Goal: Contribute content: Contribute content

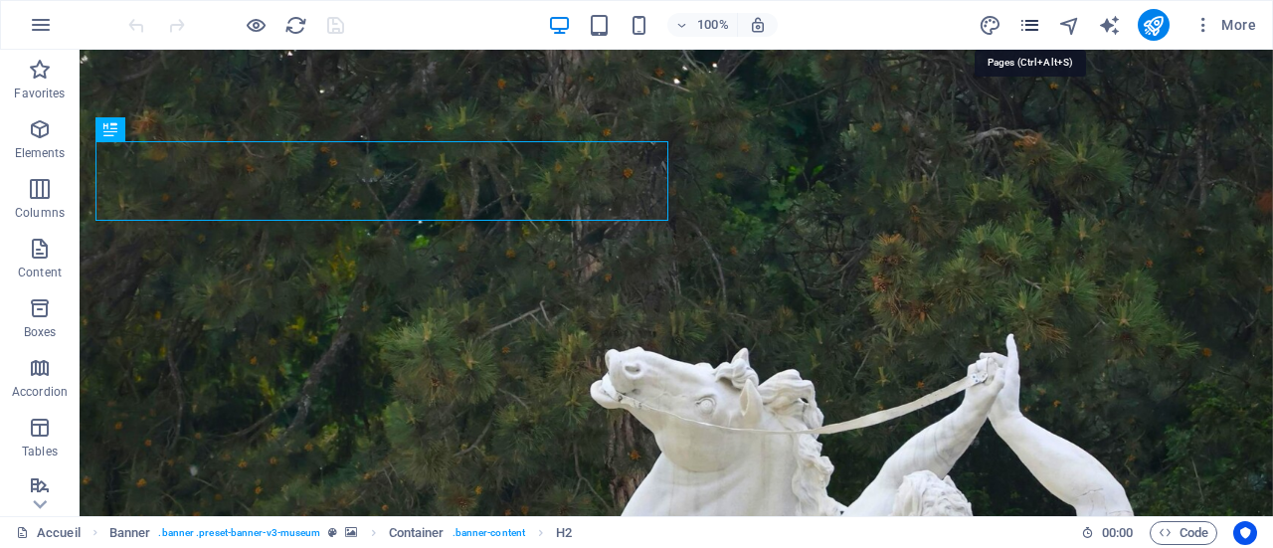
click at [1031, 26] on icon "pages" at bounding box center [1029, 25] width 23 height 23
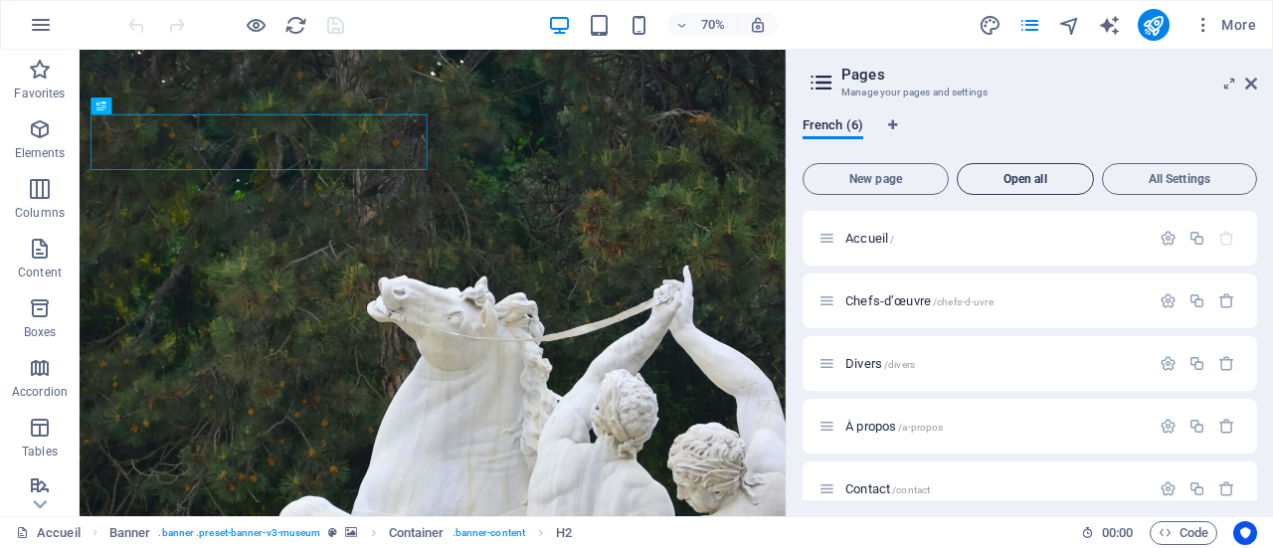
click at [1018, 175] on span "Open all" at bounding box center [1024, 179] width 119 height 12
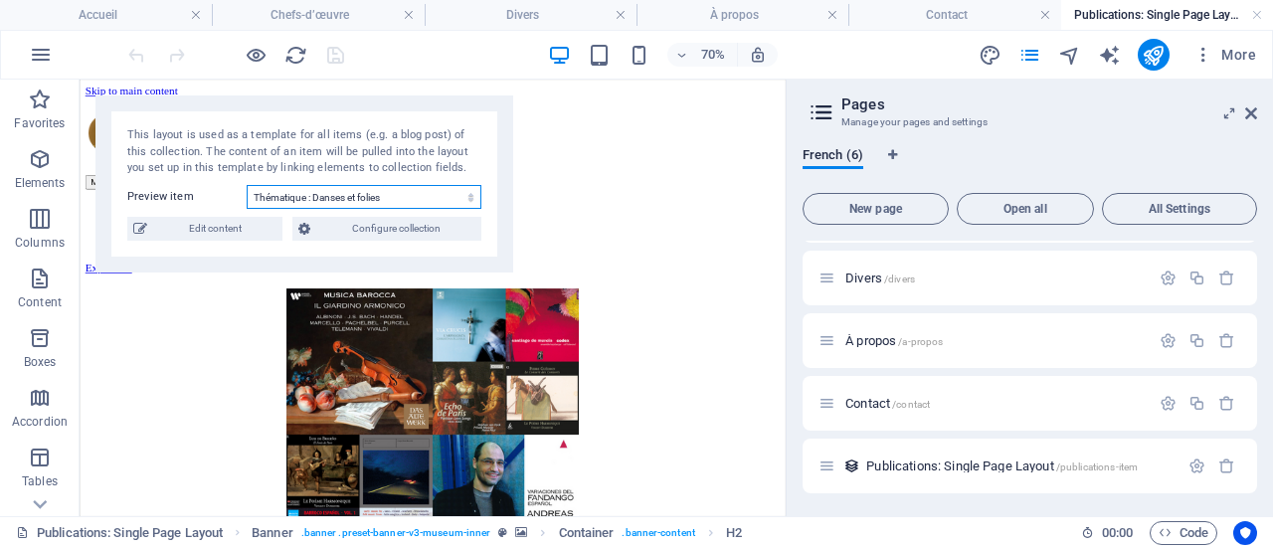
click at [388, 193] on select "Thématique : Danses et folies d'[GEOGRAPHIC_DATA] Le Messie de Haendel (partie …" at bounding box center [364, 197] width 235 height 24
select select "68d81da3afe58cc3c00b3f1d"
click at [247, 185] on select "Thématique : Danses et folies d'[GEOGRAPHIC_DATA] Le Messie de Haendel (partie …" at bounding box center [364, 197] width 235 height 24
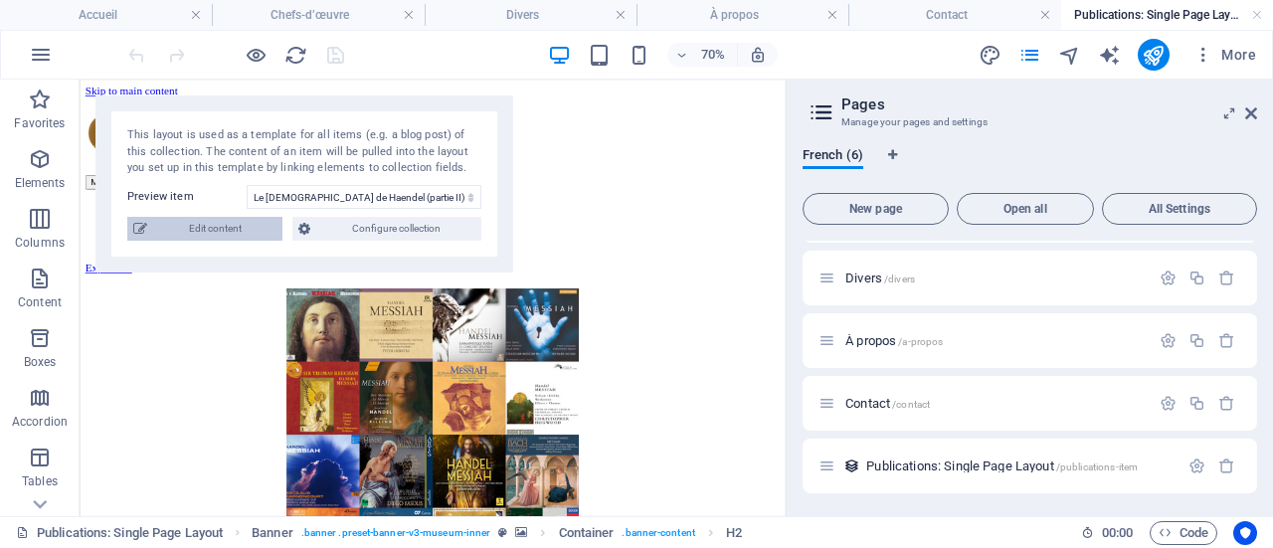
click at [233, 232] on span "Edit content" at bounding box center [214, 229] width 123 height 24
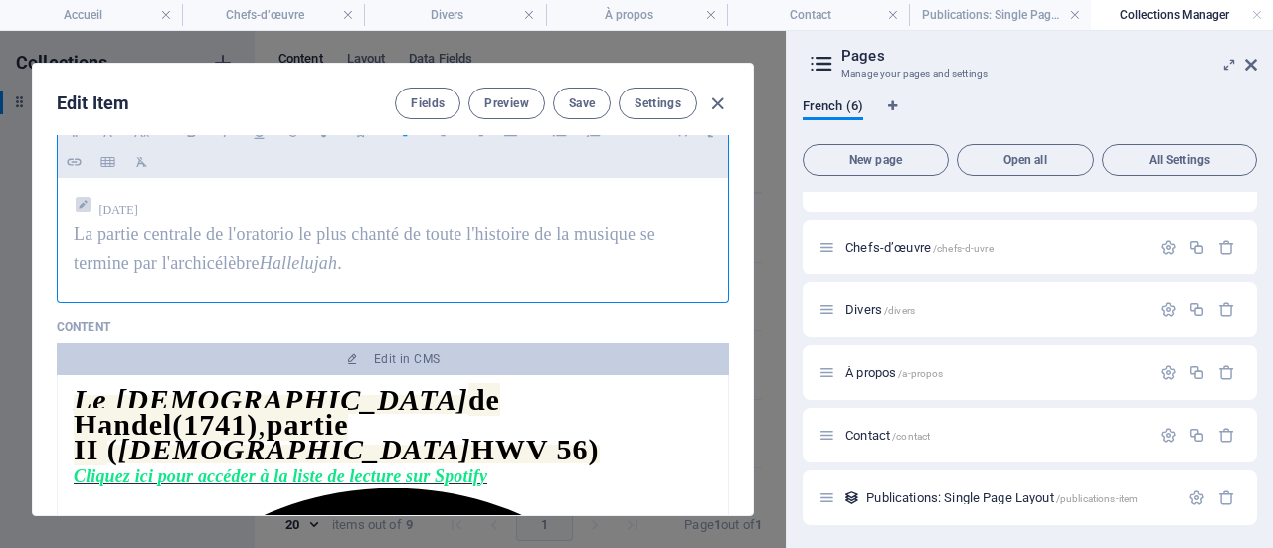
scroll to position [298, 0]
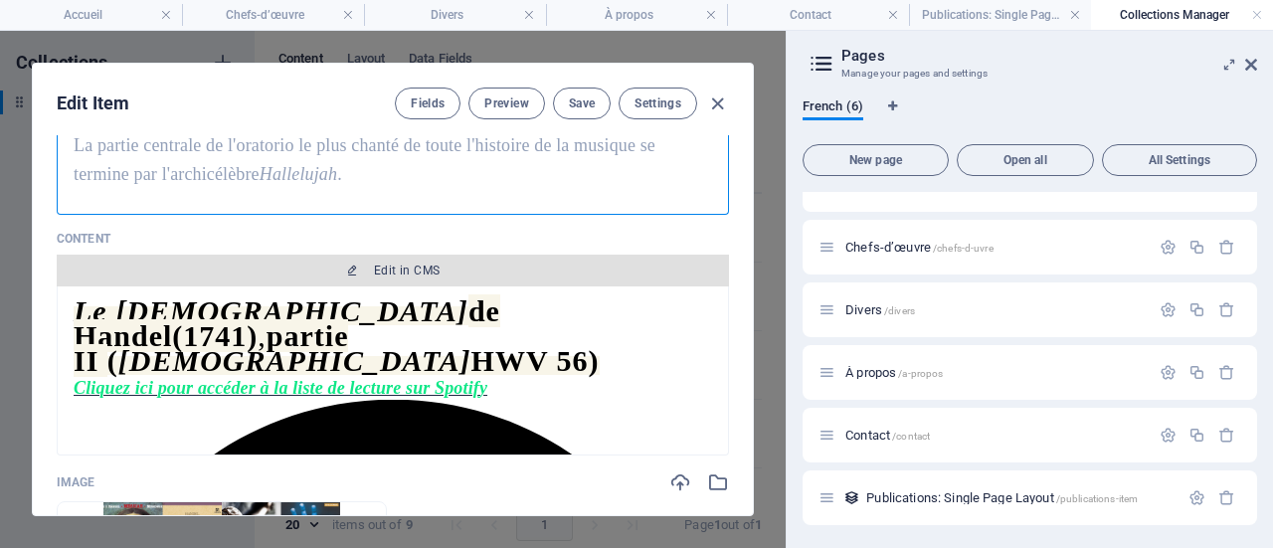
click at [375, 267] on span "Edit in CMS" at bounding box center [407, 270] width 66 height 16
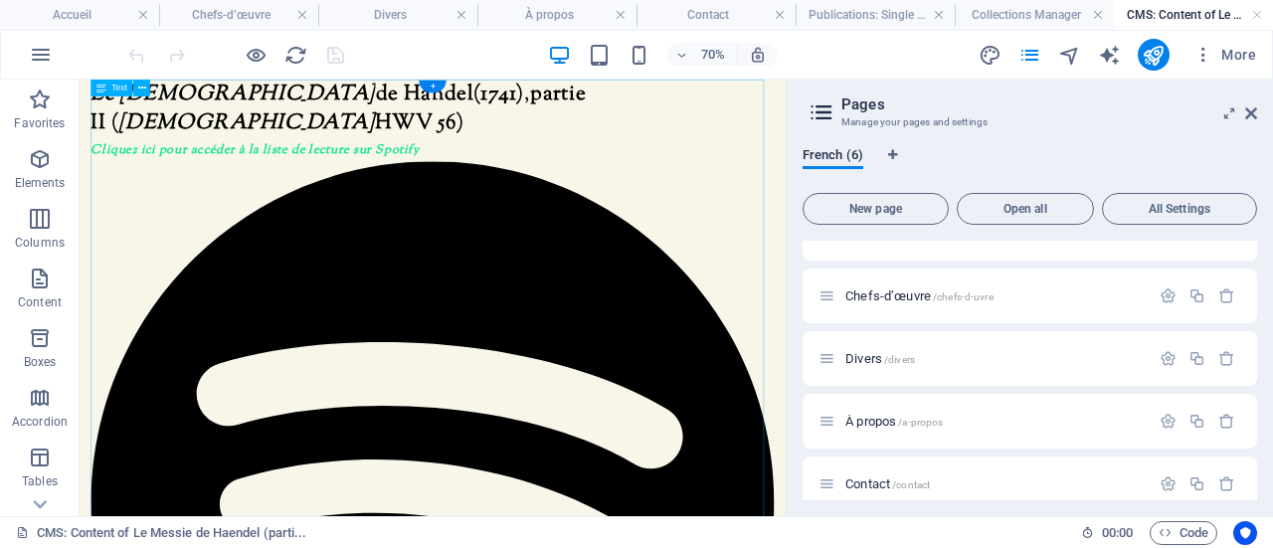
scroll to position [0, 0]
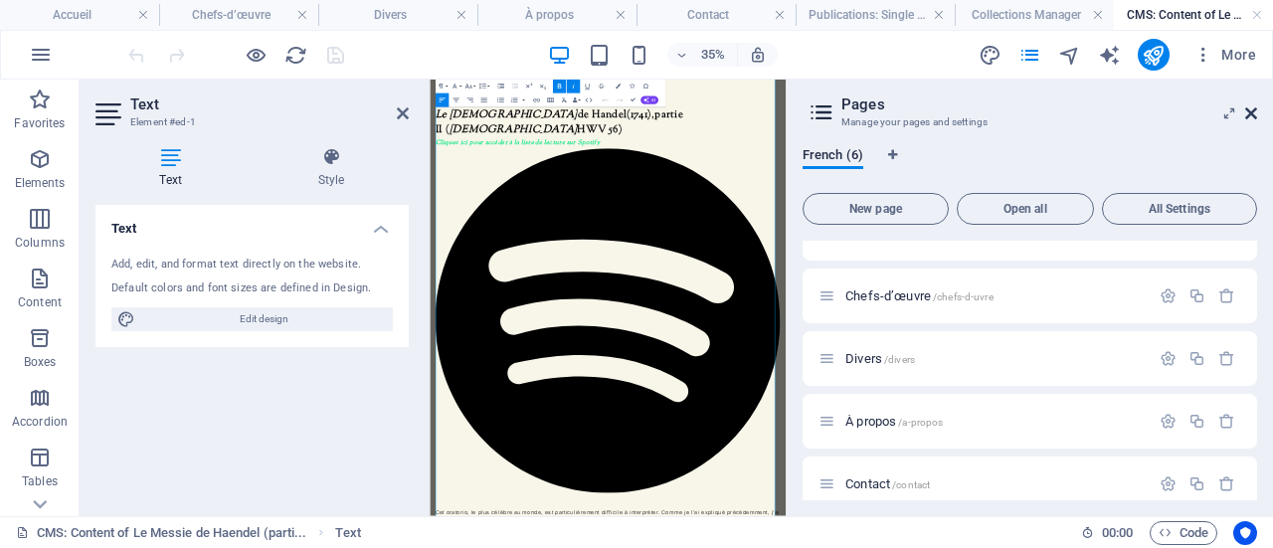
click at [1251, 113] on icon at bounding box center [1251, 113] width 12 height 16
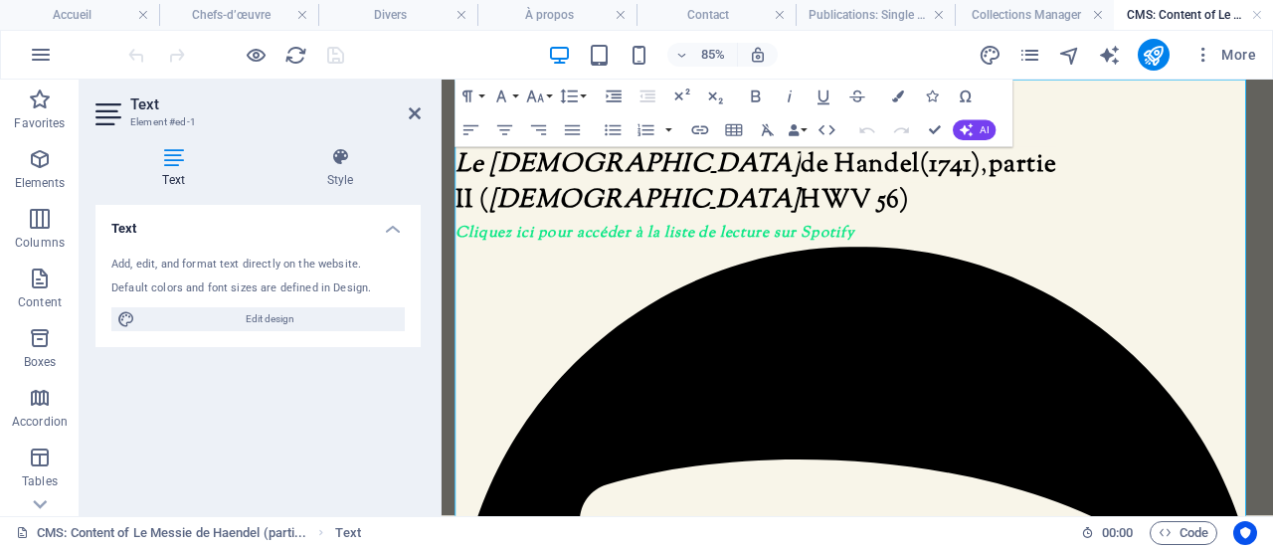
drag, startPoint x: 427, startPoint y: 273, endPoint x: 189, endPoint y: 424, distance: 281.9
click at [189, 424] on aside "Text Element #ed-1 Text Style Text Add, edit, and format text directly on the w…" at bounding box center [261, 298] width 362 height 436
drag, startPoint x: 437, startPoint y: 442, endPoint x: 327, endPoint y: 430, distance: 111.0
click at [327, 430] on aside "Text Element #ed-1 Text Style Text Add, edit, and format text directly on the w…" at bounding box center [261, 298] width 362 height 436
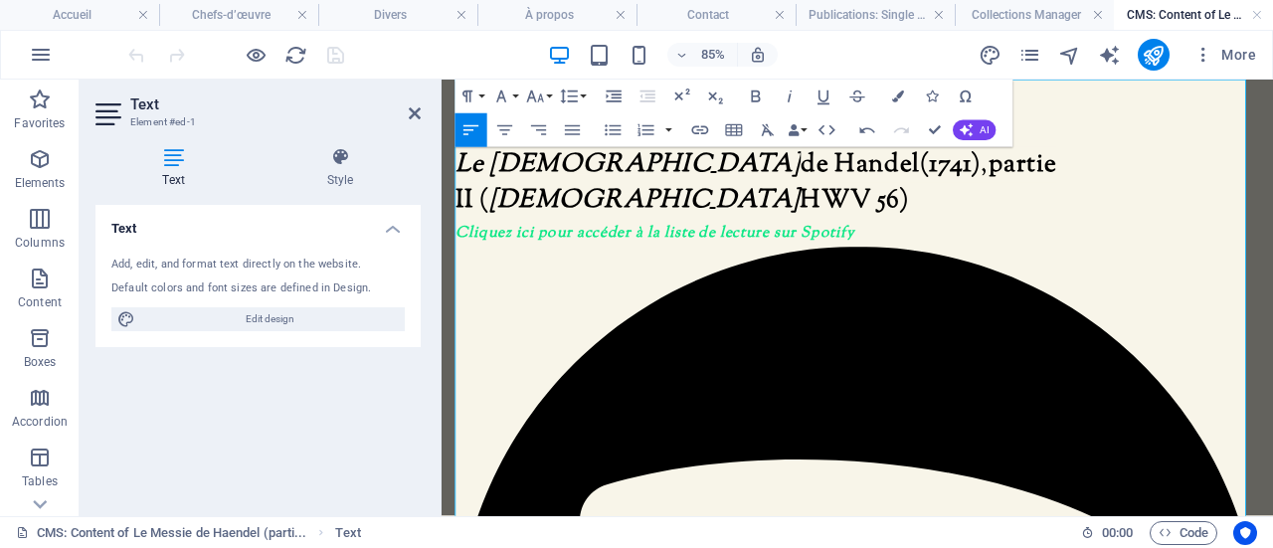
click at [787, 102] on icon "button" at bounding box center [789, 96] width 4 height 12
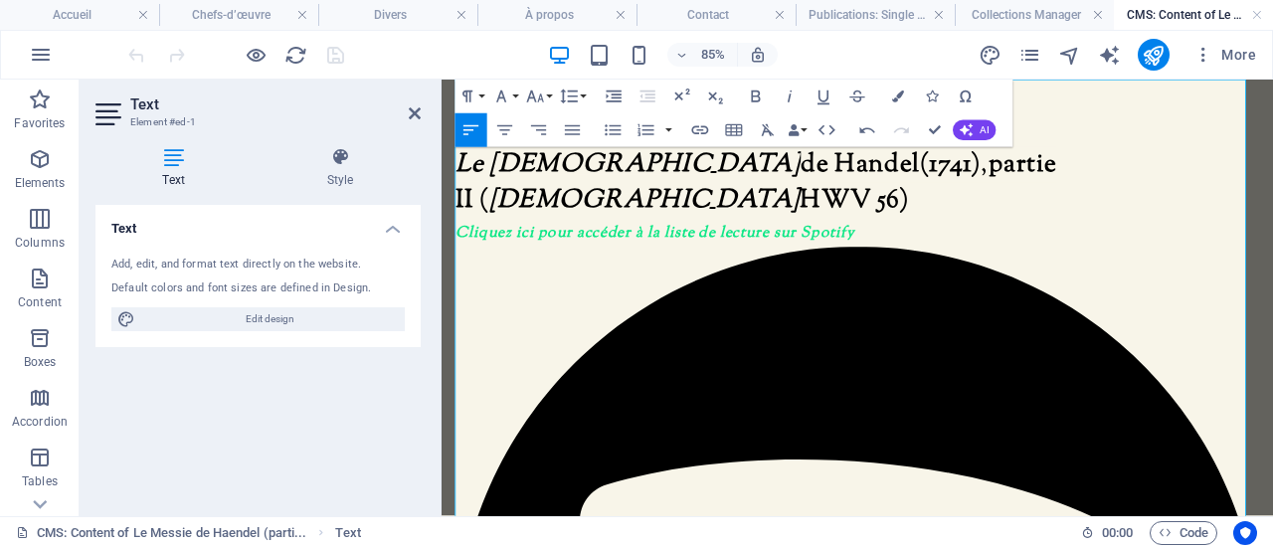
drag, startPoint x: 1025, startPoint y: 304, endPoint x: 848, endPoint y: 301, distance: 177.0
drag, startPoint x: 683, startPoint y: 329, endPoint x: 590, endPoint y: 326, distance: 93.5
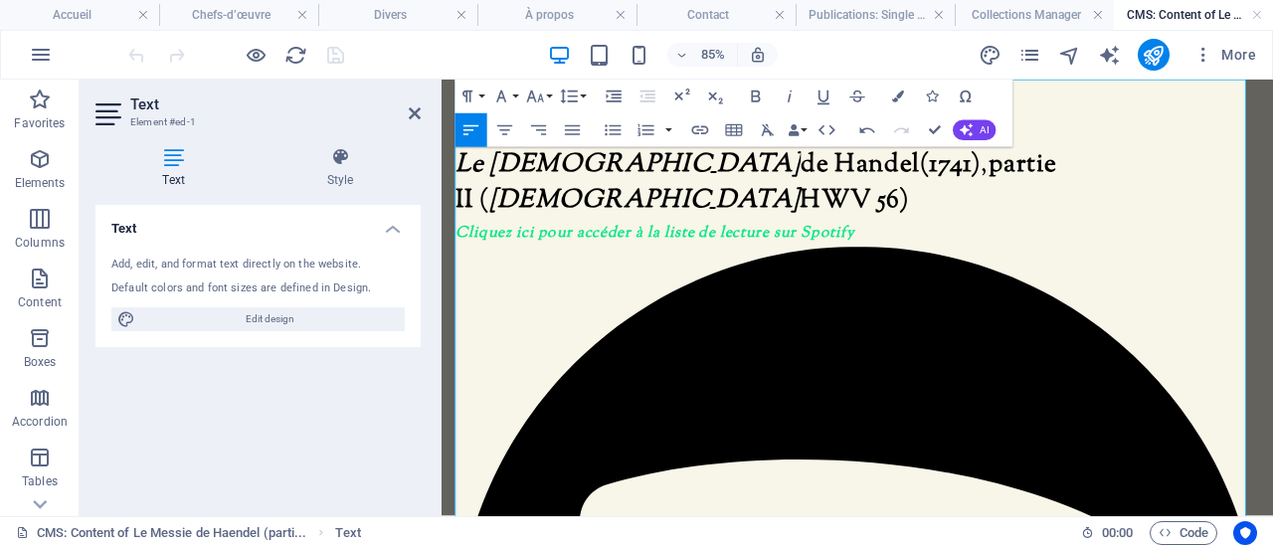
drag, startPoint x: 563, startPoint y: 352, endPoint x: 506, endPoint y: 349, distance: 56.7
drag, startPoint x: 1234, startPoint y: 325, endPoint x: 1330, endPoint y: 338, distance: 97.3
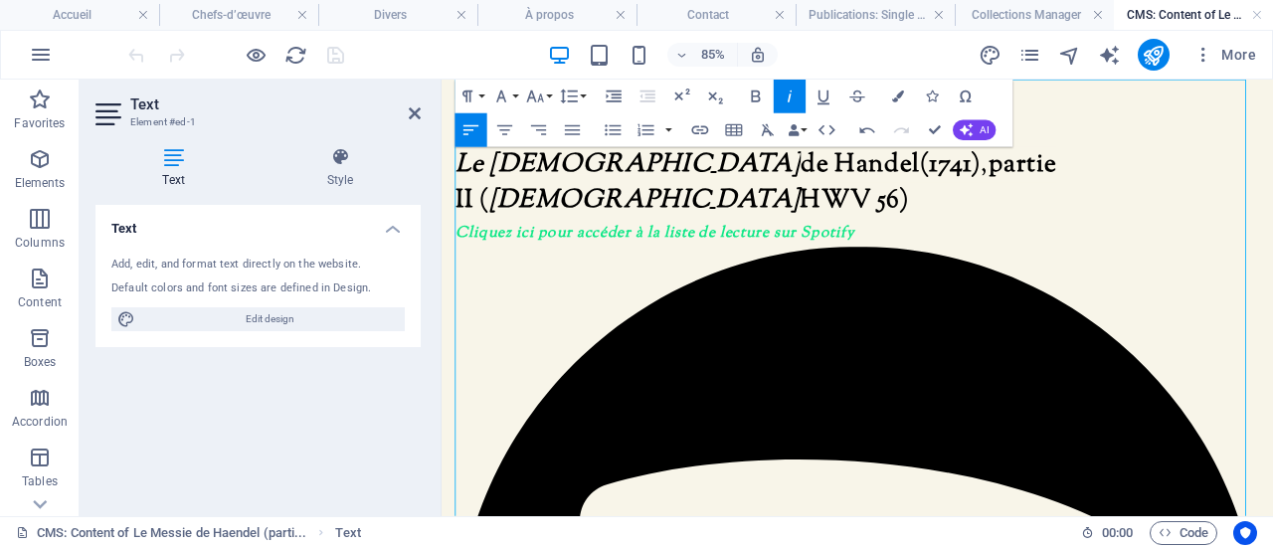
drag, startPoint x: 694, startPoint y: 348, endPoint x: 595, endPoint y: 348, distance: 98.4
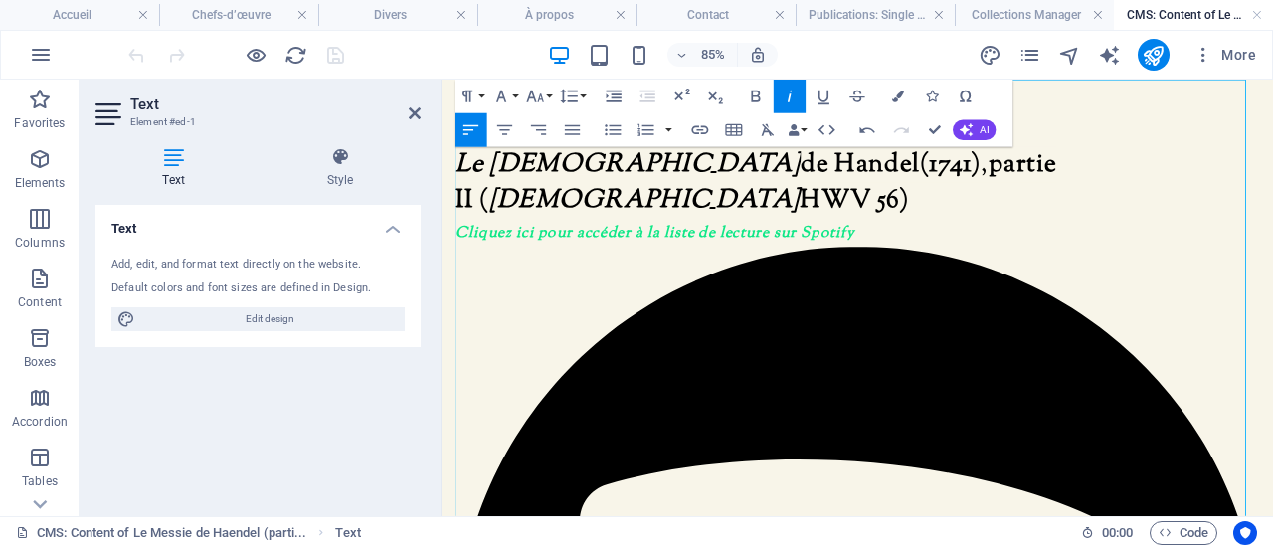
drag, startPoint x: 852, startPoint y: 393, endPoint x: 665, endPoint y: 383, distance: 187.2
drag, startPoint x: 589, startPoint y: 350, endPoint x: 625, endPoint y: 348, distance: 36.8
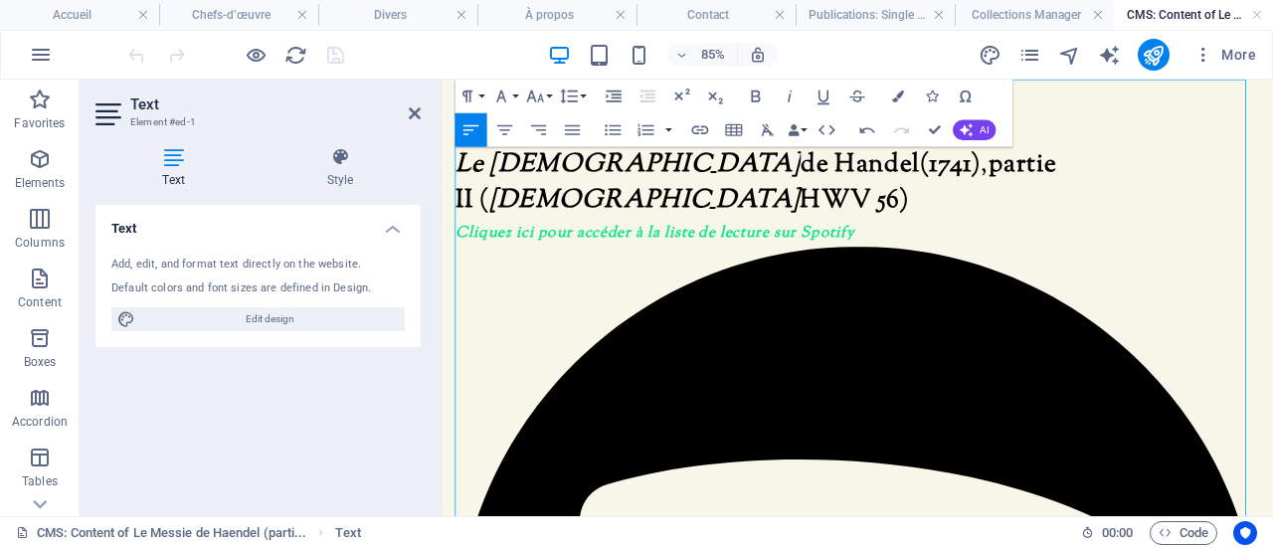
drag, startPoint x: 783, startPoint y: 395, endPoint x: 457, endPoint y: 388, distance: 326.2
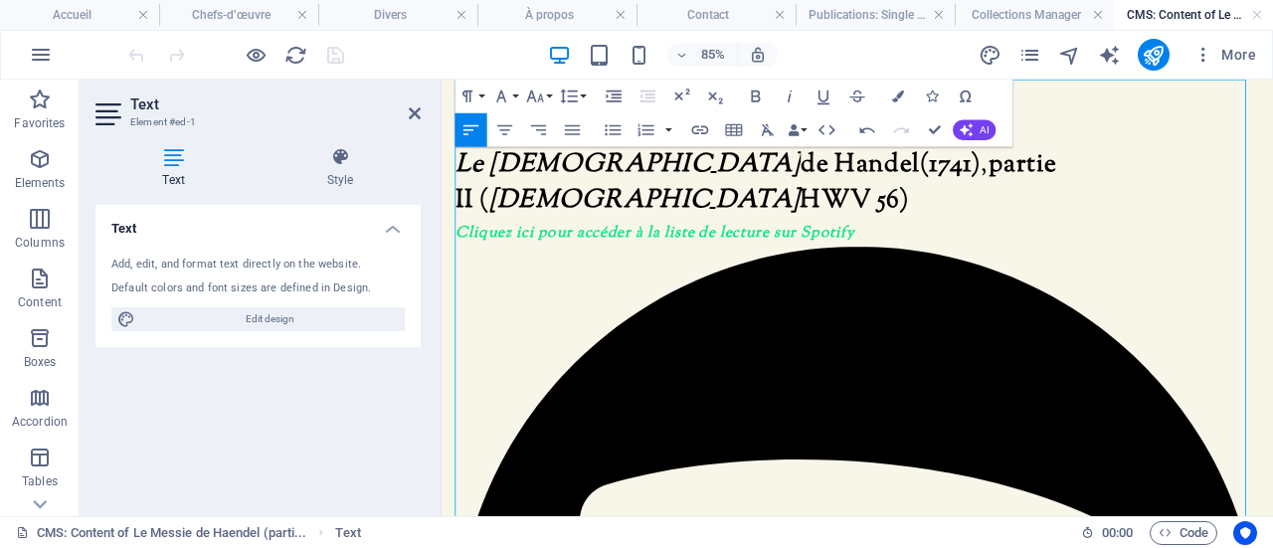
drag, startPoint x: 785, startPoint y: 395, endPoint x: 459, endPoint y: 393, distance: 326.1
drag, startPoint x: 774, startPoint y: 394, endPoint x: 459, endPoint y: 394, distance: 315.1
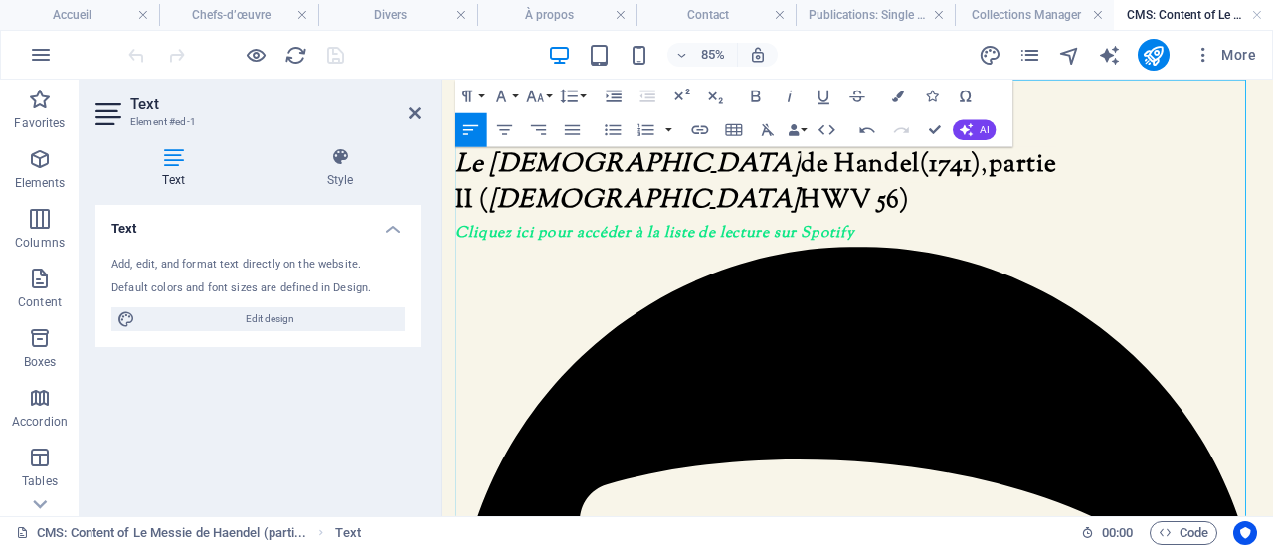
drag, startPoint x: 892, startPoint y: 347, endPoint x: 593, endPoint y: 347, distance: 299.2
drag, startPoint x: 1080, startPoint y: 324, endPoint x: 1085, endPoint y: 346, distance: 22.4
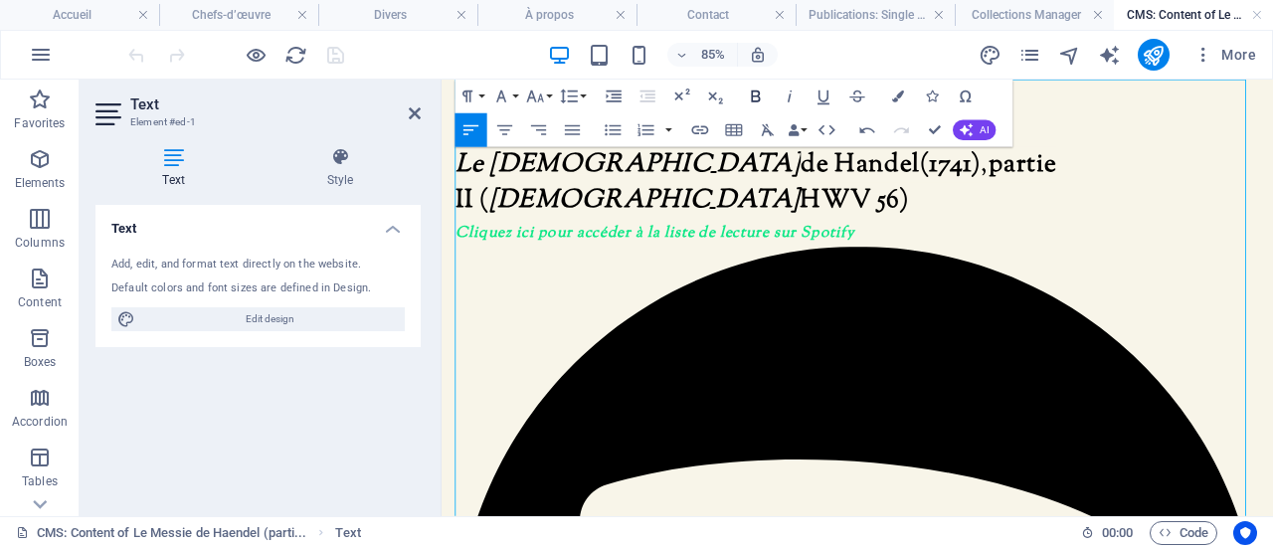
click at [758, 92] on icon "button" at bounding box center [756, 96] width 9 height 12
drag, startPoint x: 1082, startPoint y: 327, endPoint x: 1092, endPoint y: 354, distance: 28.6
click at [760, 105] on icon "button" at bounding box center [756, 96] width 20 height 20
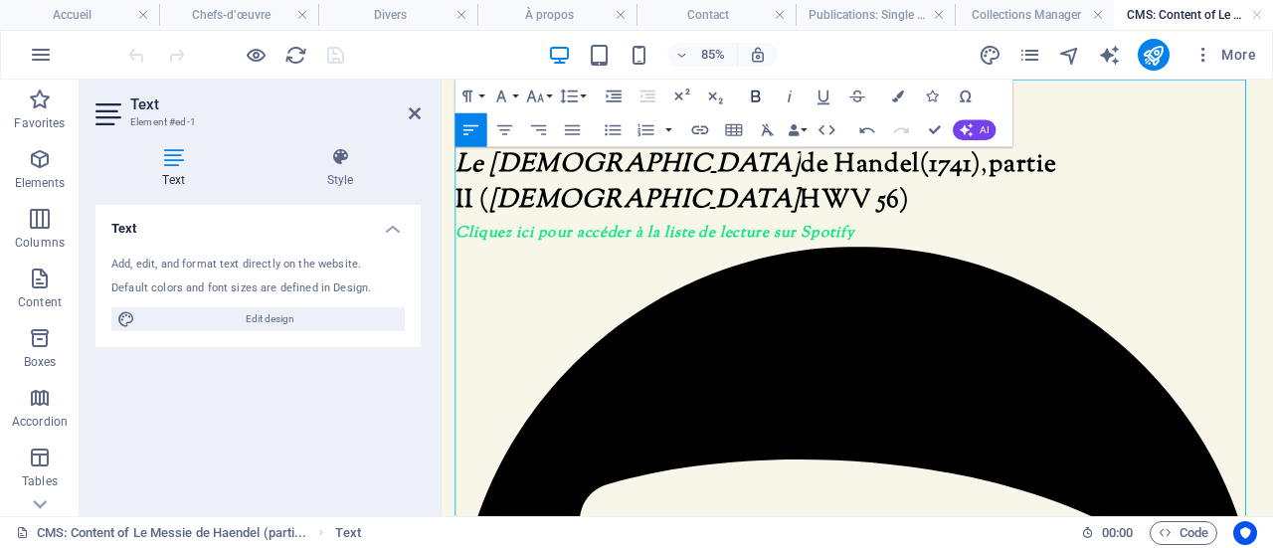
click at [760, 104] on icon "button" at bounding box center [756, 96] width 20 height 20
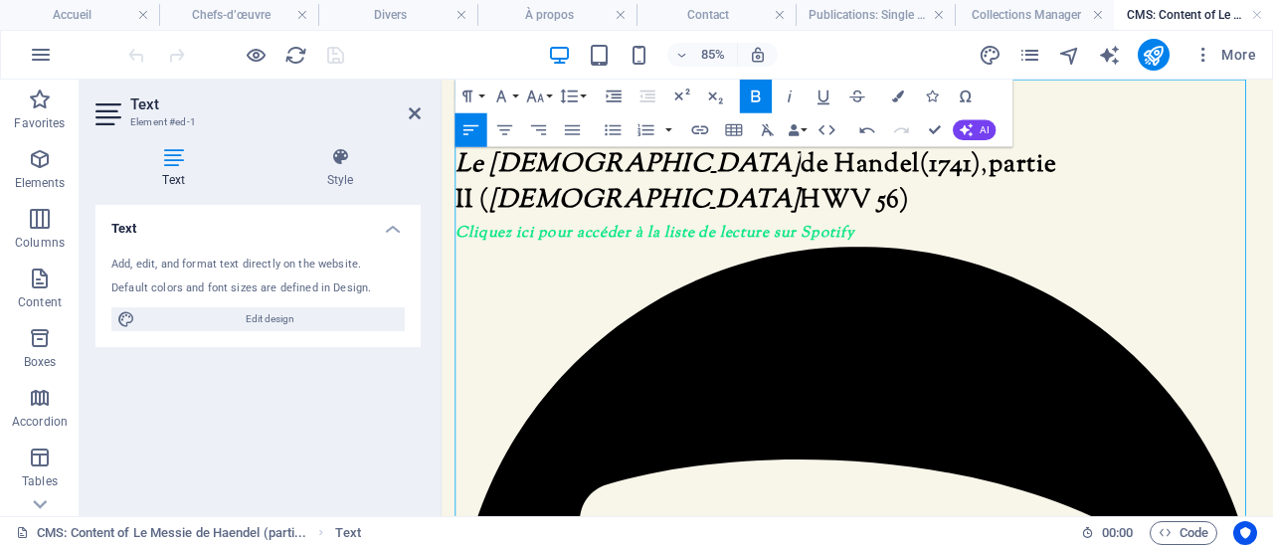
click at [760, 104] on icon "button" at bounding box center [756, 96] width 20 height 20
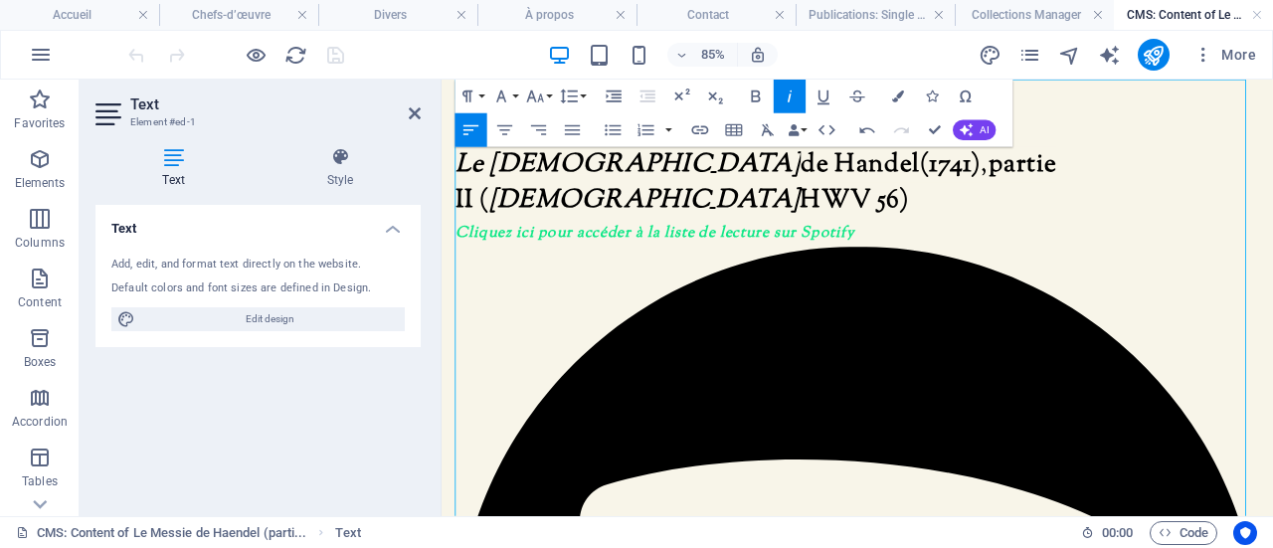
click at [750, 95] on icon "button" at bounding box center [756, 96] width 20 height 20
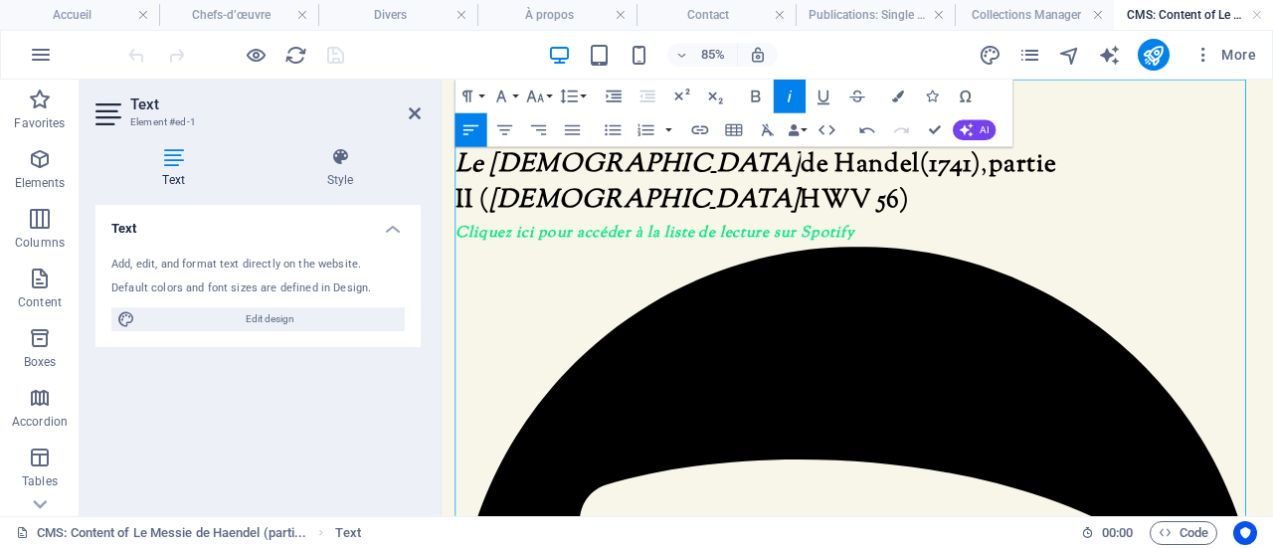
click at [788, 98] on icon "button" at bounding box center [789, 96] width 4 height 12
click at [785, 92] on icon "button" at bounding box center [789, 96] width 20 height 20
drag, startPoint x: 1083, startPoint y: 330, endPoint x: 1124, endPoint y: 359, distance: 50.7
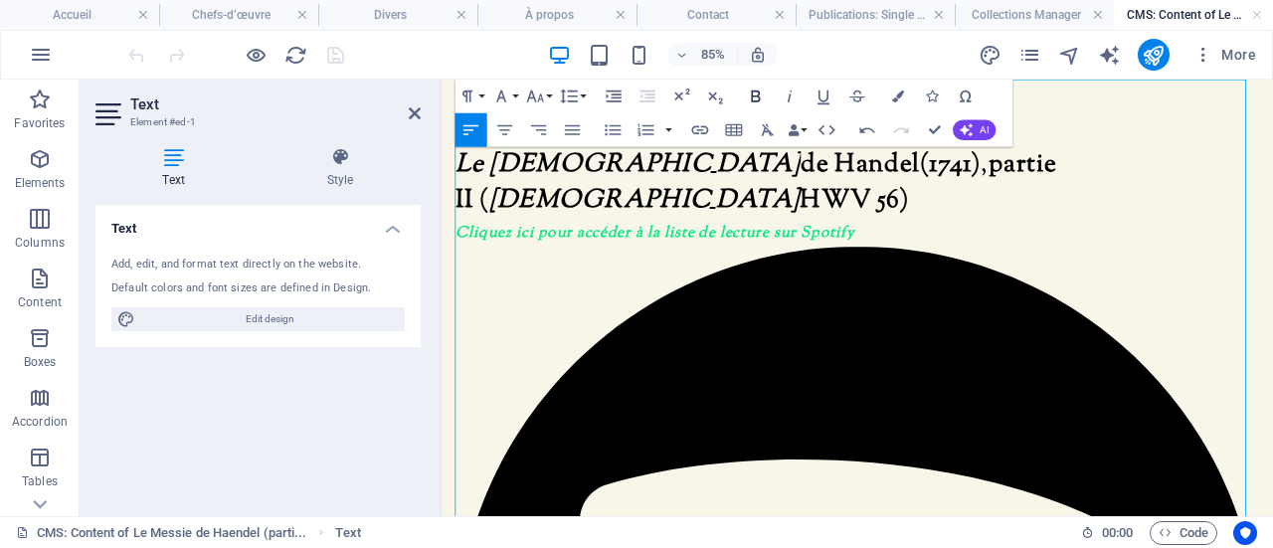
click at [762, 94] on icon "button" at bounding box center [756, 96] width 20 height 20
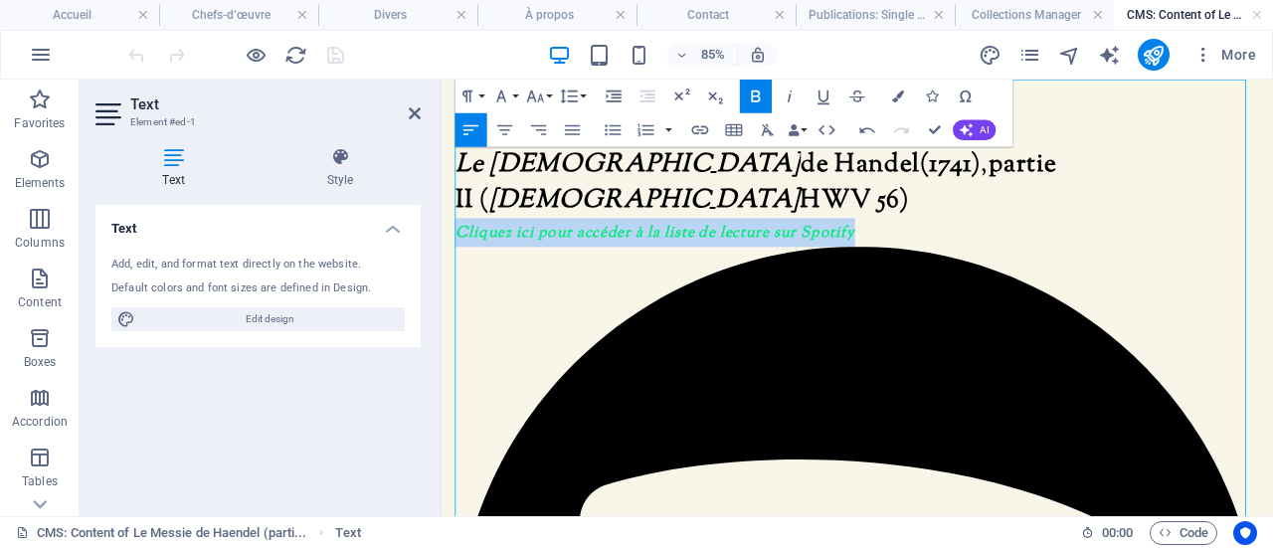
drag, startPoint x: 930, startPoint y: 218, endPoint x: 462, endPoint y: 226, distance: 467.3
click at [821, 97] on icon "button" at bounding box center [823, 96] width 20 height 20
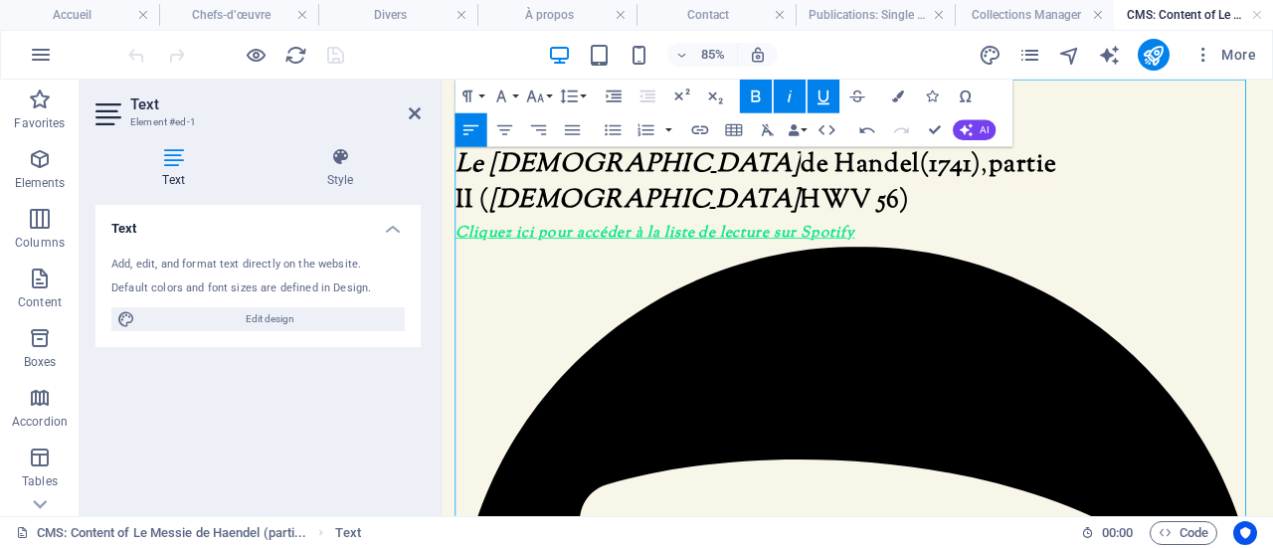
drag, startPoint x: 1097, startPoint y: 350, endPoint x: 902, endPoint y: 351, distance: 194.9
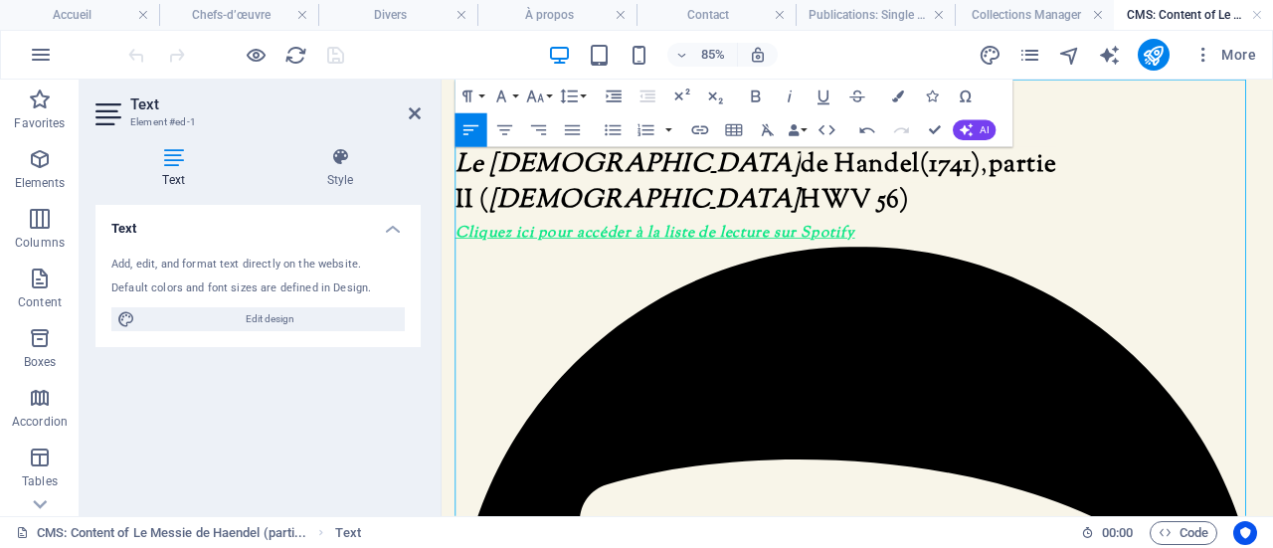
drag, startPoint x: 800, startPoint y: 286, endPoint x: 785, endPoint y: 287, distance: 14.9
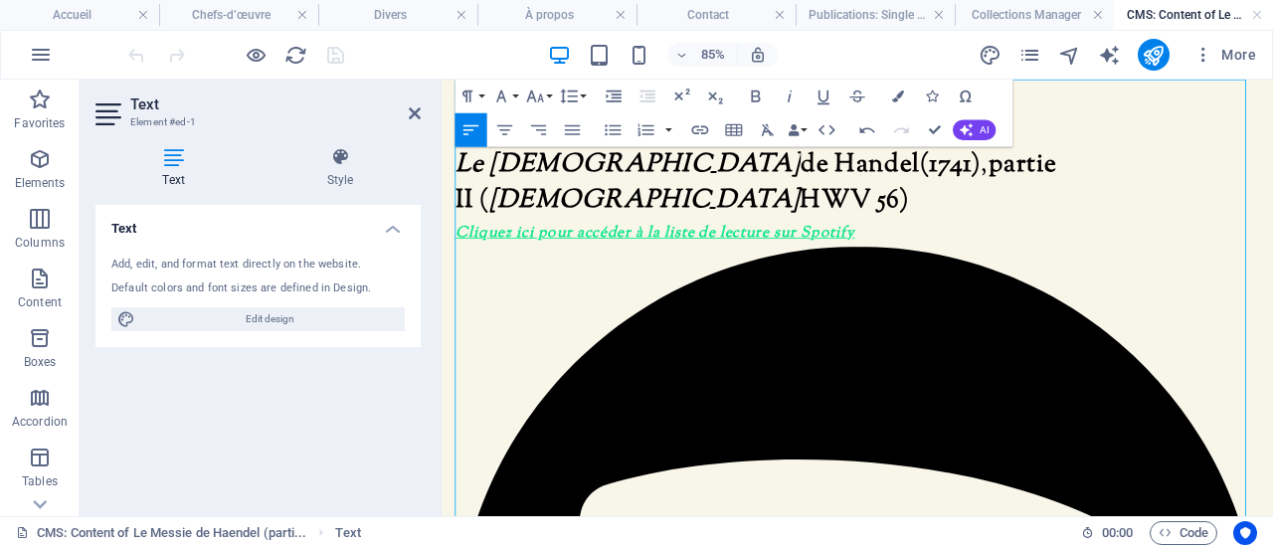
copy p "l’œuvre"
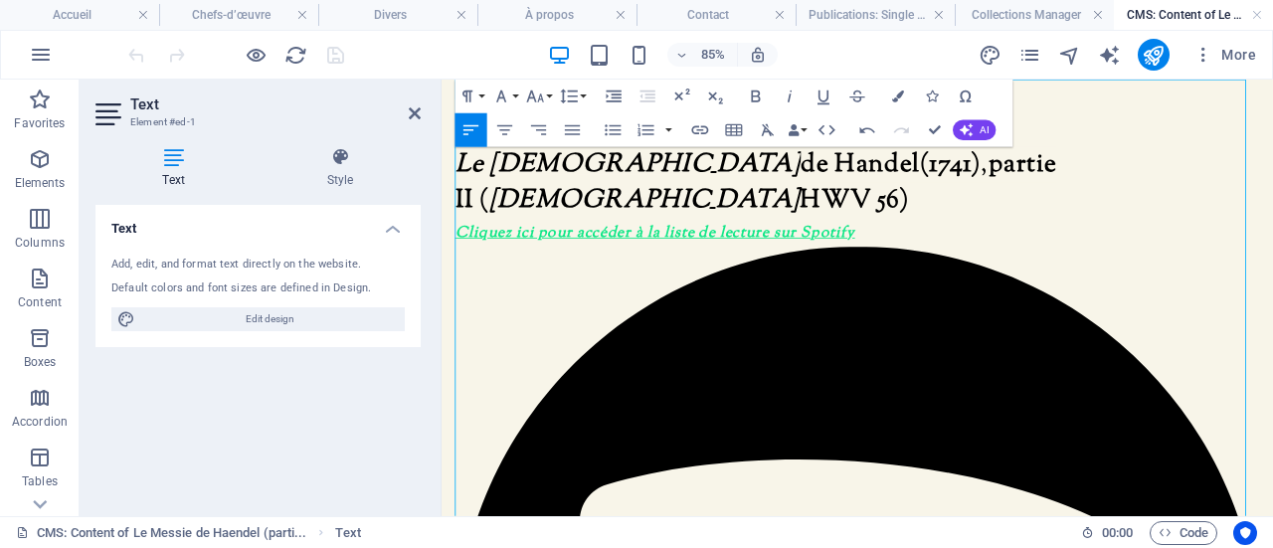
drag, startPoint x: 966, startPoint y: 350, endPoint x: 1108, endPoint y: 353, distance: 142.2
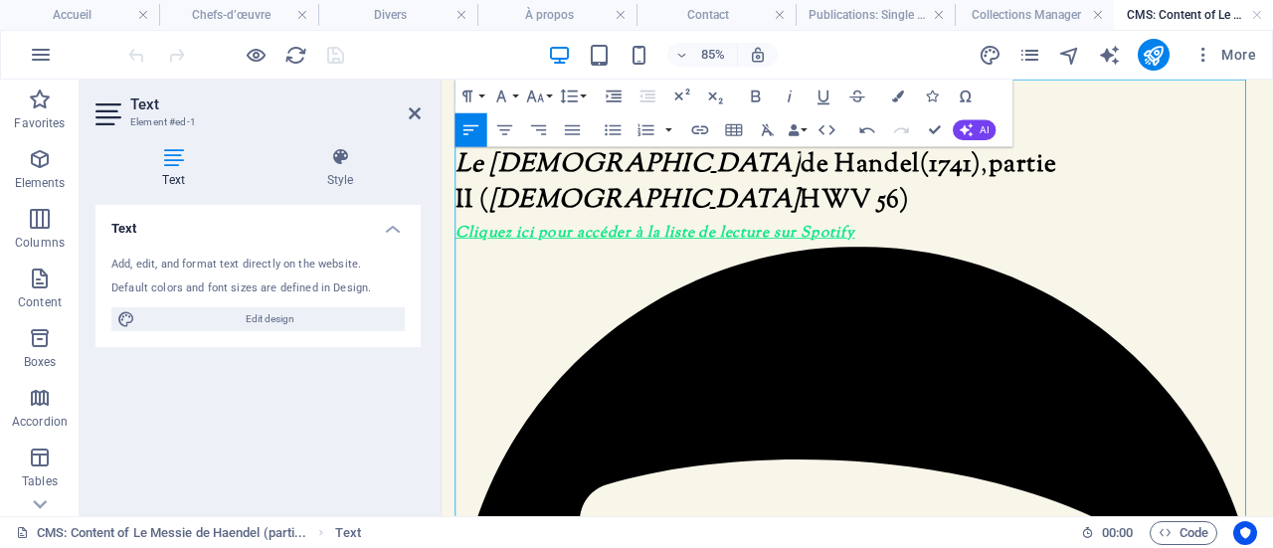
drag, startPoint x: 903, startPoint y: 347, endPoint x: 911, endPoint y: 370, distance: 24.2
click at [819, 99] on icon "button" at bounding box center [823, 97] width 12 height 14
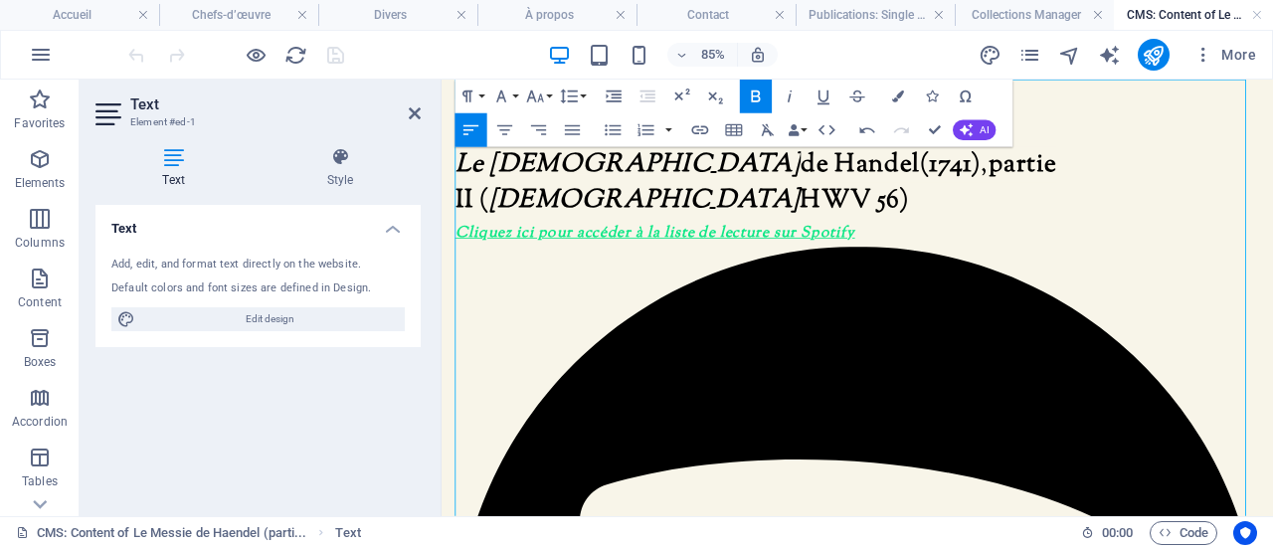
drag, startPoint x: 693, startPoint y: 411, endPoint x: 446, endPoint y: 414, distance: 246.6
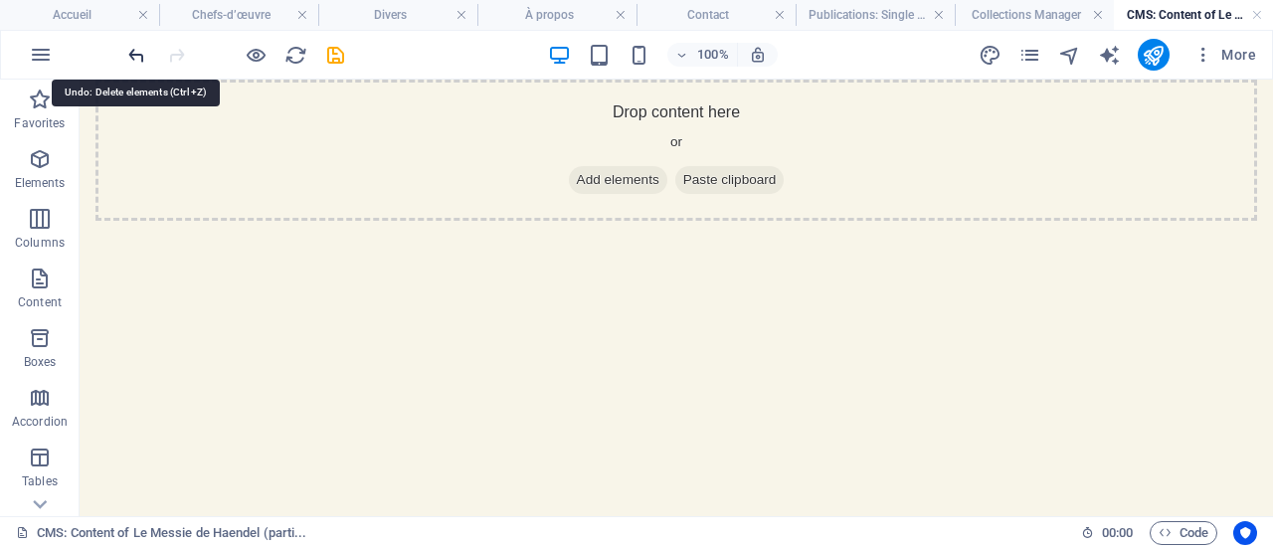
click at [125, 50] on icon "undo" at bounding box center [136, 55] width 23 height 23
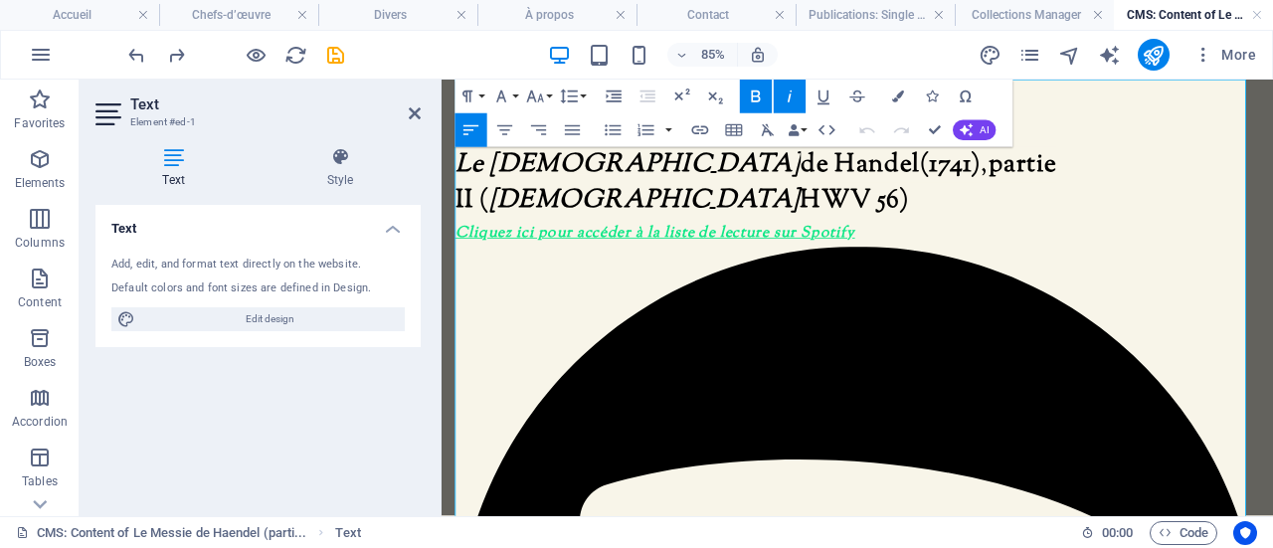
click at [823, 94] on icon "button" at bounding box center [823, 96] width 20 height 20
drag, startPoint x: 905, startPoint y: 352, endPoint x: 536, endPoint y: 364, distance: 369.0
click at [695, 131] on icon "button" at bounding box center [700, 130] width 20 height 20
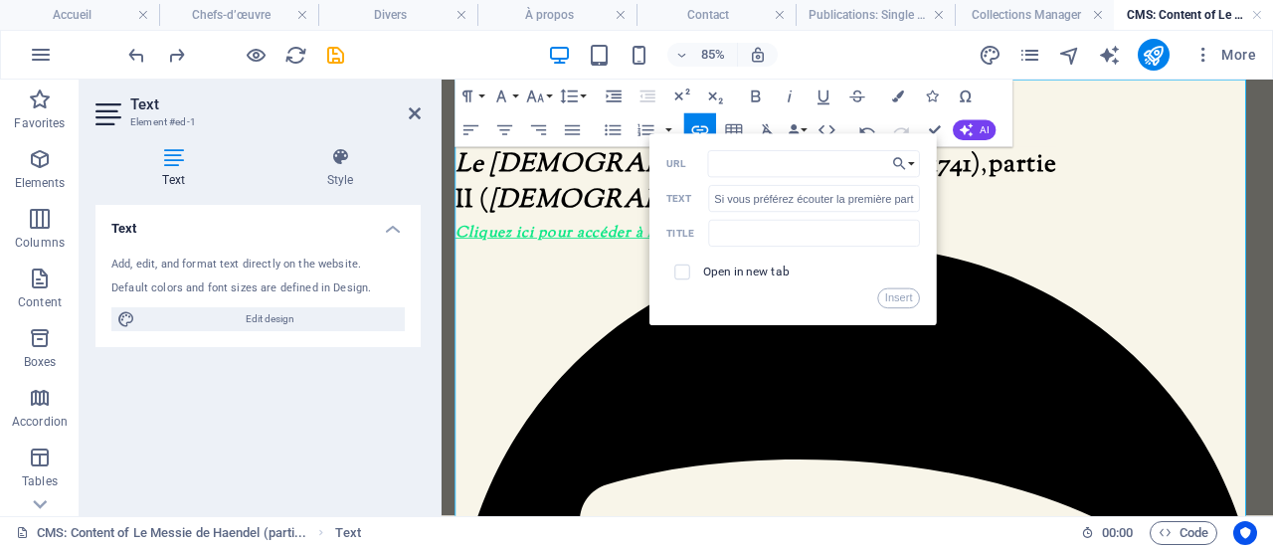
type input "[URL][DOMAIN_NAME]"
click at [889, 301] on button "Insert" at bounding box center [898, 298] width 43 height 20
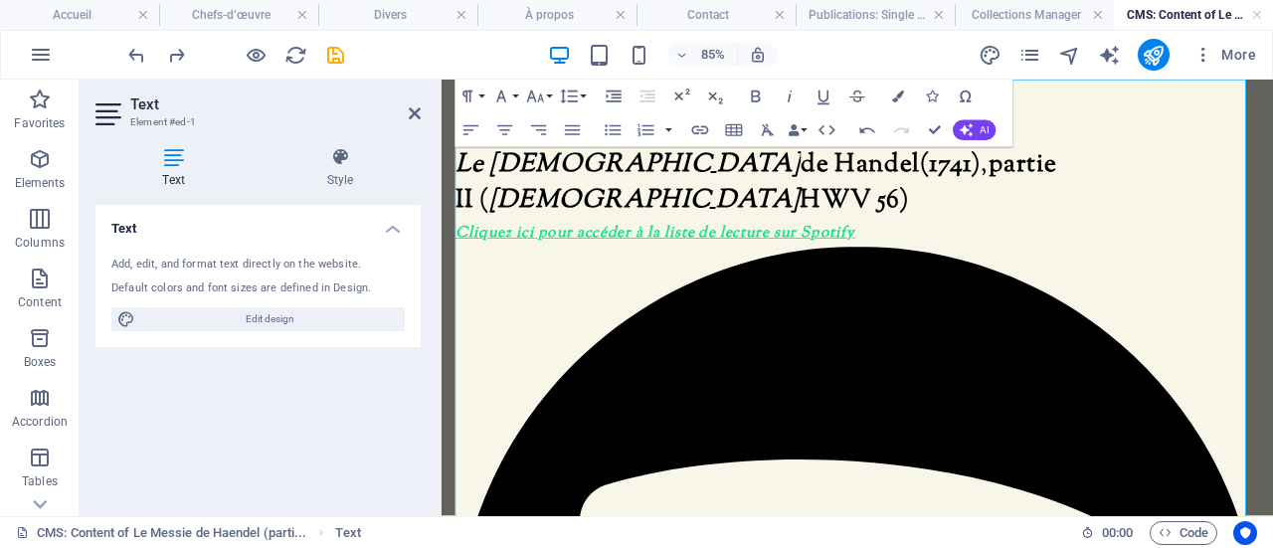
scroll to position [0, 0]
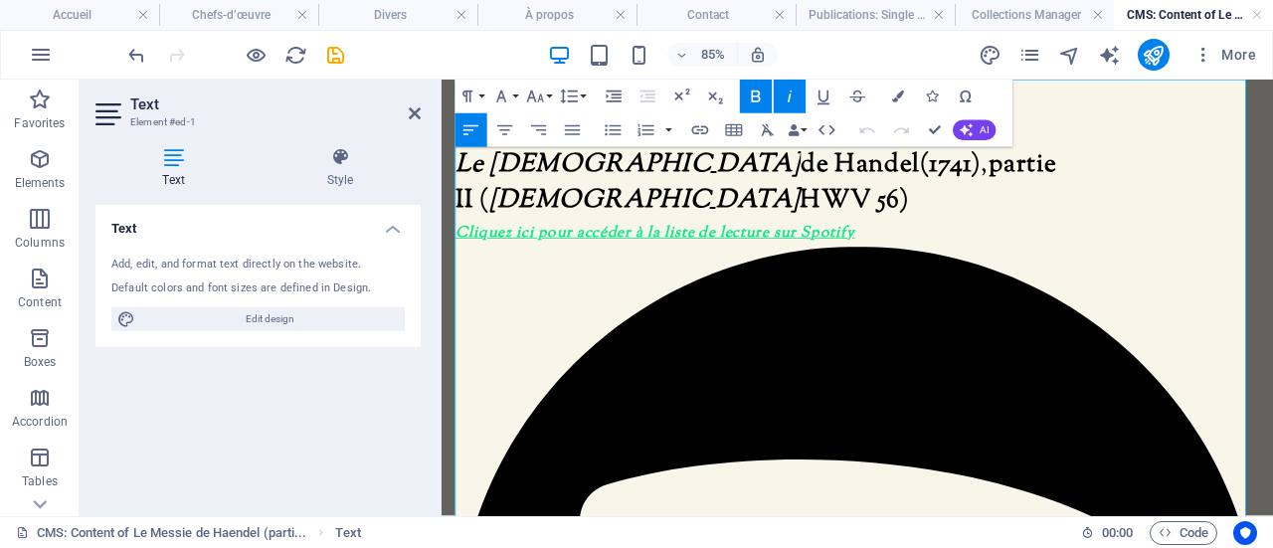
drag, startPoint x: 925, startPoint y: 438, endPoint x: 777, endPoint y: 427, distance: 147.5
drag, startPoint x: 1103, startPoint y: 431, endPoint x: 782, endPoint y: 435, distance: 320.1
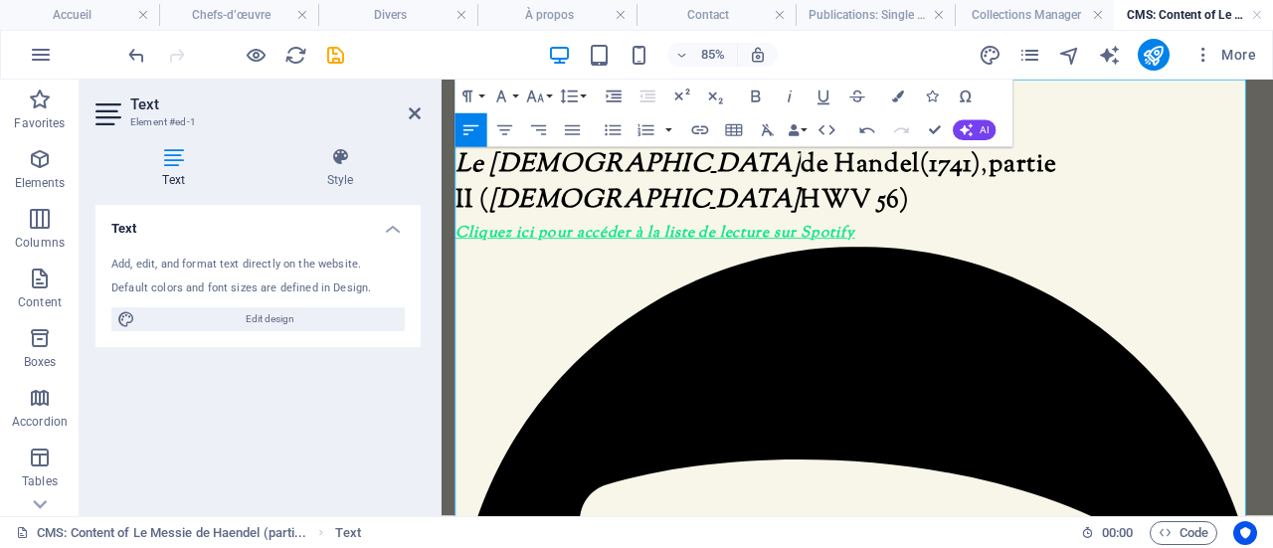
drag, startPoint x: 705, startPoint y: 518, endPoint x: 458, endPoint y: 522, distance: 246.6
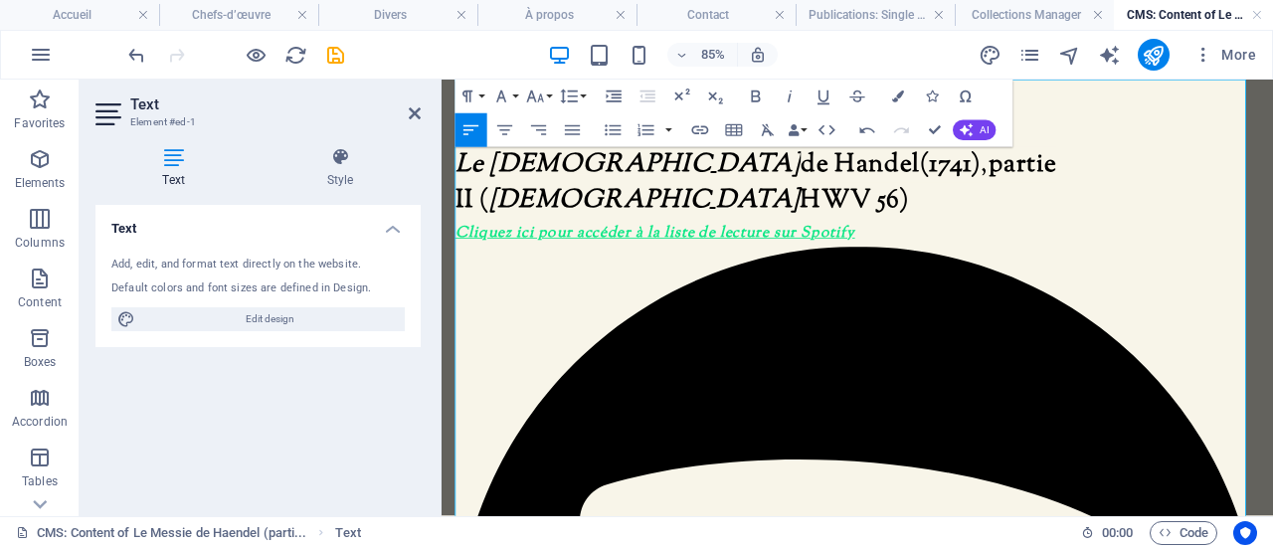
drag, startPoint x: 1226, startPoint y: 494, endPoint x: 1123, endPoint y: 500, distance: 102.6
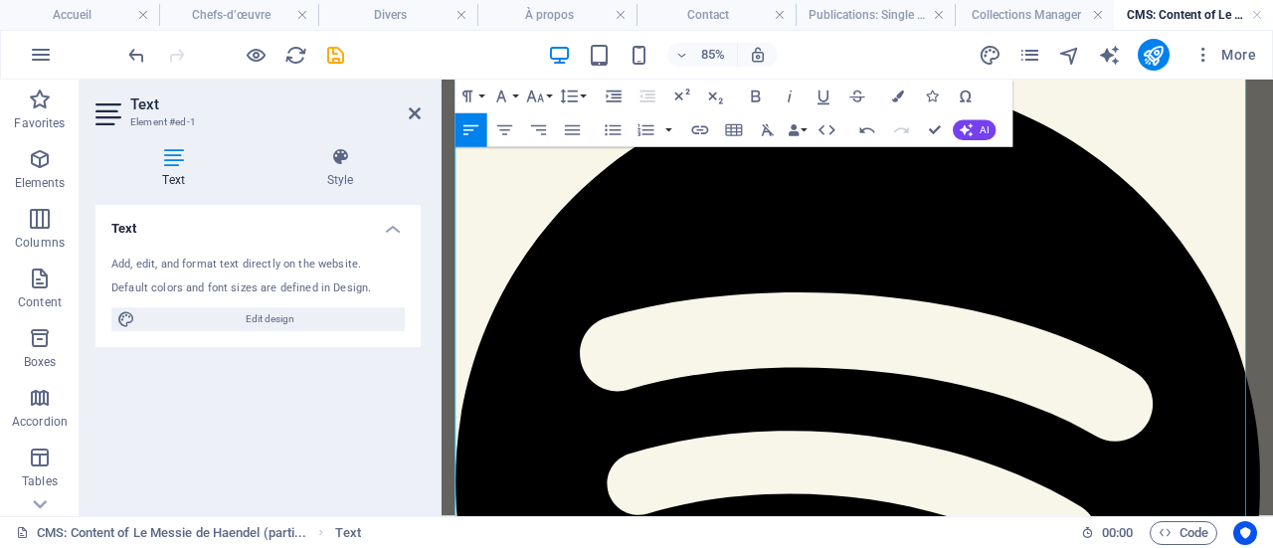
scroll to position [155, 0]
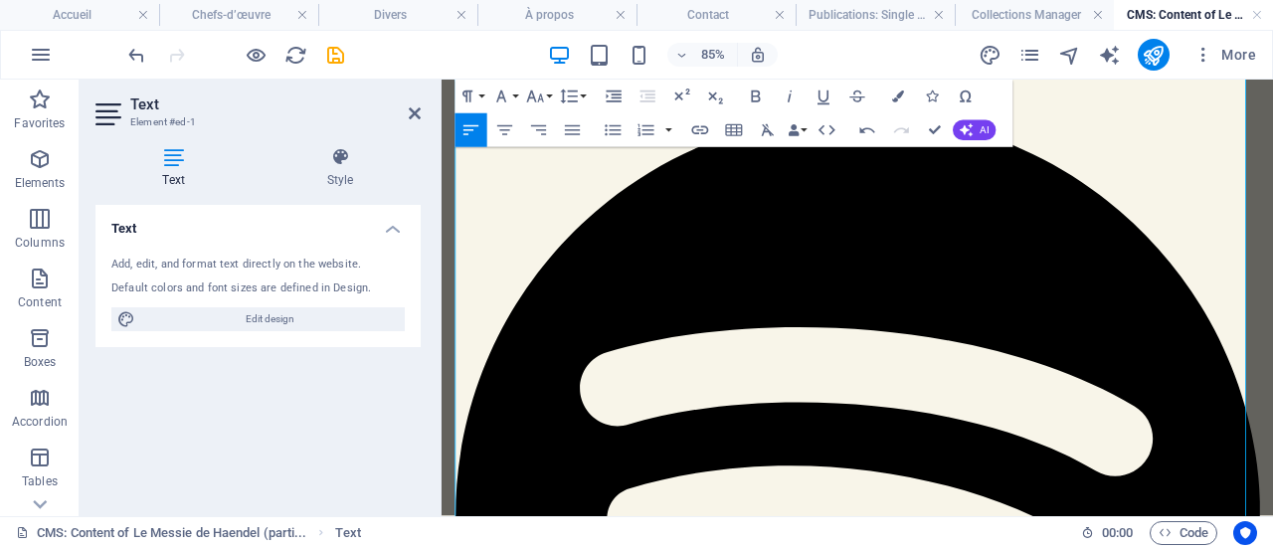
click at [789, 95] on icon "button" at bounding box center [789, 96] width 4 height 12
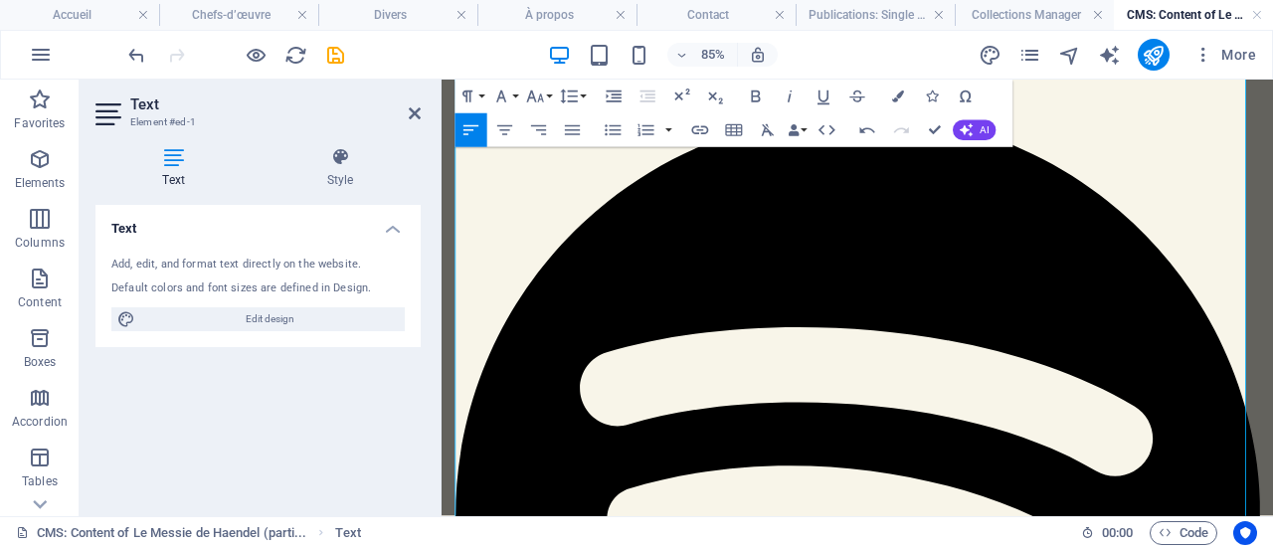
click at [791, 100] on icon "button" at bounding box center [789, 96] width 20 height 20
click at [793, 96] on icon "button" at bounding box center [789, 96] width 20 height 20
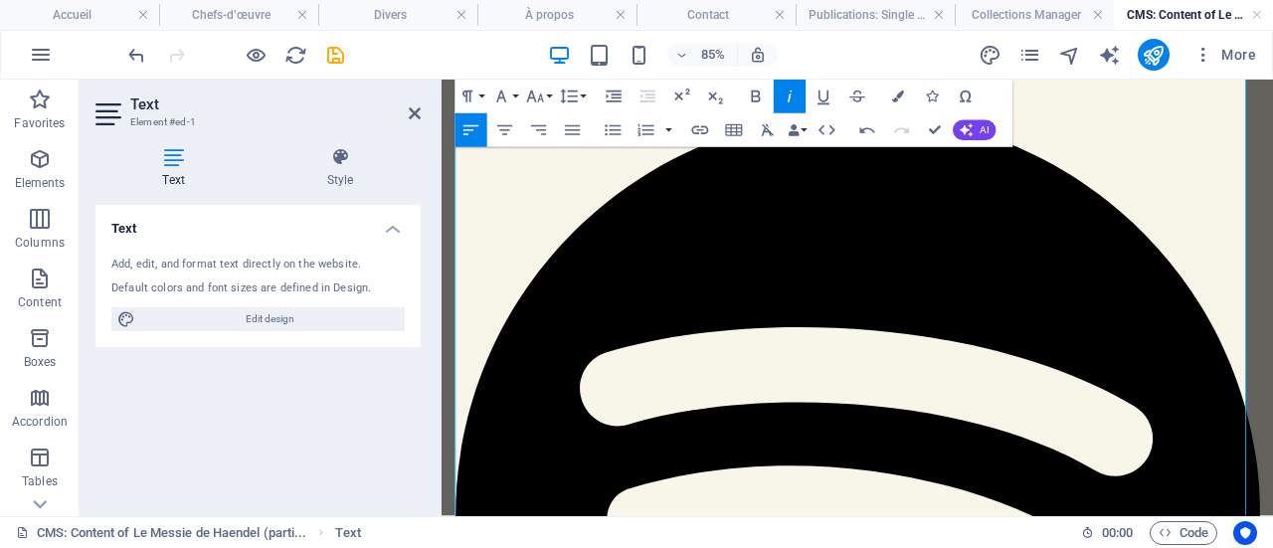
drag, startPoint x: 790, startPoint y: 100, endPoint x: 426, endPoint y: 226, distance: 384.8
click at [790, 100] on icon "button" at bounding box center [789, 96] width 20 height 20
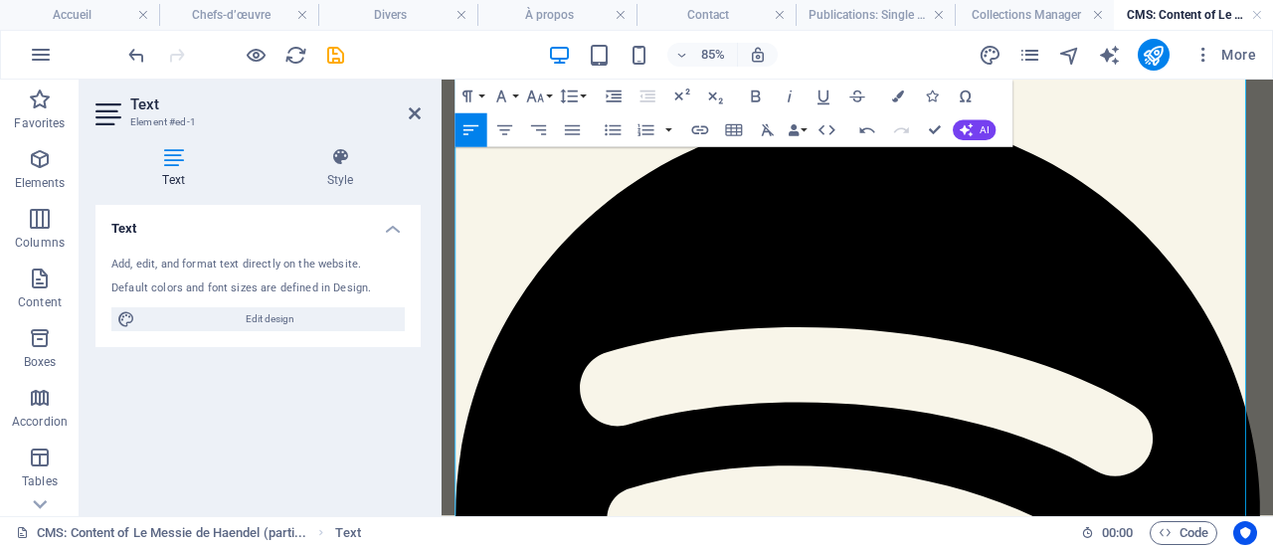
click at [793, 100] on icon "button" at bounding box center [789, 96] width 20 height 20
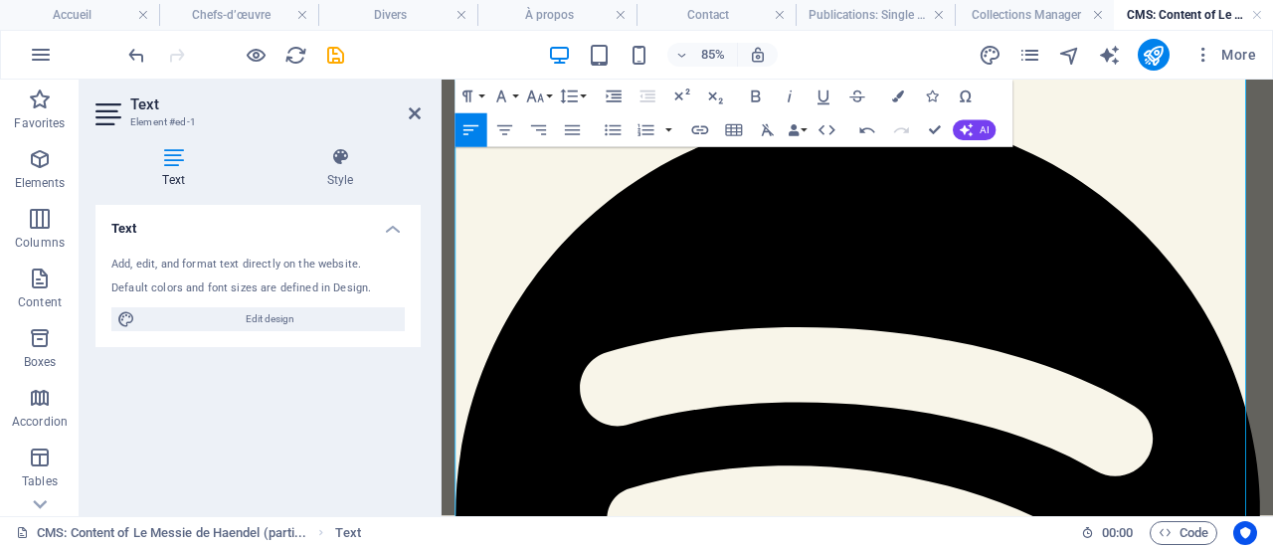
drag, startPoint x: 1318, startPoint y: 360, endPoint x: 1308, endPoint y: 362, distance: 10.1
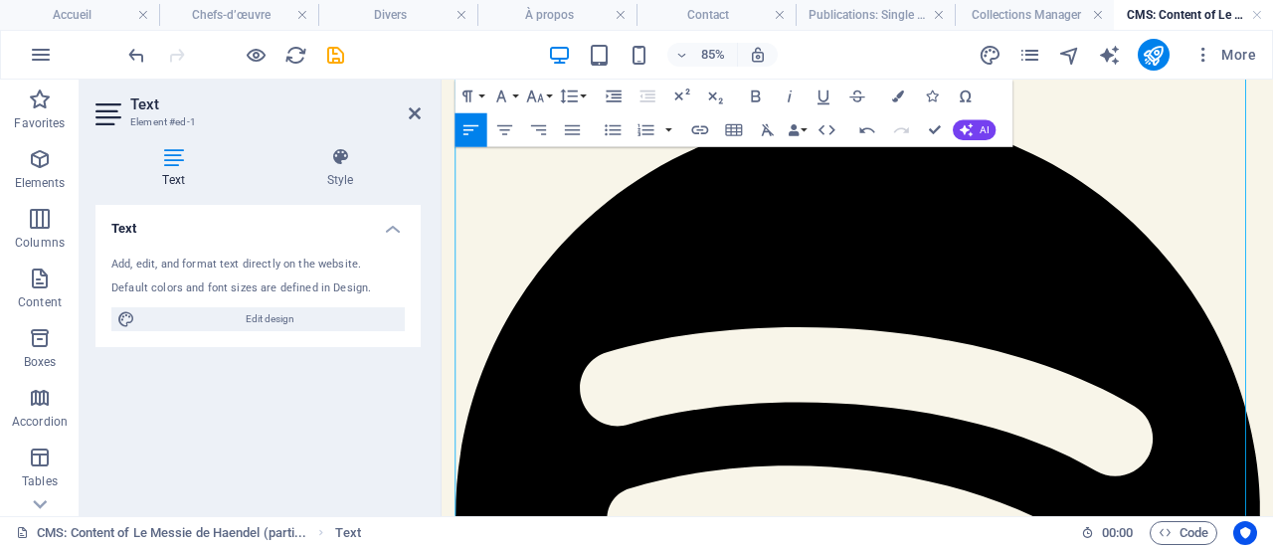
drag, startPoint x: 534, startPoint y: 377, endPoint x: 524, endPoint y: 370, distance: 12.1
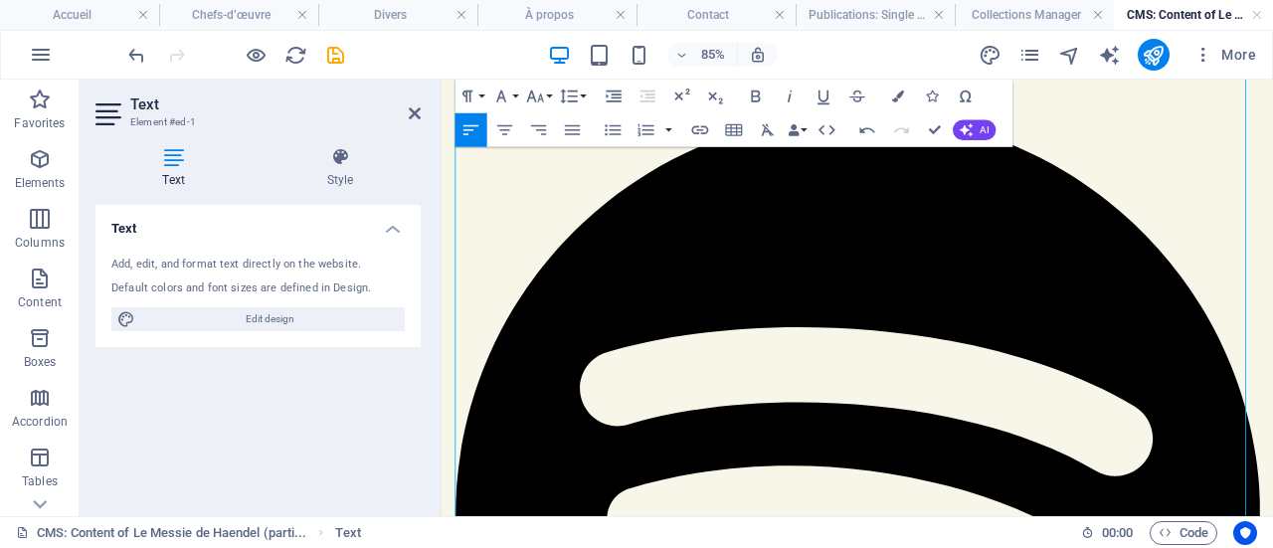
scroll to position [255, 0]
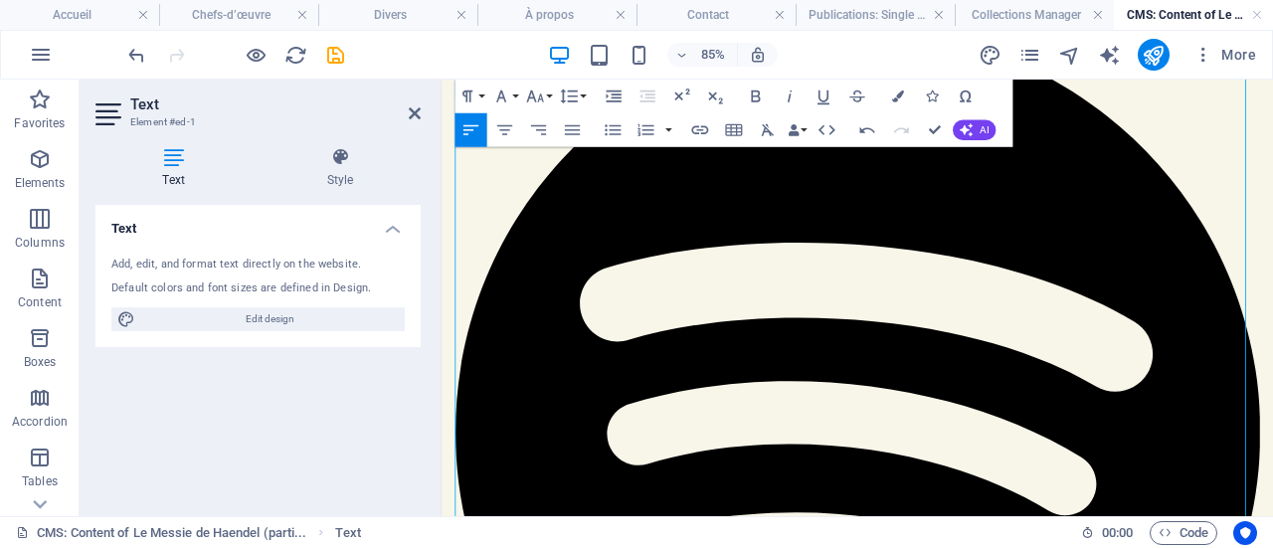
drag, startPoint x: 993, startPoint y: 323, endPoint x: 1124, endPoint y: 323, distance: 131.2
drag, startPoint x: 499, startPoint y: 348, endPoint x: 687, endPoint y: 345, distance: 187.9
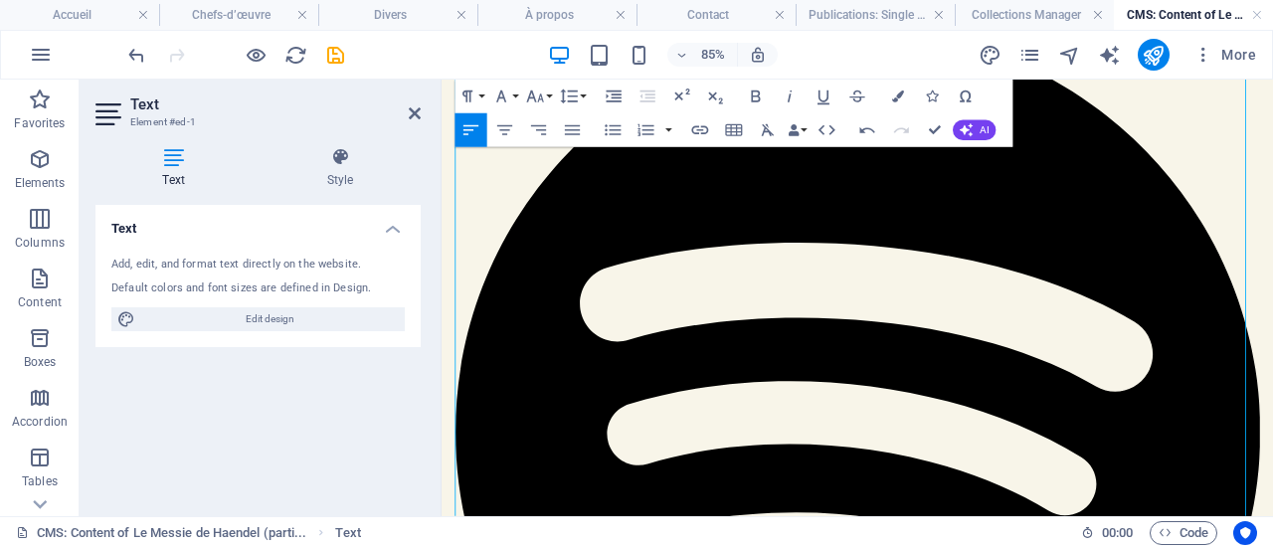
drag, startPoint x: 780, startPoint y: 341, endPoint x: 455, endPoint y: 338, distance: 325.1
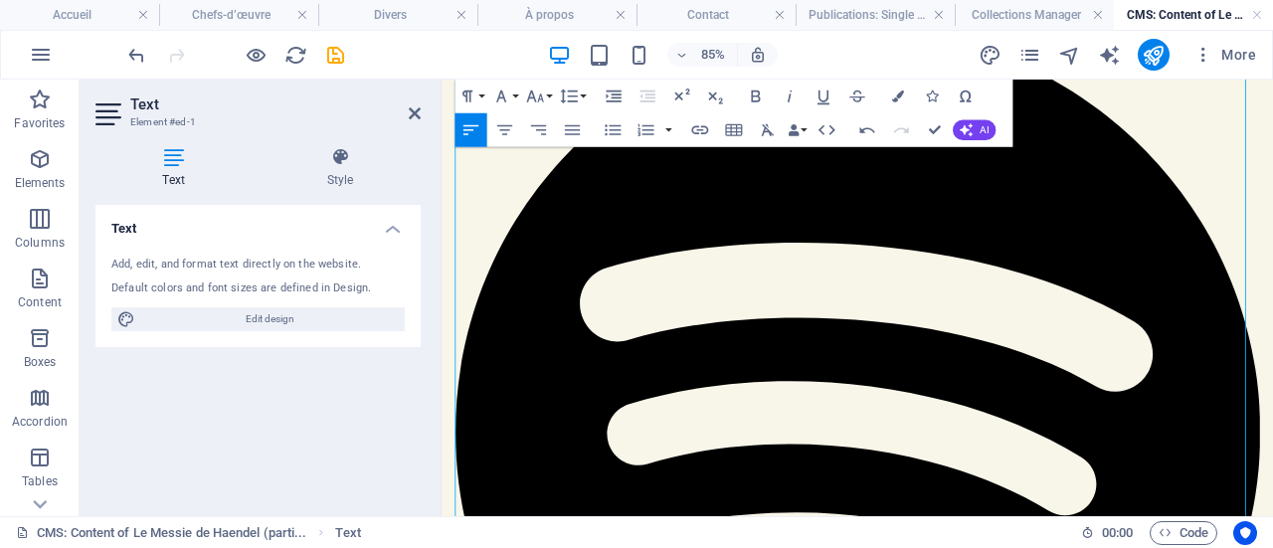
drag, startPoint x: 1089, startPoint y: 345, endPoint x: 849, endPoint y: 342, distance: 239.6
drag, startPoint x: 1015, startPoint y: 343, endPoint x: 799, endPoint y: 345, distance: 215.7
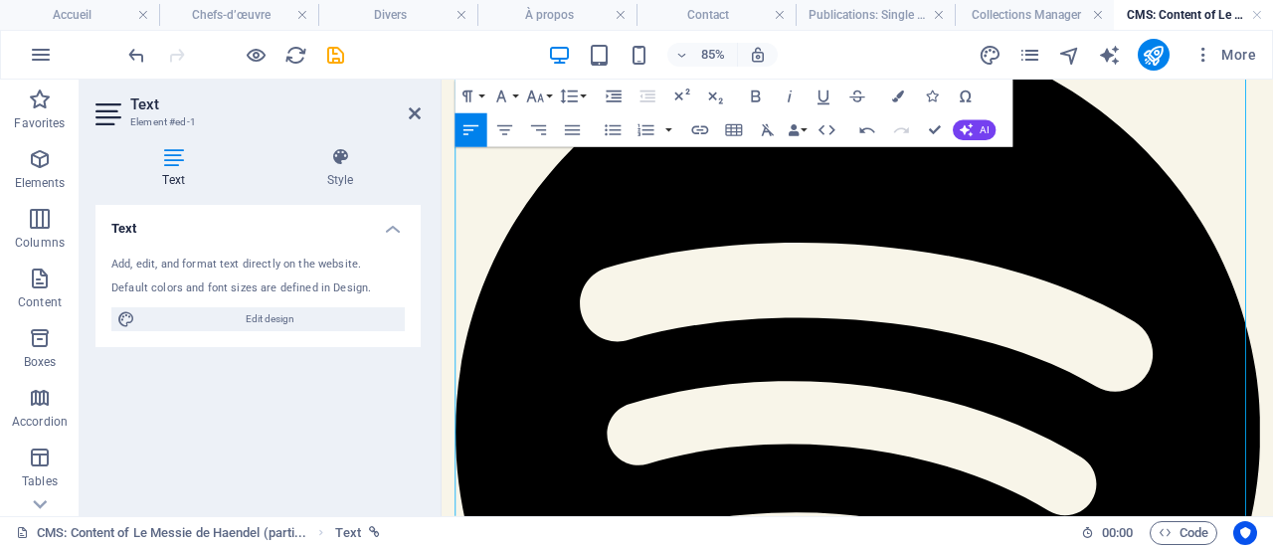
drag, startPoint x: 1069, startPoint y: 388, endPoint x: 575, endPoint y: 409, distance: 494.5
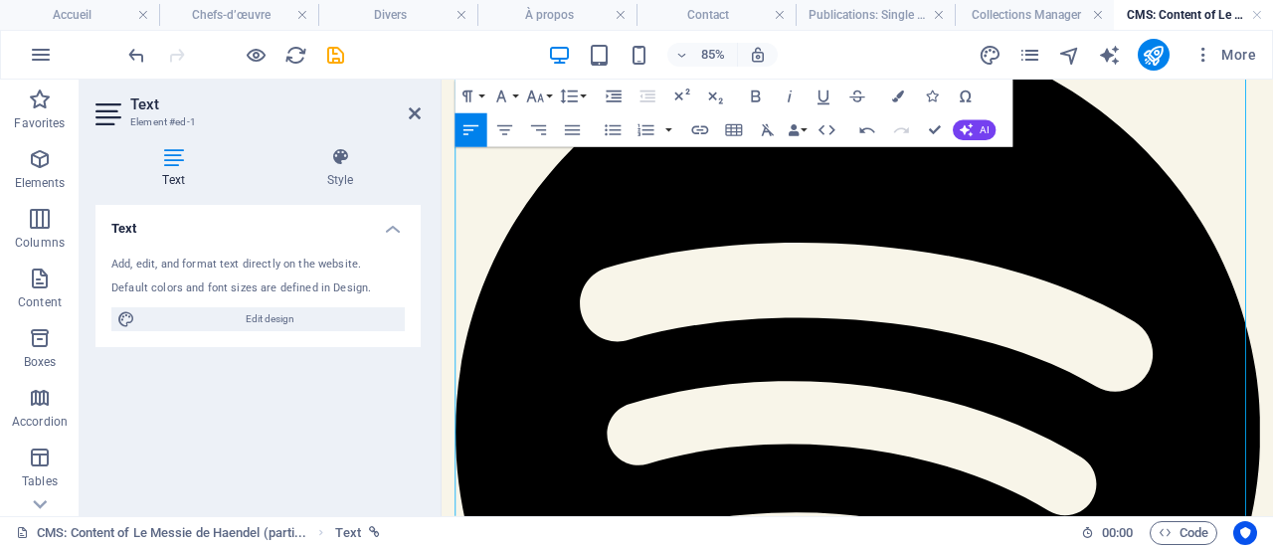
drag, startPoint x: 1070, startPoint y: 383, endPoint x: 577, endPoint y: 413, distance: 494.0
drag, startPoint x: 1326, startPoint y: 387, endPoint x: 659, endPoint y: 406, distance: 667.3
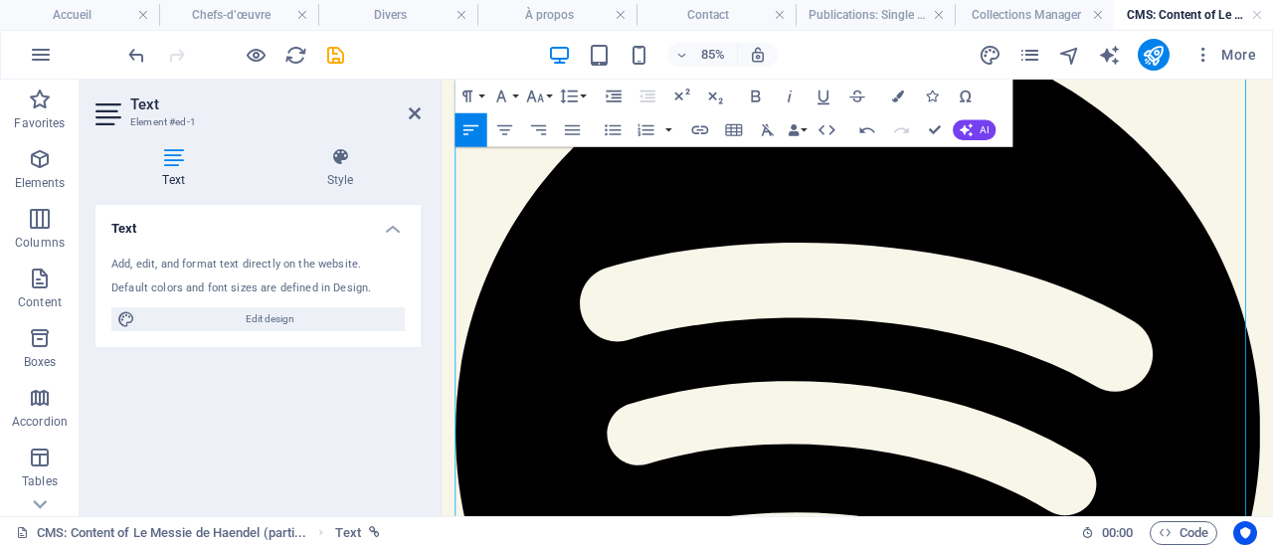
drag, startPoint x: 1357, startPoint y: 426, endPoint x: 1264, endPoint y: 423, distance: 93.5
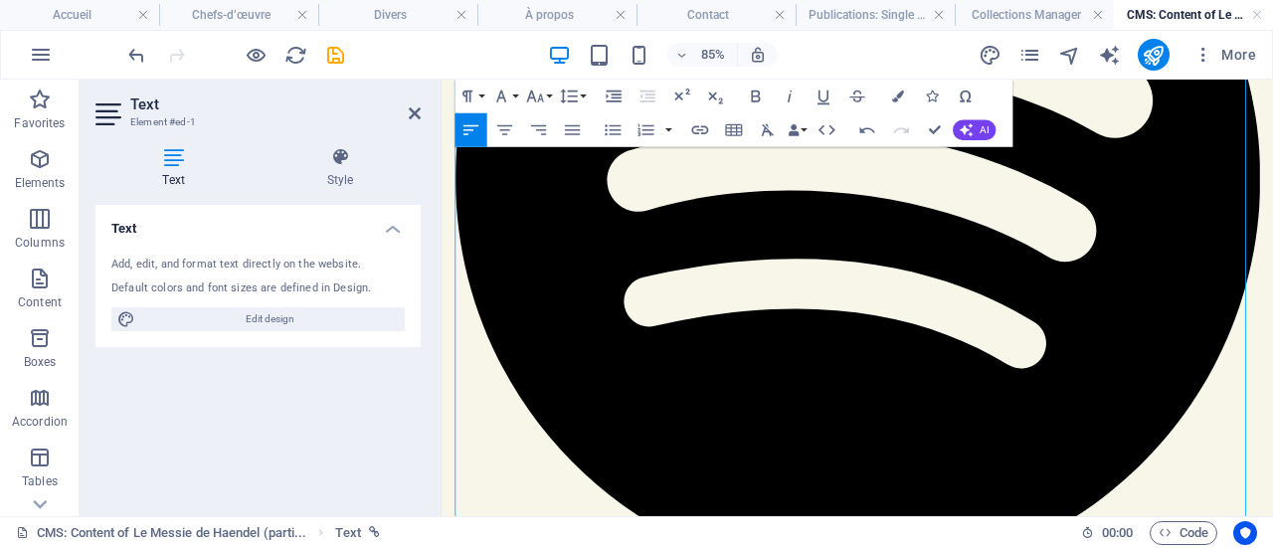
scroll to position [453, 0]
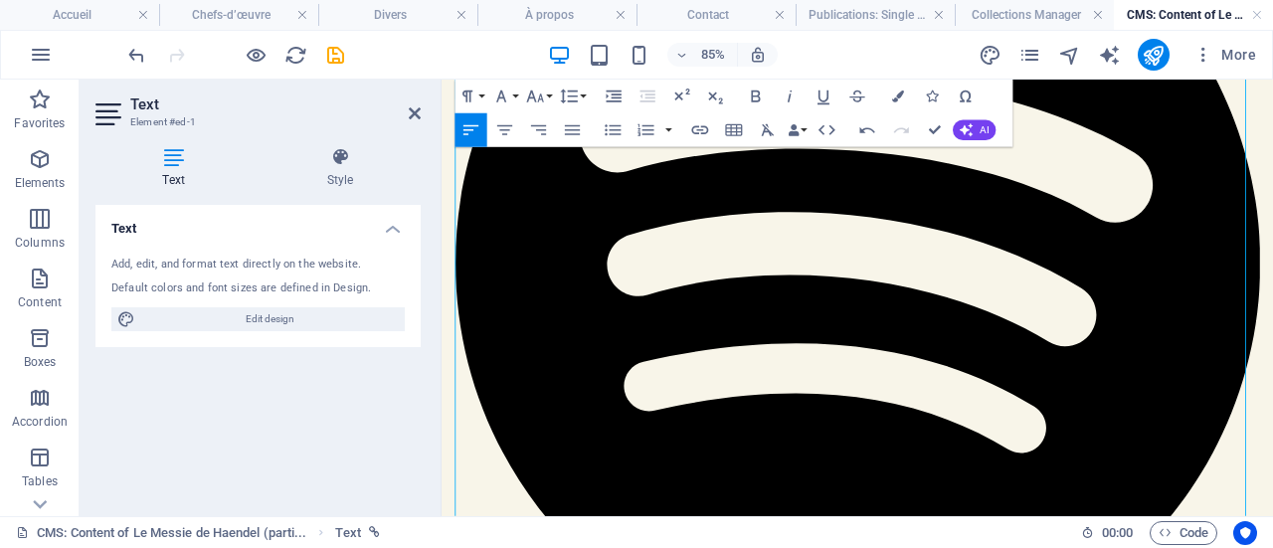
drag, startPoint x: 1118, startPoint y: 311, endPoint x: 1131, endPoint y: 292, distance: 22.9
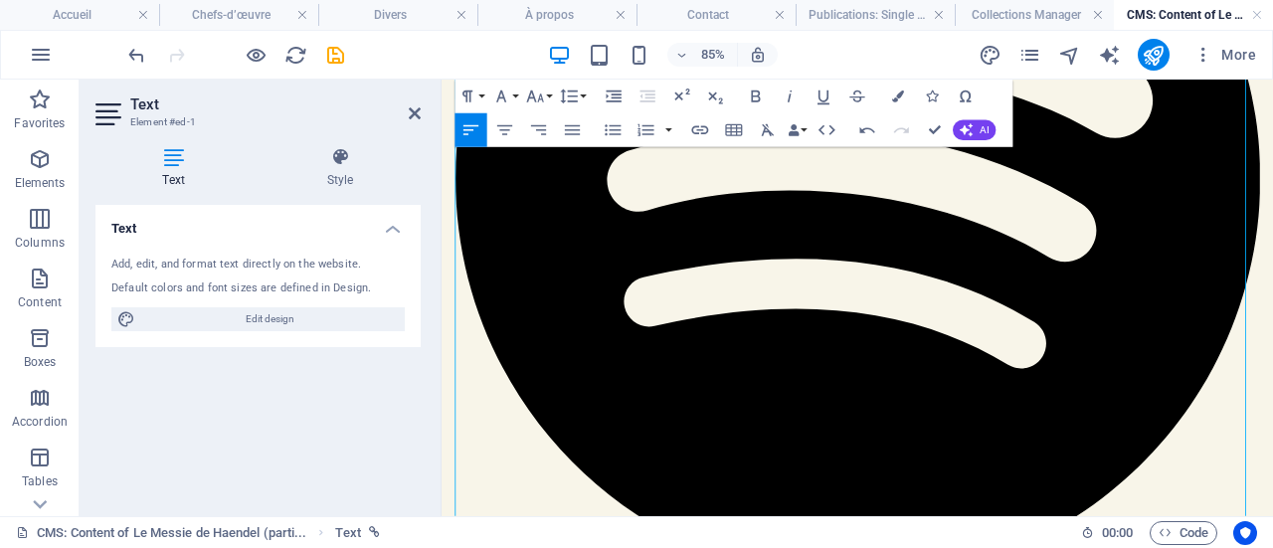
click at [760, 93] on icon "button" at bounding box center [756, 96] width 9 height 12
click at [785, 88] on icon "button" at bounding box center [789, 96] width 20 height 20
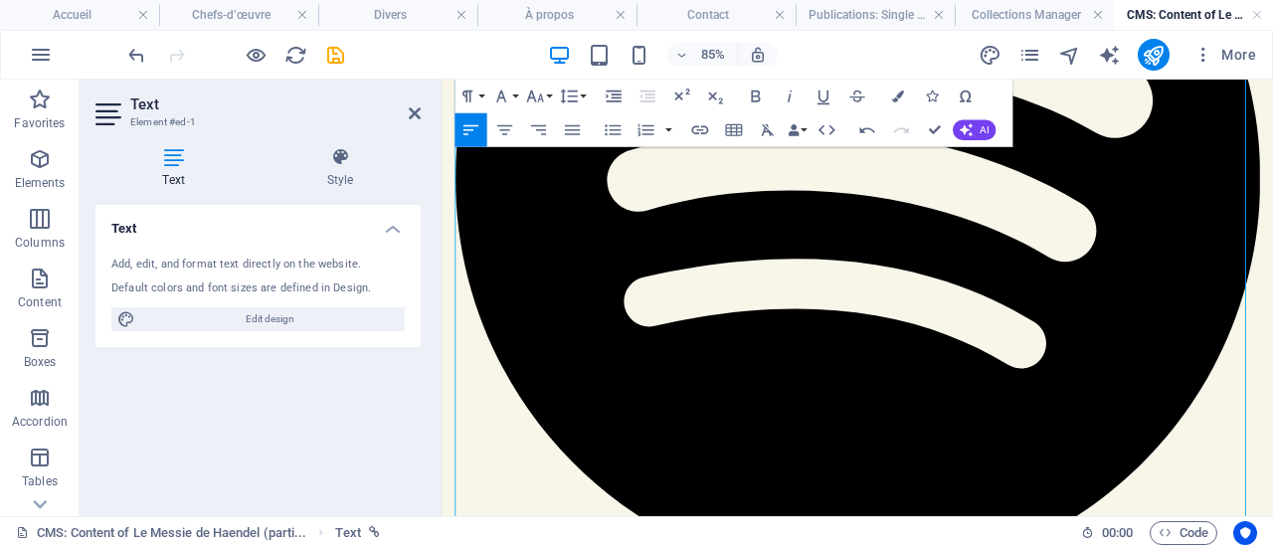
drag, startPoint x: 700, startPoint y: 340, endPoint x: 815, endPoint y: 343, distance: 115.4
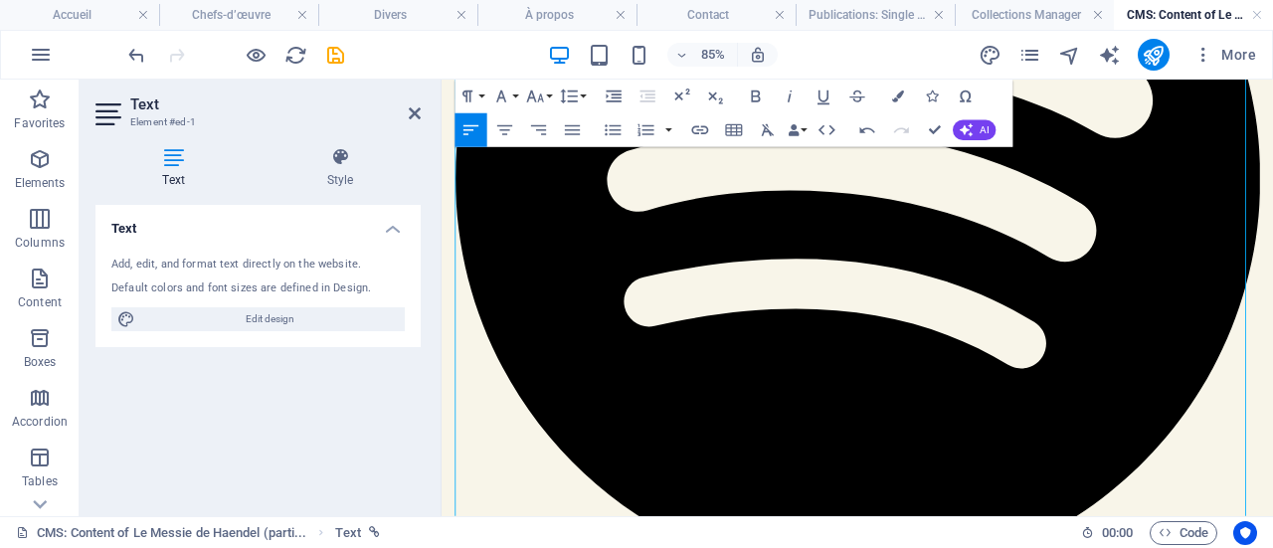
drag, startPoint x: 1266, startPoint y: 356, endPoint x: 549, endPoint y: 387, distance: 717.4
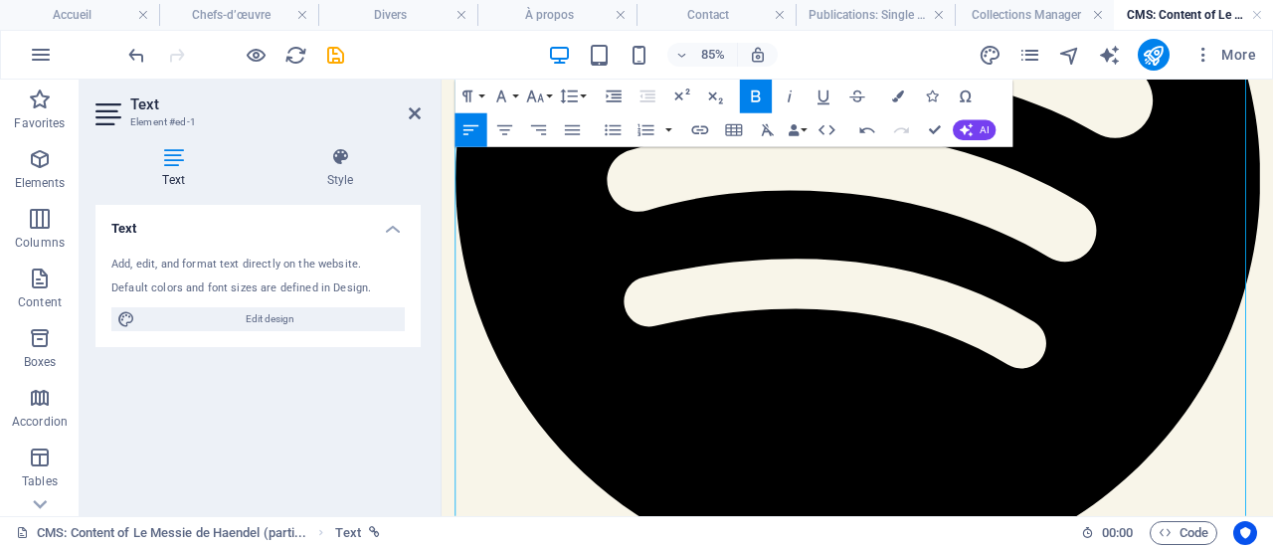
click at [762, 96] on icon "button" at bounding box center [756, 96] width 20 height 20
drag, startPoint x: 1382, startPoint y: 360, endPoint x: 1399, endPoint y: 362, distance: 17.0
click at [666, 128] on button "button" at bounding box center [669, 130] width 14 height 34
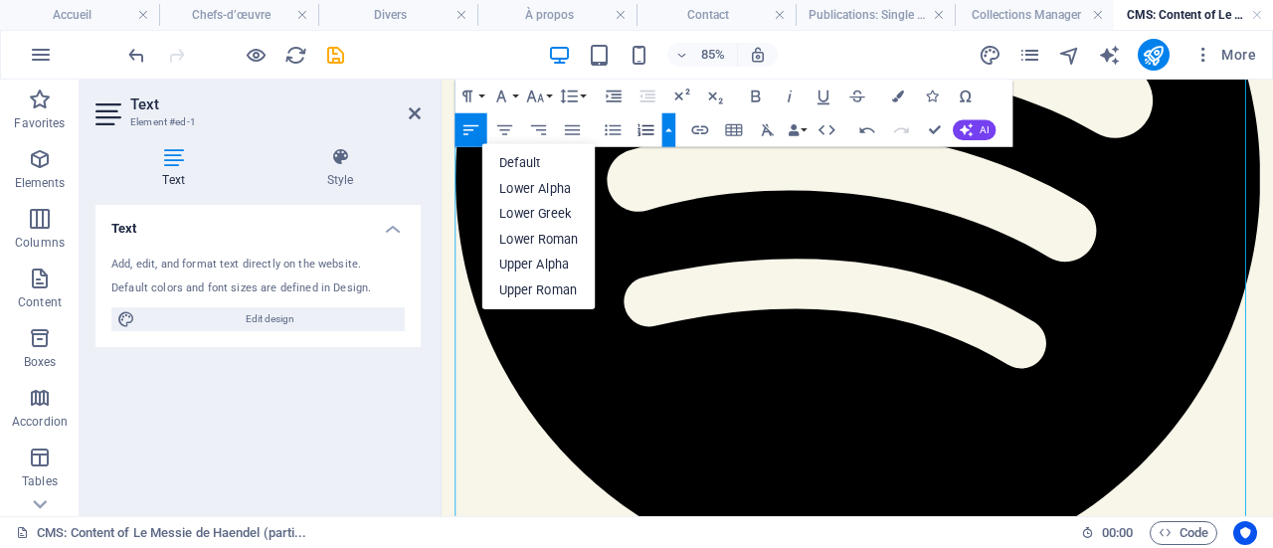
click at [666, 128] on button "button" at bounding box center [669, 130] width 14 height 34
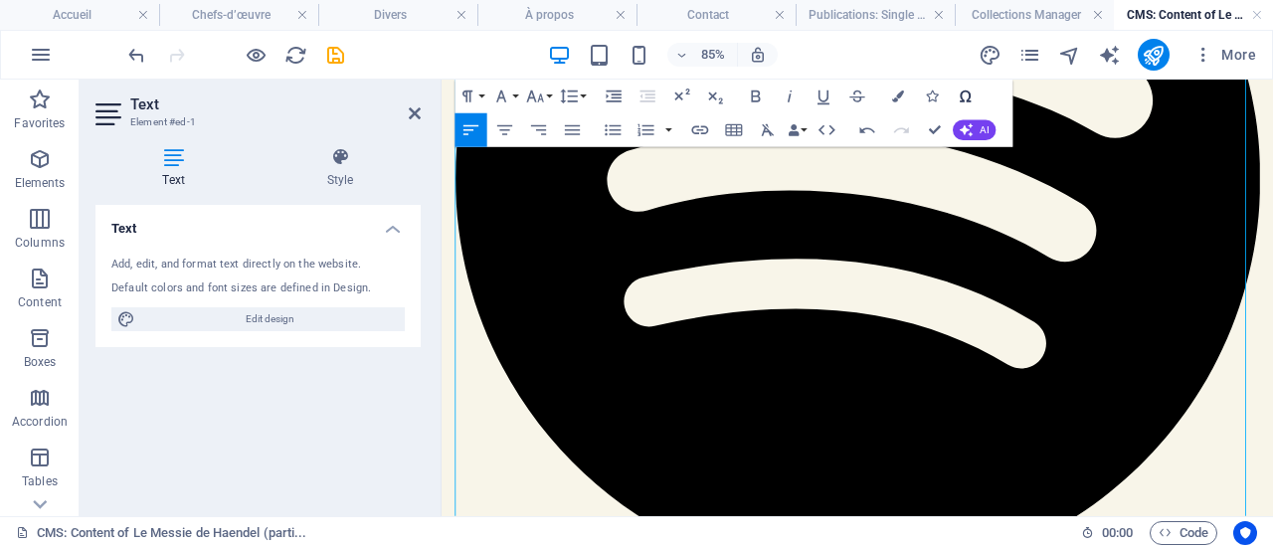
click at [964, 96] on icon "button" at bounding box center [965, 96] width 20 height 20
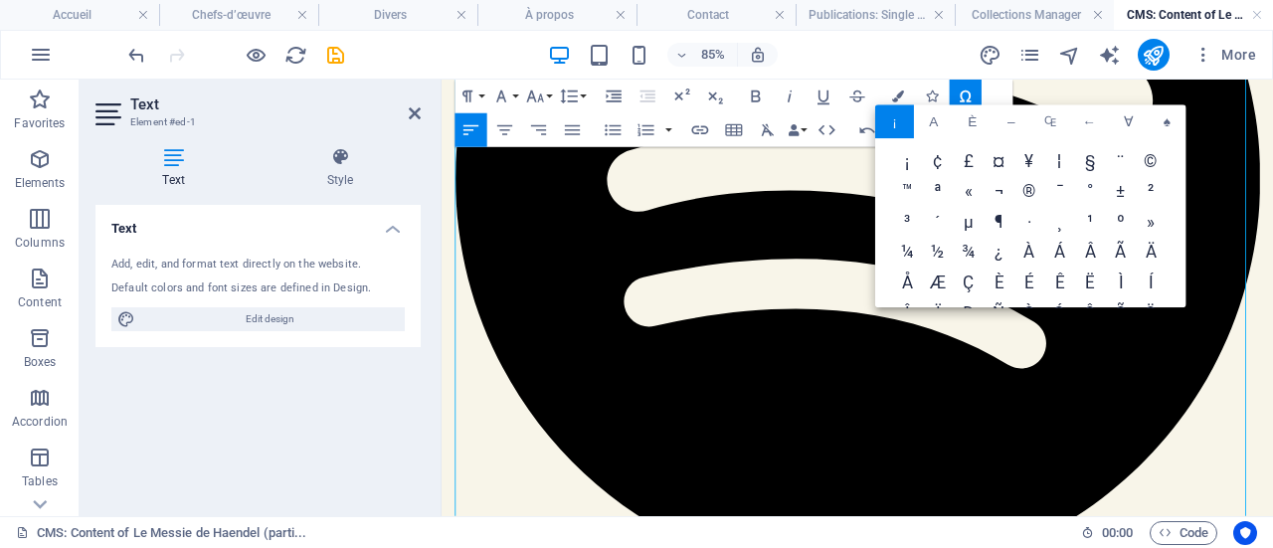
scroll to position [0, 0]
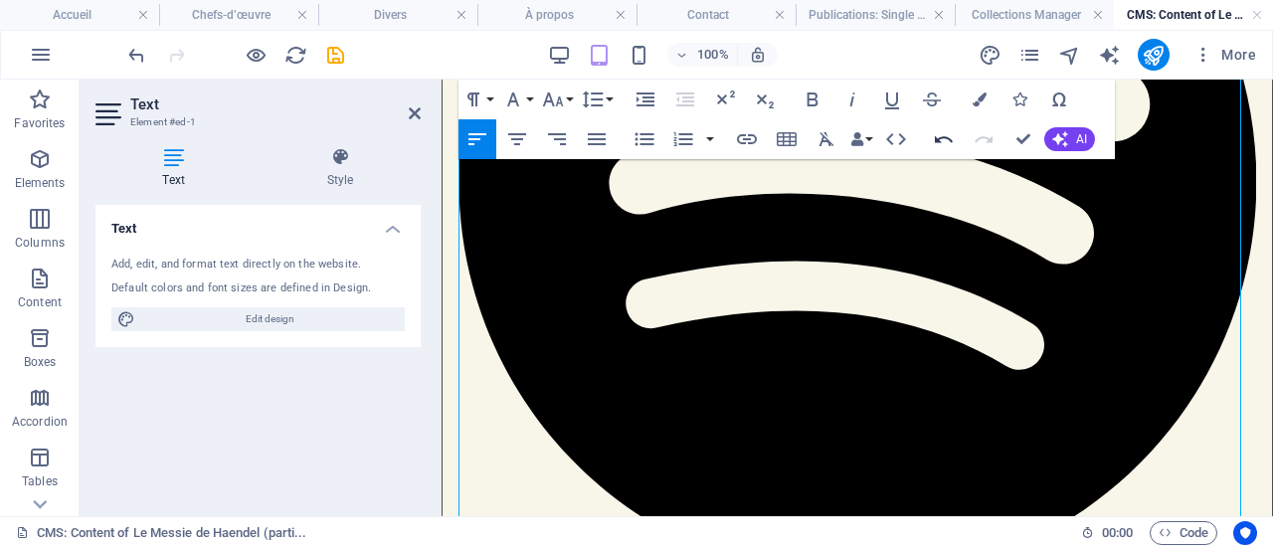
click at [935, 141] on icon "button" at bounding box center [944, 139] width 18 height 7
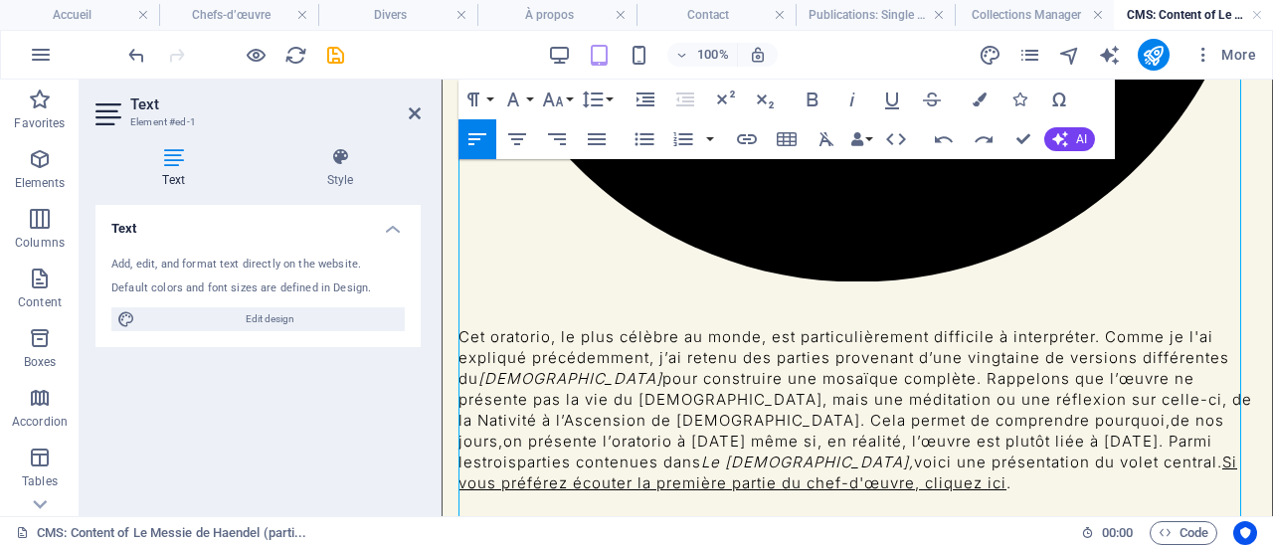
scroll to position [752, 0]
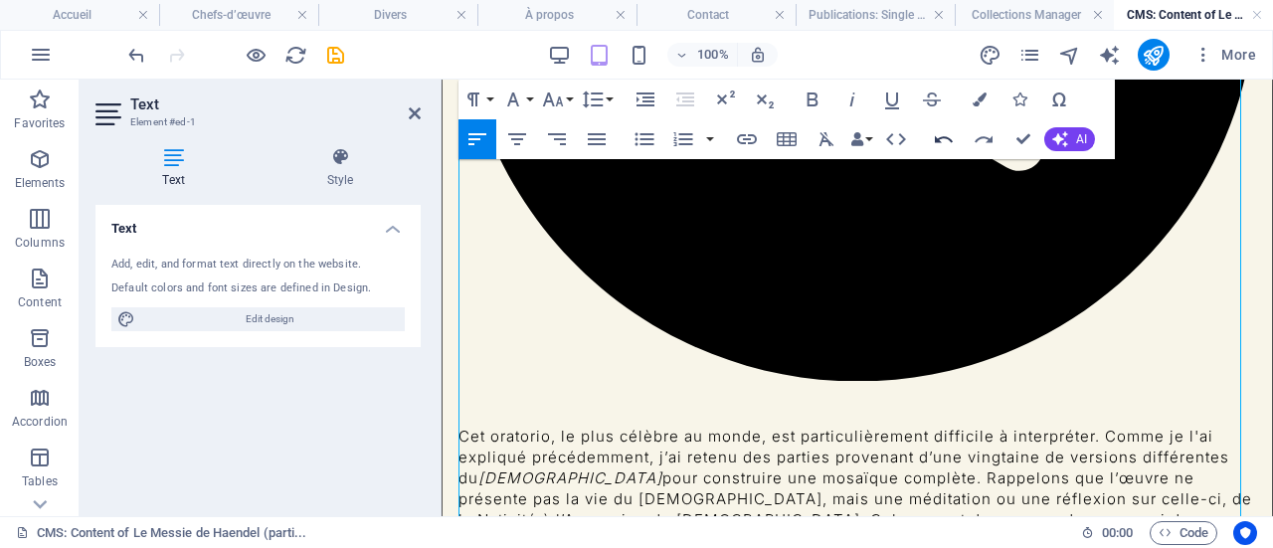
click at [940, 132] on icon "button" at bounding box center [944, 139] width 24 height 24
click at [982, 135] on icon "button" at bounding box center [983, 139] width 24 height 24
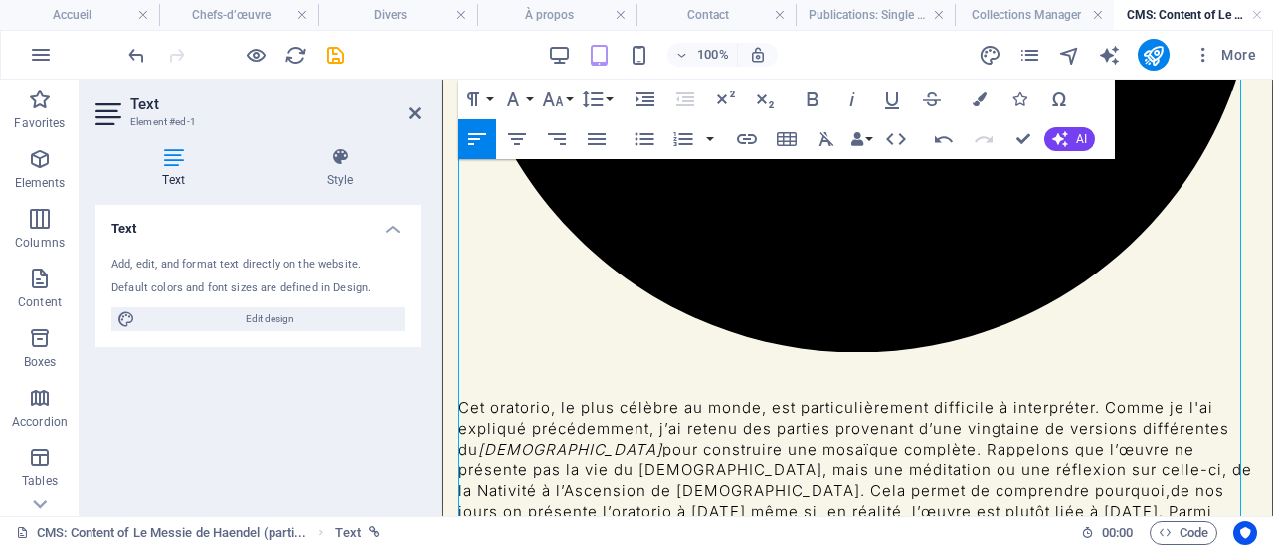
scroll to position [681, 0]
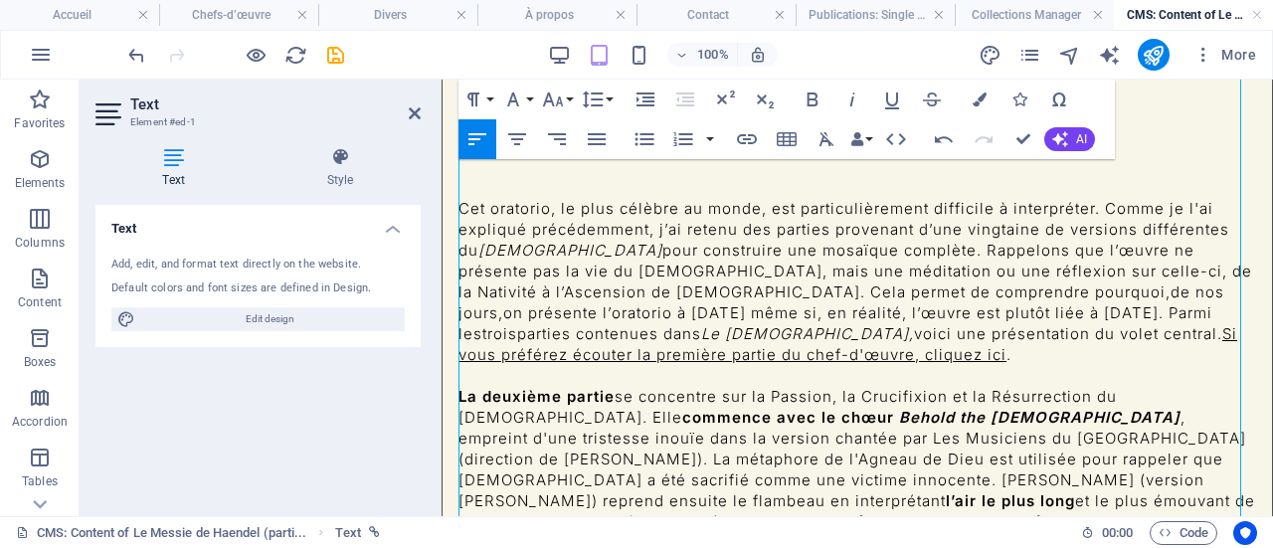
scroll to position [880, 0]
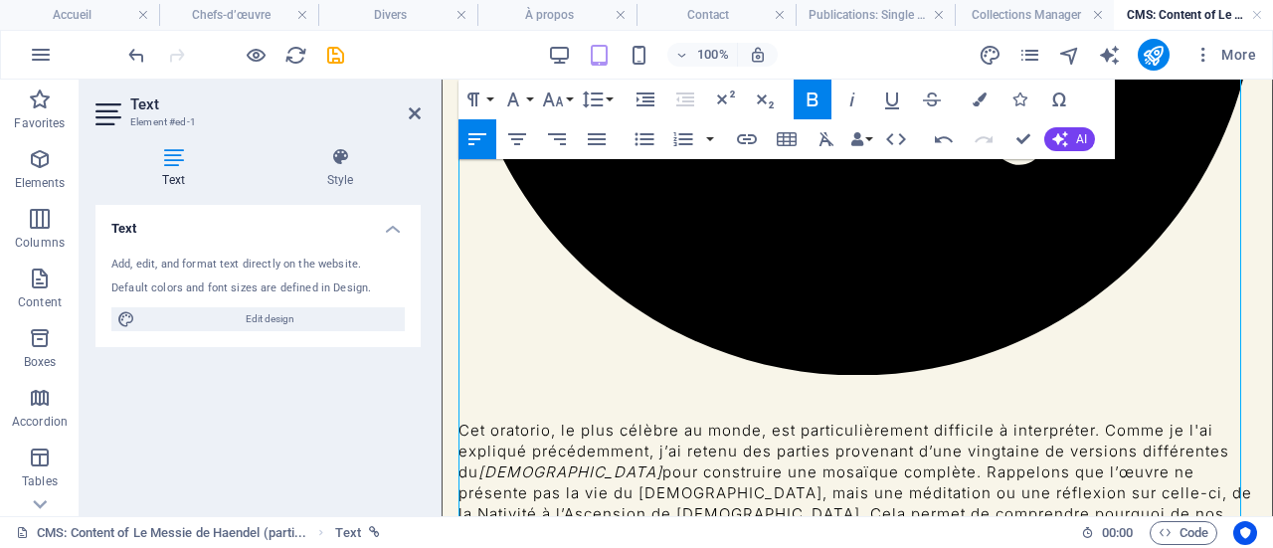
scroll to position [780, 0]
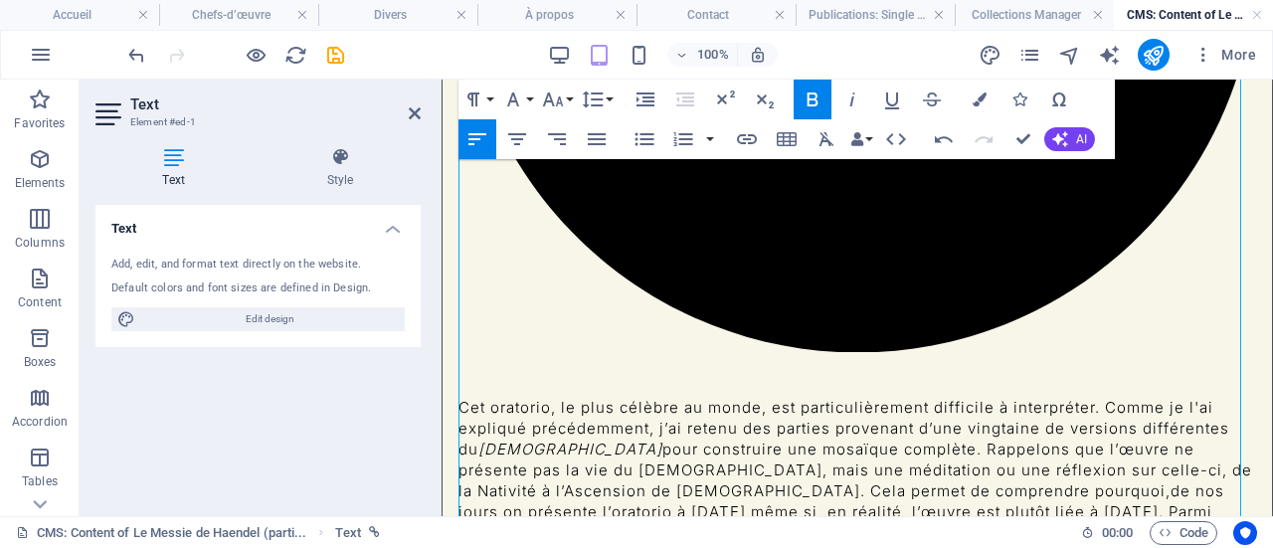
drag, startPoint x: 857, startPoint y: 92, endPoint x: 817, endPoint y: 86, distance: 40.2
click at [857, 92] on icon "button" at bounding box center [852, 99] width 24 height 24
click at [817, 87] on icon "button" at bounding box center [812, 99] width 24 height 24
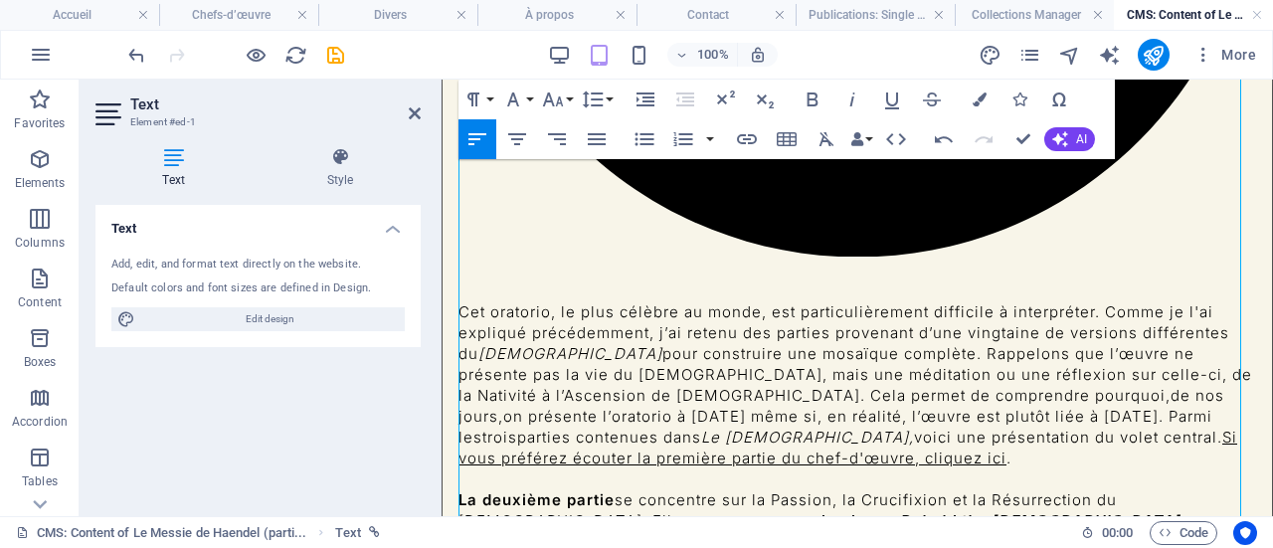
scroll to position [880, 0]
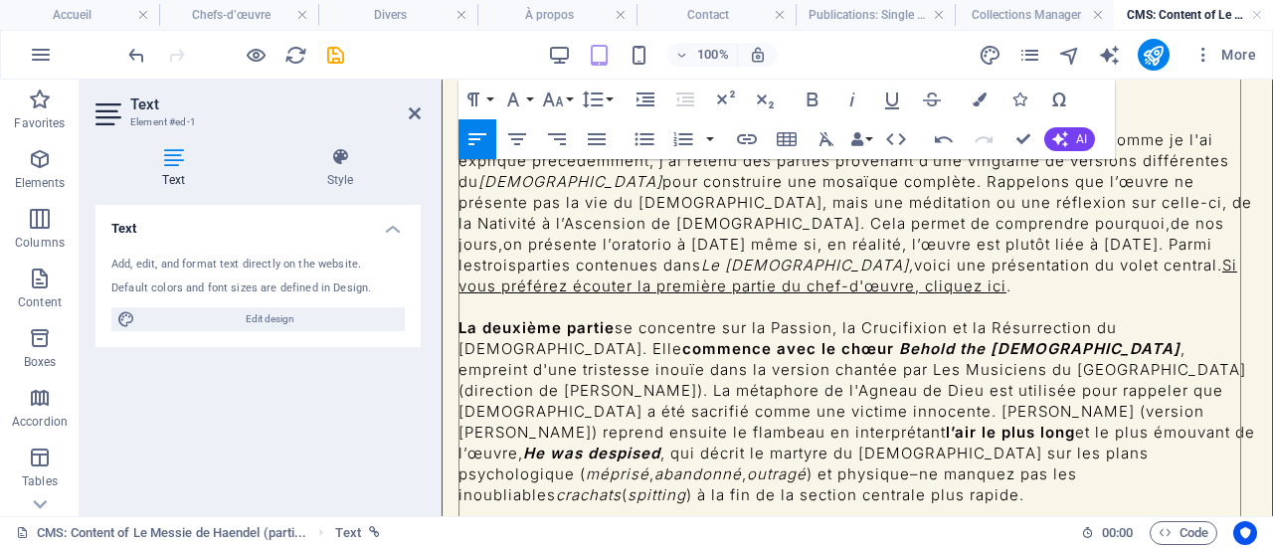
scroll to position [1079, 0]
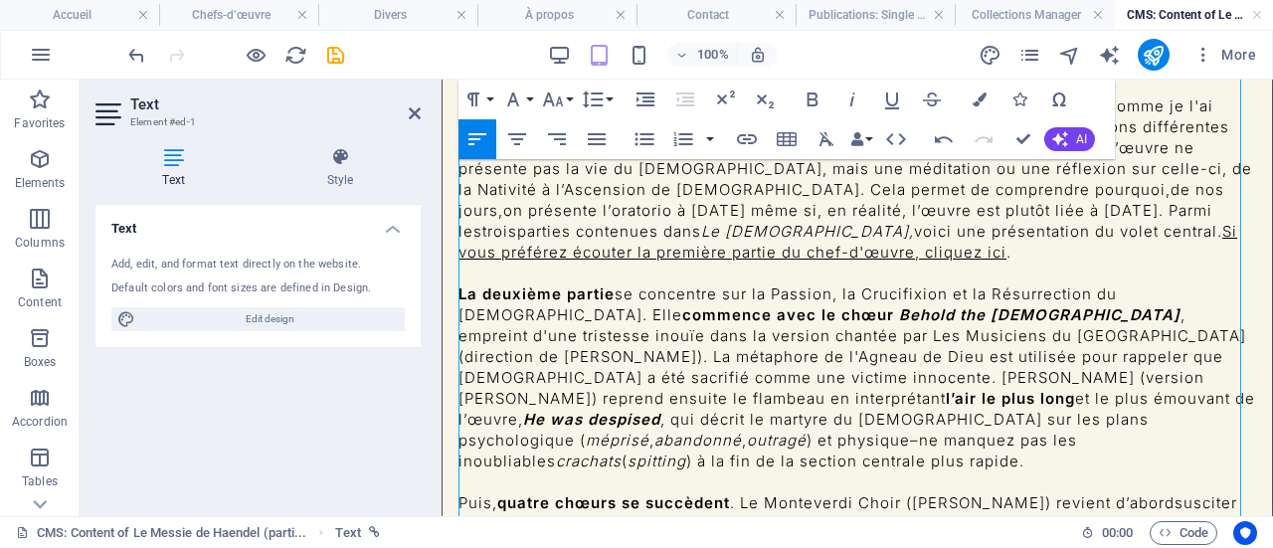
scroll to position [1063, 0]
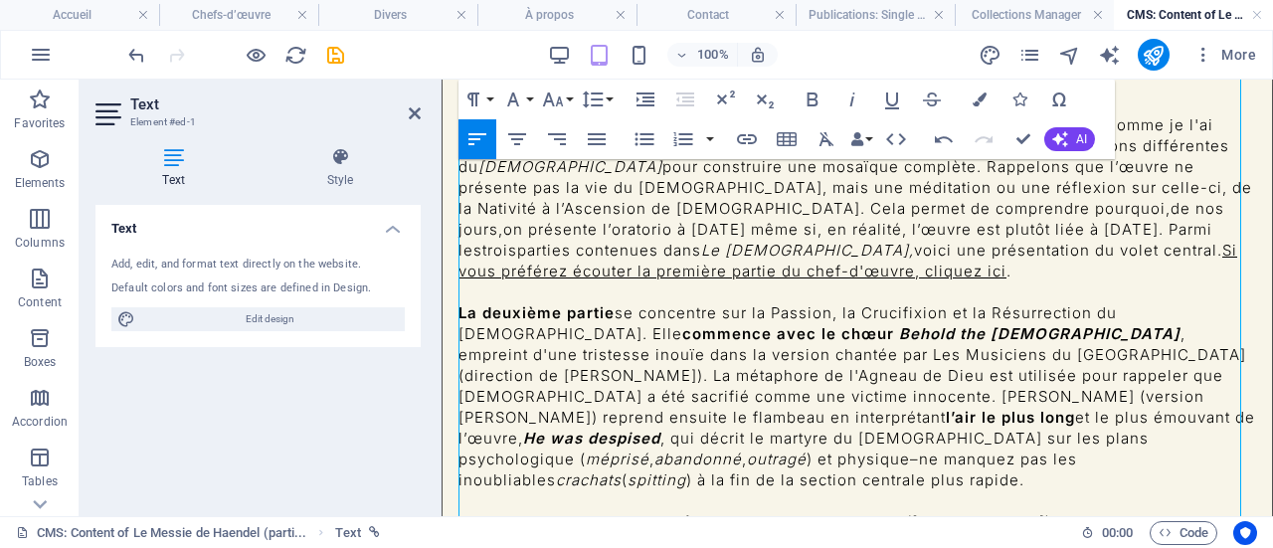
drag, startPoint x: 878, startPoint y: 492, endPoint x: 749, endPoint y: 487, distance: 129.3
click at [859, 98] on icon "button" at bounding box center [852, 99] width 24 height 24
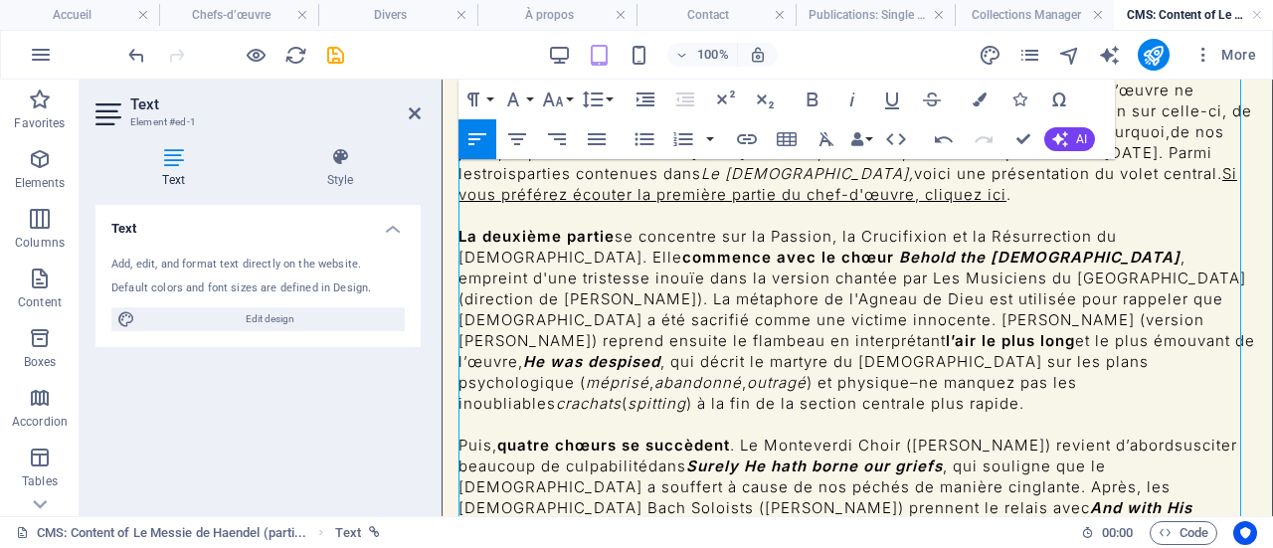
scroll to position [1162, 0]
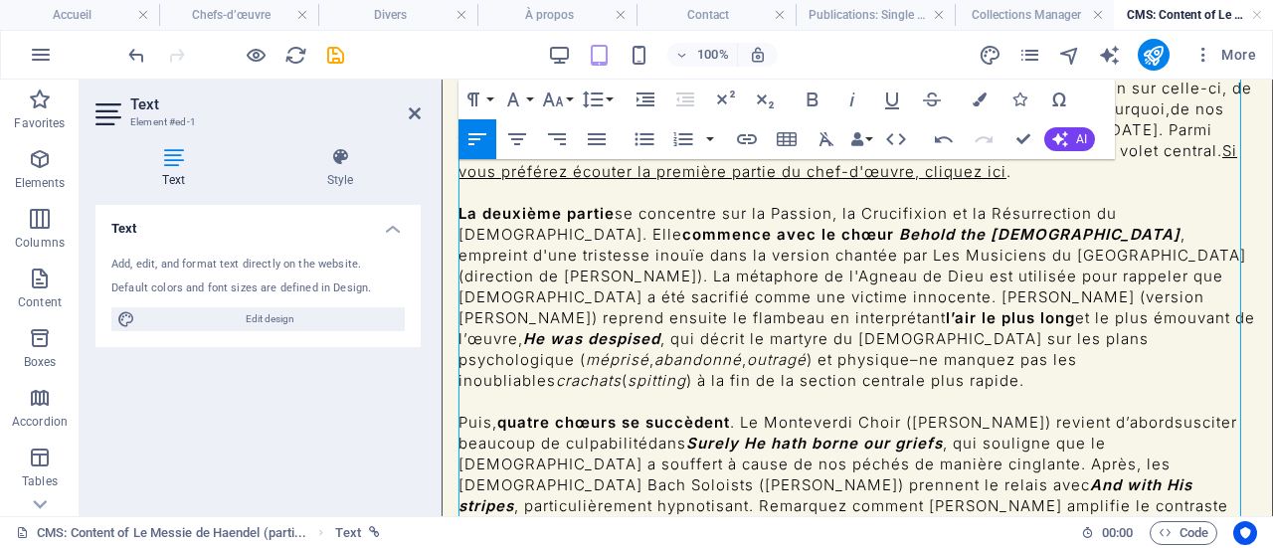
drag, startPoint x: 812, startPoint y: 415, endPoint x: 856, endPoint y: 419, distance: 43.9
click at [847, 102] on icon "button" at bounding box center [852, 99] width 24 height 24
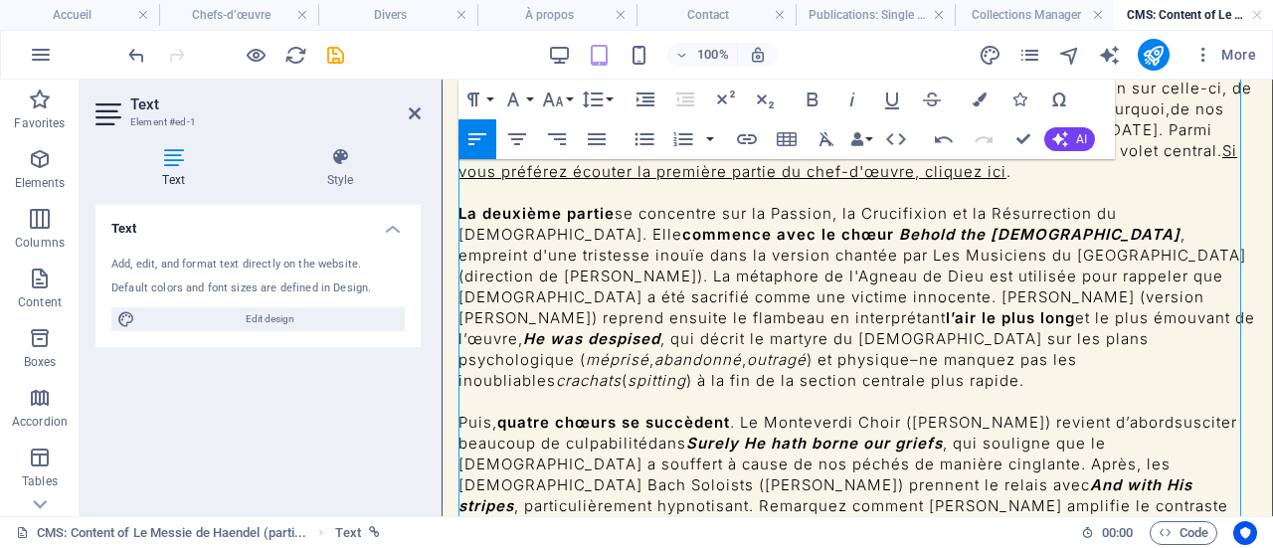
drag, startPoint x: 606, startPoint y: 458, endPoint x: 618, endPoint y: 442, distance: 19.9
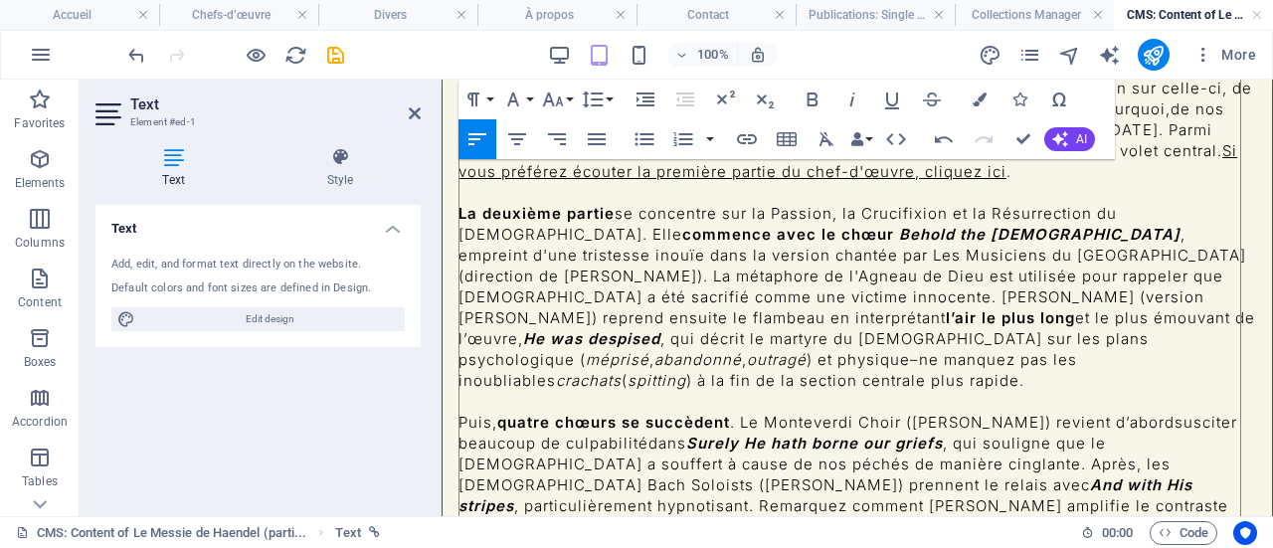
copy strong "œ"
drag, startPoint x: 885, startPoint y: 455, endPoint x: 871, endPoint y: 451, distance: 14.5
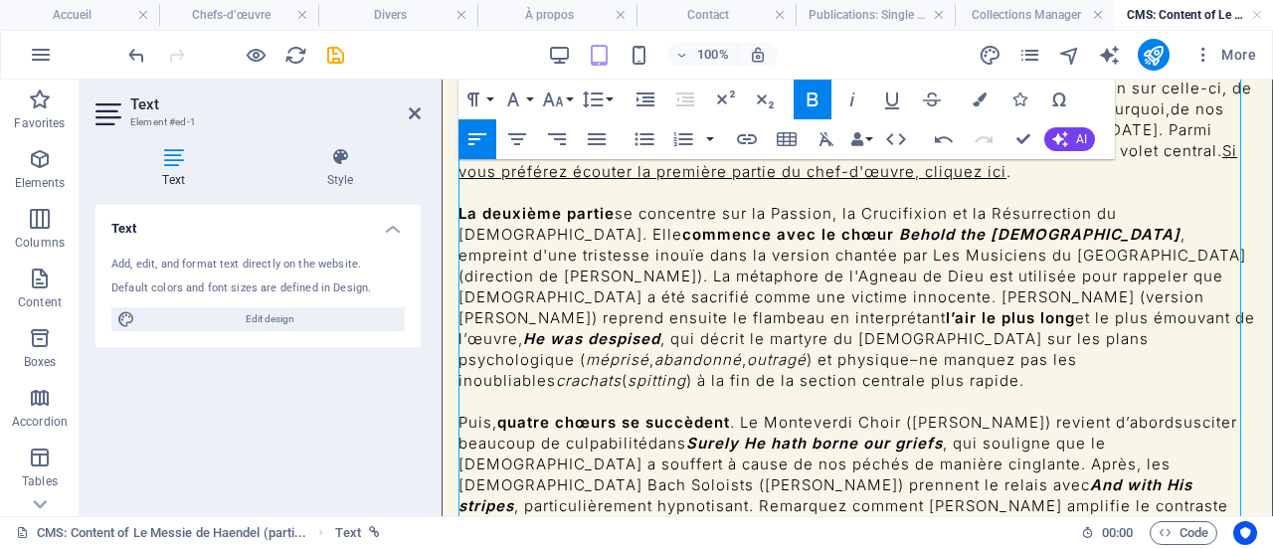
drag, startPoint x: 884, startPoint y: 462, endPoint x: 869, endPoint y: 456, distance: 16.1
click at [807, 103] on icon "button" at bounding box center [812, 99] width 11 height 14
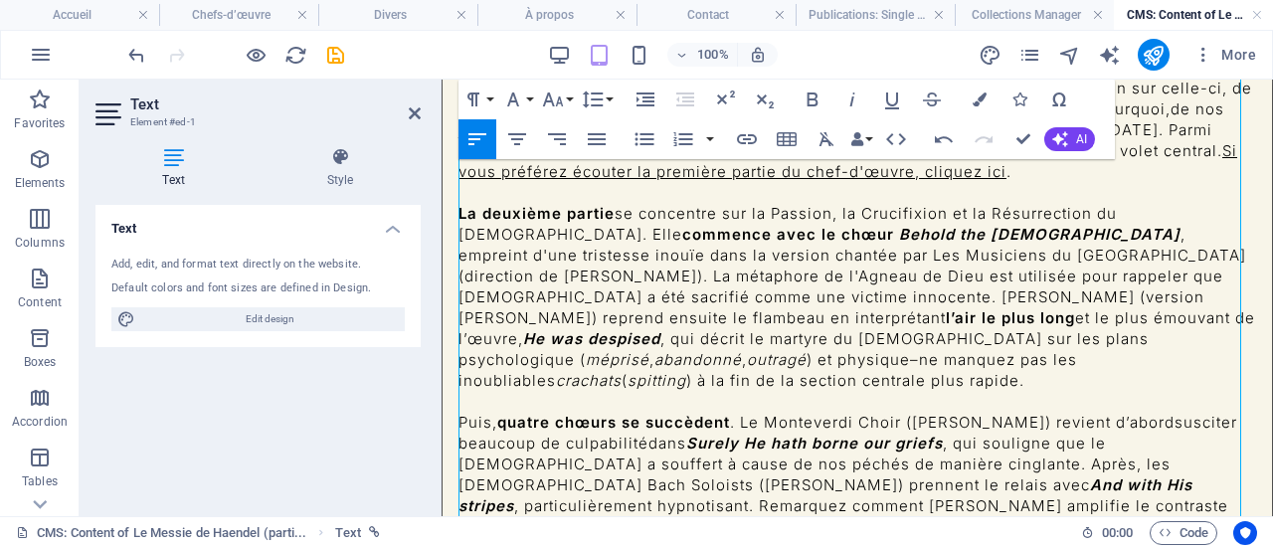
drag, startPoint x: 998, startPoint y: 460, endPoint x: 911, endPoint y: 456, distance: 87.6
click at [852, 96] on icon "button" at bounding box center [852, 99] width 5 height 14
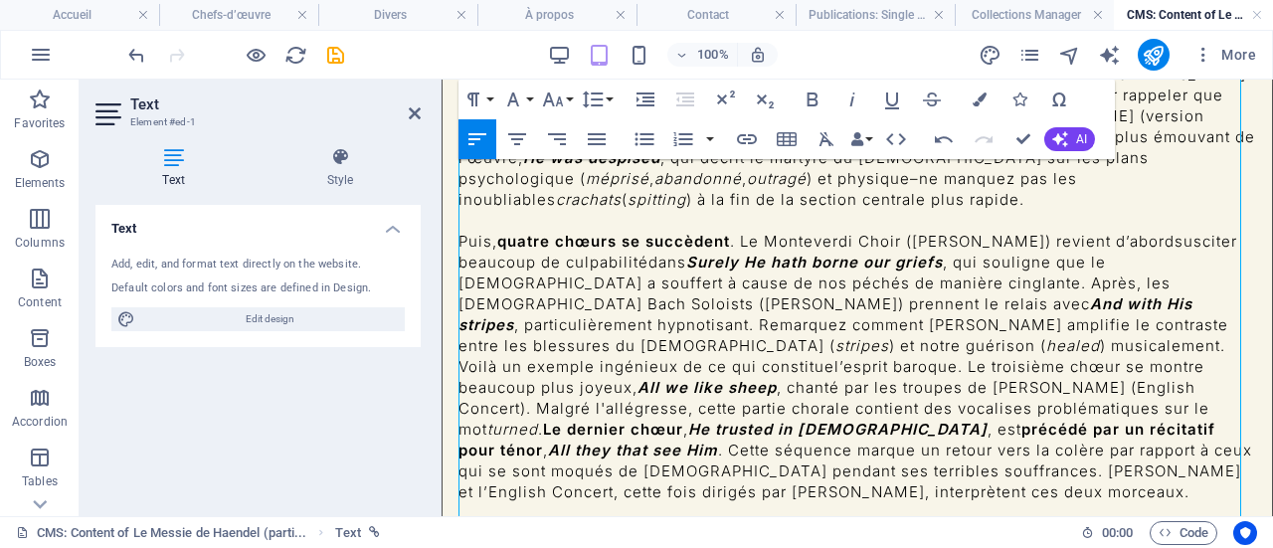
scroll to position [1361, 0]
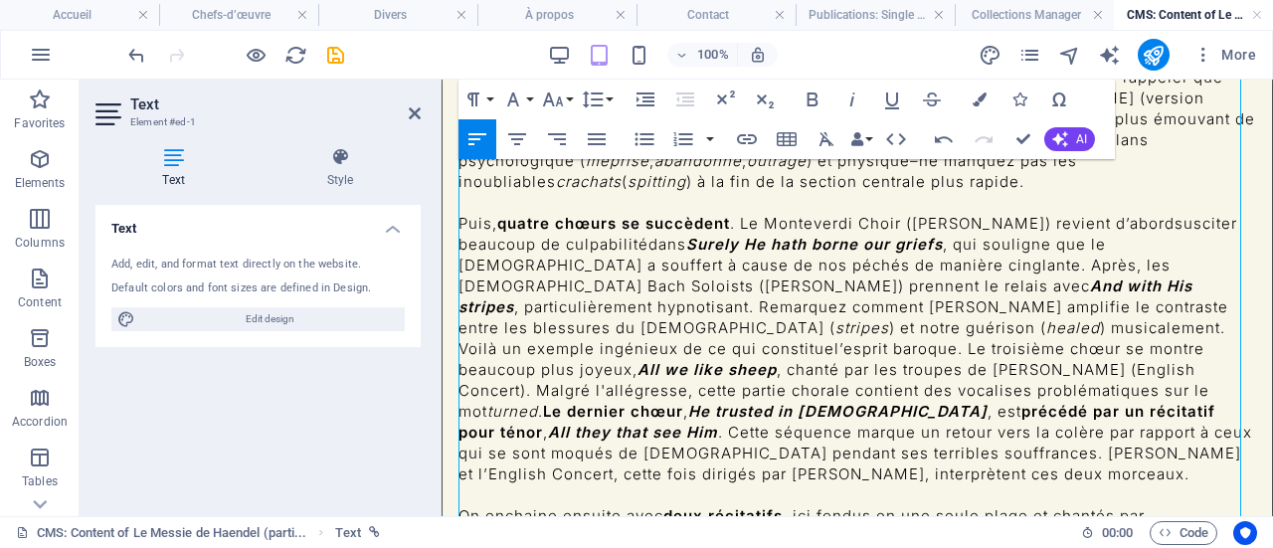
click at [859, 96] on icon "button" at bounding box center [852, 99] width 24 height 24
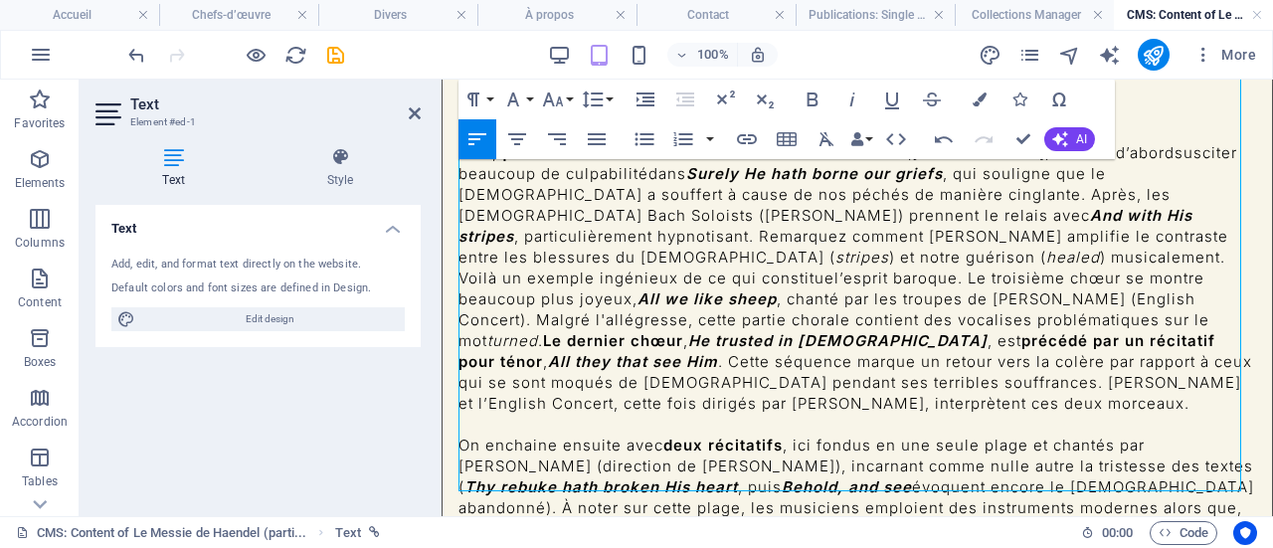
scroll to position [1460, 0]
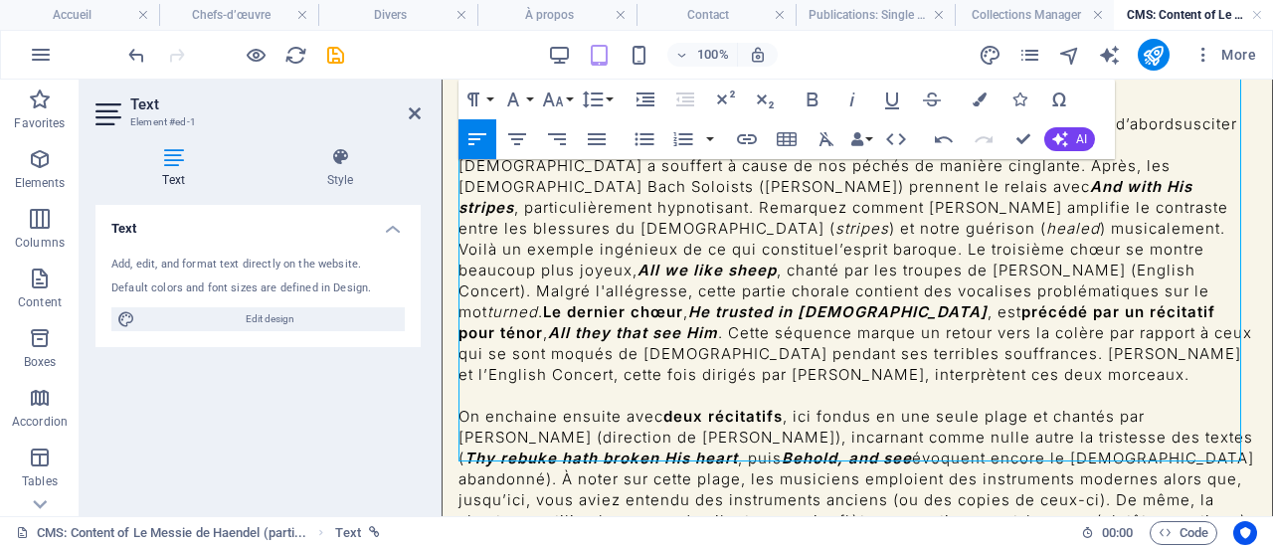
click at [855, 102] on icon "button" at bounding box center [852, 99] width 24 height 24
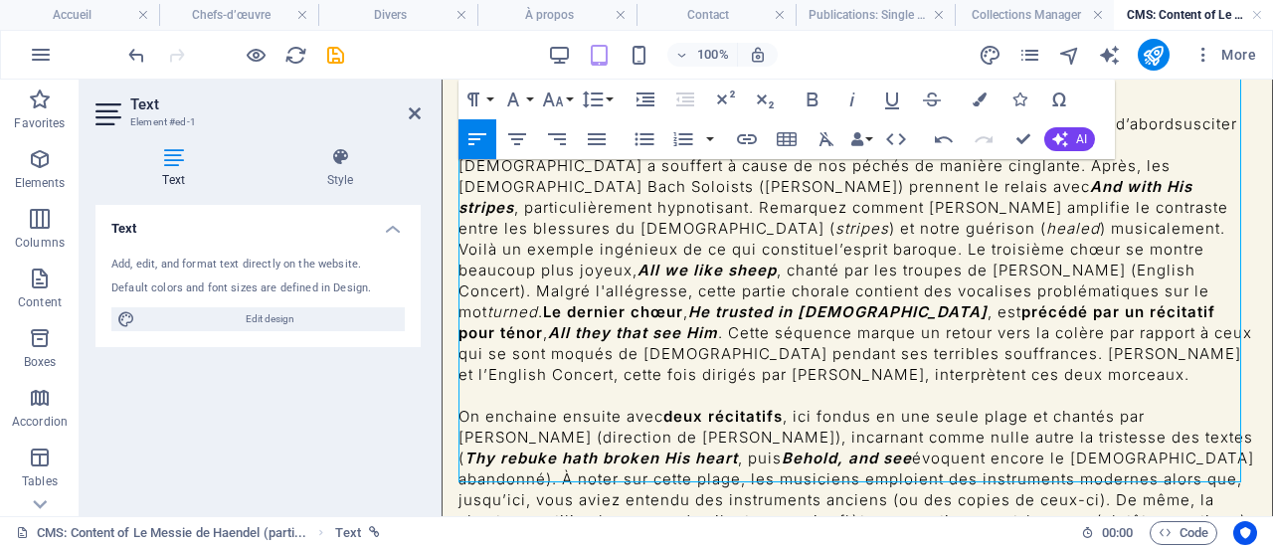
drag, startPoint x: 1000, startPoint y: 389, endPoint x: 1181, endPoint y: 395, distance: 181.0
drag, startPoint x: 1142, startPoint y: 389, endPoint x: 1094, endPoint y: 385, distance: 48.9
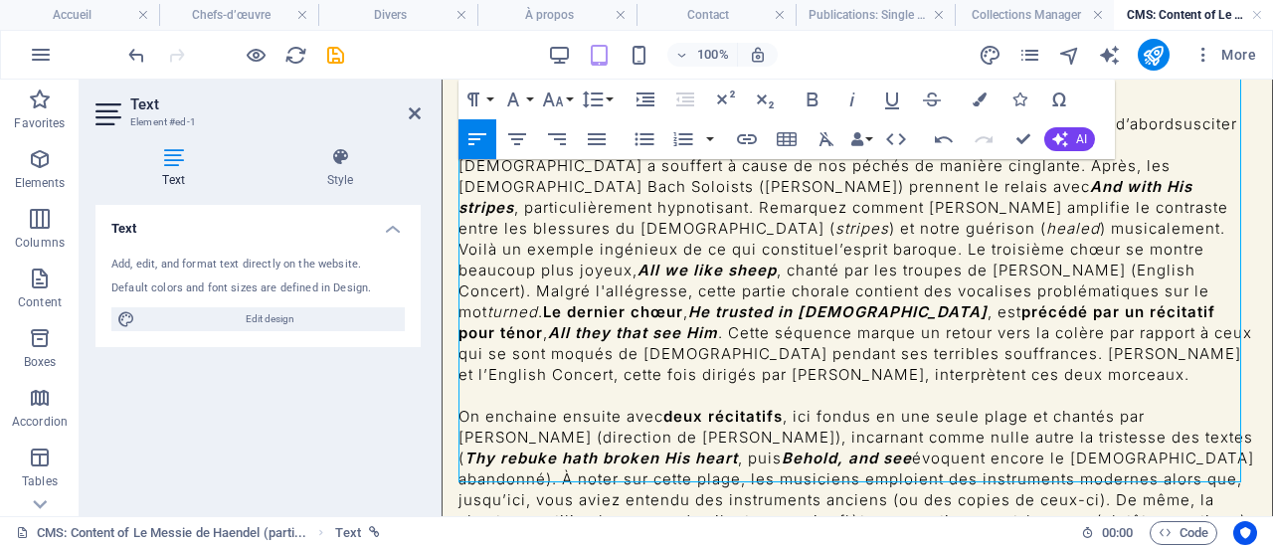
click at [859, 97] on icon "button" at bounding box center [852, 99] width 24 height 24
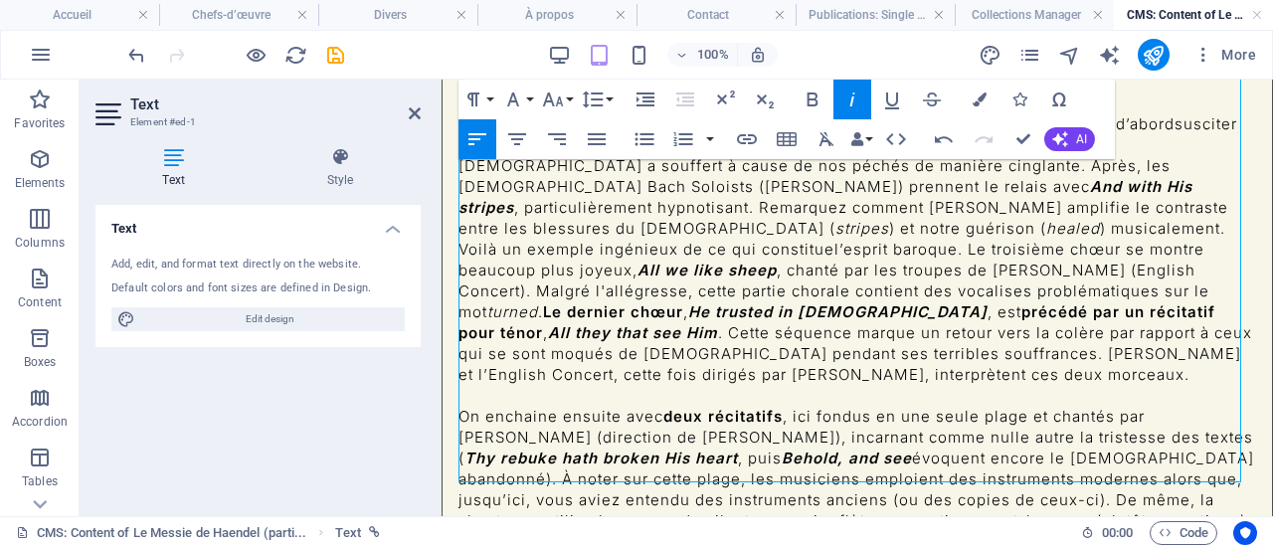
drag, startPoint x: 1024, startPoint y: 367, endPoint x: 802, endPoint y: 365, distance: 221.7
drag, startPoint x: 1044, startPoint y: 391, endPoint x: 573, endPoint y: 403, distance: 471.4
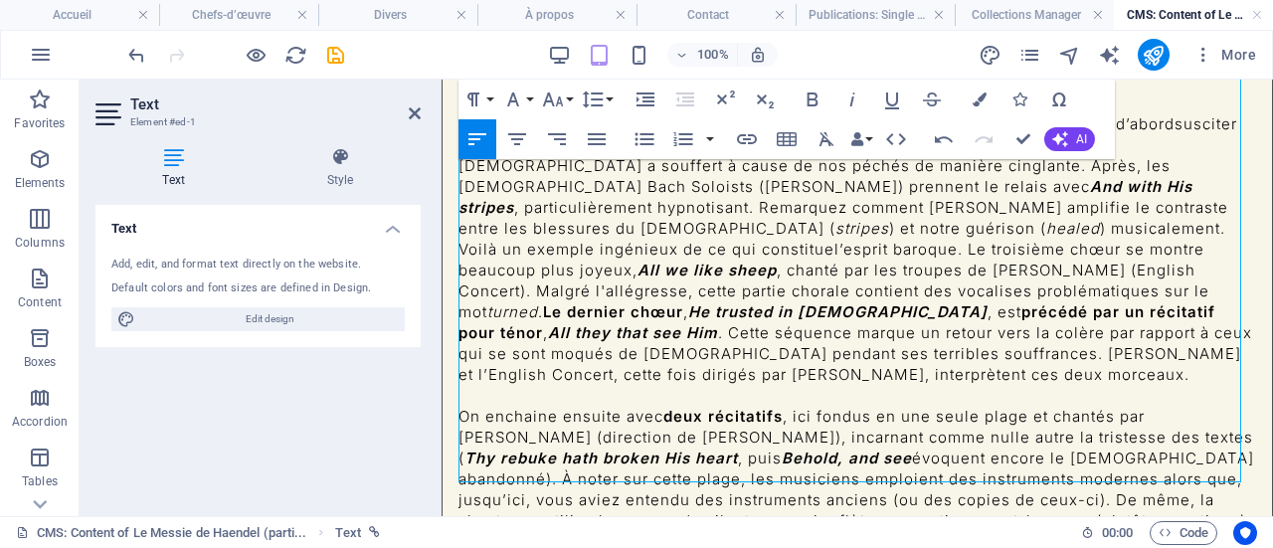
click at [854, 100] on icon "button" at bounding box center [852, 99] width 24 height 24
click at [853, 94] on icon "button" at bounding box center [852, 99] width 24 height 24
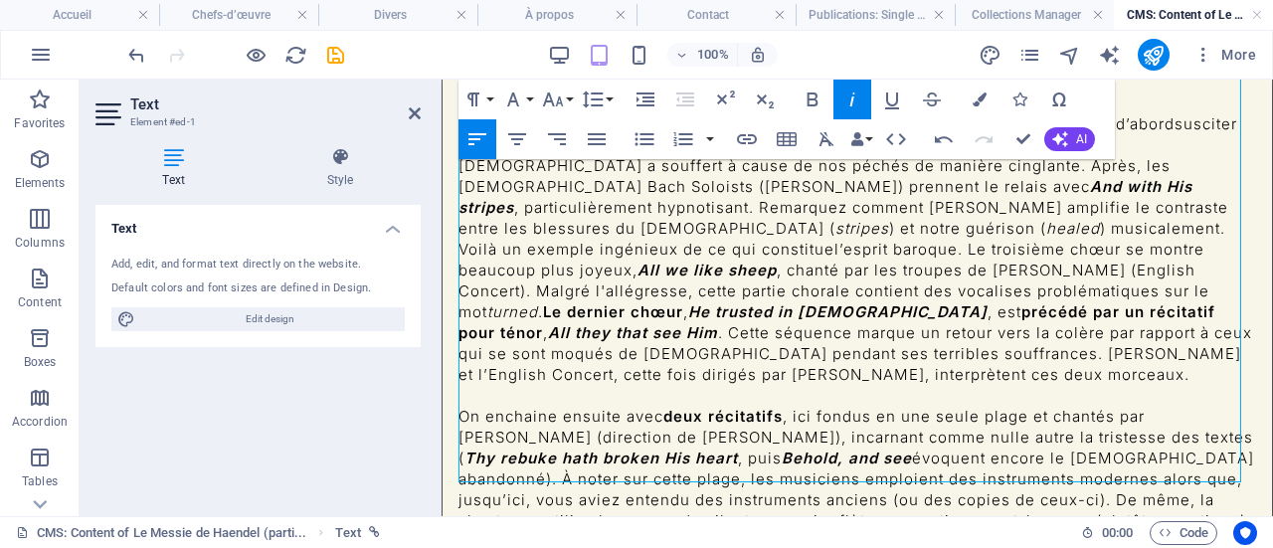
drag, startPoint x: 689, startPoint y: 407, endPoint x: 640, endPoint y: 409, distance: 48.8
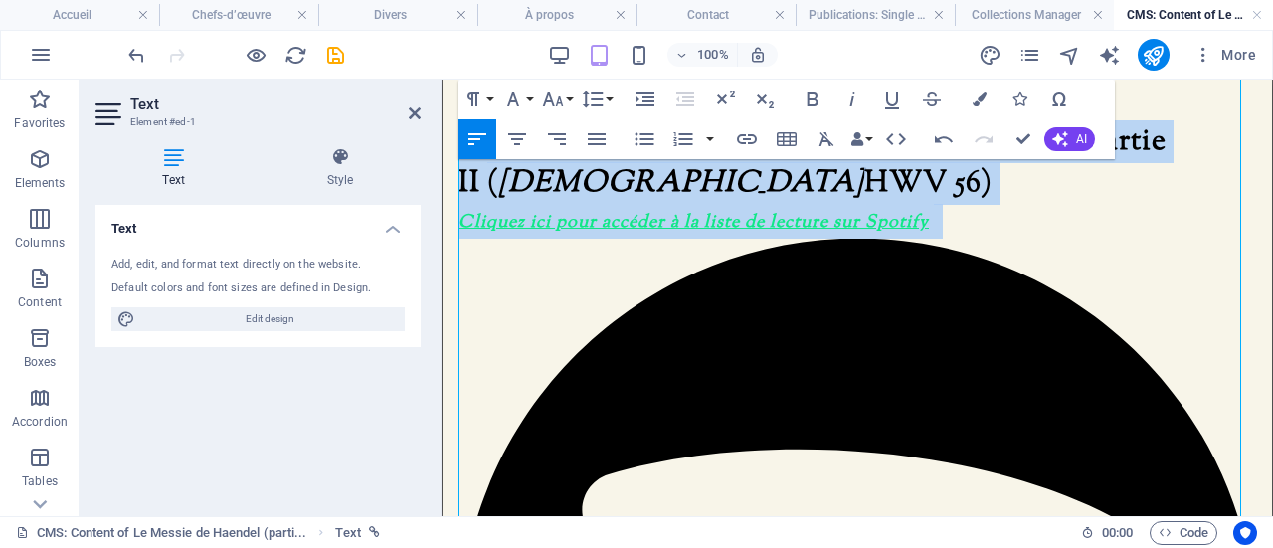
scroll to position [90, 0]
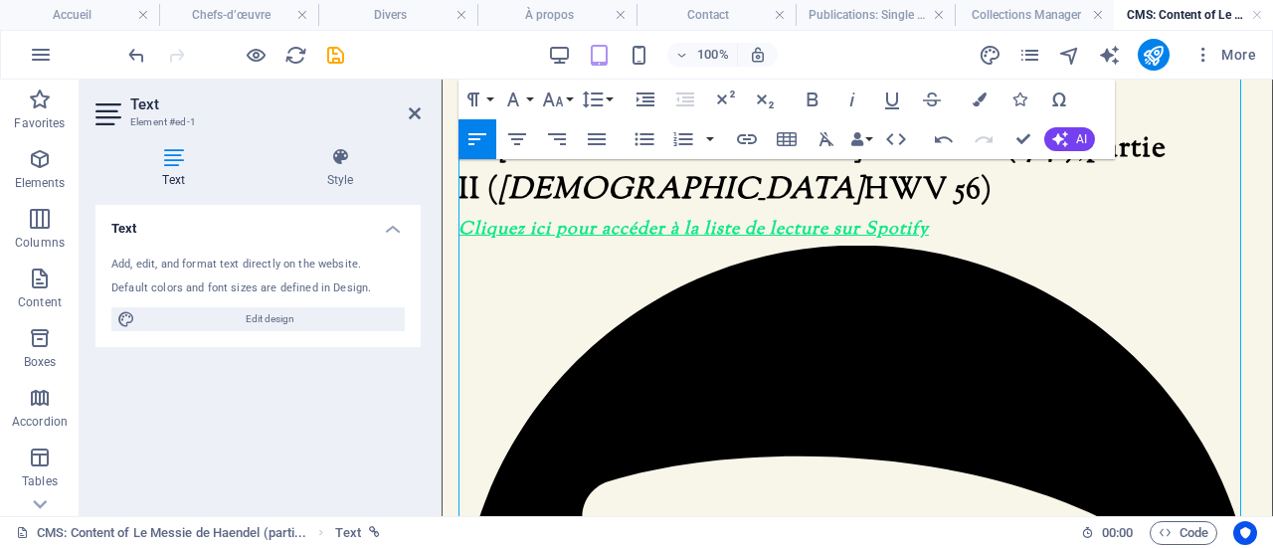
drag, startPoint x: 970, startPoint y: 431, endPoint x: 462, endPoint y: 222, distance: 549.6
copy div "Lor ipsumdol, si amet consect ad elits, doe temporincididunt utlaboree d magnaa…"
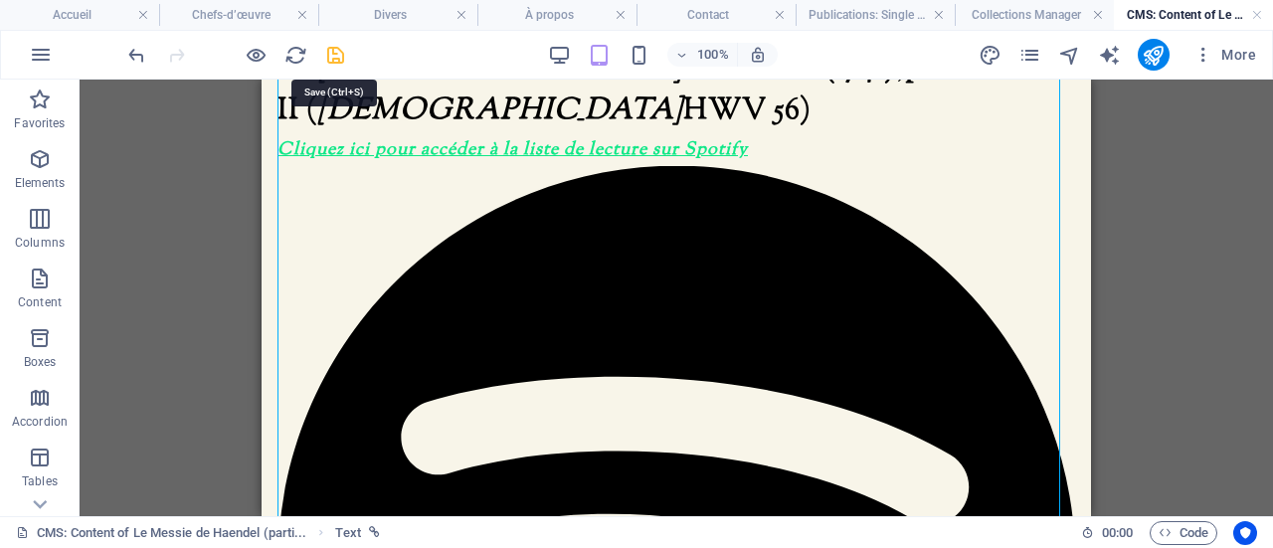
click at [339, 53] on icon "save" at bounding box center [335, 55] width 23 height 23
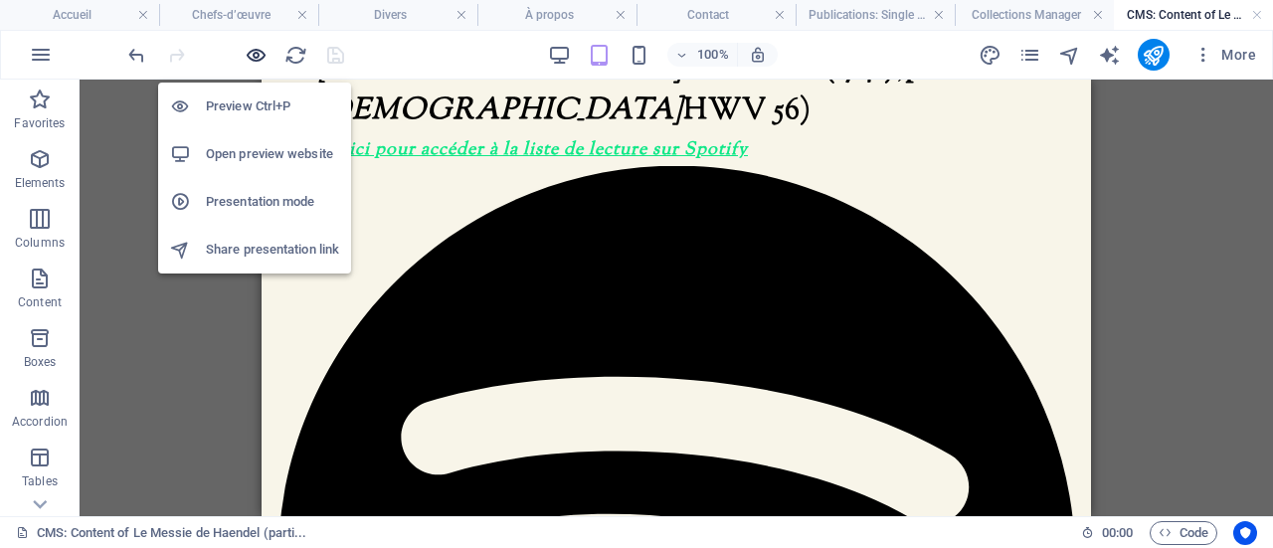
click at [256, 55] on icon "button" at bounding box center [256, 55] width 23 height 23
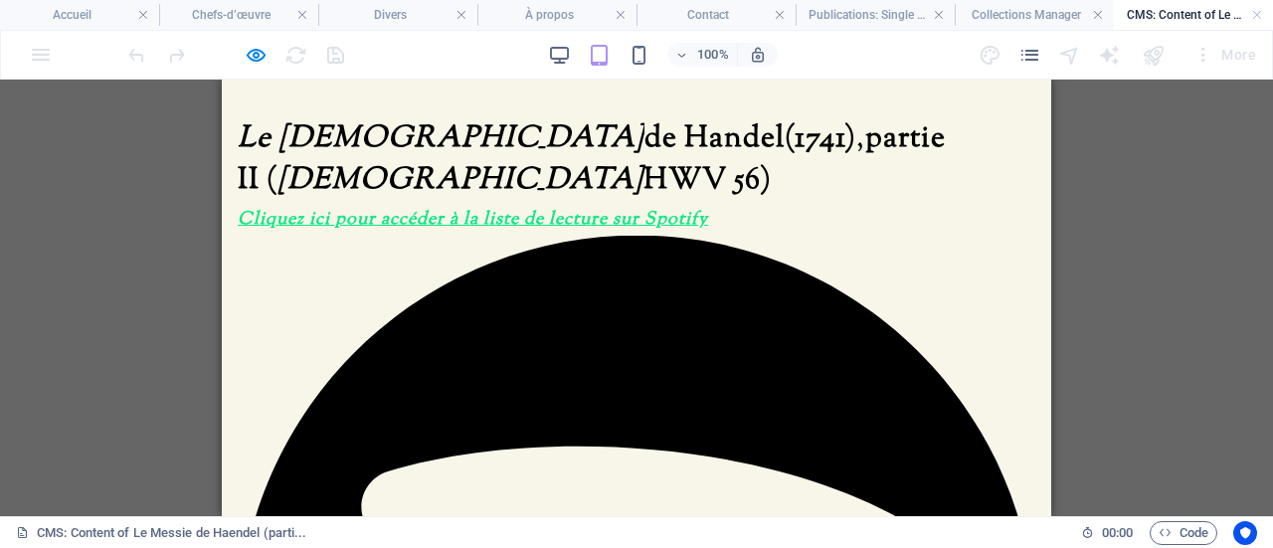
scroll to position [0, 0]
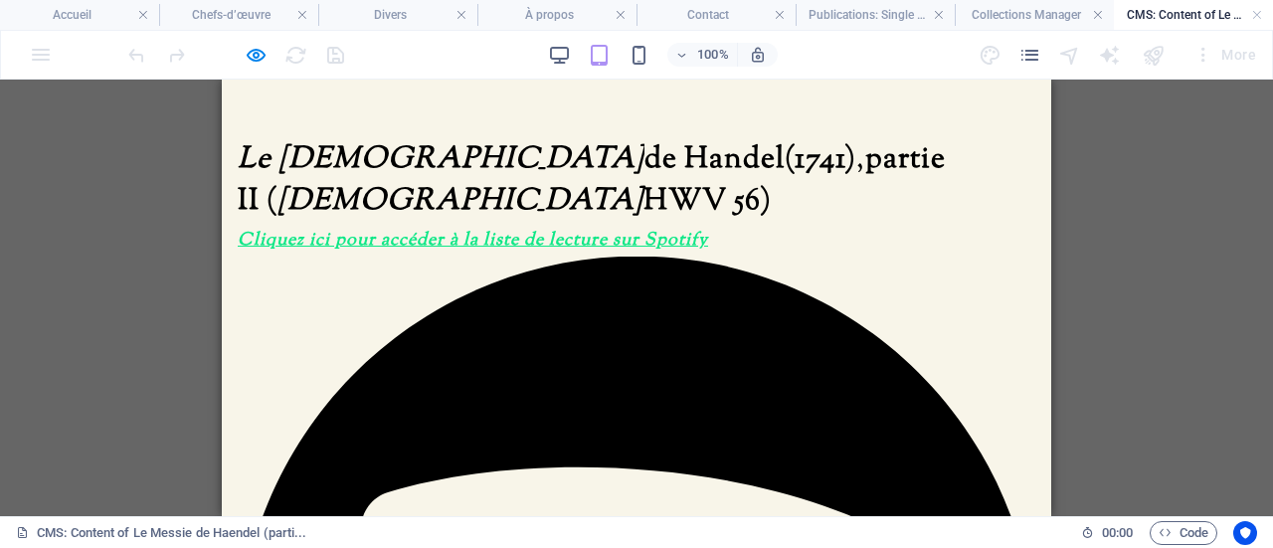
click at [644, 164] on strong "de Handel" at bounding box center [714, 159] width 140 height 43
click at [367, 142] on span "Le [DEMOGRAPHIC_DATA]" at bounding box center [441, 159] width 407 height 43
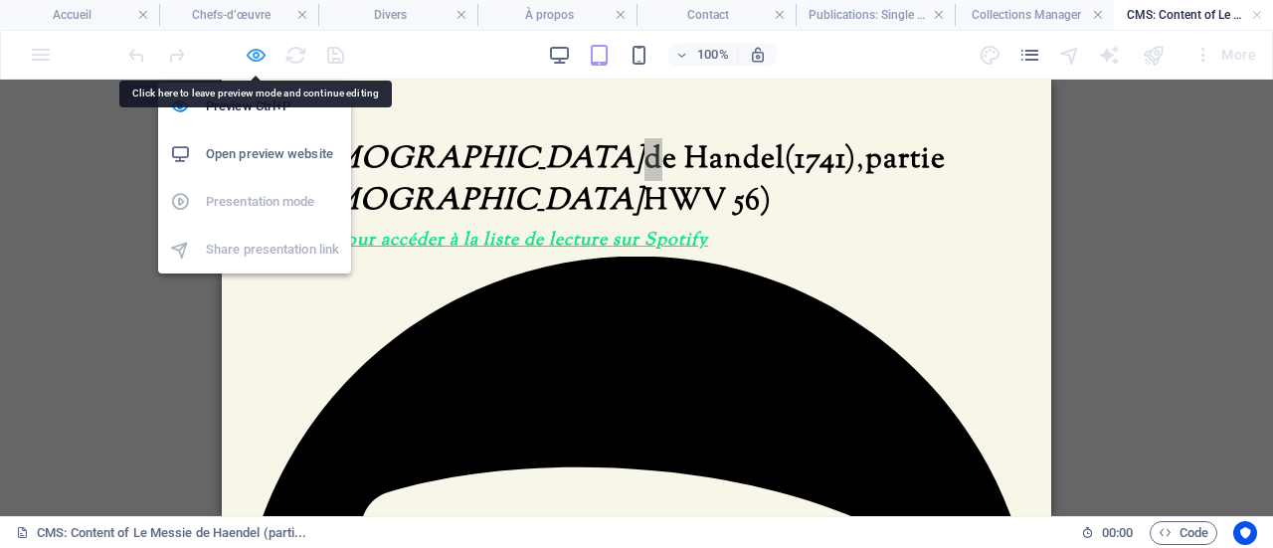
click at [251, 50] on icon "button" at bounding box center [256, 55] width 23 height 23
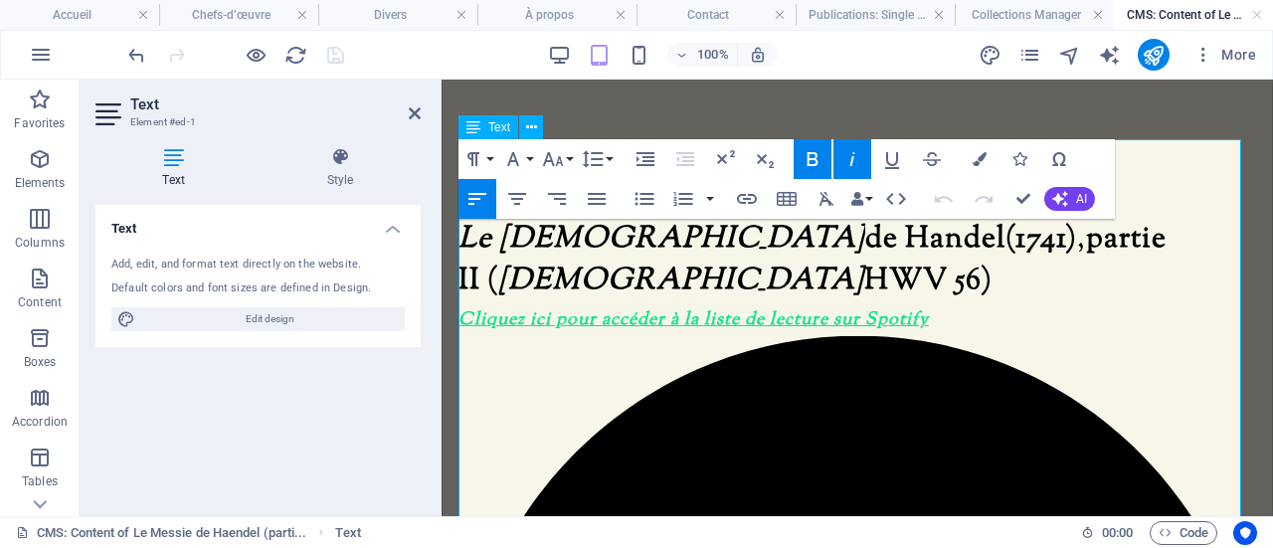
click at [666, 307] on u "Cliquez ici pour accéder à la liste de lecture sur Spotify" at bounding box center [693, 320] width 470 height 26
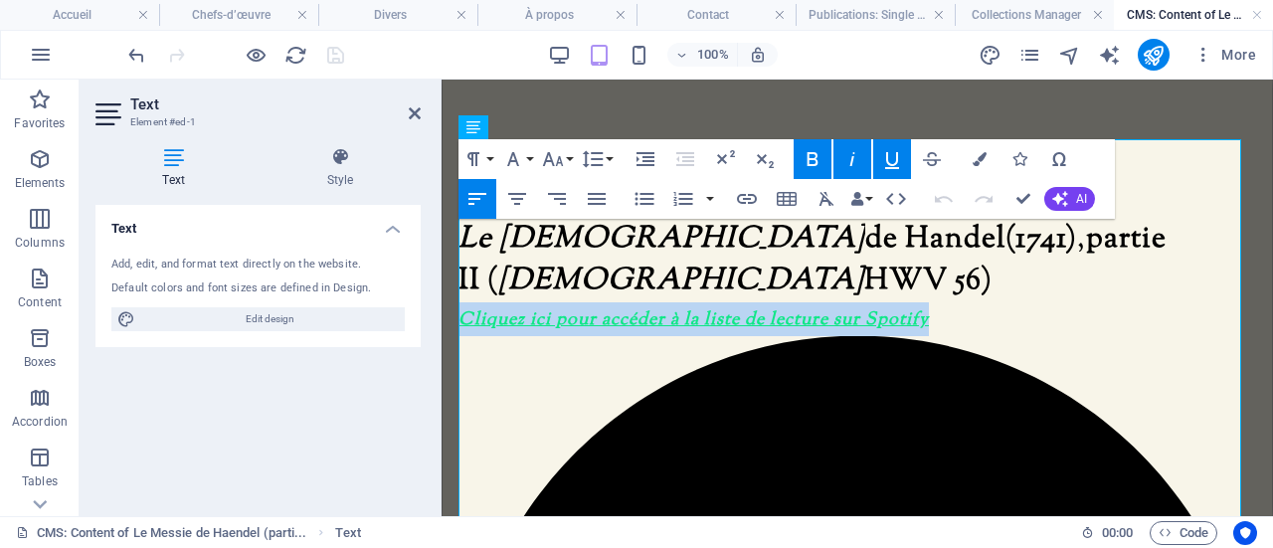
drag, startPoint x: 929, startPoint y: 276, endPoint x: 445, endPoint y: 274, distance: 483.2
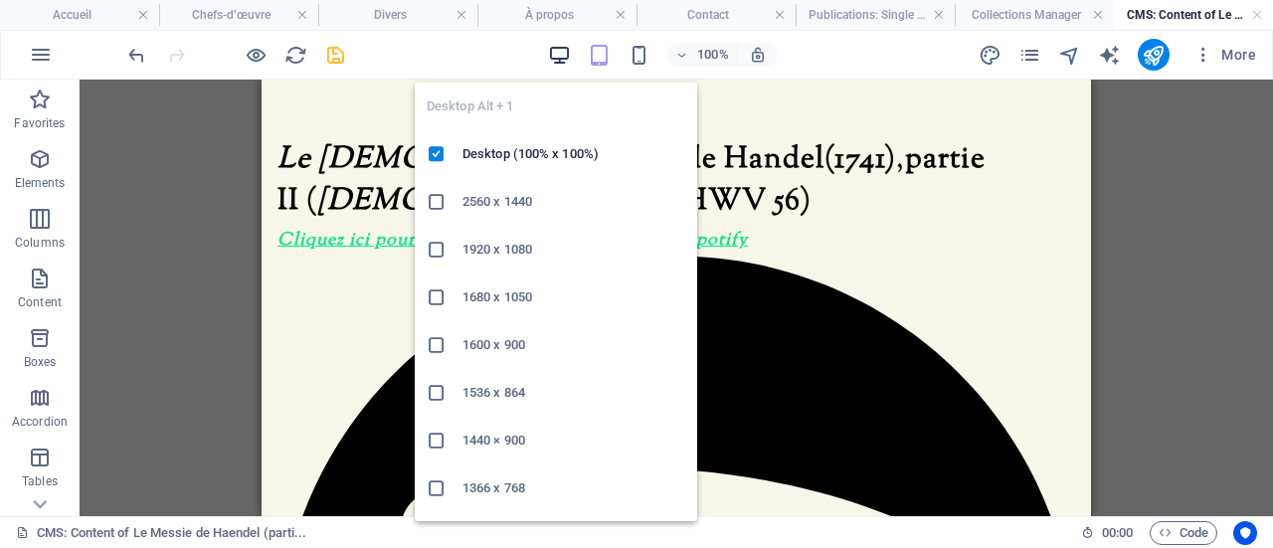
click at [559, 51] on icon "button" at bounding box center [559, 55] width 23 height 23
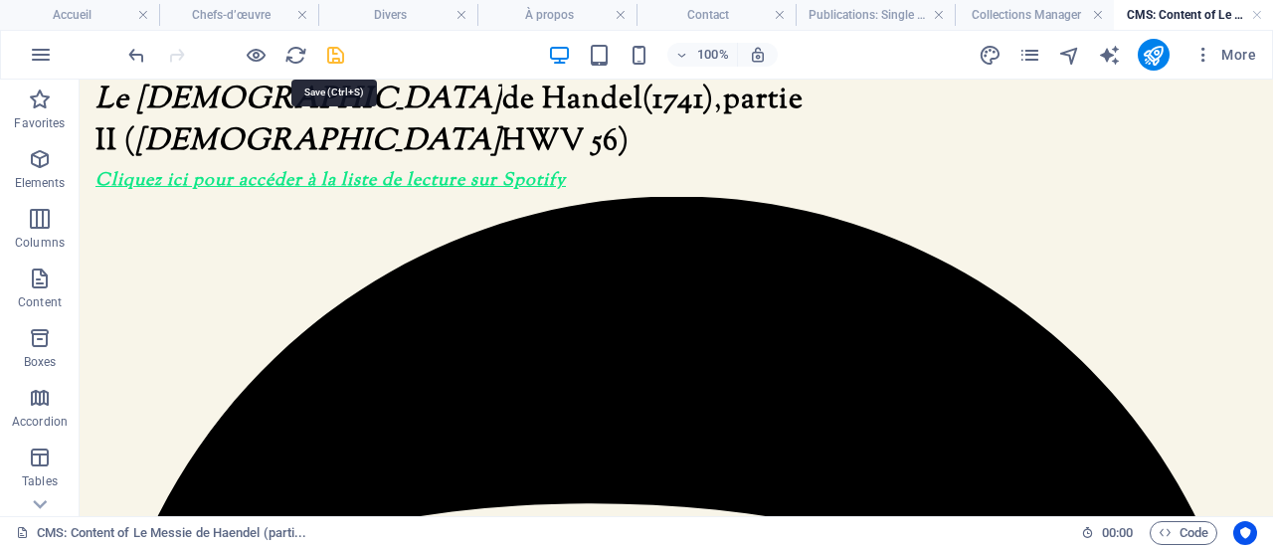
click at [342, 52] on icon "save" at bounding box center [335, 55] width 23 height 23
click at [1135, 15] on h4 "CMS: Content of Le Messie de Haendel (parti..." at bounding box center [1192, 15] width 159 height 22
click at [1260, 14] on link at bounding box center [1257, 15] width 12 height 19
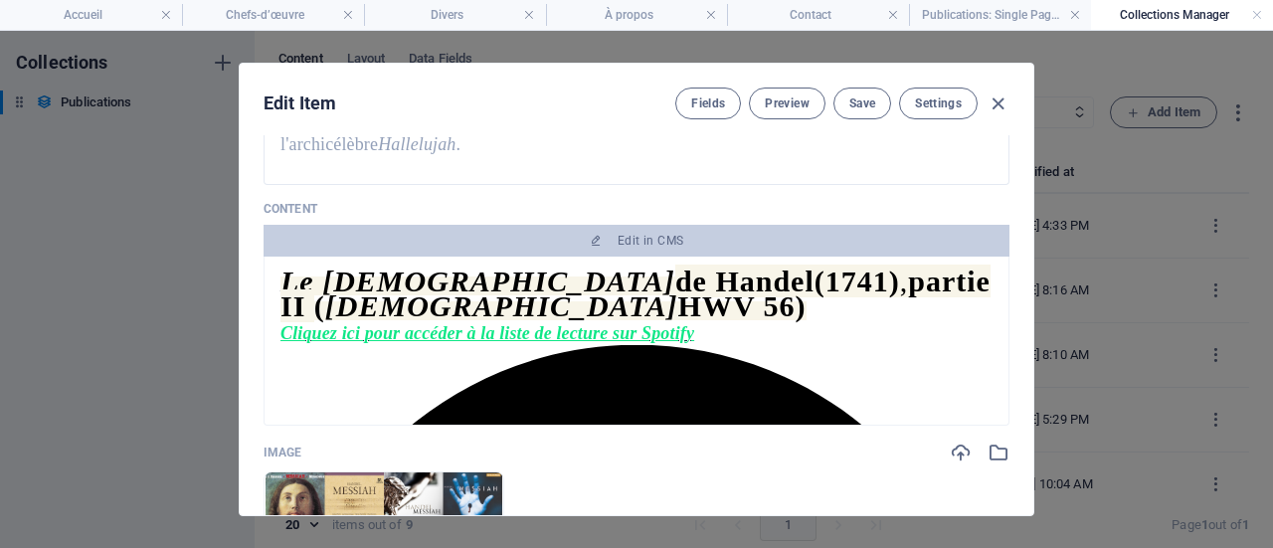
click at [1208, 14] on h4 "Collections Manager" at bounding box center [1182, 15] width 182 height 22
click at [1259, 17] on link at bounding box center [1257, 15] width 12 height 19
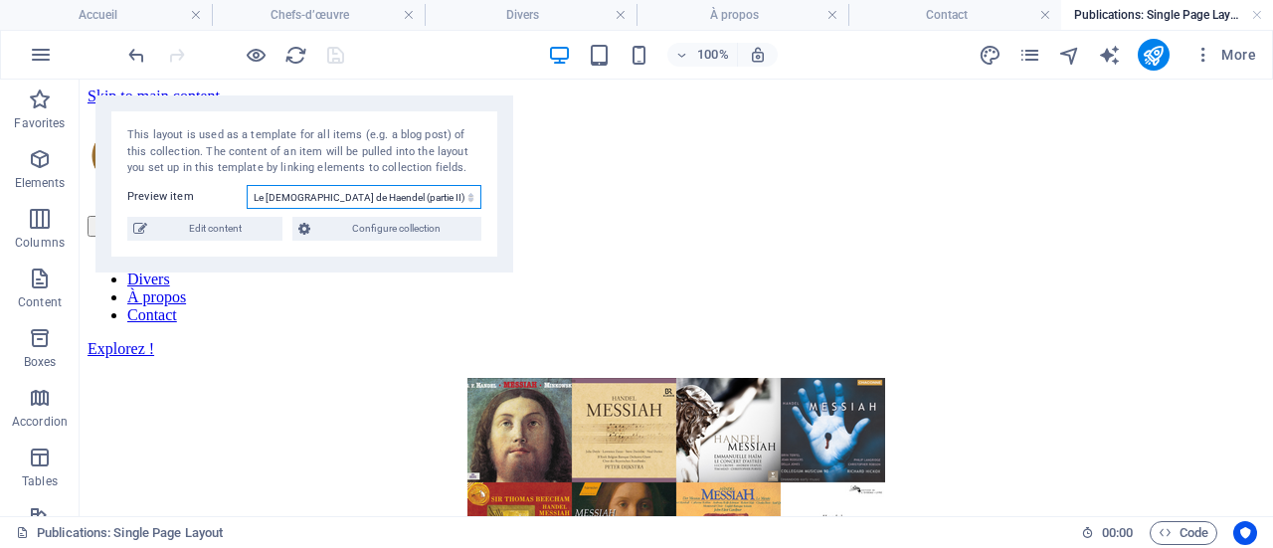
click at [408, 200] on select "Thématique : Danses et folies d'[GEOGRAPHIC_DATA] Le Messie de Haendel (partie …" at bounding box center [364, 197] width 235 height 24
select select "68cddc1f82452af94a03b046"
click at [247, 185] on select "Thématique : Danses et folies d'[GEOGRAPHIC_DATA] Le Messie de Haendel (partie …" at bounding box center [364, 197] width 235 height 24
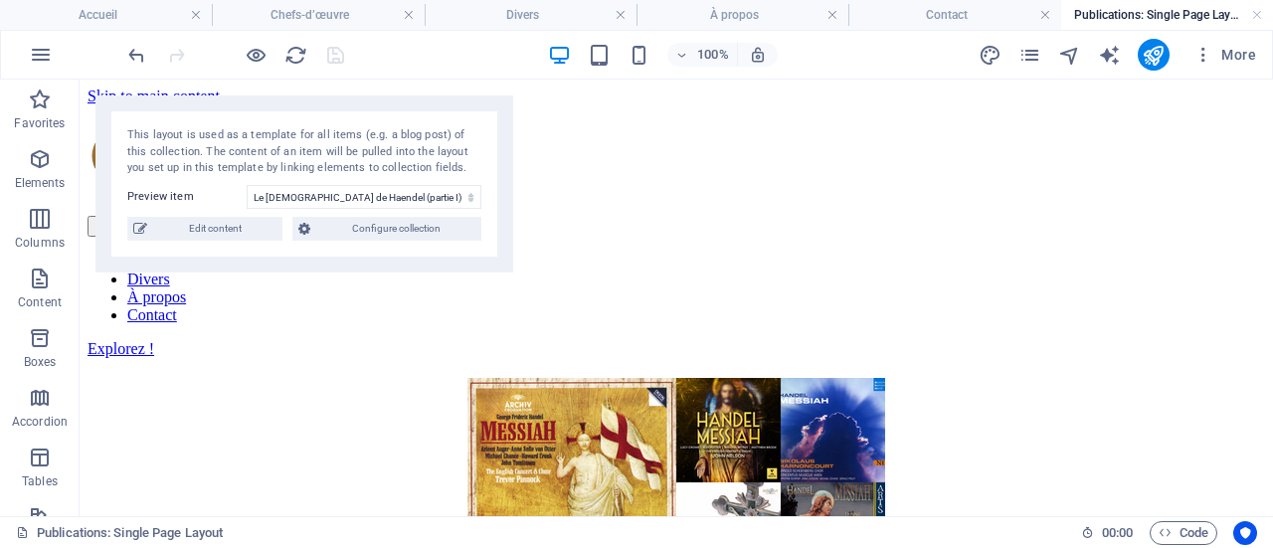
click at [199, 240] on span "Edit content" at bounding box center [214, 229] width 123 height 24
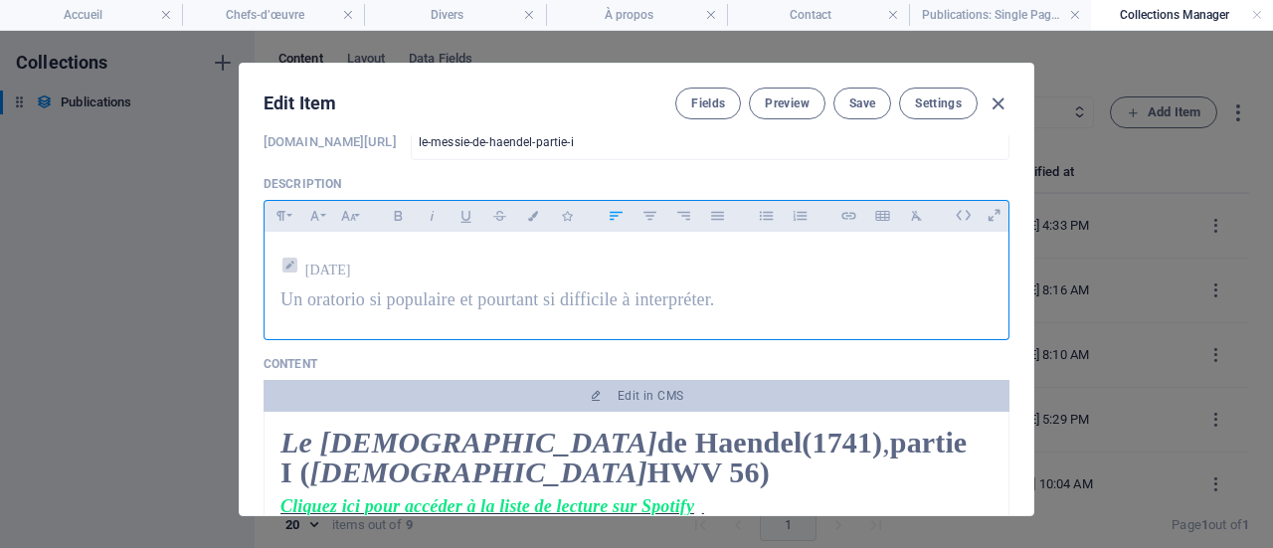
scroll to position [199, 0]
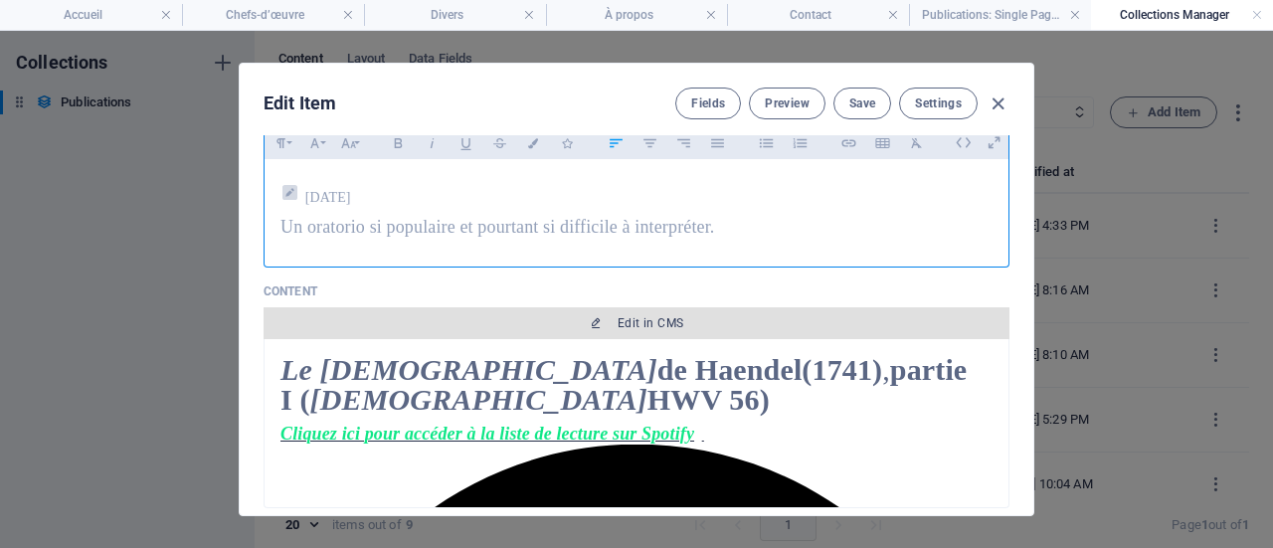
click at [620, 315] on span "Edit in CMS" at bounding box center [650, 323] width 66 height 16
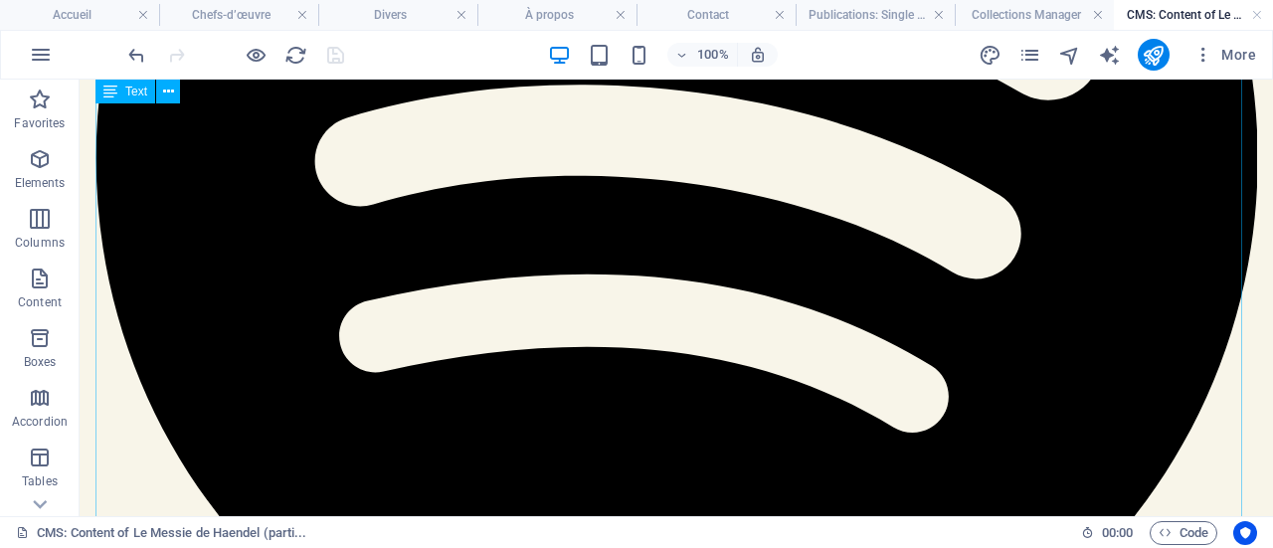
scroll to position [646, 0]
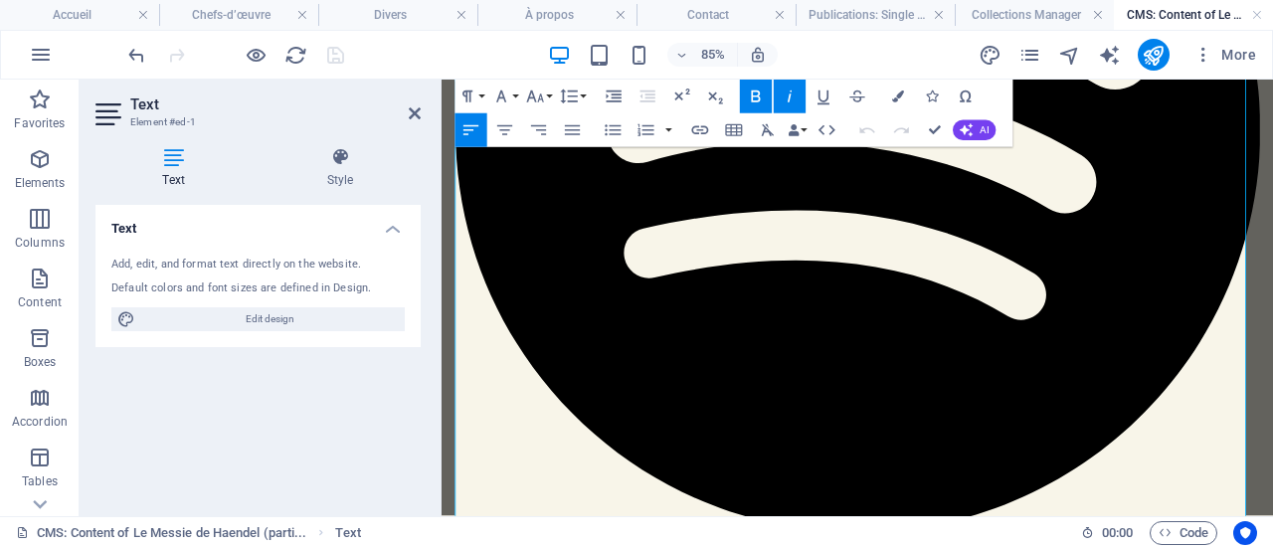
scroll to position [878, 0]
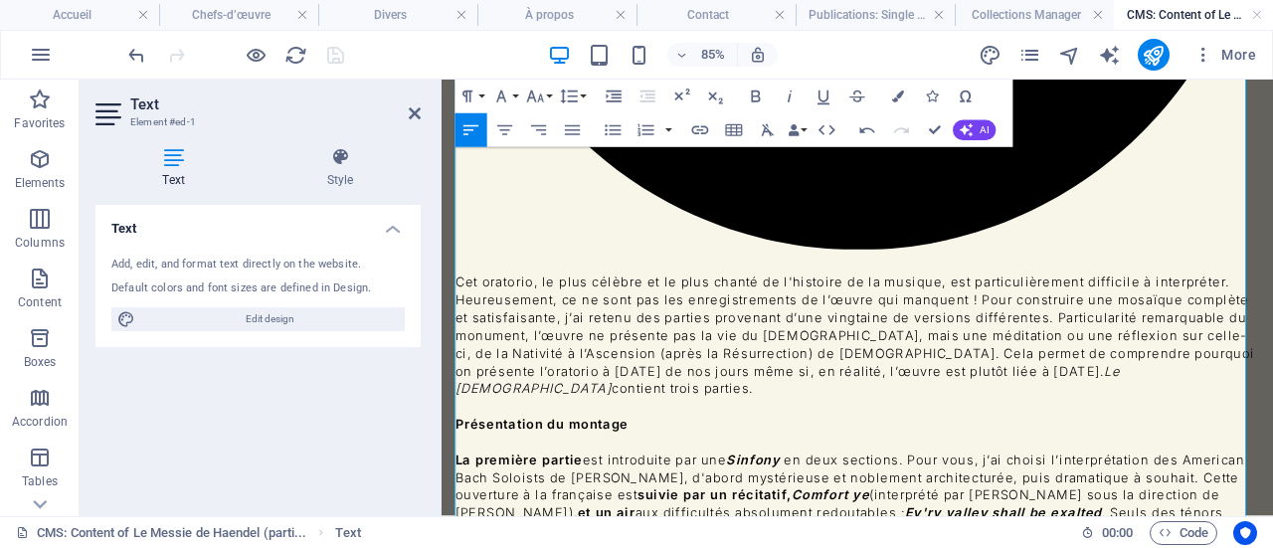
scroll to position [920, 0]
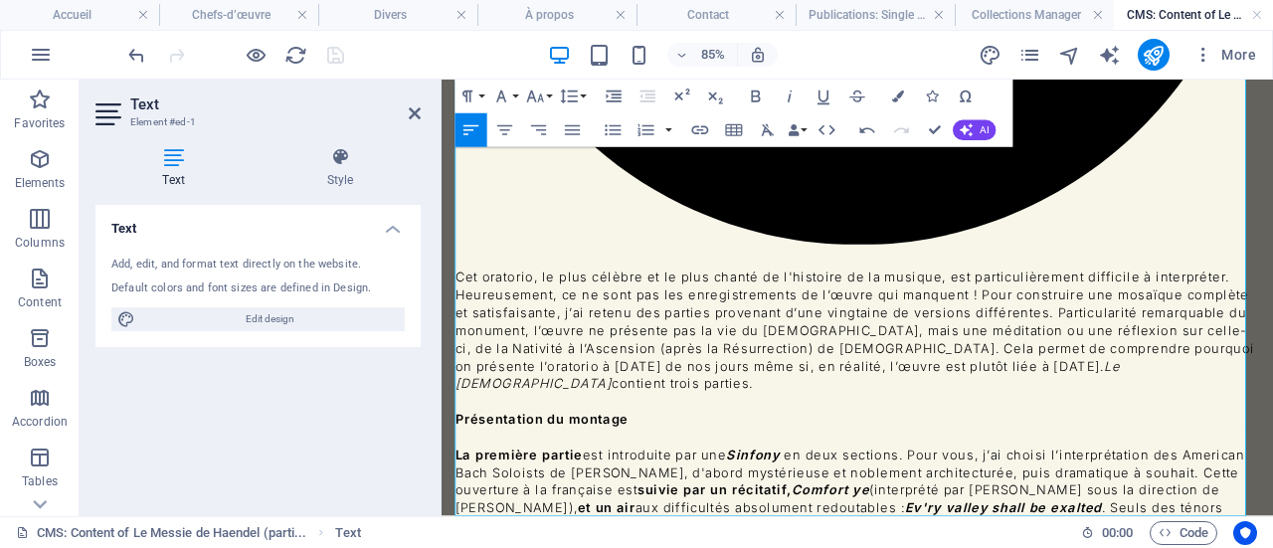
drag, startPoint x: 910, startPoint y: 544, endPoint x: 431, endPoint y: 551, distance: 478.2
click at [441, 547] on html "Skip to main content Le [DEMOGRAPHIC_DATA] de Haendel (1741) , partie I ( Messi…" at bounding box center [930, 389] width 978 height 2458
click at [788, 102] on icon "button" at bounding box center [789, 96] width 4 height 12
click at [827, 95] on icon "button" at bounding box center [823, 97] width 12 height 14
click at [698, 130] on icon "button" at bounding box center [700, 130] width 17 height 9
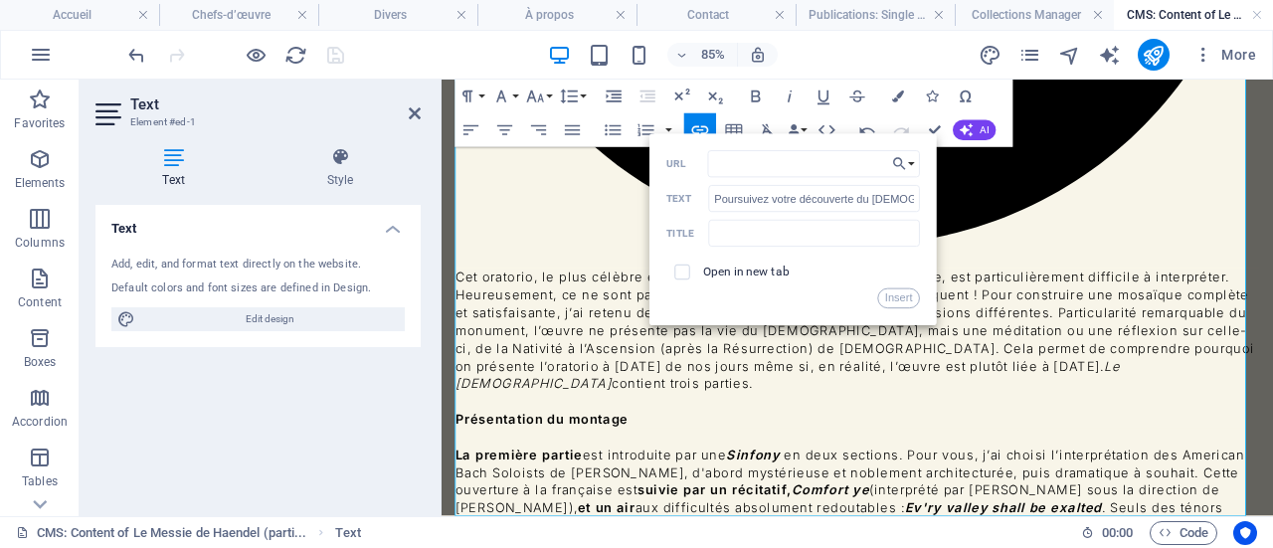
type input "[URL][DOMAIN_NAME]"
click at [901, 293] on button "Insert" at bounding box center [898, 298] width 43 height 20
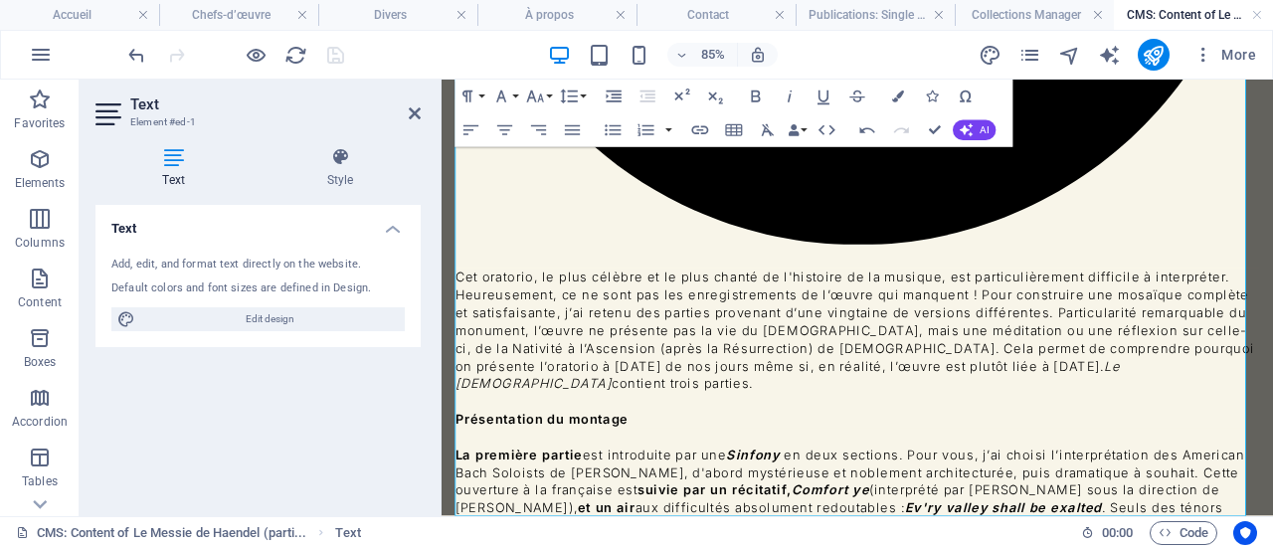
scroll to position [0, 0]
drag, startPoint x: 913, startPoint y: 547, endPoint x: 447, endPoint y: 543, distance: 465.3
click at [447, 543] on div "Le [DEMOGRAPHIC_DATA] de [PERSON_NAME] (1741) , partie I ( Messiah HWV 56) Cliq…" at bounding box center [930, 389] width 978 height 2458
click at [505, 101] on icon "button" at bounding box center [501, 96] width 10 height 12
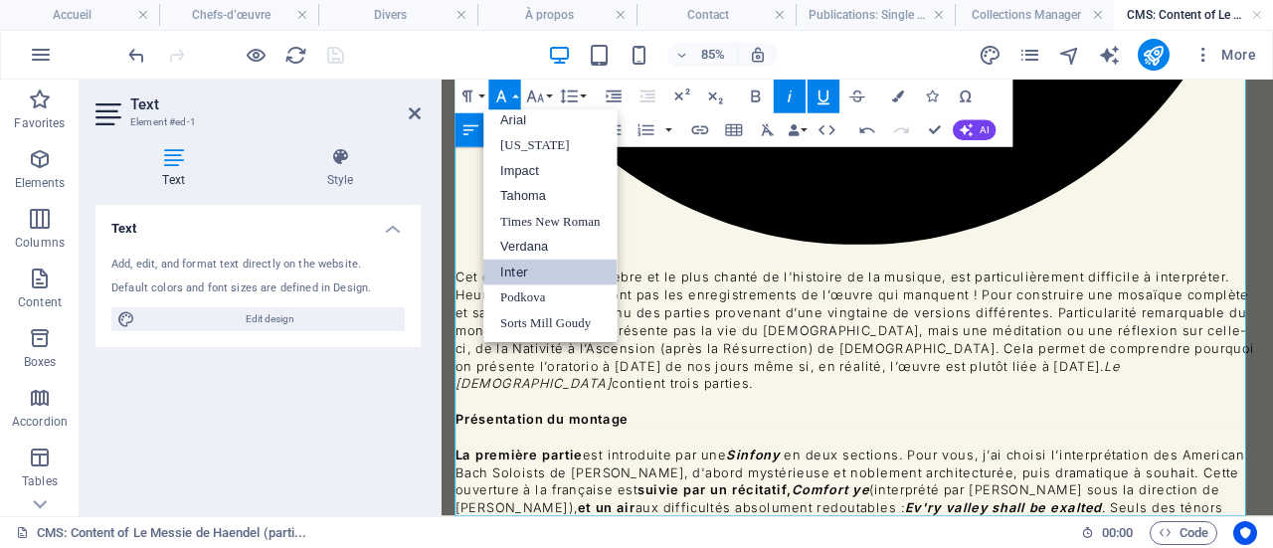
scroll to position [10, 0]
click at [533, 89] on icon "button" at bounding box center [535, 96] width 20 height 20
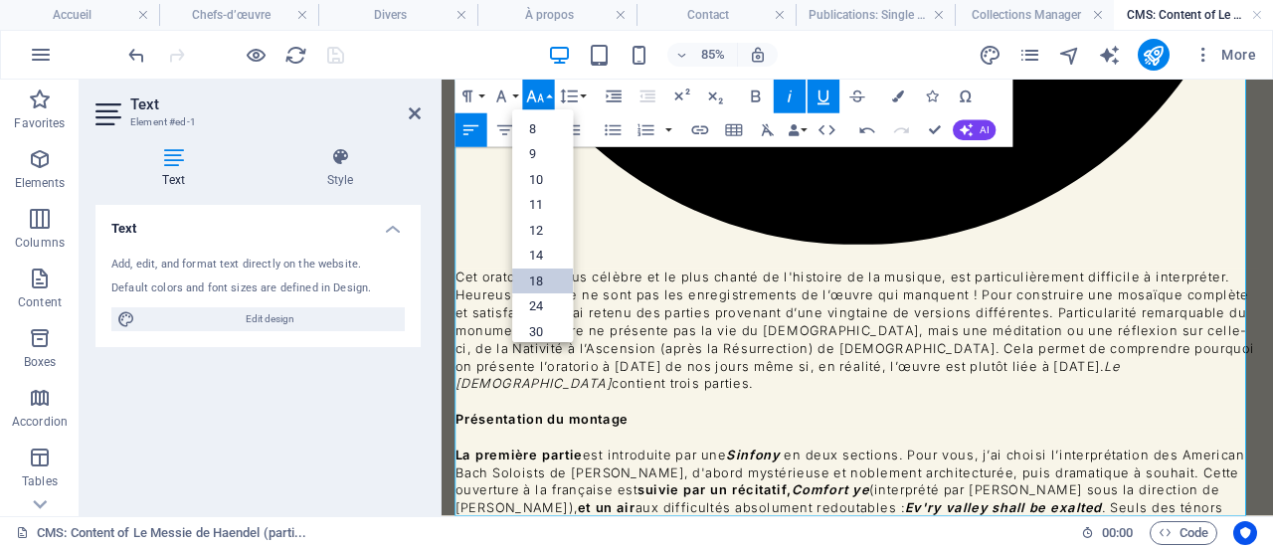
scroll to position [159, 0]
click at [547, 164] on link "24" at bounding box center [542, 172] width 61 height 26
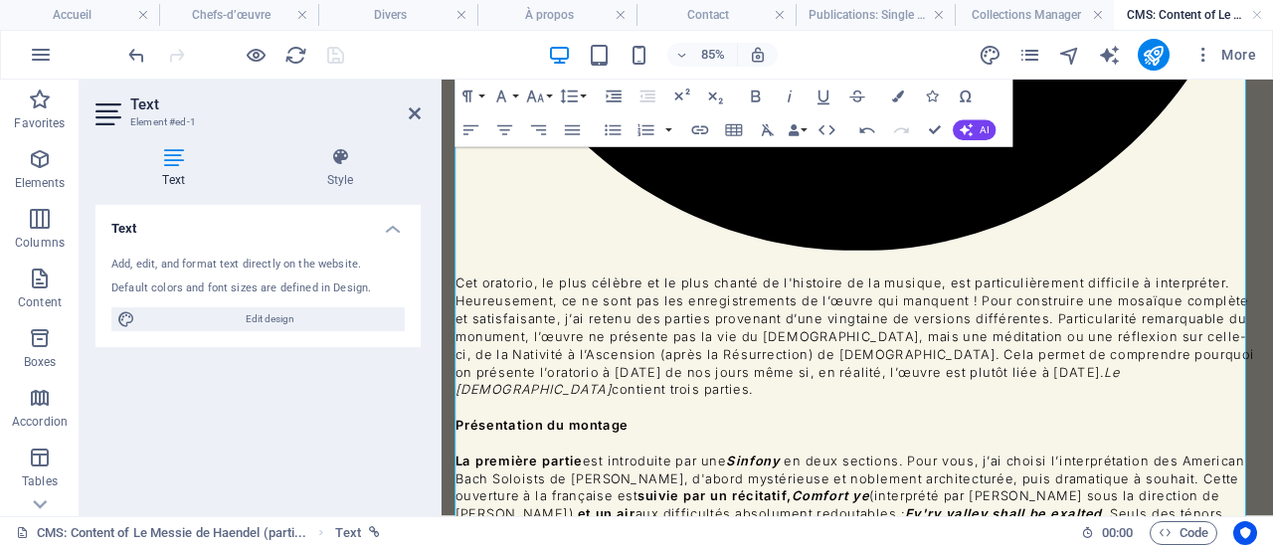
scroll to position [933, 0]
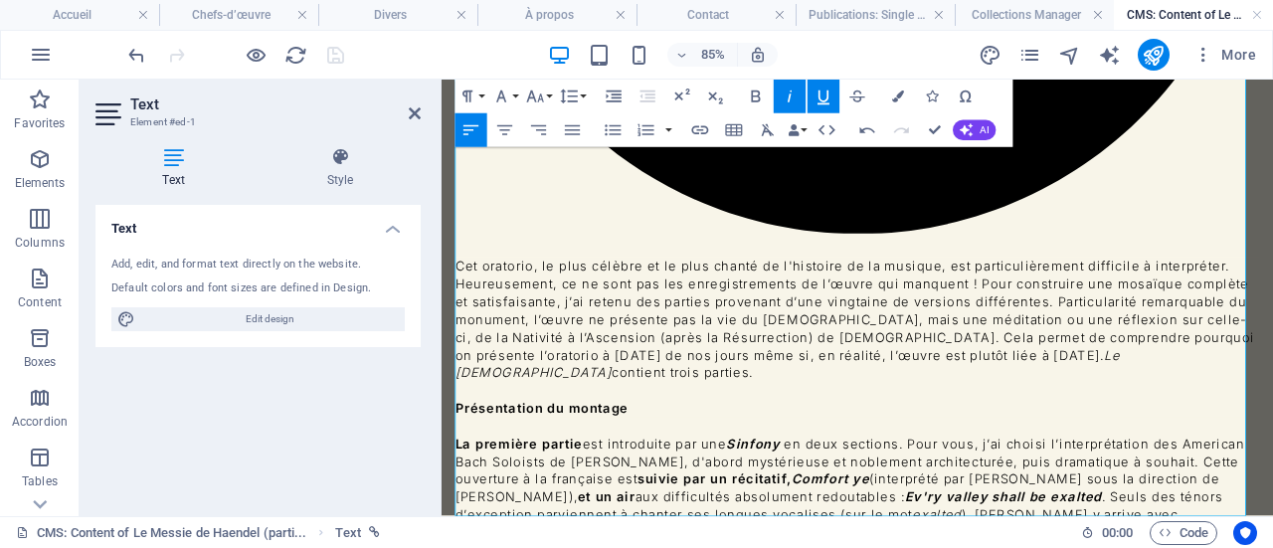
drag, startPoint x: 1148, startPoint y: 531, endPoint x: 464, endPoint y: 544, distance: 684.1
click at [508, 96] on icon "button" at bounding box center [501, 96] width 20 height 20
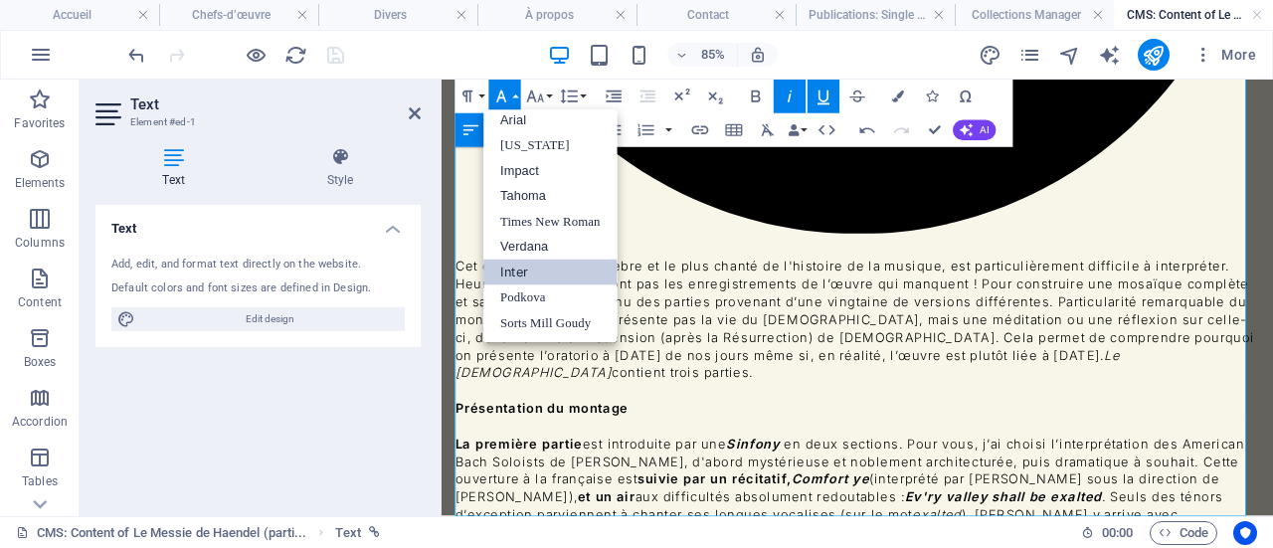
scroll to position [10, 0]
click at [587, 324] on link "Sorts Mill Goudy" at bounding box center [550, 323] width 133 height 25
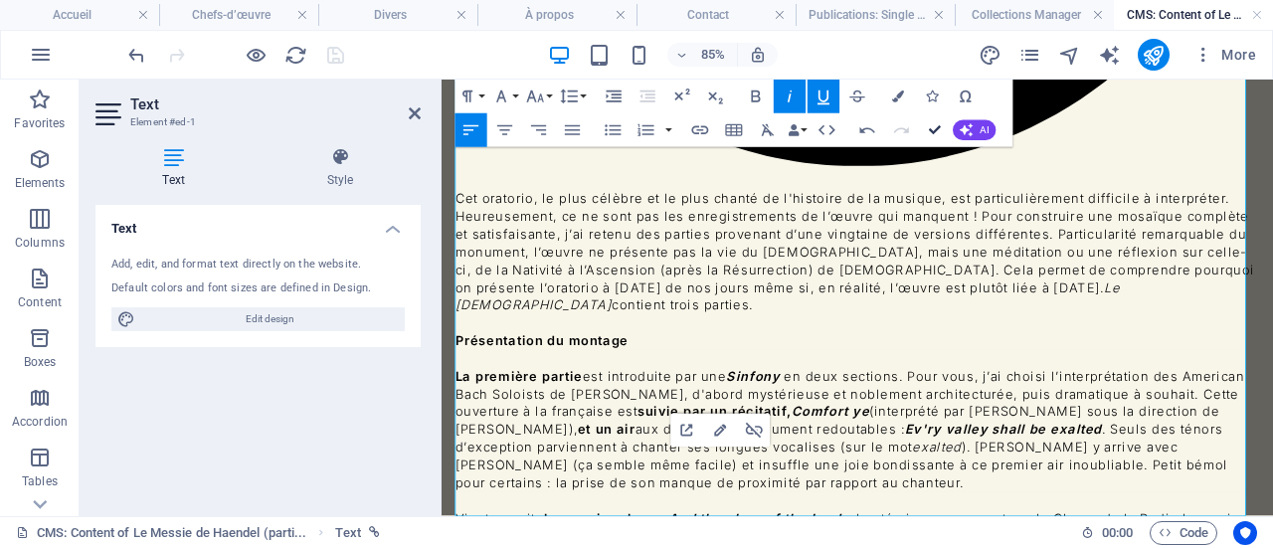
scroll to position [700, 0]
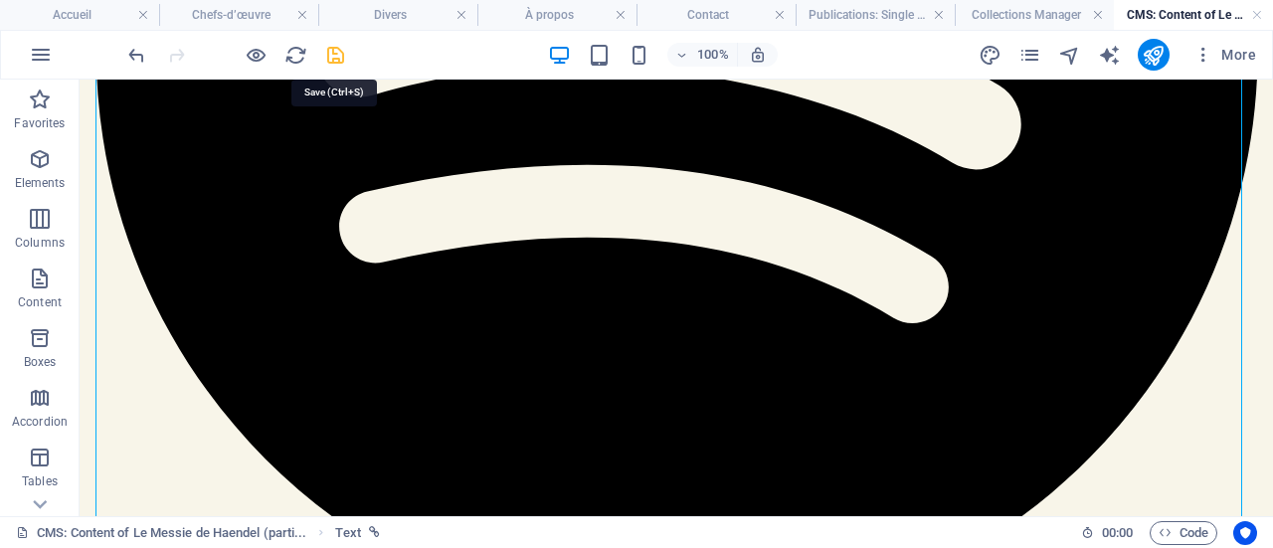
click at [341, 49] on icon "save" at bounding box center [335, 55] width 23 height 23
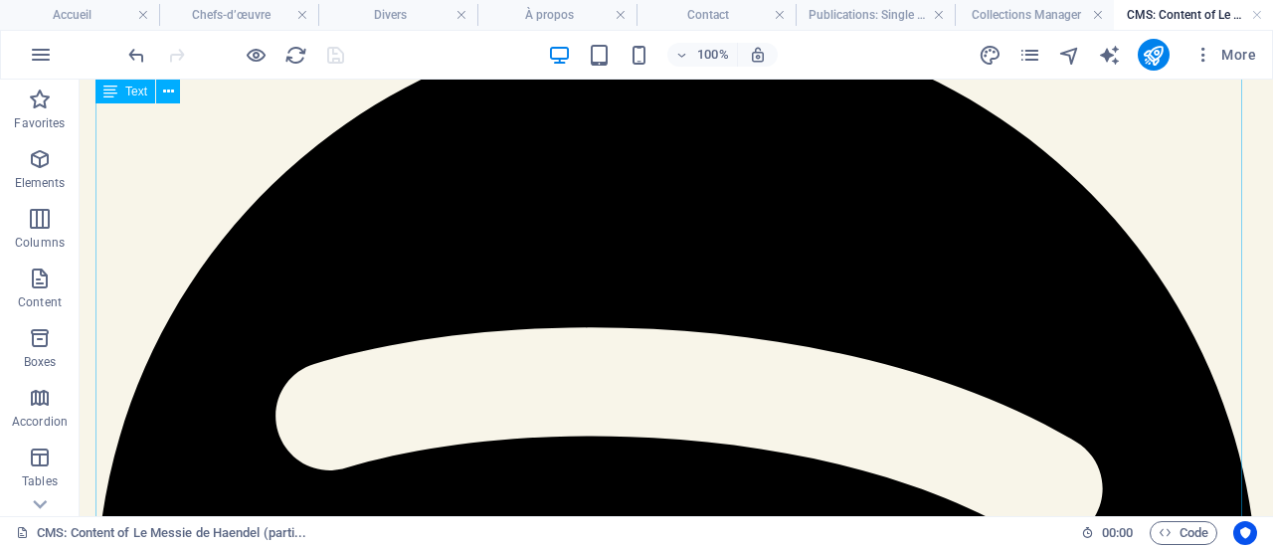
scroll to position [0, 0]
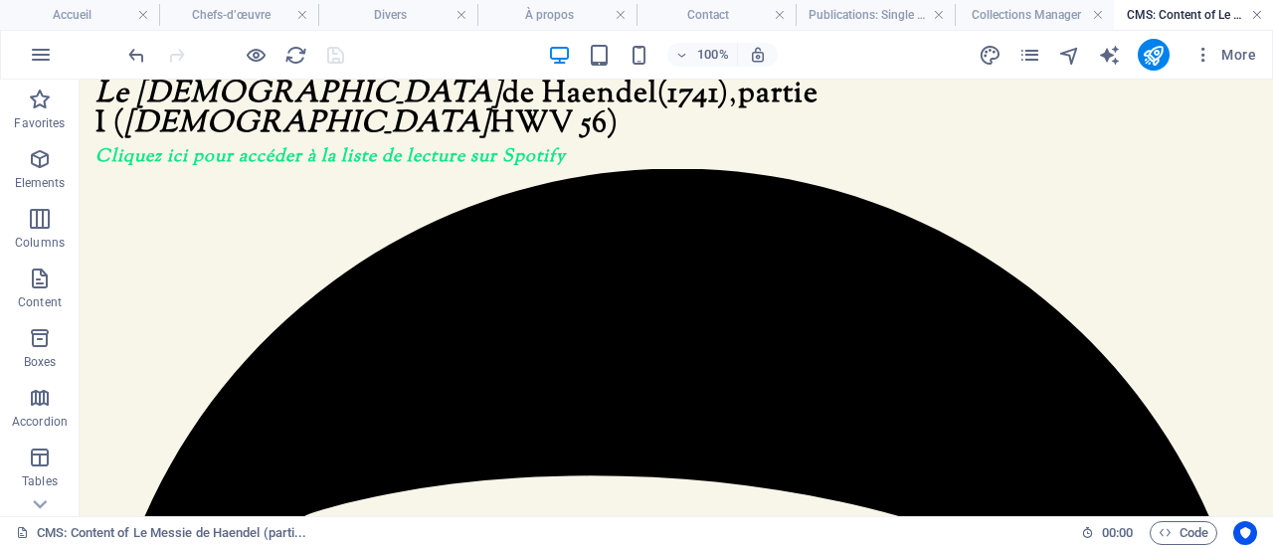
click at [1259, 13] on link at bounding box center [1257, 15] width 12 height 19
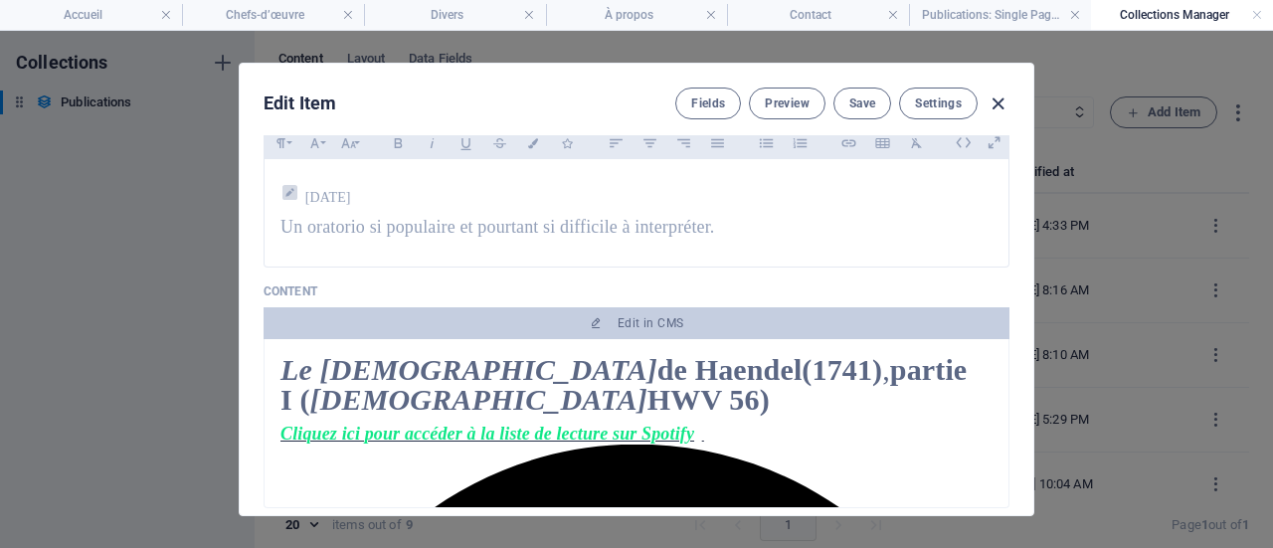
click at [994, 102] on icon "button" at bounding box center [997, 103] width 23 height 23
type input "[DATE]"
type input "le-messie-de-haendel-partie-i"
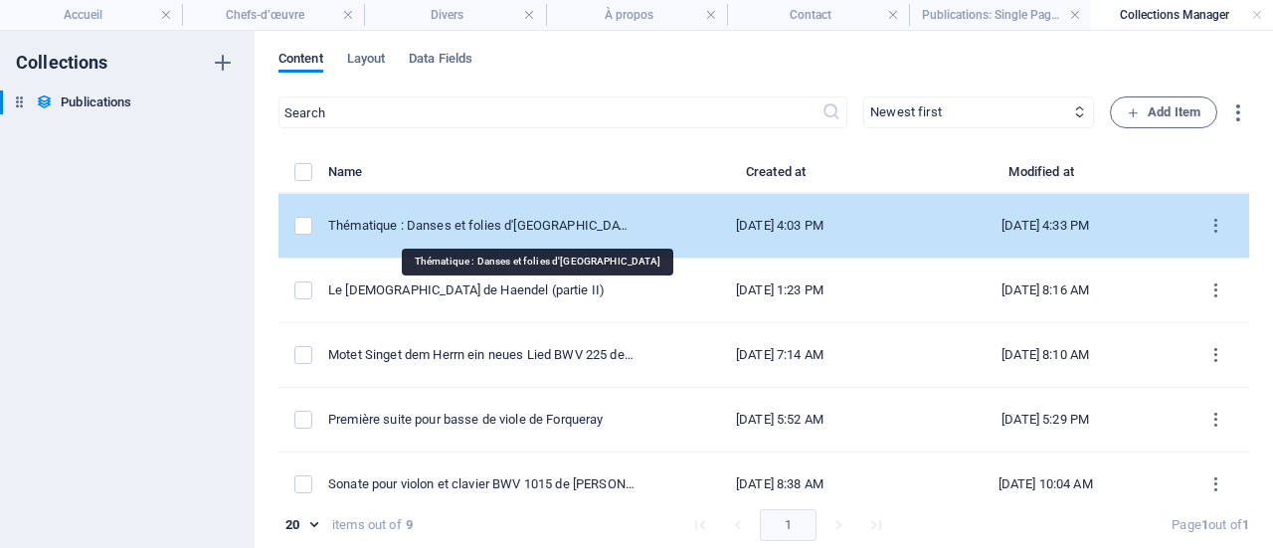
click at [533, 220] on div "Thématique : Danses et folies d'[GEOGRAPHIC_DATA]" at bounding box center [481, 226] width 306 height 18
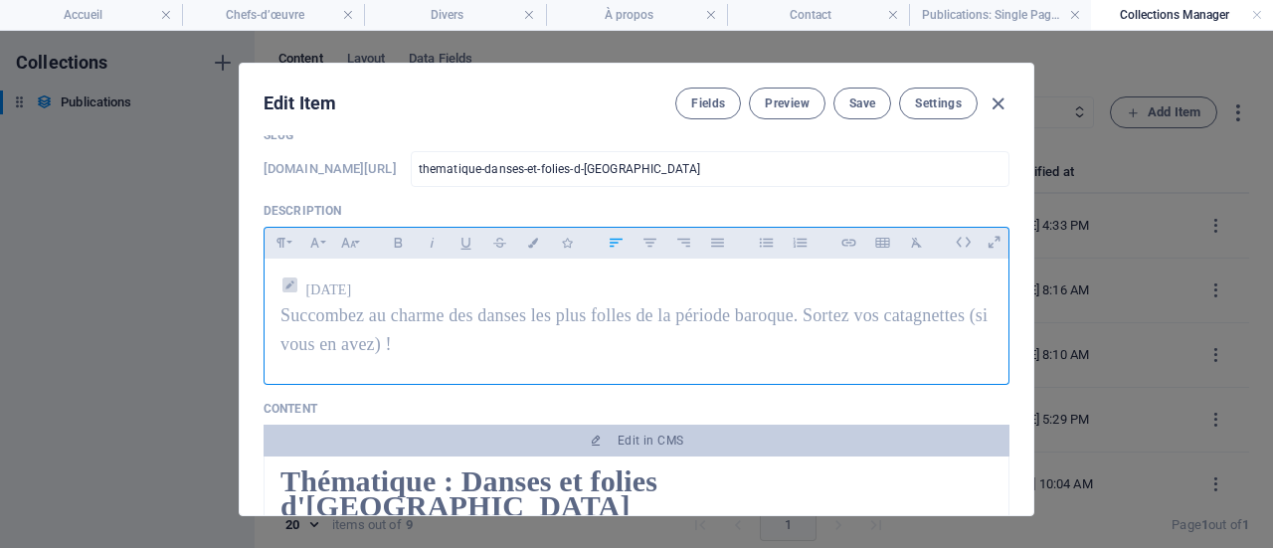
scroll to position [298, 0]
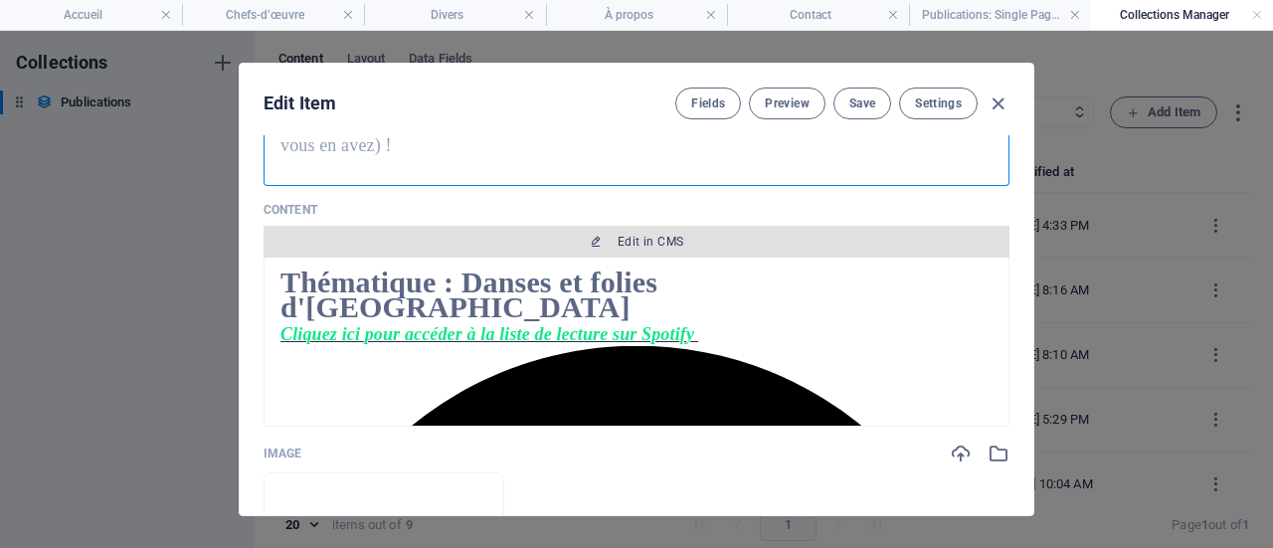
click at [628, 241] on span "Edit in CMS" at bounding box center [650, 242] width 66 height 16
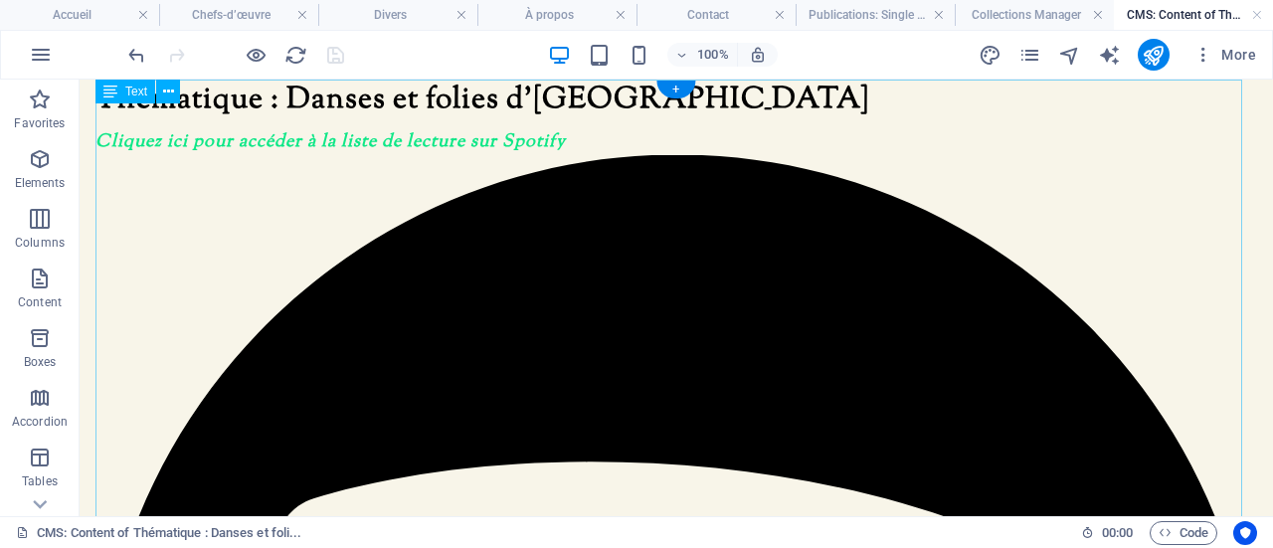
scroll to position [0, 0]
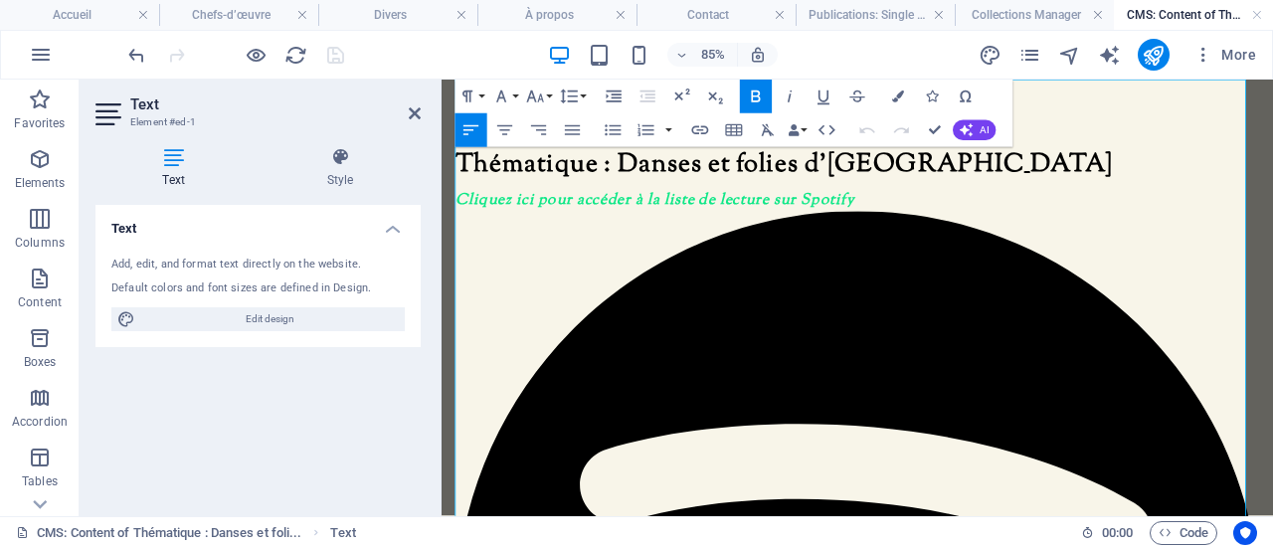
drag, startPoint x: 1277, startPoint y: 414, endPoint x: 1113, endPoint y: 419, distance: 164.1
click at [704, 126] on icon "button" at bounding box center [700, 130] width 17 height 9
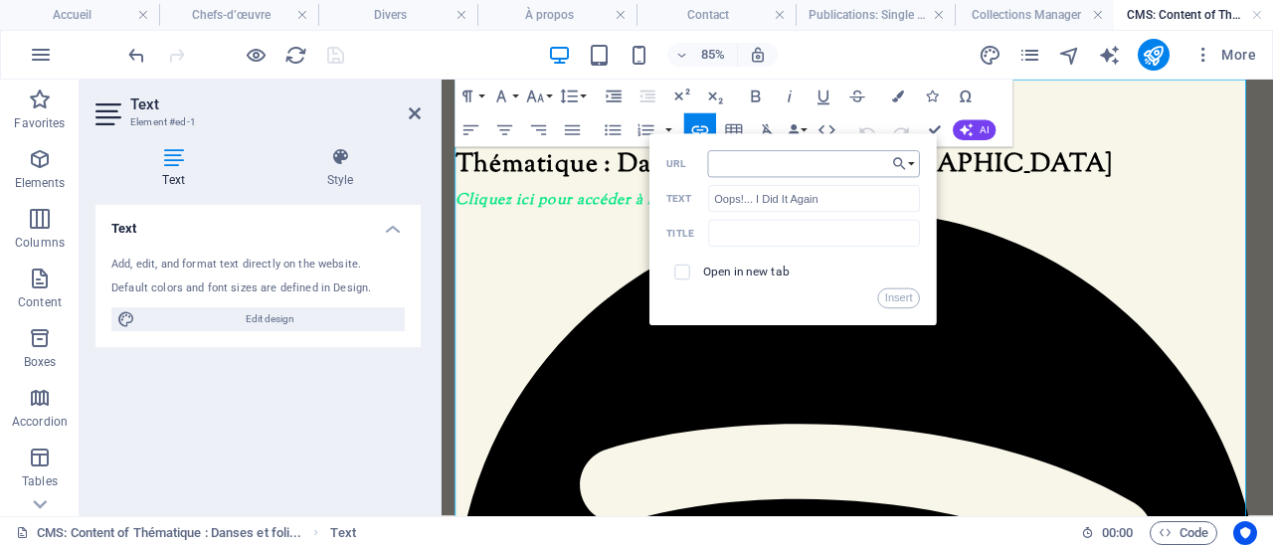
type input "[URL][DOMAIN_NAME]"
click at [899, 299] on button "Insert" at bounding box center [898, 298] width 43 height 20
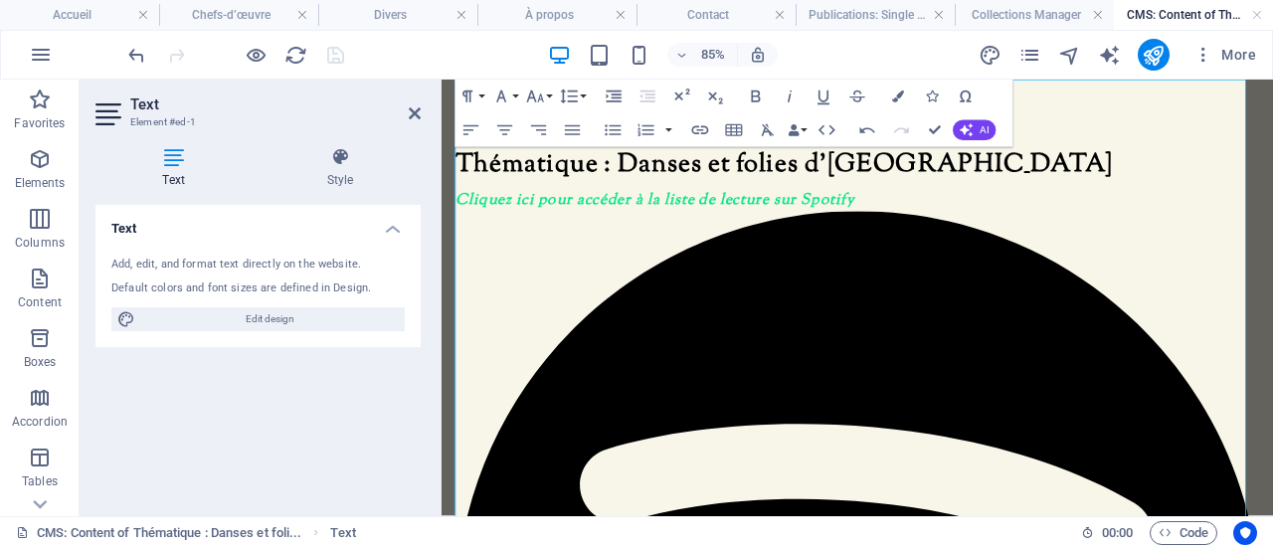
scroll to position [0, 0]
drag, startPoint x: 693, startPoint y: 433, endPoint x: 539, endPoint y: 429, distance: 154.1
type input "L’Oiseau et l’Enfant"
click at [699, 129] on icon "button" at bounding box center [700, 130] width 17 height 9
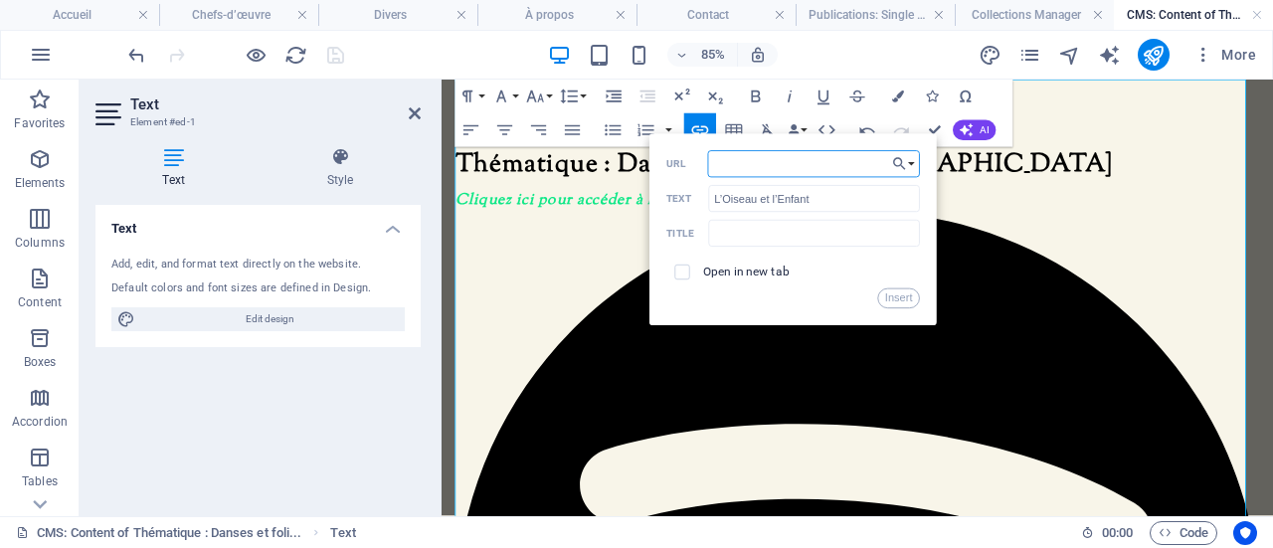
paste input "[URL][DOMAIN_NAME]"
type input "[URL][DOMAIN_NAME]"
click at [897, 301] on button "Insert" at bounding box center [898, 298] width 43 height 20
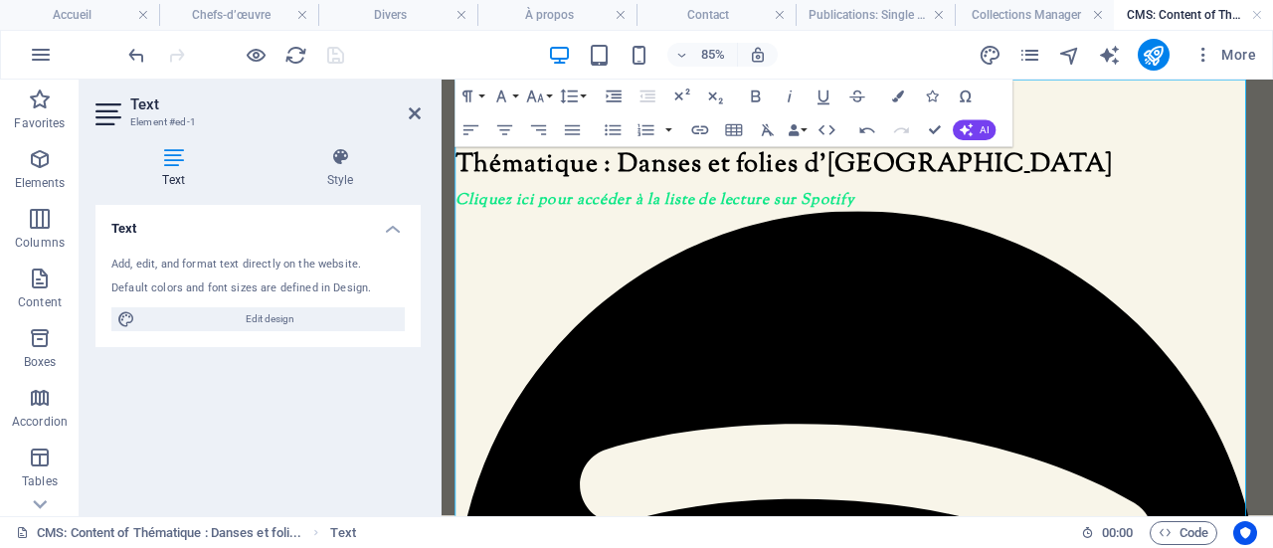
scroll to position [0, 0]
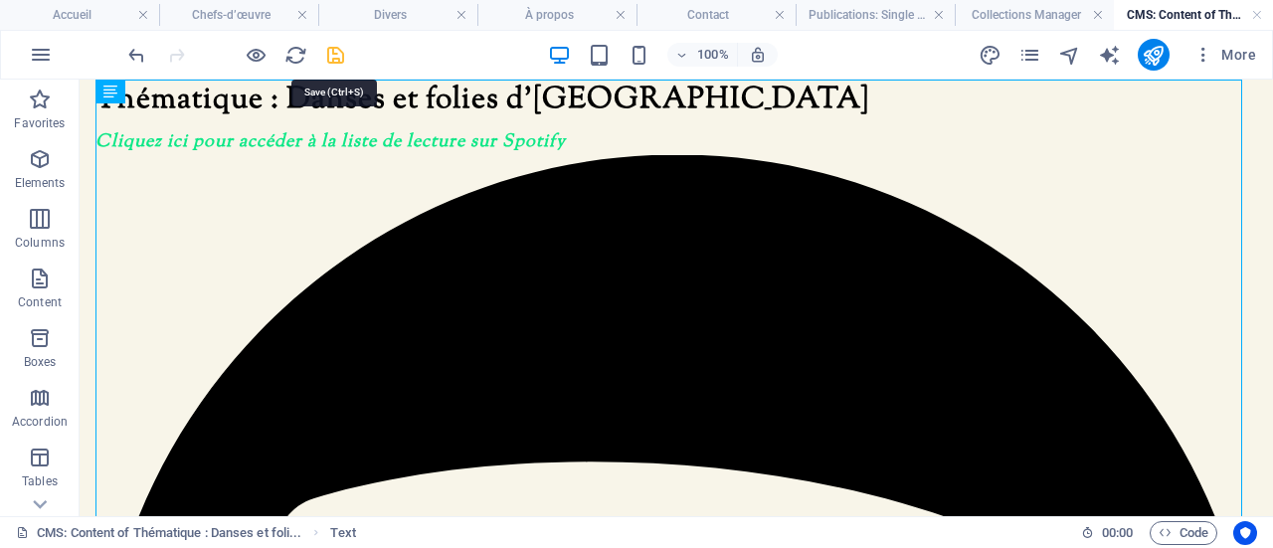
click at [343, 59] on icon "save" at bounding box center [335, 55] width 23 height 23
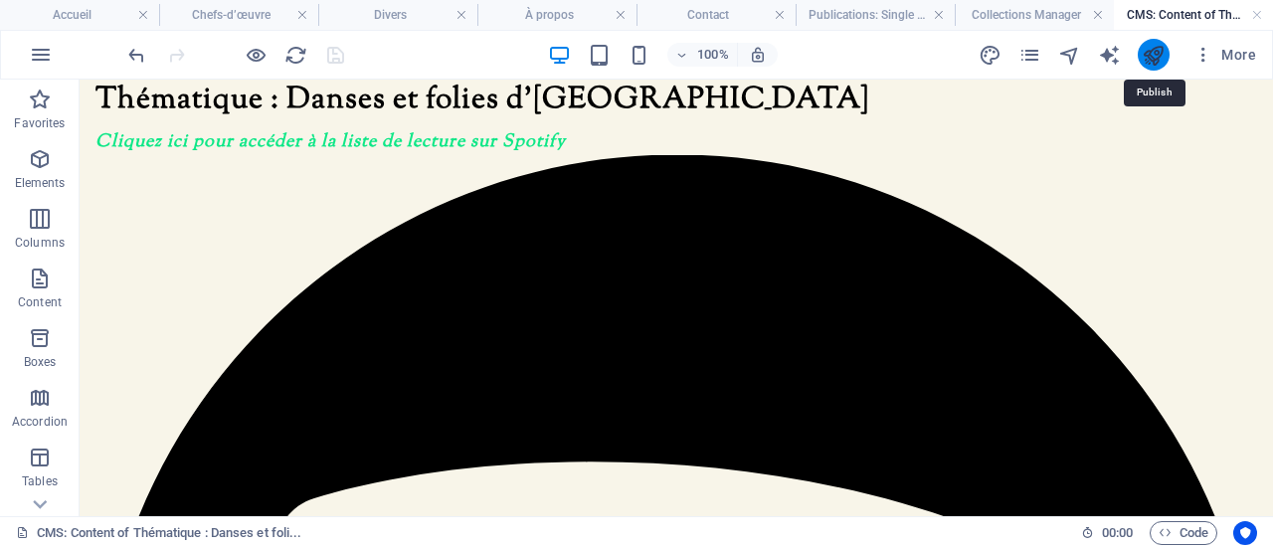
click at [1156, 58] on icon "publish" at bounding box center [1152, 55] width 23 height 23
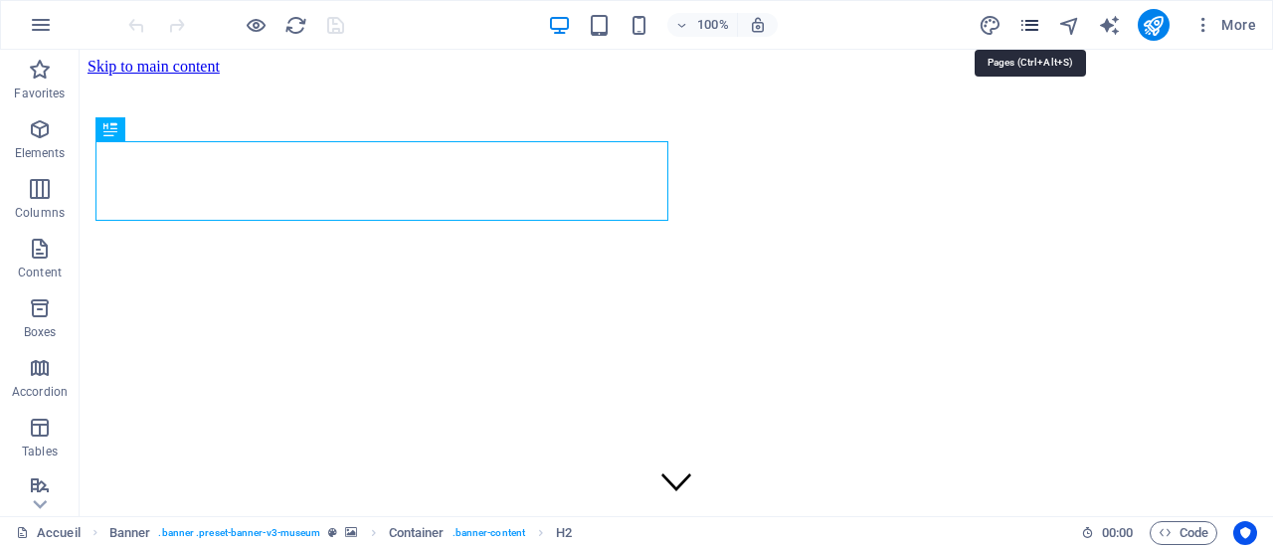
click at [1028, 27] on icon "pages" at bounding box center [1029, 25] width 23 height 23
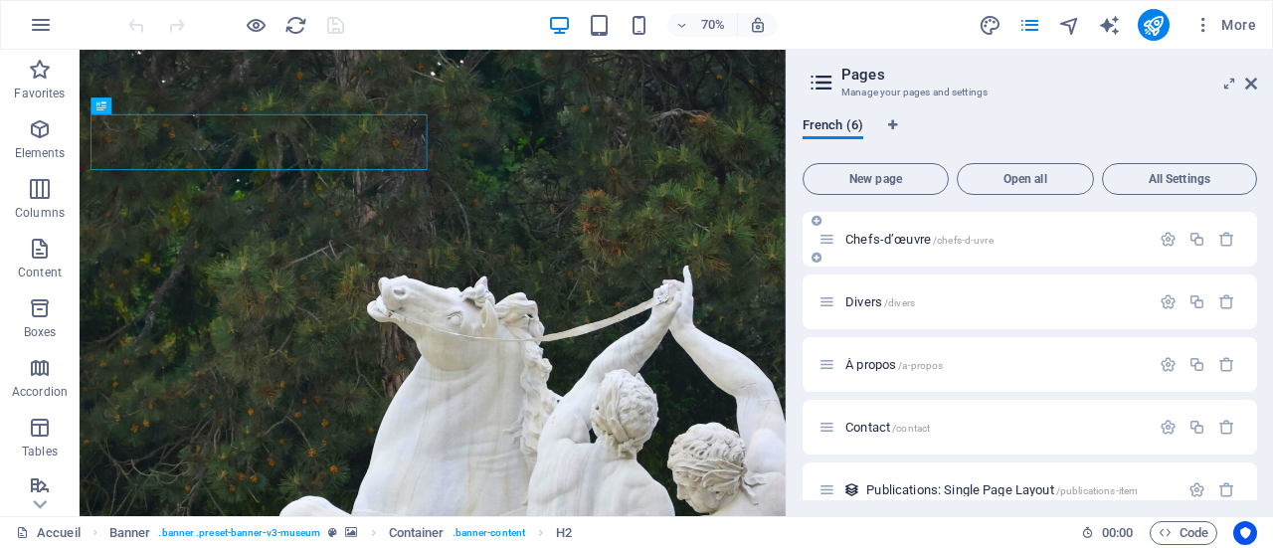
scroll to position [85, 0]
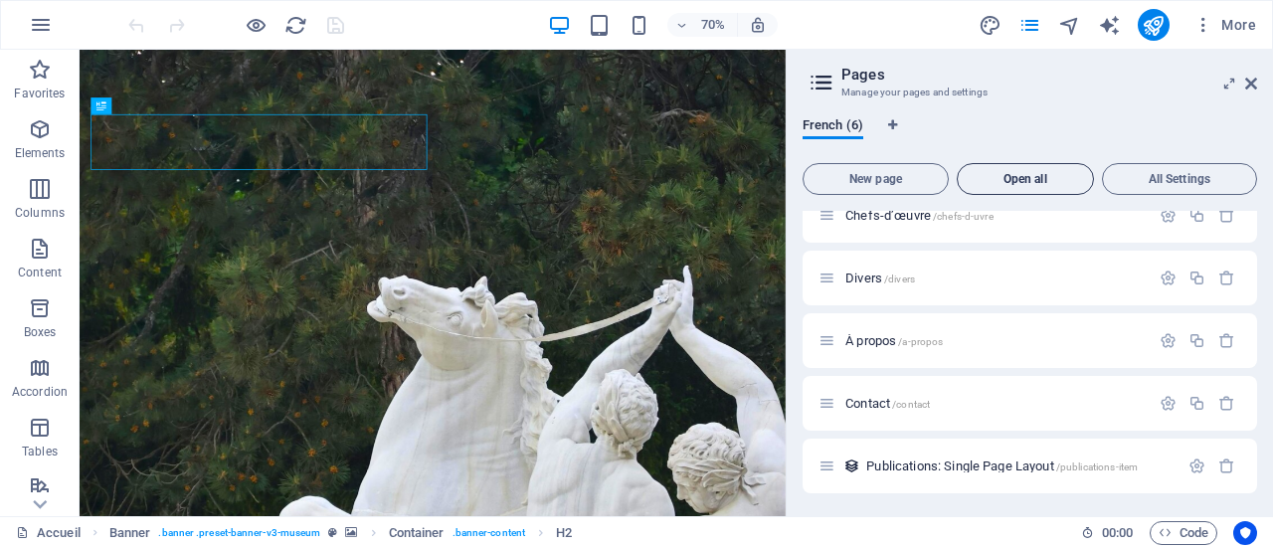
click at [997, 176] on span "Open all" at bounding box center [1024, 179] width 119 height 12
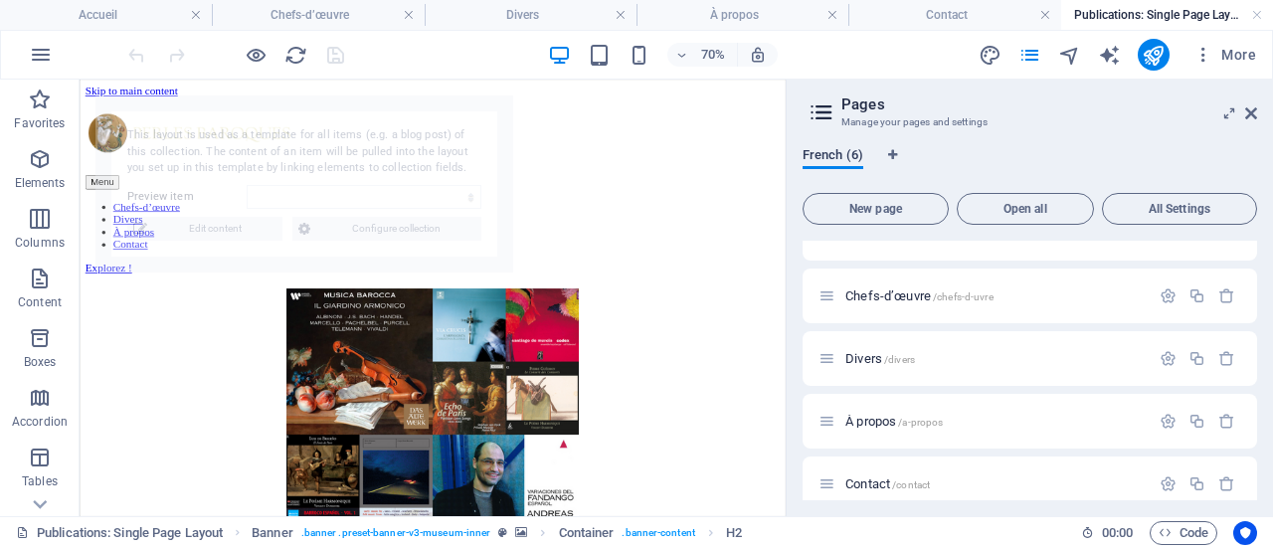
scroll to position [0, 0]
select select "68dc378af8526265190e439e"
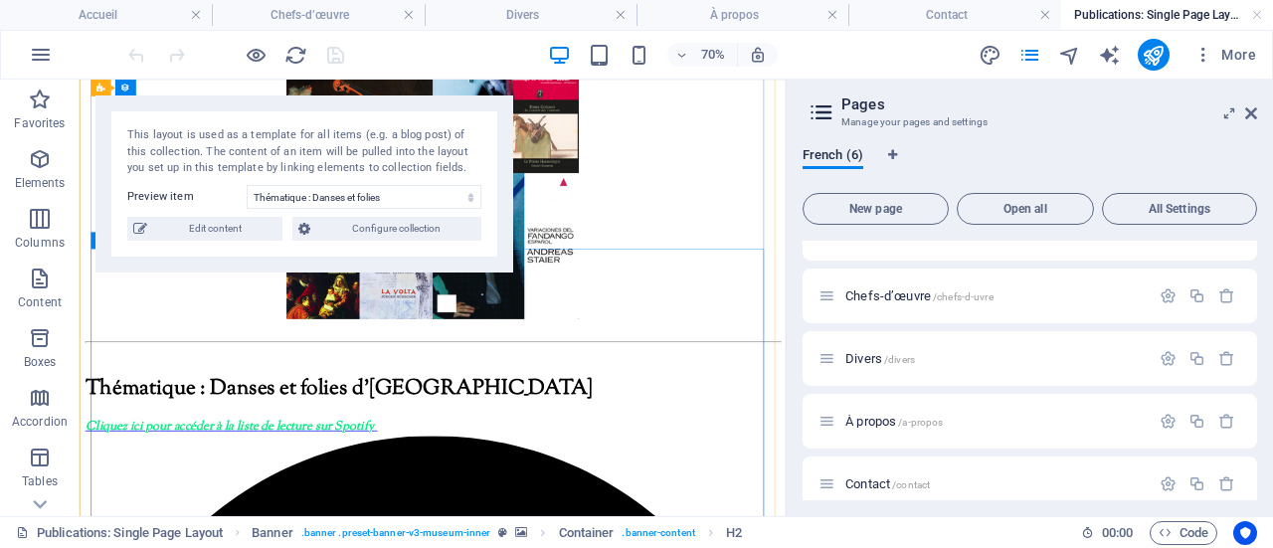
scroll to position [398, 0]
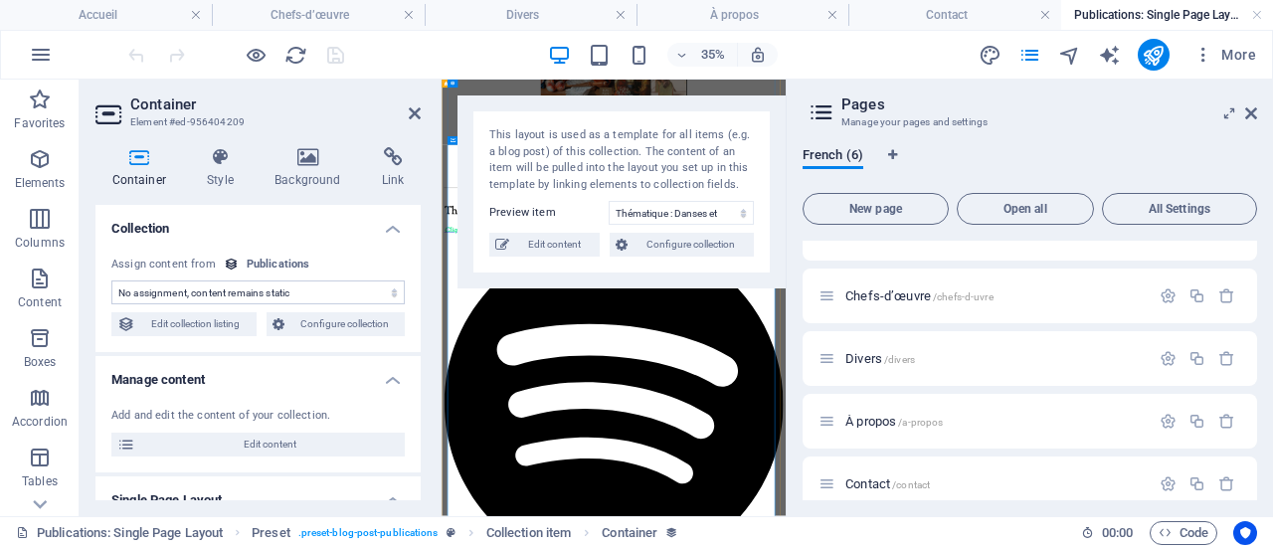
select select "content"
click at [545, 253] on span "Edit content" at bounding box center [554, 245] width 79 height 24
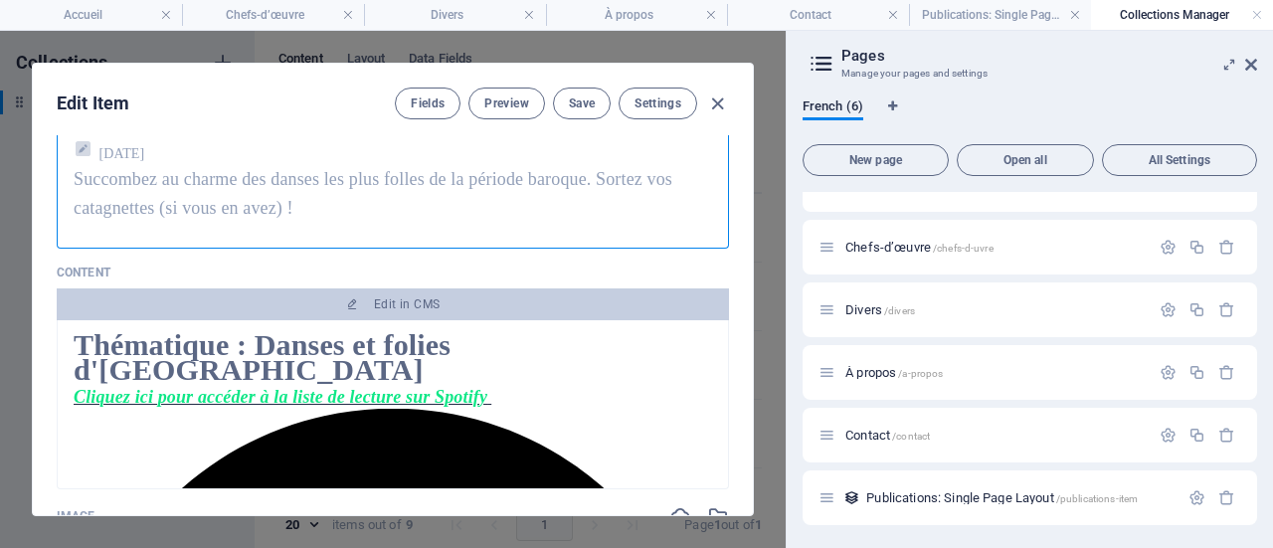
scroll to position [298, 0]
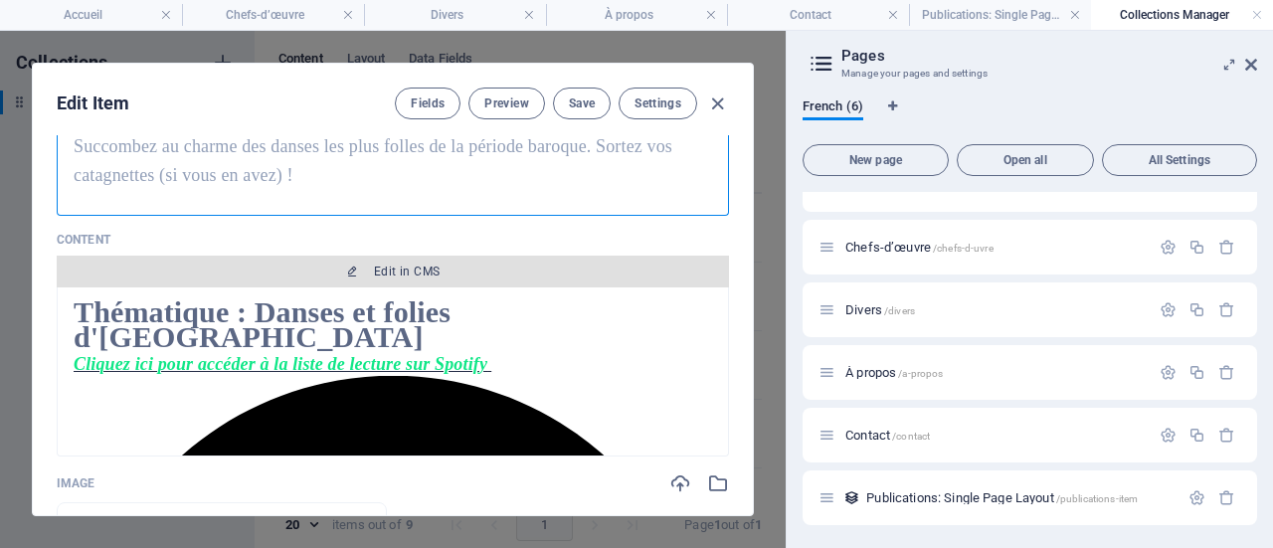
click at [412, 268] on span "Edit in CMS" at bounding box center [407, 271] width 66 height 16
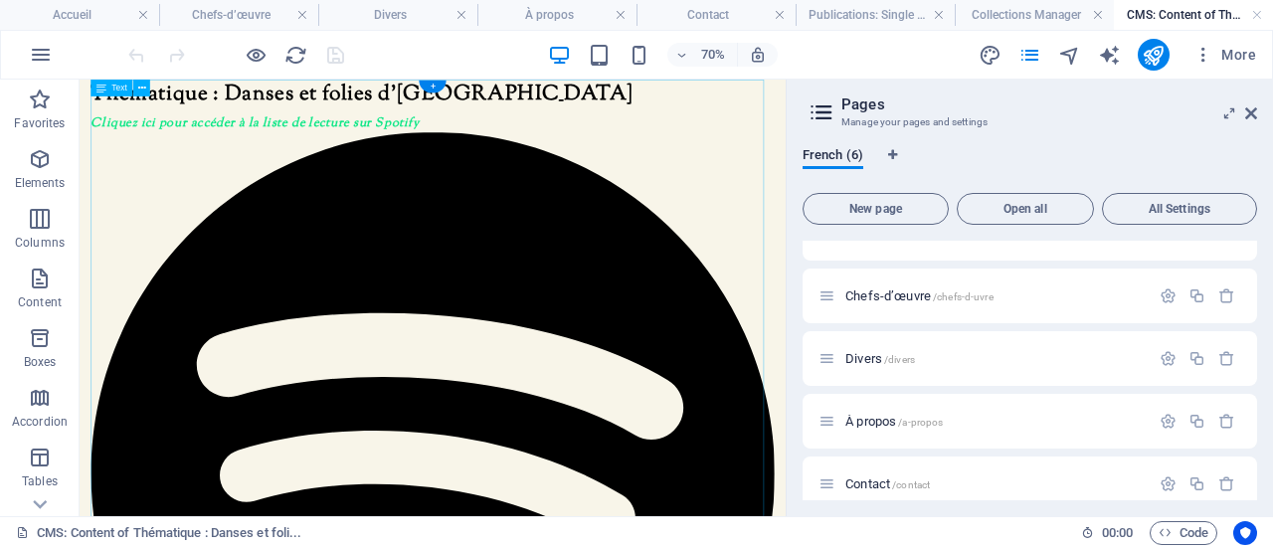
scroll to position [0, 0]
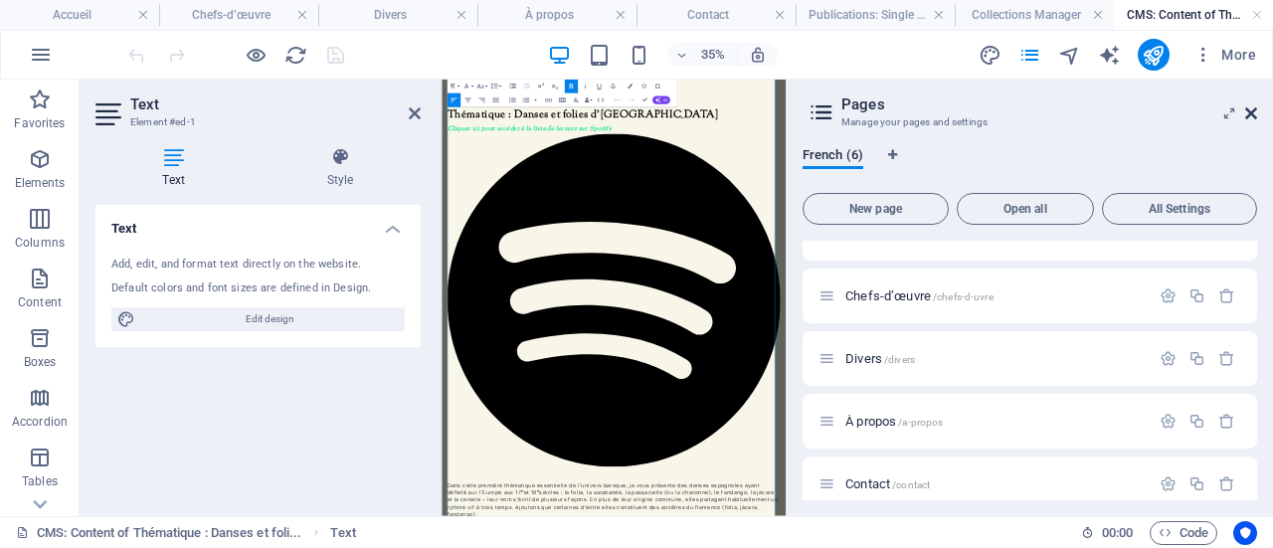
click at [1253, 121] on link at bounding box center [1251, 113] width 12 height 17
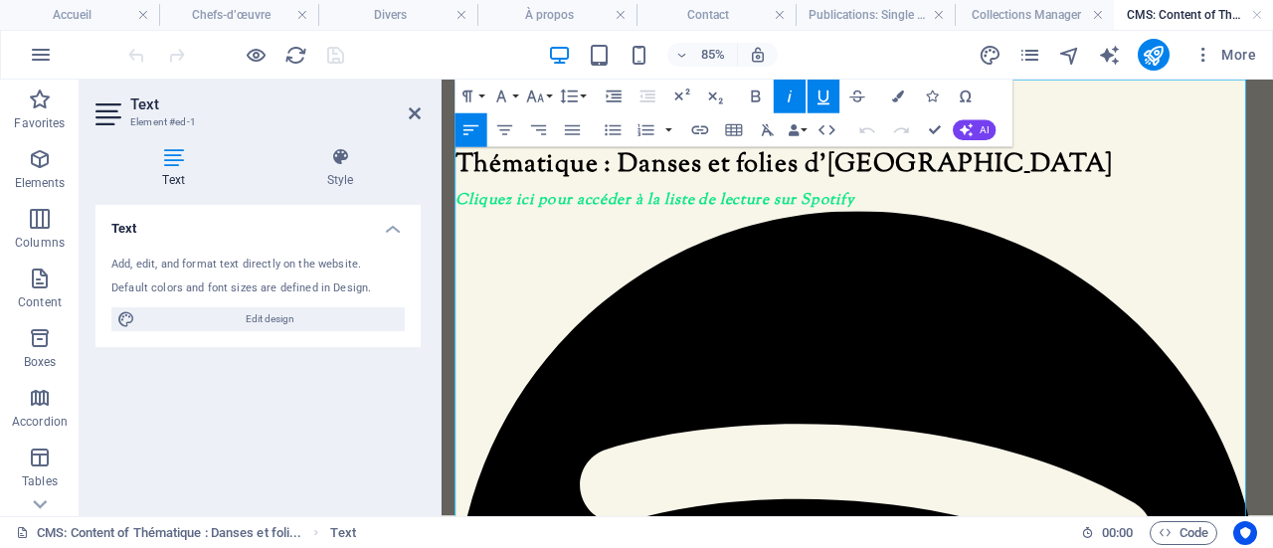
drag, startPoint x: 1281, startPoint y: 410, endPoint x: 1112, endPoint y: 410, distance: 169.0
click at [703, 131] on icon "button" at bounding box center [700, 130] width 20 height 20
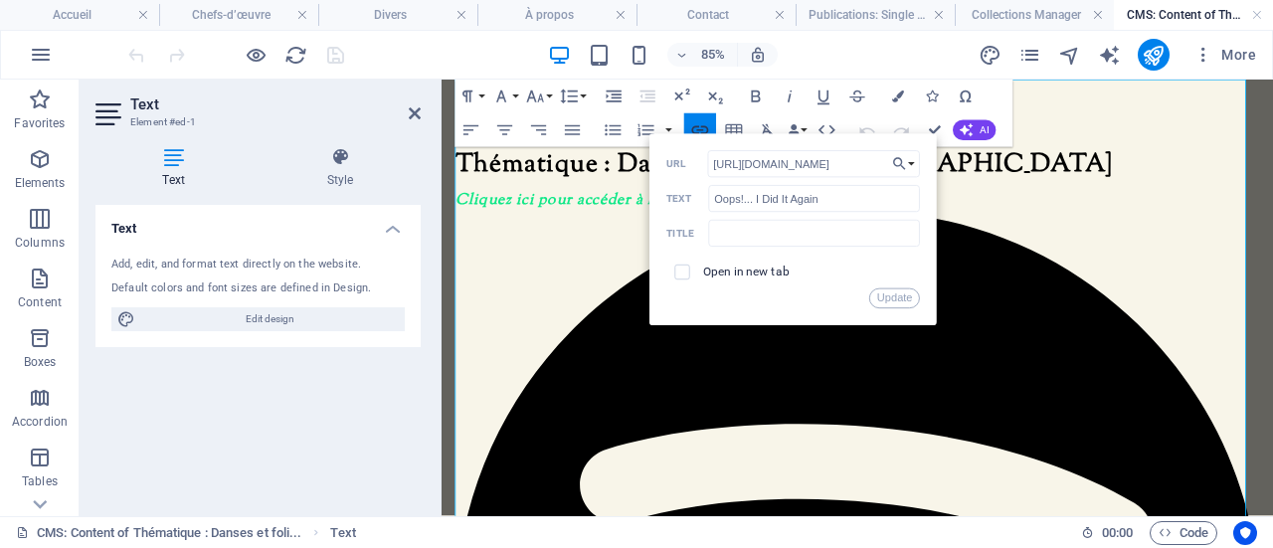
scroll to position [0, 88]
click at [679, 270] on input "checkbox" at bounding box center [679, 269] width 15 height 15
checkbox input "true"
click at [893, 302] on button "Update" at bounding box center [894, 298] width 51 height 20
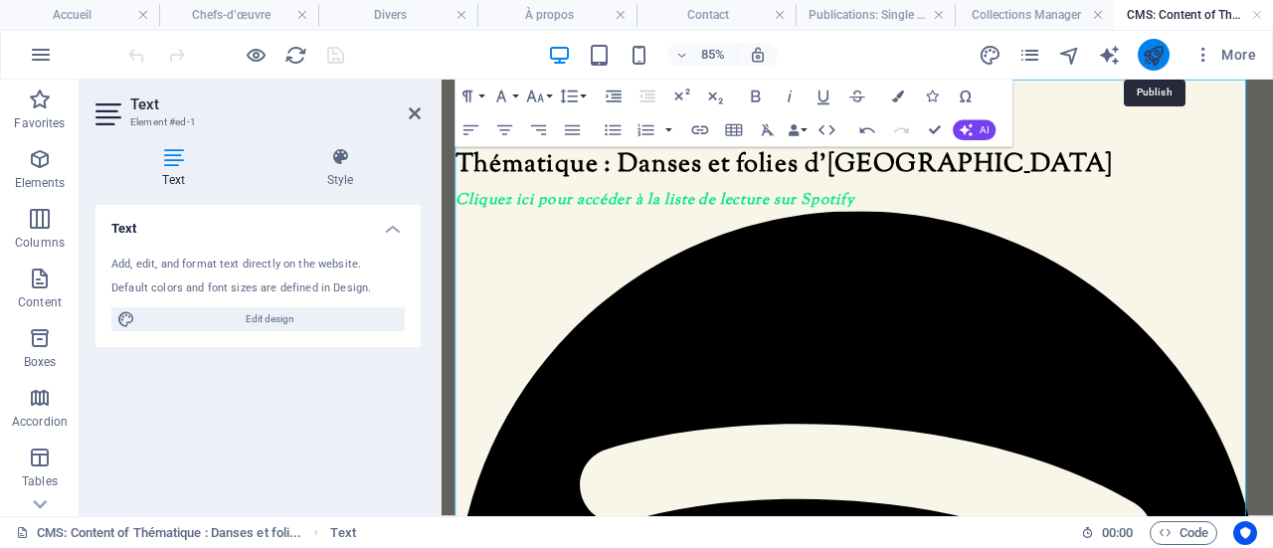
click at [1148, 55] on icon "publish" at bounding box center [1152, 55] width 23 height 23
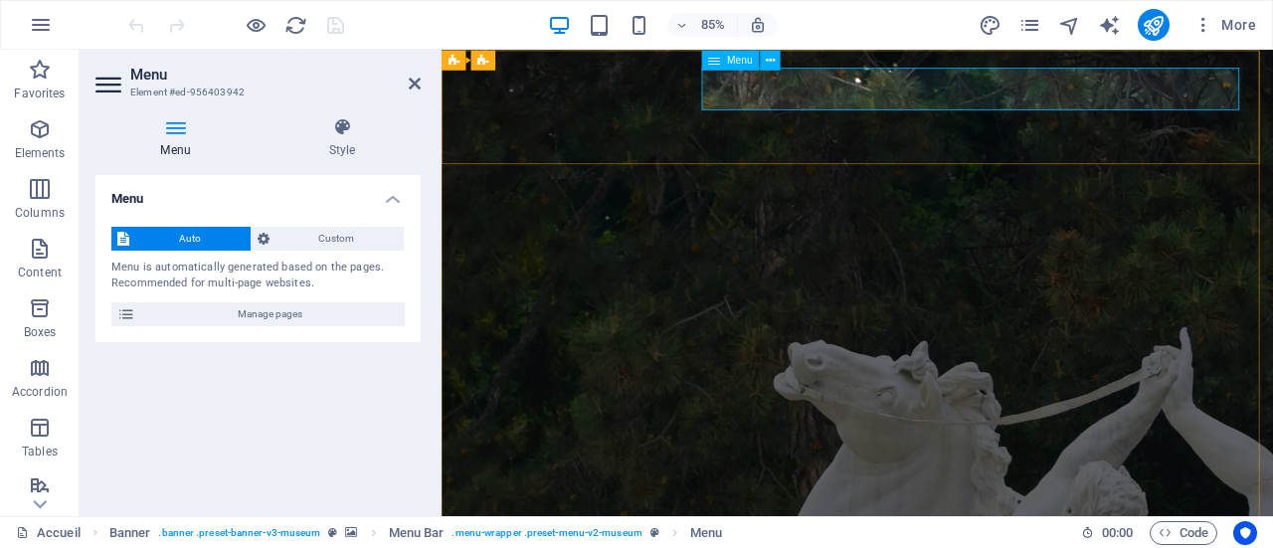
click at [1026, 20] on icon "pages" at bounding box center [1029, 25] width 23 height 23
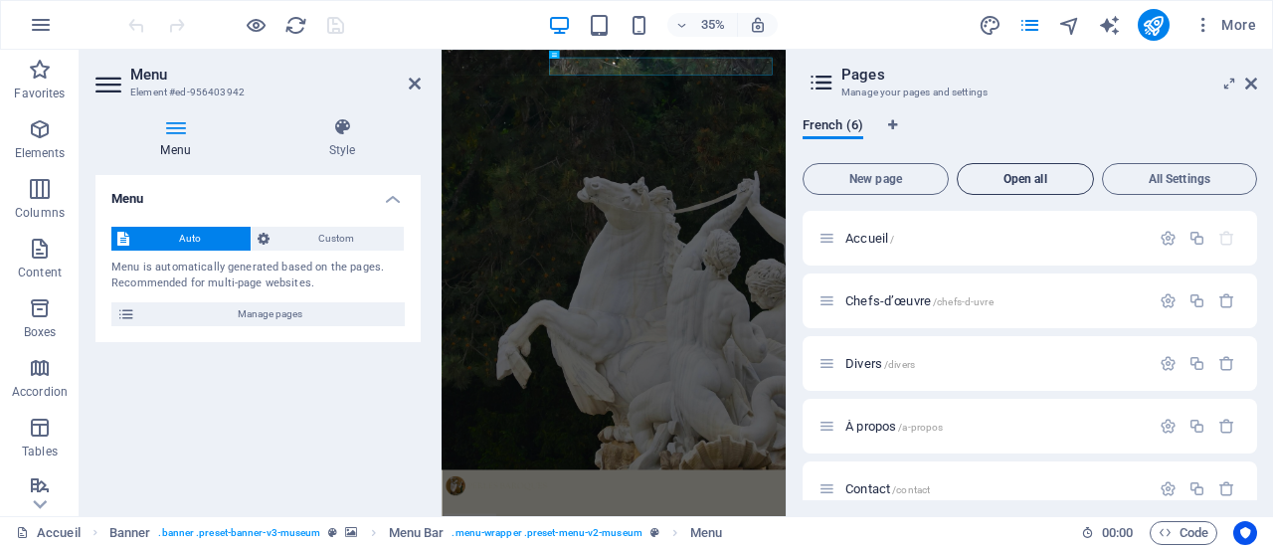
click at [998, 179] on span "Open all" at bounding box center [1024, 179] width 119 height 12
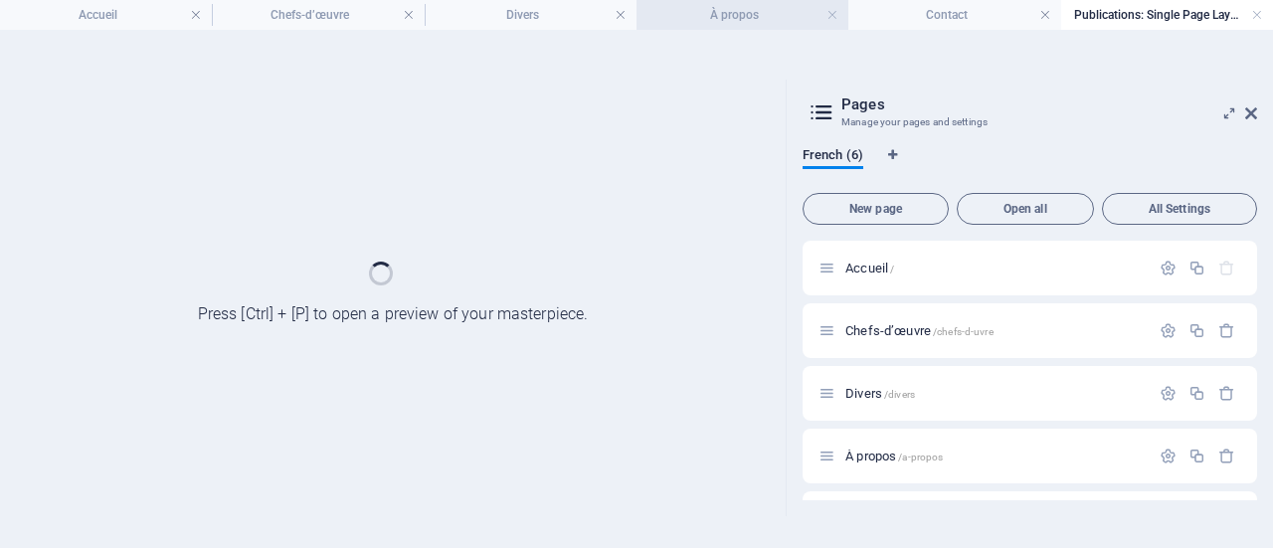
click at [706, 8] on h4 "À propos" at bounding box center [742, 15] width 212 height 22
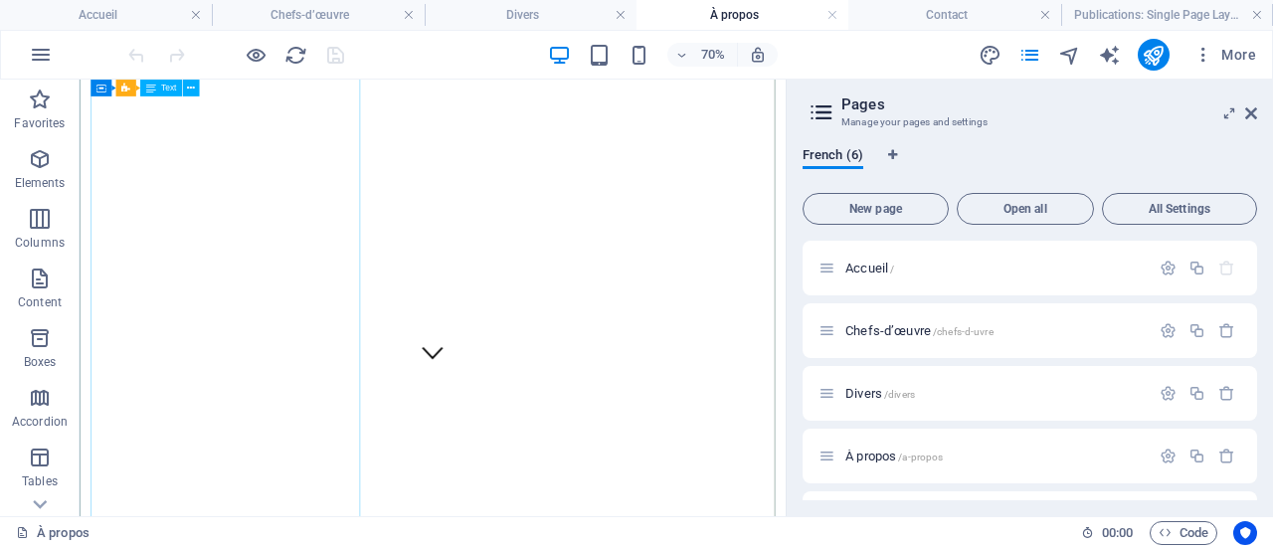
scroll to position [298, 0]
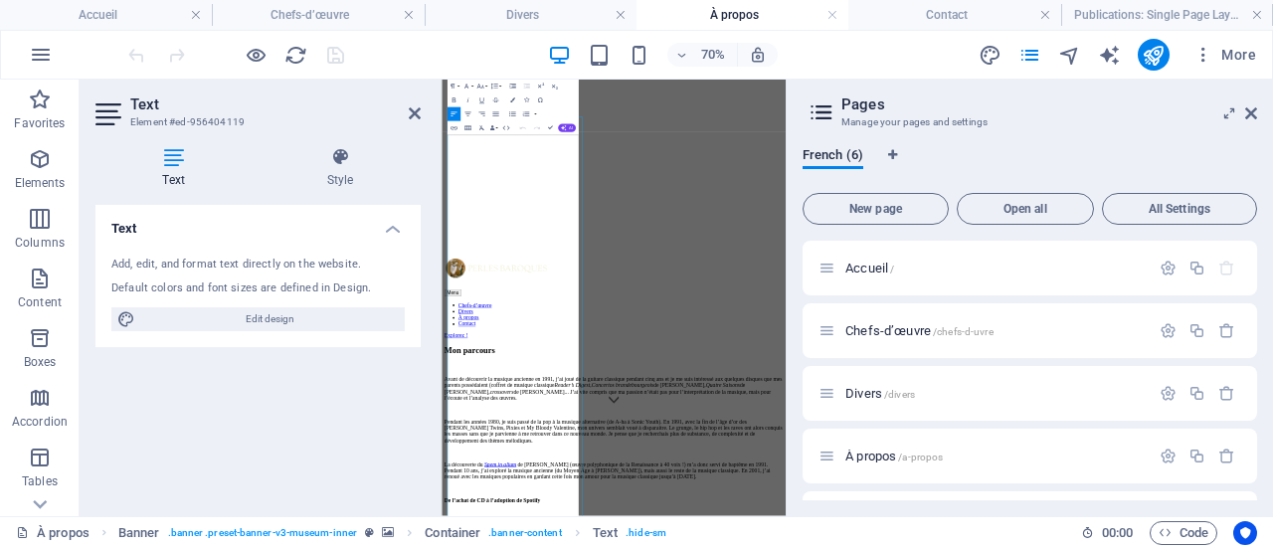
scroll to position [49, 0]
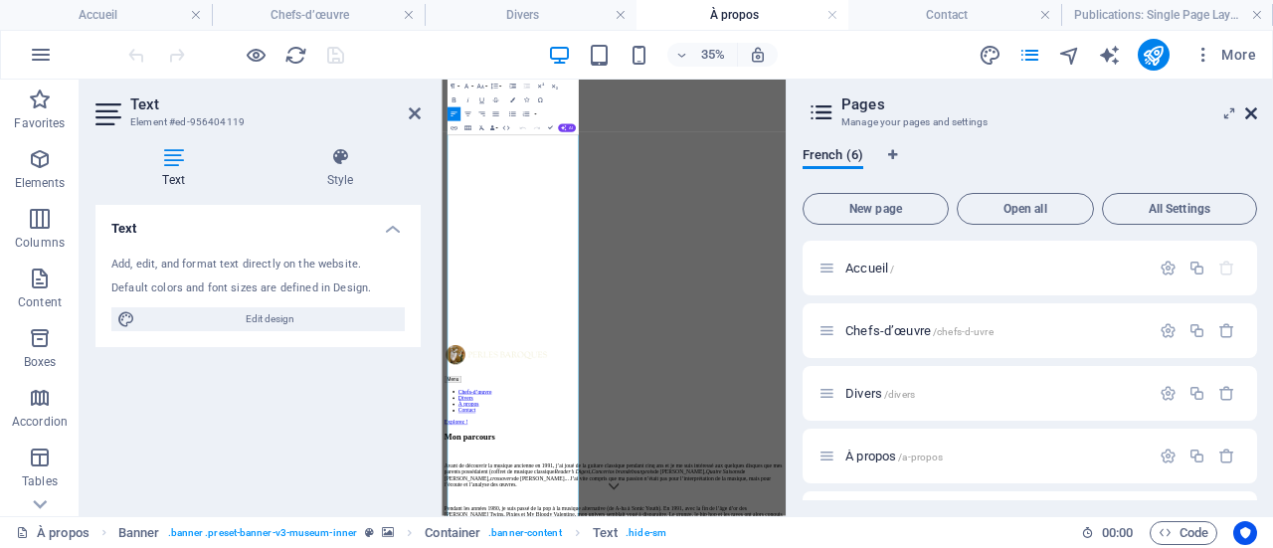
click at [1251, 112] on icon at bounding box center [1251, 113] width 12 height 16
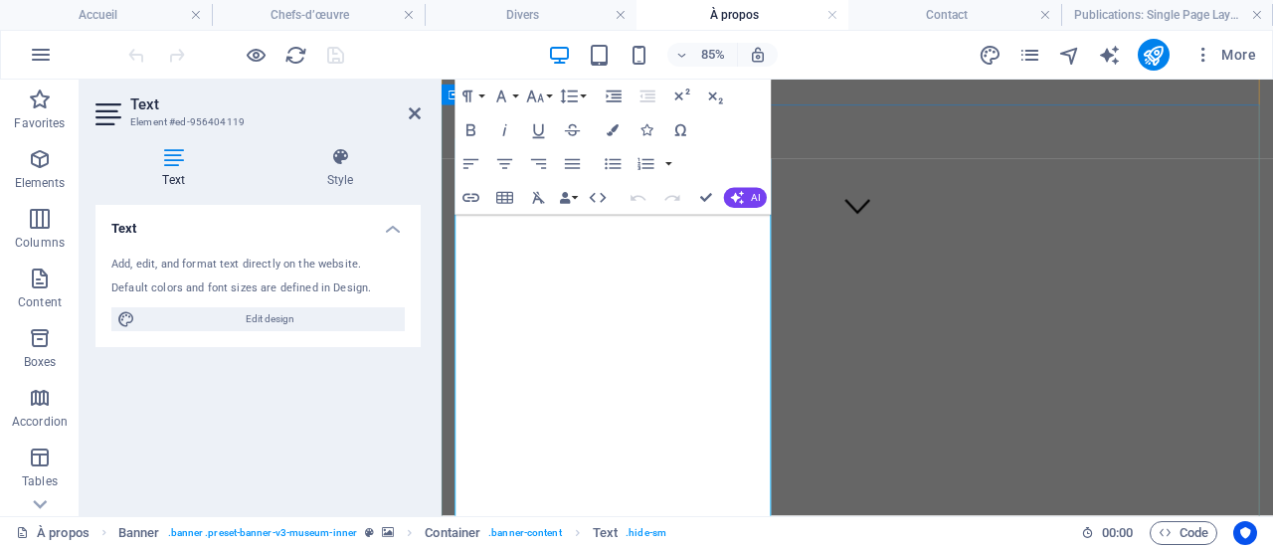
scroll to position [398, 0]
drag, startPoint x: 711, startPoint y: 369, endPoint x: 603, endPoint y: 368, distance: 107.4
click at [473, 196] on icon "button" at bounding box center [471, 198] width 20 height 20
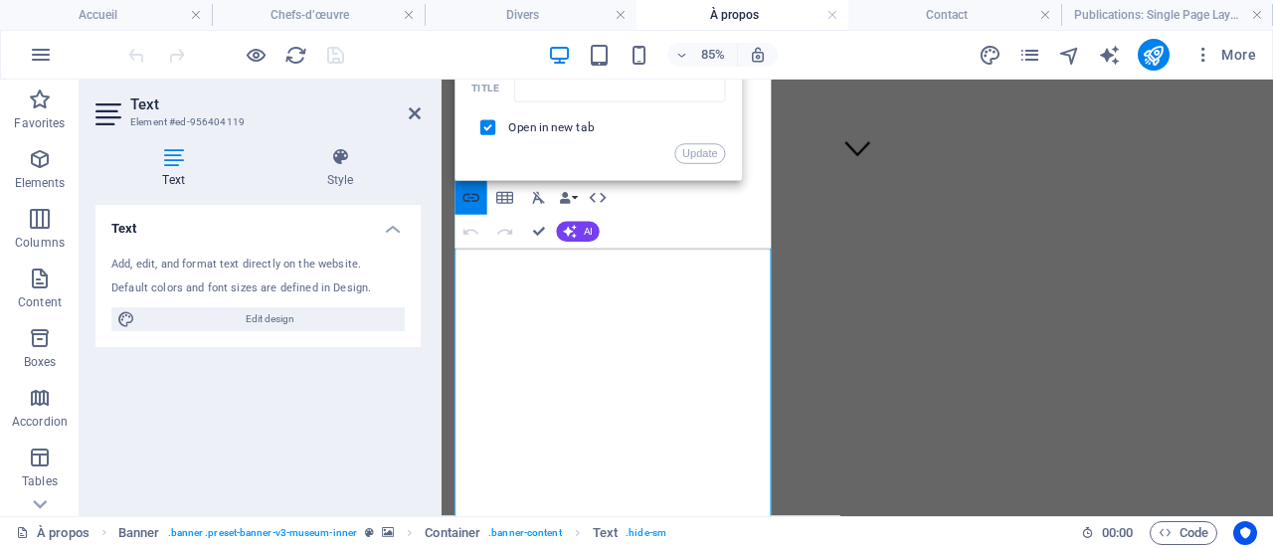
scroll to position [0, 109]
click at [704, 220] on div "Paragraph Format Normal Heading 1 Heading 2 Heading 3 Heading 4 Heading 5 Headi…" at bounding box center [613, 164] width 316 height 169
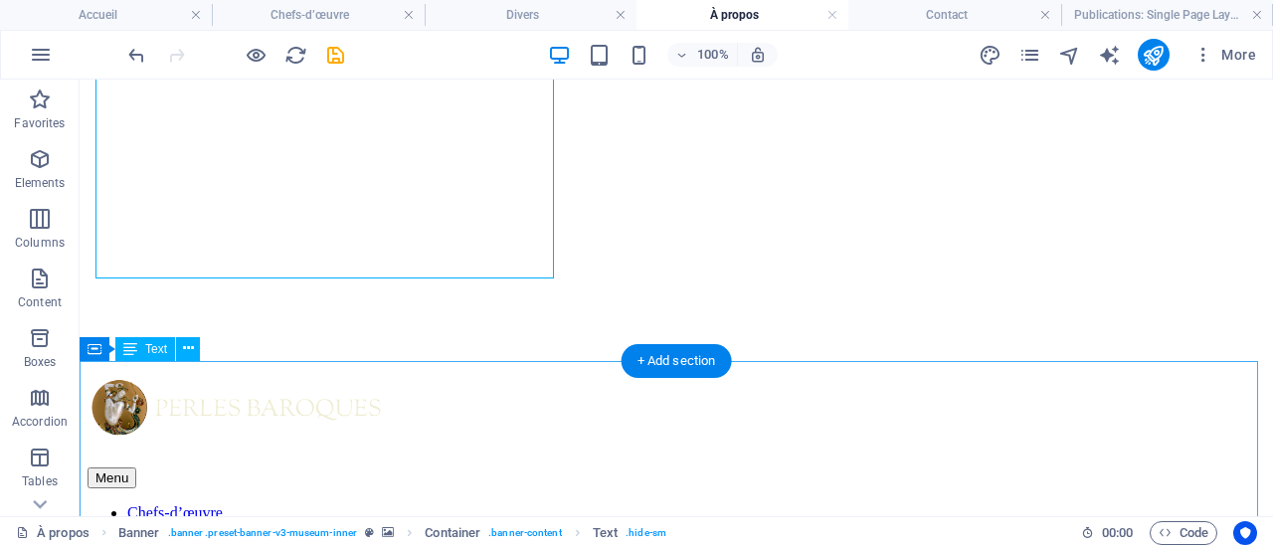
scroll to position [994, 0]
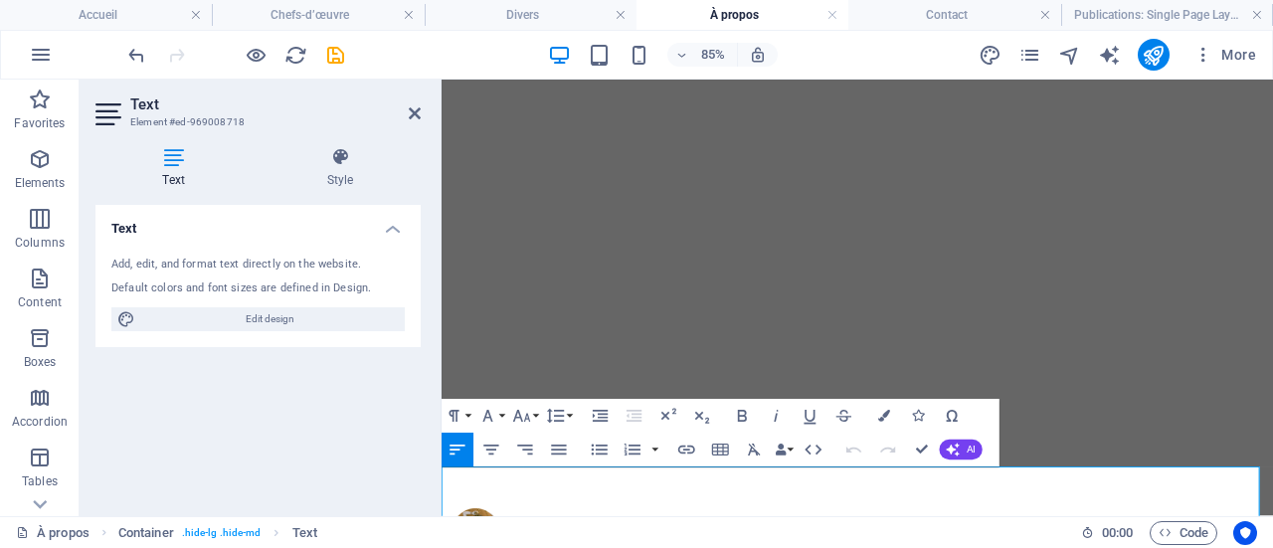
drag, startPoint x: 694, startPoint y: 543, endPoint x: 587, endPoint y: 542, distance: 107.4
click at [686, 450] on icon "button" at bounding box center [686, 449] width 17 height 9
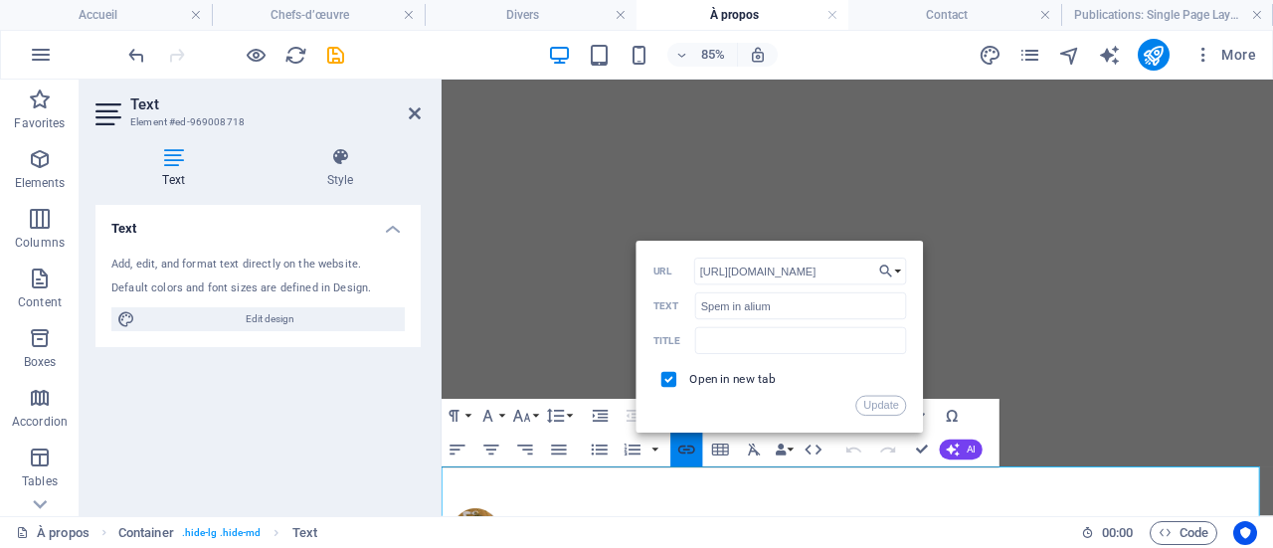
scroll to position [0, 109]
click at [885, 402] on button "Update" at bounding box center [881, 406] width 51 height 20
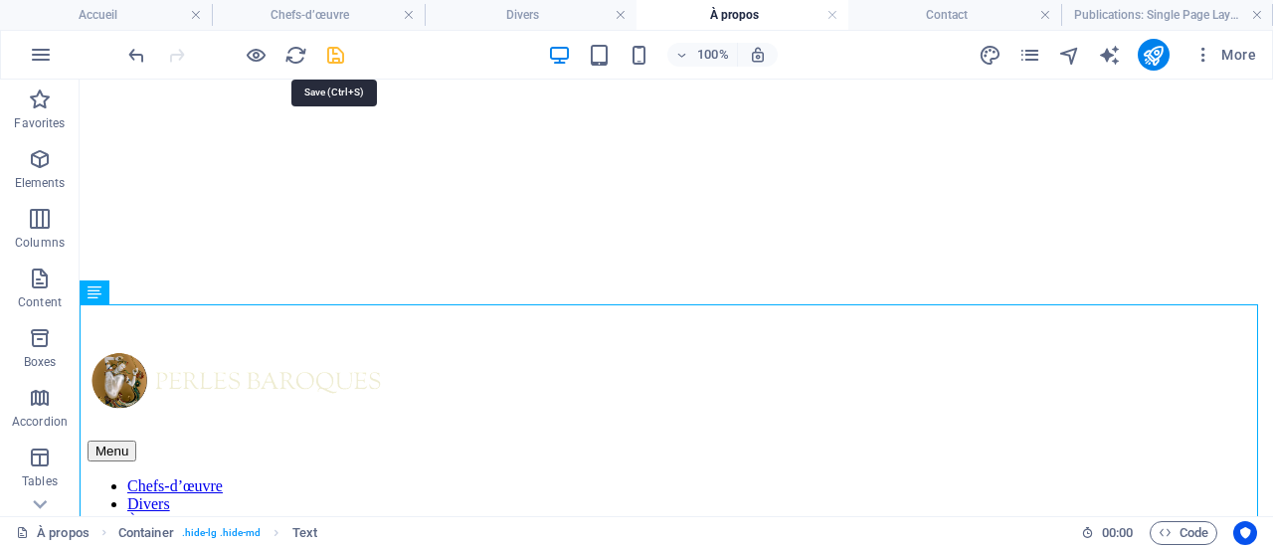
click at [326, 57] on icon "save" at bounding box center [335, 55] width 23 height 23
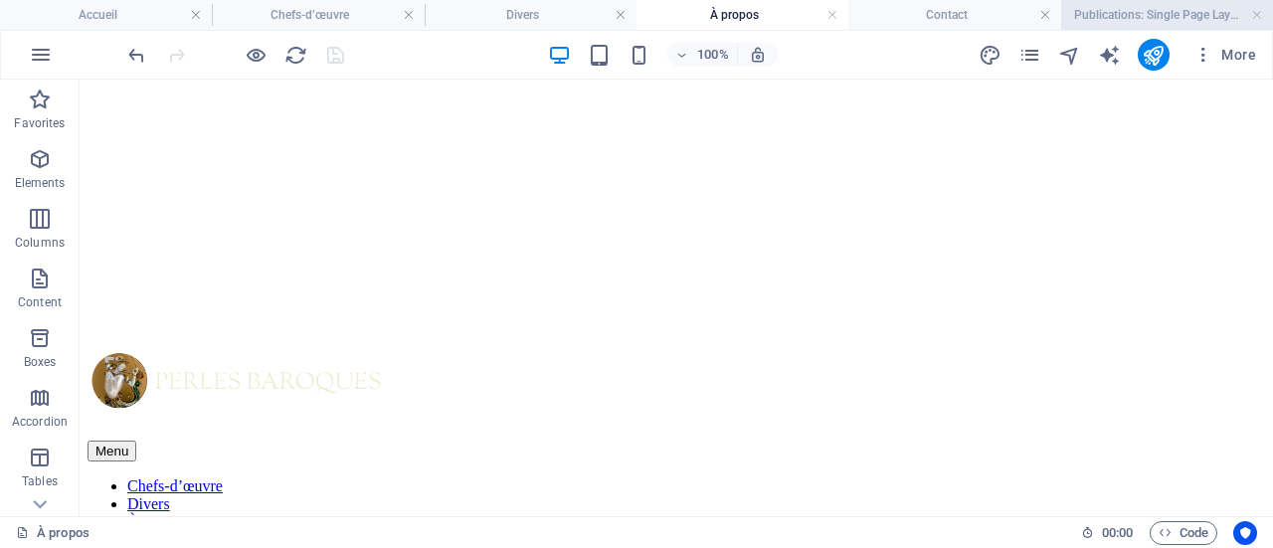
click at [1100, 14] on h4 "Publications: Single Page Layout" at bounding box center [1167, 15] width 212 height 22
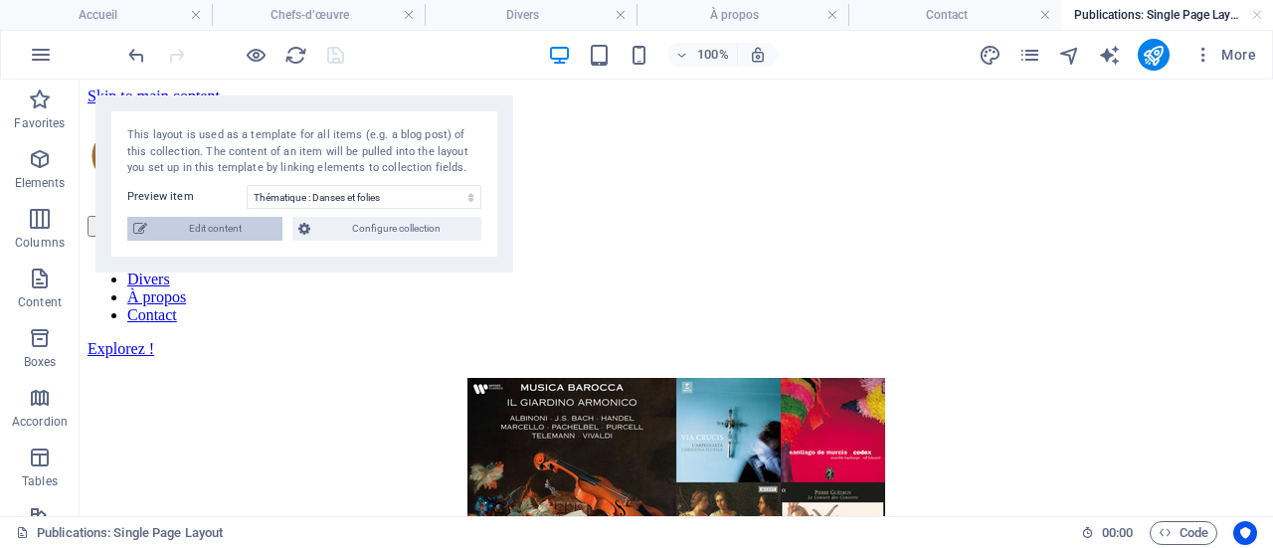
click at [225, 224] on span "Edit content" at bounding box center [214, 229] width 123 height 24
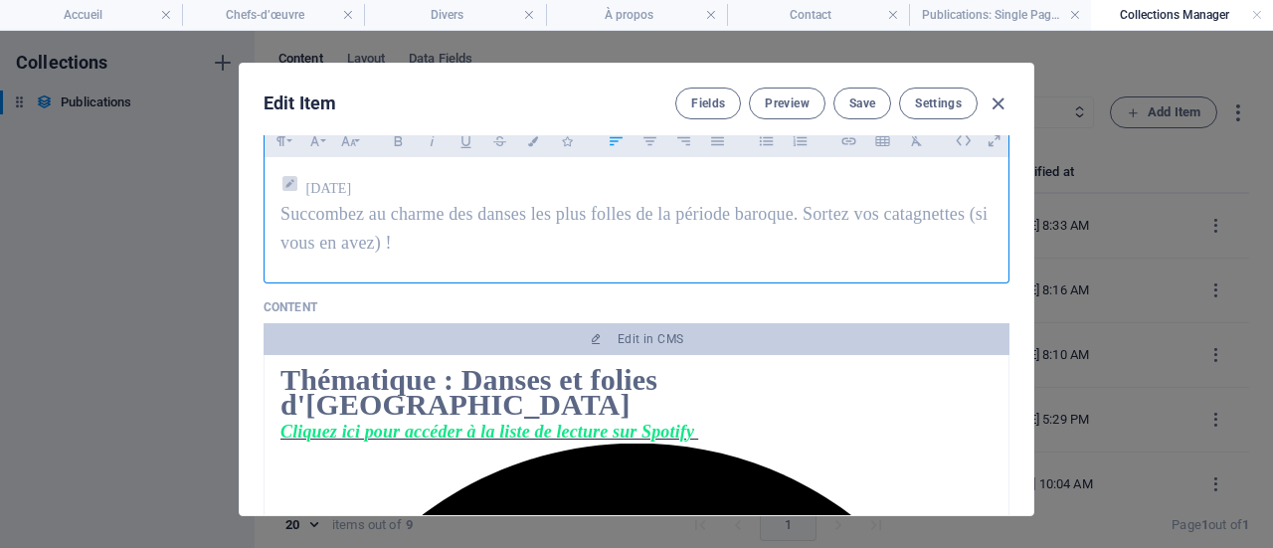
scroll to position [199, 0]
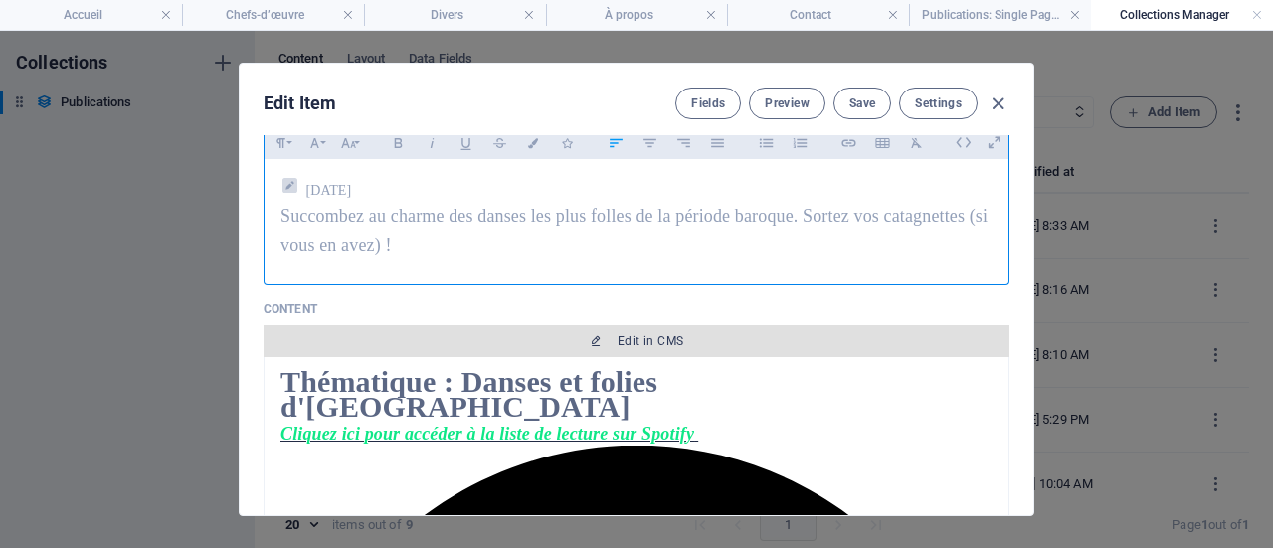
click at [638, 341] on span "Edit in CMS" at bounding box center [650, 341] width 66 height 16
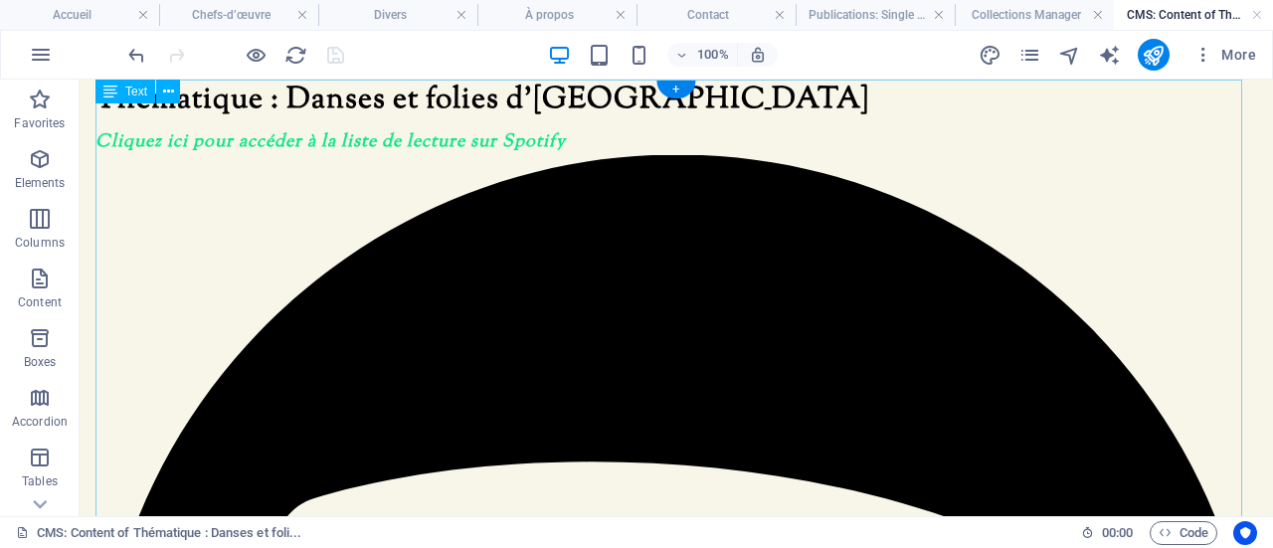
scroll to position [0, 0]
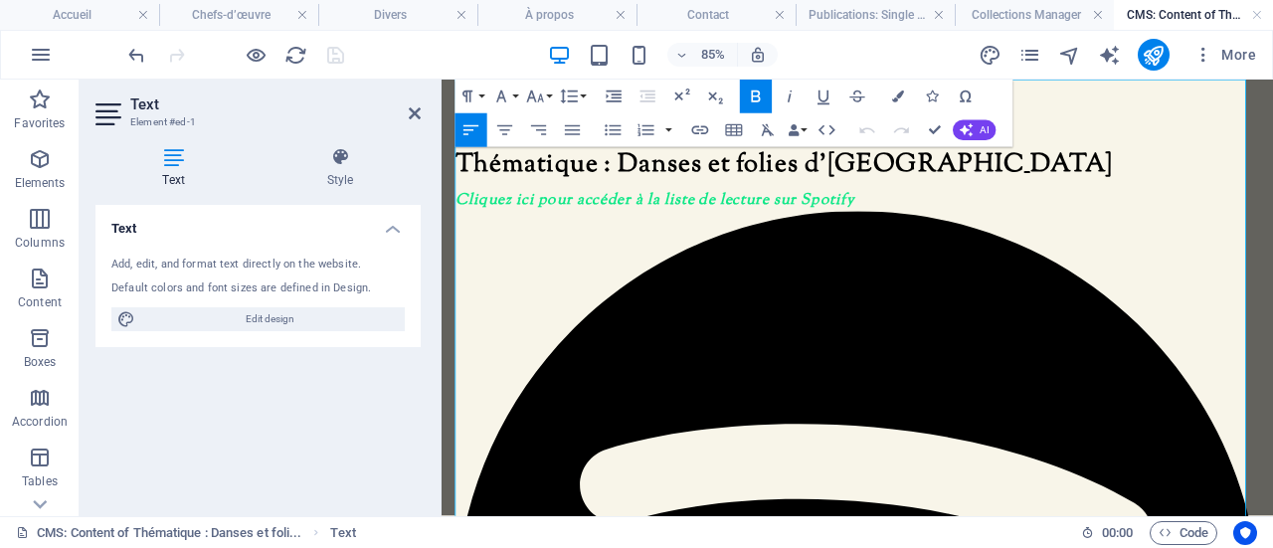
drag, startPoint x: 691, startPoint y: 431, endPoint x: 545, endPoint y: 430, distance: 146.1
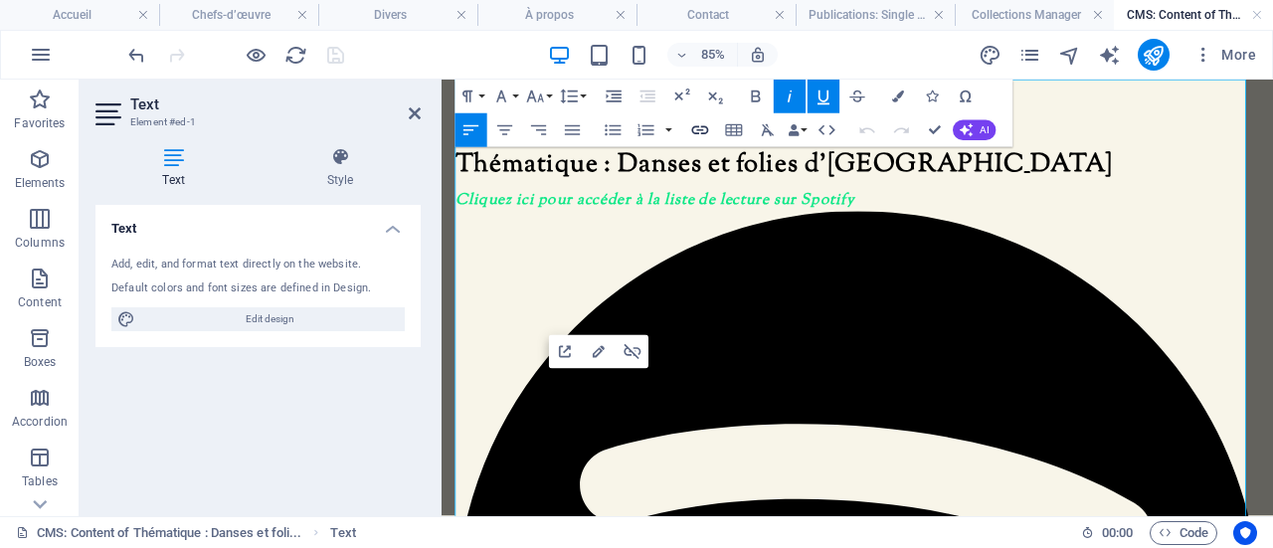
click at [704, 126] on icon "button" at bounding box center [700, 130] width 17 height 9
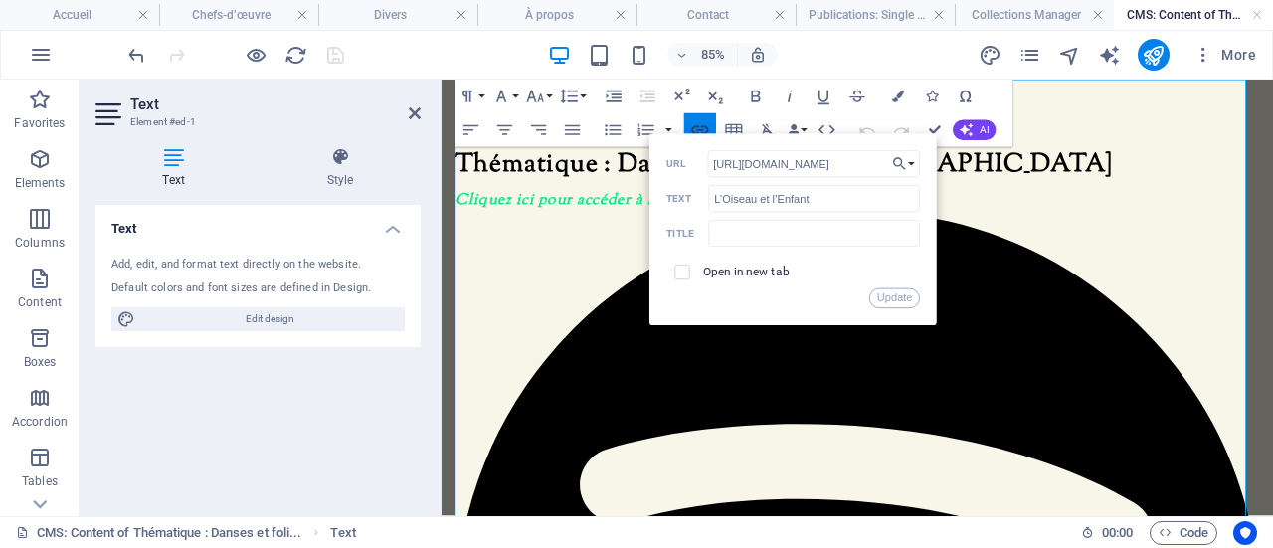
scroll to position [0, 294]
click at [684, 269] on input "checkbox" at bounding box center [679, 269] width 15 height 15
checkbox input "true"
click at [890, 300] on button "Update" at bounding box center [894, 298] width 51 height 20
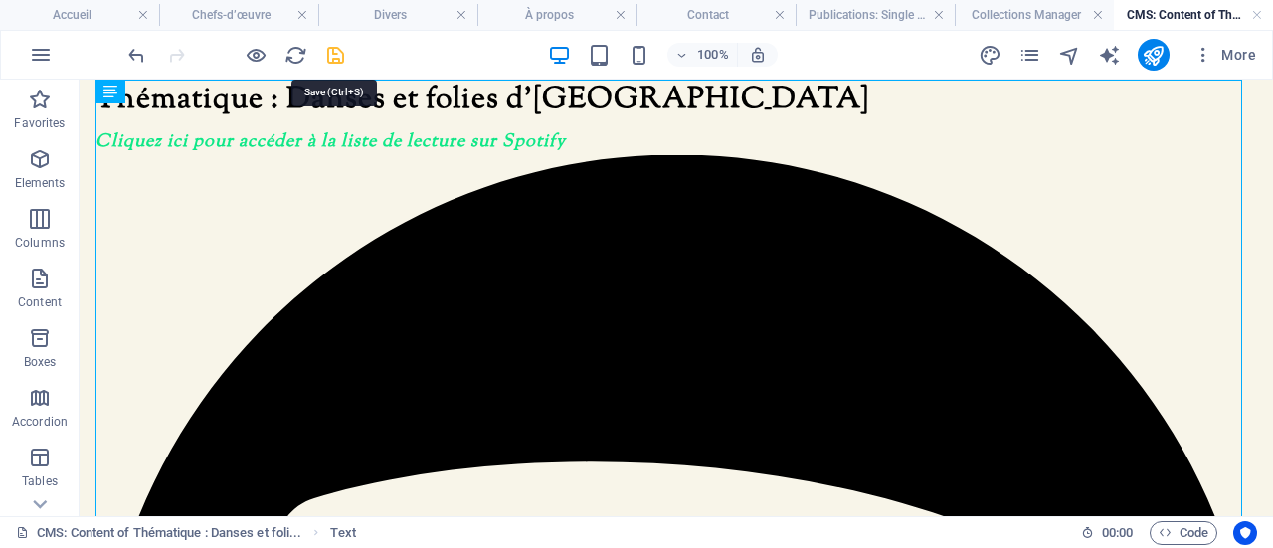
click at [338, 52] on icon "save" at bounding box center [335, 55] width 23 height 23
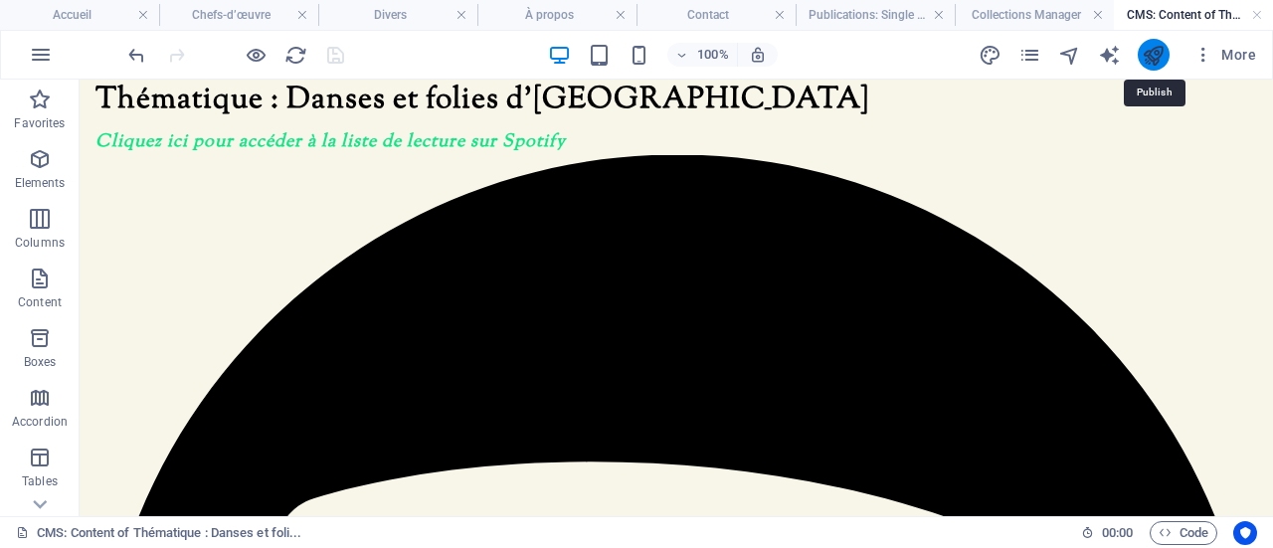
click at [1157, 51] on icon "publish" at bounding box center [1152, 55] width 23 height 23
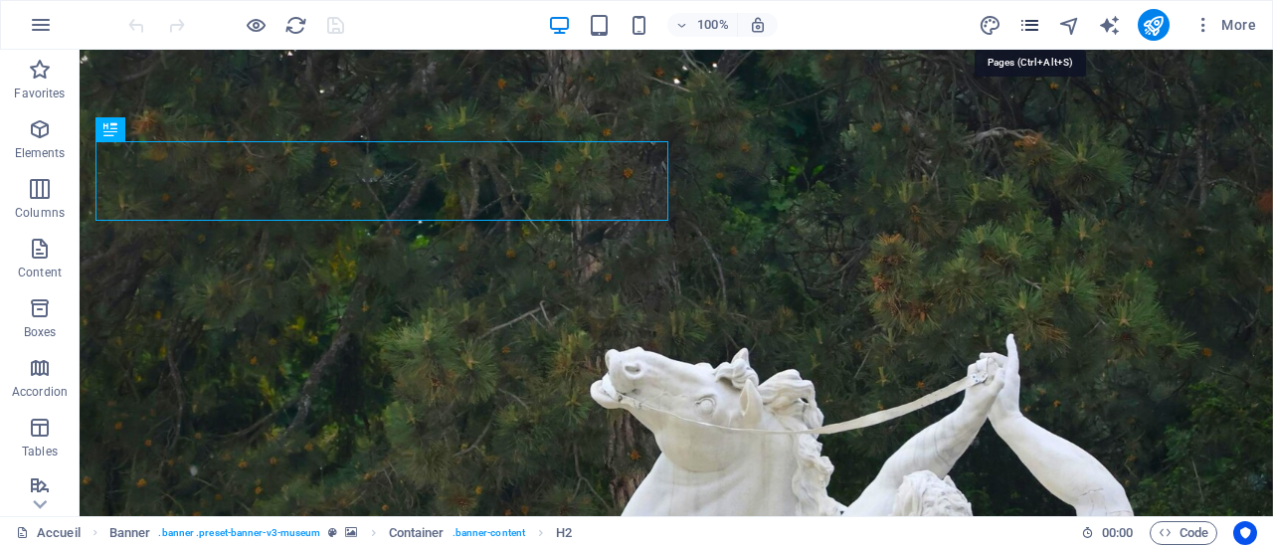
click at [1032, 14] on icon "pages" at bounding box center [1029, 25] width 23 height 23
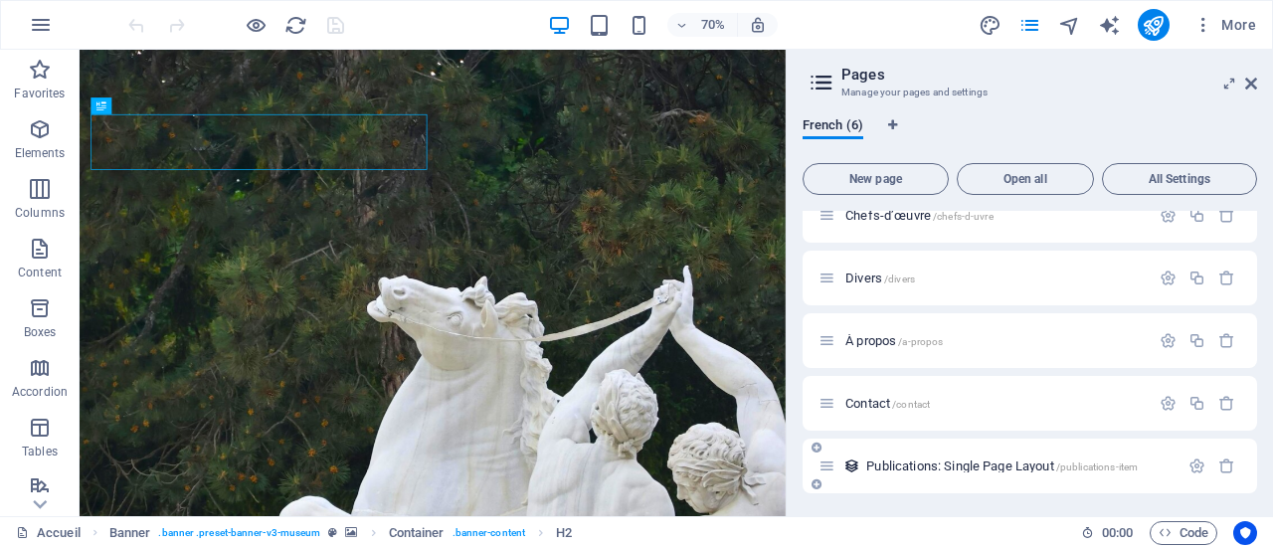
click at [907, 461] on span "Publications: Single Page Layout /publications-item" at bounding box center [1001, 465] width 271 height 15
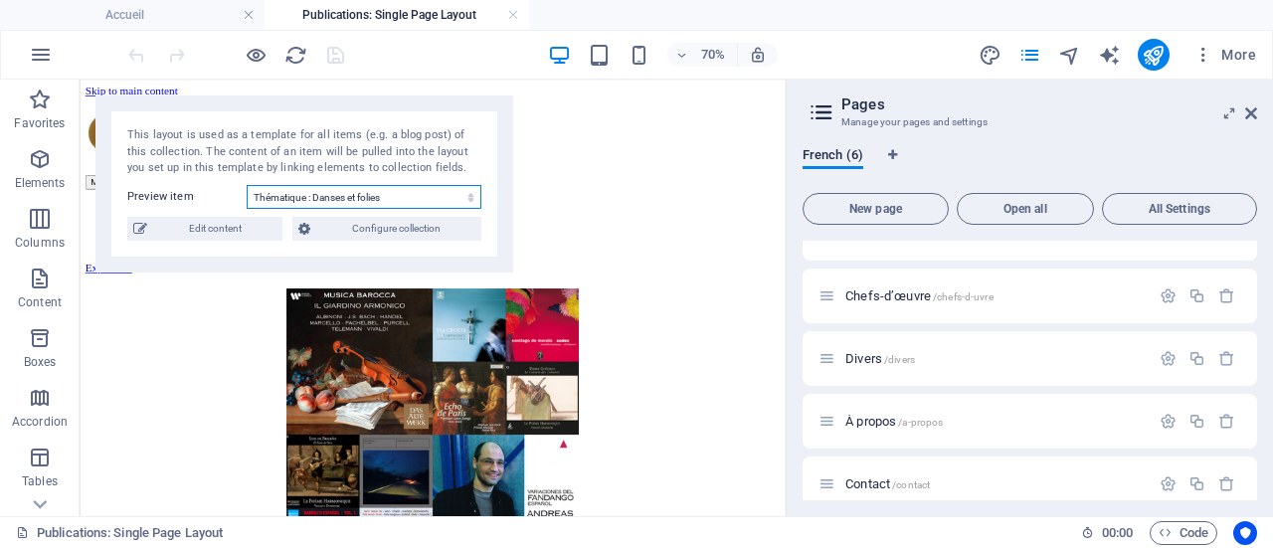
click at [351, 200] on select "Thématique : Danses et folies d'[GEOGRAPHIC_DATA] Le Messie de Haendel (partie …" at bounding box center [364, 197] width 235 height 24
select select "68cddc1f82452af94a03b046"
click at [247, 185] on select "Thématique : Danses et folies d'[GEOGRAPHIC_DATA] Le Messie de Haendel (partie …" at bounding box center [364, 197] width 235 height 24
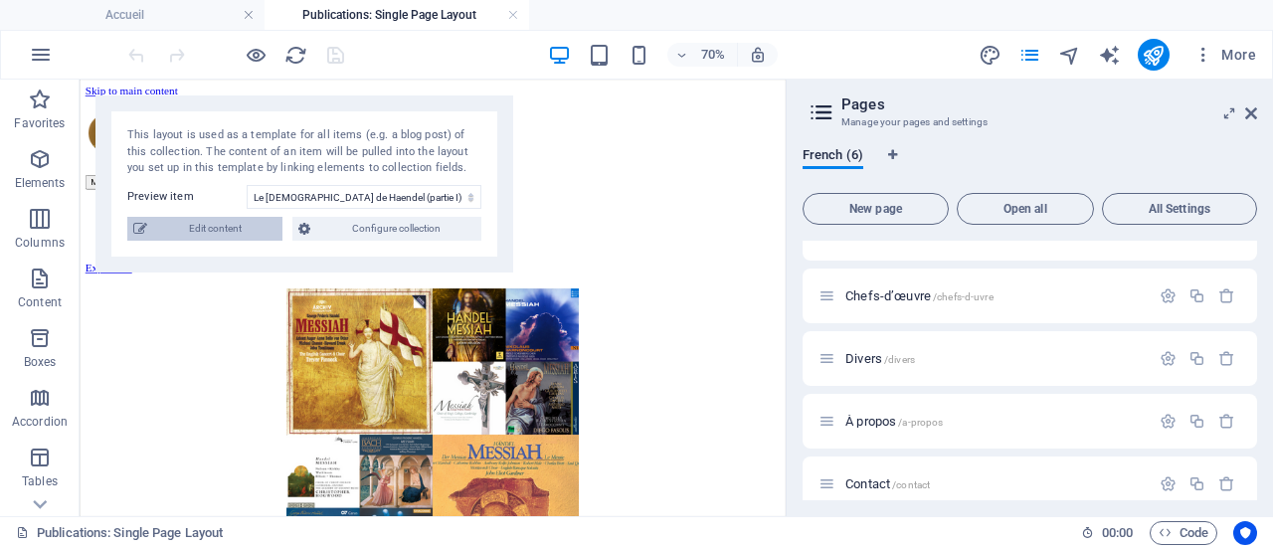
click at [262, 228] on span "Edit content" at bounding box center [214, 229] width 123 height 24
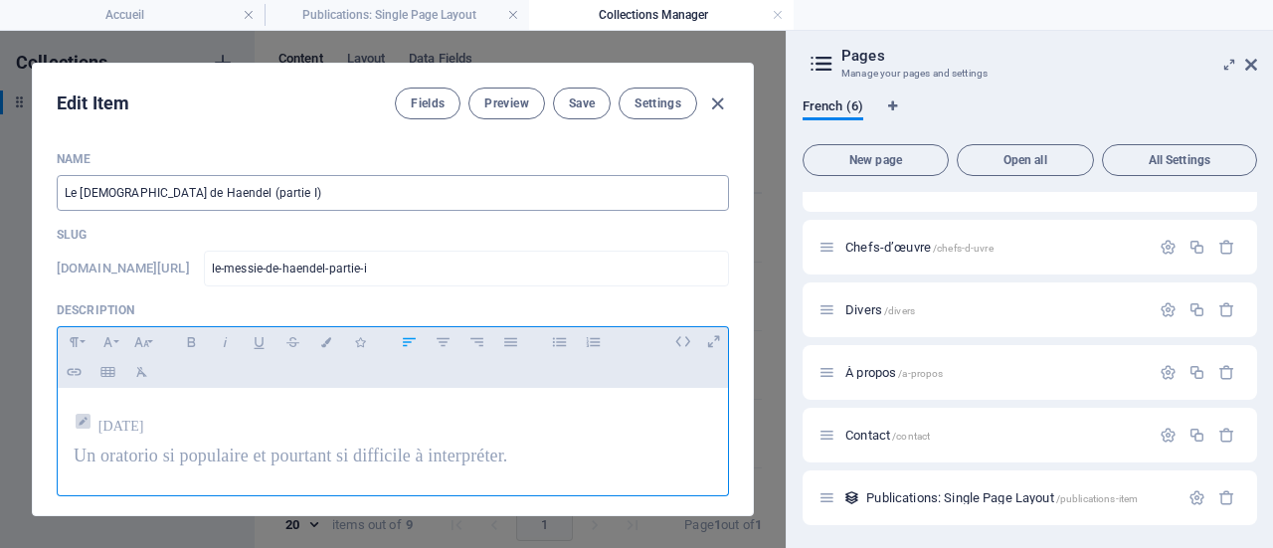
scroll to position [298, 0]
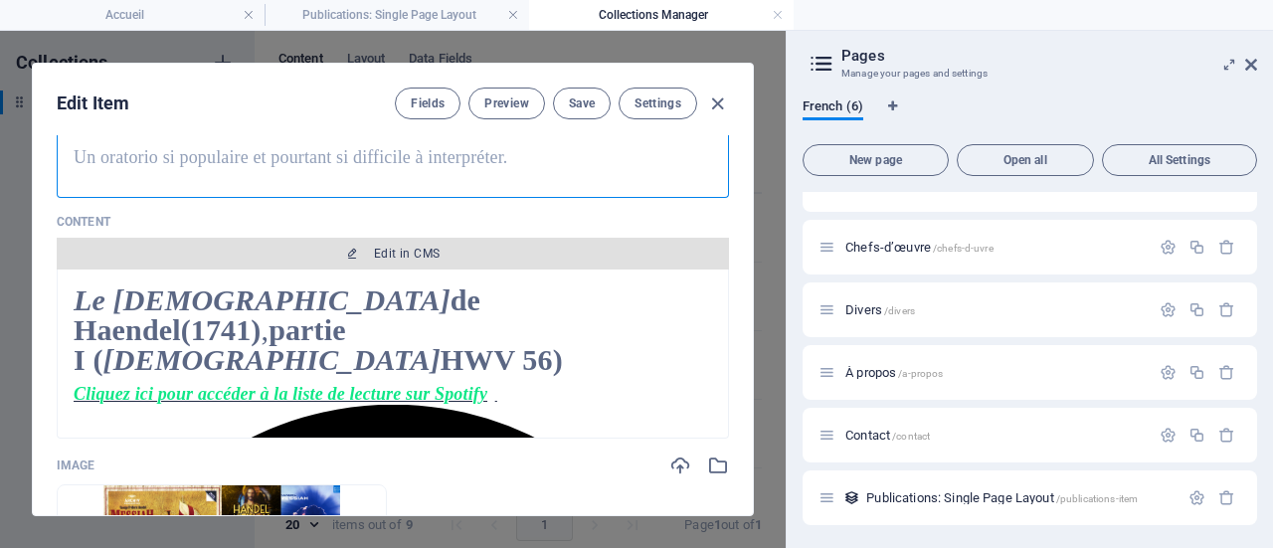
click at [400, 247] on span "Edit in CMS" at bounding box center [407, 254] width 66 height 16
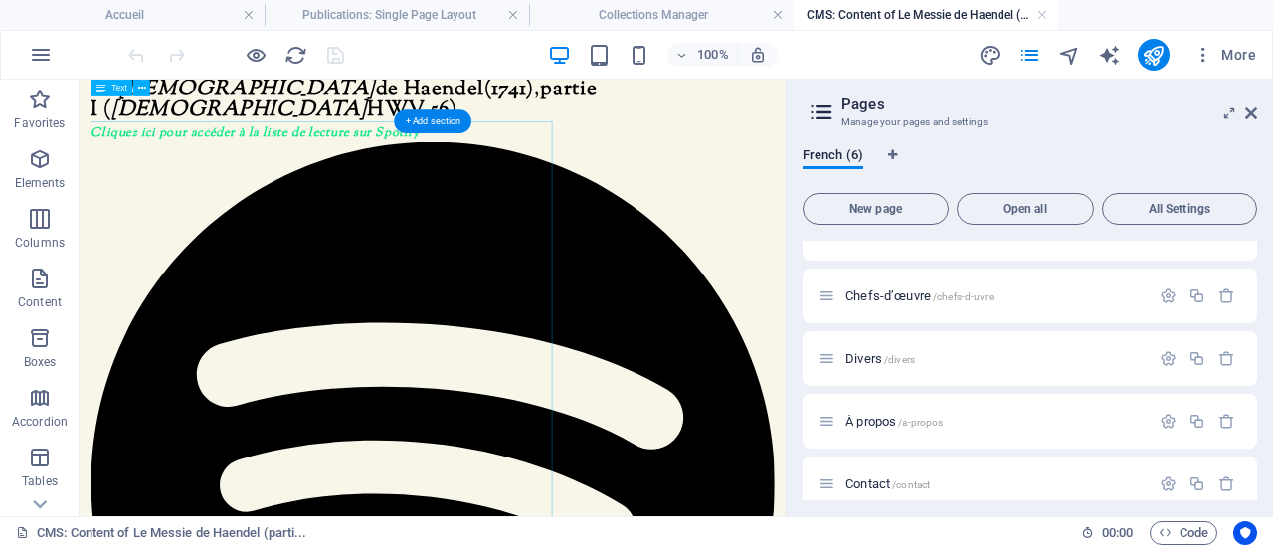
scroll to position [0, 0]
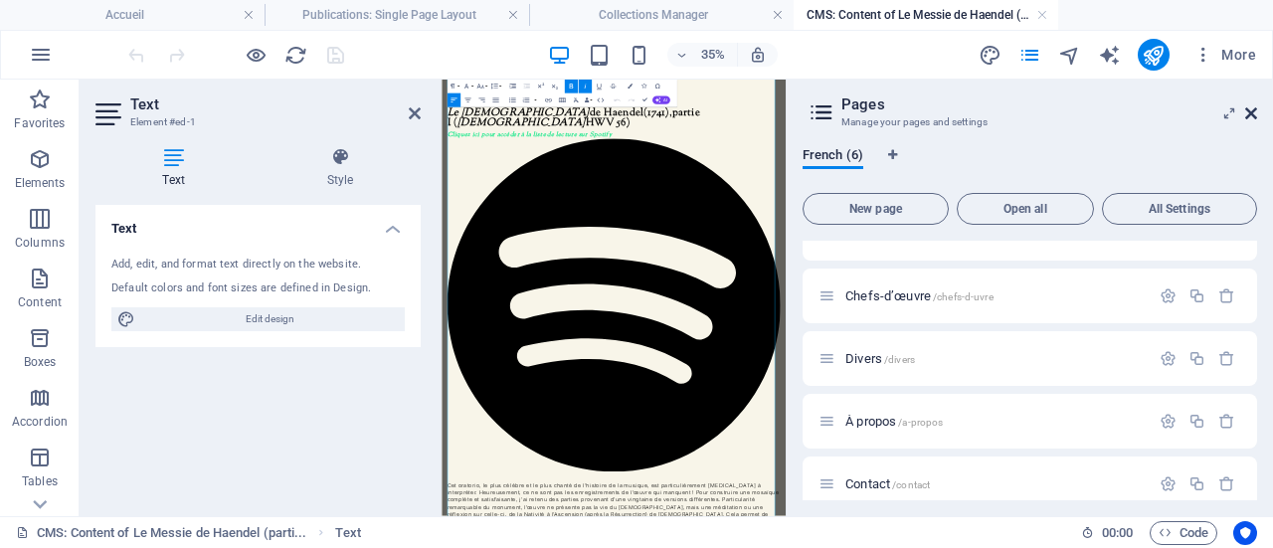
click at [1253, 107] on icon at bounding box center [1251, 113] width 12 height 16
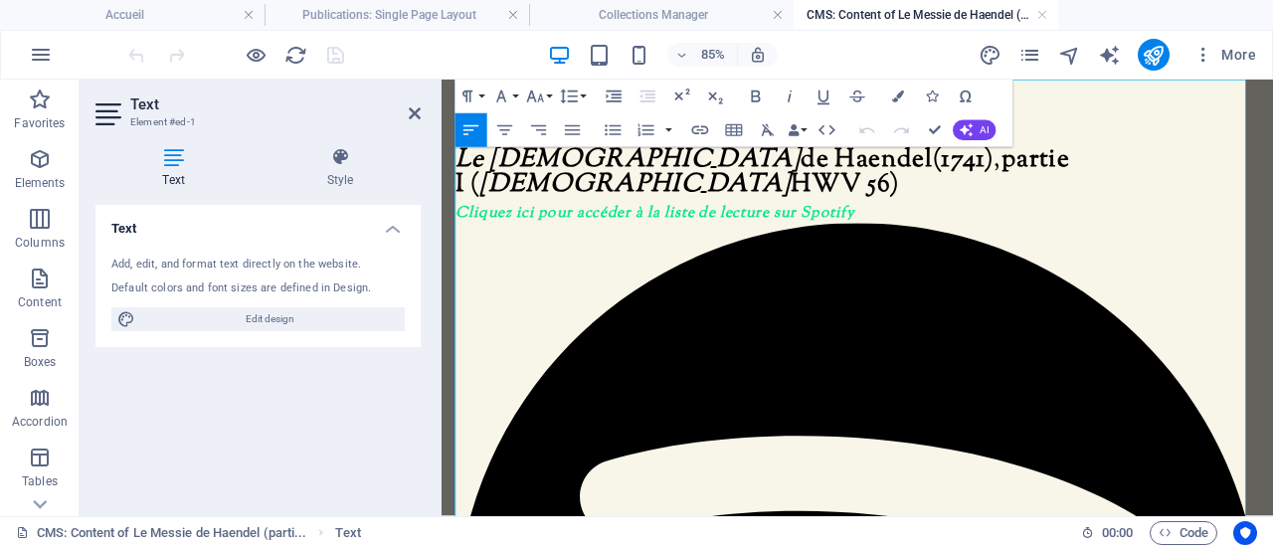
drag, startPoint x: 752, startPoint y: 308, endPoint x: 560, endPoint y: 310, distance: 191.9
drag, startPoint x: 1075, startPoint y: 308, endPoint x: 1202, endPoint y: 341, distance: 131.4
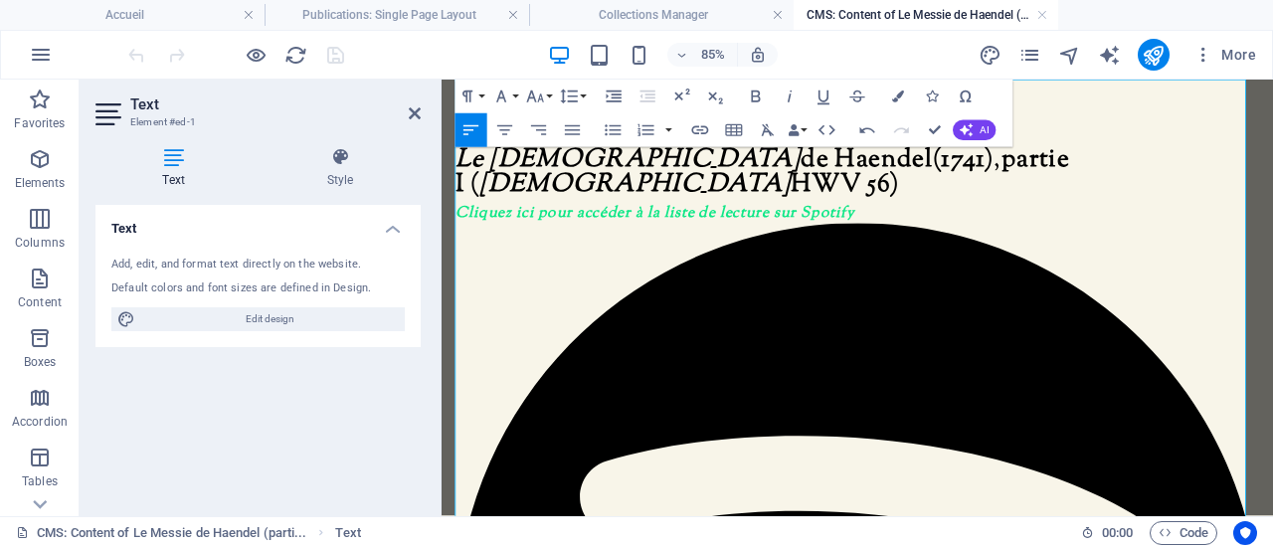
drag, startPoint x: 1373, startPoint y: 336, endPoint x: 455, endPoint y: 239, distance: 922.8
copy p "Cet oratorio (genre semblable à l'opéra, mais sans mise en scène), le plus célè…"
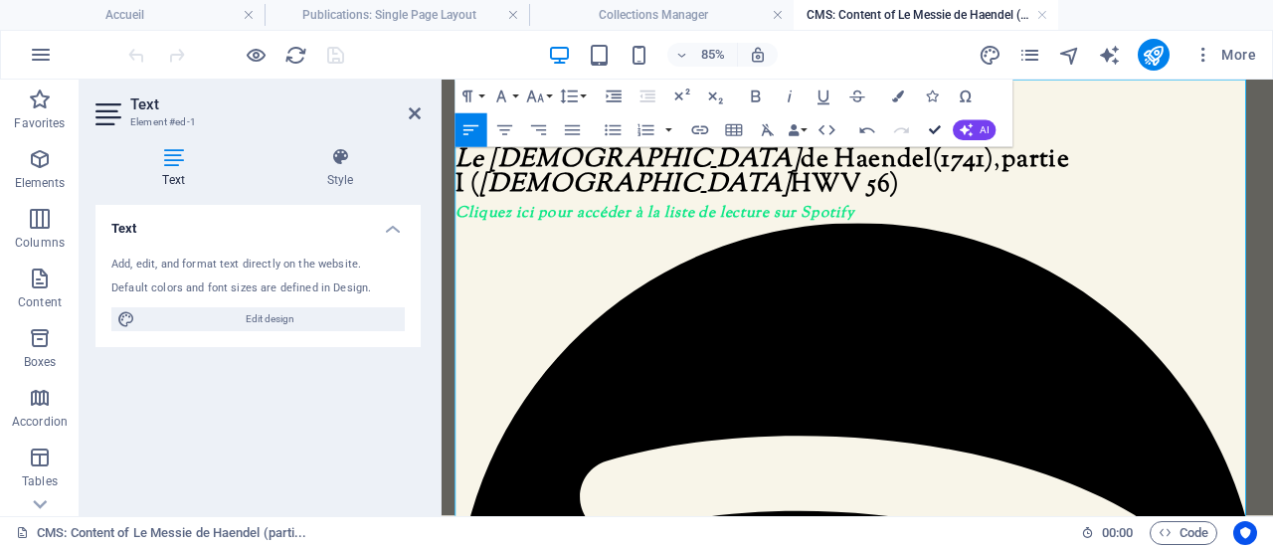
drag, startPoint x: 937, startPoint y: 136, endPoint x: 860, endPoint y: 55, distance: 112.5
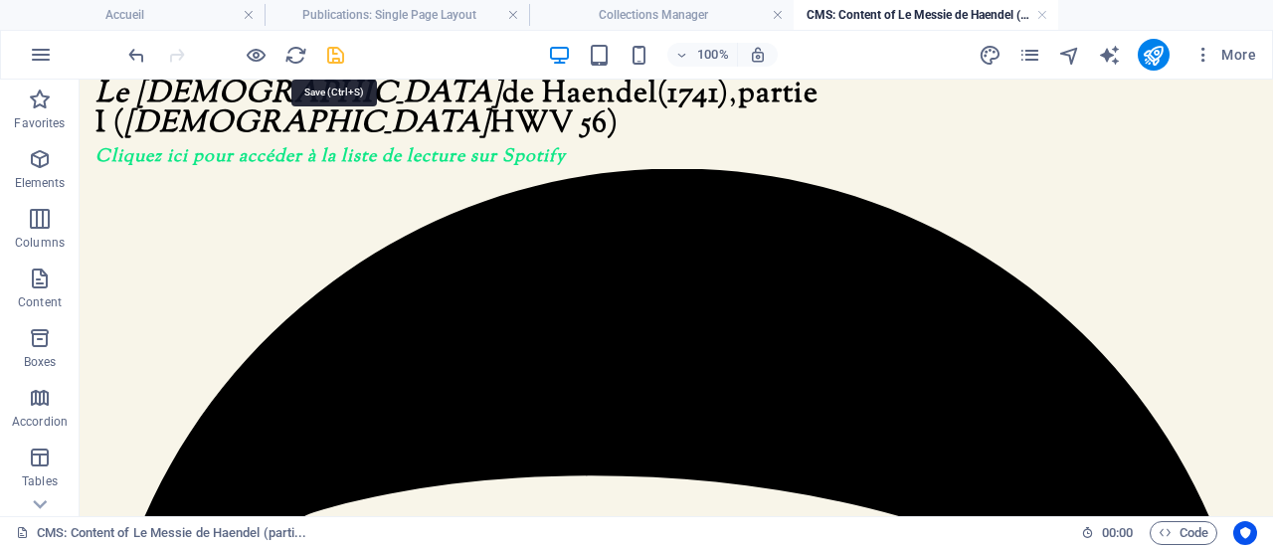
click at [336, 53] on icon "save" at bounding box center [335, 55] width 23 height 23
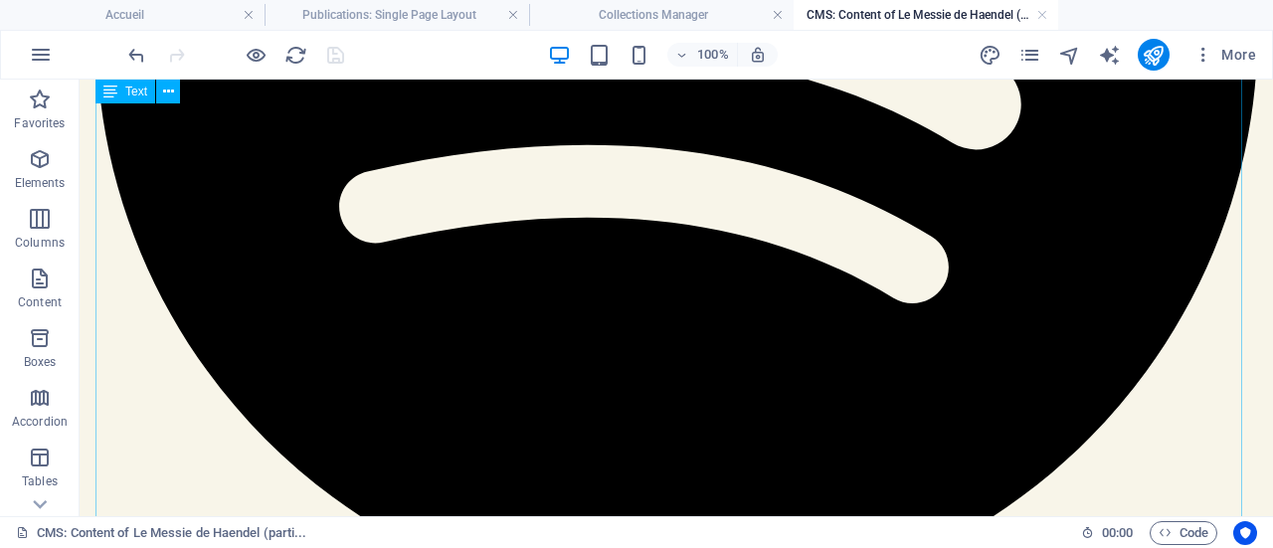
scroll to position [721, 0]
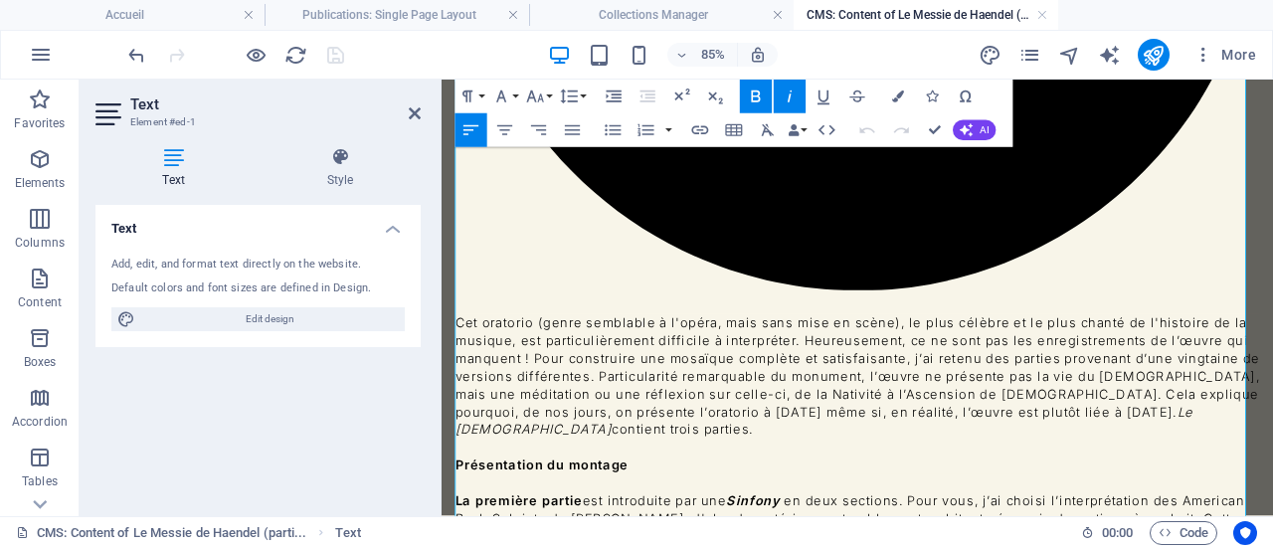
scroll to position [933, 0]
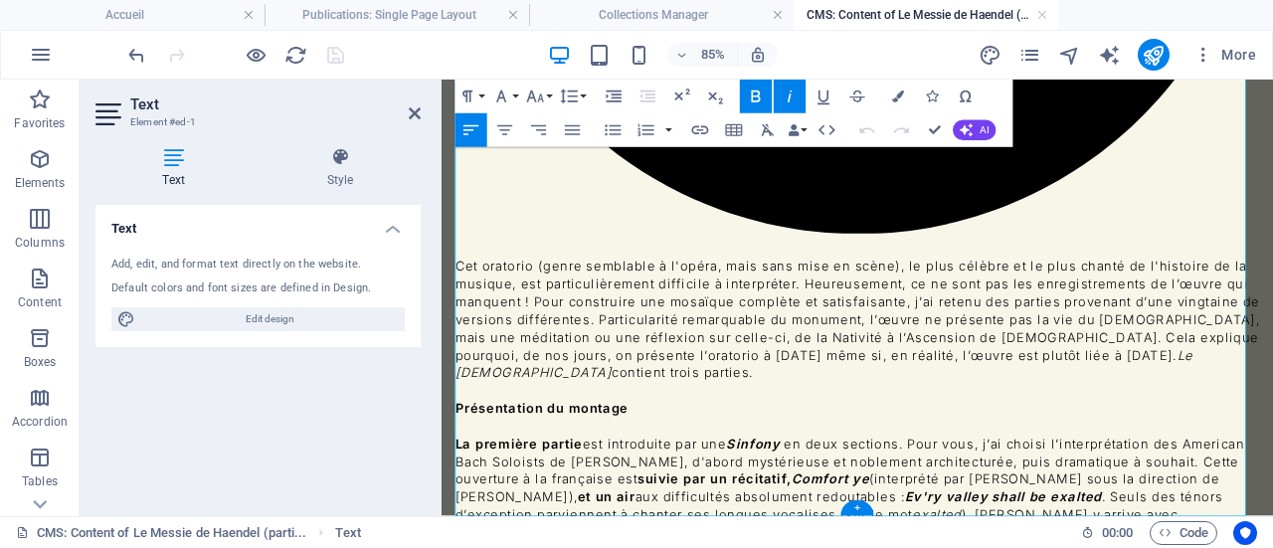
drag, startPoint x: 1071, startPoint y: 536, endPoint x: 456, endPoint y: 536, distance: 614.4
click at [509, 93] on icon "button" at bounding box center [501, 96] width 20 height 20
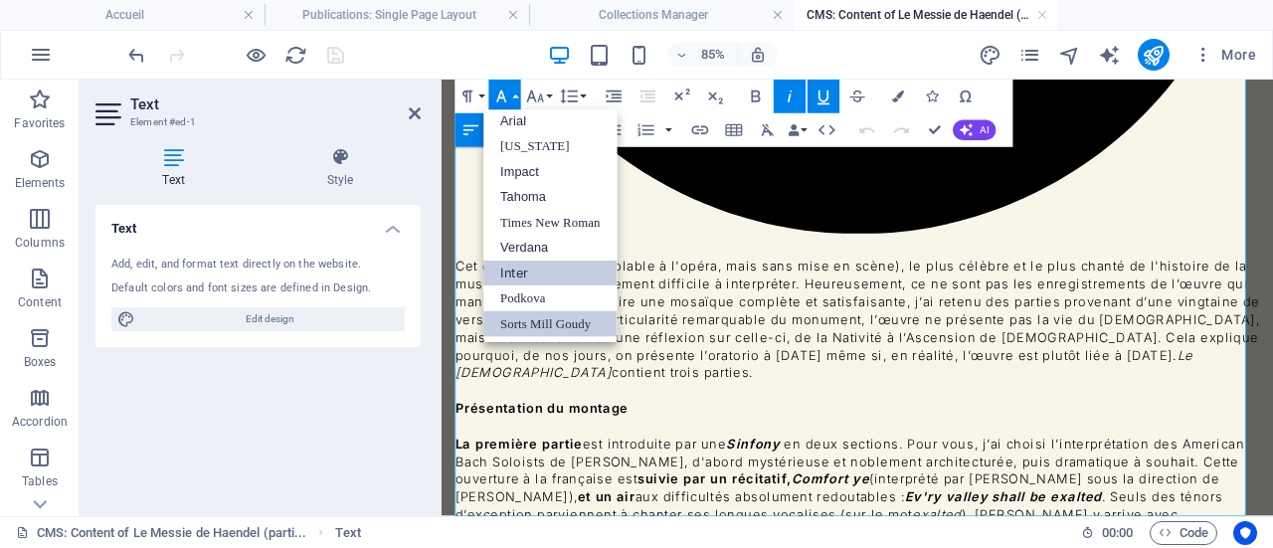
click at [529, 271] on link "Inter" at bounding box center [550, 273] width 133 height 26
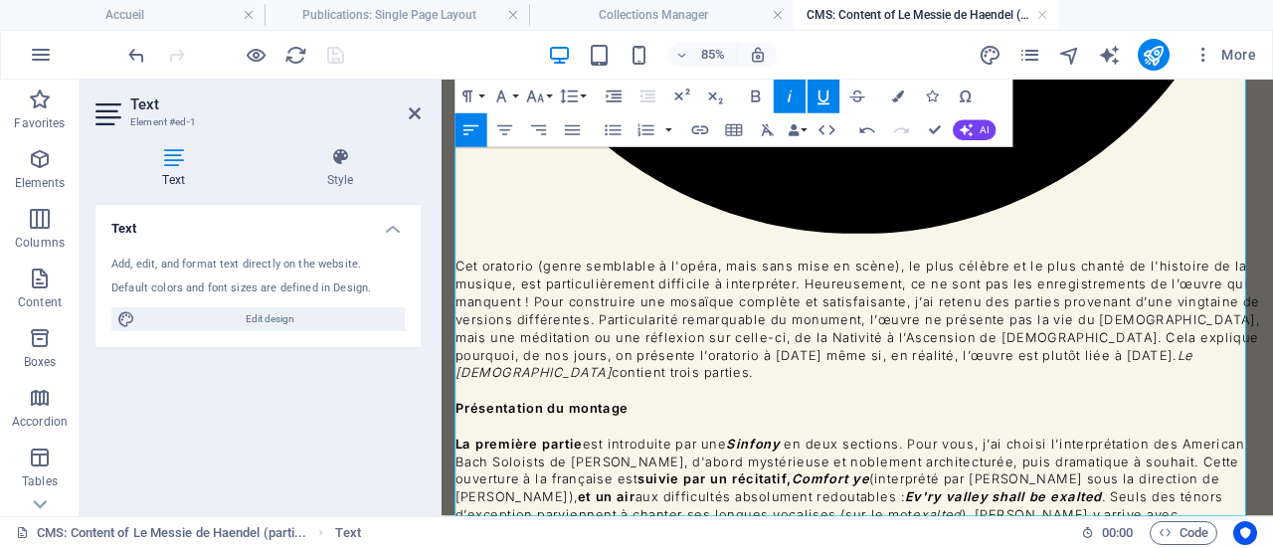
click at [783, 90] on icon "button" at bounding box center [789, 96] width 20 height 20
click at [758, 96] on icon "button" at bounding box center [756, 96] width 9 height 12
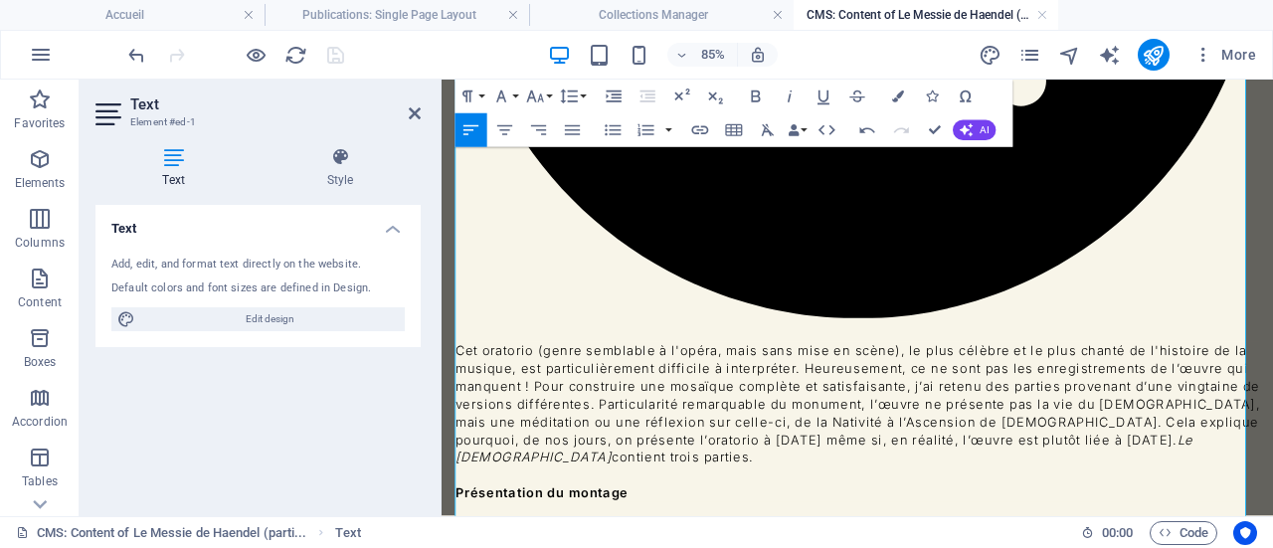
scroll to position [933, 0]
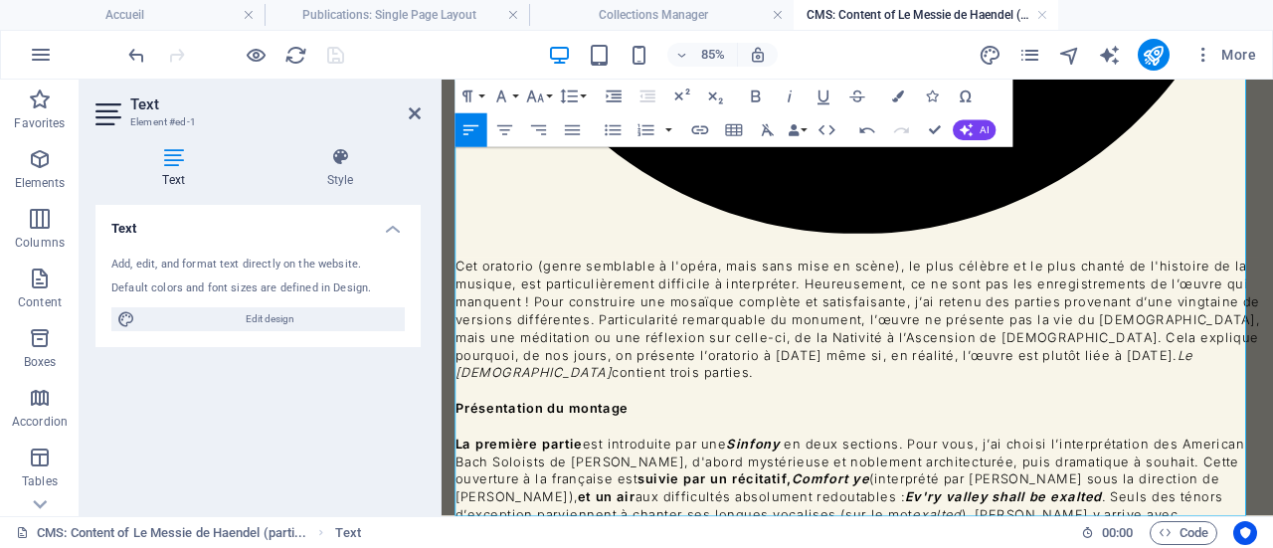
drag, startPoint x: 1158, startPoint y: 540, endPoint x: 452, endPoint y: 549, distance: 705.9
click at [452, 547] on div "Le Messie de Haendel (1741) , partie I ( Messiah HWV 56) Cliquez ici pour accéd…" at bounding box center [930, 382] width 978 height 2470
click at [532, 91] on icon "button" at bounding box center [535, 96] width 17 height 12
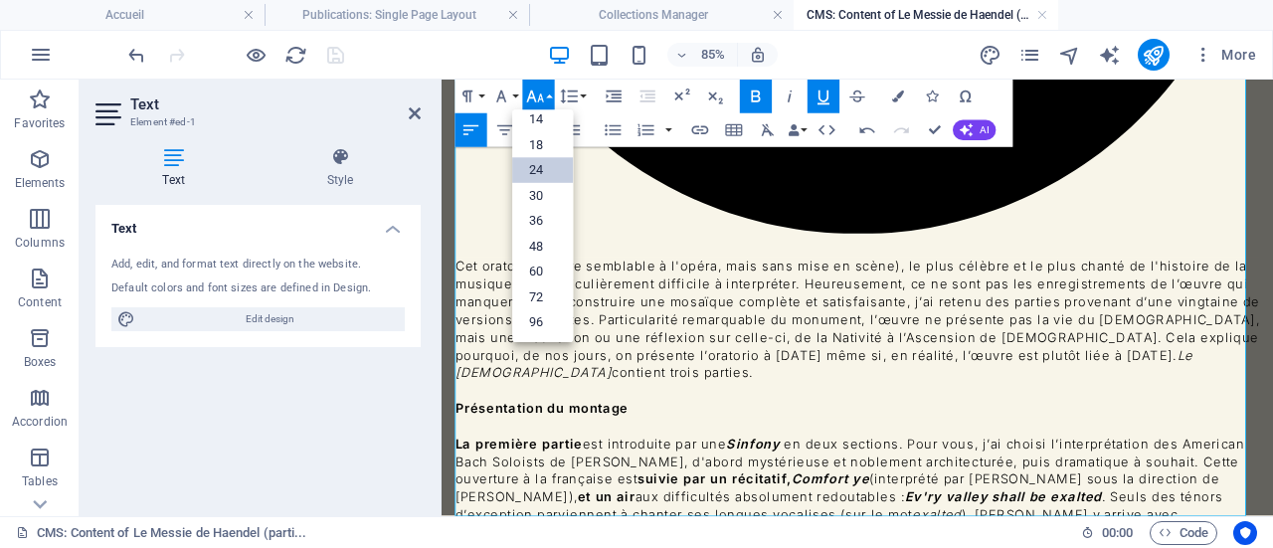
scroll to position [159, 0]
click at [545, 143] on link "18" at bounding box center [542, 146] width 61 height 26
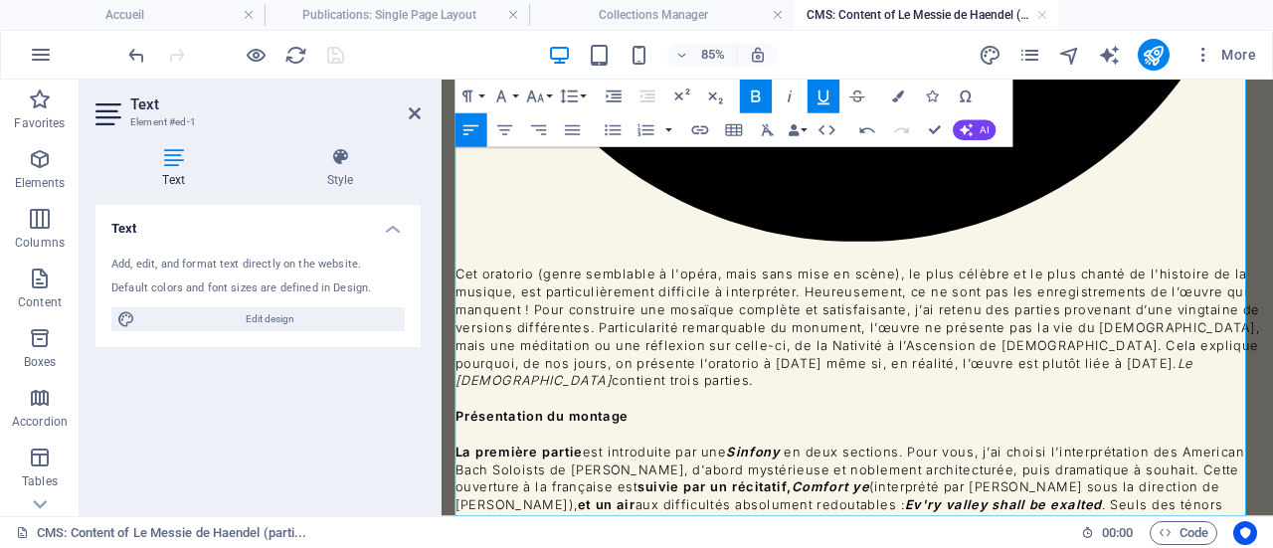
click at [528, 97] on icon "button" at bounding box center [535, 96] width 17 height 12
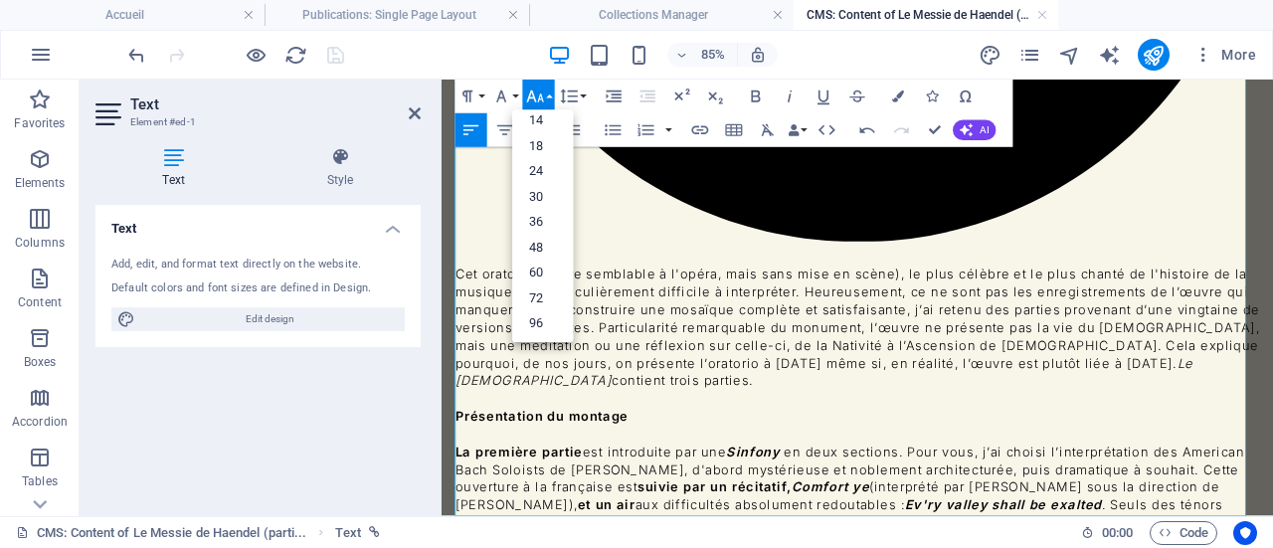
scroll to position [0, 0]
drag, startPoint x: 738, startPoint y: 265, endPoint x: 970, endPoint y: 312, distance: 237.3
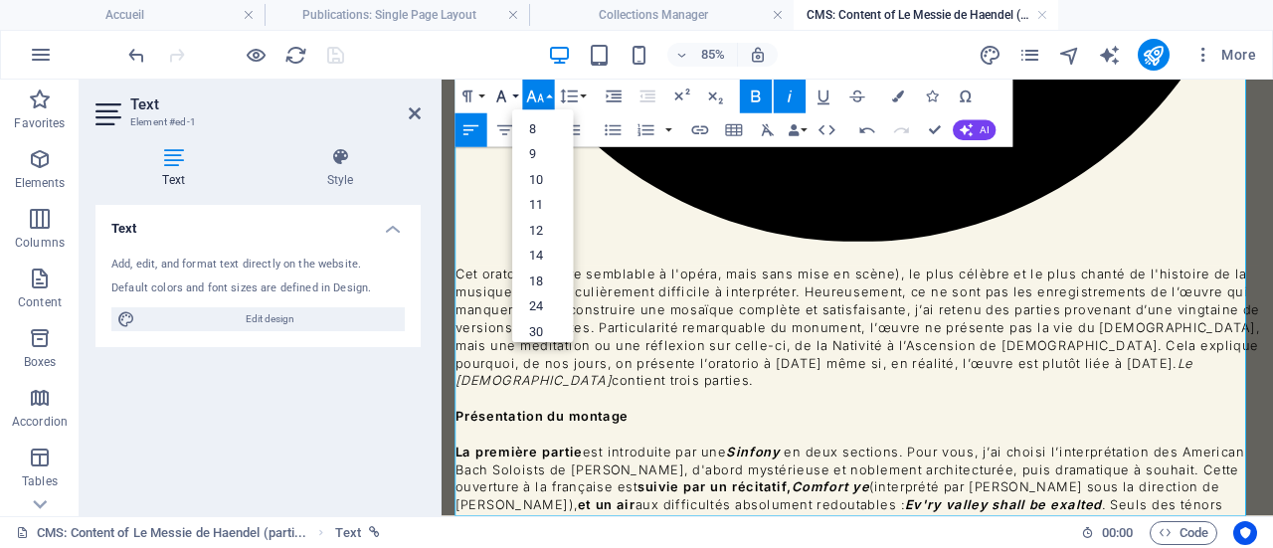
click at [510, 96] on icon "button" at bounding box center [501, 96] width 20 height 20
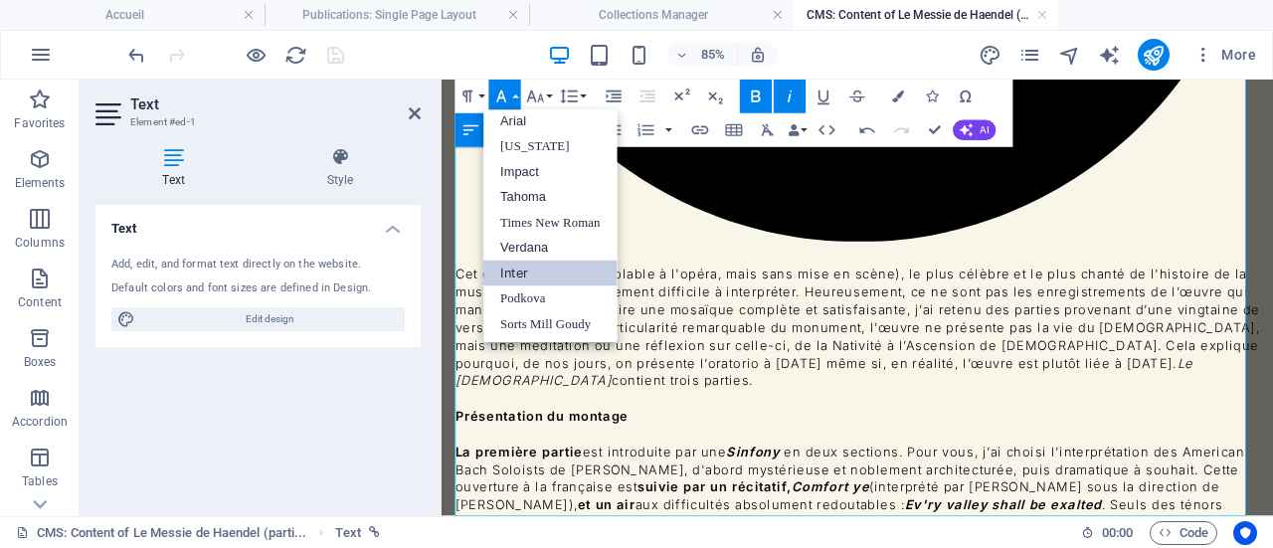
click at [507, 95] on icon "button" at bounding box center [501, 96] width 20 height 20
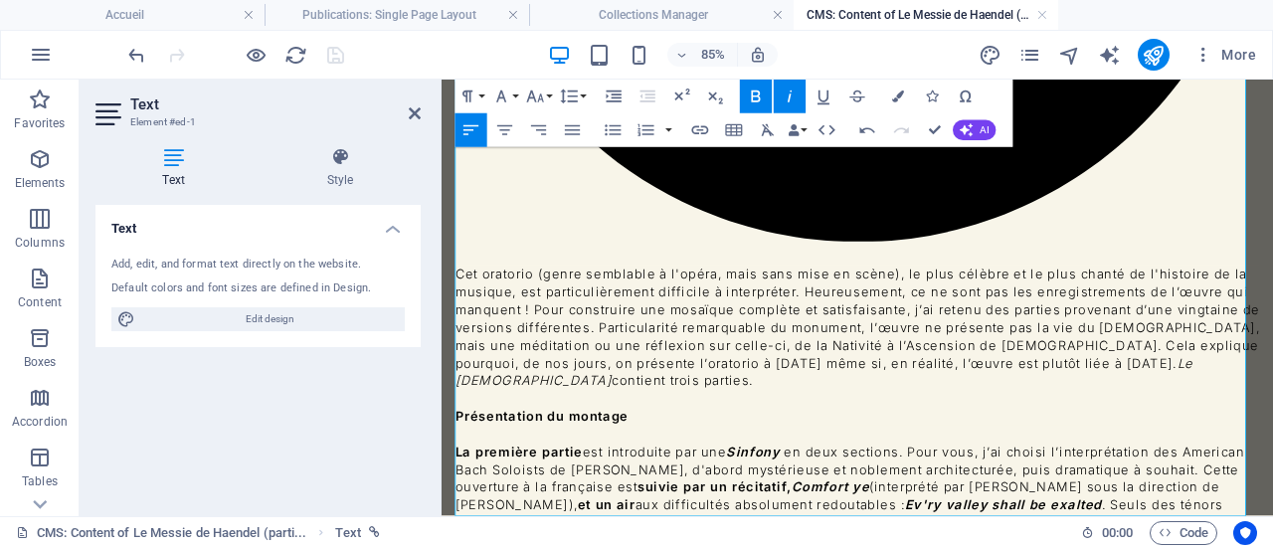
drag, startPoint x: 634, startPoint y: 292, endPoint x: 915, endPoint y: 370, distance: 290.9
click at [547, 97] on button "Font Size" at bounding box center [539, 97] width 32 height 34
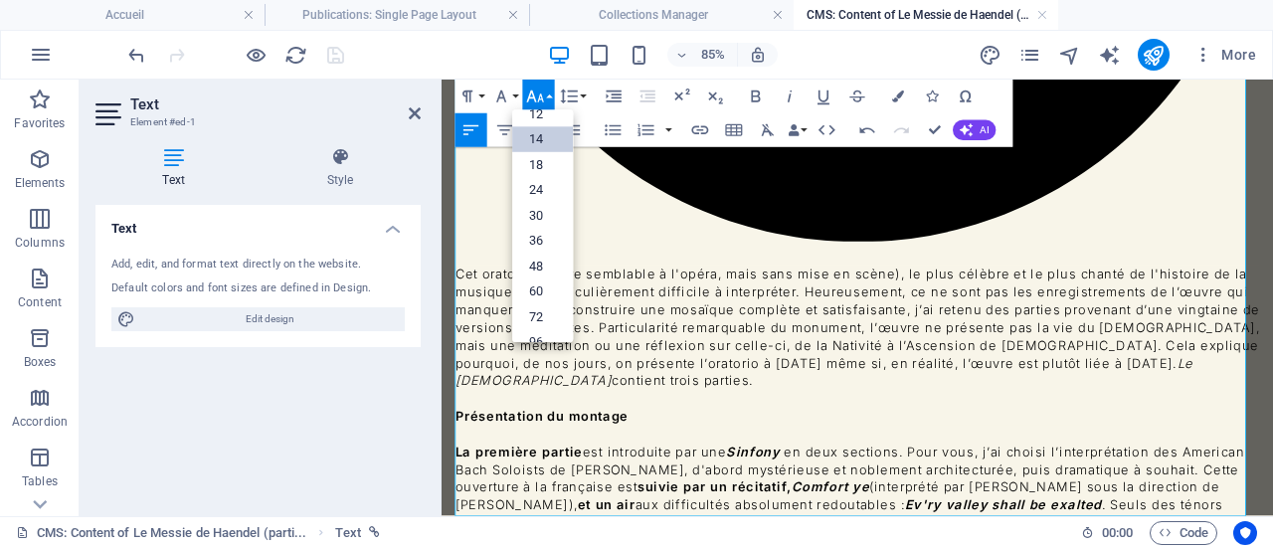
scroll to position [159, 0]
drag, startPoint x: 1000, startPoint y: 536, endPoint x: 459, endPoint y: 540, distance: 540.8
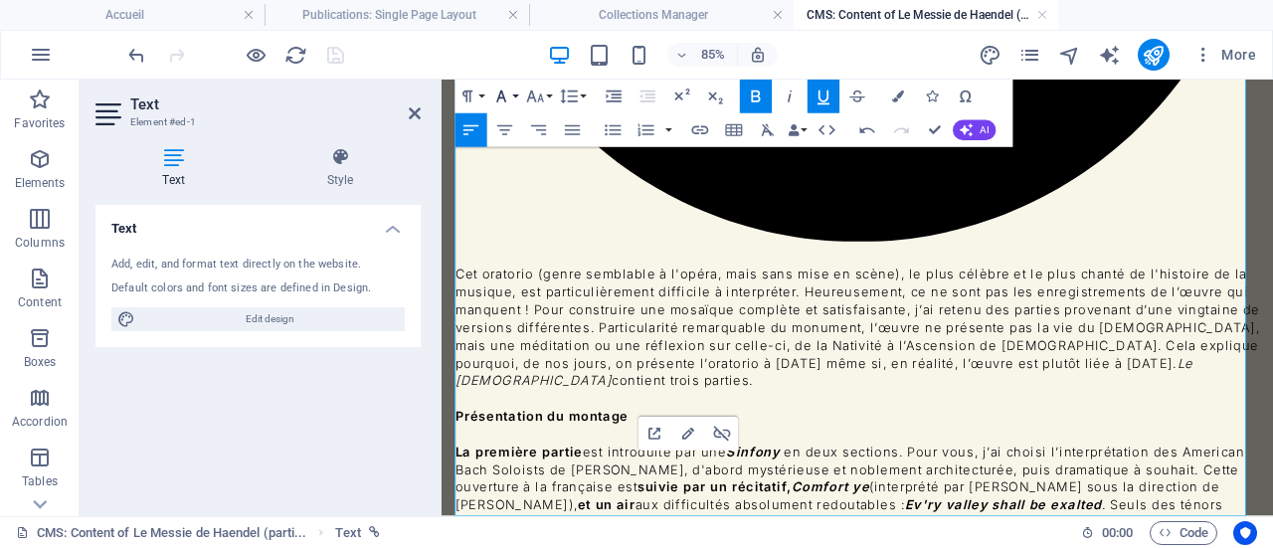
click at [513, 98] on button "Font Family" at bounding box center [505, 97] width 32 height 34
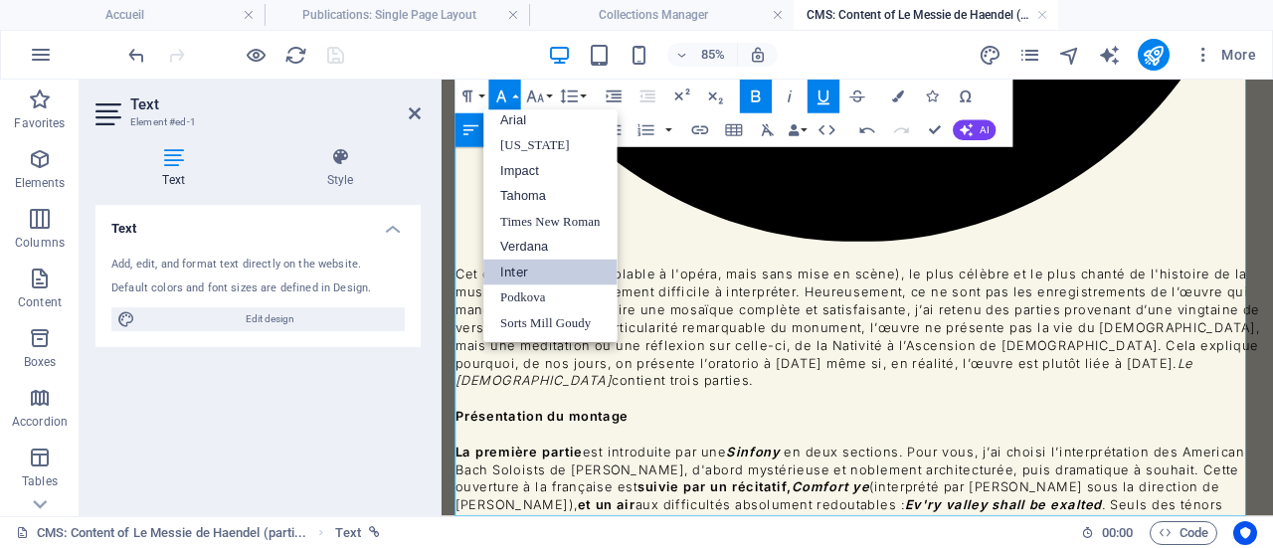
scroll to position [10, 0]
click at [535, 95] on icon "button" at bounding box center [535, 96] width 20 height 20
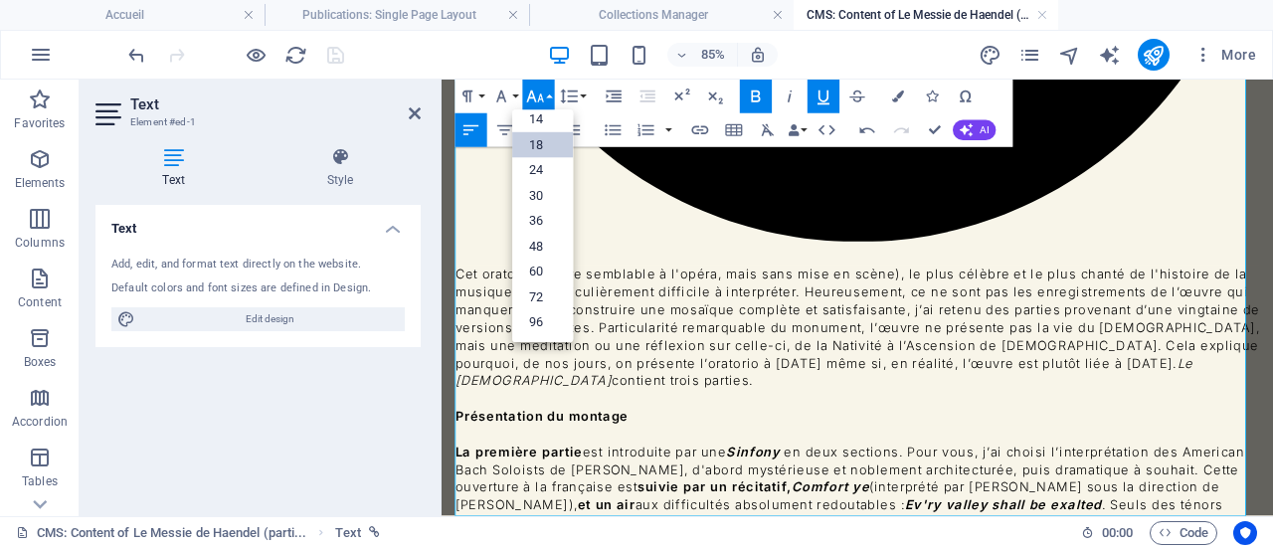
scroll to position [159, 0]
click at [553, 121] on link "14" at bounding box center [542, 121] width 61 height 26
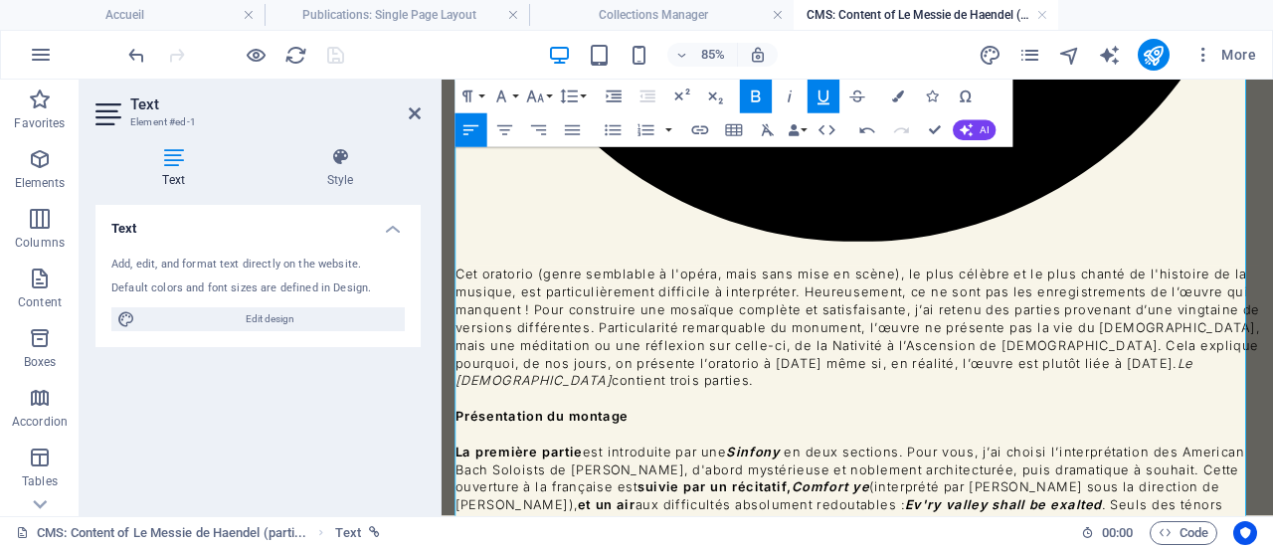
scroll to position [920, 0]
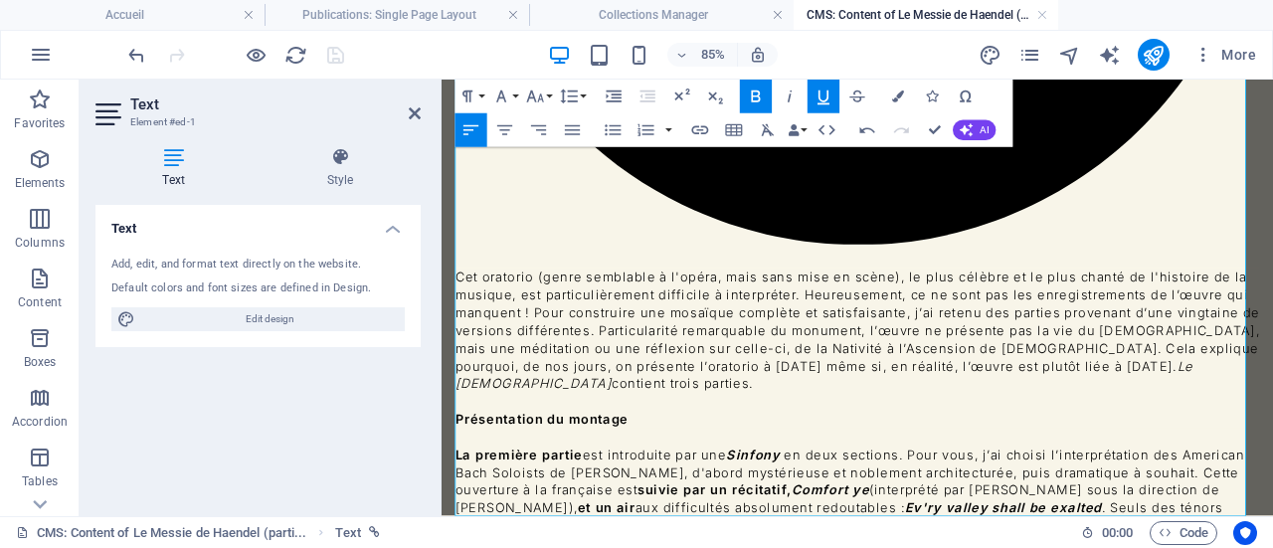
click at [507, 96] on icon "button" at bounding box center [501, 96] width 20 height 20
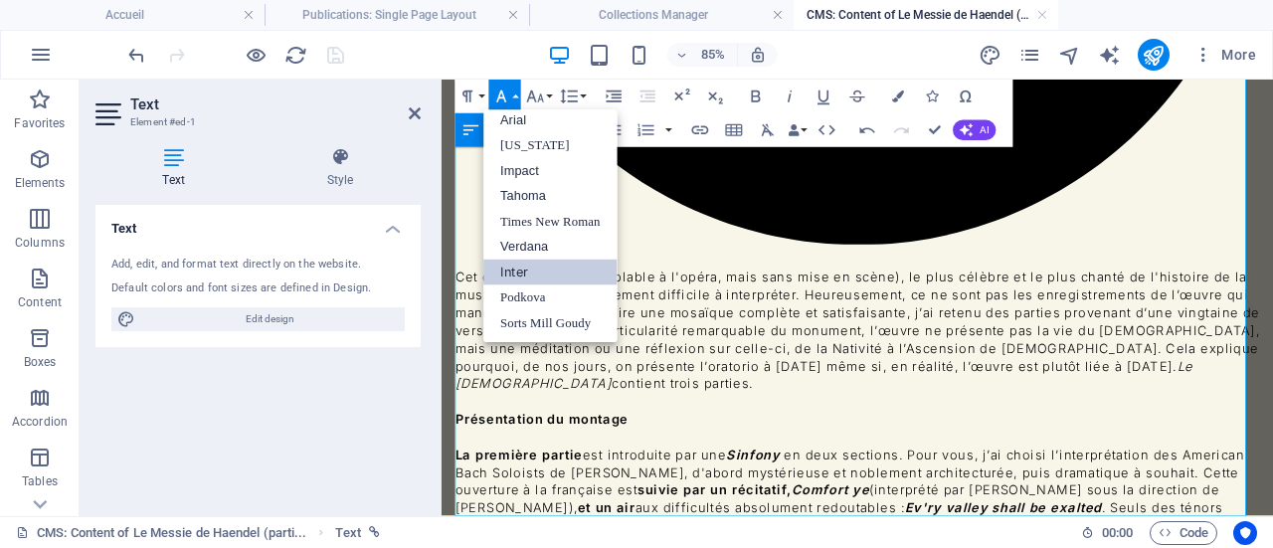
scroll to position [10, 0]
click at [534, 94] on icon "button" at bounding box center [535, 96] width 20 height 20
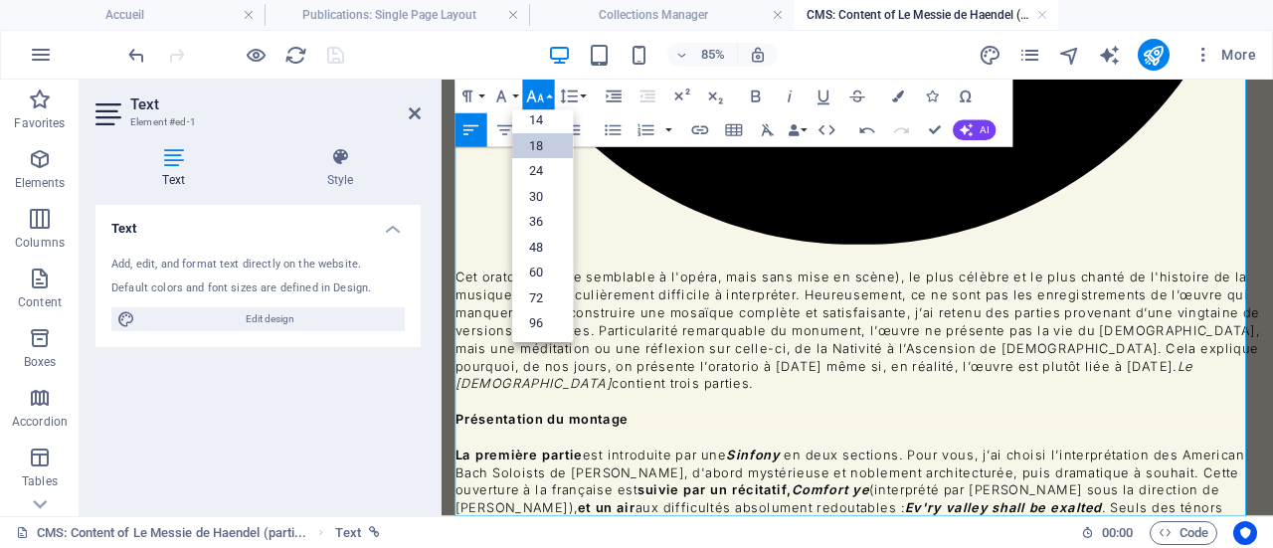
click at [545, 143] on link "18" at bounding box center [542, 146] width 61 height 26
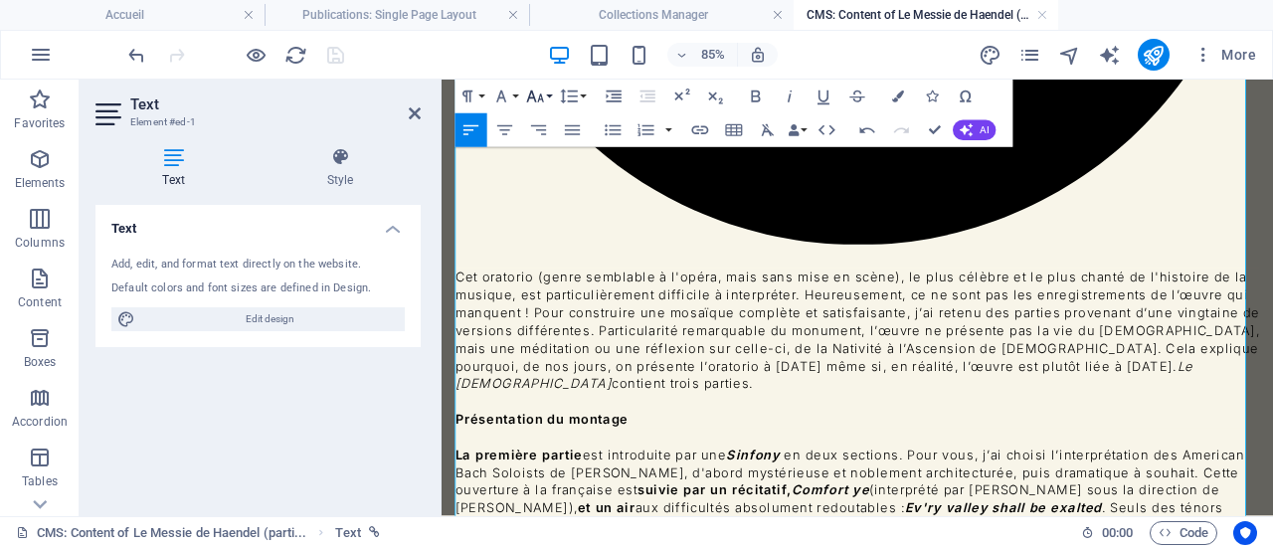
click at [546, 93] on button "Font Size" at bounding box center [539, 97] width 32 height 34
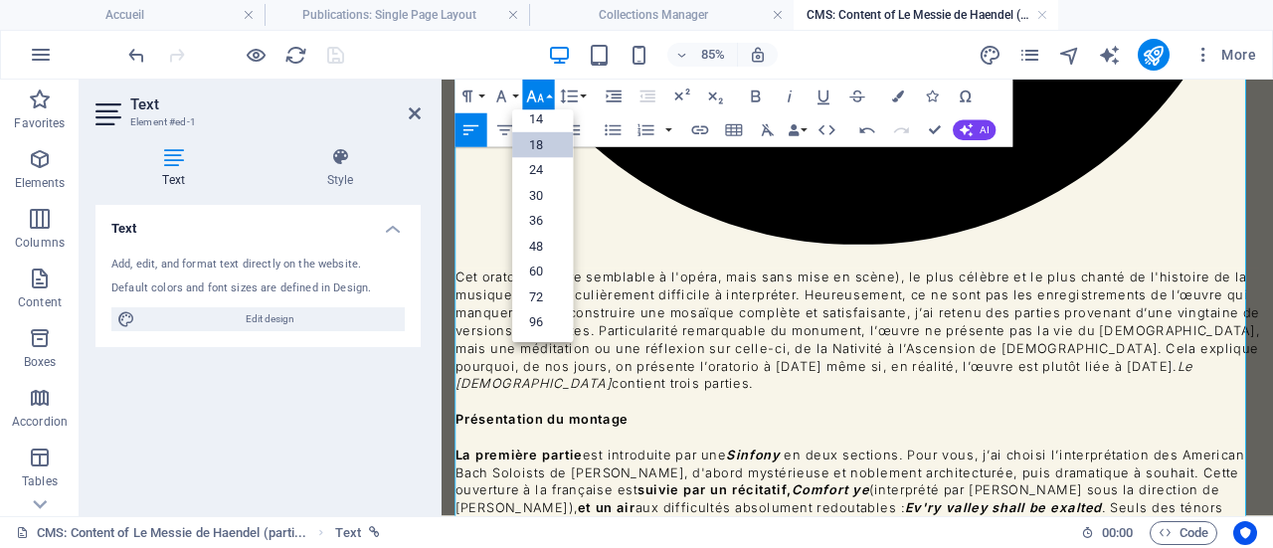
scroll to position [159, 0]
click at [548, 118] on link "14" at bounding box center [542, 121] width 61 height 26
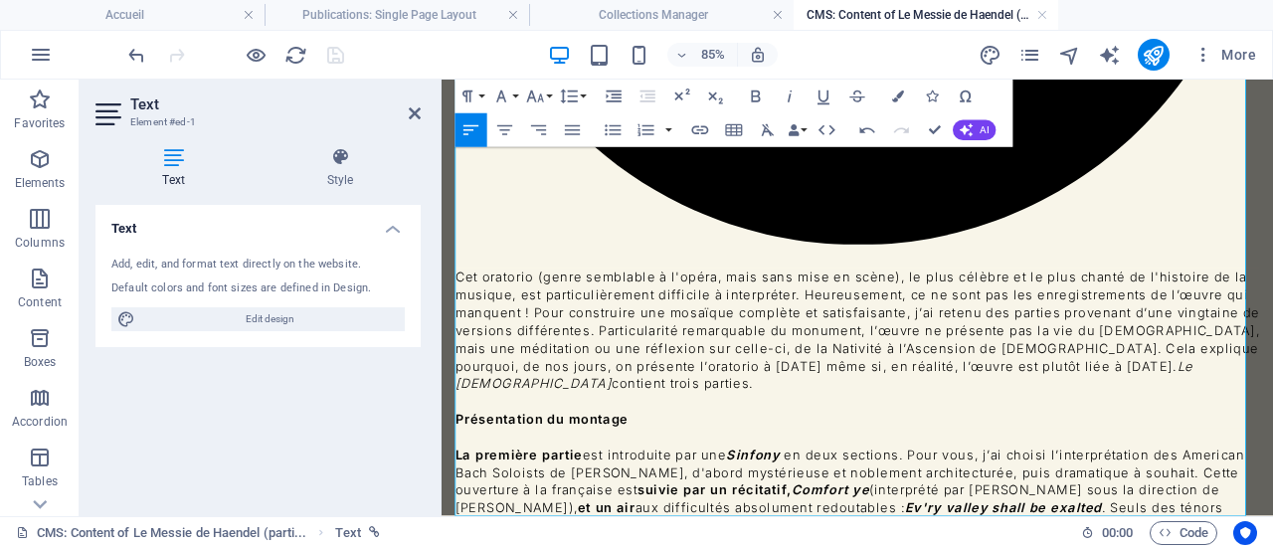
drag, startPoint x: 889, startPoint y: 540, endPoint x: 454, endPoint y: 541, distance: 434.4
click at [454, 541] on div "Le Messie de Haendel (1741) , partie I ( Messiah HWV 56) Cliquez ici pour accéd…" at bounding box center [930, 389] width 978 height 2458
click at [509, 92] on icon "button" at bounding box center [501, 96] width 20 height 20
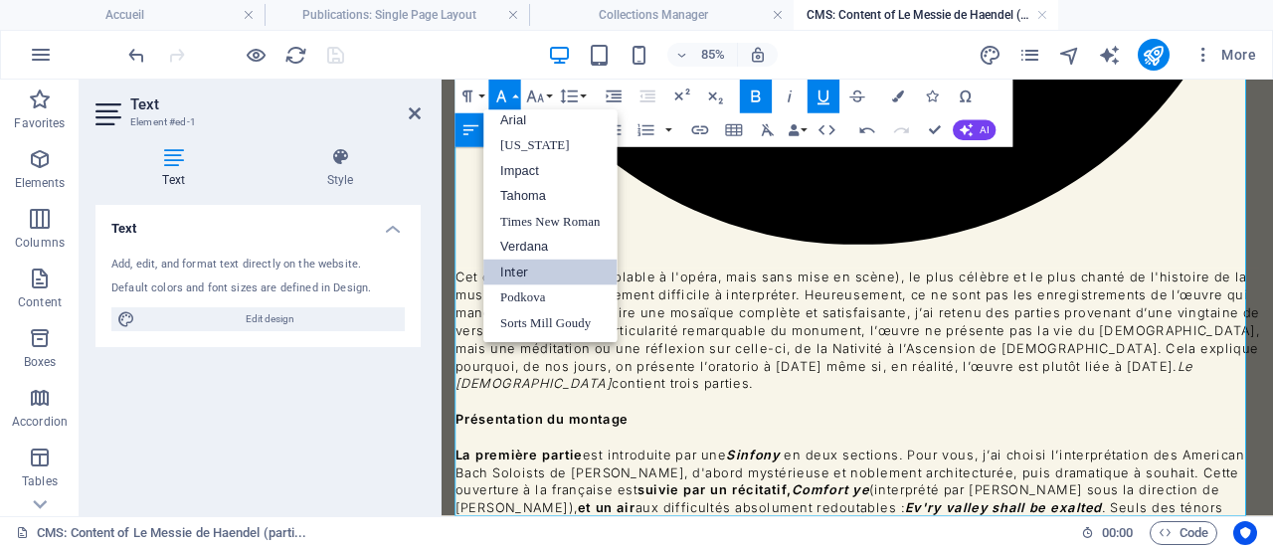
scroll to position [10, 0]
click at [546, 96] on button "Font Size" at bounding box center [539, 97] width 32 height 34
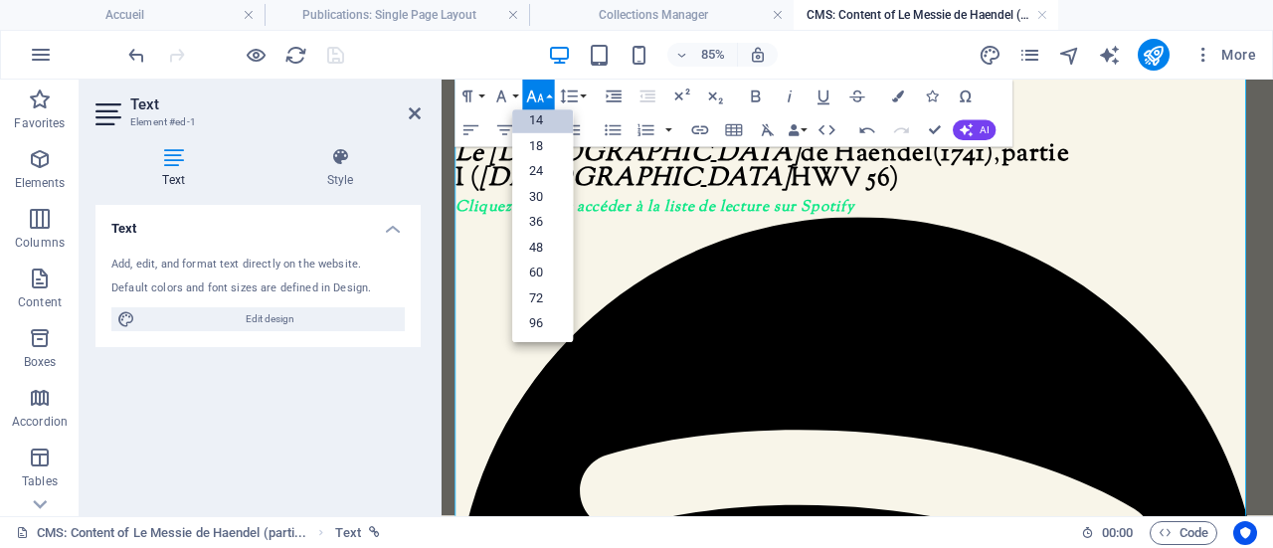
scroll to position [0, 0]
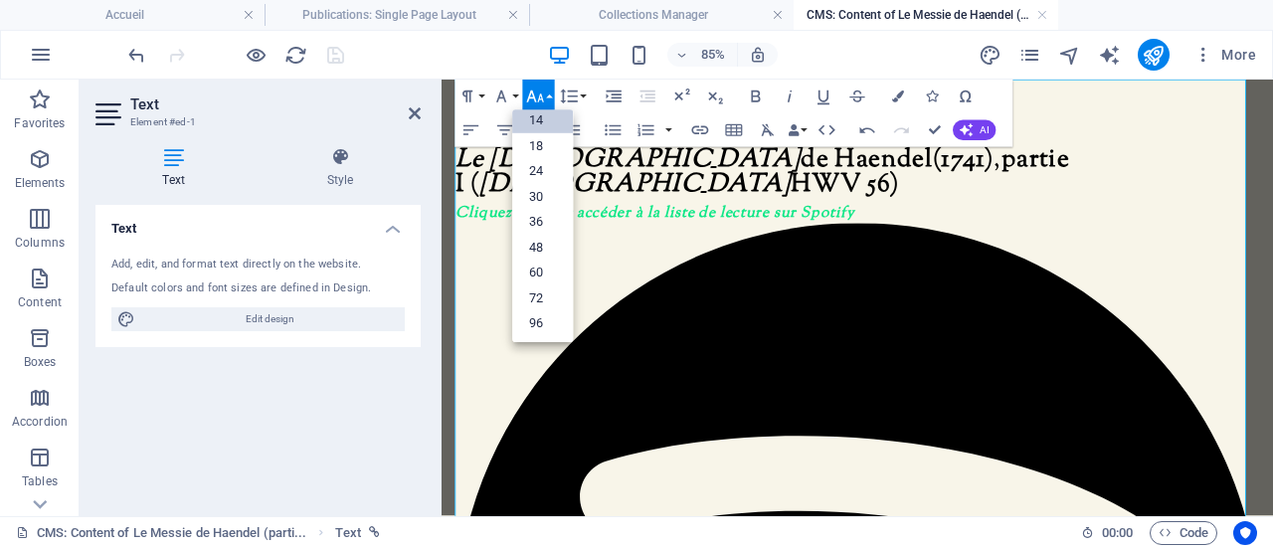
click at [527, 86] on icon "button" at bounding box center [535, 96] width 20 height 20
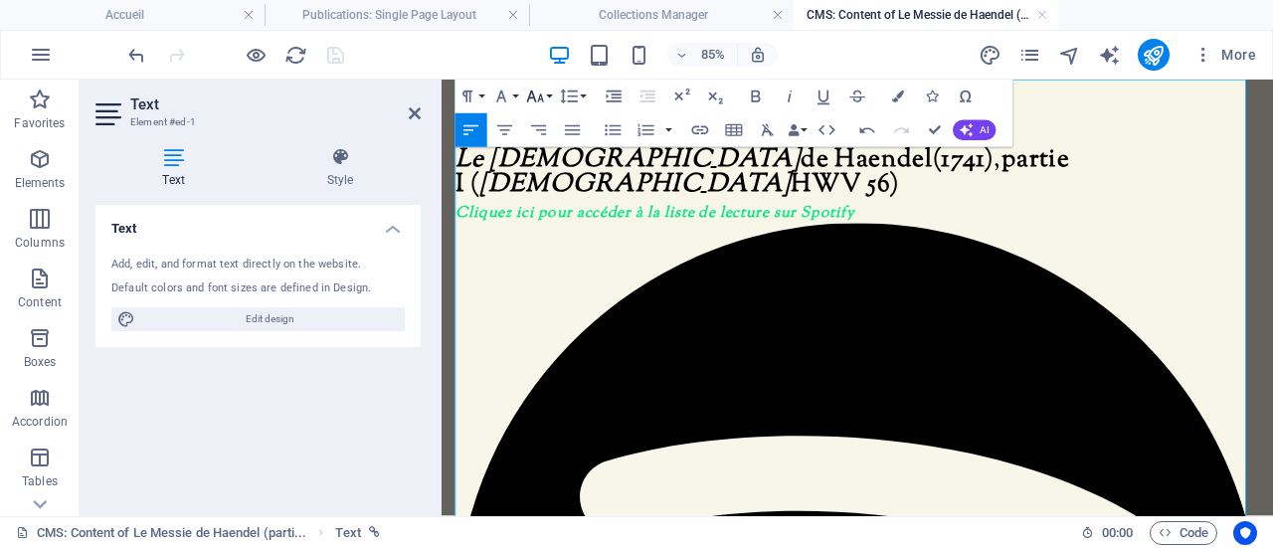
scroll to position [157, 0]
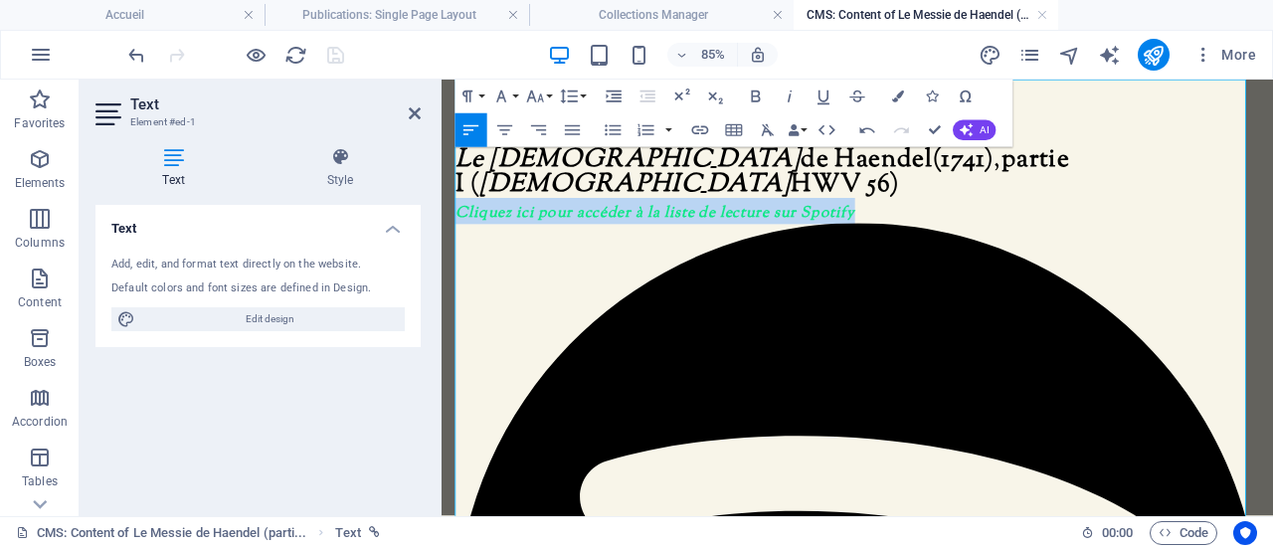
drag, startPoint x: 930, startPoint y: 212, endPoint x: 453, endPoint y: 210, distance: 476.2
click at [788, 88] on icon "button" at bounding box center [789, 96] width 20 height 20
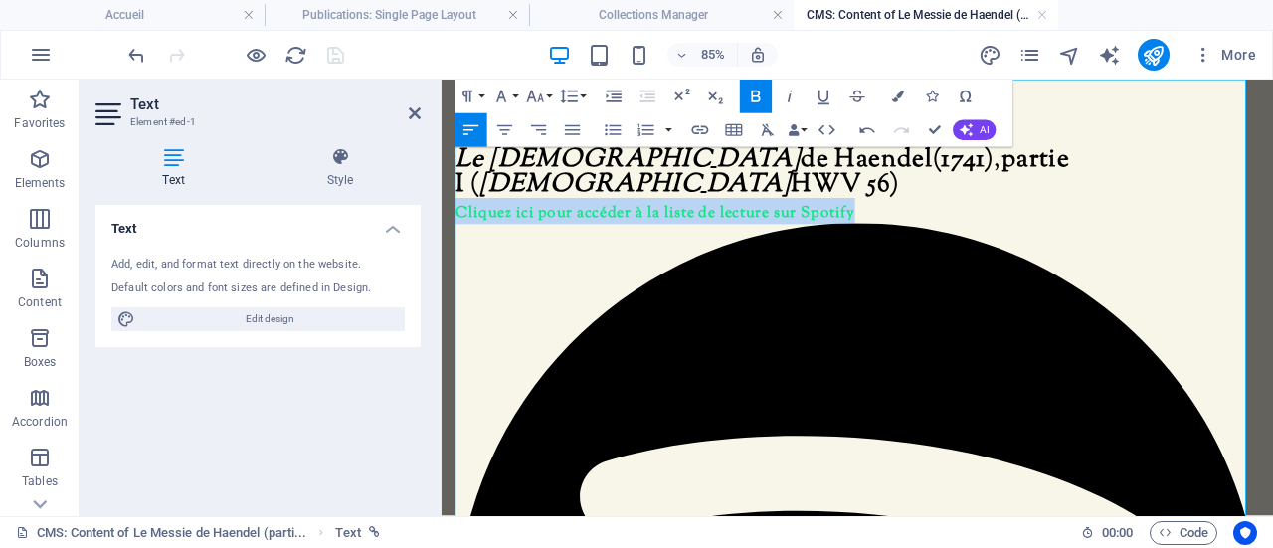
drag, startPoint x: 926, startPoint y: 205, endPoint x: 460, endPoint y: 212, distance: 465.3
click at [460, 224] on span "Cliquez ici pour accéder à la liste de lecture sur Spotify" at bounding box center [692, 237] width 470 height 26
click at [829, 98] on icon "button" at bounding box center [823, 96] width 20 height 20
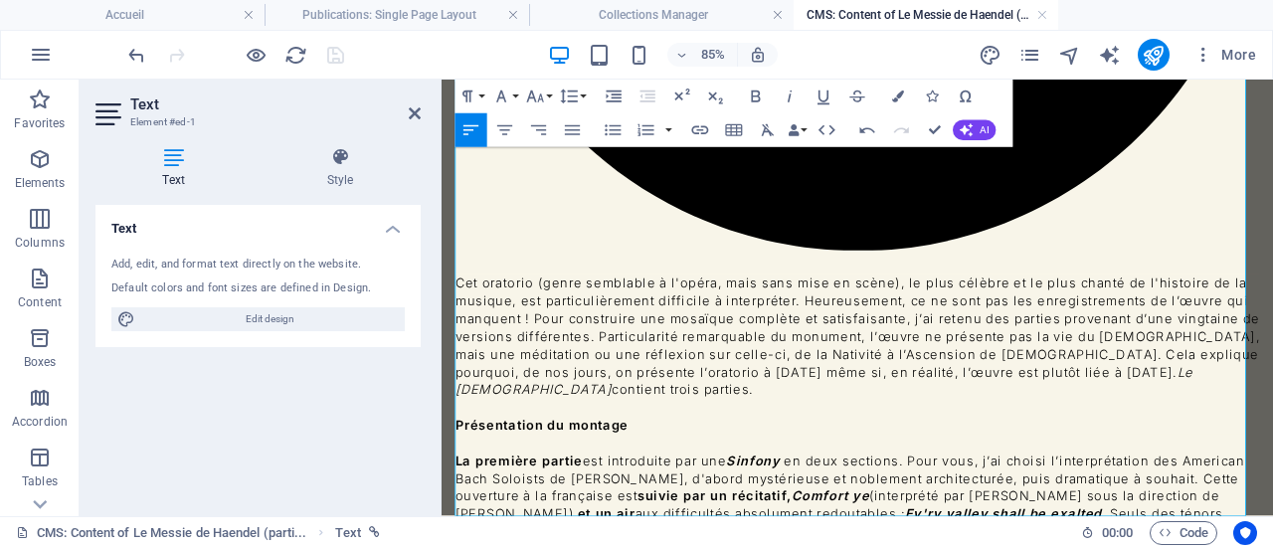
scroll to position [920, 0]
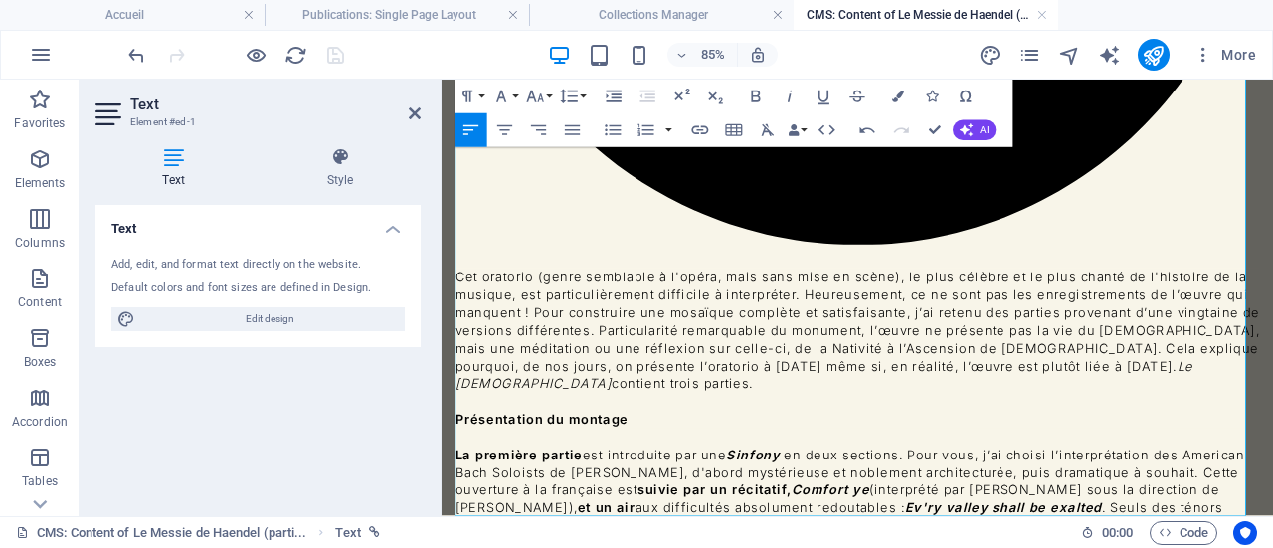
drag, startPoint x: 889, startPoint y: 545, endPoint x: 456, endPoint y: 546, distance: 432.5
click at [516, 89] on button "Font Family" at bounding box center [505, 97] width 32 height 34
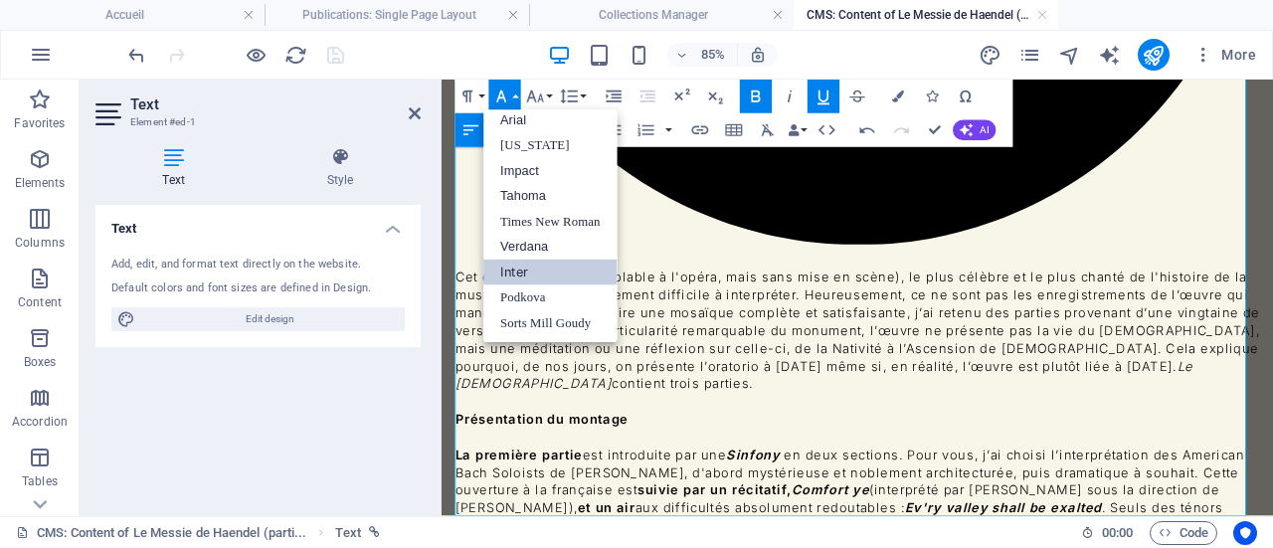
scroll to position [10, 0]
click at [562, 318] on link "Sorts Mill Goudy" at bounding box center [550, 323] width 133 height 25
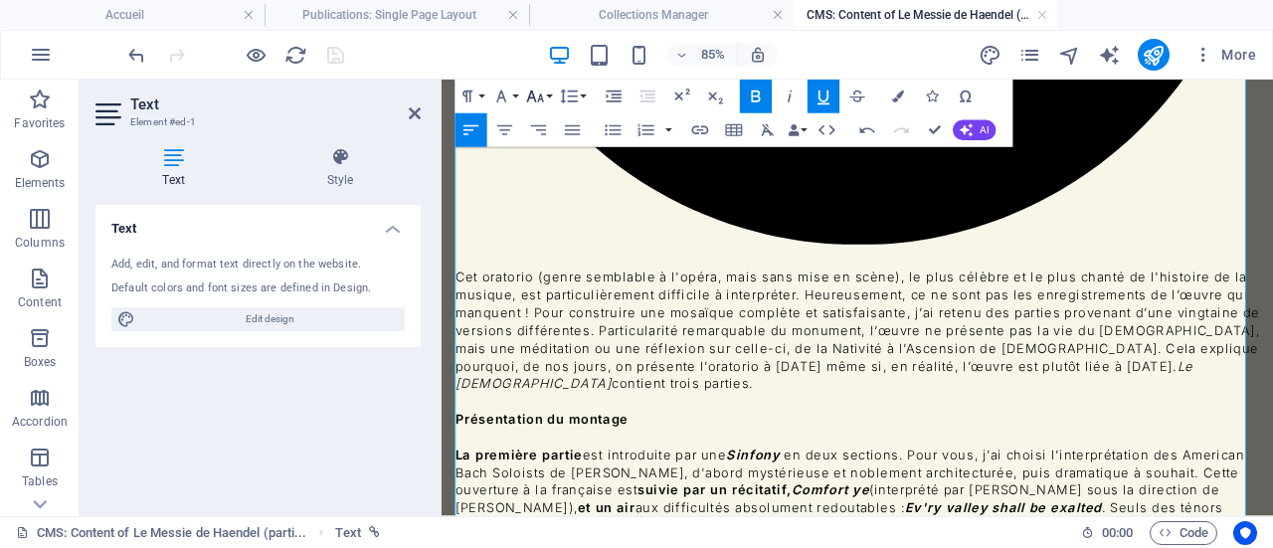
click at [541, 97] on icon "button" at bounding box center [535, 96] width 17 height 12
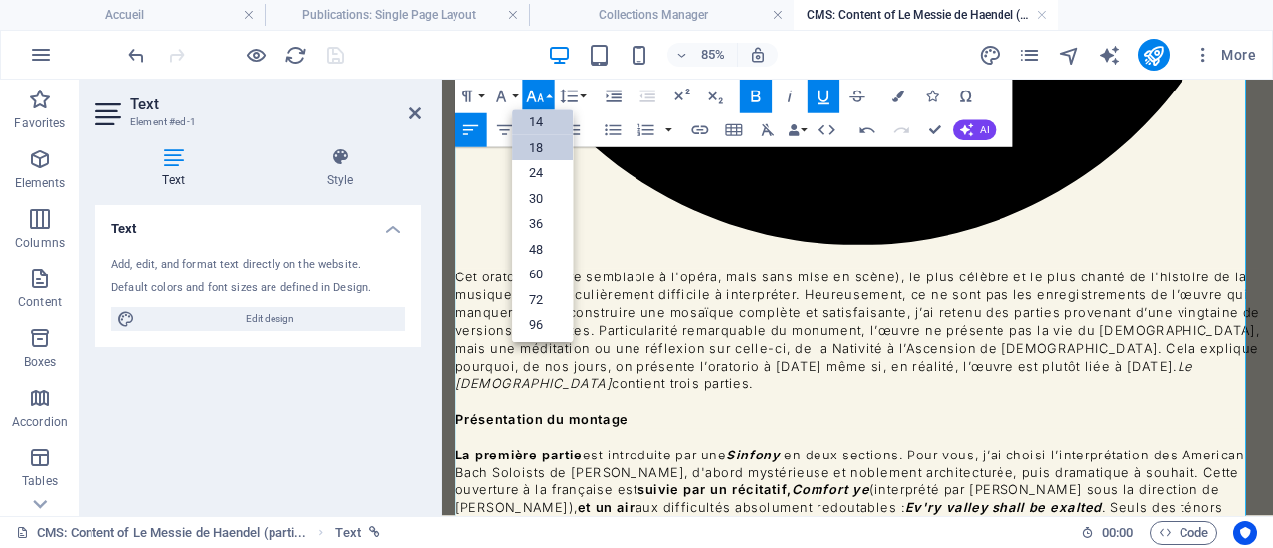
click at [552, 140] on link "18" at bounding box center [542, 148] width 61 height 26
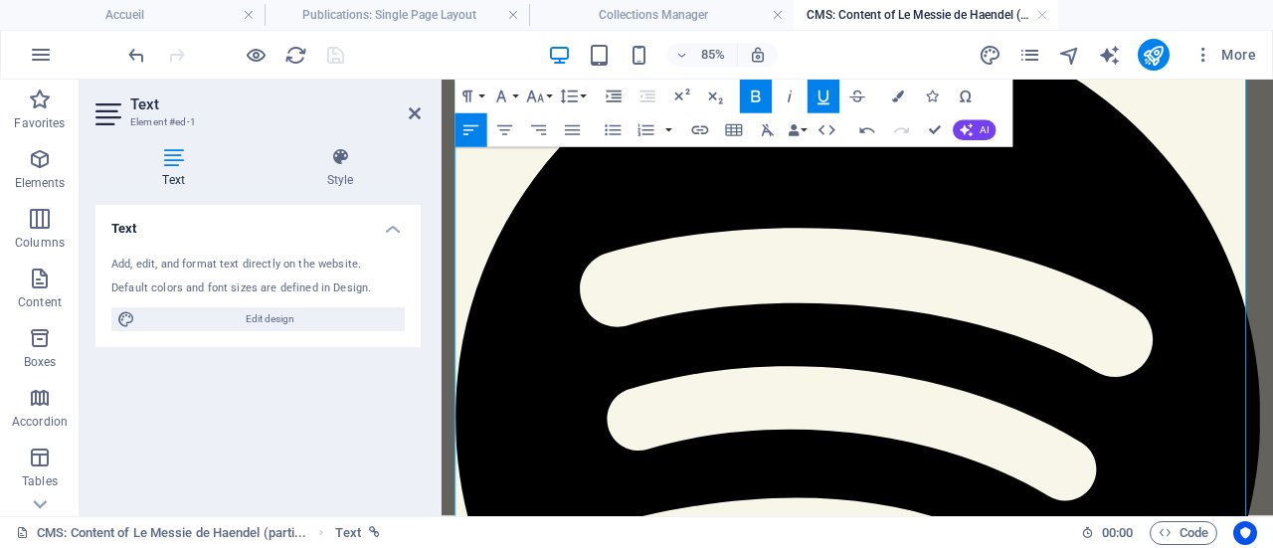
scroll to position [0, 0]
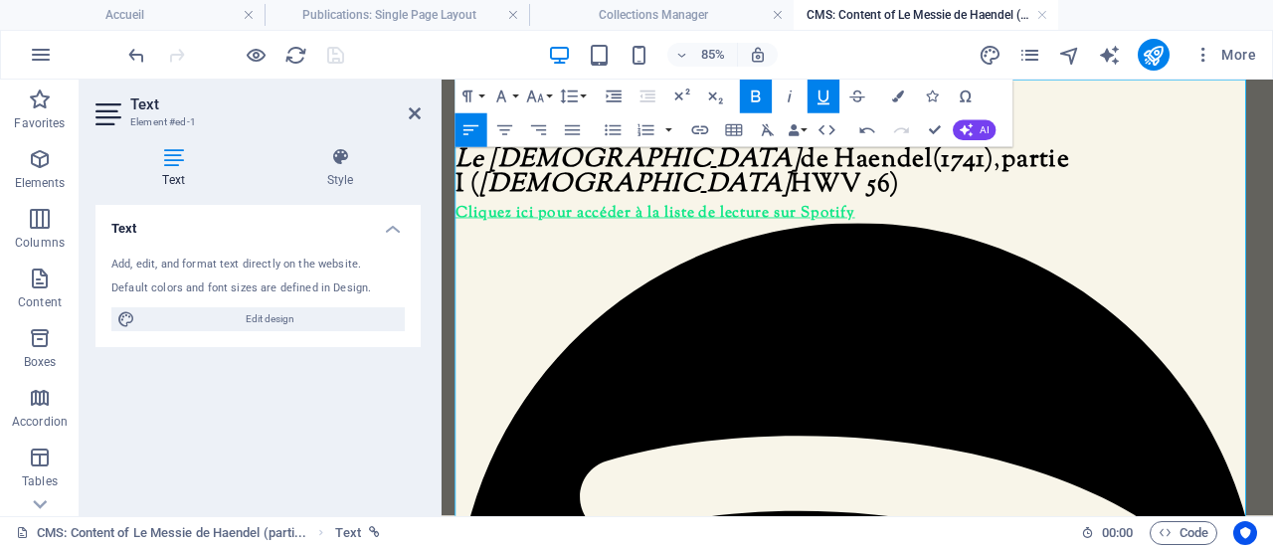
click at [797, 224] on u "Cliquez ici pour accéder à la liste de lecture sur Spotify" at bounding box center [692, 237] width 470 height 26
click at [541, 93] on icon "button" at bounding box center [535, 96] width 20 height 20
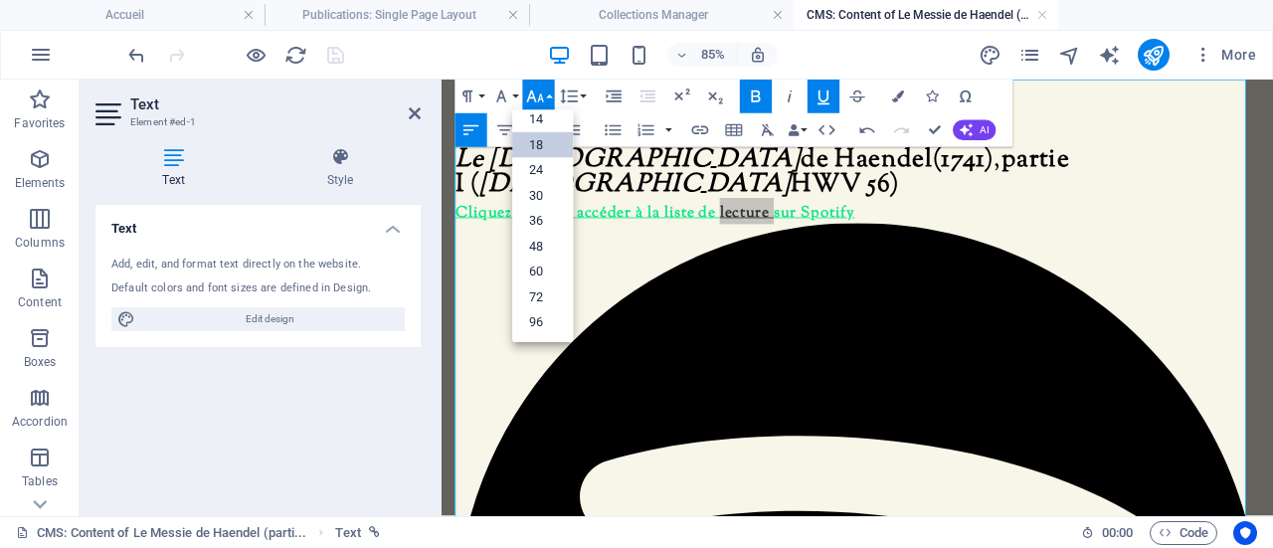
scroll to position [159, 0]
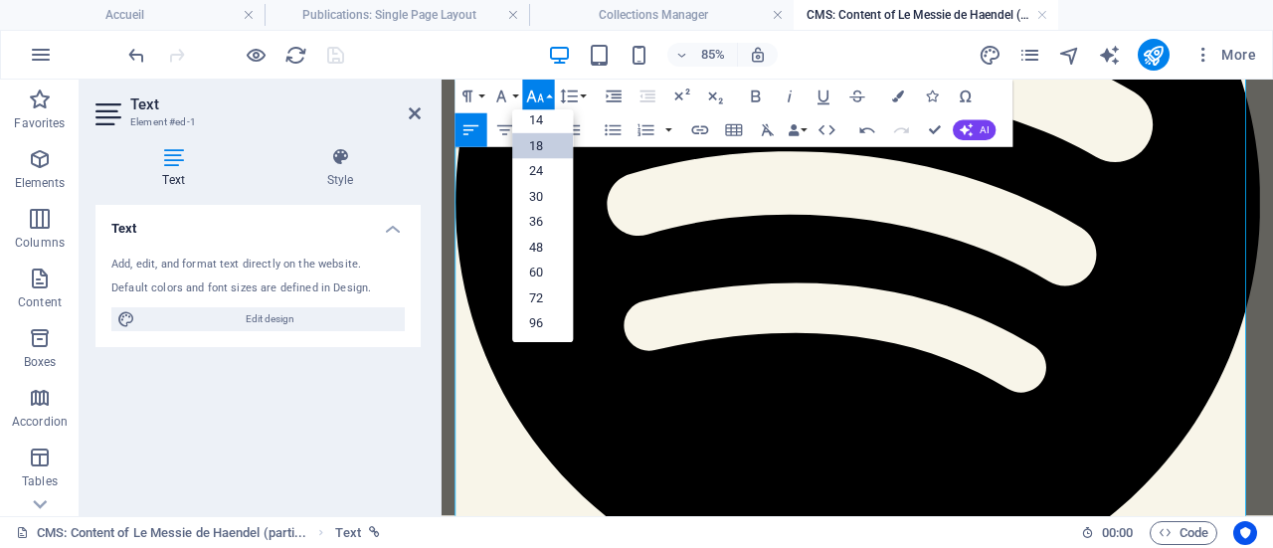
scroll to position [895, 0]
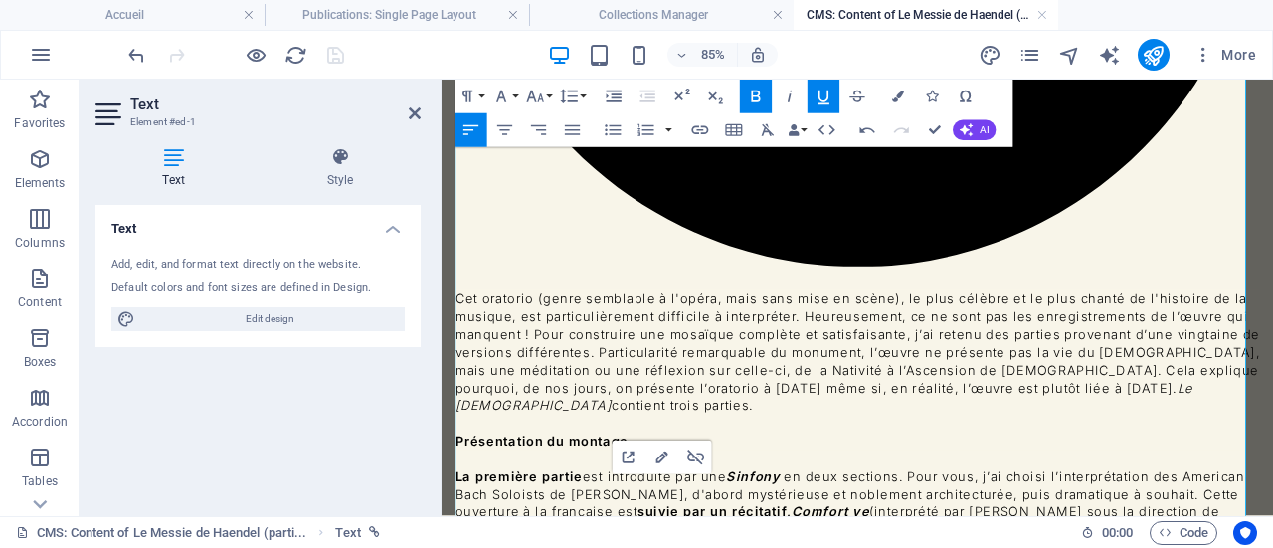
click at [539, 94] on icon "button" at bounding box center [535, 96] width 20 height 20
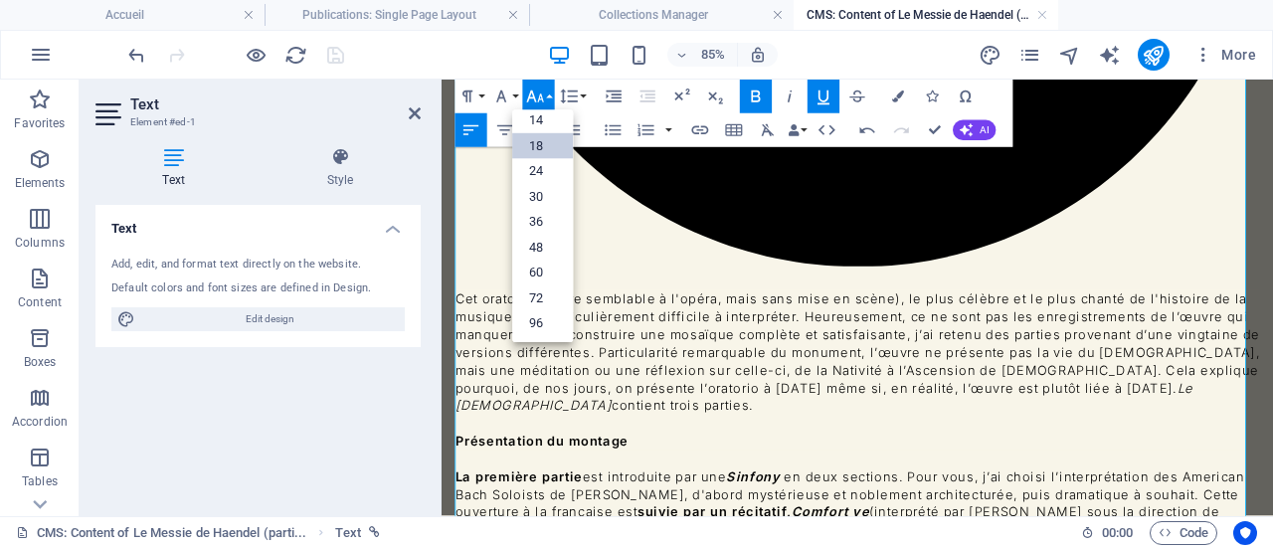
scroll to position [159, 0]
click at [539, 94] on icon "button" at bounding box center [535, 96] width 20 height 20
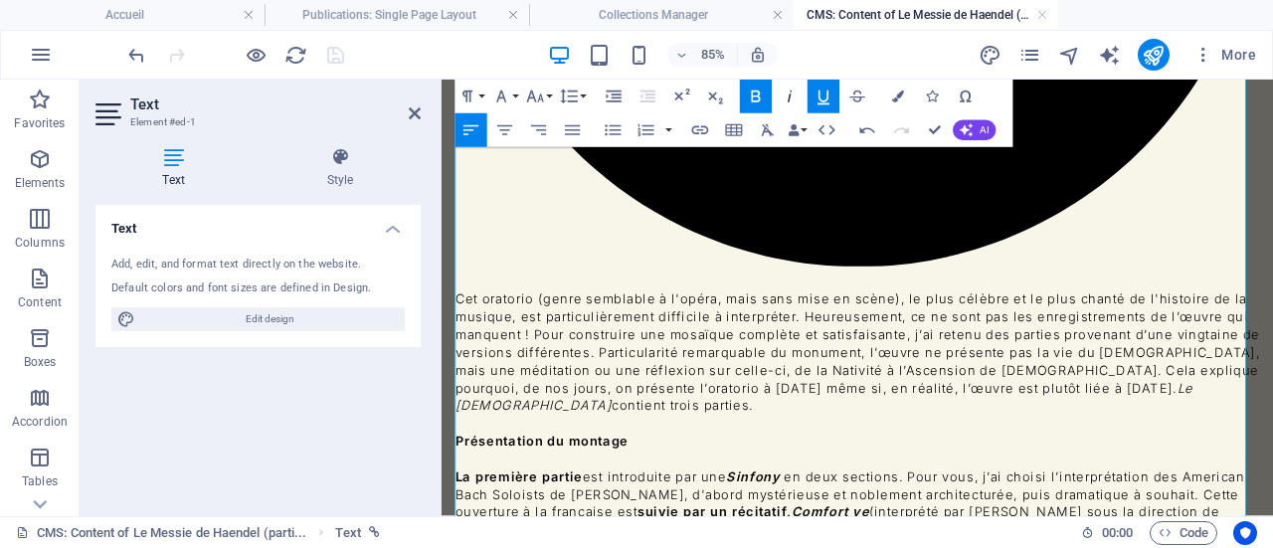
click at [788, 94] on icon "button" at bounding box center [789, 96] width 20 height 20
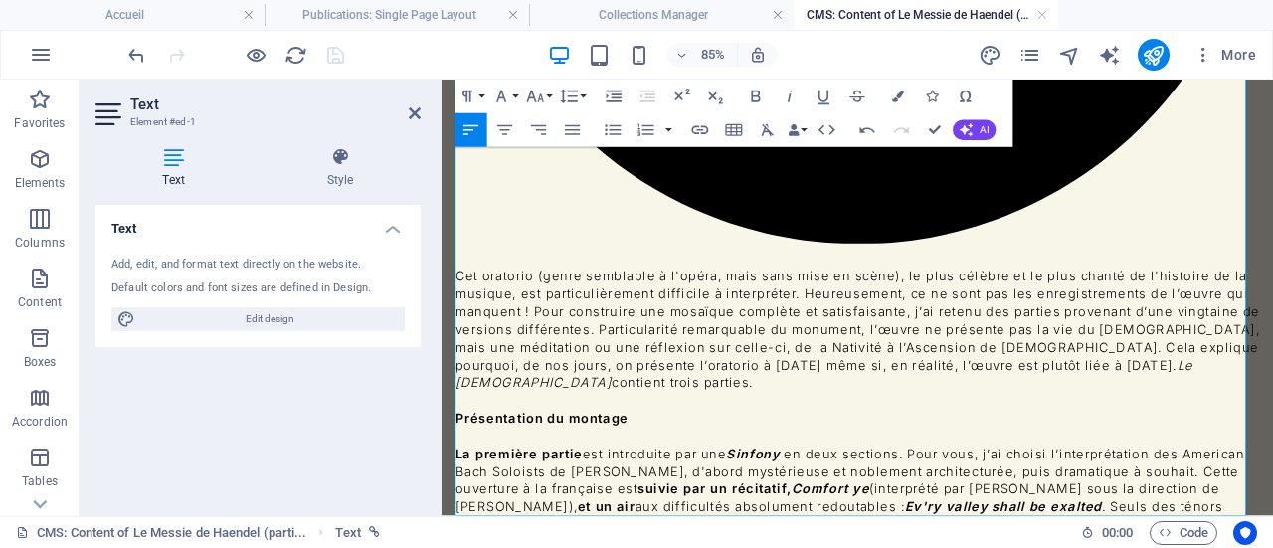
scroll to position [924, 0]
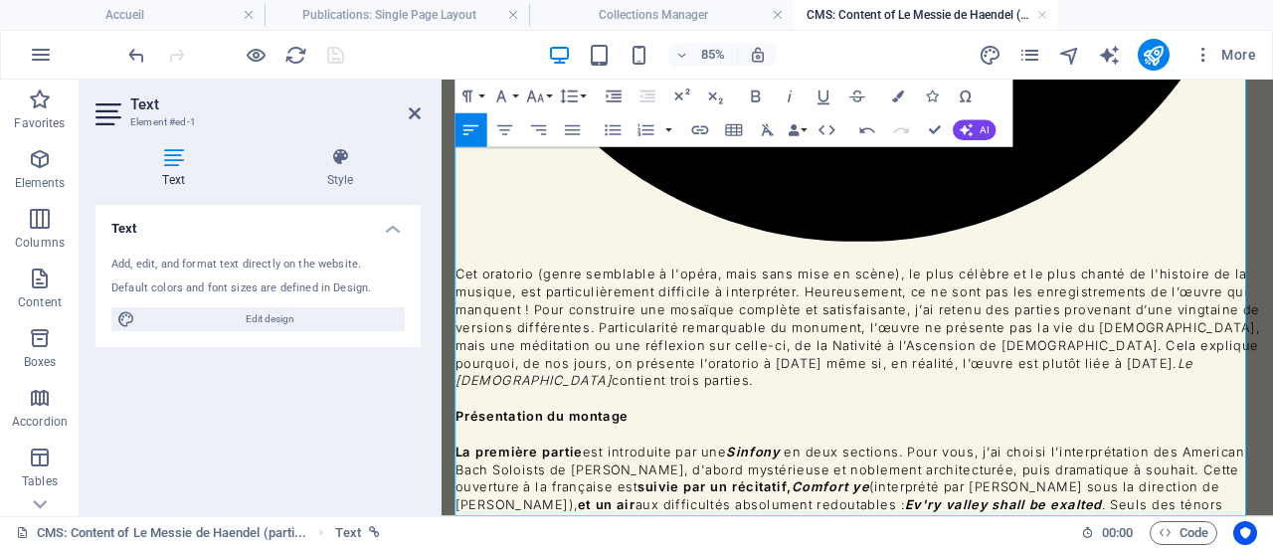
drag, startPoint x: 936, startPoint y: 542, endPoint x: 458, endPoint y: 534, distance: 478.3
click at [901, 96] on icon "button" at bounding box center [898, 96] width 12 height 12
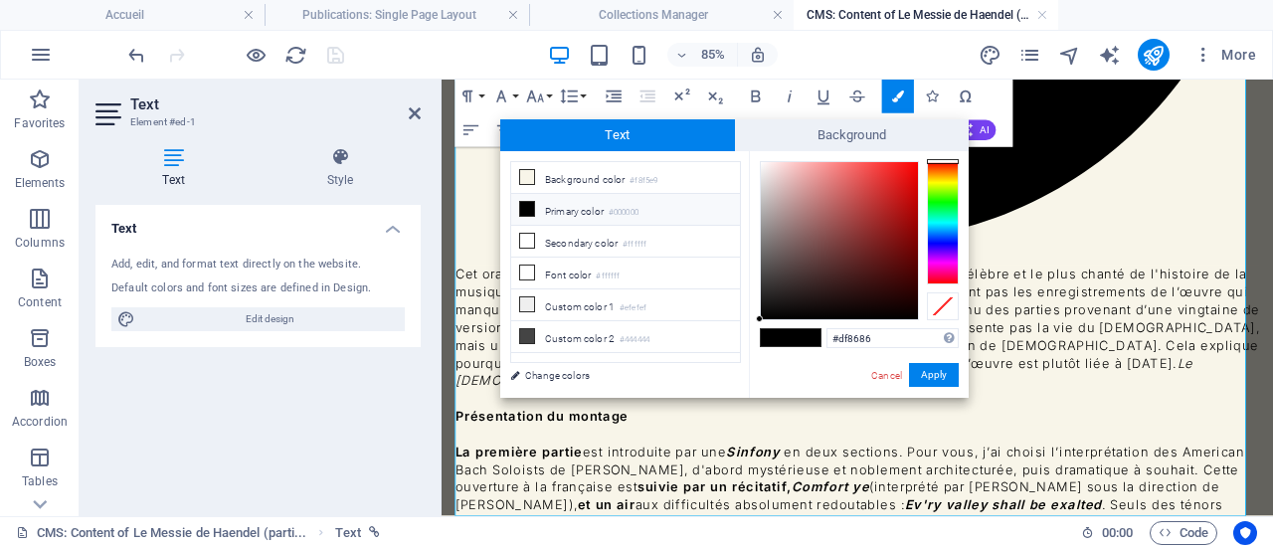
click at [821, 180] on div at bounding box center [839, 240] width 157 height 157
click at [885, 221] on div at bounding box center [839, 240] width 157 height 157
click at [884, 172] on div at bounding box center [839, 240] width 157 height 157
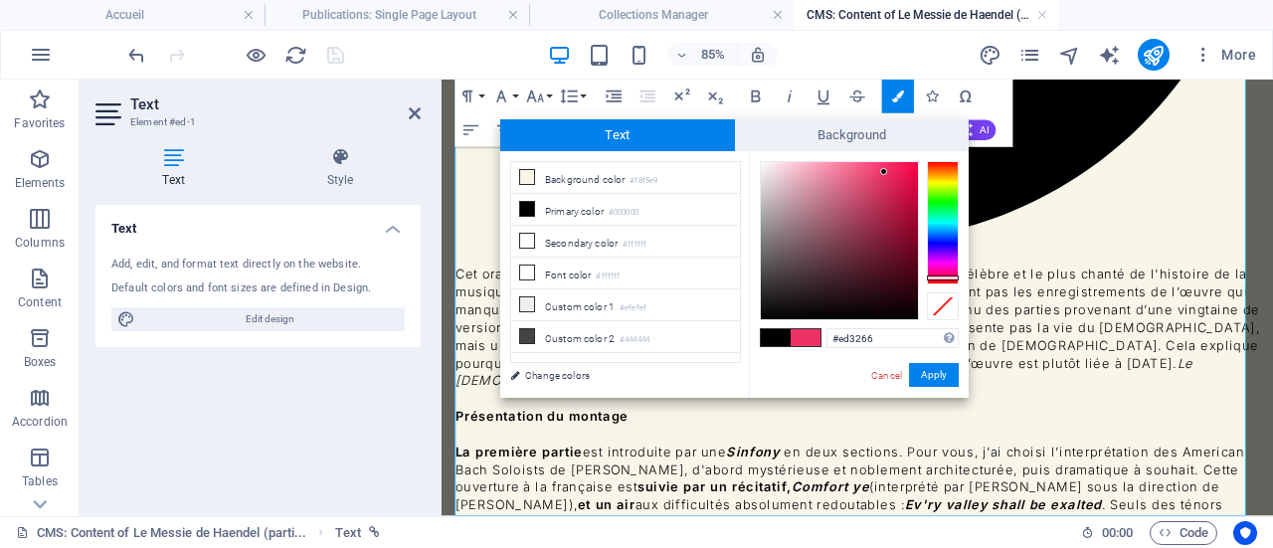
click at [945, 277] on div at bounding box center [943, 222] width 32 height 123
click at [936, 164] on div at bounding box center [943, 222] width 32 height 123
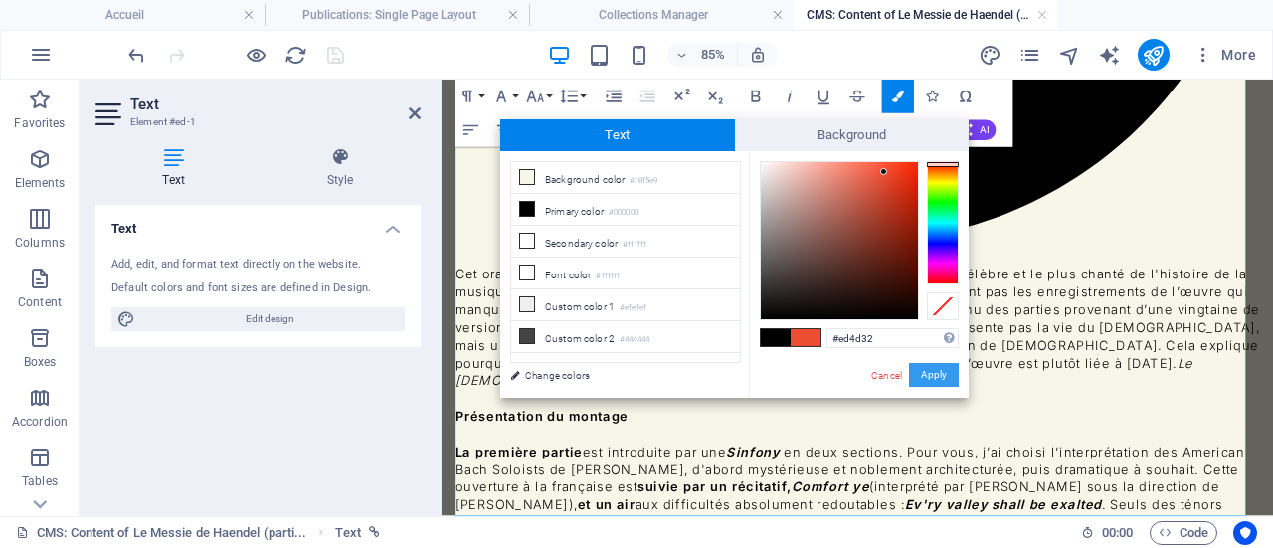
click at [933, 373] on button "Apply" at bounding box center [934, 375] width 50 height 24
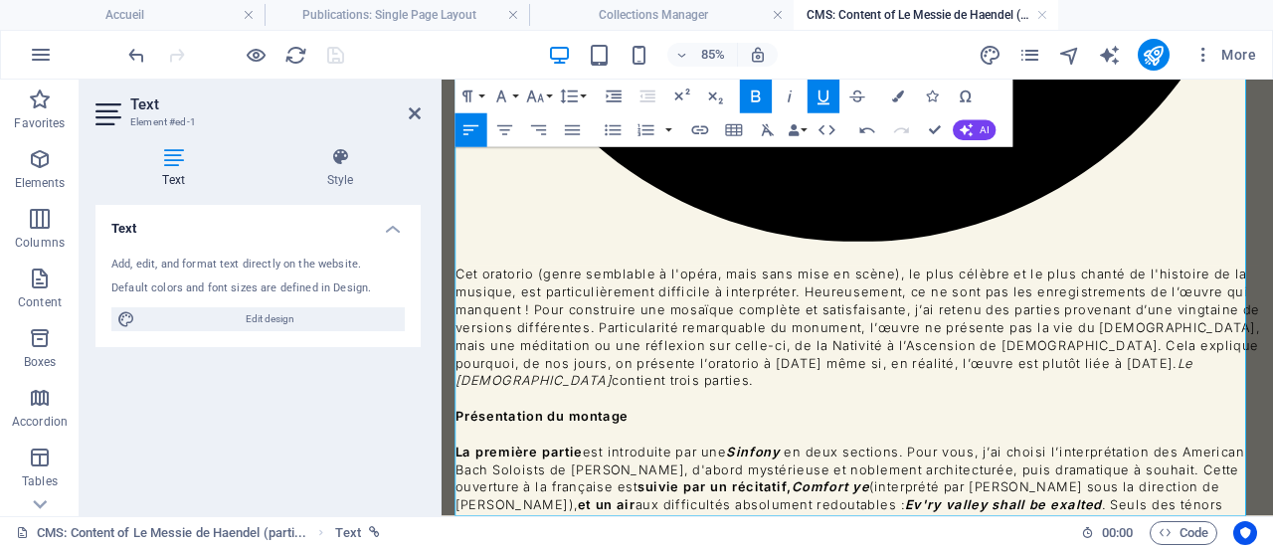
drag, startPoint x: 943, startPoint y: 535, endPoint x: 462, endPoint y: 536, distance: 481.2
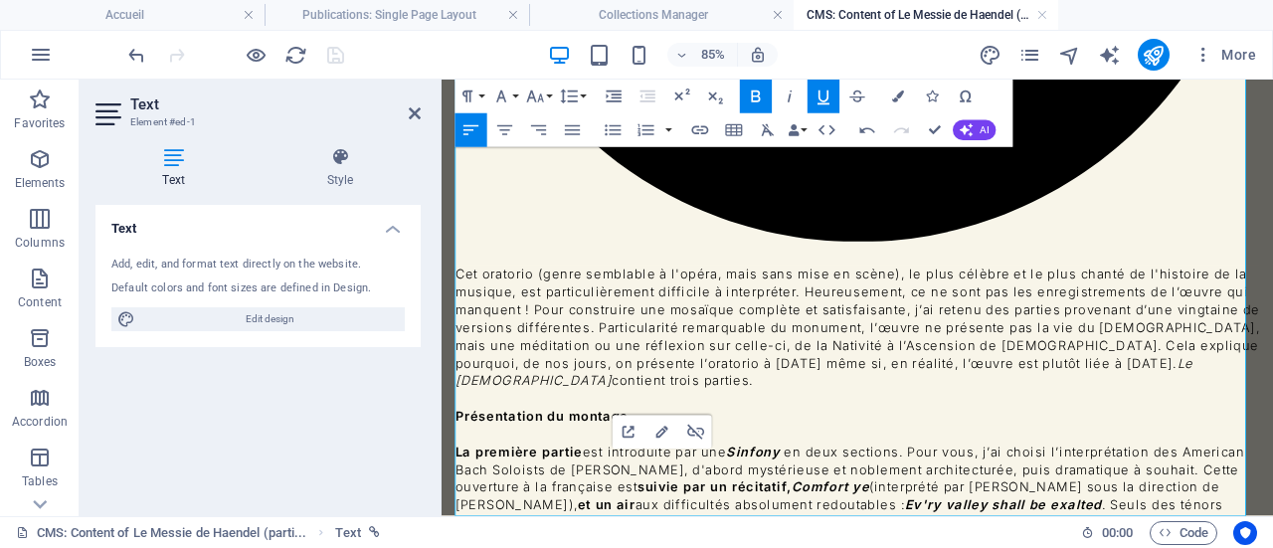
drag, startPoint x: 954, startPoint y: 542, endPoint x: 449, endPoint y: 535, distance: 505.1
click at [449, 535] on div "Le Messie de Haendel (1741) , partie I ( Messiah HWV 56) Cliquez ici pour accéd…" at bounding box center [930, 387] width 978 height 2462
click at [823, 95] on icon "button" at bounding box center [823, 96] width 20 height 20
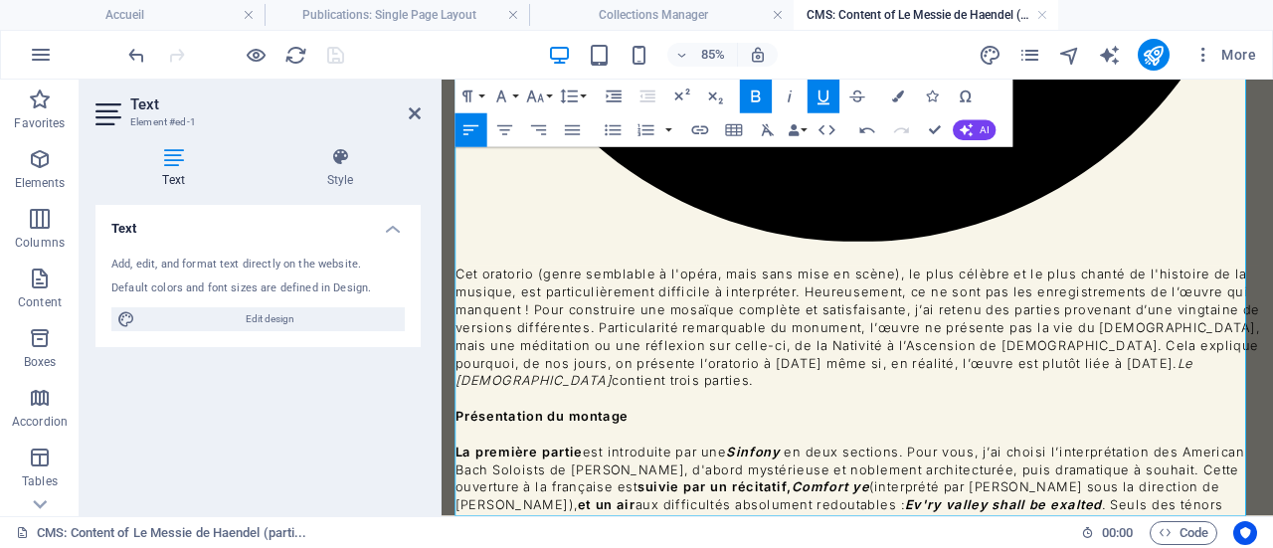
drag, startPoint x: 959, startPoint y: 543, endPoint x: 451, endPoint y: 542, distance: 508.0
click at [451, 542] on div "Le Messie de Haendel (1741) , partie I ( Messiah HWV 56) Cliquez ici pour accéd…" at bounding box center [930, 387] width 978 height 2462
click at [898, 89] on button "Colors" at bounding box center [898, 97] width 32 height 34
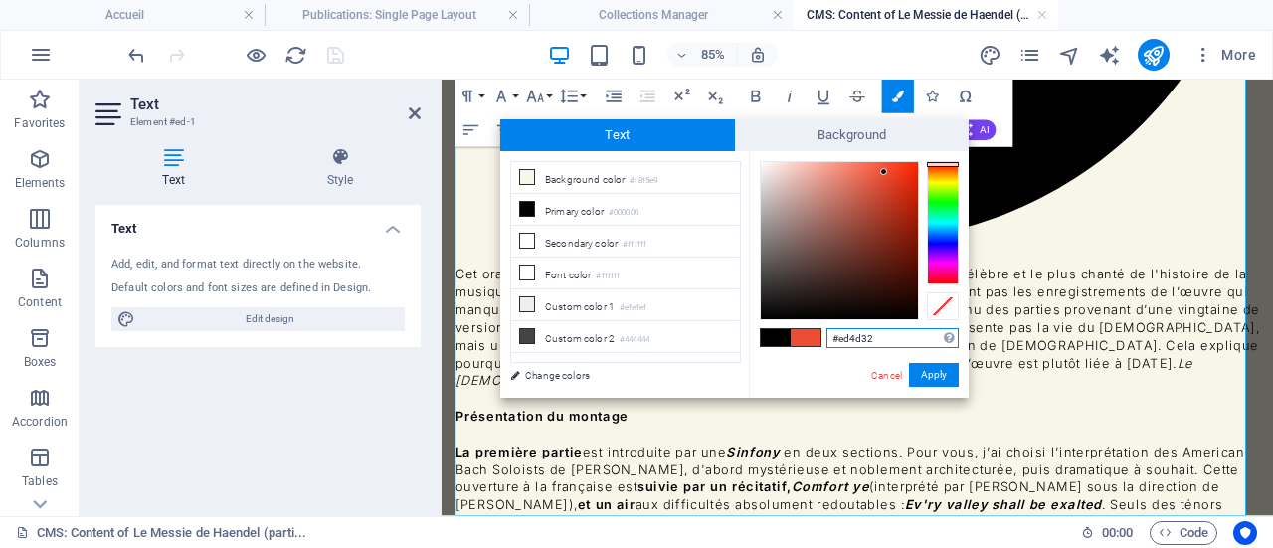
type input "#ed2b09"
click at [911, 172] on div at bounding box center [839, 240] width 157 height 157
click at [932, 372] on button "Apply" at bounding box center [934, 375] width 50 height 24
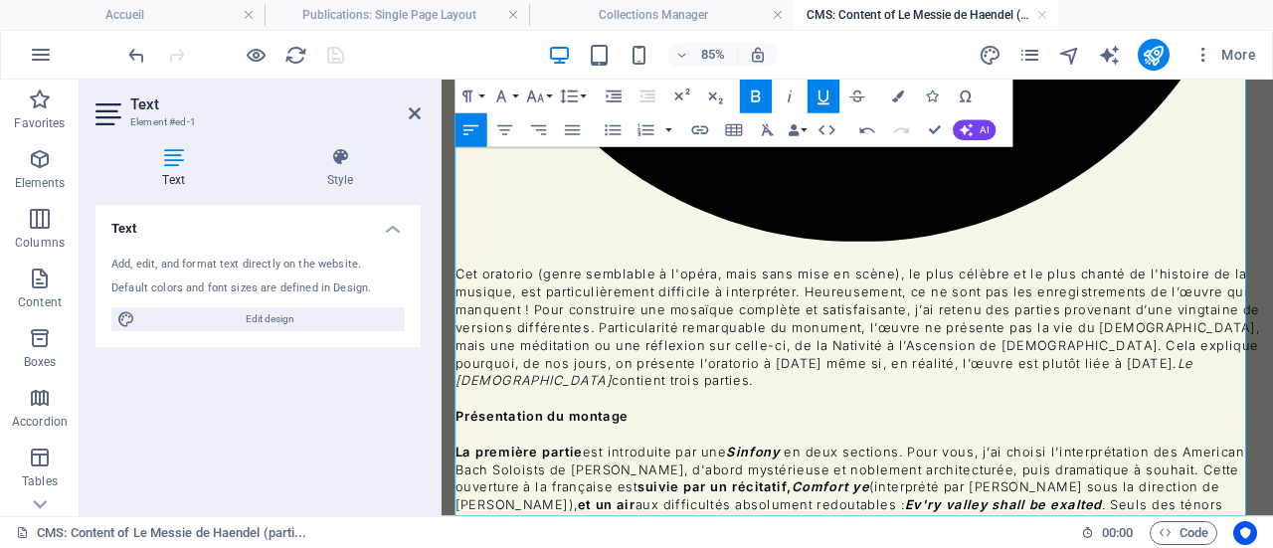
click at [872, 130] on icon "button" at bounding box center [867, 130] width 15 height 6
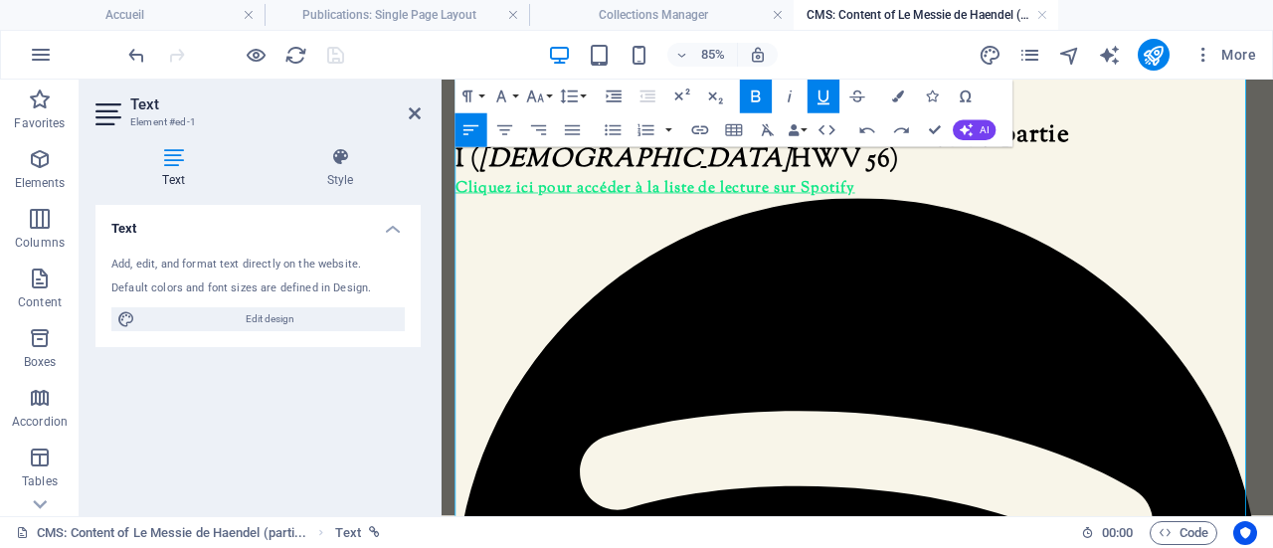
scroll to position [0, 0]
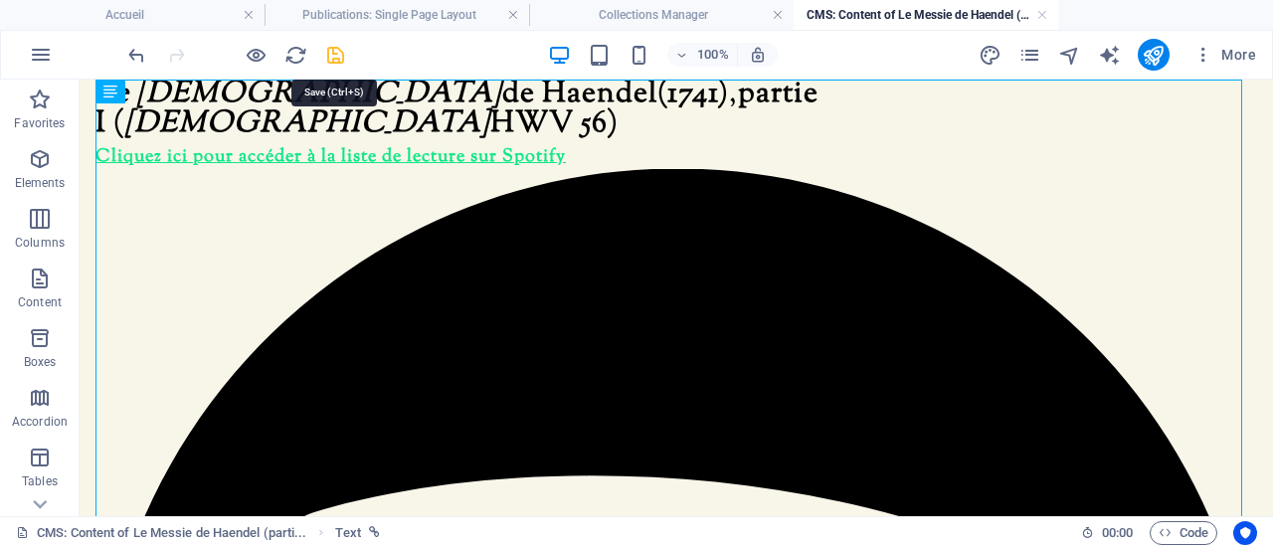
click at [330, 49] on icon "save" at bounding box center [335, 55] width 23 height 23
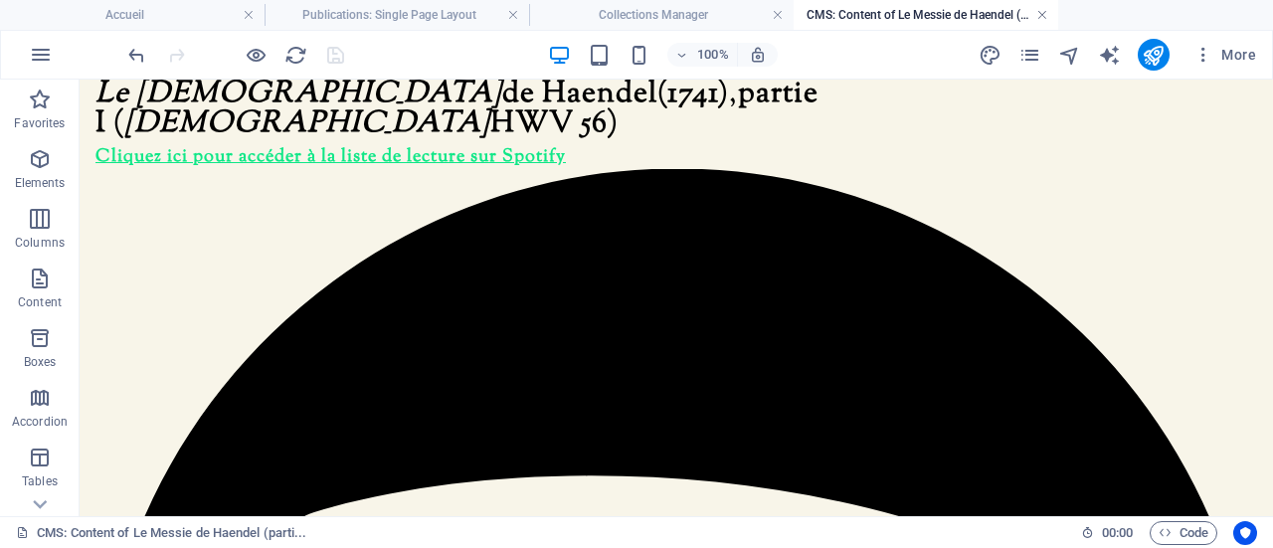
click at [1046, 14] on link at bounding box center [1042, 15] width 12 height 19
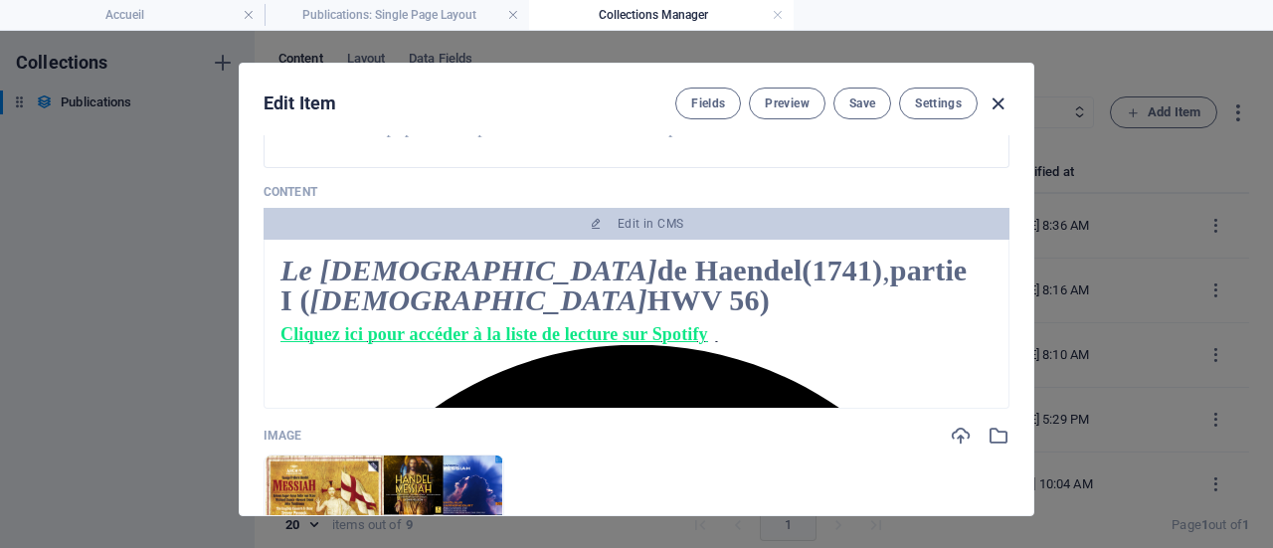
click at [992, 104] on icon "button" at bounding box center [997, 103] width 23 height 23
type input "[DATE]"
type input "le-messie-de-haendel-partie-i"
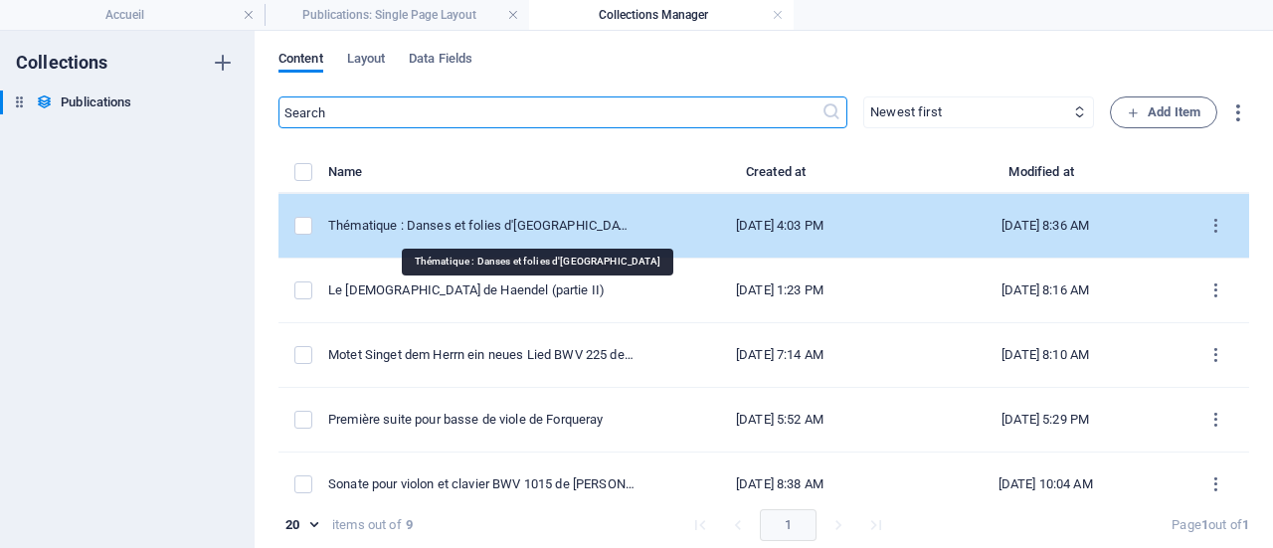
click at [527, 224] on div "Thématique : Danses et folies d'[GEOGRAPHIC_DATA]" at bounding box center [481, 226] width 306 height 18
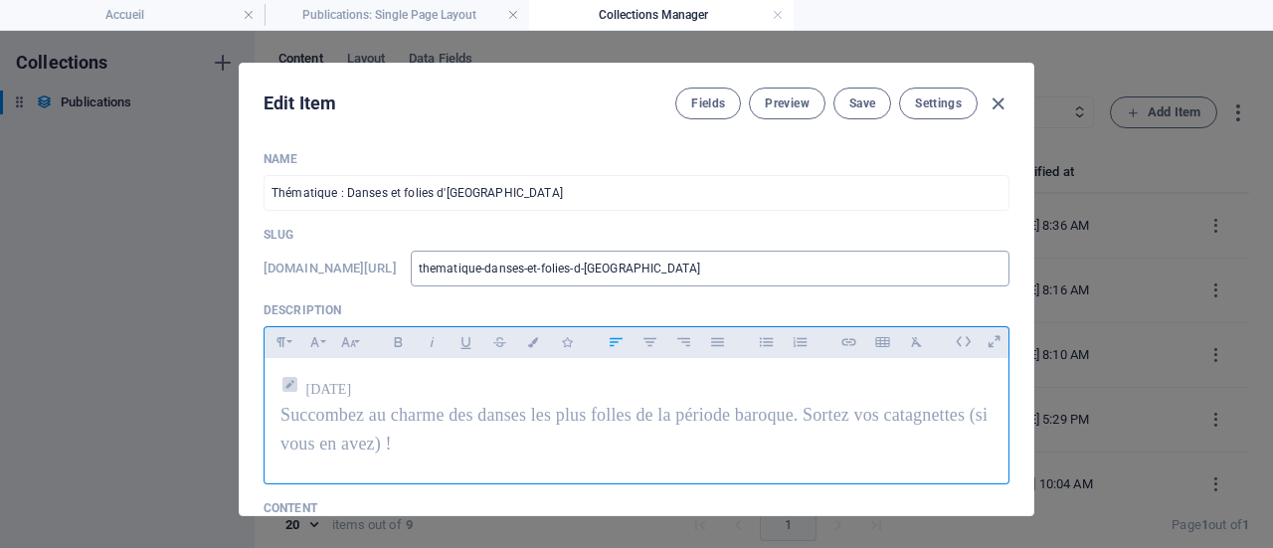
scroll to position [298, 0]
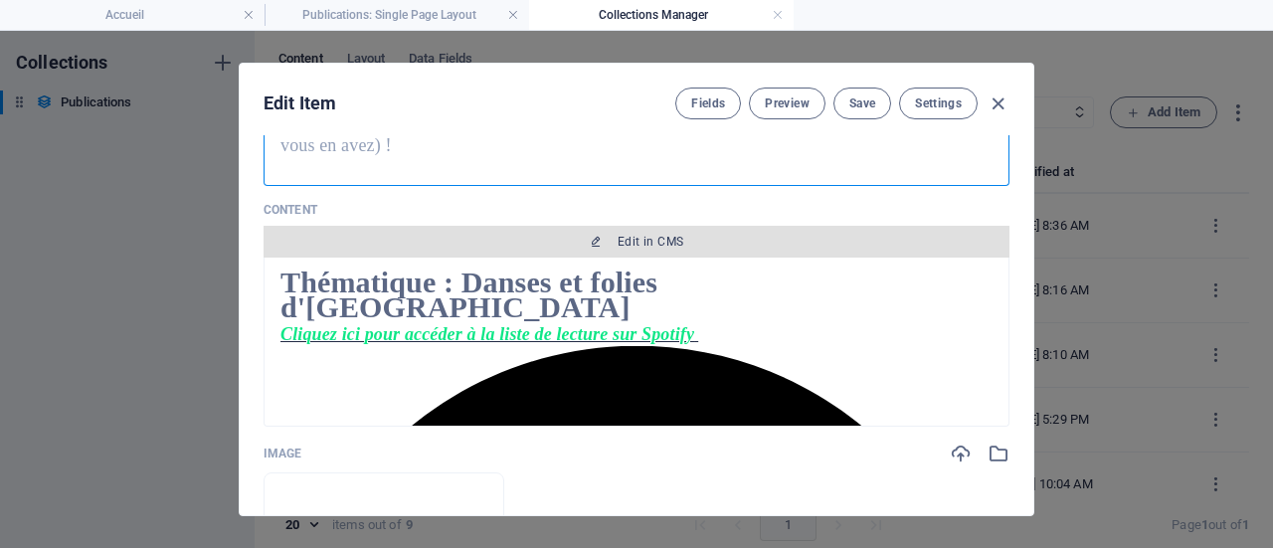
click at [593, 244] on icon "button" at bounding box center [596, 242] width 12 height 12
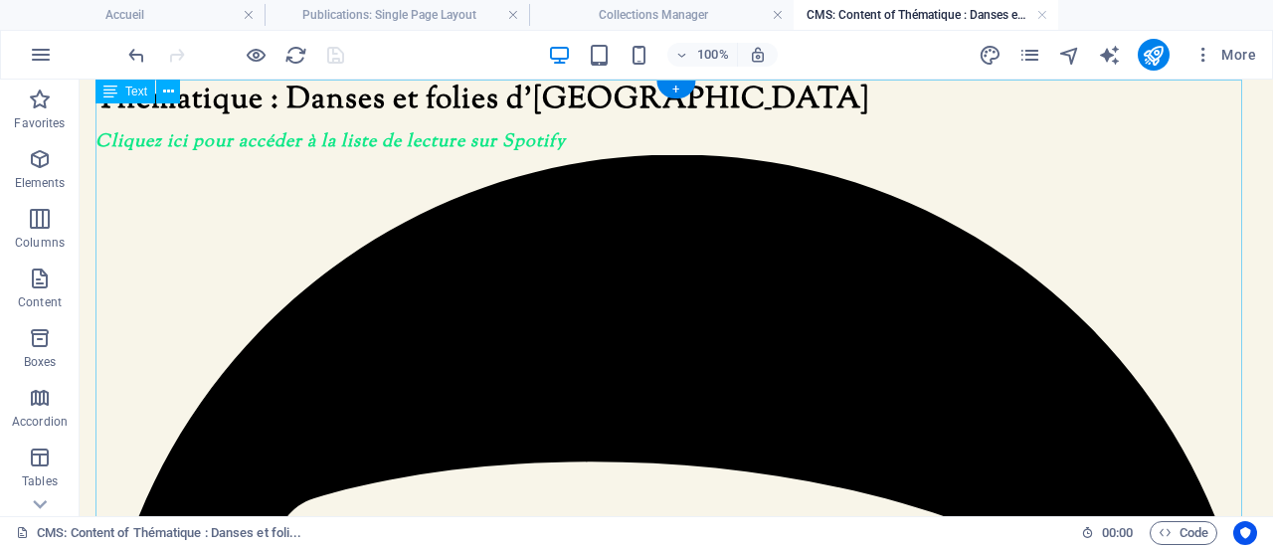
scroll to position [0, 0]
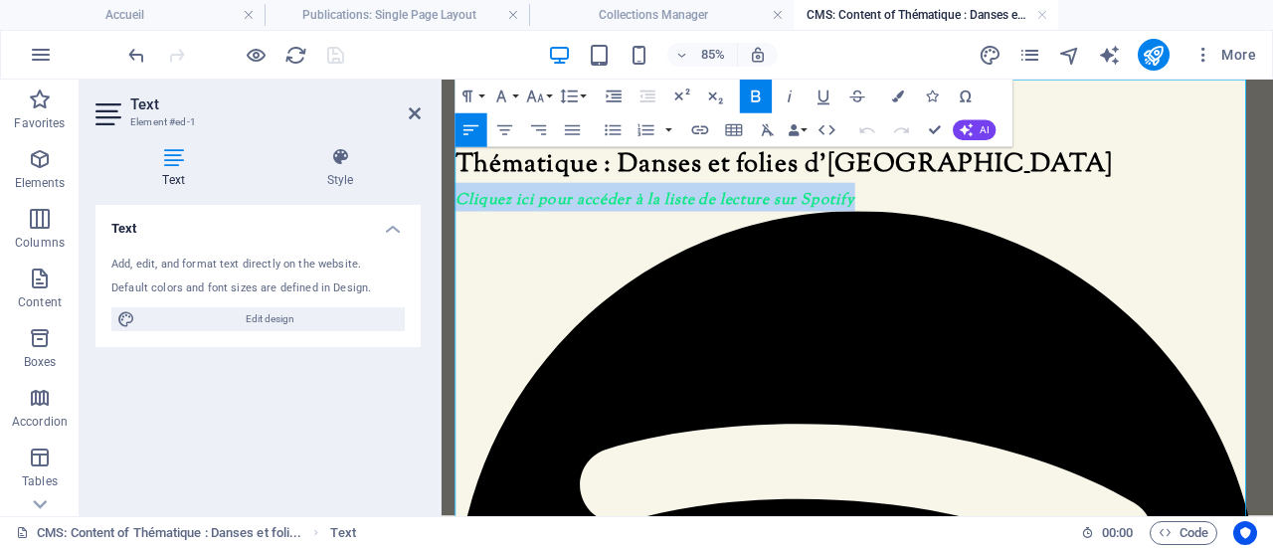
drag, startPoint x: 932, startPoint y: 218, endPoint x: 459, endPoint y: 230, distance: 472.4
click at [459, 230] on span "Cliquez ici pour accéder à la liste de lecture sur Spotify" at bounding box center [695, 219] width 476 height 21
click at [794, 89] on icon "button" at bounding box center [789, 96] width 20 height 20
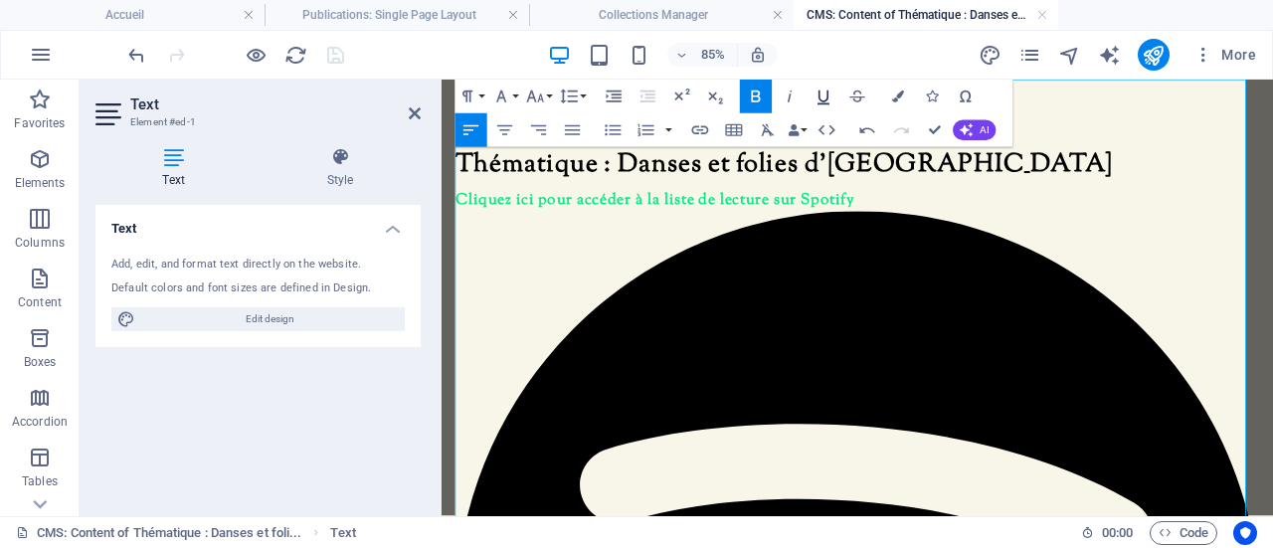
click at [823, 95] on icon "button" at bounding box center [823, 96] width 20 height 20
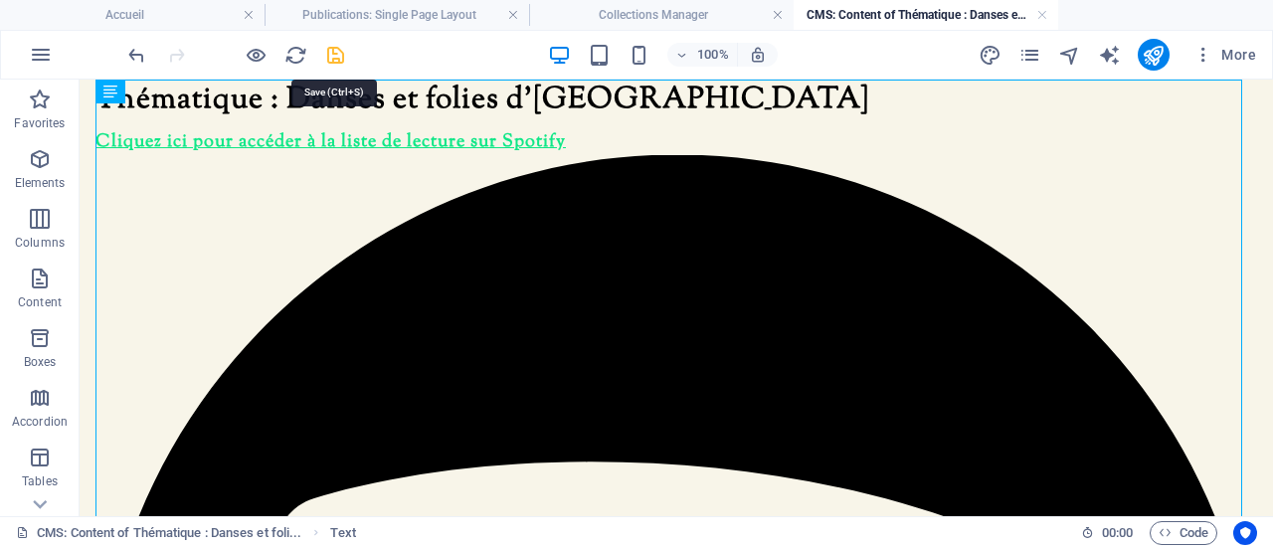
click at [328, 54] on icon "save" at bounding box center [335, 55] width 23 height 23
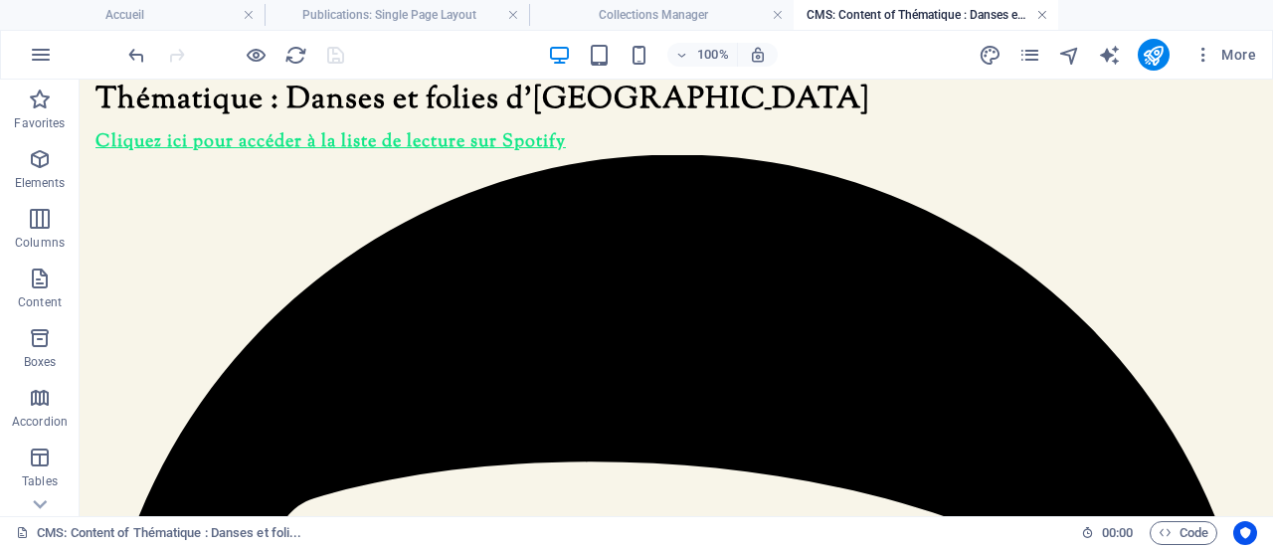
click at [1044, 20] on link at bounding box center [1042, 15] width 12 height 19
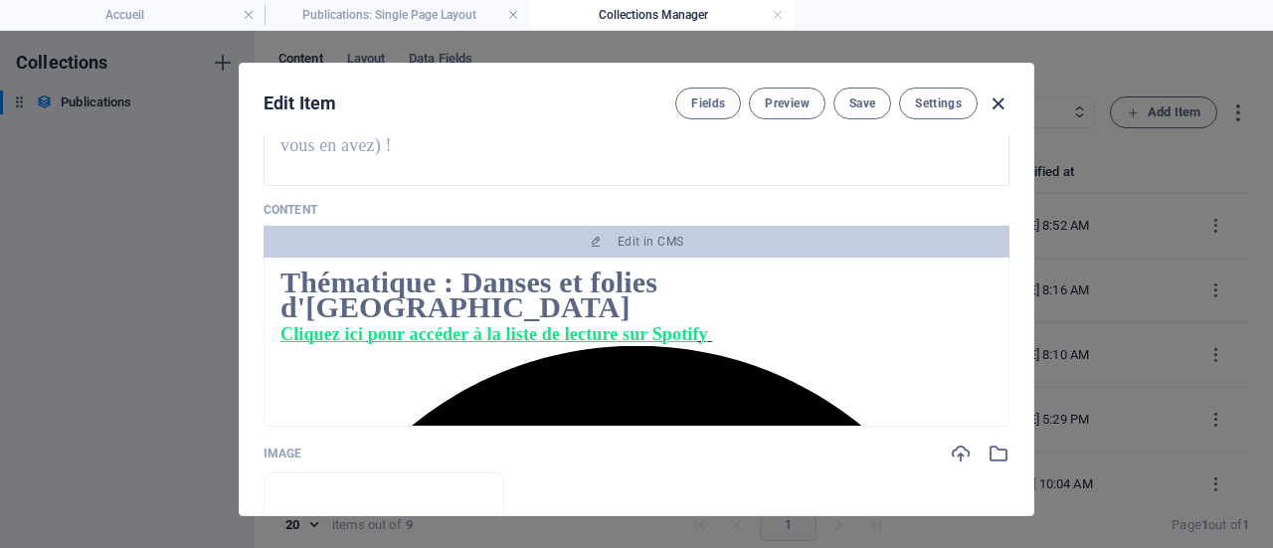
click at [994, 102] on icon "button" at bounding box center [997, 103] width 23 height 23
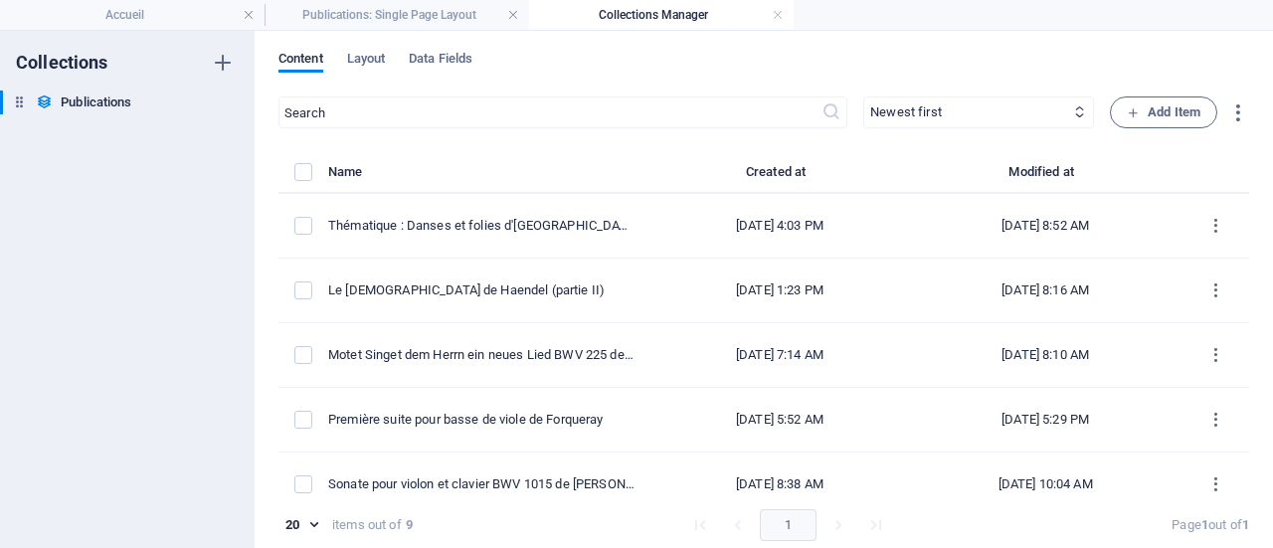
type input "[DATE]"
type input "thematique-danses-et-folies-d-[GEOGRAPHIC_DATA]"
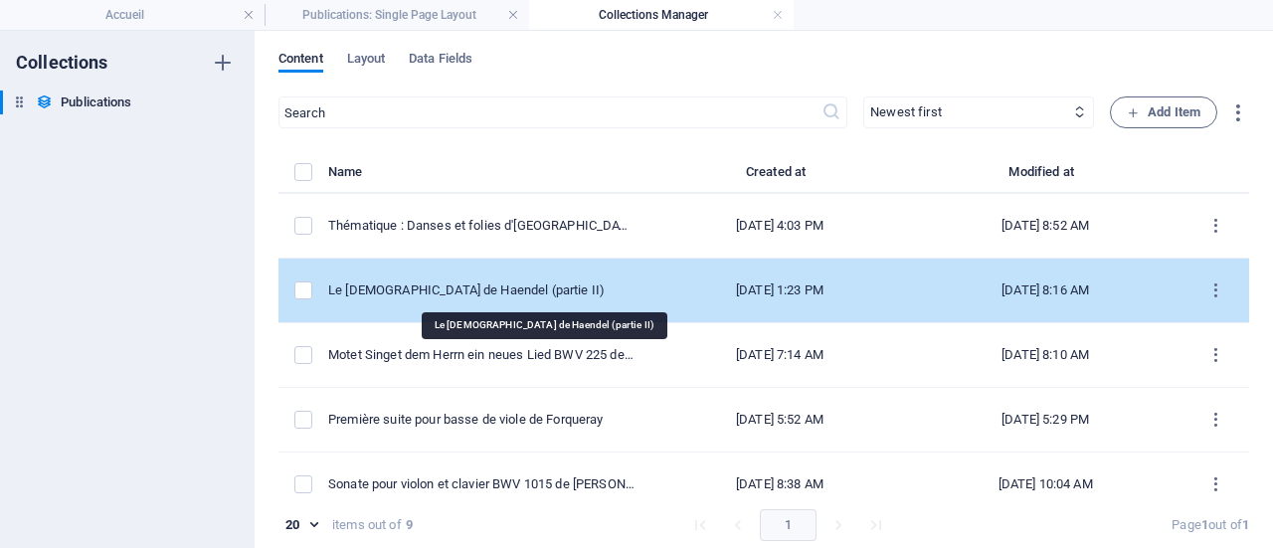
click at [540, 288] on div "Le [DEMOGRAPHIC_DATA] de Haendel (partie II)" at bounding box center [481, 290] width 306 height 18
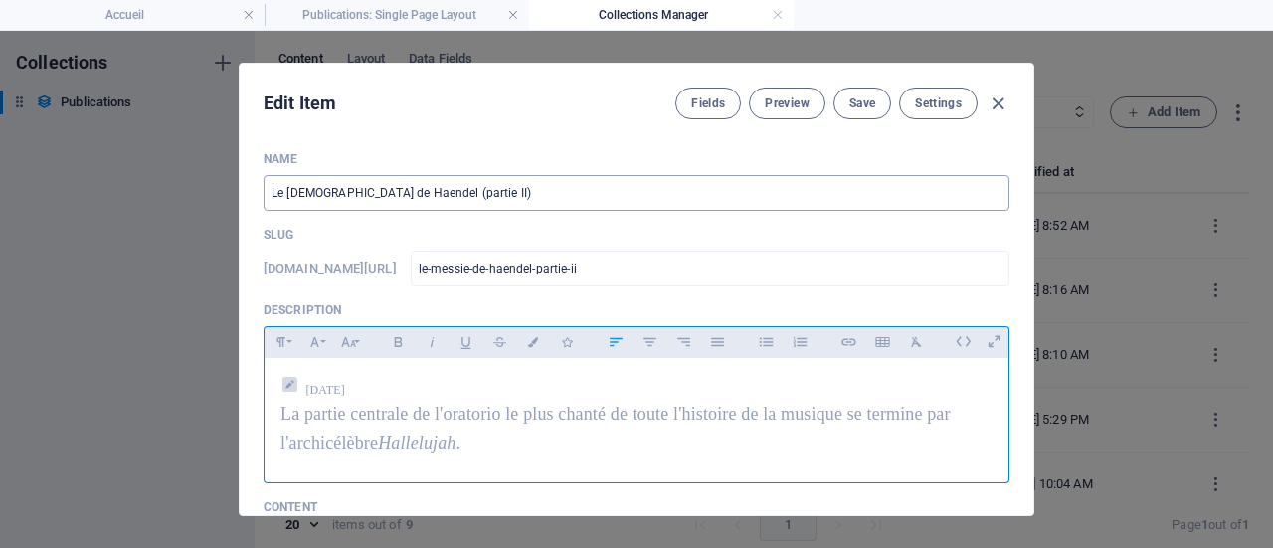
scroll to position [298, 0]
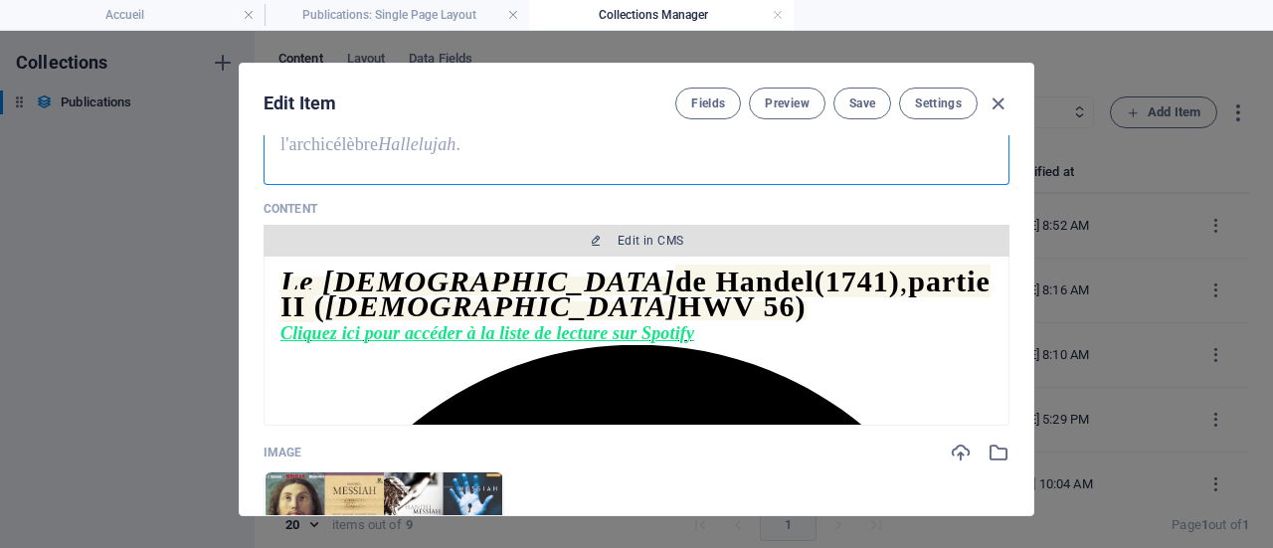
click at [642, 236] on span "Edit in CMS" at bounding box center [650, 241] width 66 height 16
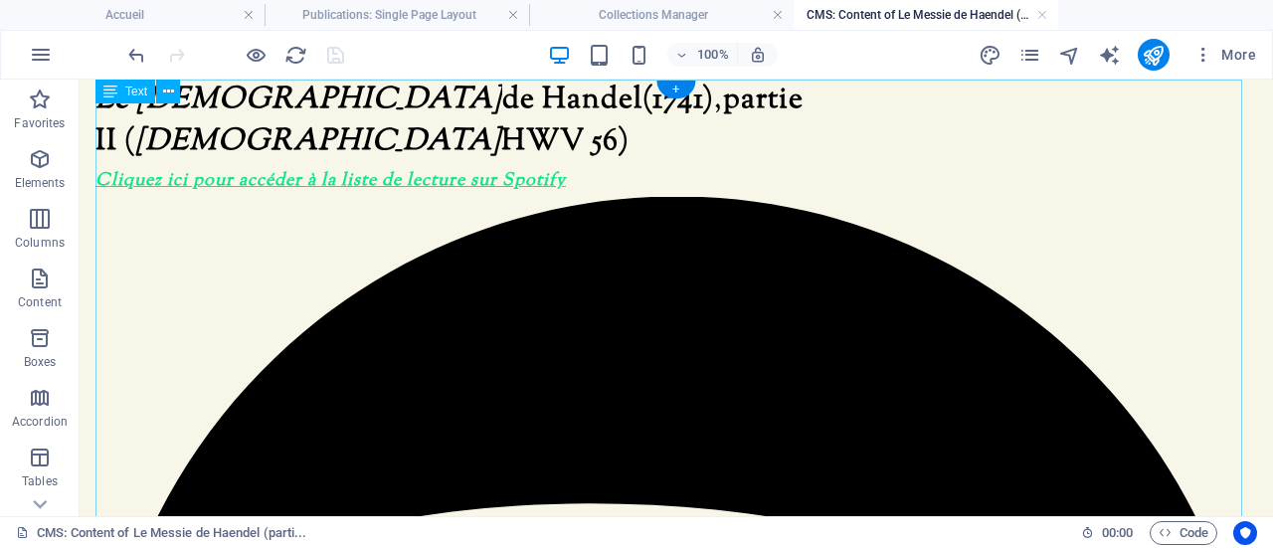
scroll to position [0, 0]
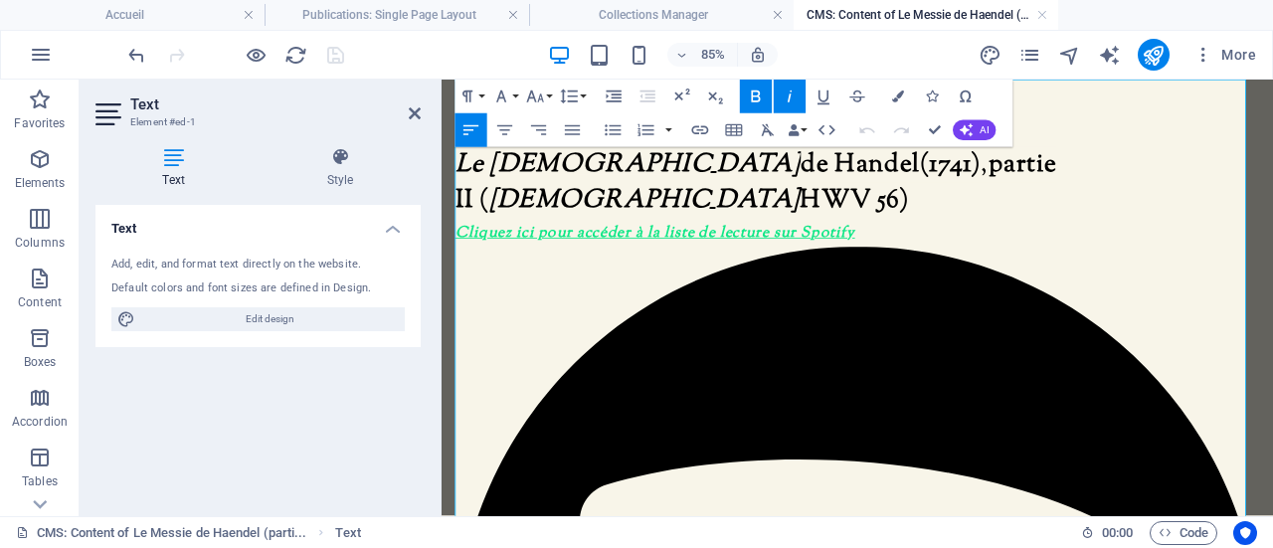
click at [930, 248] on span at bounding box center [930, 261] width 5 height 26
drag, startPoint x: 933, startPoint y: 219, endPoint x: 921, endPoint y: 217, distance: 12.1
click at [509, 95] on icon "button" at bounding box center [501, 96] width 20 height 20
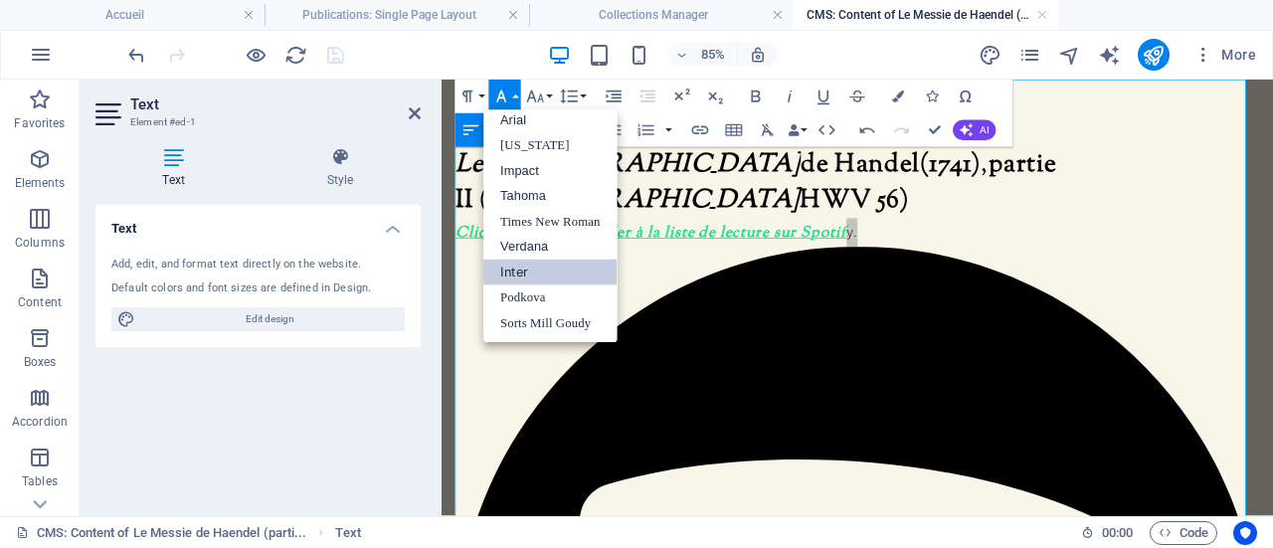
scroll to position [10, 0]
click at [543, 321] on link "Sorts Mill Goudy" at bounding box center [550, 323] width 133 height 25
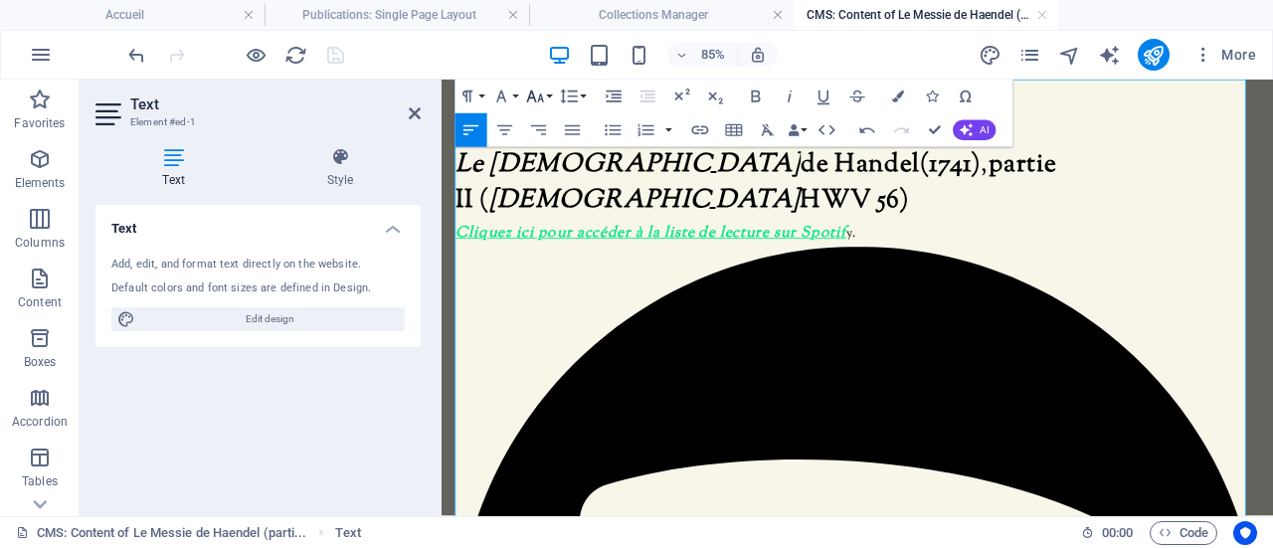
click at [532, 98] on icon "button" at bounding box center [535, 96] width 20 height 20
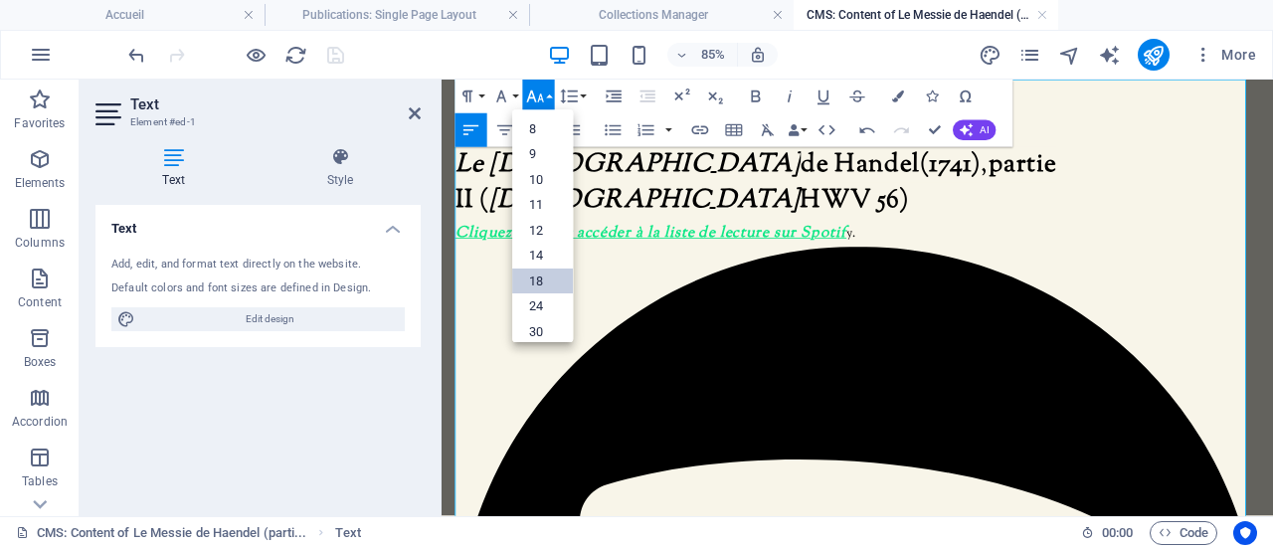
click at [521, 276] on link "18" at bounding box center [542, 281] width 61 height 26
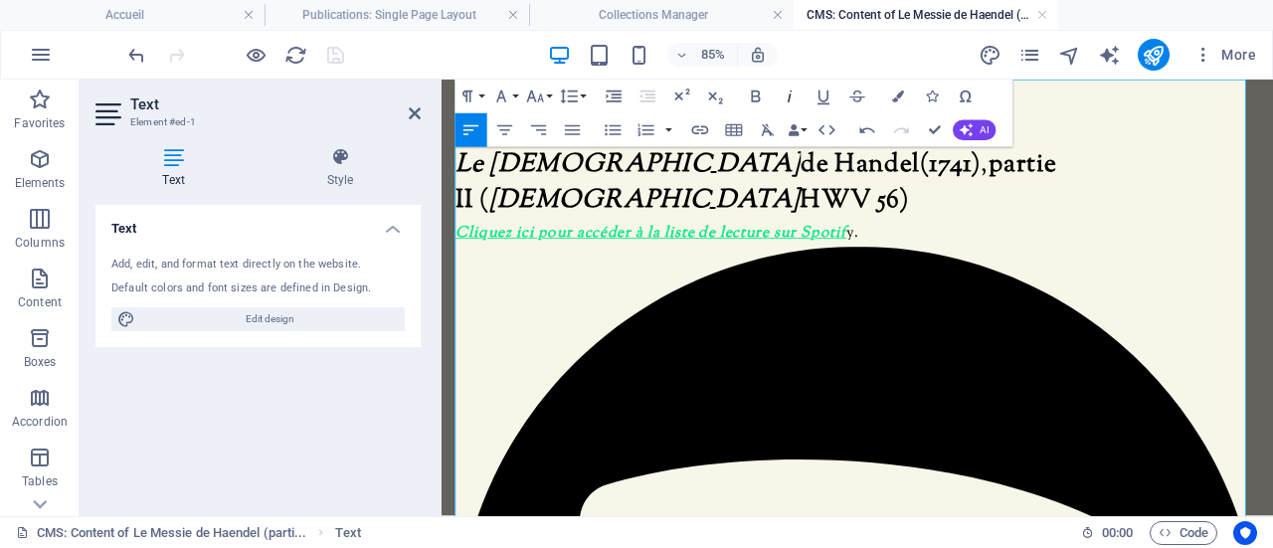
drag, startPoint x: 756, startPoint y: 93, endPoint x: 793, endPoint y: 100, distance: 38.4
click at [756, 93] on icon "button" at bounding box center [756, 96] width 20 height 20
click at [823, 98] on icon "button" at bounding box center [823, 96] width 20 height 20
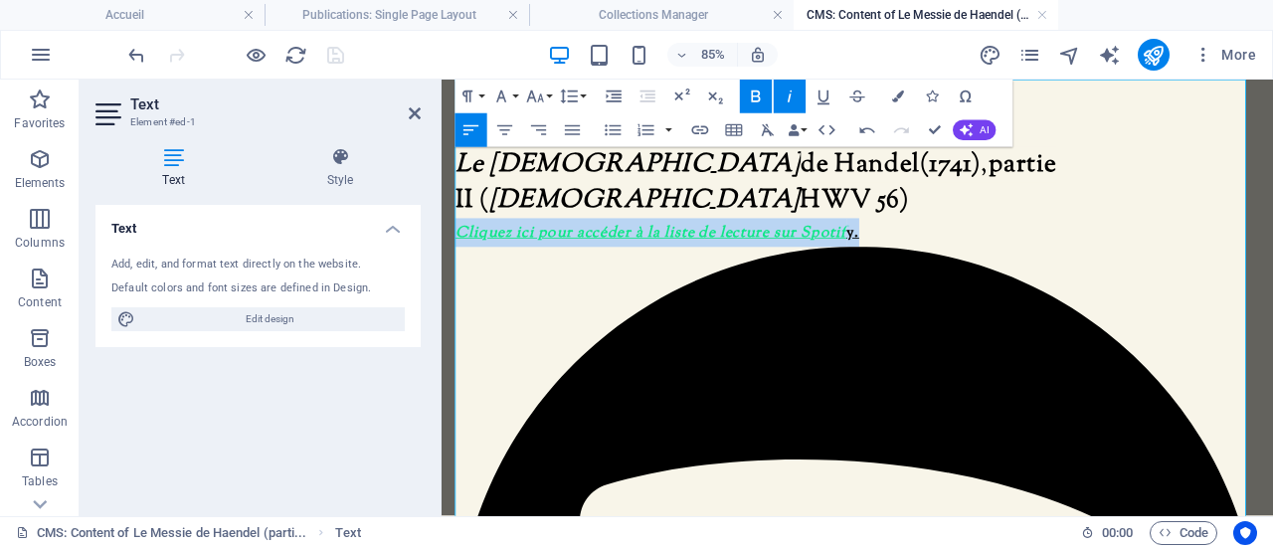
drag, startPoint x: 933, startPoint y: 222, endPoint x: 460, endPoint y: 220, distance: 472.2
click at [785, 94] on icon "button" at bounding box center [789, 96] width 20 height 20
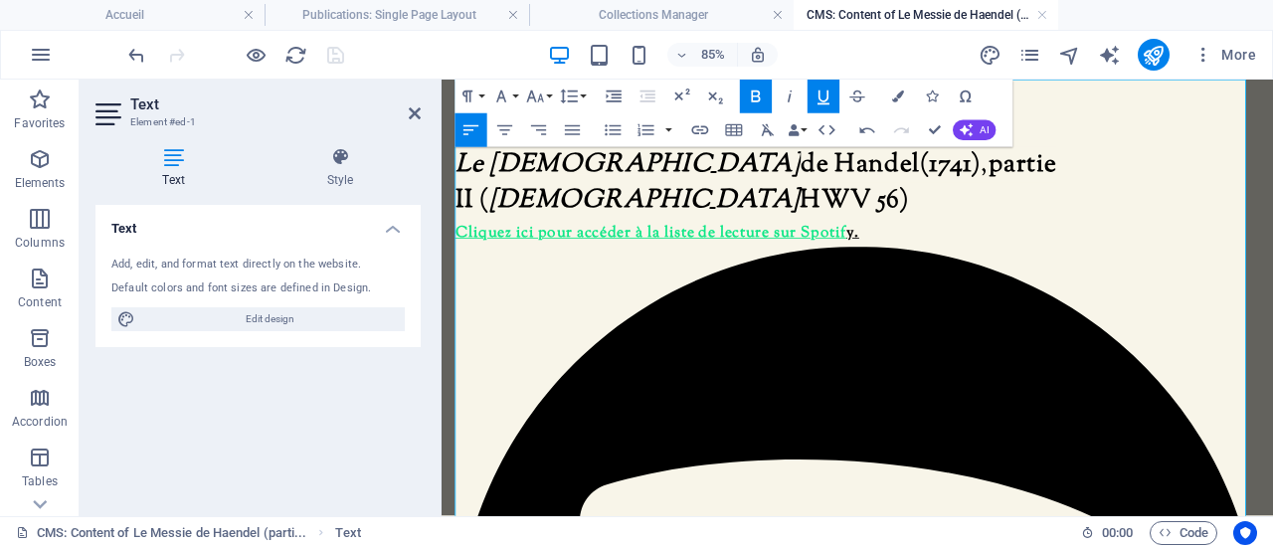
click at [889, 248] on u "Cliquez ici pour accéder à la liste de lecture sur Spotif" at bounding box center [687, 261] width 460 height 26
click at [831, 248] on u "Cliquez ici pour accéder à la liste de lecture sur Spotif" at bounding box center [687, 261] width 460 height 26
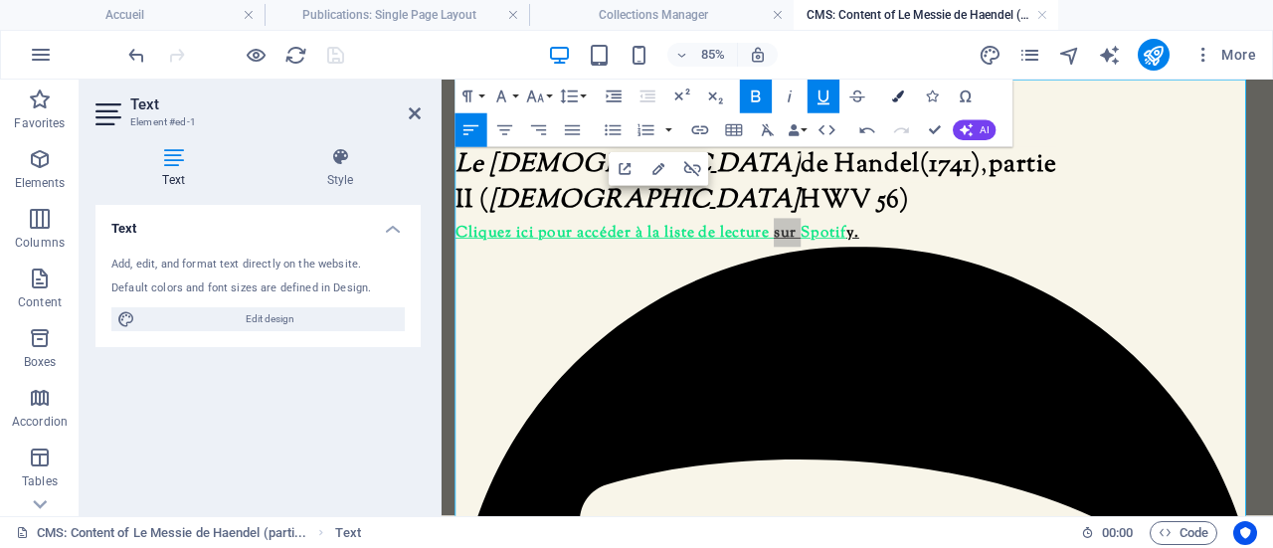
click at [899, 90] on icon "button" at bounding box center [898, 96] width 12 height 12
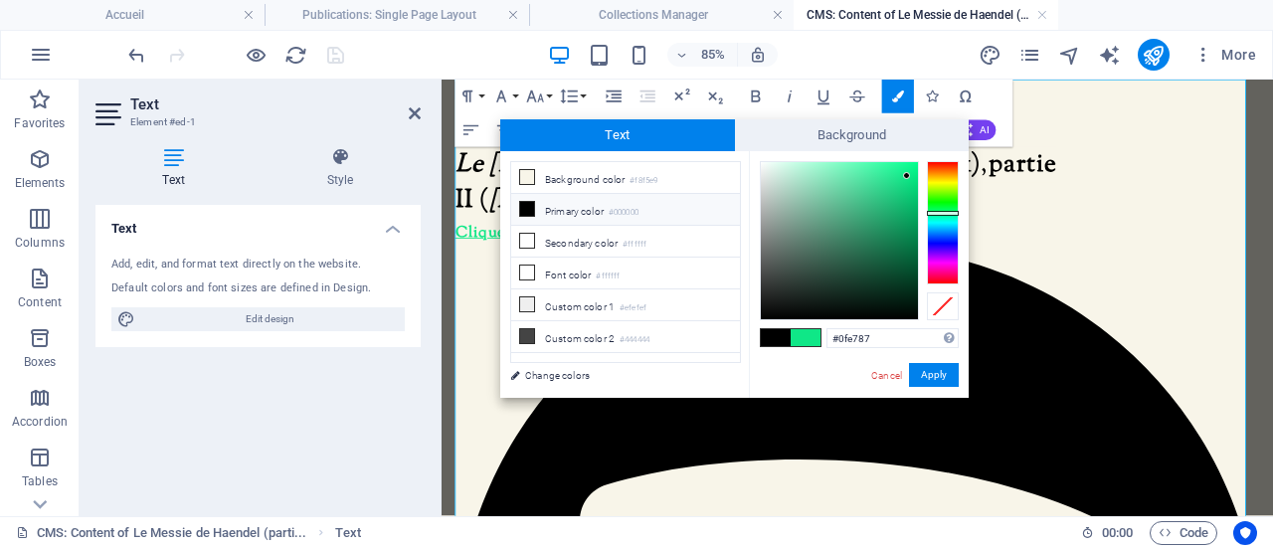
drag, startPoint x: 863, startPoint y: 339, endPoint x: 799, endPoint y: 343, distance: 63.8
click at [799, 343] on div "#0fe787 Supported formats #0852ed rgb(8, 82, 237) rgba(8, 82, 237, 90%) hsv(221…" at bounding box center [859, 418] width 220 height 535
drag, startPoint x: 869, startPoint y: 336, endPoint x: 831, endPoint y: 336, distance: 37.8
click at [831, 336] on input "#0fe787" at bounding box center [892, 338] width 132 height 20
click at [946, 377] on button "Apply" at bounding box center [934, 375] width 50 height 24
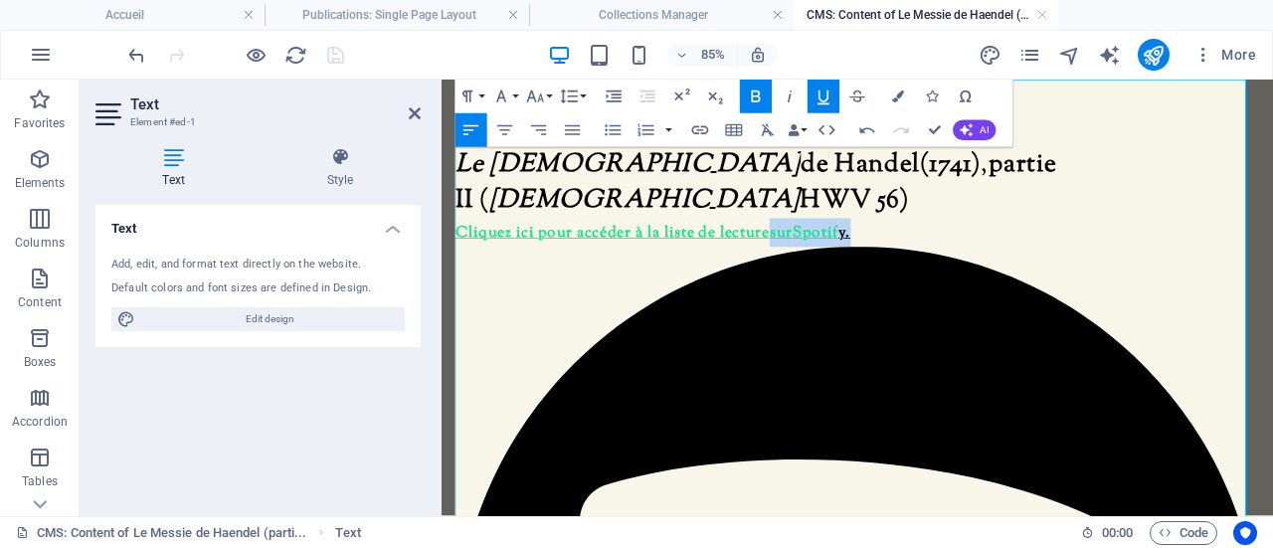
drag, startPoint x: 934, startPoint y: 218, endPoint x: 830, endPoint y: 220, distance: 103.4
drag, startPoint x: 877, startPoint y: 222, endPoint x: 791, endPoint y: 215, distance: 85.8
click at [791, 248] on u "Cliquez ici pour accéder à la liste de lecture" at bounding box center [642, 261] width 370 height 26
drag, startPoint x: 935, startPoint y: 219, endPoint x: 833, endPoint y: 217, distance: 101.4
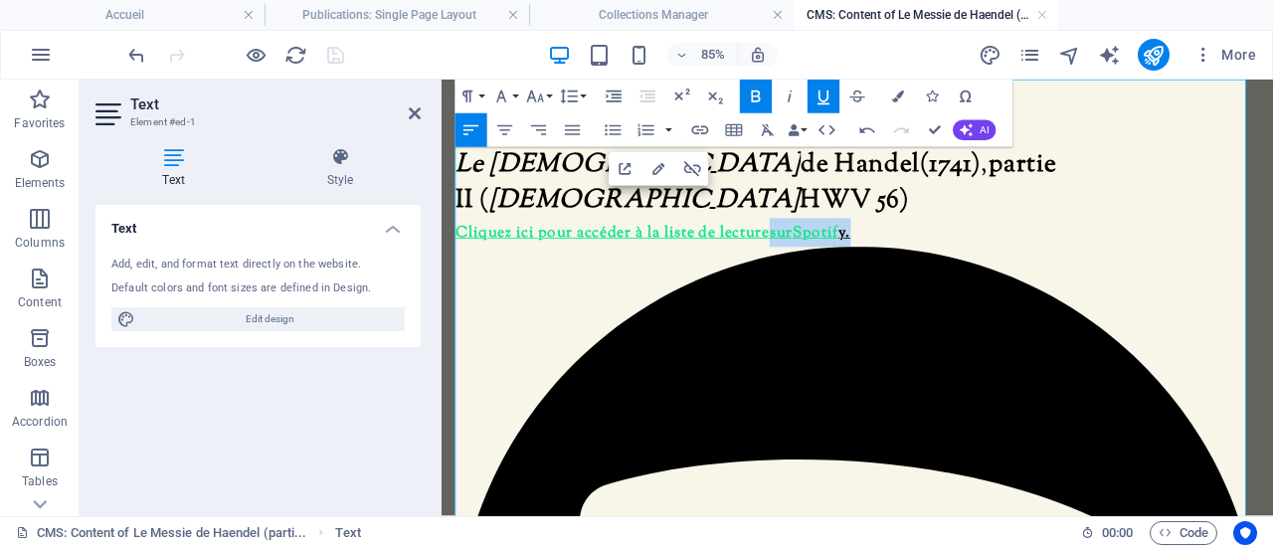
click at [903, 95] on icon "button" at bounding box center [898, 96] width 12 height 12
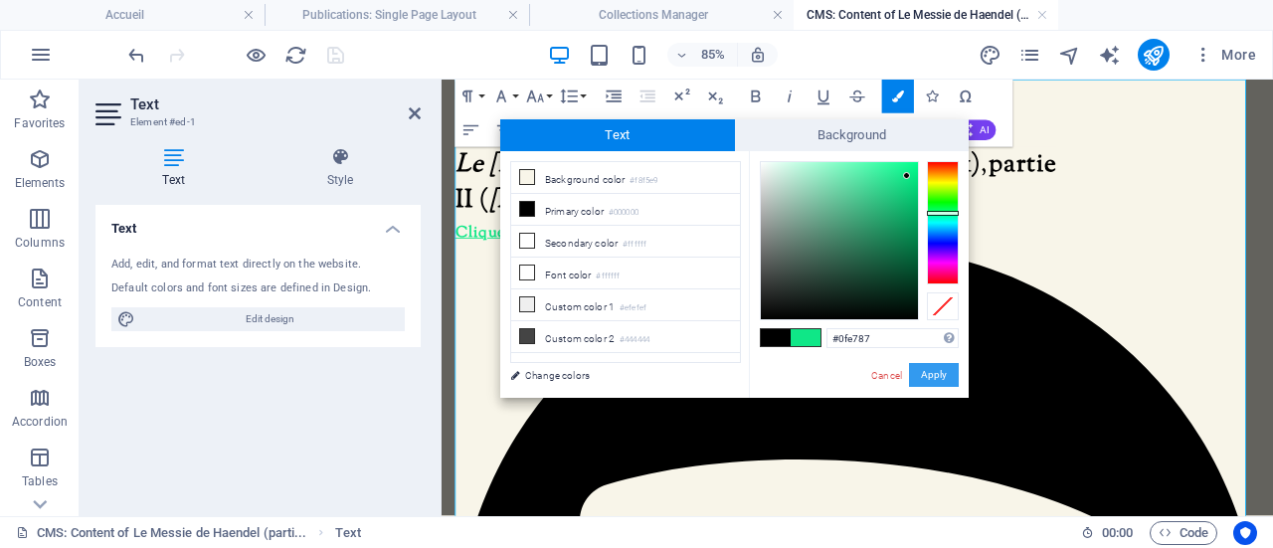
click at [938, 371] on button "Apply" at bounding box center [934, 375] width 50 height 24
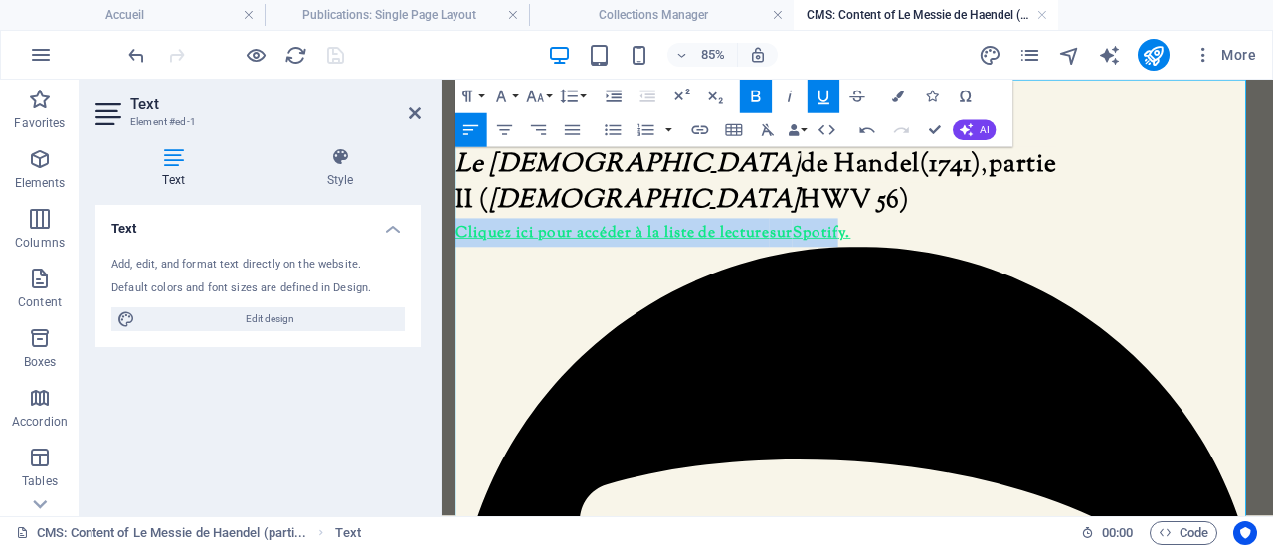
drag, startPoint x: 870, startPoint y: 222, endPoint x: 828, endPoint y: 227, distance: 42.0
click at [828, 250] on strong "Cliquez ici pour accéder à la liste de lecture sur Spotif" at bounding box center [682, 259] width 450 height 19
click at [823, 96] on icon "button" at bounding box center [823, 96] width 20 height 20
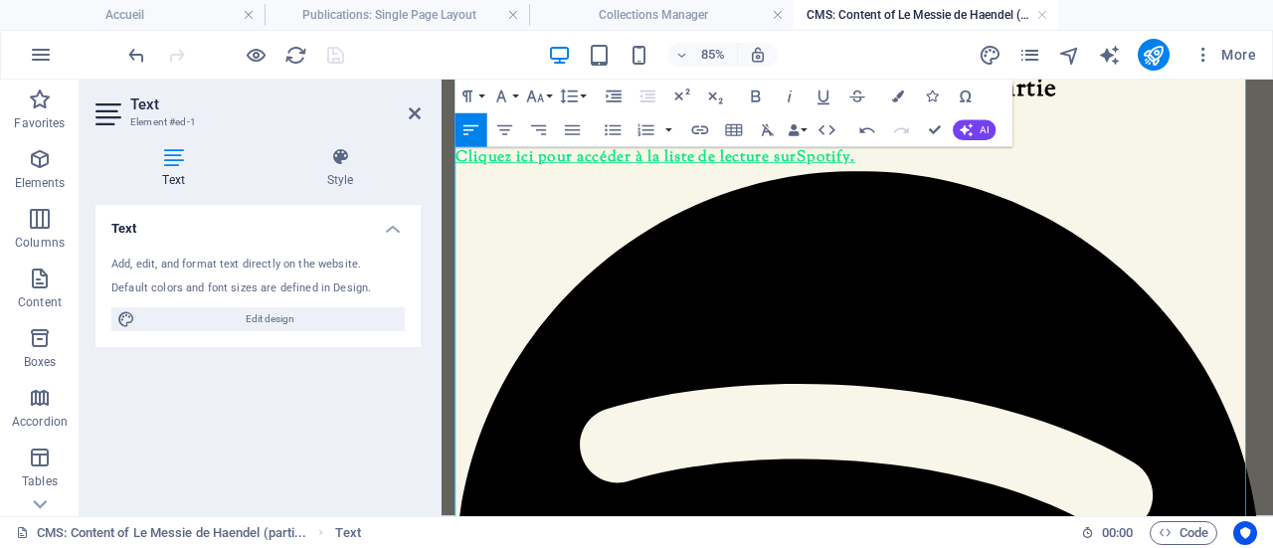
scroll to position [0, 0]
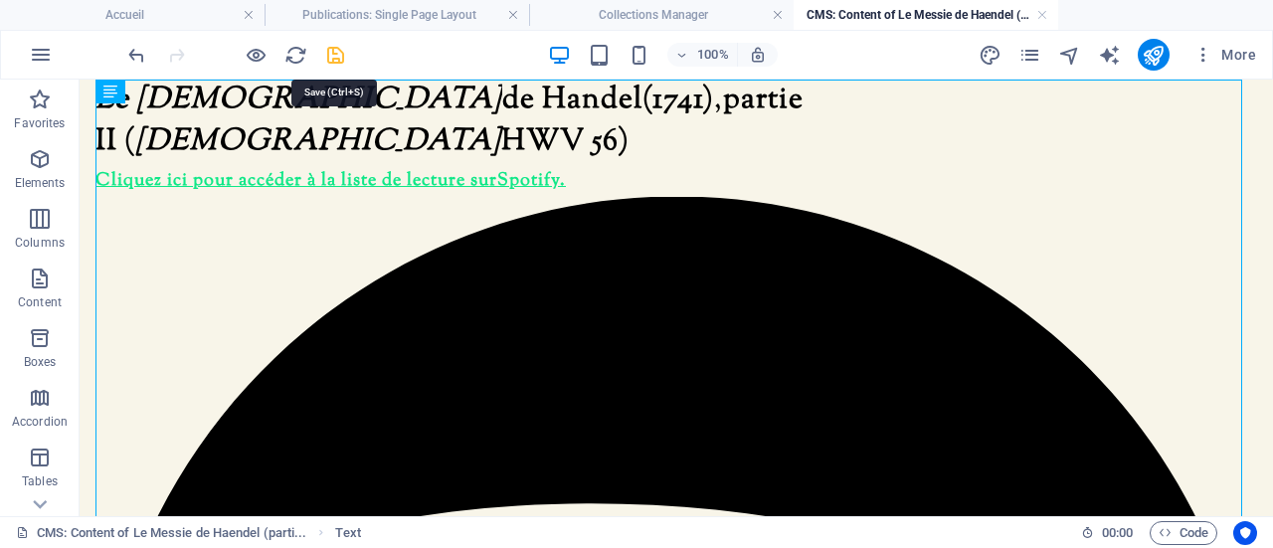
click at [334, 49] on icon "save" at bounding box center [335, 55] width 23 height 23
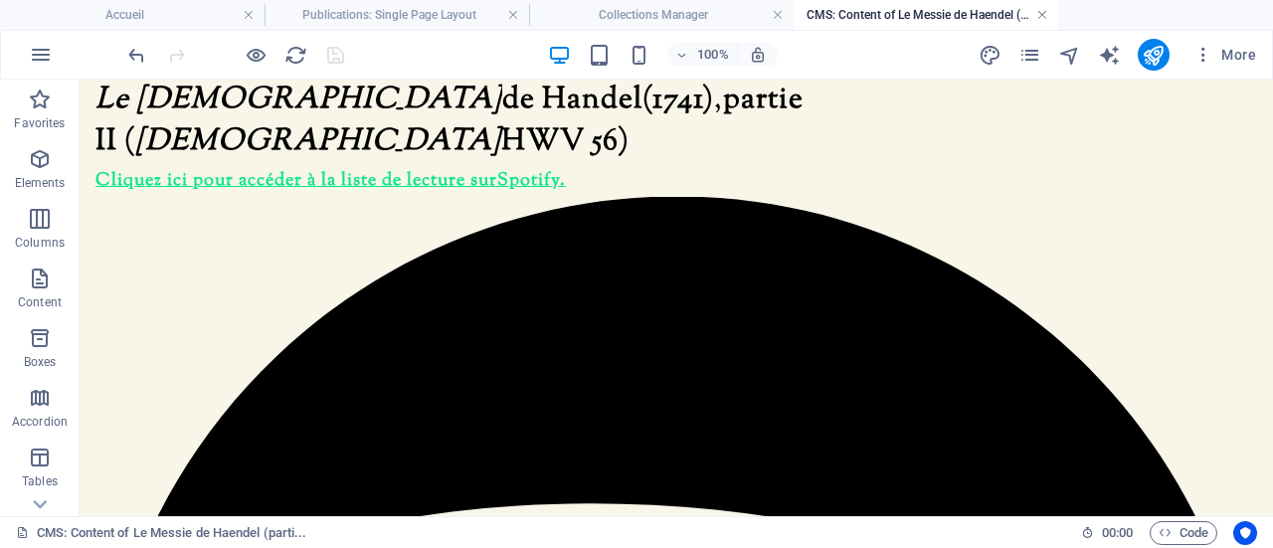
click at [1042, 15] on link at bounding box center [1042, 15] width 12 height 19
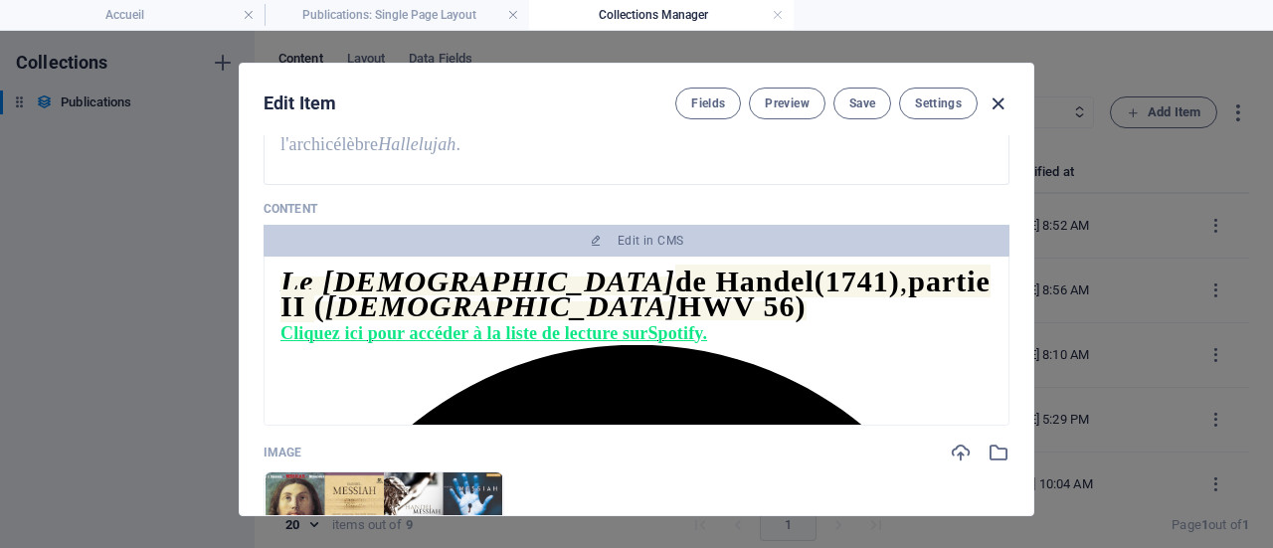
click at [998, 98] on icon "button" at bounding box center [997, 103] width 23 height 23
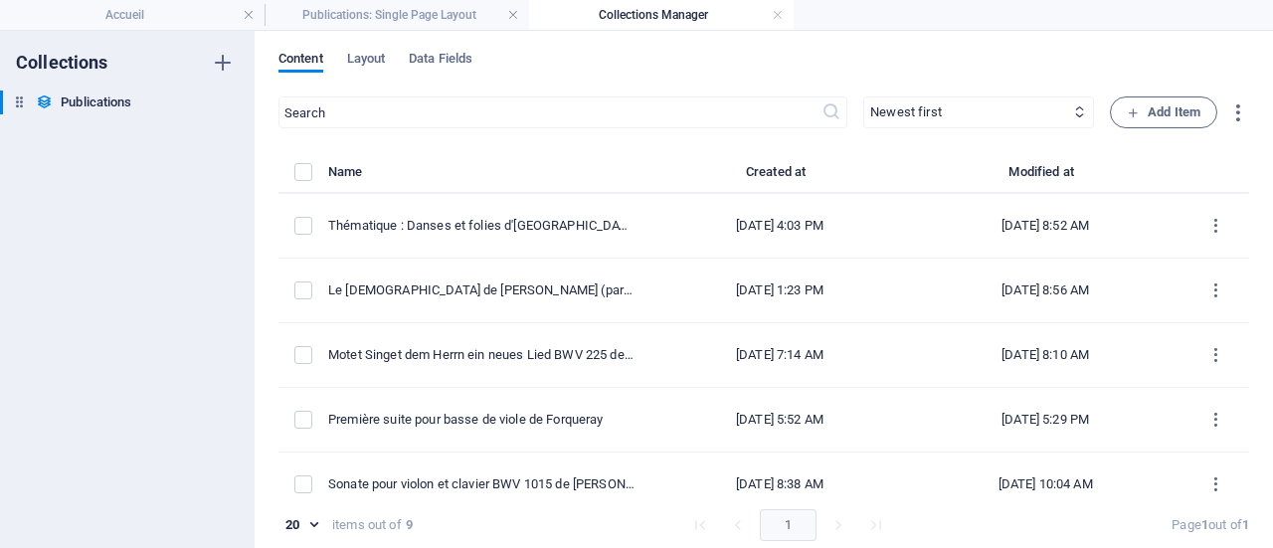
type input "[DATE]"
type input "le-messie-de-haendel-partie-ii"
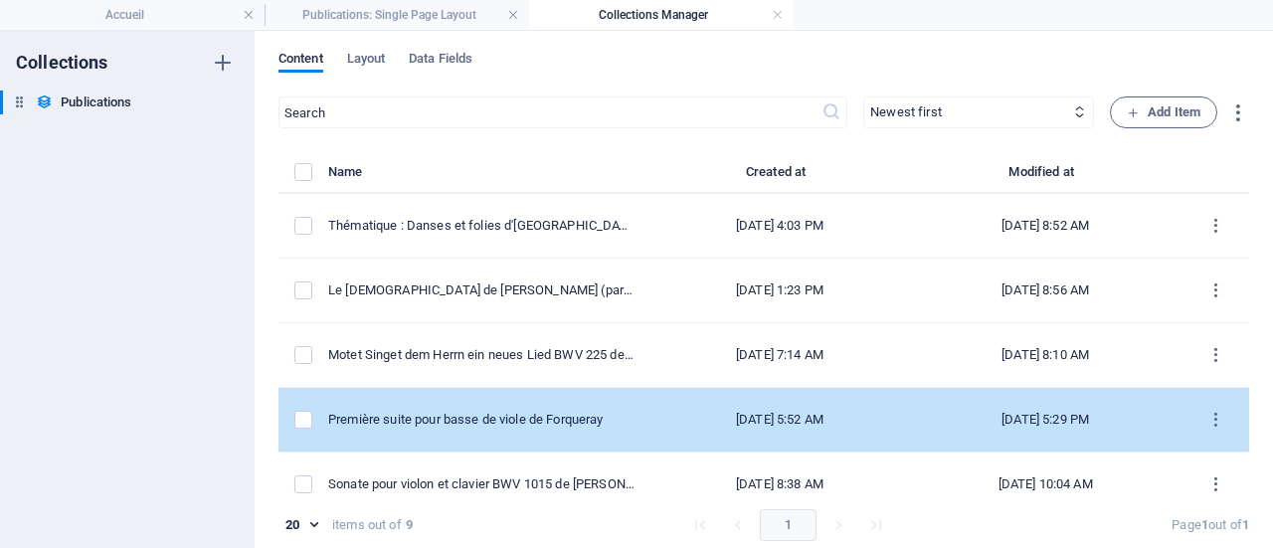
scroll to position [199, 0]
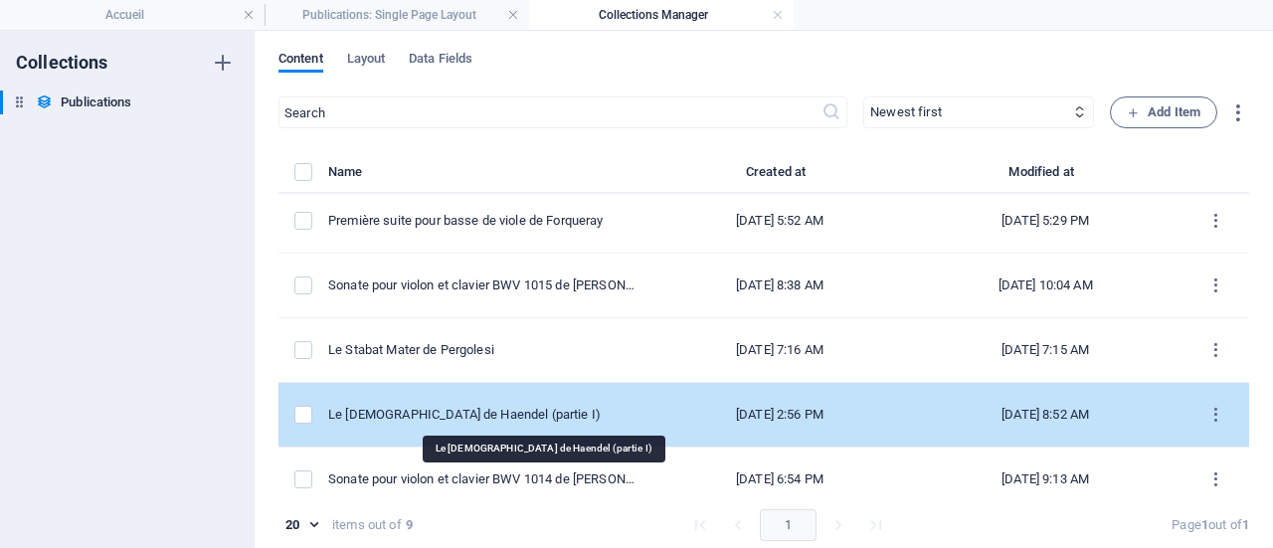
click at [598, 411] on div "Le [DEMOGRAPHIC_DATA] de Haendel (partie I)" at bounding box center [481, 415] width 306 height 18
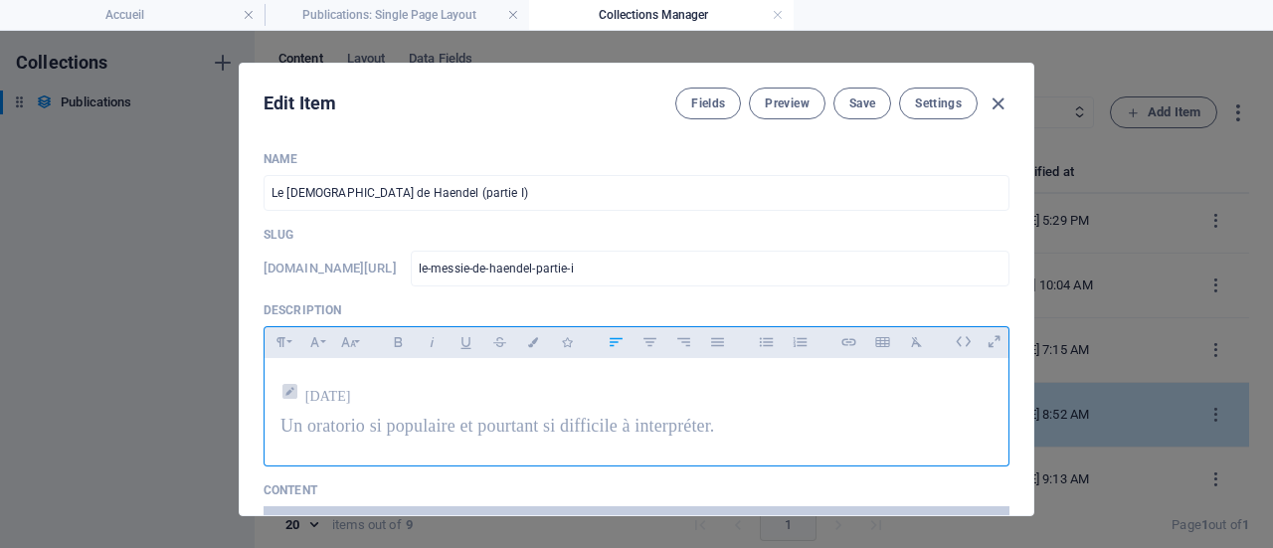
scroll to position [99, 0]
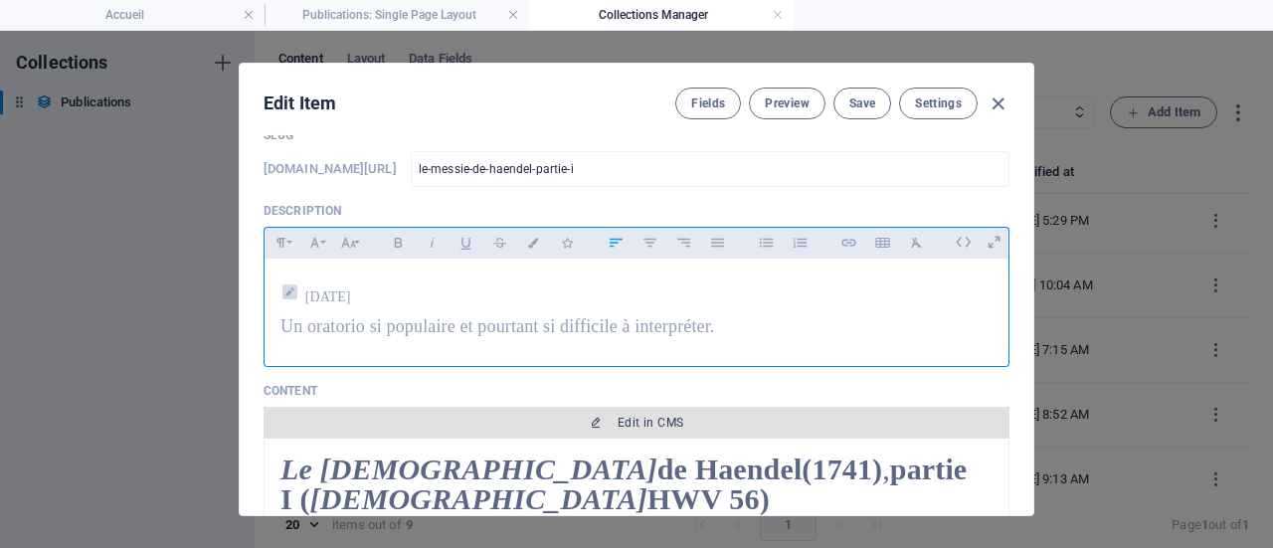
click at [624, 421] on span "Edit in CMS" at bounding box center [650, 423] width 66 height 16
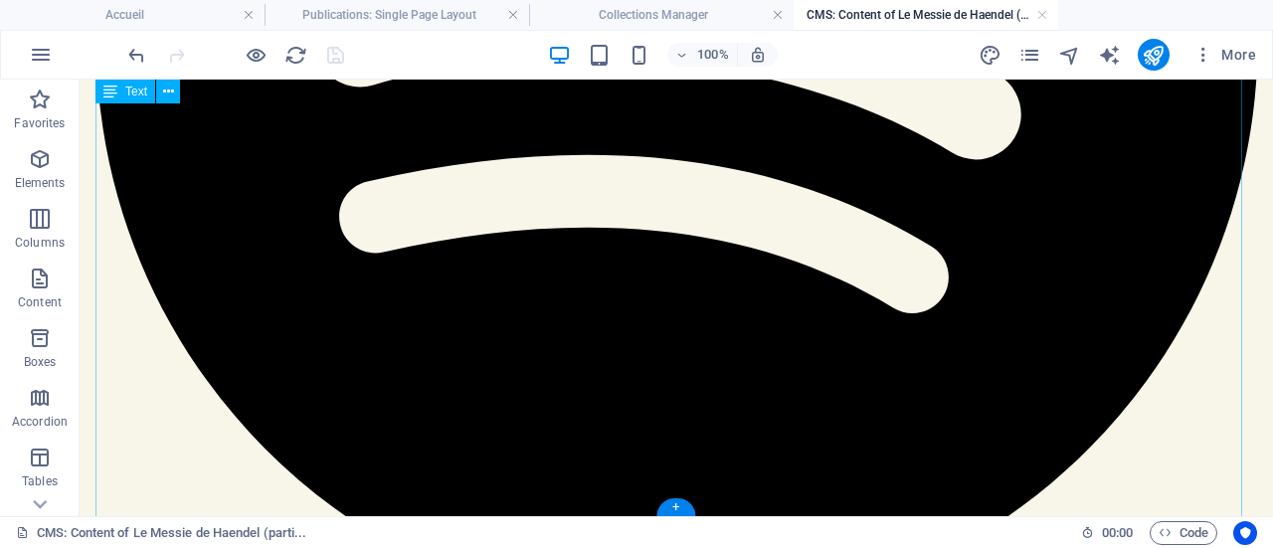
scroll to position [712, 0]
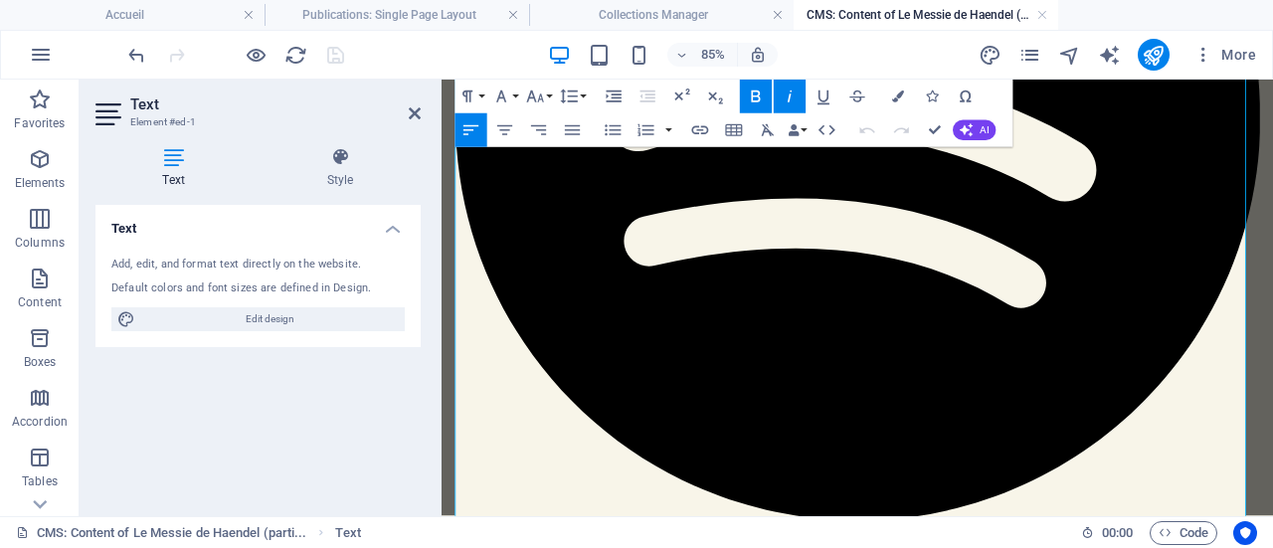
scroll to position [924, 0]
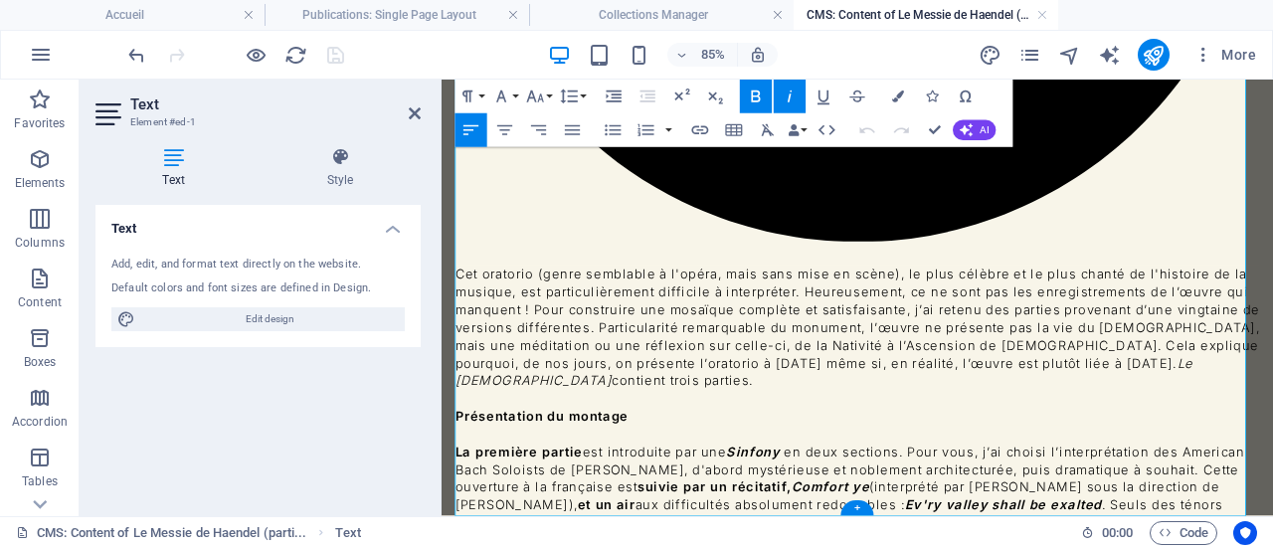
click at [899, 89] on button "Colors" at bounding box center [898, 97] width 32 height 34
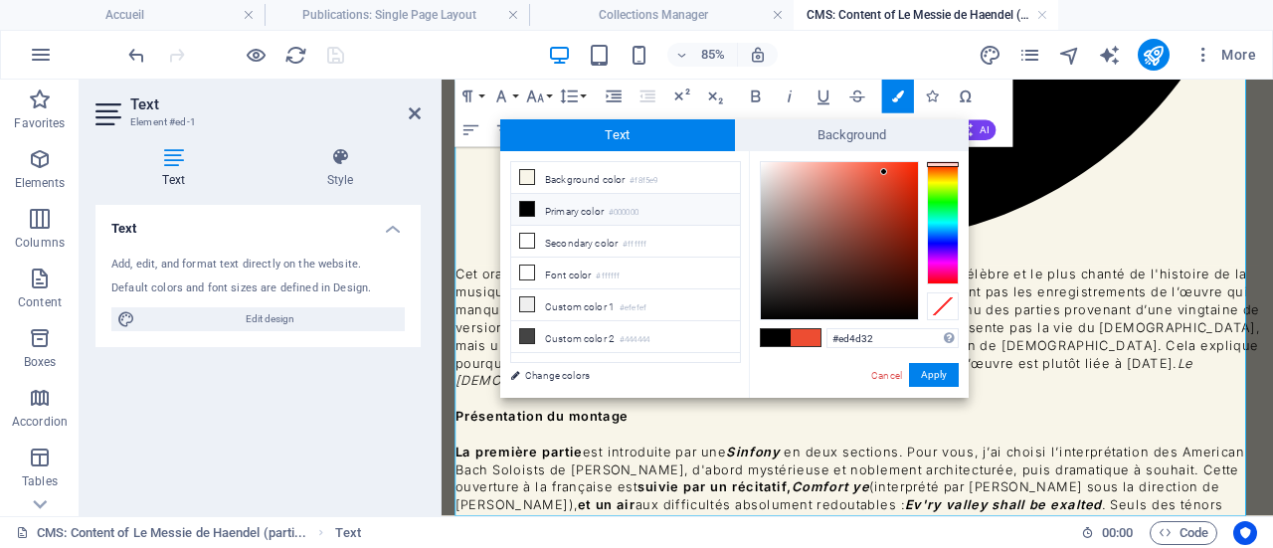
drag, startPoint x: 885, startPoint y: 333, endPoint x: 825, endPoint y: 336, distance: 59.7
click at [825, 336] on div "#ed4d32 Supported formats #0852ed rgb(8, 82, 237) rgba(8, 82, 237, 90%) hsv(221…" at bounding box center [859, 418] width 220 height 535
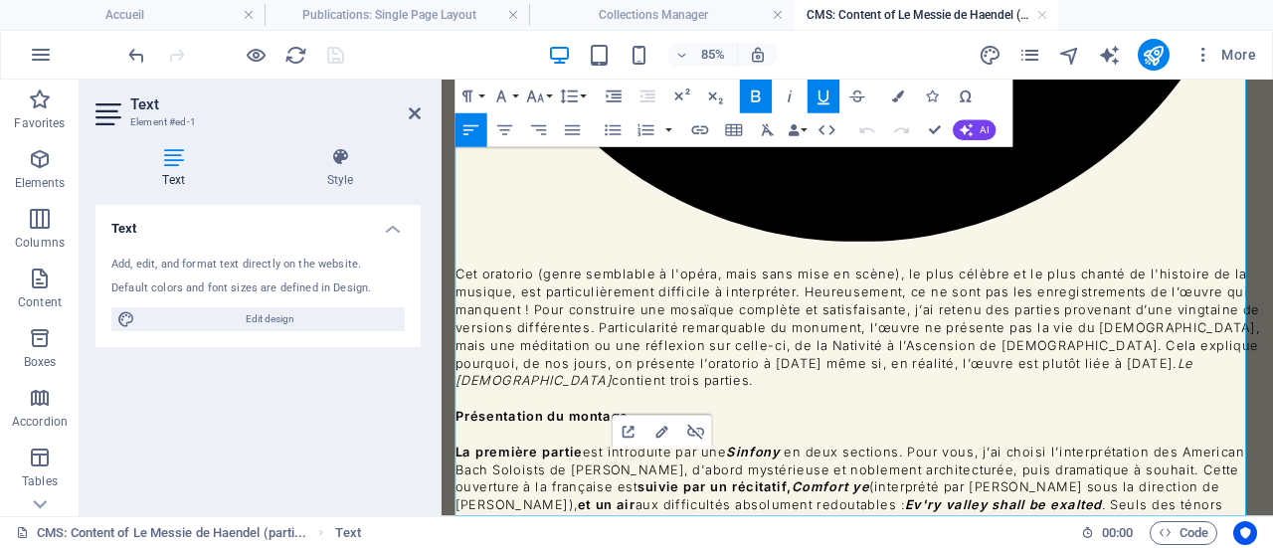
drag, startPoint x: 931, startPoint y: 529, endPoint x: 452, endPoint y: 537, distance: 478.3
click at [452, 537] on div "Le Messie de Haendel (1741) , partie I ( Messiah HWV 56) Cliquez ici pour accéd…" at bounding box center [930, 387] width 978 height 2462
copy u "Poursuivez votre découverte du Messie en cliquant ici !"
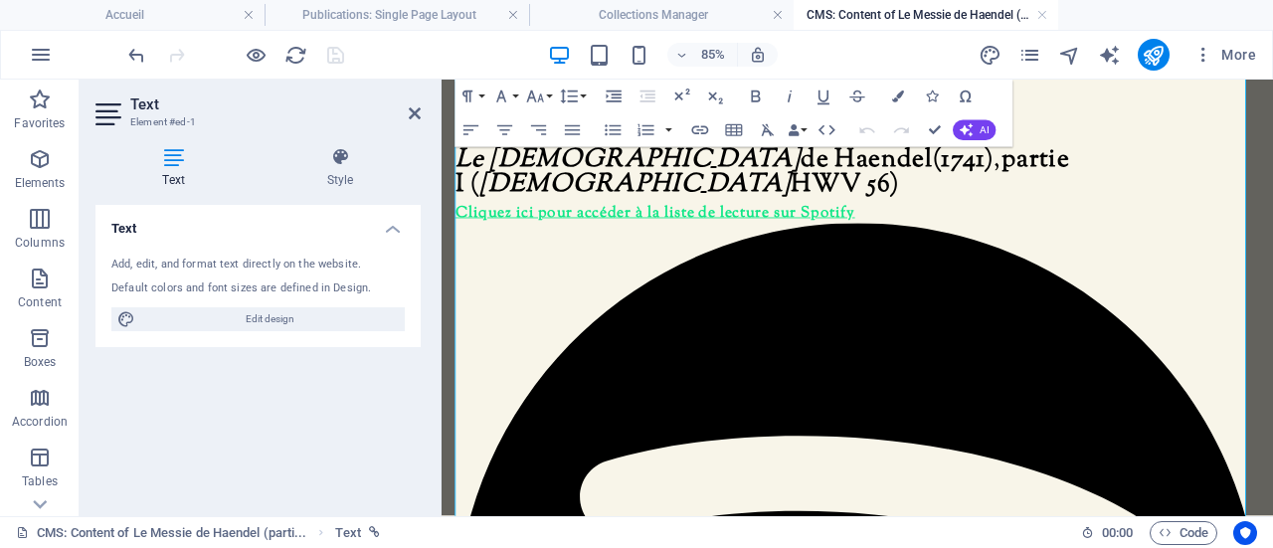
scroll to position [0, 0]
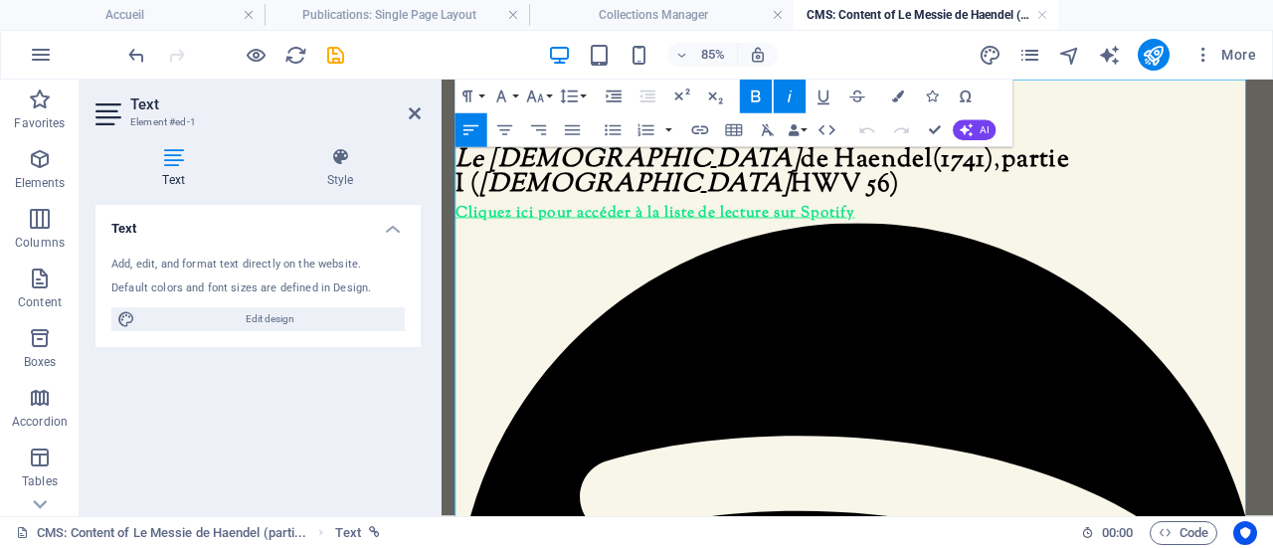
click at [929, 212] on span at bounding box center [931, 233] width 7 height 43
click at [507, 87] on icon "button" at bounding box center [501, 96] width 20 height 20
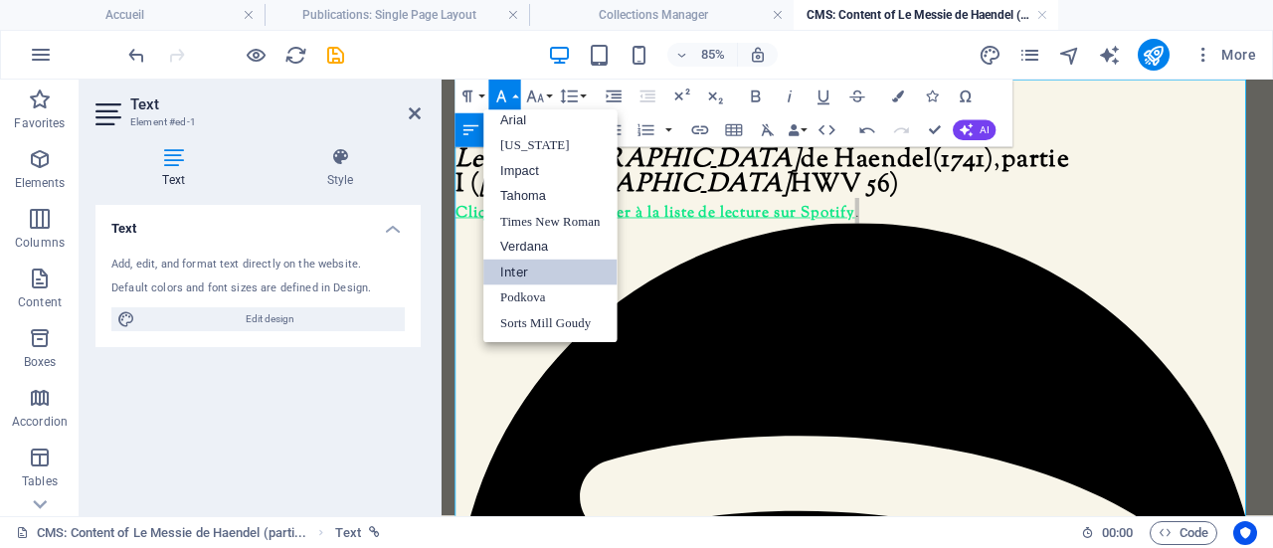
scroll to position [10, 0]
click at [527, 324] on link "Sorts Mill Goudy" at bounding box center [550, 323] width 133 height 25
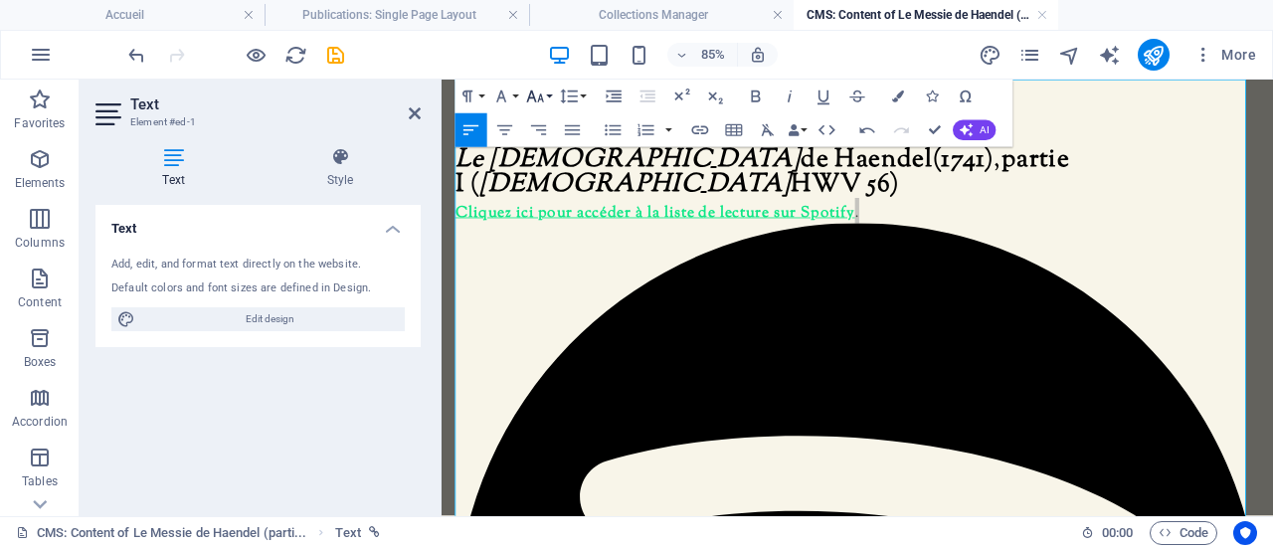
click at [545, 96] on icon "button" at bounding box center [535, 96] width 20 height 20
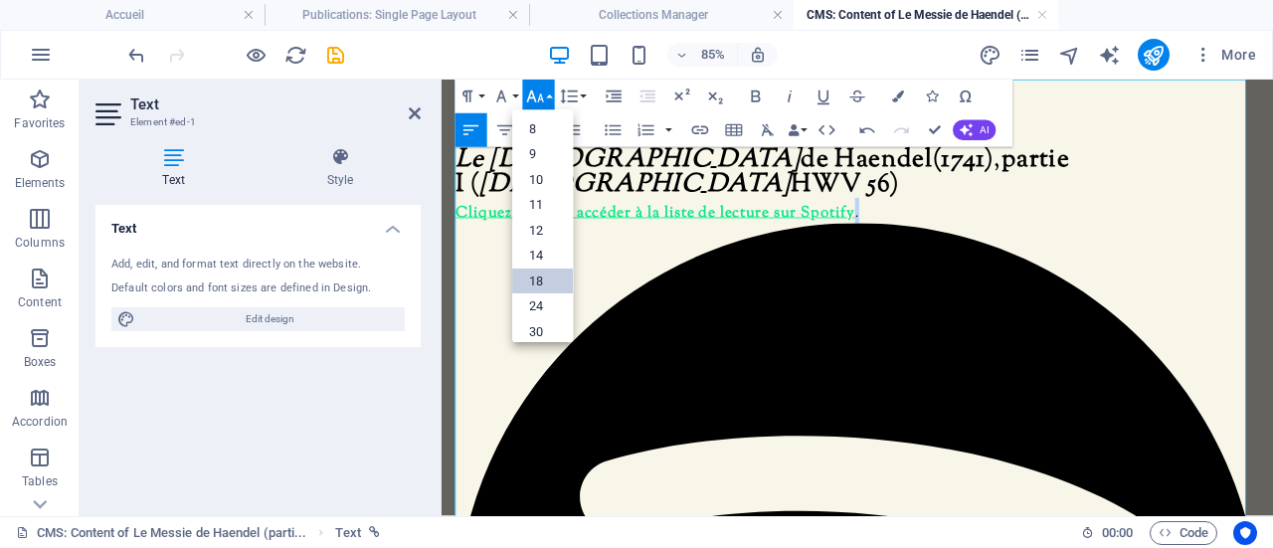
click at [546, 280] on link "18" at bounding box center [542, 281] width 61 height 26
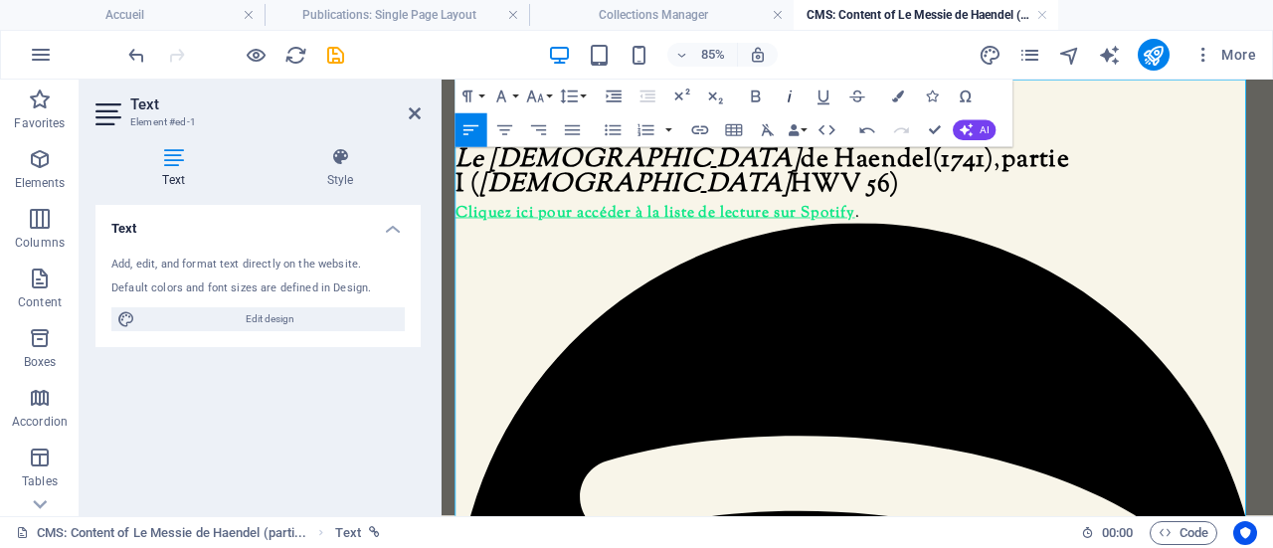
click at [789, 95] on icon "button" at bounding box center [789, 96] width 4 height 12
click at [789, 94] on icon "button" at bounding box center [789, 96] width 4 height 12
click at [762, 92] on icon "button" at bounding box center [756, 96] width 20 height 20
click at [822, 96] on icon "button" at bounding box center [823, 96] width 20 height 20
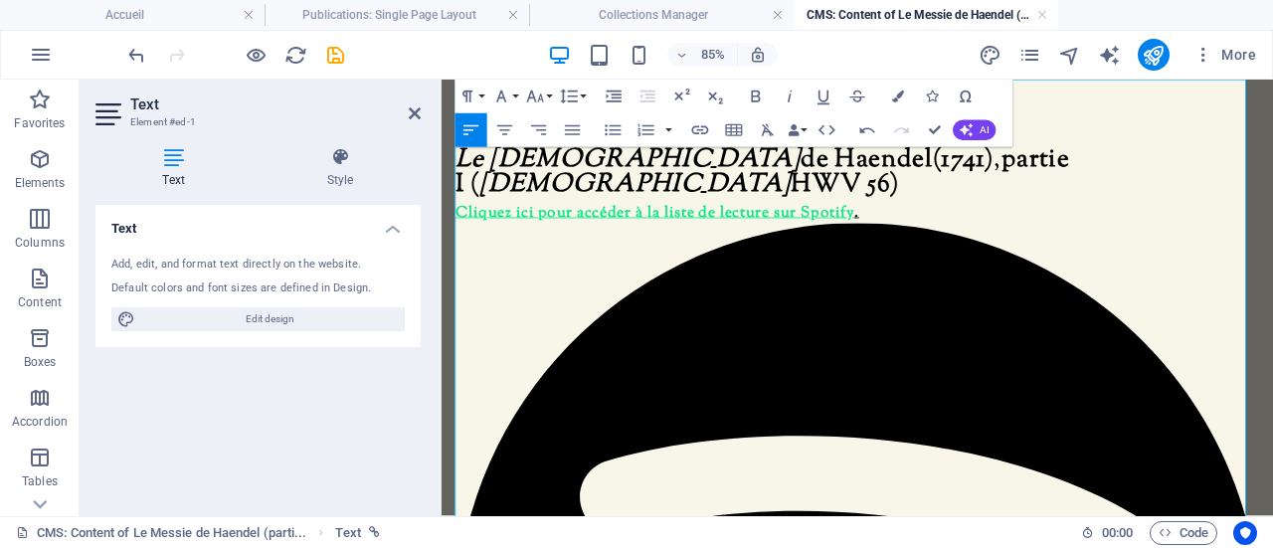
click at [896, 224] on u "Cliquez ici pour accéder à la liste de lecture sur Spotify" at bounding box center [691, 237] width 469 height 26
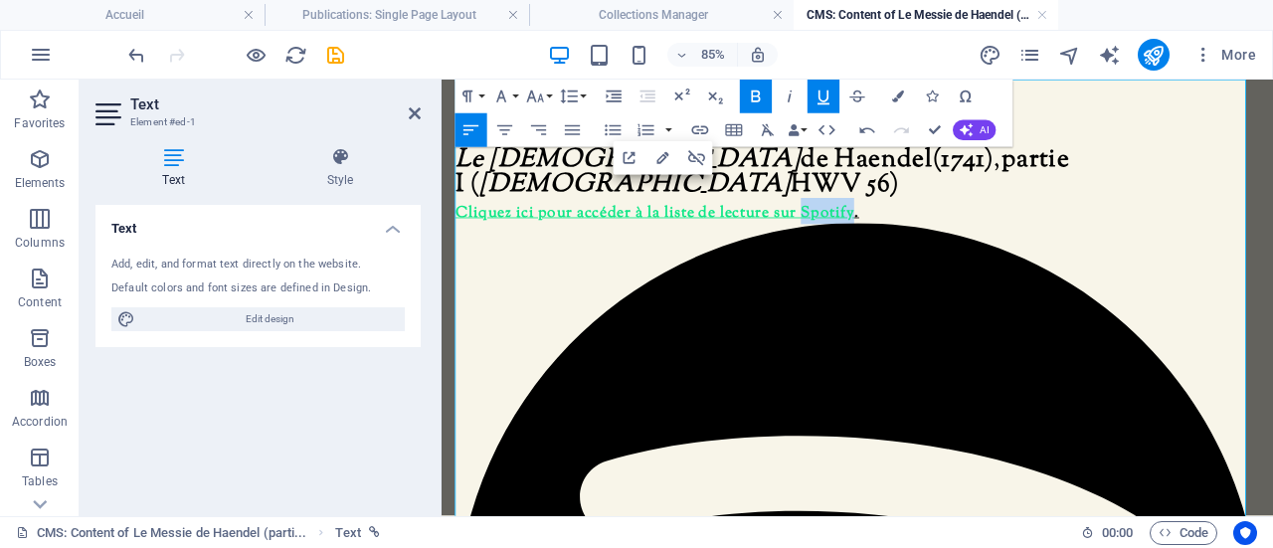
click at [896, 224] on u "Cliquez ici pour accéder à la liste de lecture sur Spotify" at bounding box center [691, 237] width 469 height 26
click at [895, 94] on icon "button" at bounding box center [898, 96] width 12 height 12
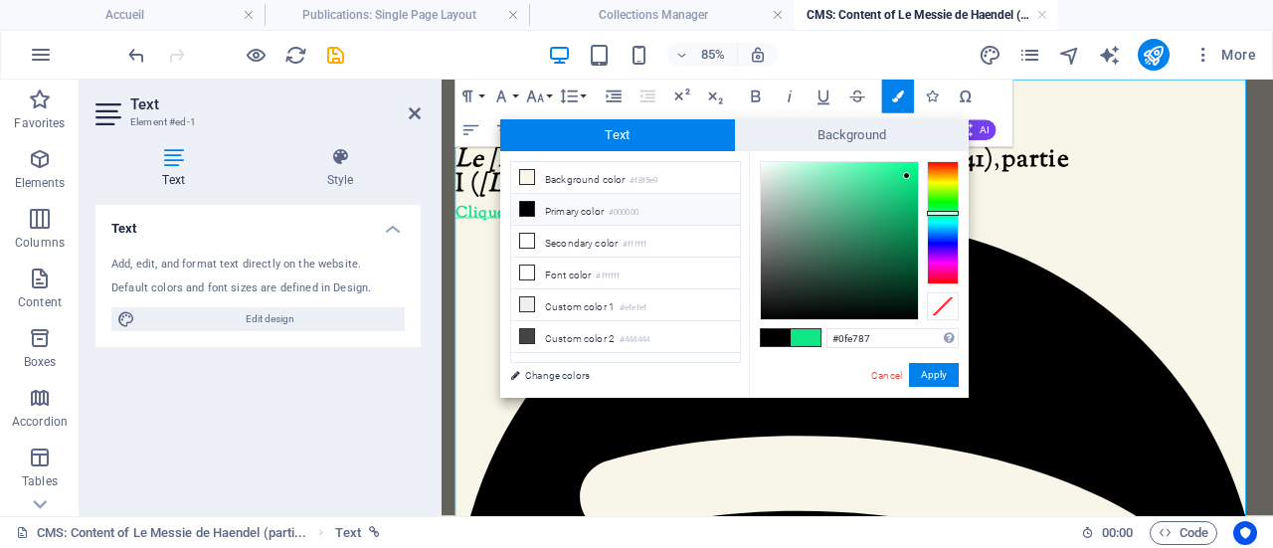
drag, startPoint x: 871, startPoint y: 337, endPoint x: 823, endPoint y: 333, distance: 47.9
click at [823, 333] on div "#0fe787 Supported formats #0852ed rgb(8, 82, 237) rgba(8, 82, 237, 90%) hsv(221…" at bounding box center [859, 418] width 220 height 535
copy u "Cliquez ici pour accéder à la liste de lecture sur ​ Spotify"
click at [919, 374] on button "Apply" at bounding box center [934, 375] width 50 height 24
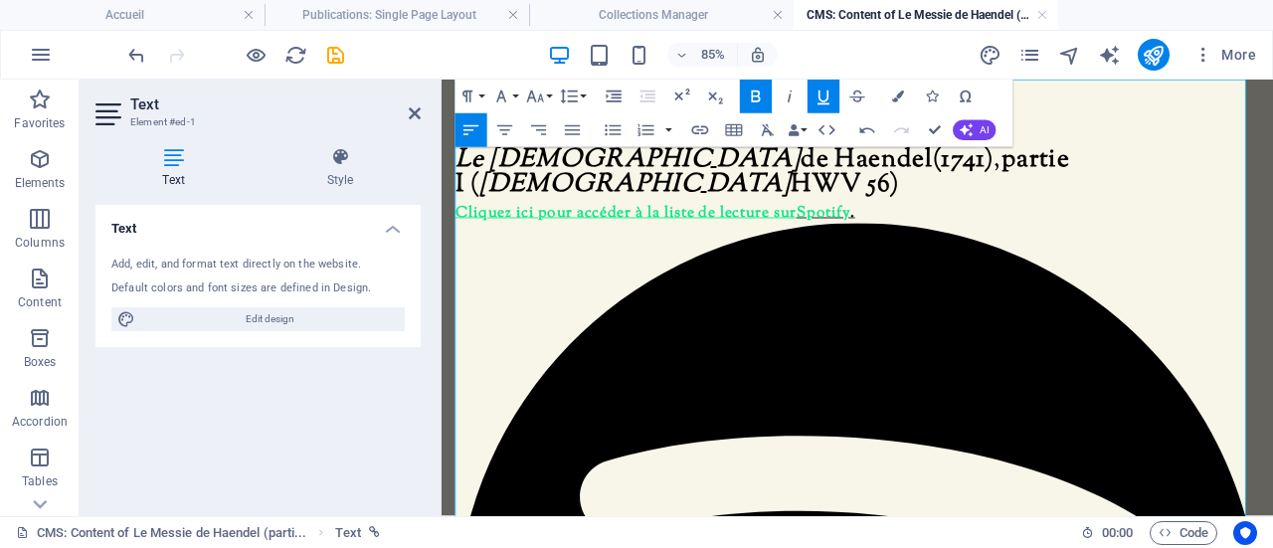
click at [935, 213] on span at bounding box center [931, 233] width 7 height 43
drag, startPoint x: 935, startPoint y: 213, endPoint x: 868, endPoint y: 206, distance: 67.0
click at [897, 96] on icon "button" at bounding box center [898, 96] width 12 height 12
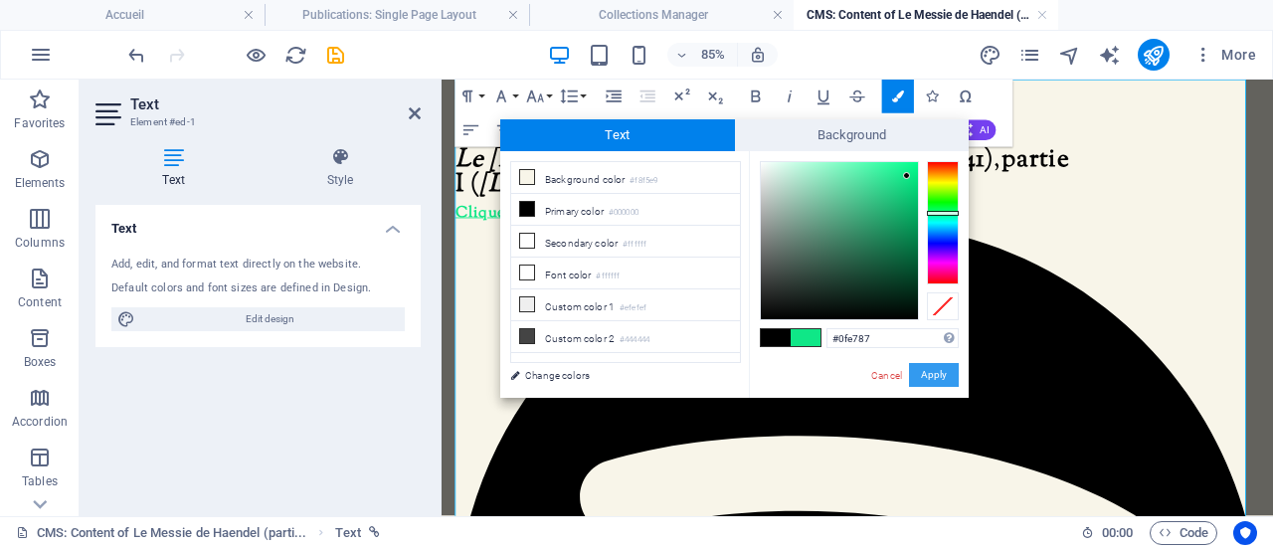
click at [925, 381] on button "Apply" at bounding box center [934, 375] width 50 height 24
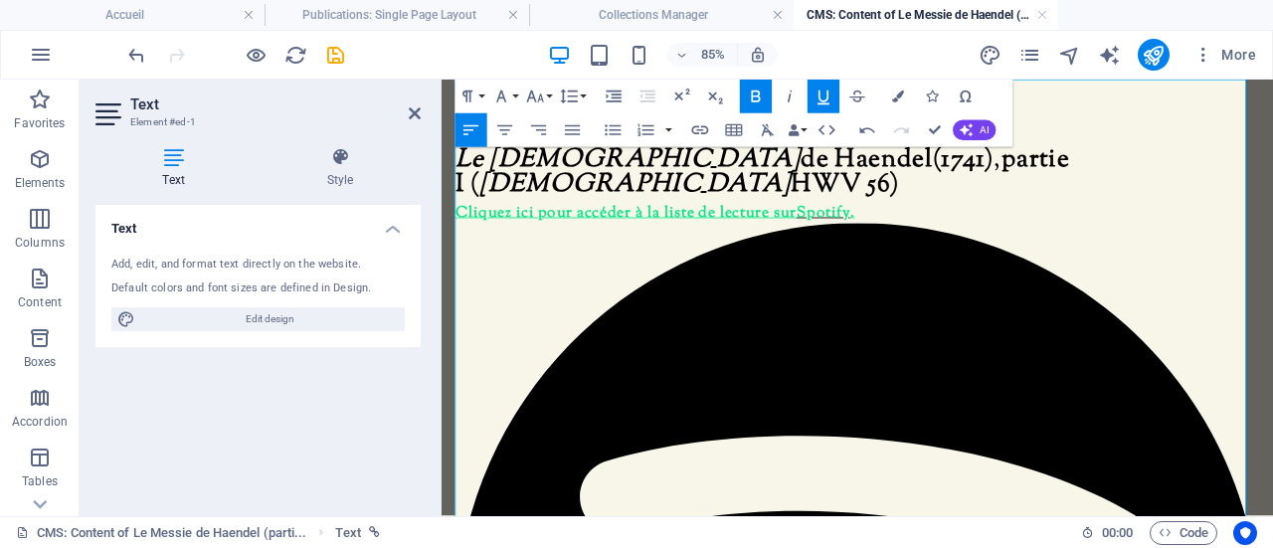
drag, startPoint x: 832, startPoint y: 208, endPoint x: 931, endPoint y: 211, distance: 98.5
drag, startPoint x: 935, startPoint y: 208, endPoint x: 864, endPoint y: 206, distance: 70.6
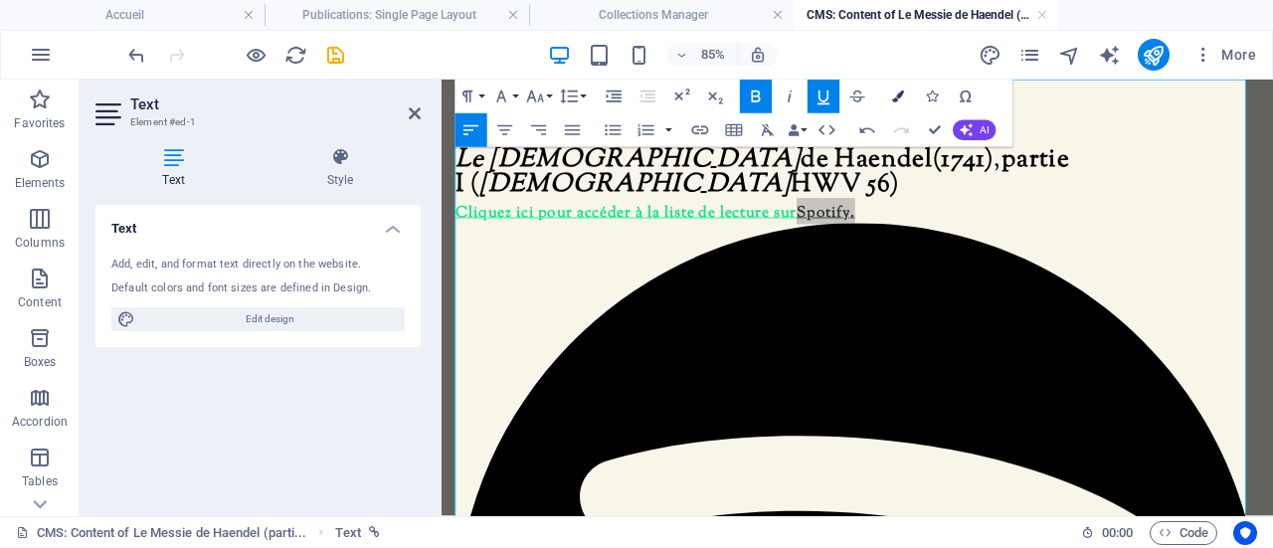
click at [899, 99] on icon "button" at bounding box center [898, 96] width 12 height 12
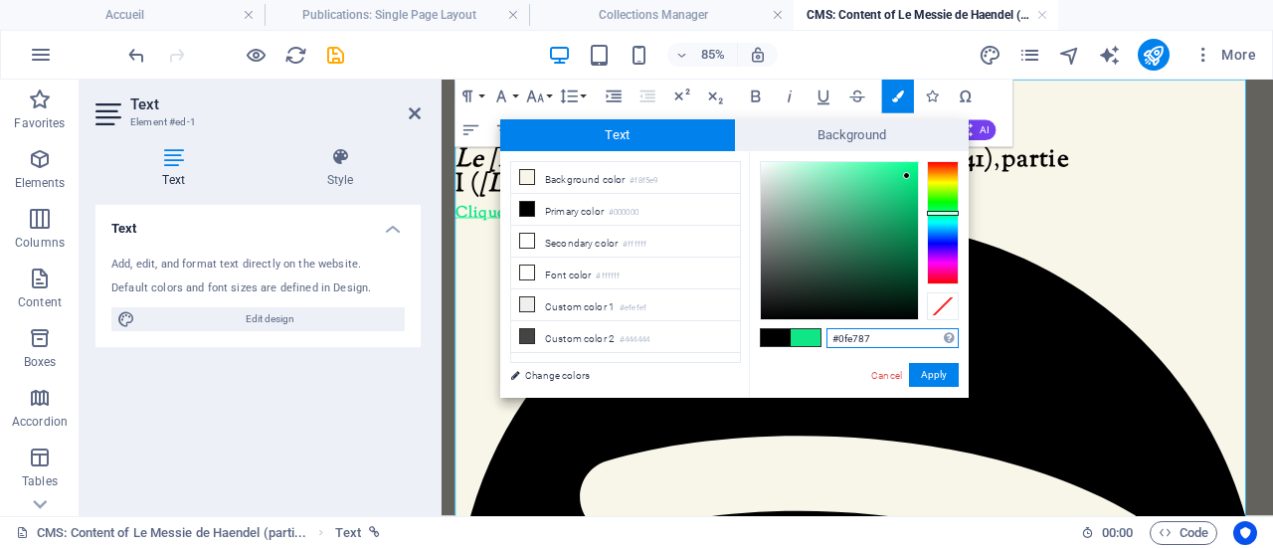
click at [887, 341] on input "#0fe787" at bounding box center [892, 338] width 132 height 20
click at [934, 383] on button "Apply" at bounding box center [934, 375] width 50 height 24
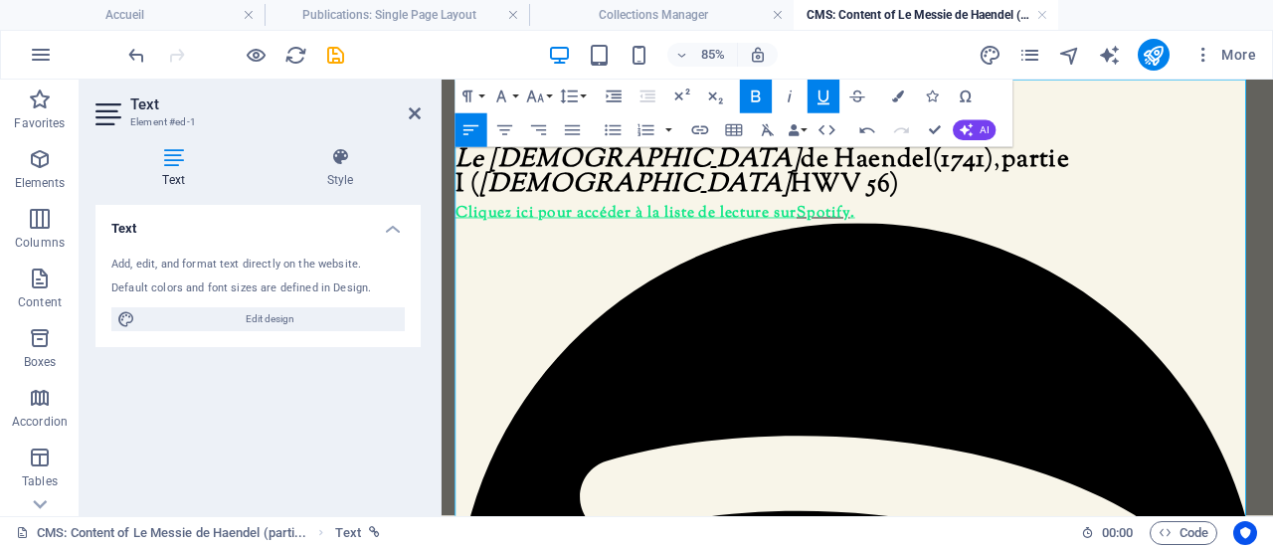
drag, startPoint x: 859, startPoint y: 211, endPoint x: 932, endPoint y: 212, distance: 72.6
click at [818, 92] on icon "button" at bounding box center [823, 97] width 12 height 14
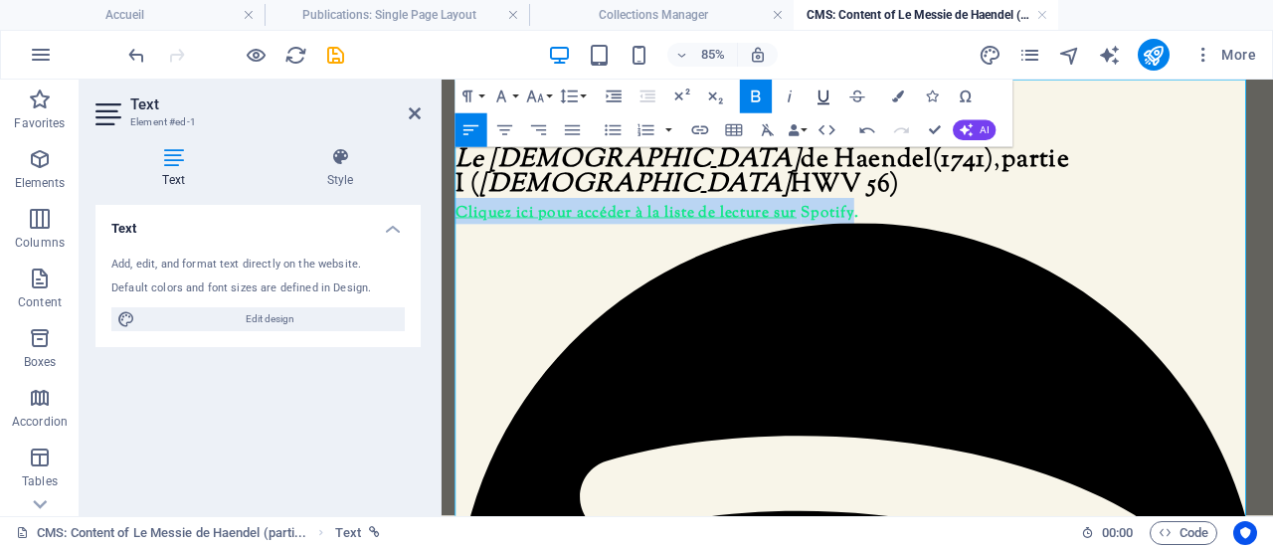
click at [818, 92] on icon "button" at bounding box center [823, 97] width 12 height 14
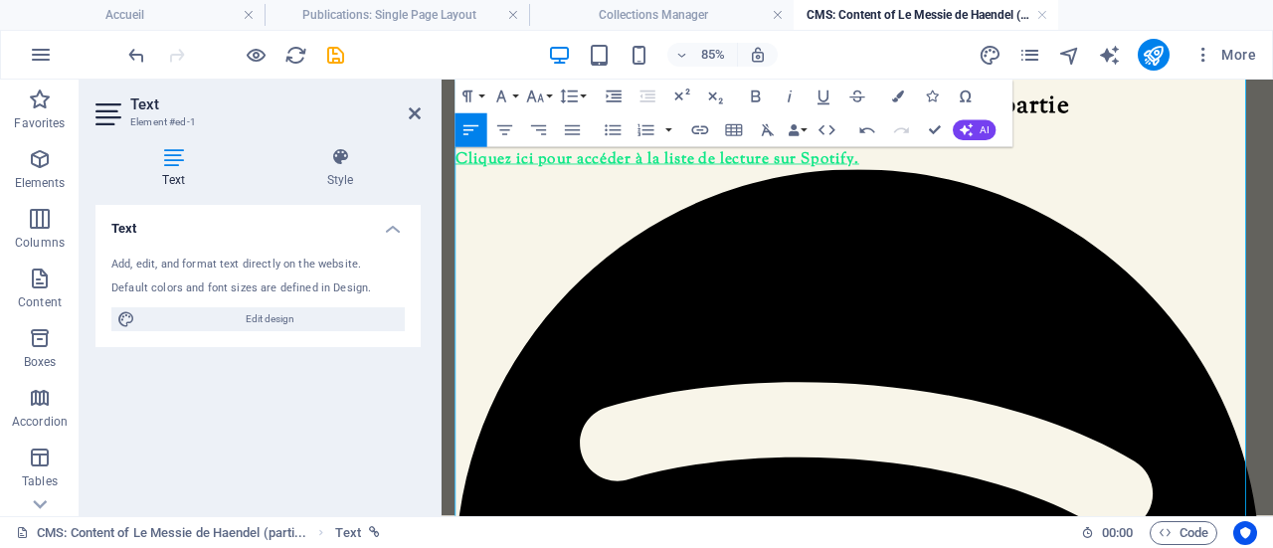
scroll to position [0, 0]
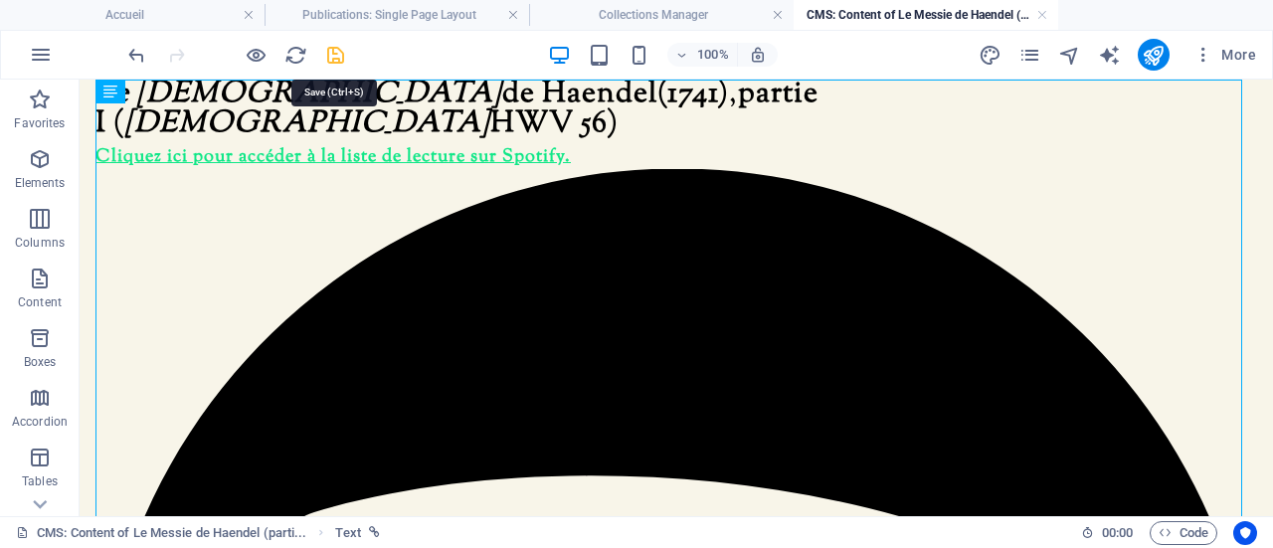
click at [327, 49] on icon "save" at bounding box center [335, 55] width 23 height 23
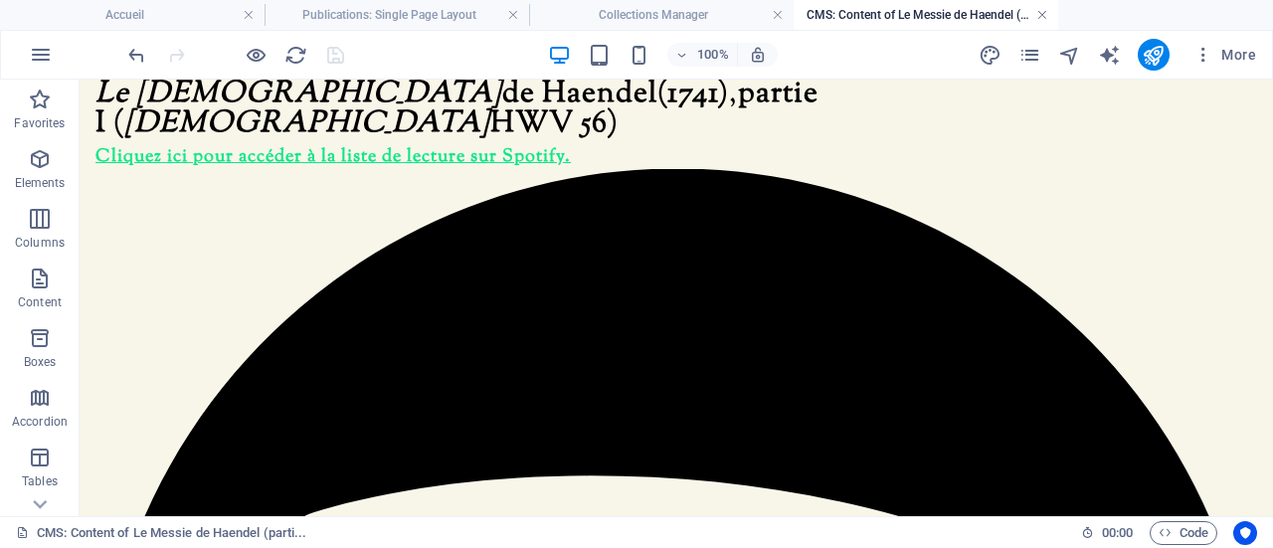
click at [1047, 15] on link at bounding box center [1042, 15] width 12 height 19
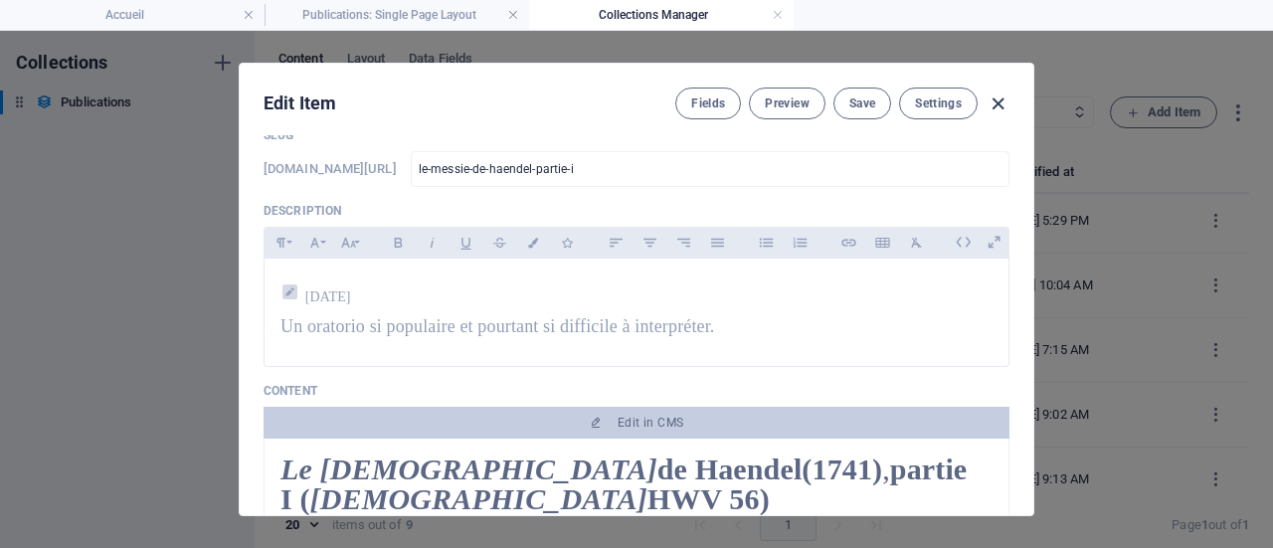
click at [1001, 100] on icon "button" at bounding box center [997, 103] width 23 height 23
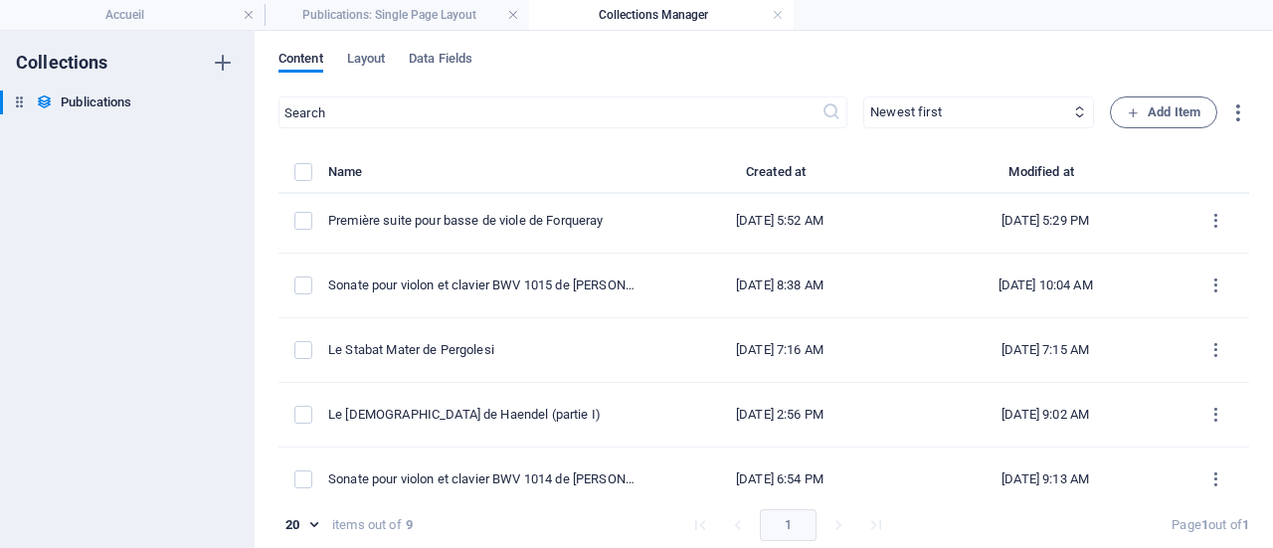
type input "[DATE]"
type input "le-messie-de-haendel-partie-i"
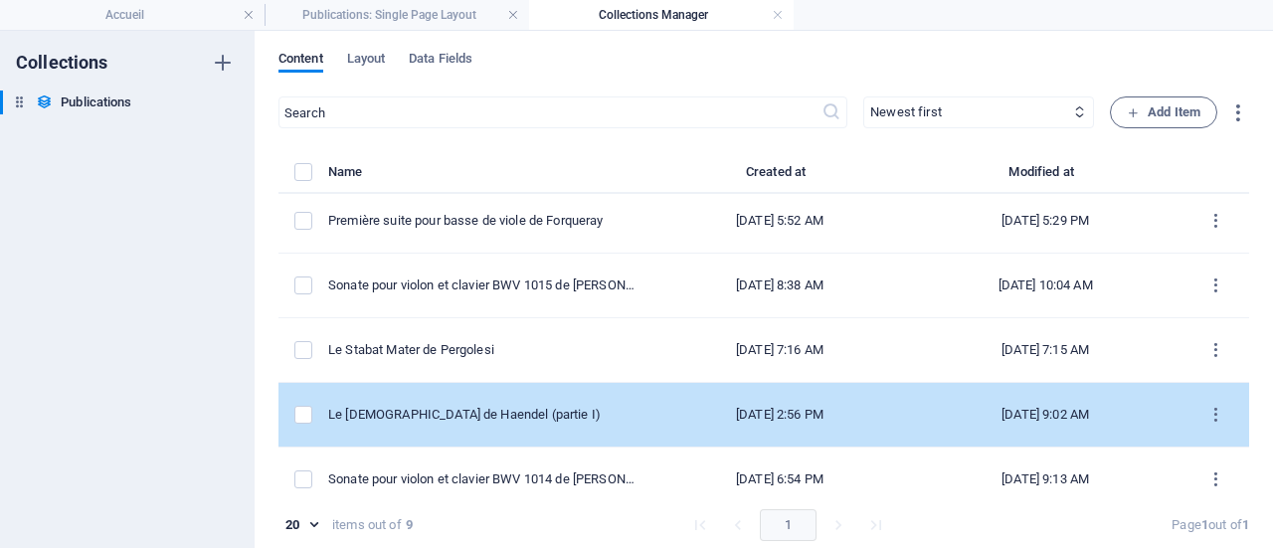
scroll to position [278, 0]
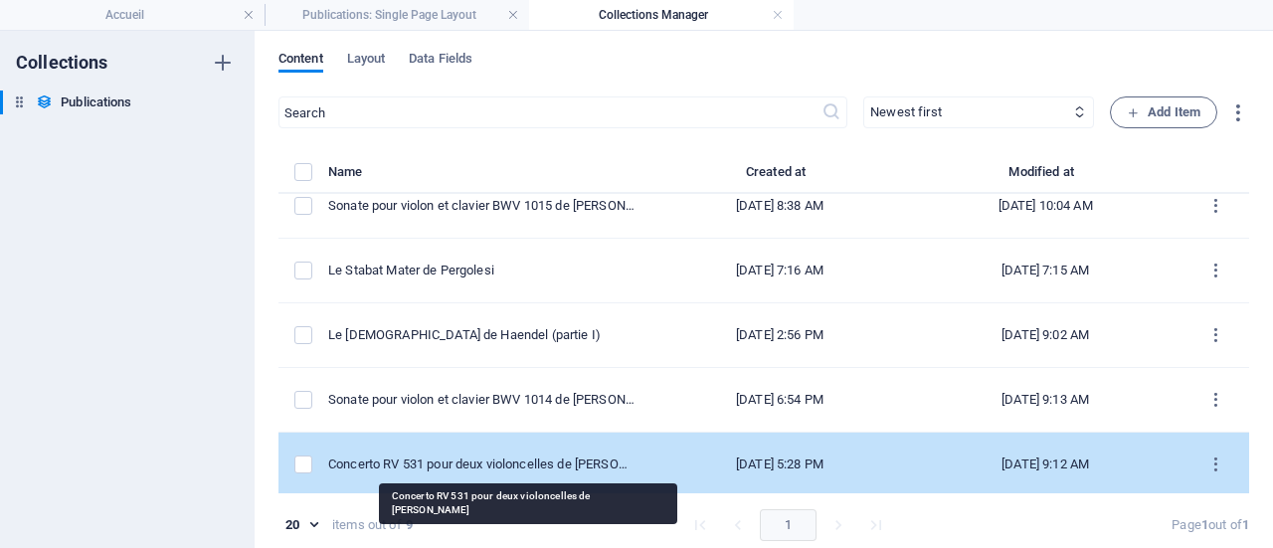
click at [580, 458] on div "Concerto RV 531 pour deux violoncelles de [PERSON_NAME]" at bounding box center [481, 464] width 306 height 18
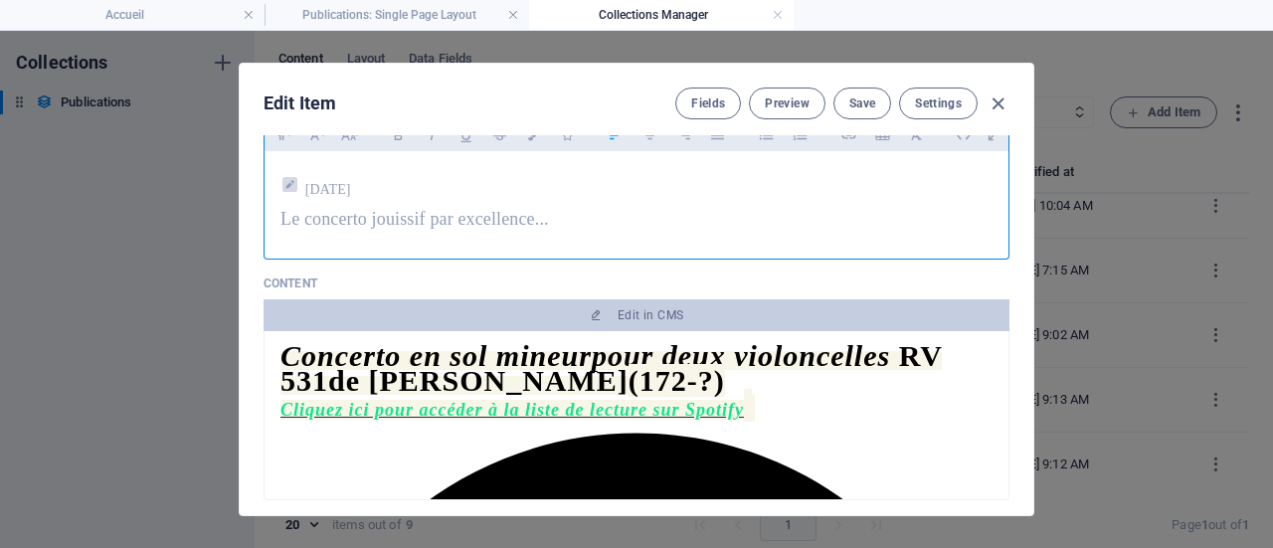
scroll to position [199, 0]
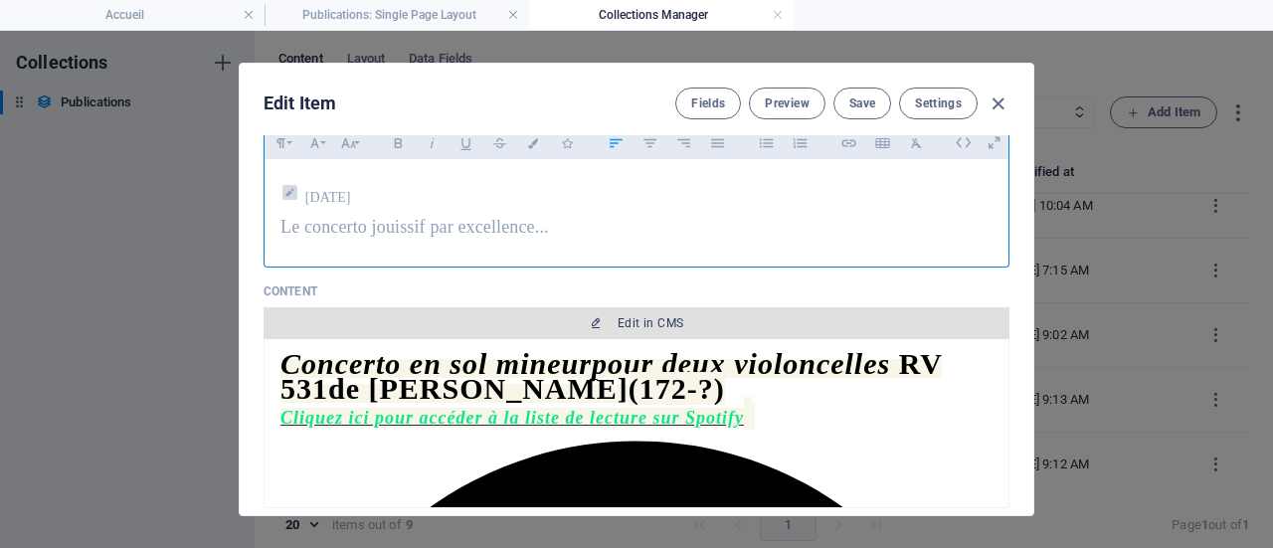
click at [648, 315] on span "Edit in CMS" at bounding box center [650, 323] width 66 height 16
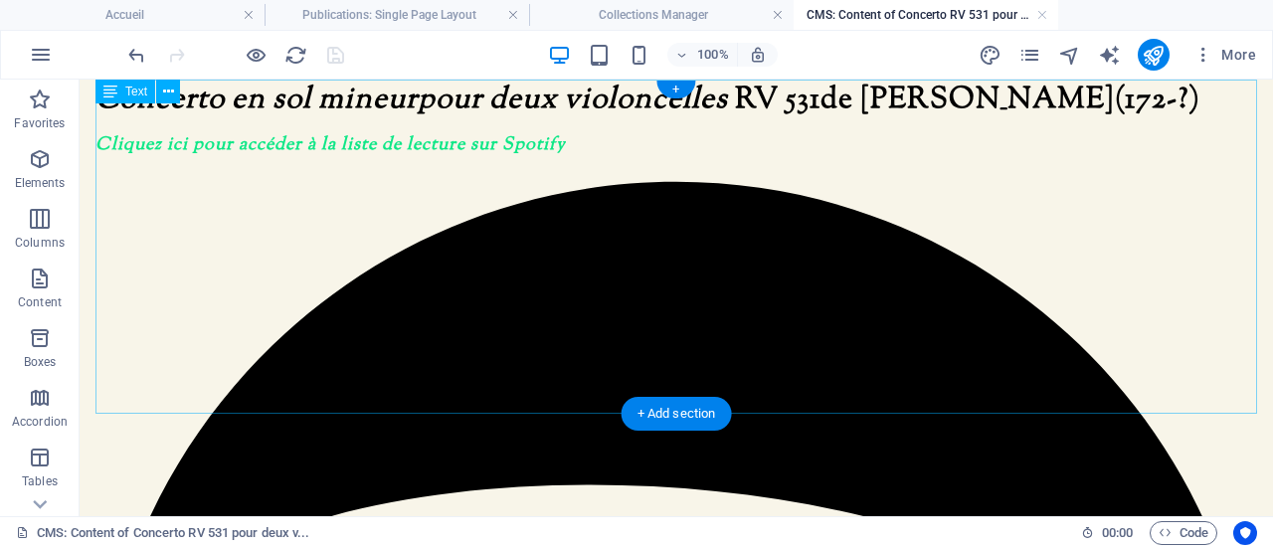
scroll to position [0, 0]
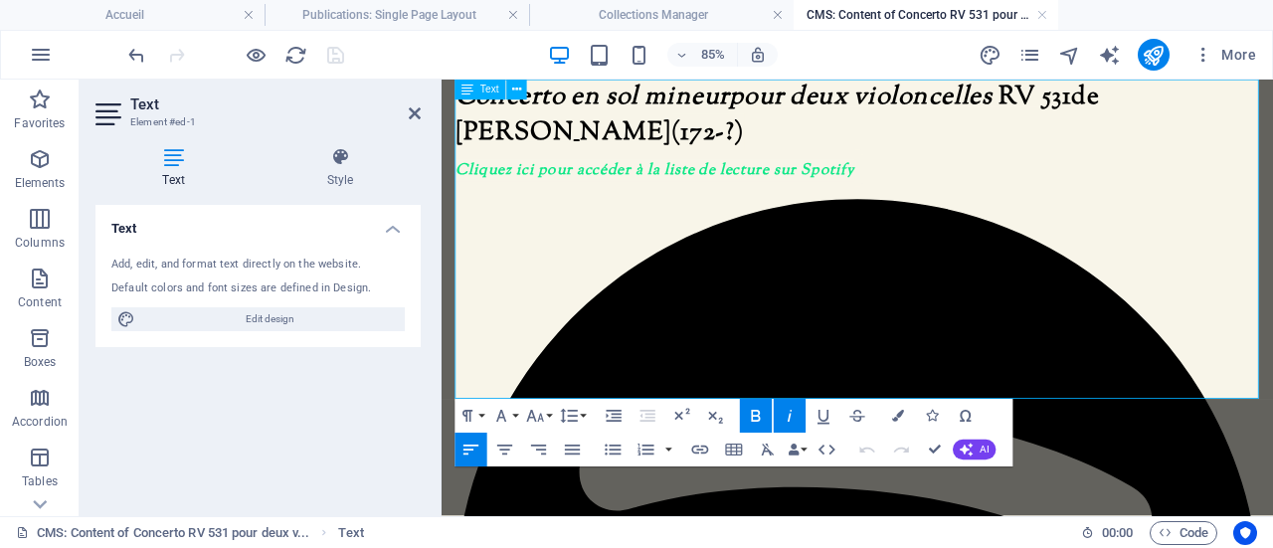
click at [930, 188] on strong at bounding box center [931, 183] width 7 height 43
click at [902, 182] on span "Cliquez ici pour accéder à la liste de lecture sur Spotify" at bounding box center [692, 187] width 470 height 26
drag, startPoint x: 934, startPoint y: 182, endPoint x: 869, endPoint y: 177, distance: 64.8
click at [869, 177] on span "Cliquez ici pour accéder à la liste de lecture sur Spotify ." at bounding box center [695, 187] width 476 height 26
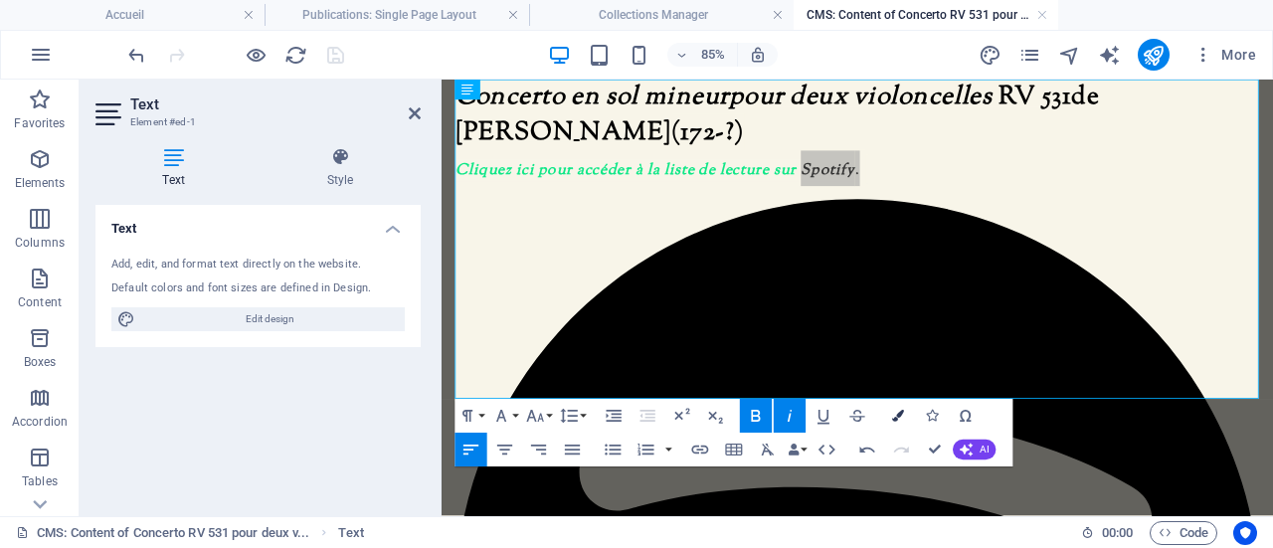
click at [896, 413] on icon "button" at bounding box center [898, 416] width 12 height 12
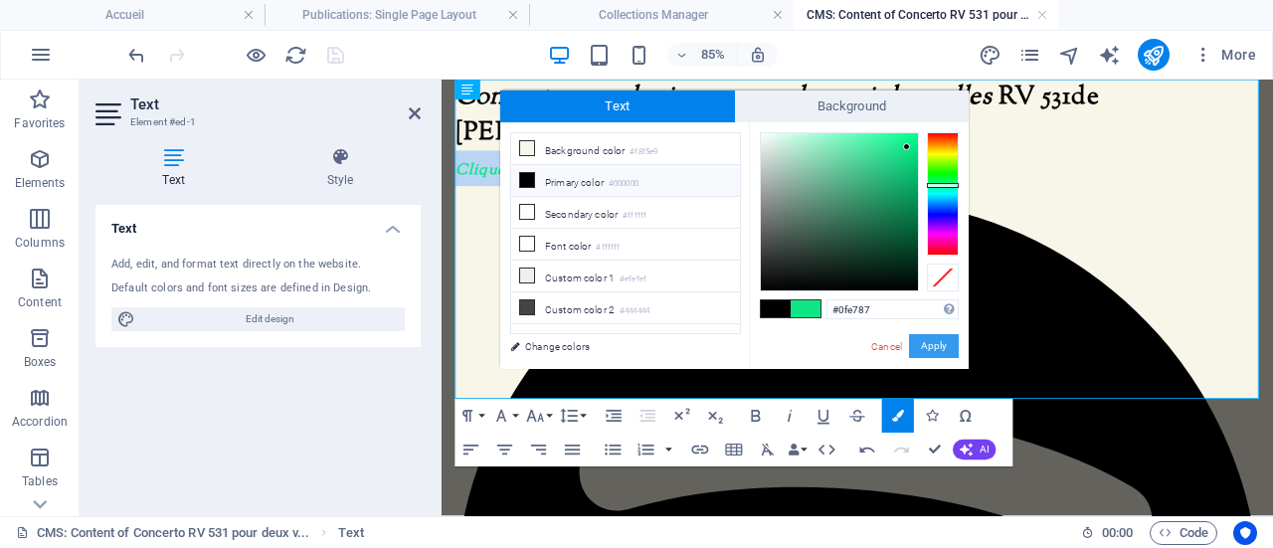
click at [931, 342] on button "Apply" at bounding box center [934, 346] width 50 height 24
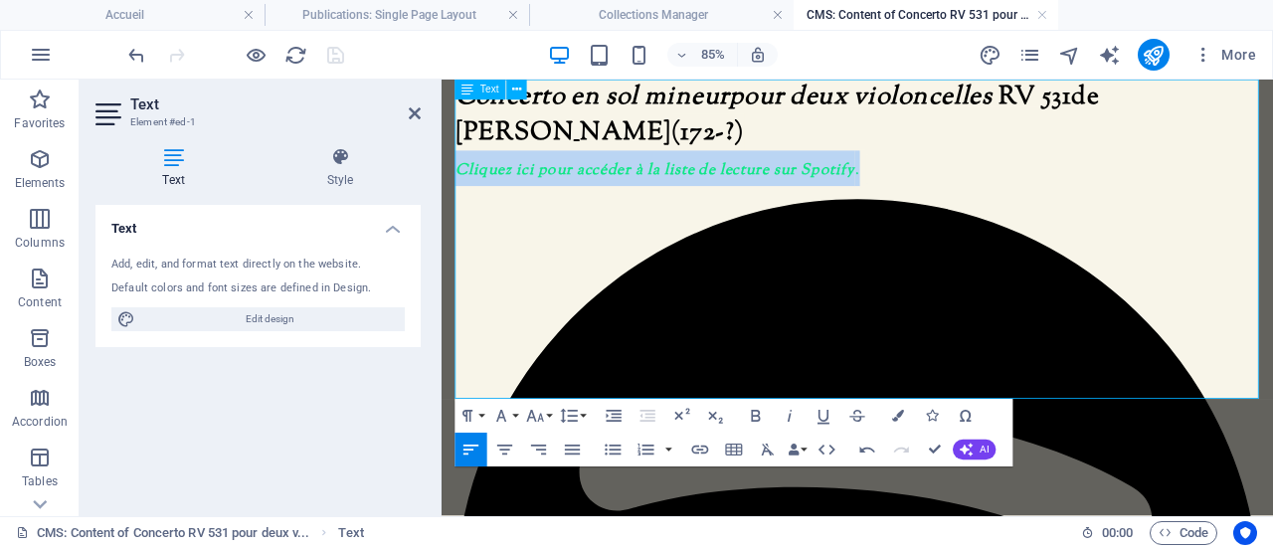
drag, startPoint x: 933, startPoint y: 187, endPoint x: 462, endPoint y: 180, distance: 470.3
click at [462, 180] on span "Cliquez ici pour accéder à la liste de lecture sur Spotify ." at bounding box center [695, 187] width 476 height 26
click at [781, 407] on icon "button" at bounding box center [789, 416] width 20 height 20
click at [825, 413] on icon "button" at bounding box center [823, 416] width 20 height 20
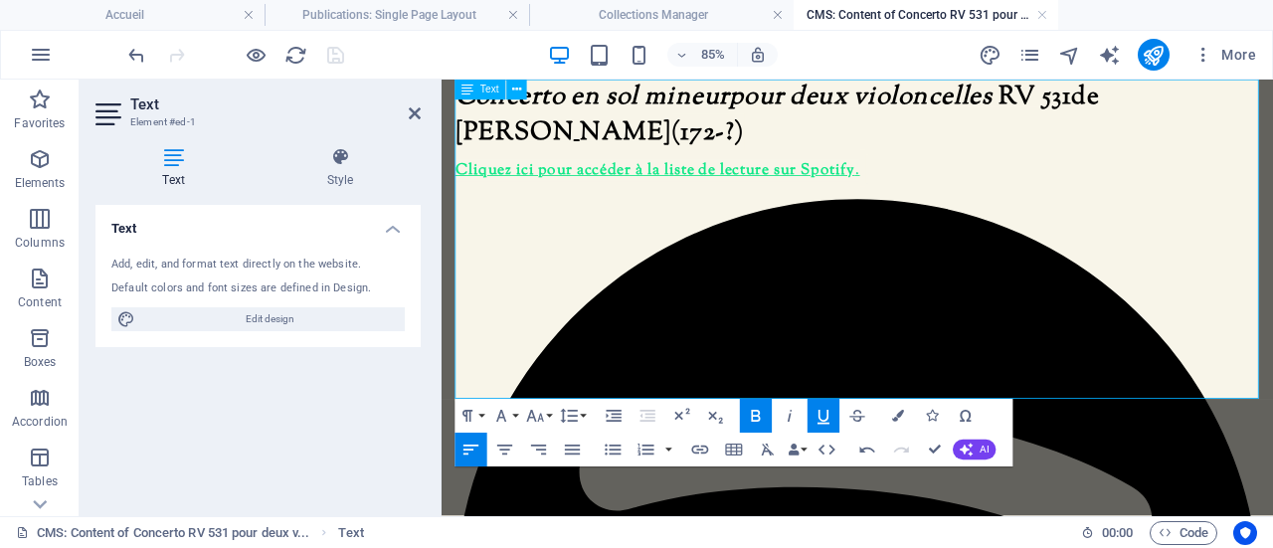
click at [497, 160] on span "Concerto en sol mineur pour deux violoncelles RV 531 de Vivaldi" at bounding box center [836, 121] width 758 height 85
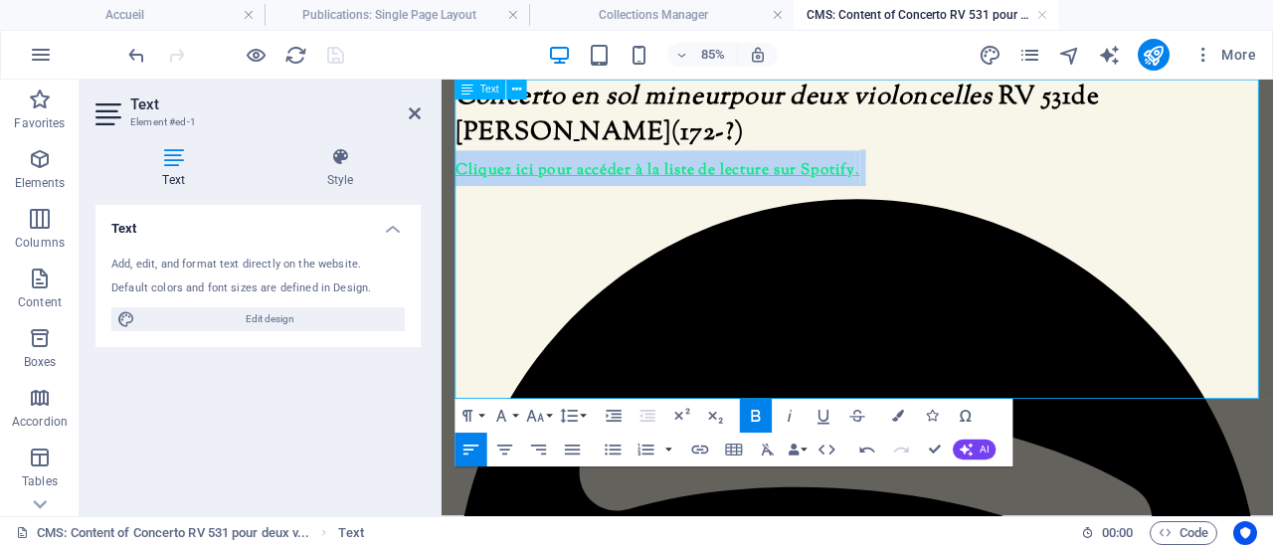
drag, startPoint x: 459, startPoint y: 182, endPoint x: 973, endPoint y: 179, distance: 514.0
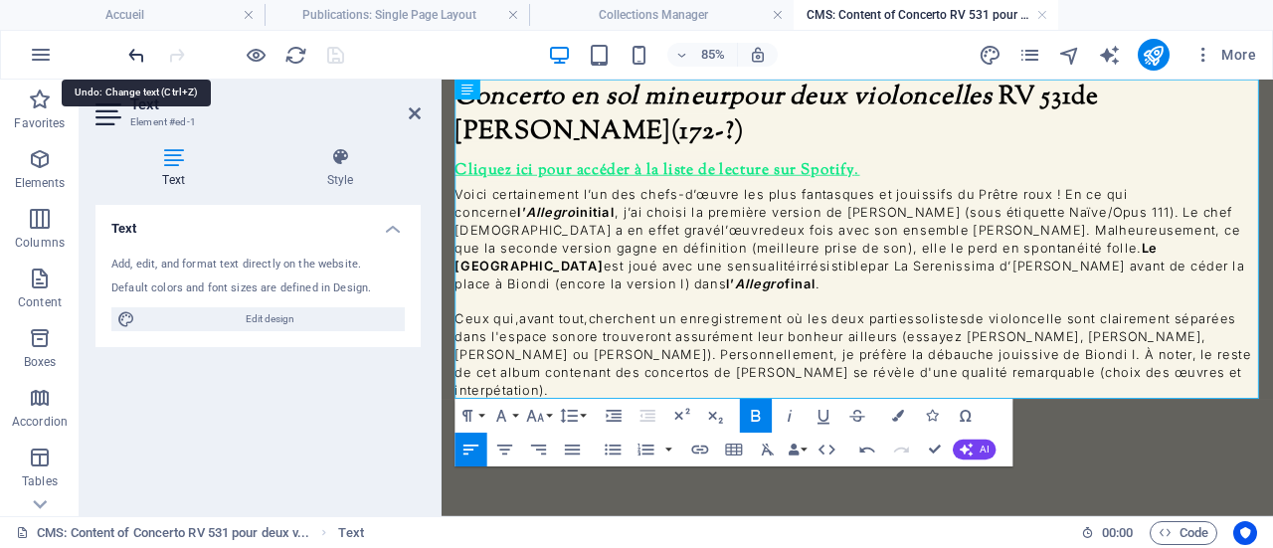
click at [133, 54] on icon "undo" at bounding box center [136, 55] width 23 height 23
click at [136, 48] on icon "undo" at bounding box center [136, 55] width 23 height 23
click at [132, 53] on icon "undo" at bounding box center [136, 55] width 23 height 23
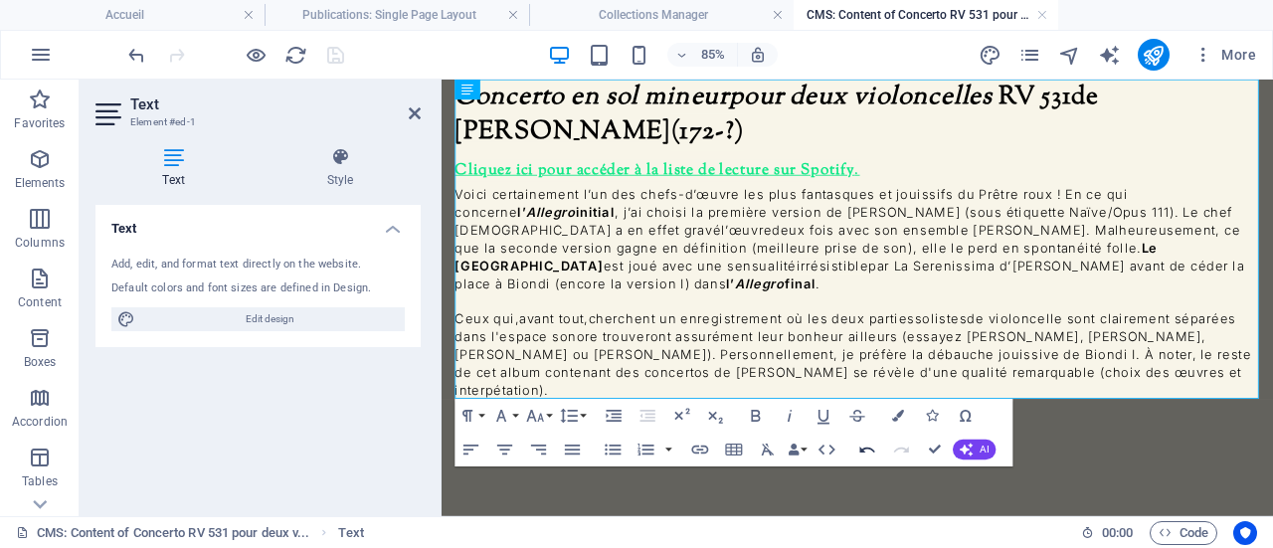
click at [867, 443] on icon "button" at bounding box center [867, 449] width 20 height 20
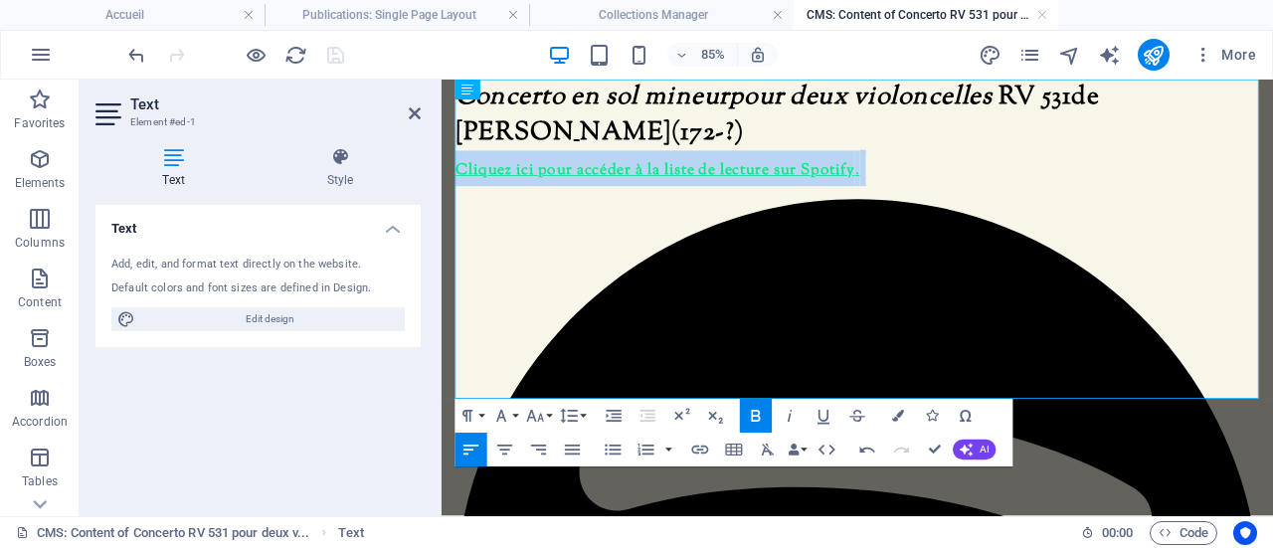
drag, startPoint x: 972, startPoint y: 185, endPoint x: 455, endPoint y: 182, distance: 517.0
click at [460, 178] on u "Cliquez ici pour accéder à la liste de lecture sur Spotify" at bounding box center [692, 187] width 470 height 26
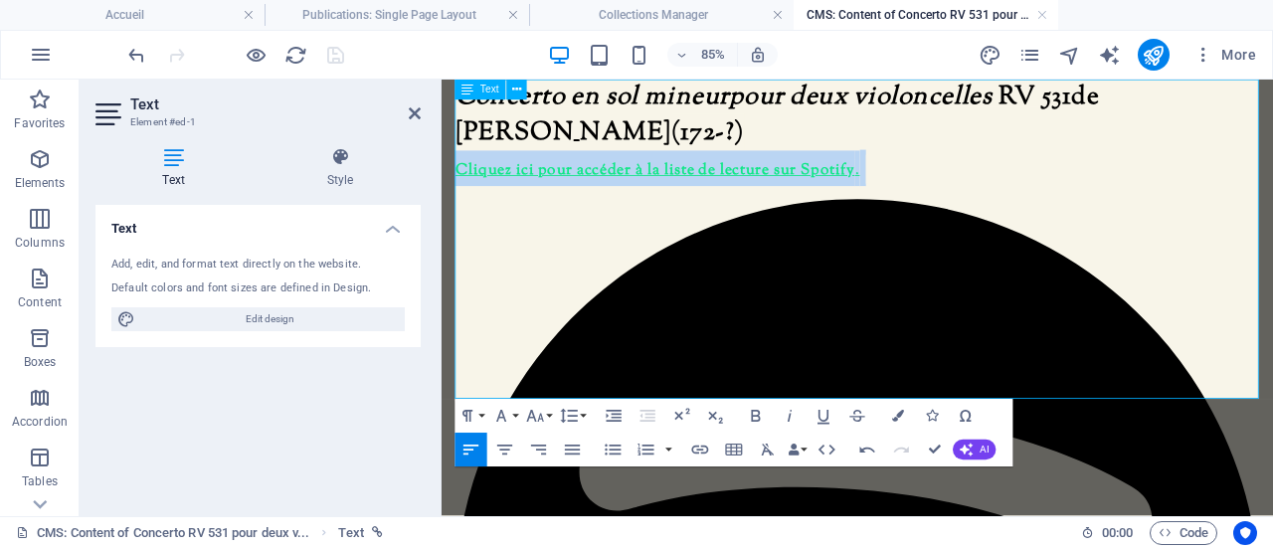
drag, startPoint x: 457, startPoint y: 181, endPoint x: 942, endPoint y: 180, distance: 485.1
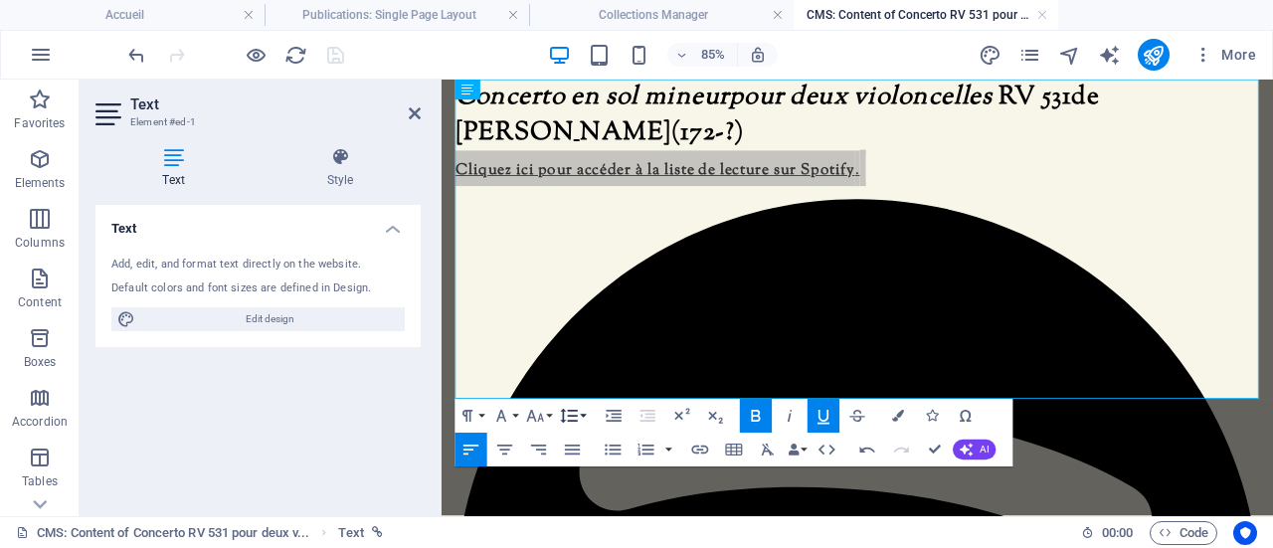
click at [567, 411] on icon "button" at bounding box center [569, 416] width 17 height 14
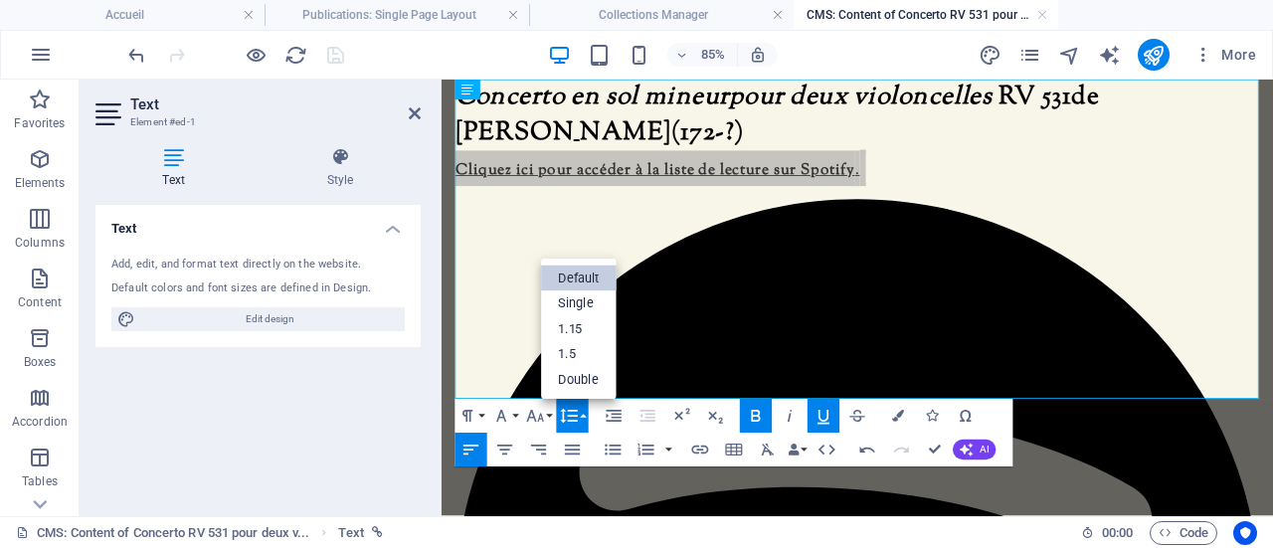
click at [567, 411] on icon "button" at bounding box center [569, 416] width 17 height 14
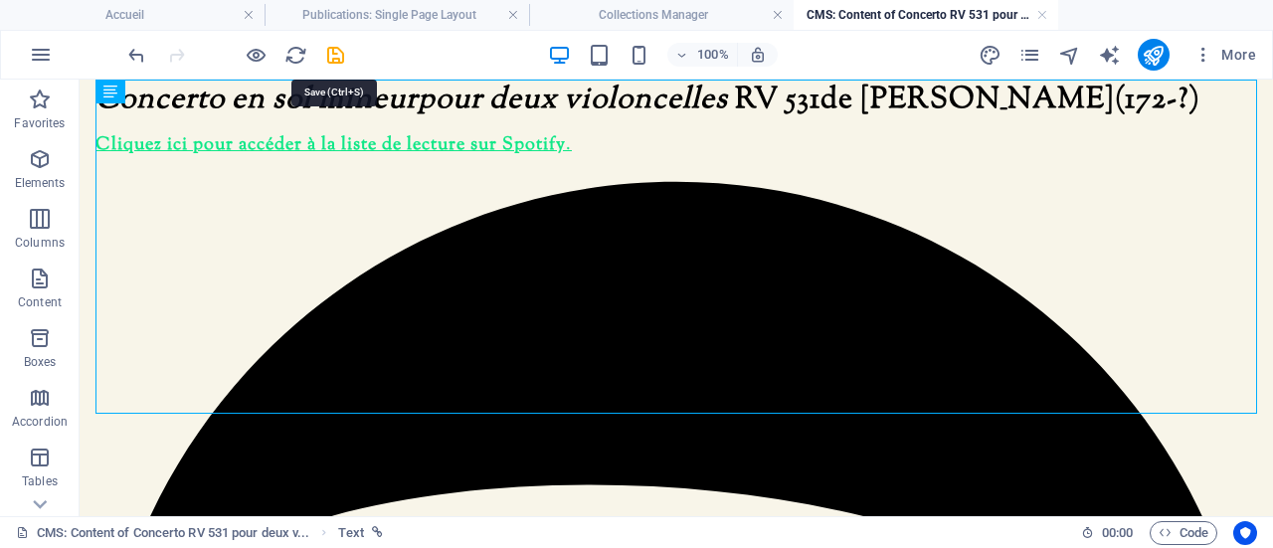
click at [327, 51] on icon "save" at bounding box center [335, 55] width 23 height 23
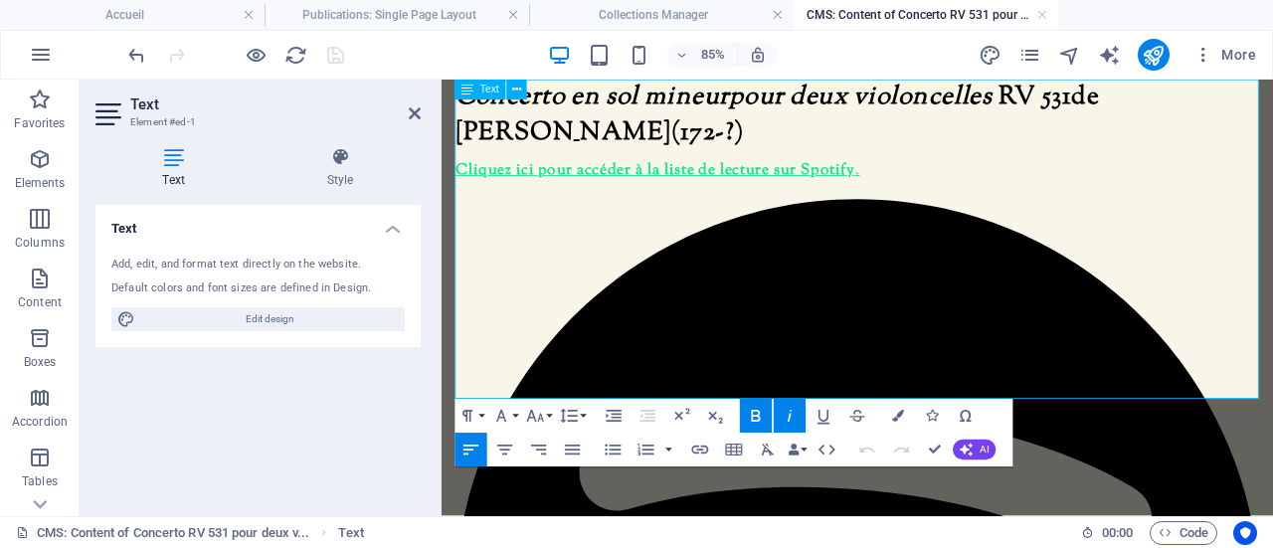
click at [935, 185] on strong at bounding box center [937, 183] width 7 height 43
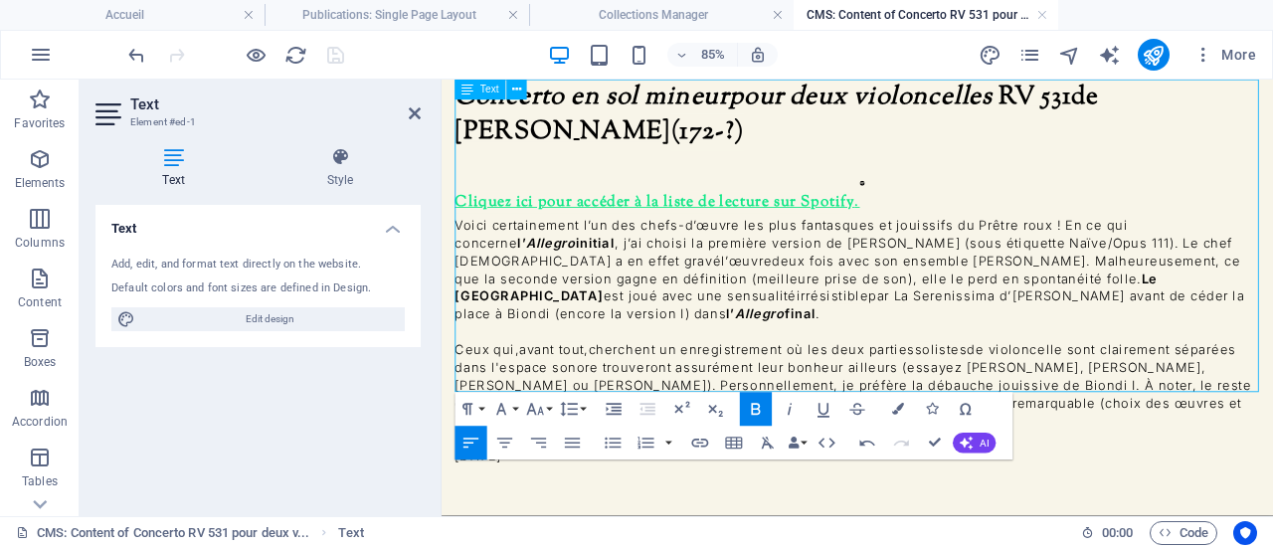
click at [968, 168] on p "Cliquez ici pour accéder à la liste de lecture sur Spotify ." at bounding box center [930, 202] width 946 height 78
click at [837, 150] on p "Concerto en sol mineur pour deux violoncelles RV 531 de Vivaldi (172-?)" at bounding box center [930, 122] width 946 height 84
drag, startPoint x: 960, startPoint y: 175, endPoint x: 882, endPoint y: 173, distance: 78.6
click at [882, 173] on p "Cliquez ici pour accéder à la liste de lecture sur Spotify ." at bounding box center [930, 202] width 946 height 78
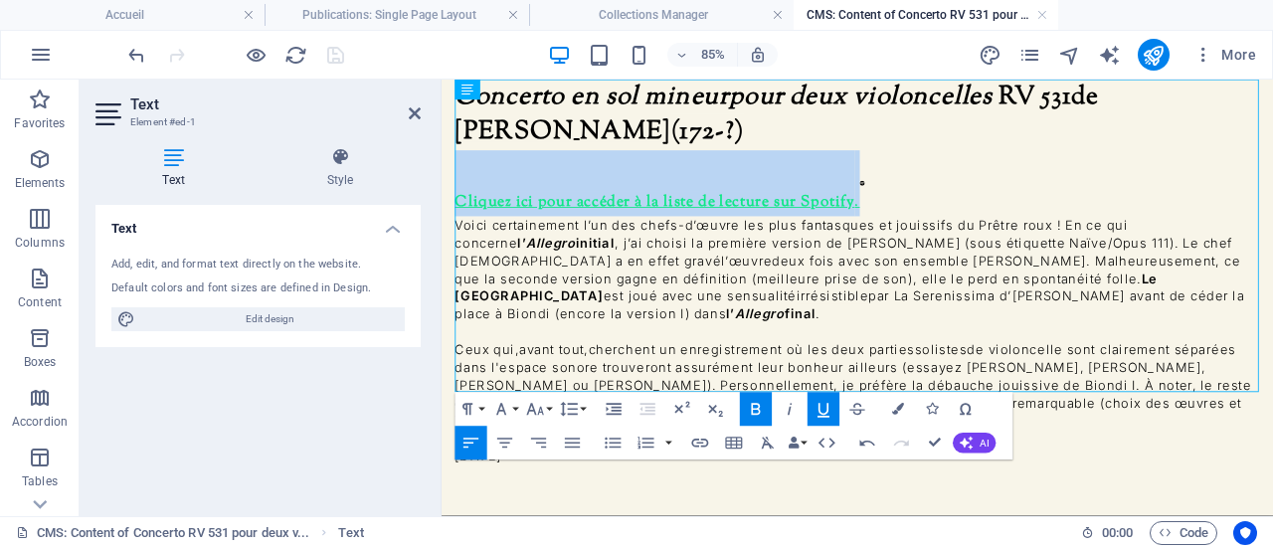
drag, startPoint x: 1030, startPoint y: 183, endPoint x: 436, endPoint y: 173, distance: 593.6
click at [441, 173] on html "Skip to main content Concerto en sol mineur pour deux violoncelles RV 531 de Vi…" at bounding box center [930, 306] width 978 height 453
click at [1107, 175] on p "Cliquez ici pour accéder à la liste de lecture sur Spotify ." at bounding box center [930, 202] width 946 height 78
click at [933, 212] on u "." at bounding box center [931, 225] width 6 height 26
click at [819, 407] on icon "button" at bounding box center [823, 409] width 20 height 20
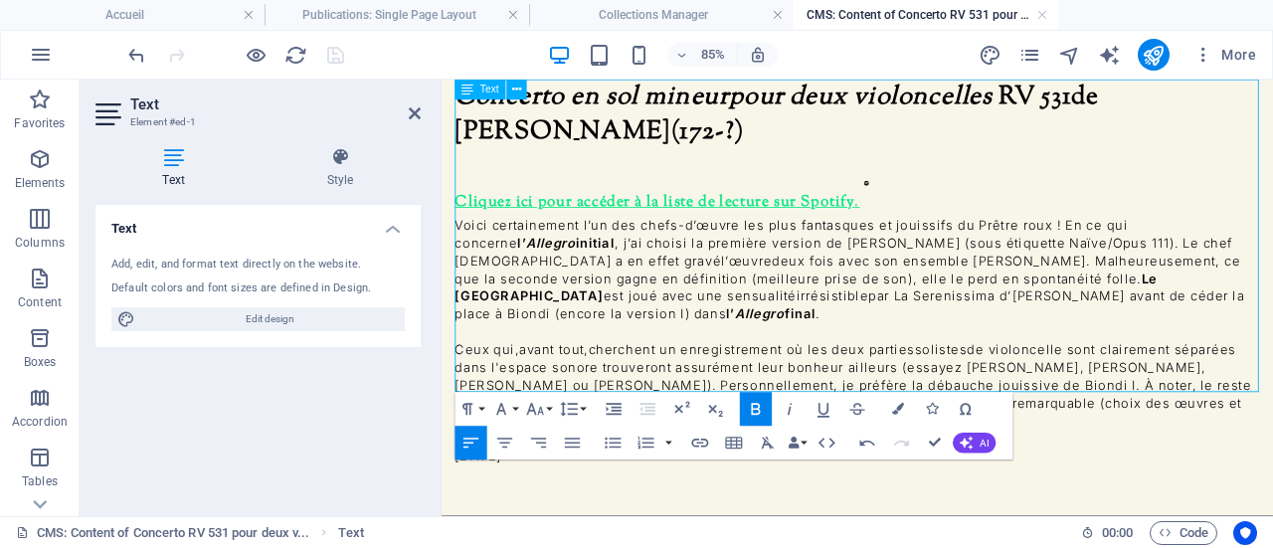
click at [1107, 249] on p "Voici certainement l’un des chefs-d’œuvre les plus fantasques et jouissifs du P…" at bounding box center [930, 303] width 946 height 125
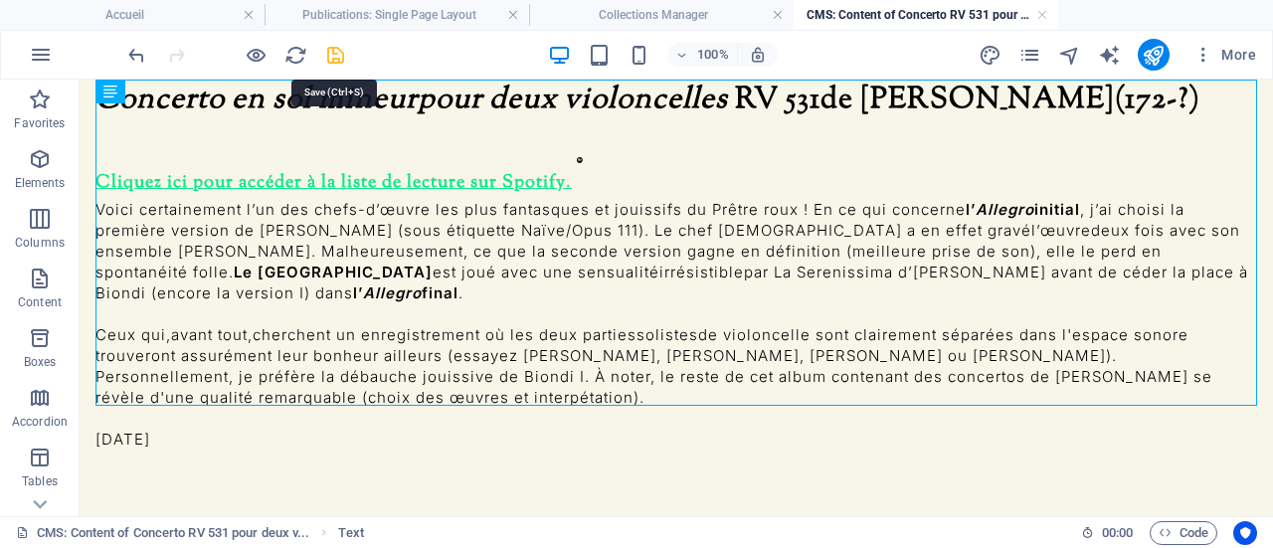
click at [336, 59] on icon "save" at bounding box center [335, 55] width 23 height 23
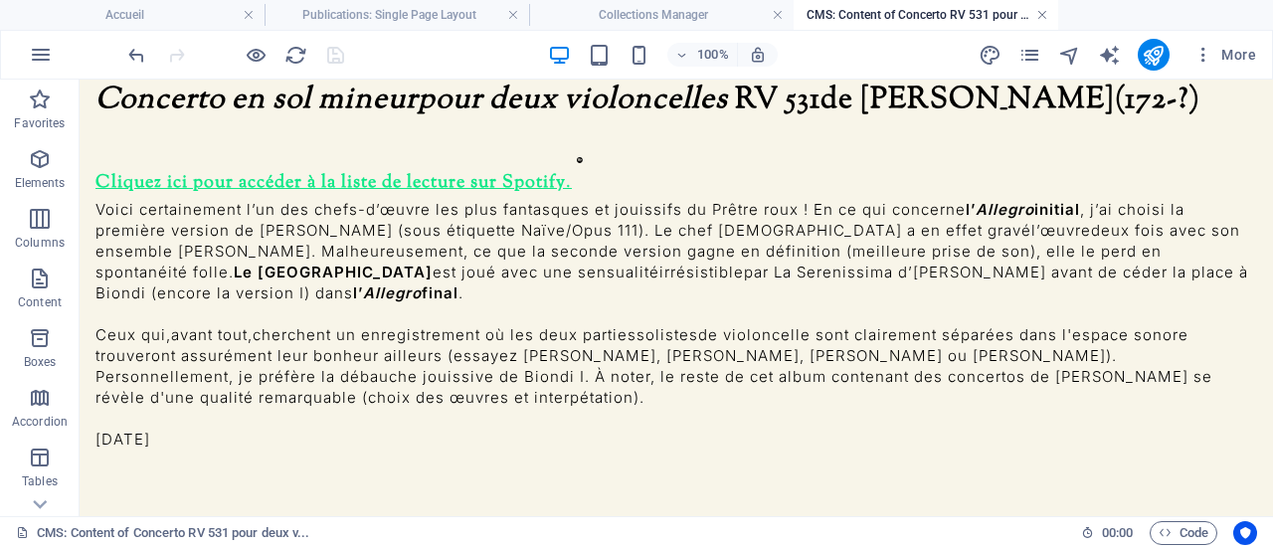
click at [1044, 14] on link at bounding box center [1042, 15] width 12 height 19
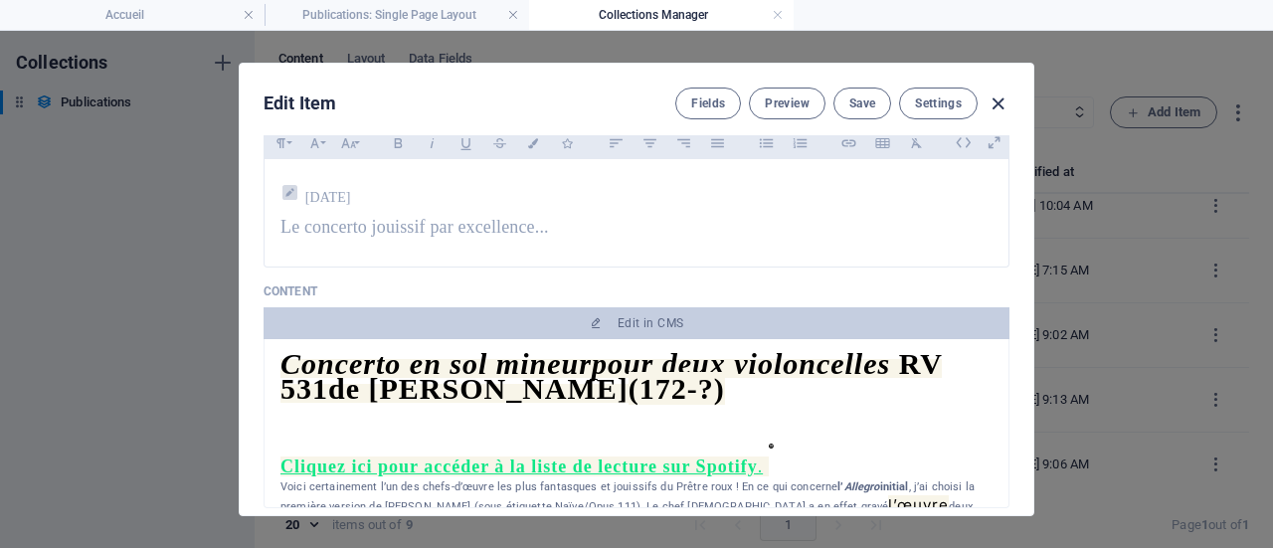
click at [1000, 100] on icon "button" at bounding box center [997, 103] width 23 height 23
type input "[DATE]"
type input "concerto-rv-531-pour-deux-violoncelles-de-vivaldi"
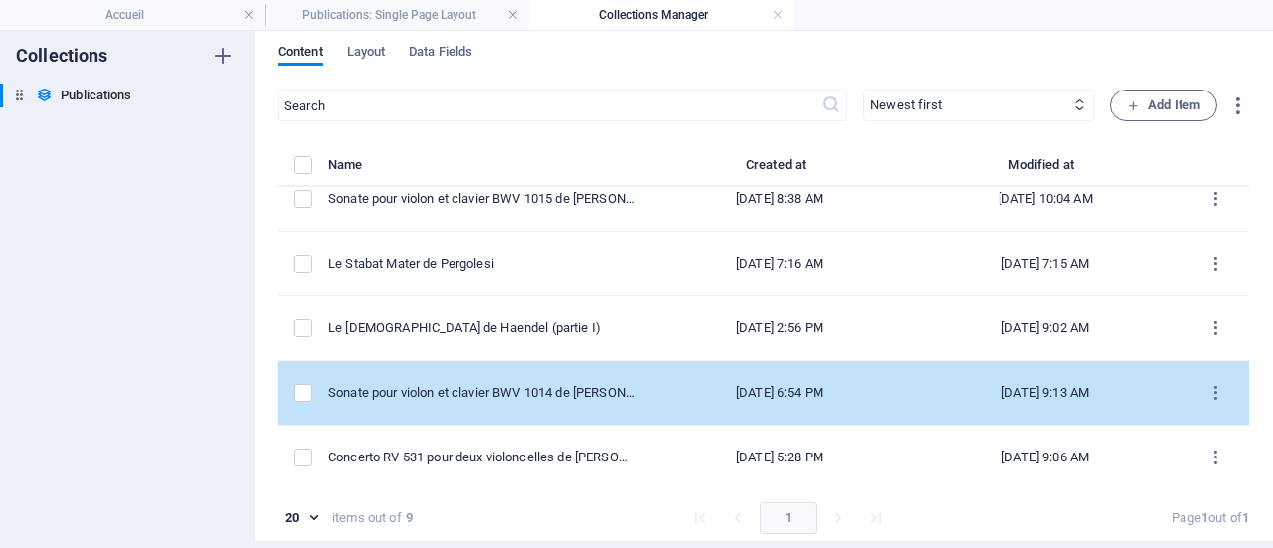
scroll to position [8, 0]
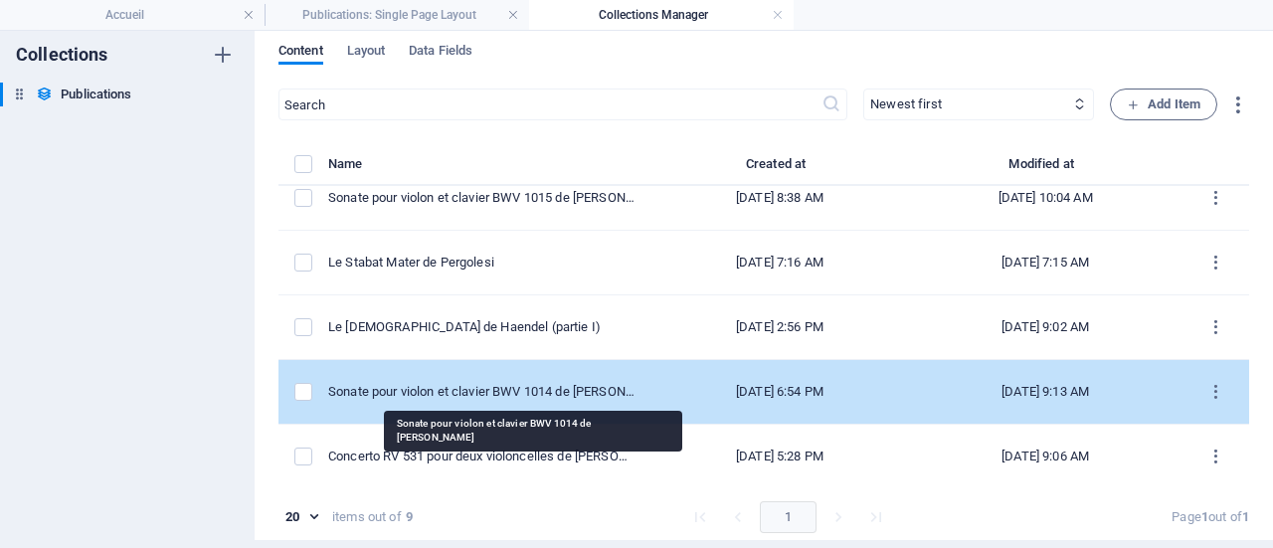
click at [577, 390] on div "Sonate pour violon et clavier BWV 1014 de [PERSON_NAME]" at bounding box center [481, 392] width 306 height 18
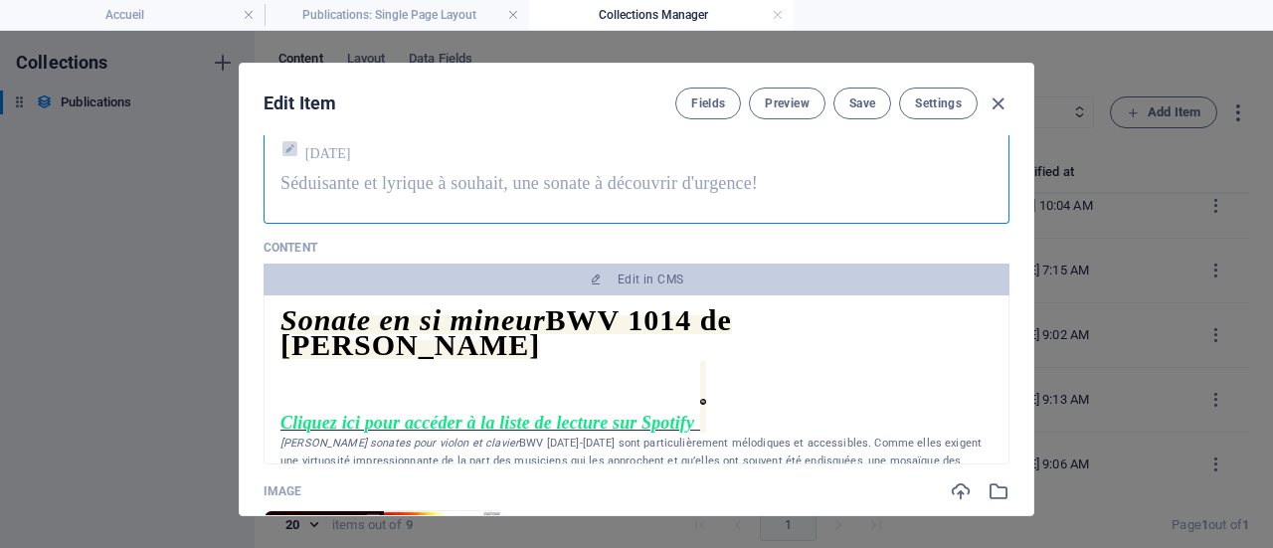
scroll to position [199, 0]
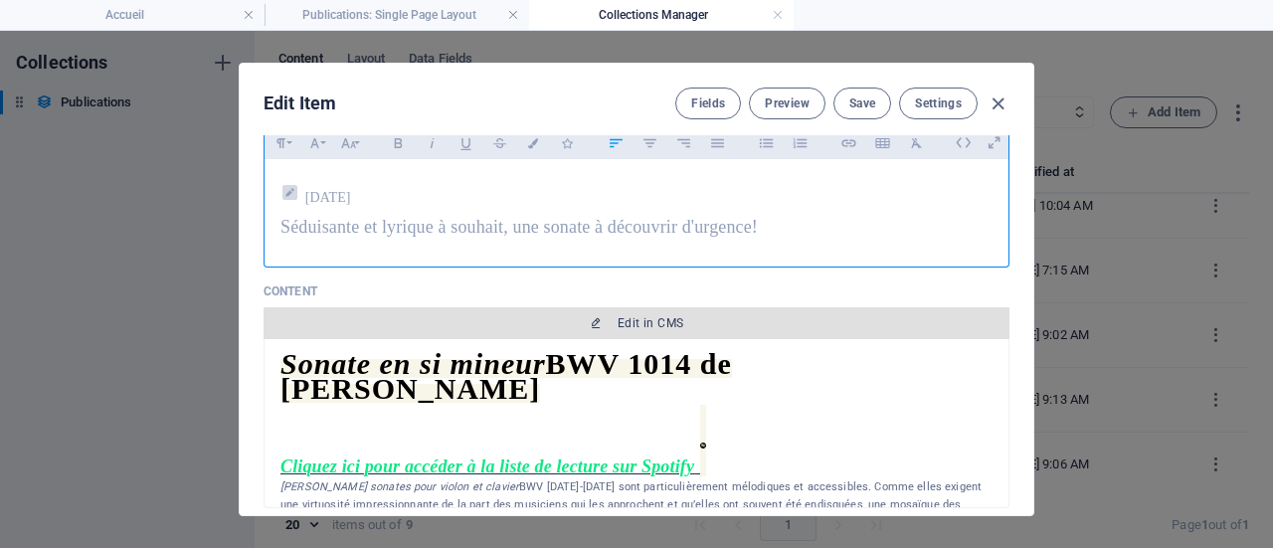
click at [644, 319] on span "Edit in CMS" at bounding box center [650, 323] width 66 height 16
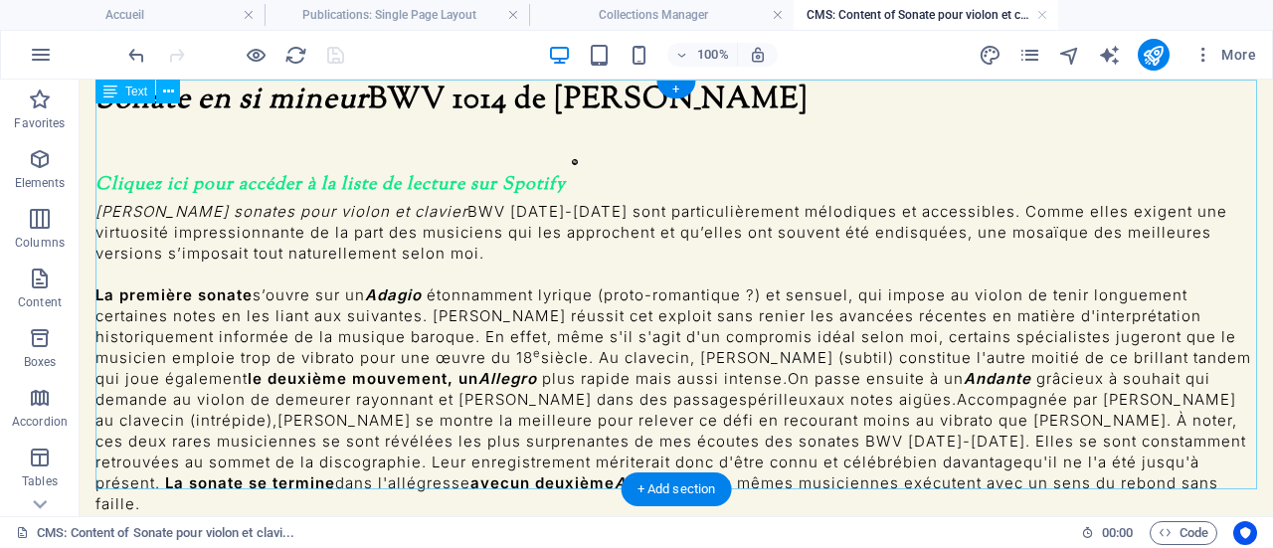
scroll to position [0, 0]
click at [567, 140] on div "Sonate en si mineur BWV 1014 de Jean-Sébastien Bach Cliquez ici pour accéder à …" at bounding box center [675, 318] width 1161 height 476
click at [547, 136] on div "Sonate en si mineur BWV 1014 de Jean-Sébastien Bach Cliquez ici pour accéder à …" at bounding box center [675, 318] width 1161 height 476
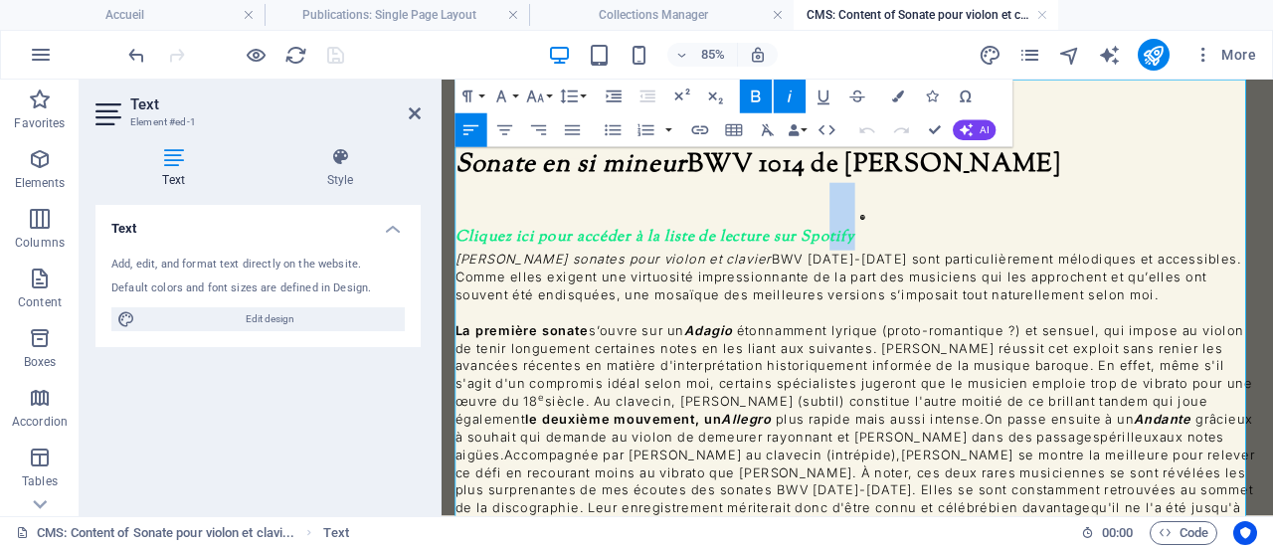
drag, startPoint x: 928, startPoint y: 217, endPoint x: 898, endPoint y: 217, distance: 29.8
click at [898, 252] on span "Cliquez ici pour accéder à la liste de lecture sur Spotify" at bounding box center [692, 265] width 470 height 26
click at [920, 252] on span "Cliquez ici pour accéder à la liste de lecture sur Spotify" at bounding box center [692, 265] width 470 height 26
click at [982, 280] on p "Les six sonates pour violon et clavier BWV 1014-1019 sont particulièrement mélo…" at bounding box center [930, 311] width 946 height 63
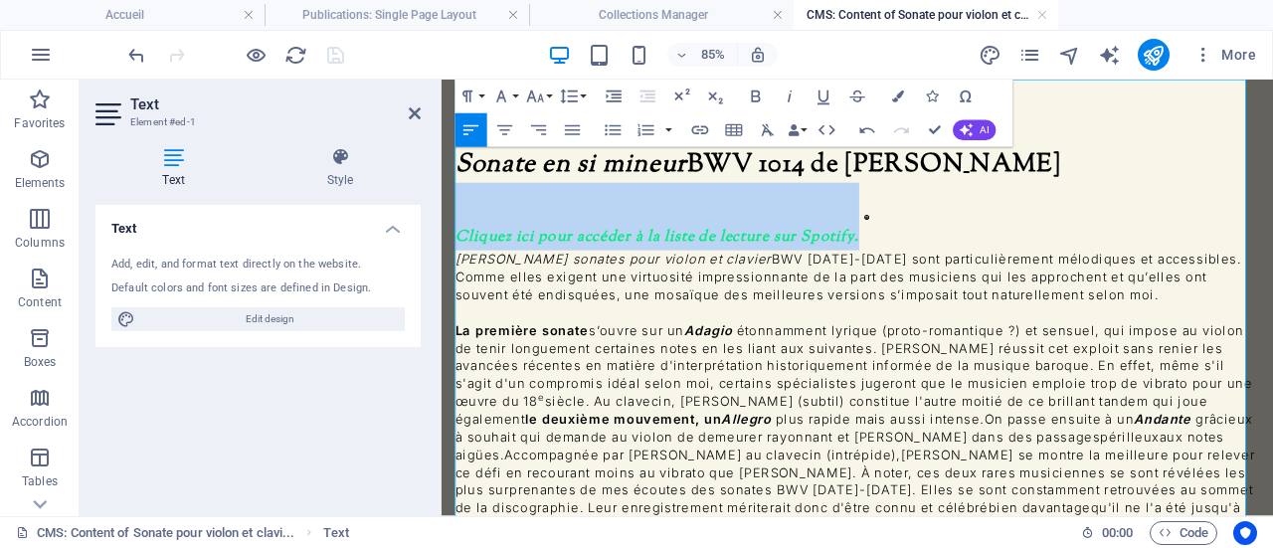
drag, startPoint x: 934, startPoint y: 220, endPoint x: 451, endPoint y: 224, distance: 482.2
click at [451, 224] on div "Sonate en si mineur BWV 1014 de Jean-Sébastien Bach Cliquez ici pour accéder à …" at bounding box center [930, 378] width 978 height 597
drag, startPoint x: 795, startPoint y: 99, endPoint x: 812, endPoint y: 92, distance: 18.3
click at [794, 97] on icon "button" at bounding box center [789, 96] width 20 height 20
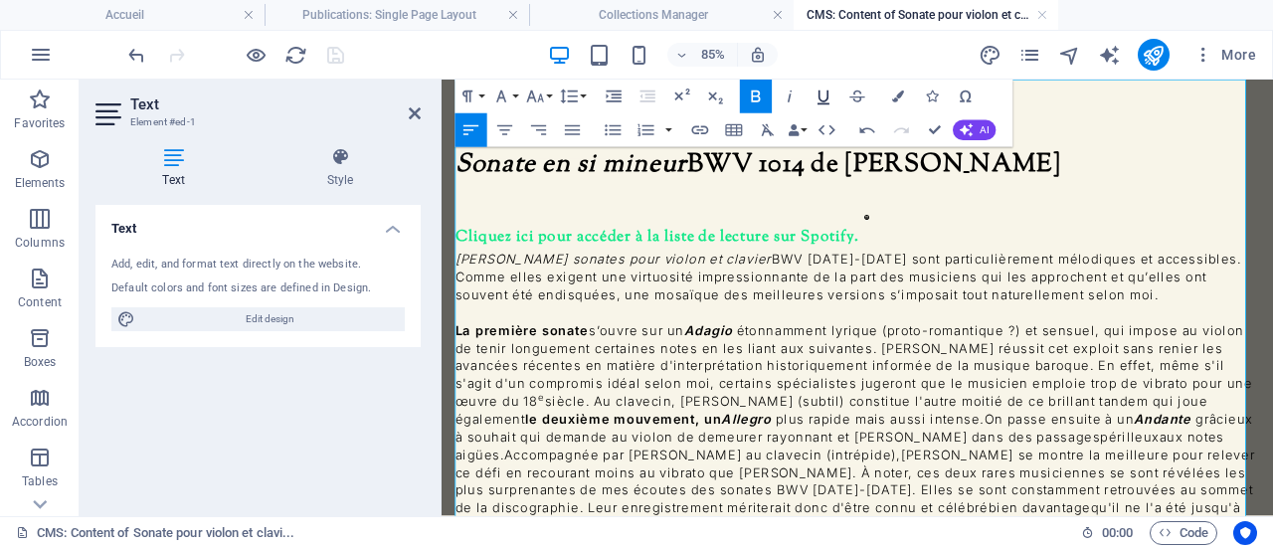
click at [828, 96] on icon "button" at bounding box center [823, 96] width 20 height 20
click at [917, 364] on p "La première sonate s’ouvre sur un Adagio étonnamment lyrique (proto-romantique …" at bounding box center [930, 499] width 946 height 271
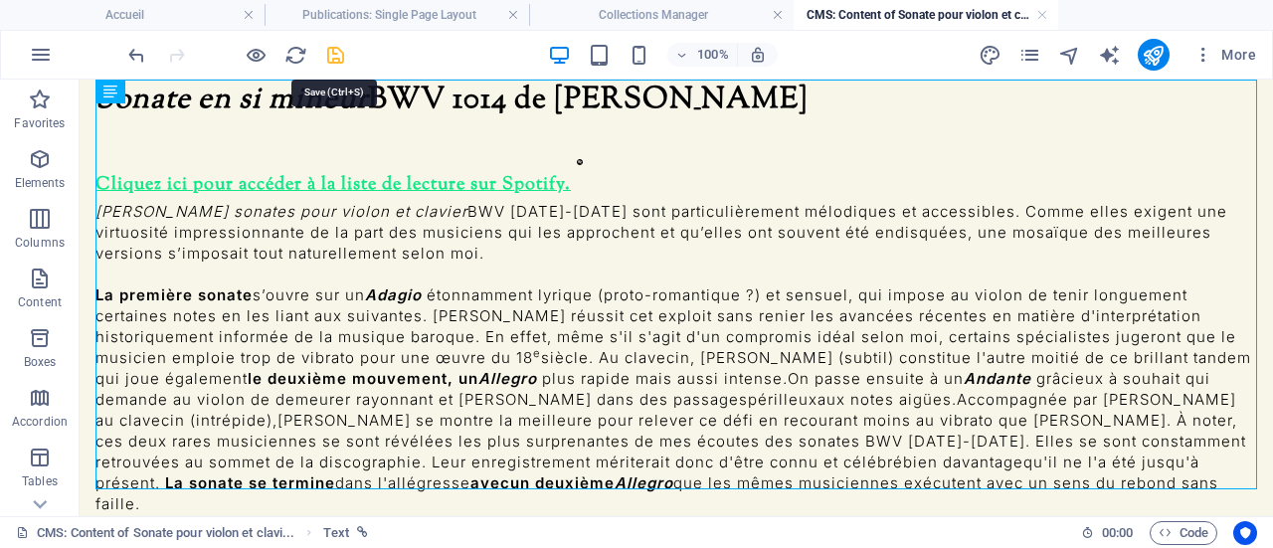
click at [336, 51] on icon "save" at bounding box center [335, 55] width 23 height 23
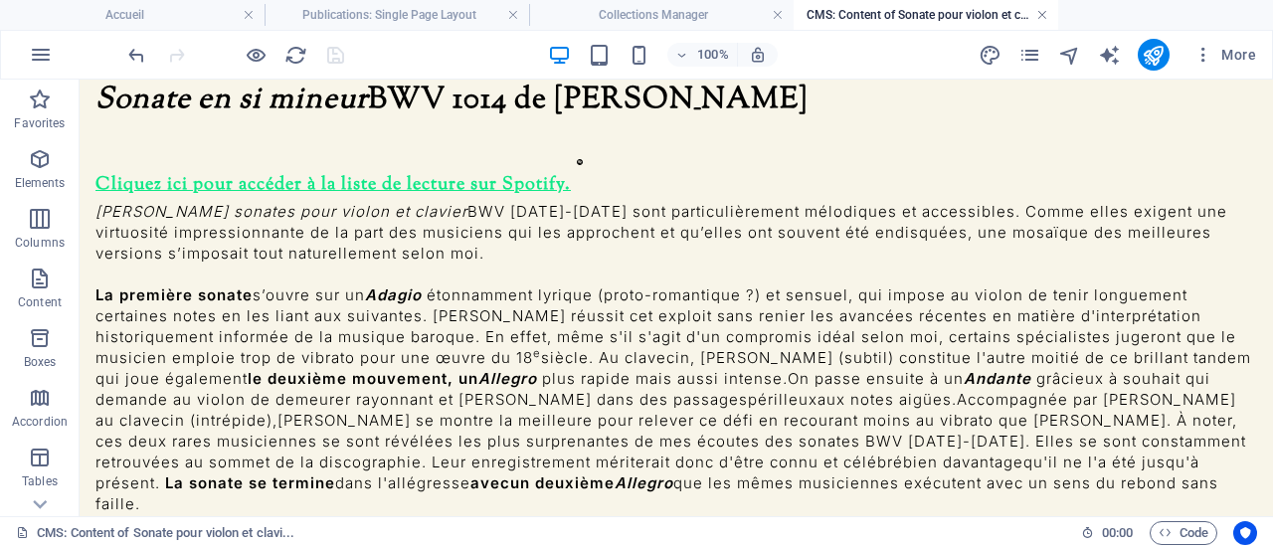
click at [1040, 10] on link at bounding box center [1042, 15] width 12 height 19
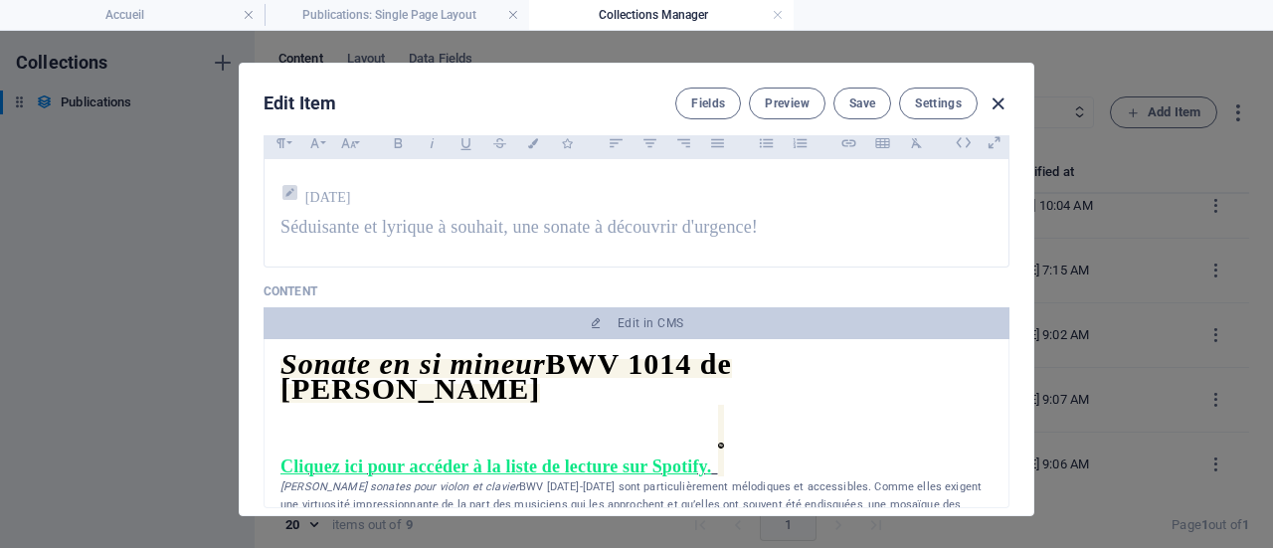
click at [995, 98] on icon "button" at bounding box center [997, 103] width 23 height 23
type input "[DATE]"
type input "sonates-pour-violon-et-clavier-bwv-1014-1019-de-bach"
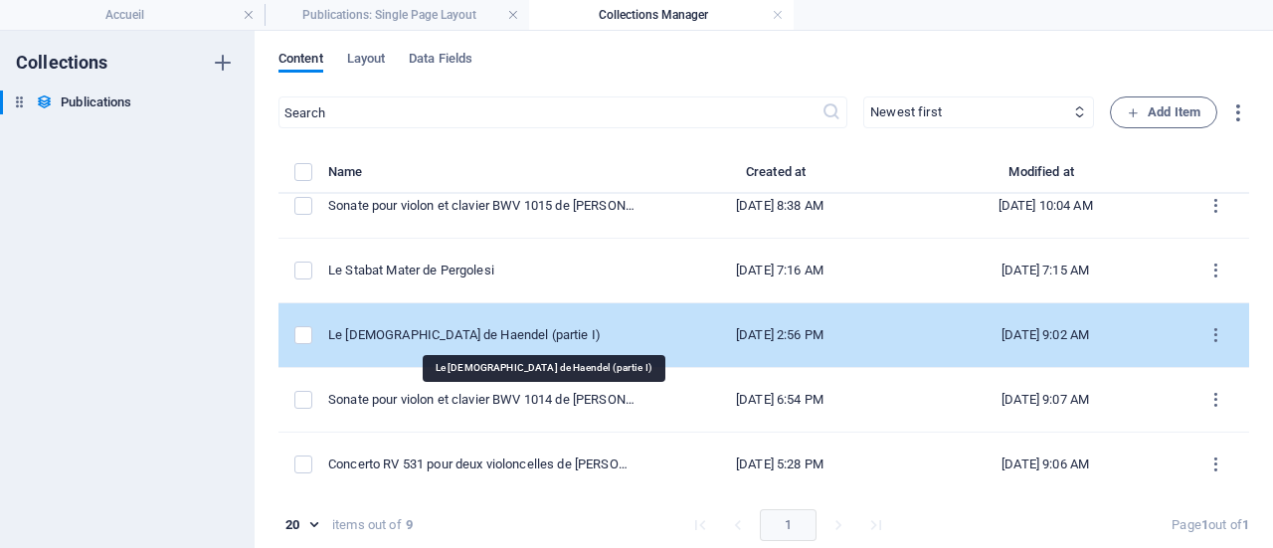
click at [524, 326] on div "Le [DEMOGRAPHIC_DATA] de Haendel (partie I)" at bounding box center [481, 335] width 306 height 18
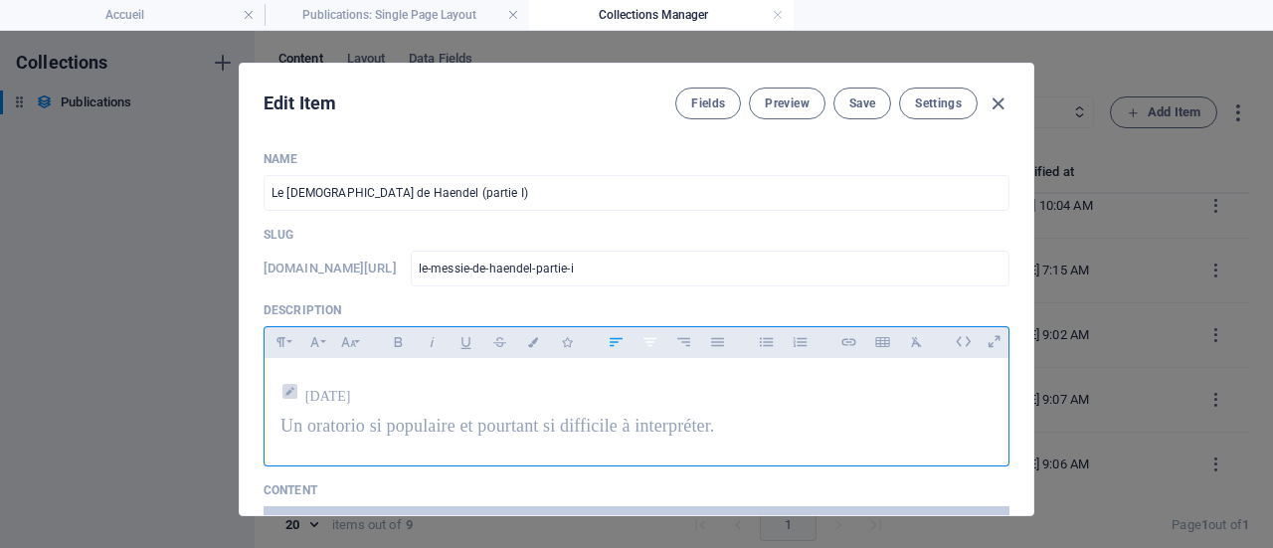
scroll to position [298, 0]
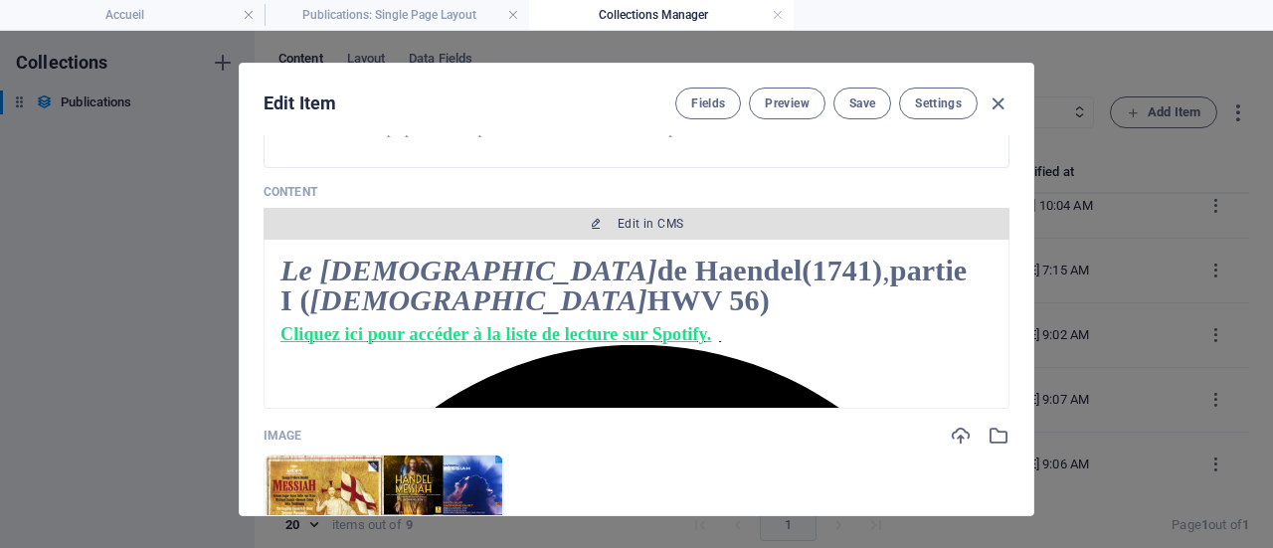
click at [624, 219] on span "Edit in CMS" at bounding box center [650, 224] width 66 height 16
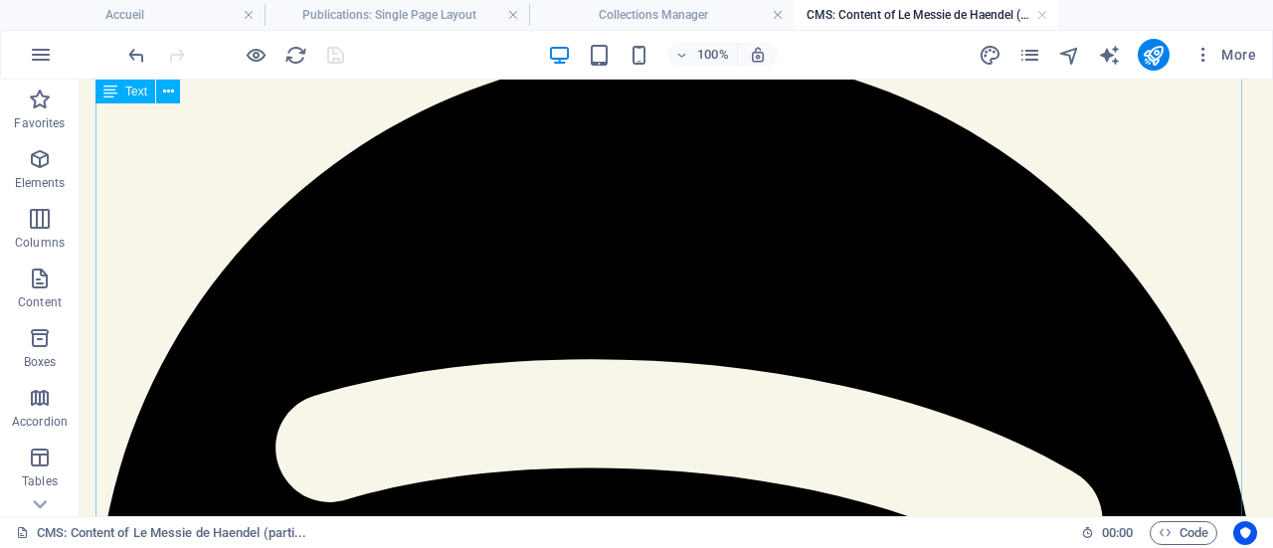
scroll to position [115, 0]
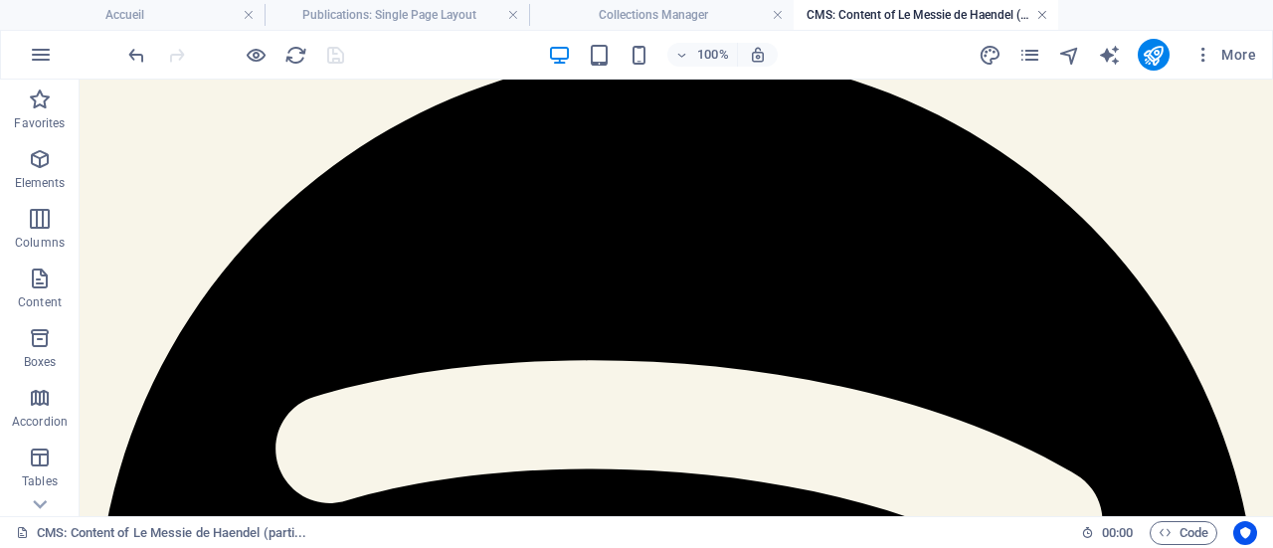
click at [1044, 17] on link at bounding box center [1042, 15] width 12 height 19
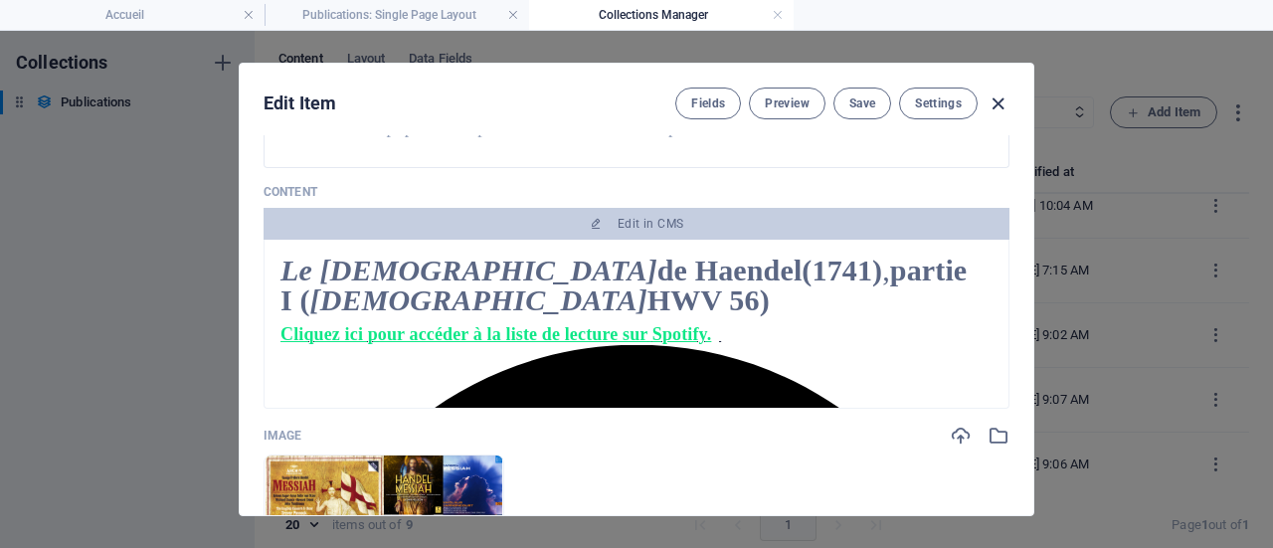
click at [990, 102] on icon "button" at bounding box center [997, 103] width 23 height 23
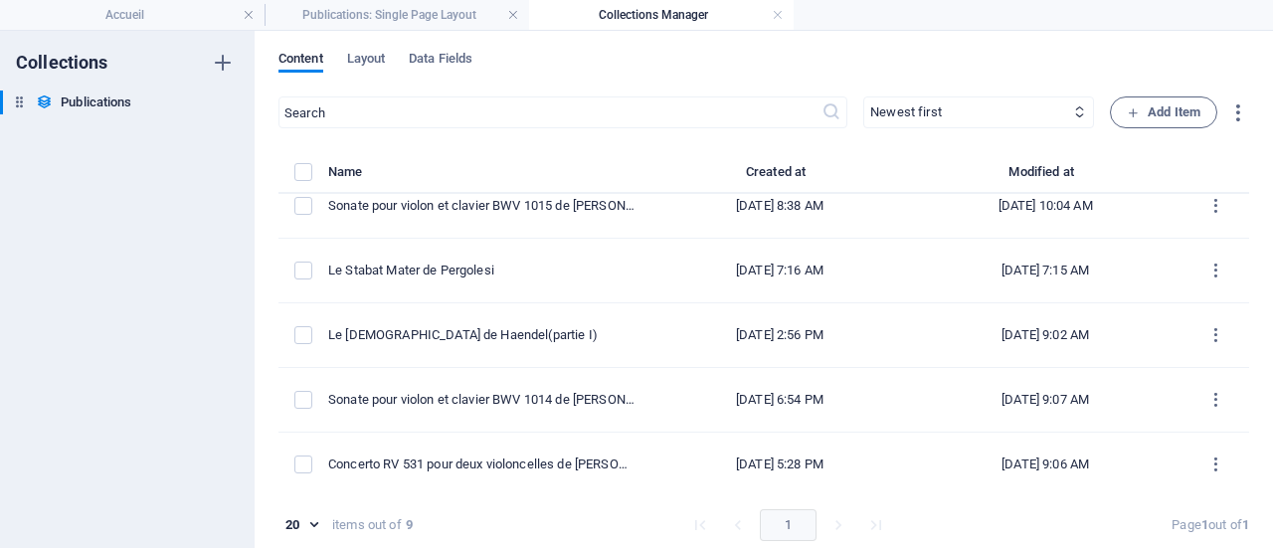
type input "[DATE]"
type input "le-messie-de-haendel-partie-i"
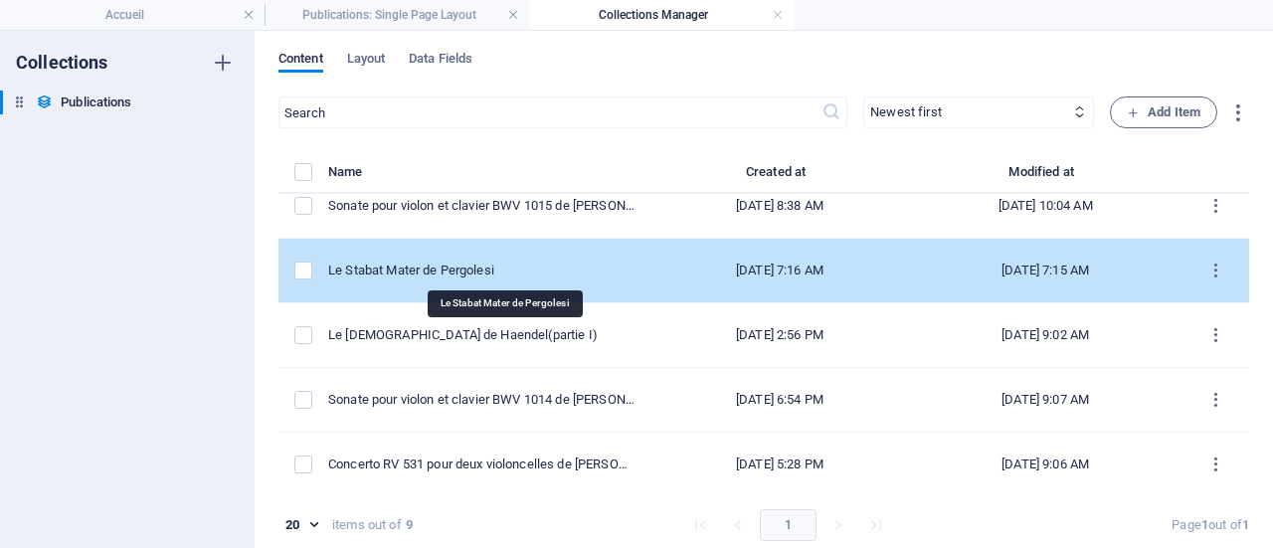
click at [533, 267] on div "Le Stabat Mater de Pergolesi" at bounding box center [481, 270] width 306 height 18
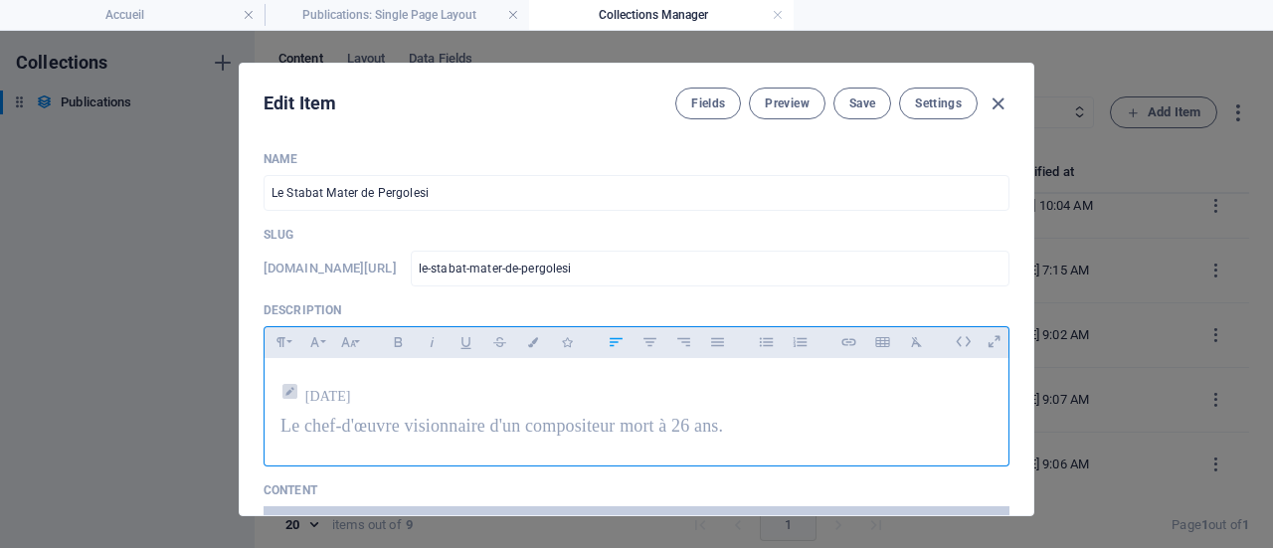
scroll to position [298, 0]
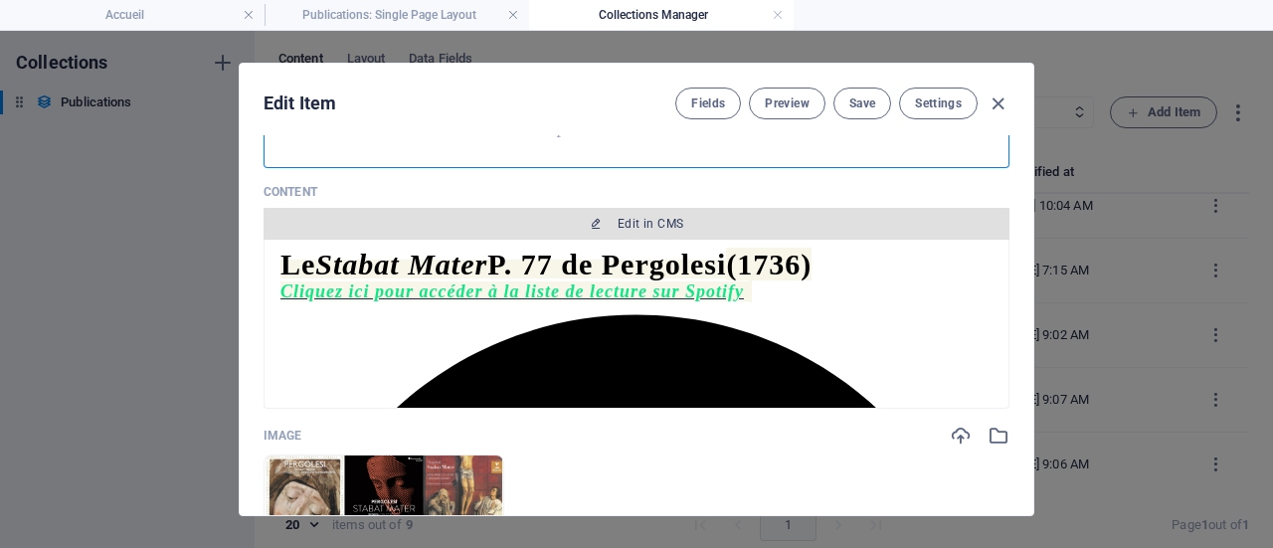
click at [659, 226] on span "Edit in CMS" at bounding box center [650, 224] width 66 height 16
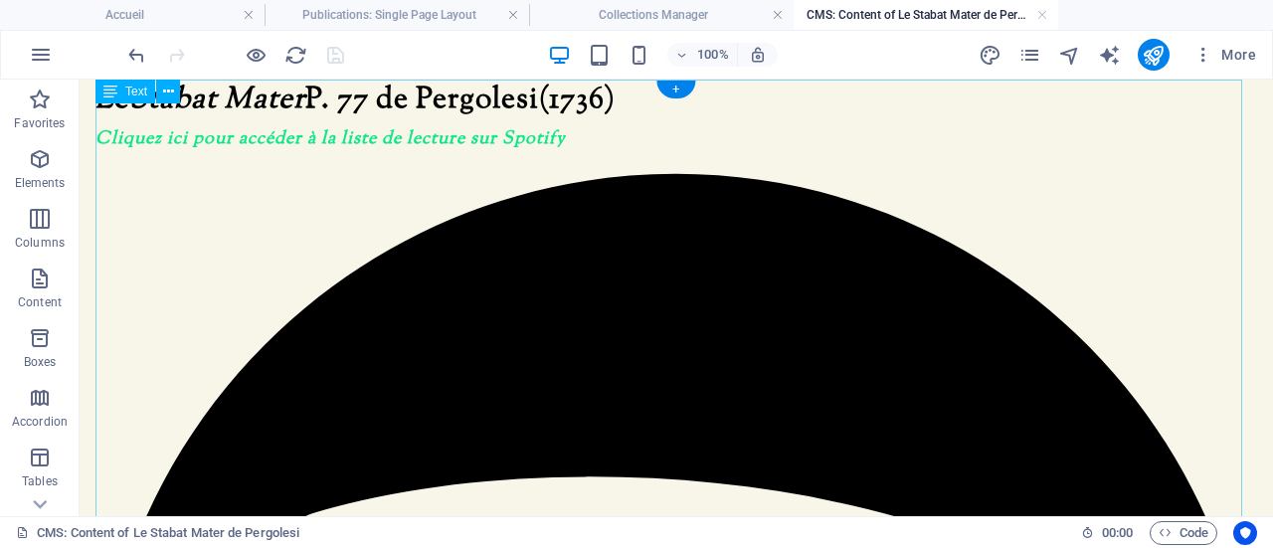
scroll to position [0, 0]
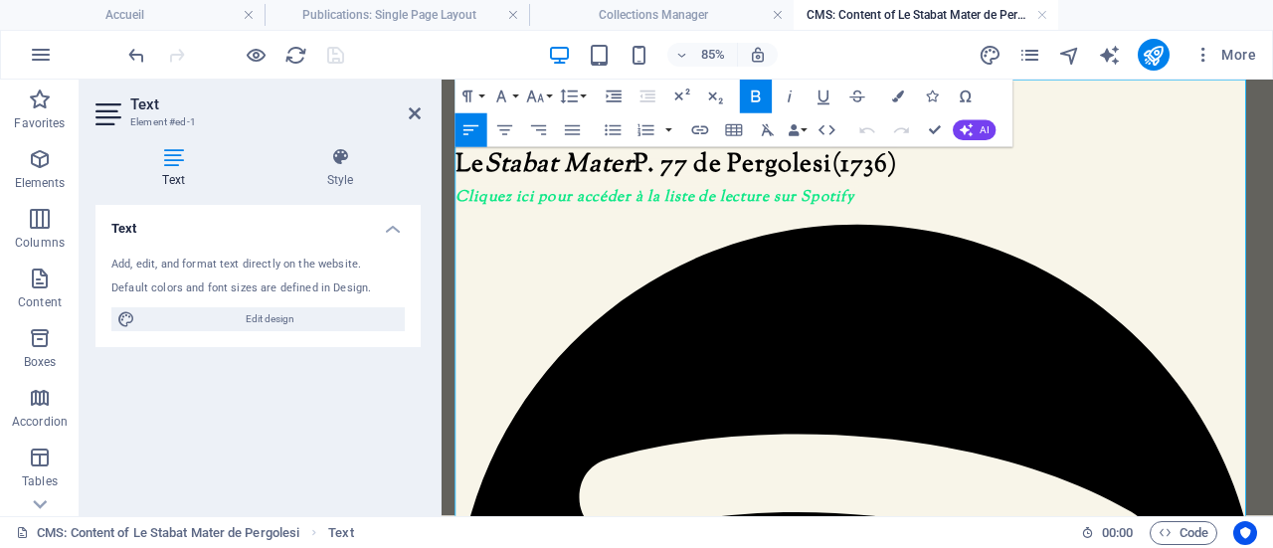
click at [922, 221] on span "Cliquez ici pour accéder à la liste de lecture sur Spotify" at bounding box center [692, 219] width 470 height 26
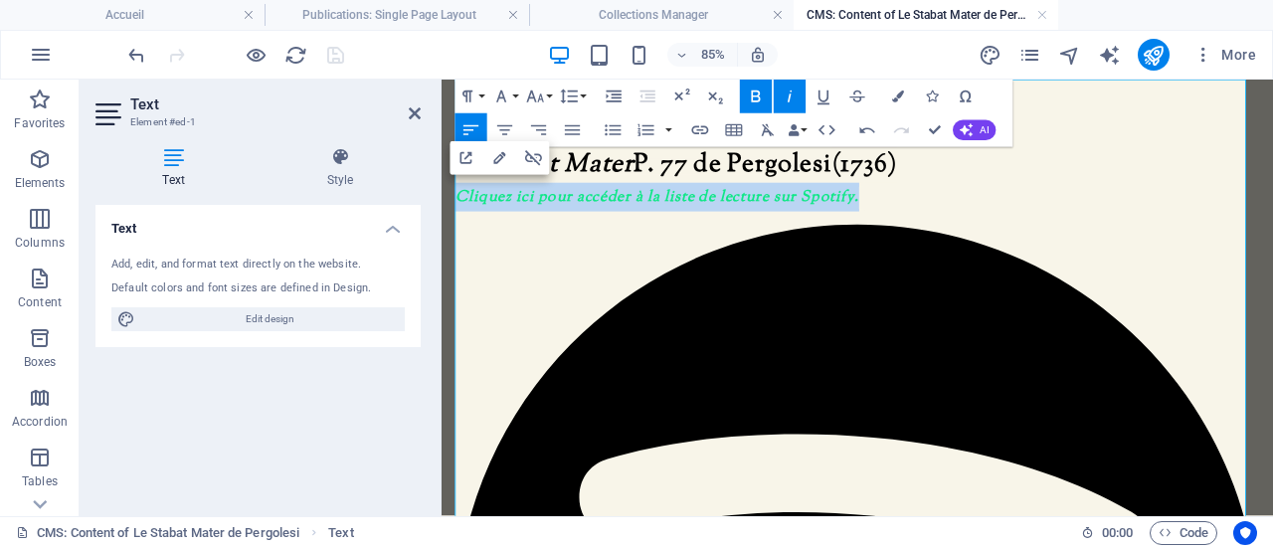
drag, startPoint x: 933, startPoint y: 219, endPoint x: 464, endPoint y: 222, distance: 468.3
click at [464, 222] on span "Cliquez ici pour accéder à la liste de lecture sur Spotify." at bounding box center [694, 219] width 475 height 26
click at [791, 104] on icon "button" at bounding box center [789, 96] width 20 height 20
click at [827, 99] on icon "button" at bounding box center [823, 96] width 20 height 20
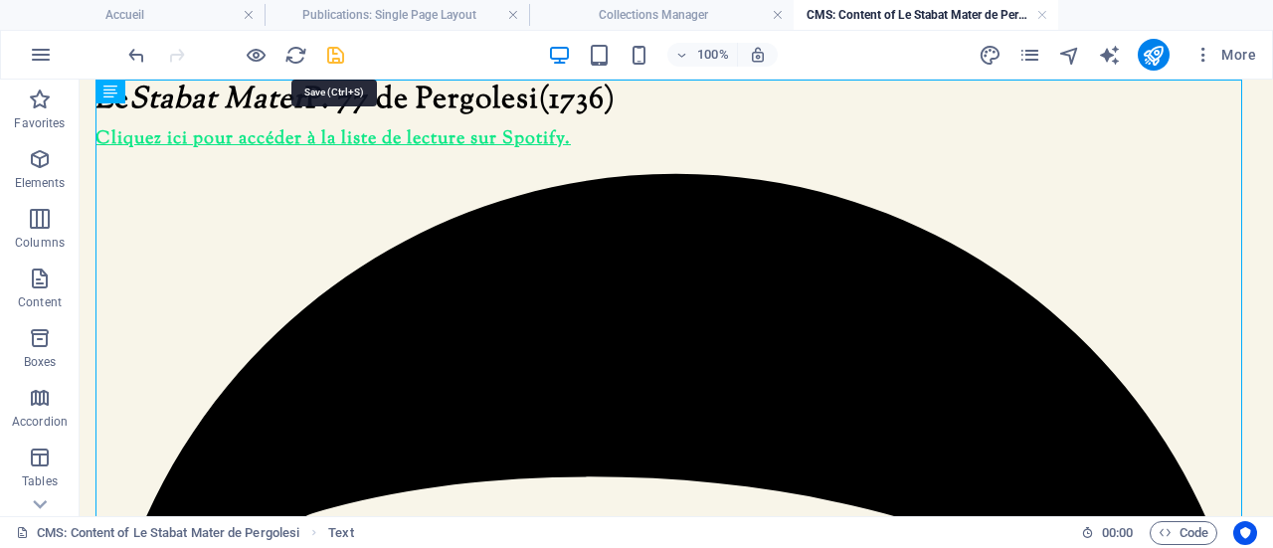
click at [336, 49] on icon "save" at bounding box center [335, 55] width 23 height 23
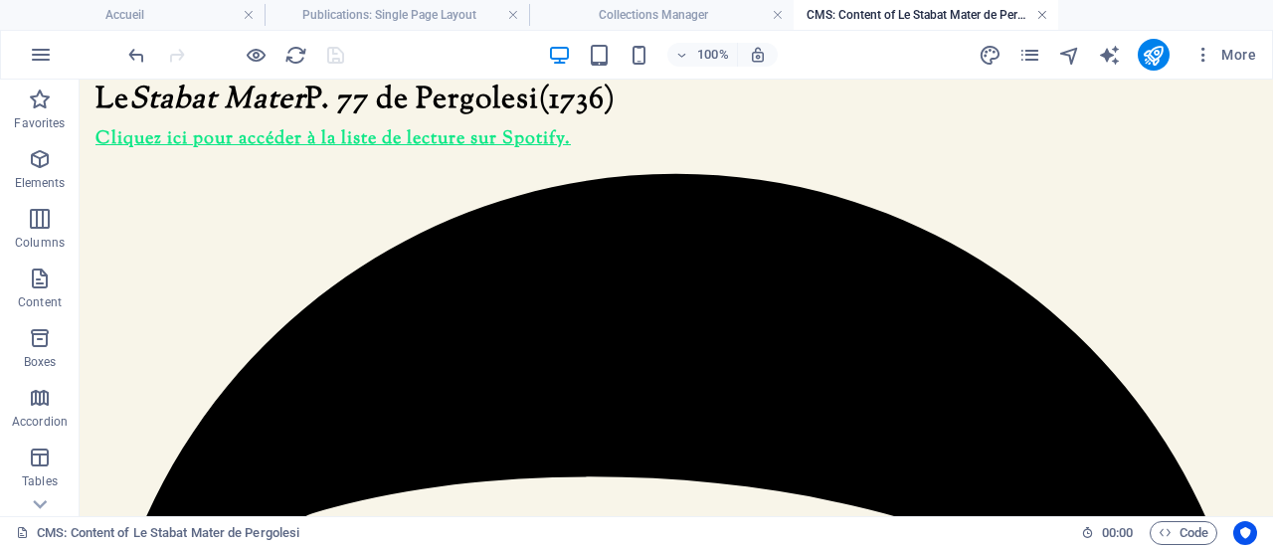
click at [1040, 13] on link at bounding box center [1042, 15] width 12 height 19
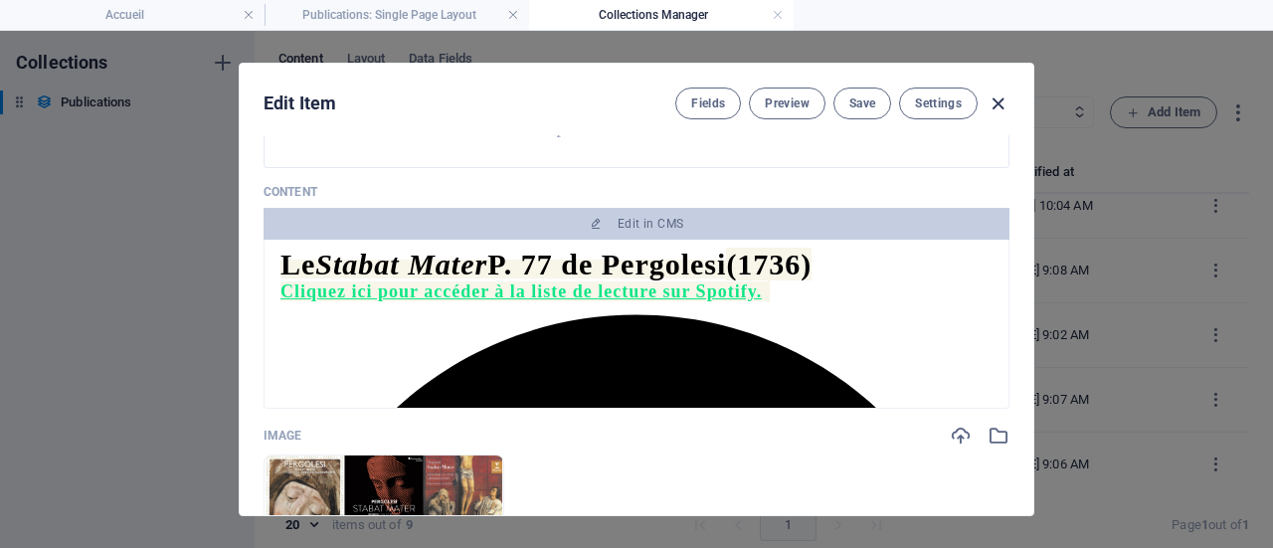
click at [998, 98] on icon "button" at bounding box center [997, 103] width 23 height 23
type input "[DATE]"
type input "le-stabat-mater-de-pergolesi"
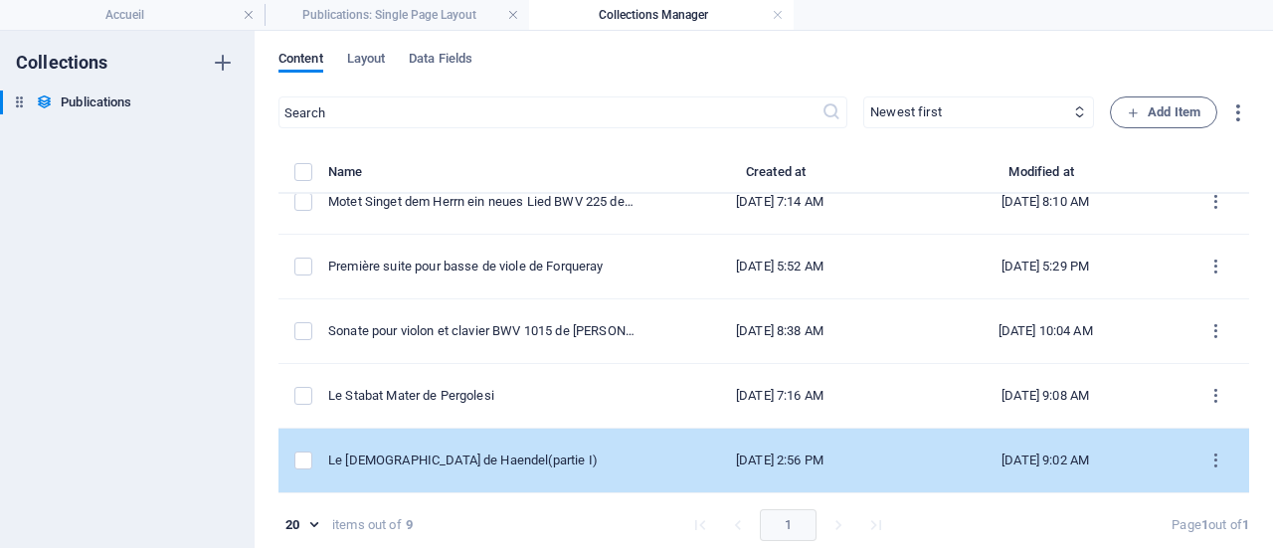
scroll to position [179, 0]
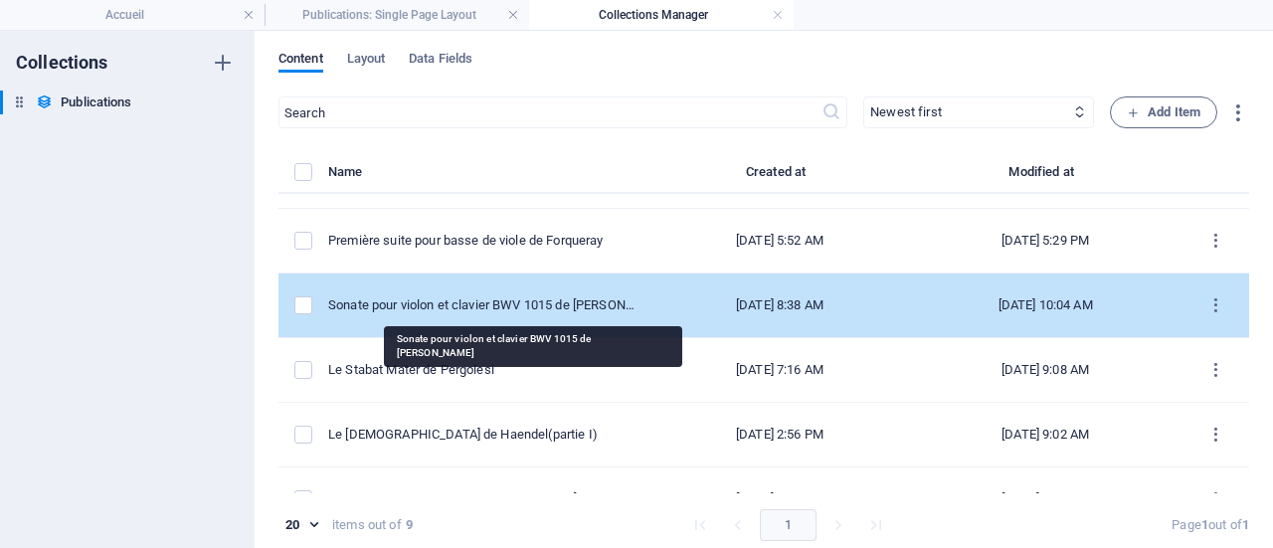
click at [561, 303] on div "Sonate pour violon et clavier BWV 1015 de [PERSON_NAME]" at bounding box center [481, 305] width 306 height 18
select select "Draft"
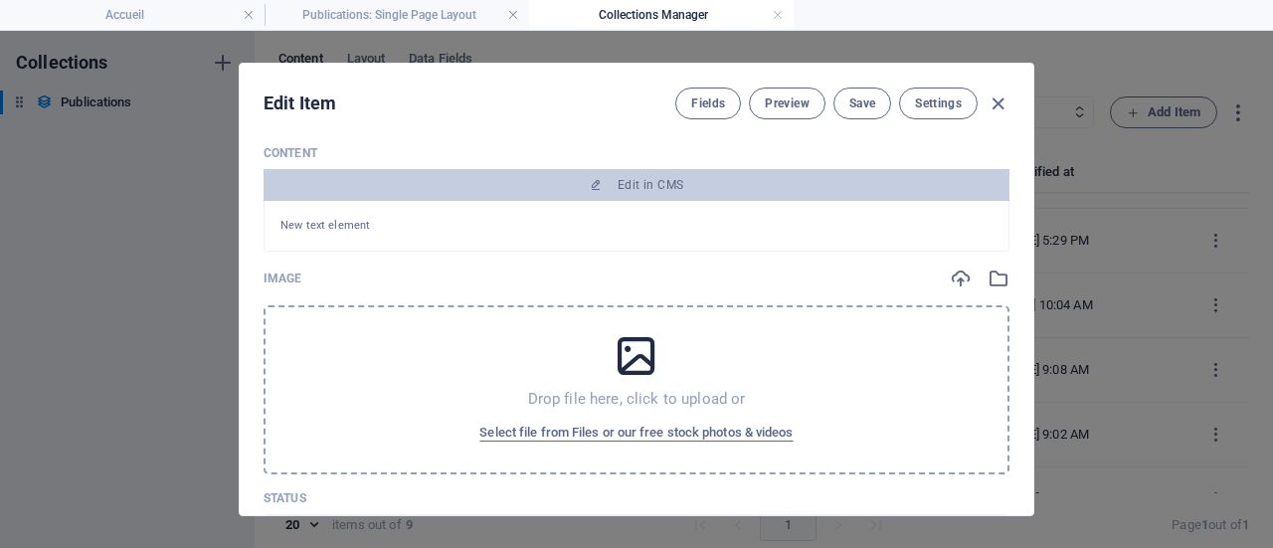
scroll to position [0, 0]
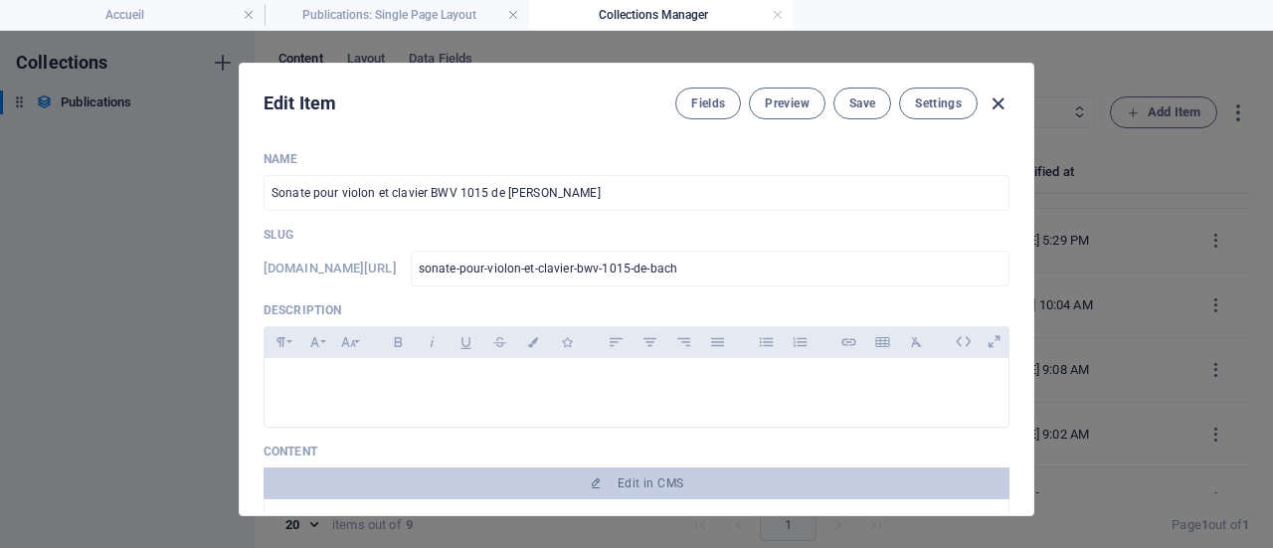
click at [995, 101] on icon "button" at bounding box center [997, 103] width 23 height 23
type input "[DATE]"
type input "sonate-pour-violon-et-clavier-bwv-1015-de-bach"
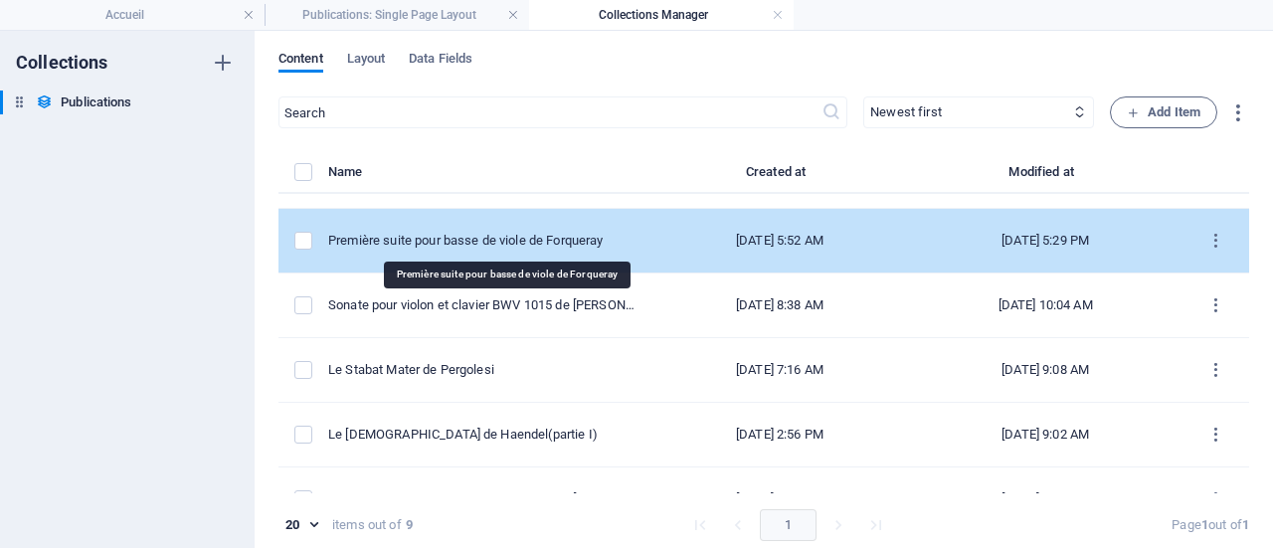
click at [600, 236] on div "Première suite pour basse de viole de Forqueray" at bounding box center [481, 241] width 306 height 18
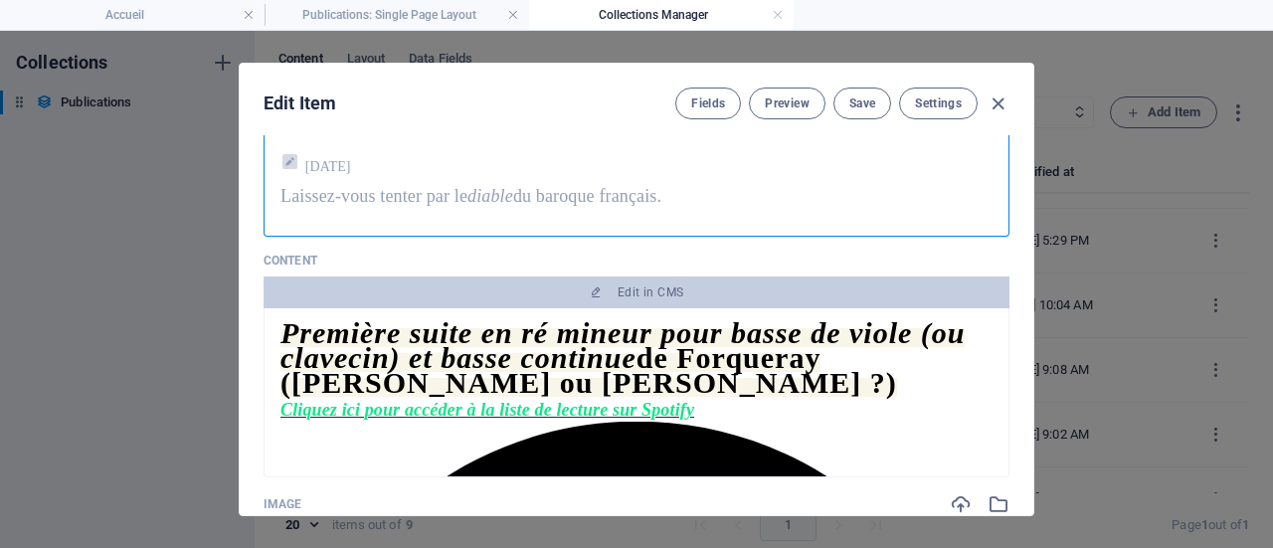
scroll to position [298, 0]
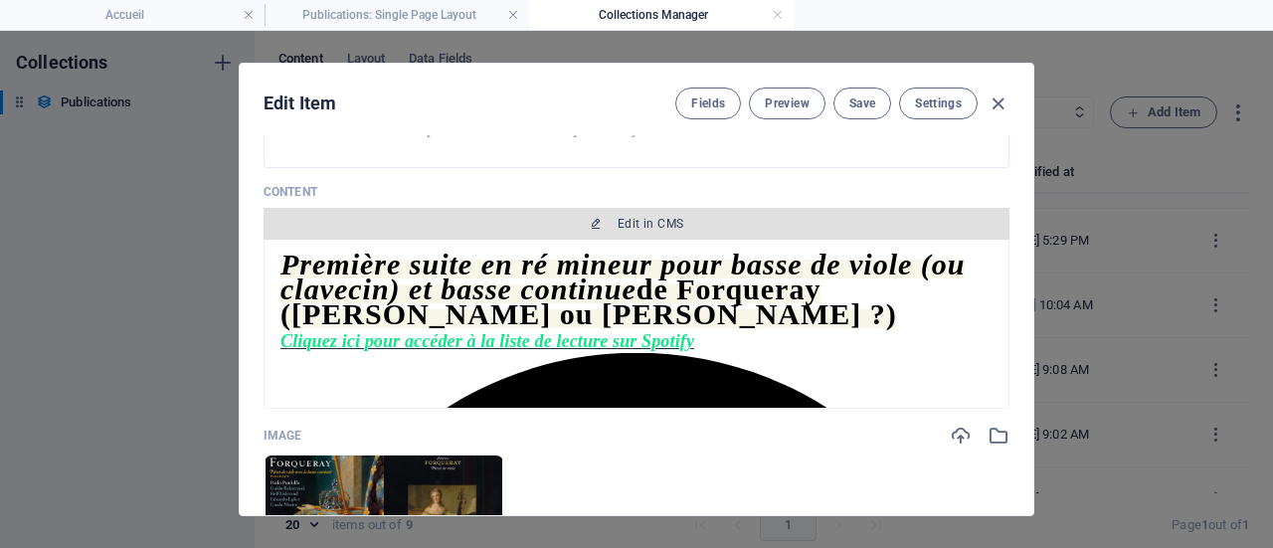
click at [664, 226] on span "Edit in CMS" at bounding box center [650, 224] width 66 height 16
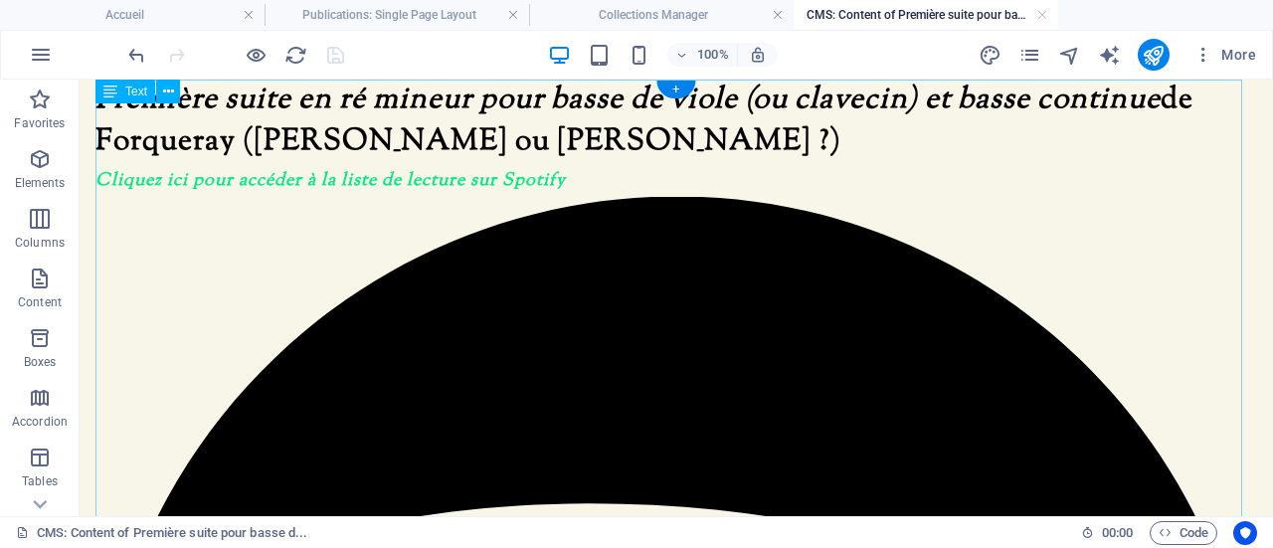
scroll to position [0, 0]
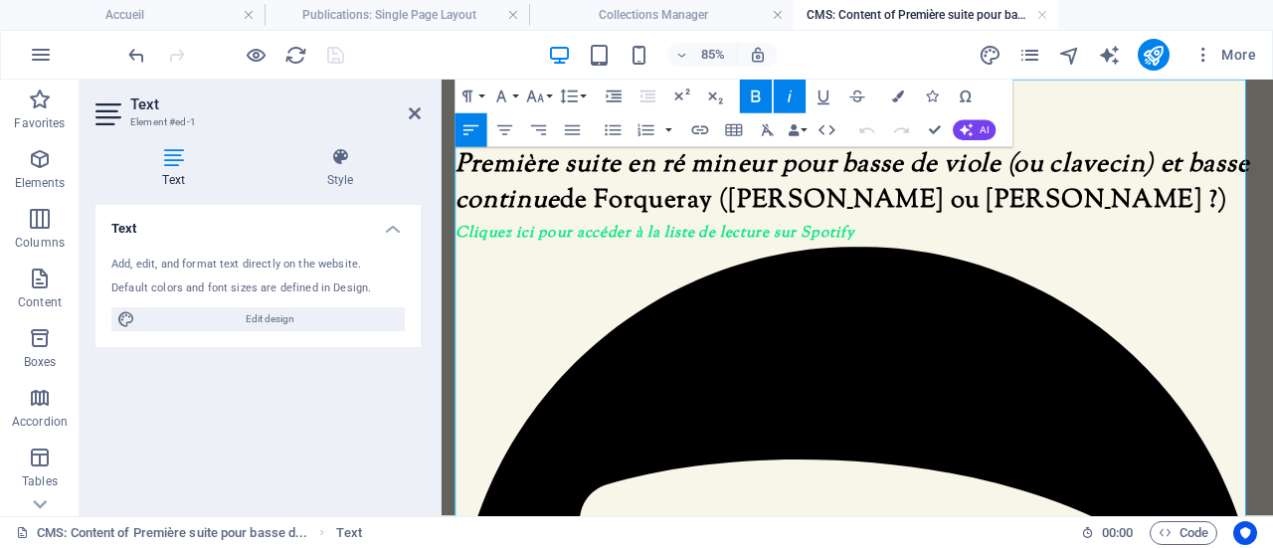
click at [923, 255] on span "Cliquez ici pour accéder à la liste de lecture sur Spotify" at bounding box center [692, 261] width 470 height 26
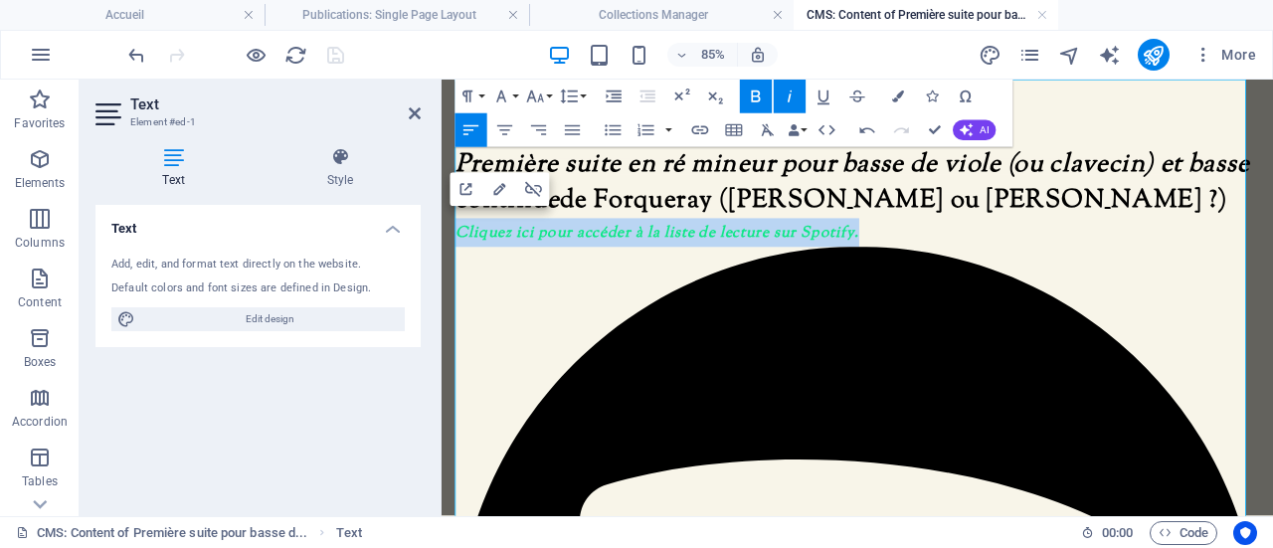
drag, startPoint x: 934, startPoint y: 257, endPoint x: 461, endPoint y: 255, distance: 472.2
click at [789, 86] on icon "button" at bounding box center [789, 96] width 20 height 20
click at [823, 99] on icon "button" at bounding box center [823, 96] width 20 height 20
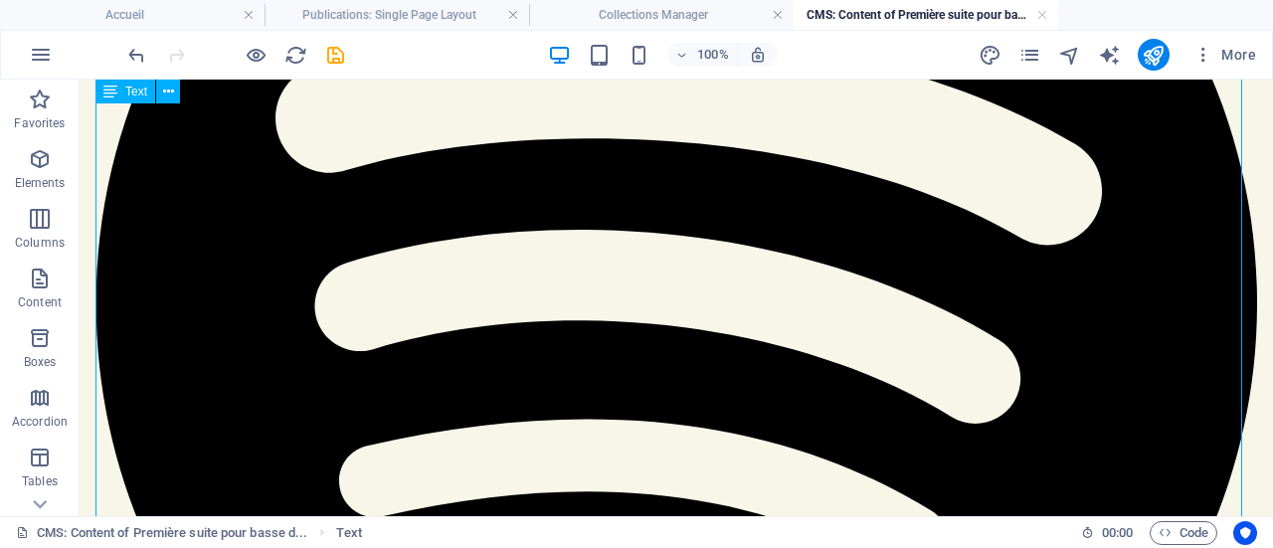
scroll to position [533, 0]
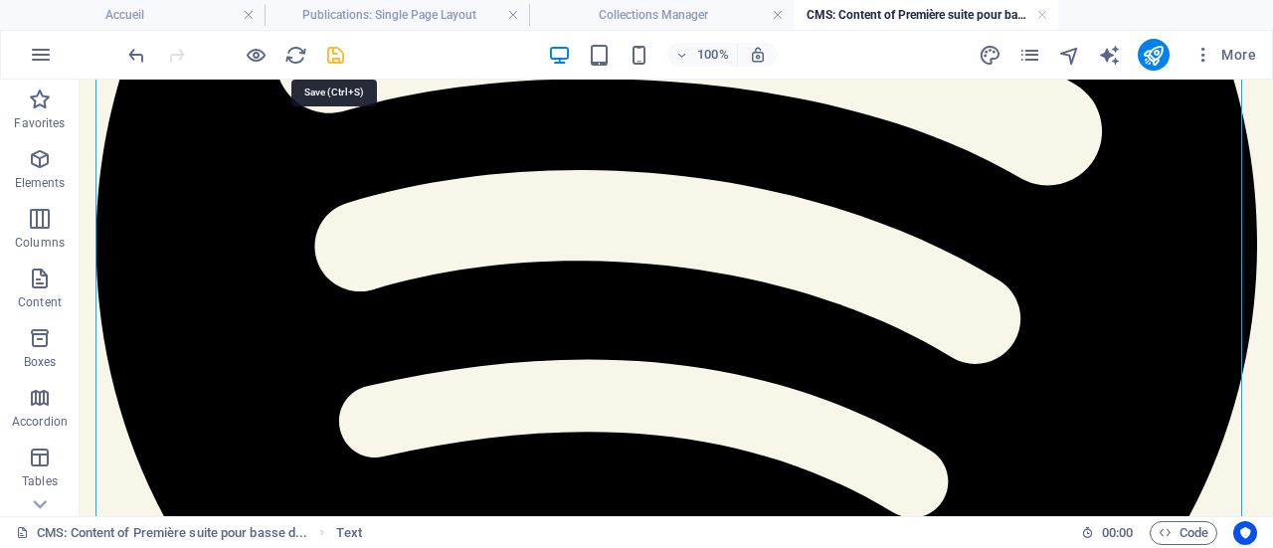
drag, startPoint x: 332, startPoint y: 49, endPoint x: 352, endPoint y: 93, distance: 49.0
click at [332, 49] on icon "save" at bounding box center [335, 55] width 23 height 23
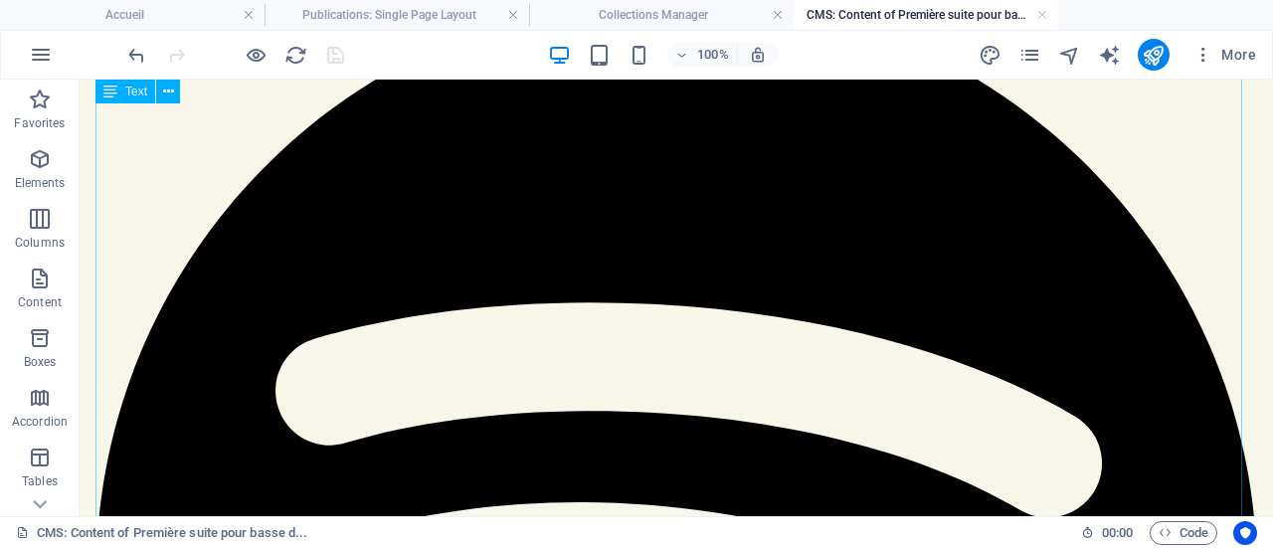
scroll to position [0, 0]
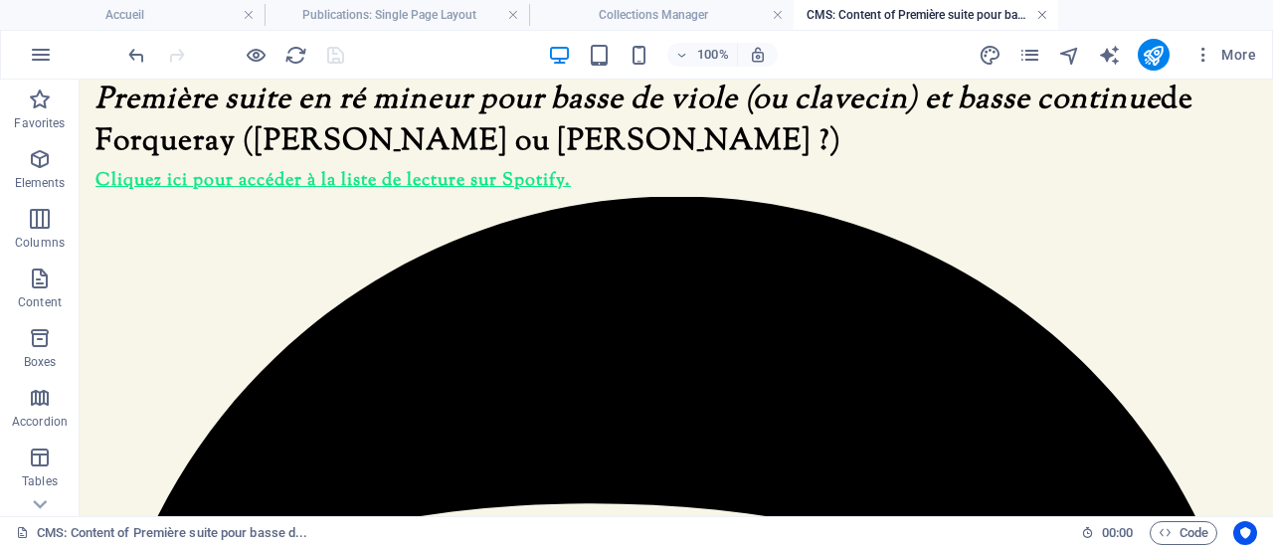
click at [1044, 13] on link at bounding box center [1042, 15] width 12 height 19
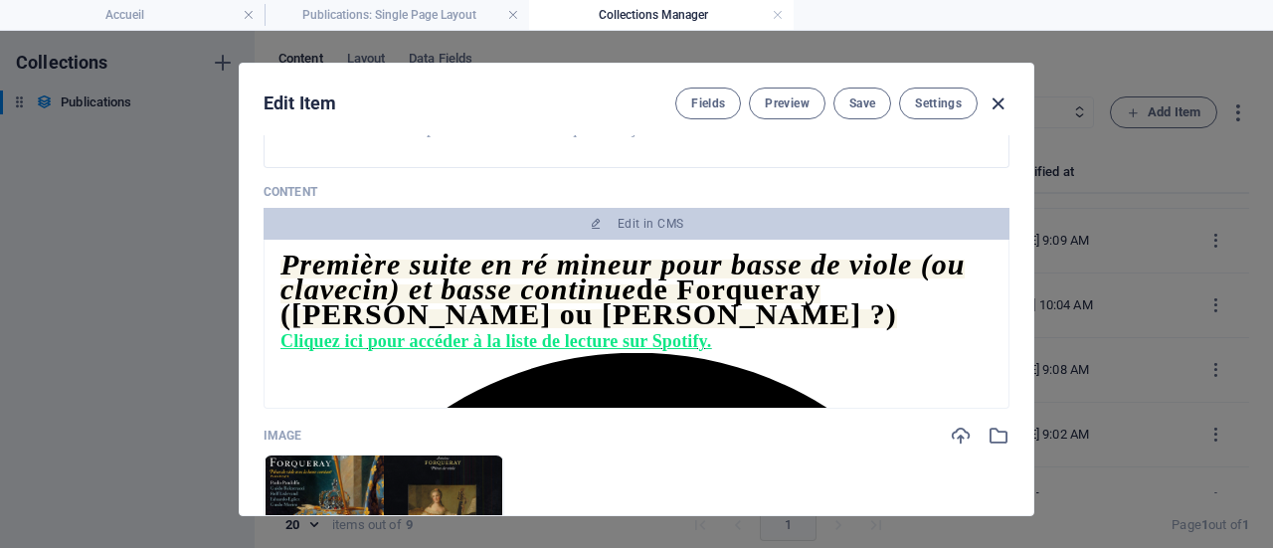
click at [992, 99] on icon "button" at bounding box center [997, 103] width 23 height 23
type input "[DATE]"
type input "premiere-suite-pour-basse-de-viole-de-forqueray"
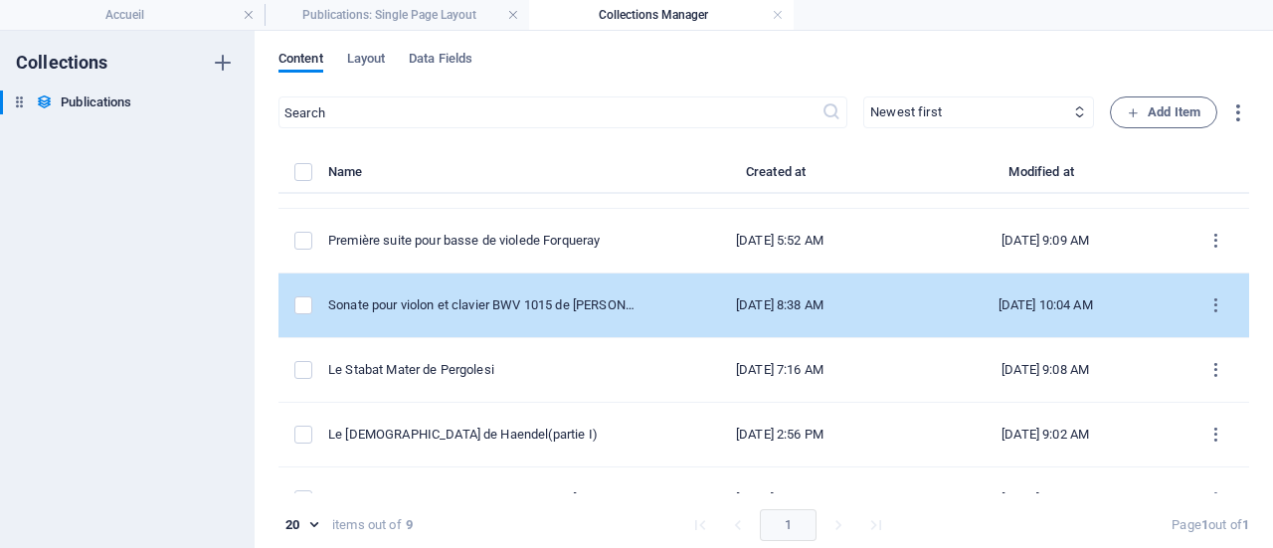
scroll to position [80, 0]
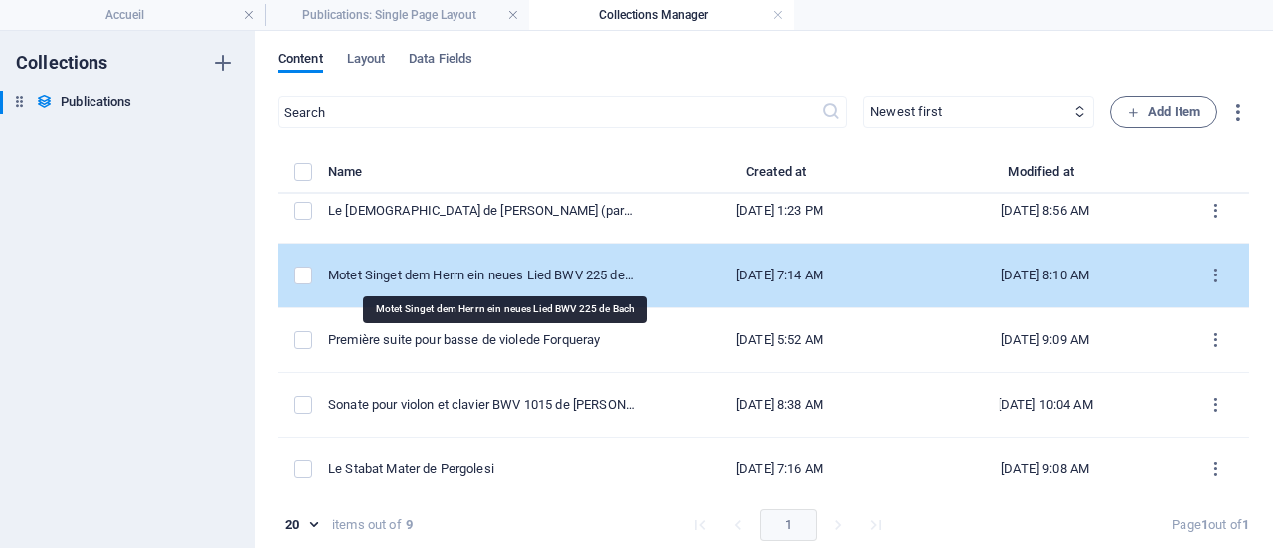
click at [555, 273] on div "Motet Singet dem Herrn ein neues Lied BWV 225 de Bach" at bounding box center [481, 275] width 306 height 18
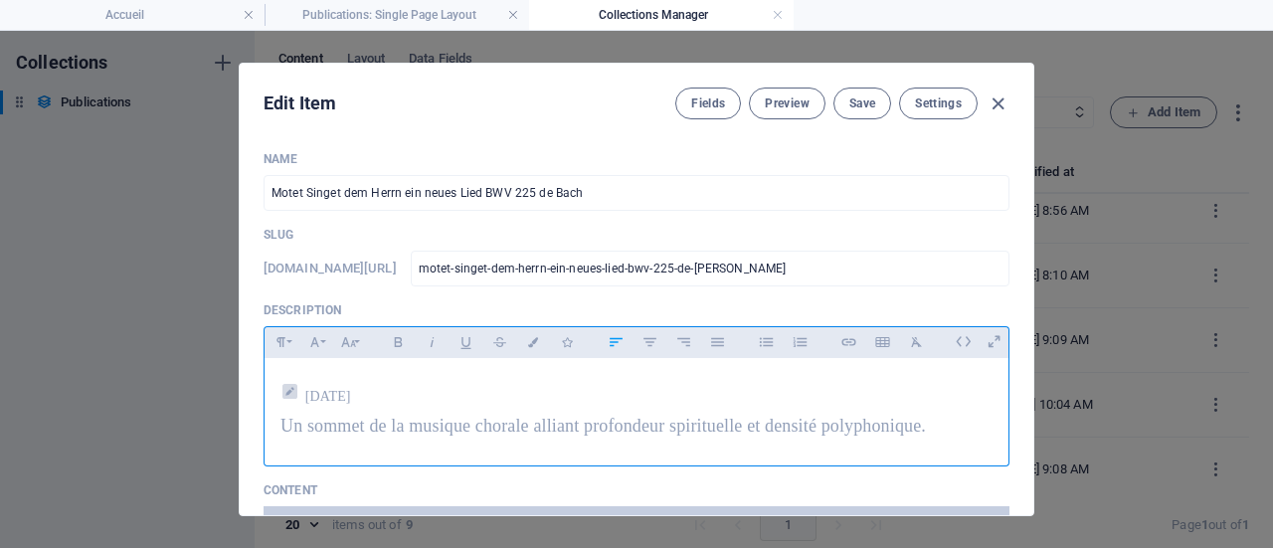
scroll to position [298, 0]
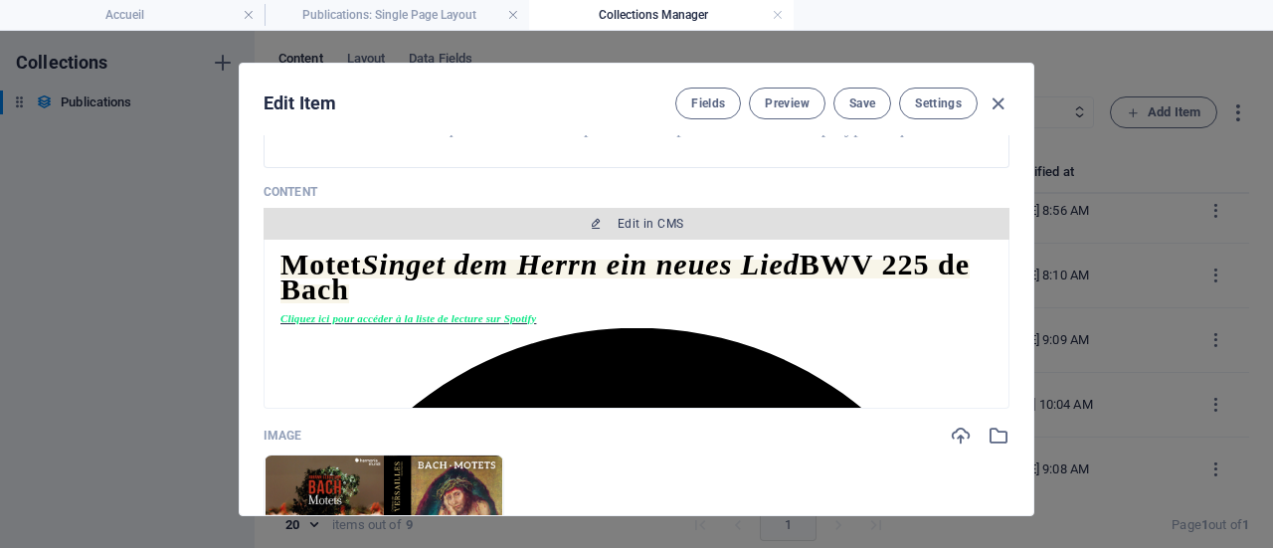
click at [666, 218] on span "Edit in CMS" at bounding box center [650, 224] width 66 height 16
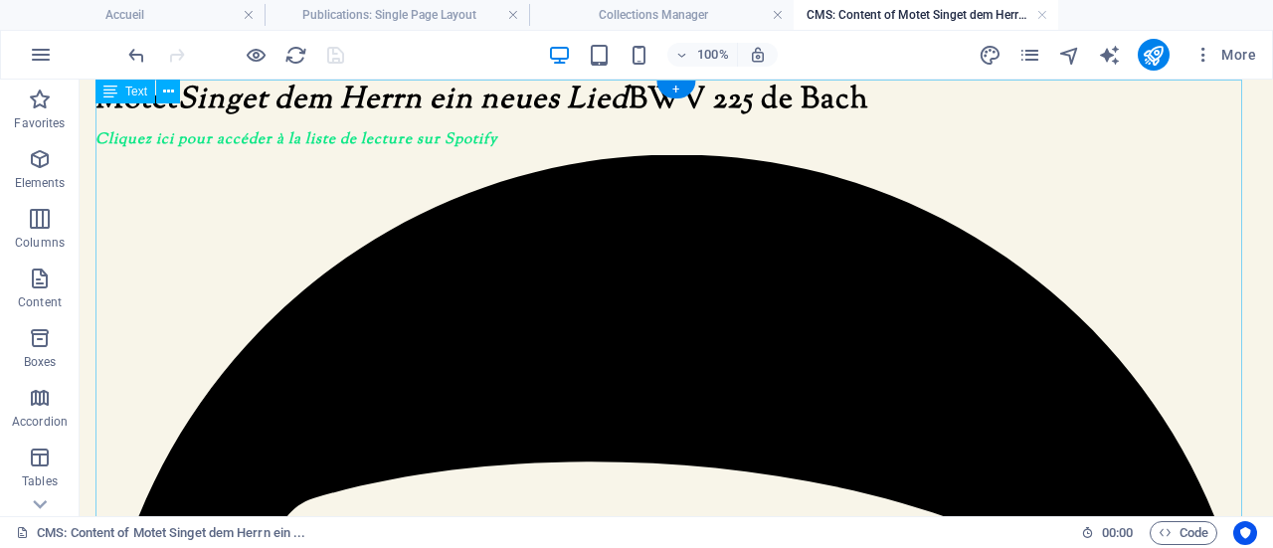
scroll to position [0, 0]
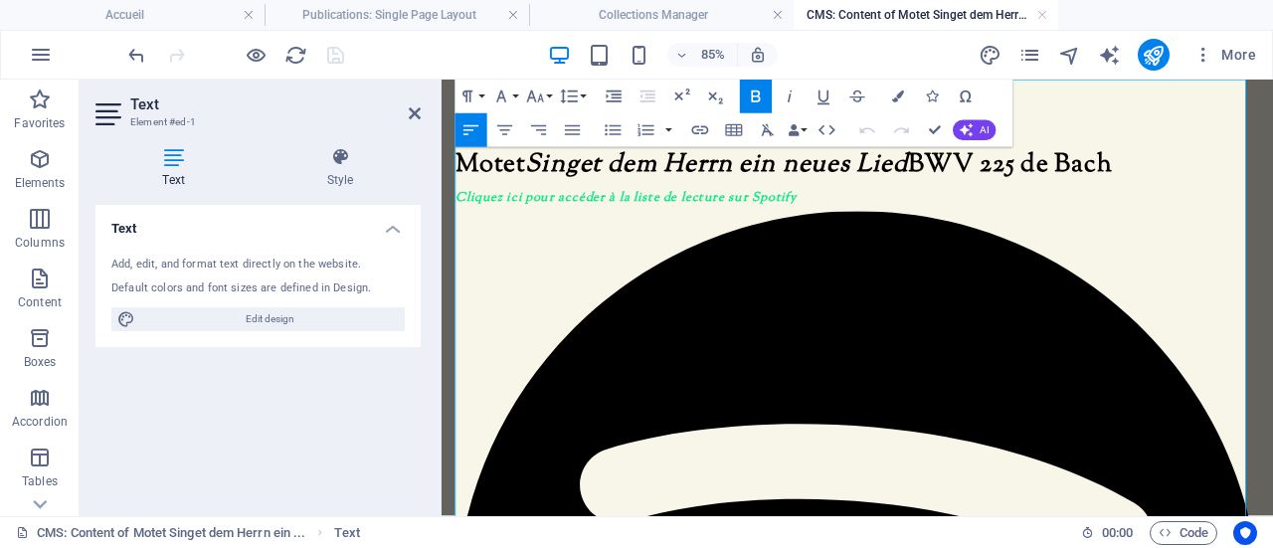
click at [851, 215] on span "Cliquez ici pour accéder à la liste de lecture sur Spotify" at bounding box center [658, 219] width 402 height 21
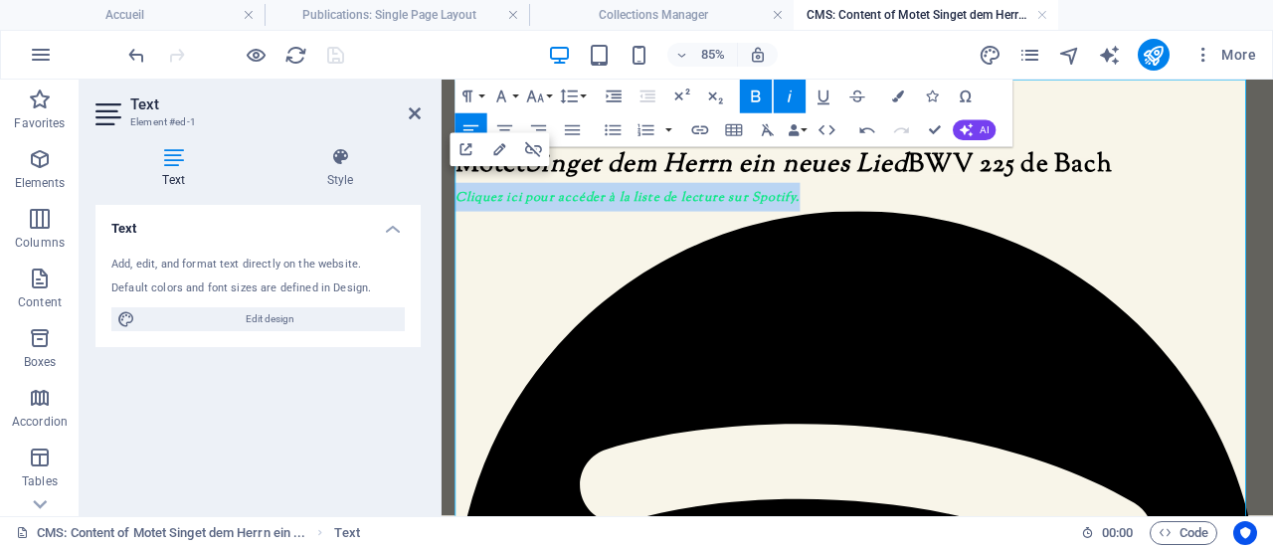
drag, startPoint x: 864, startPoint y: 215, endPoint x: 462, endPoint y: 224, distance: 401.7
click at [781, 92] on icon "button" at bounding box center [789, 96] width 20 height 20
click at [823, 92] on icon "button" at bounding box center [823, 96] width 20 height 20
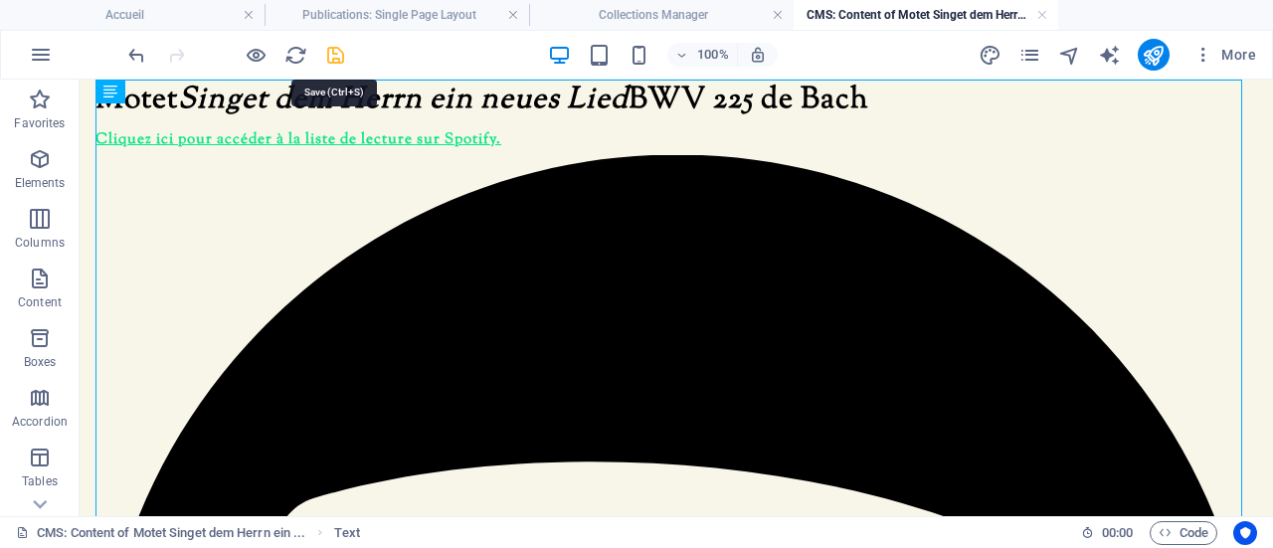
click at [328, 53] on icon "save" at bounding box center [335, 55] width 23 height 23
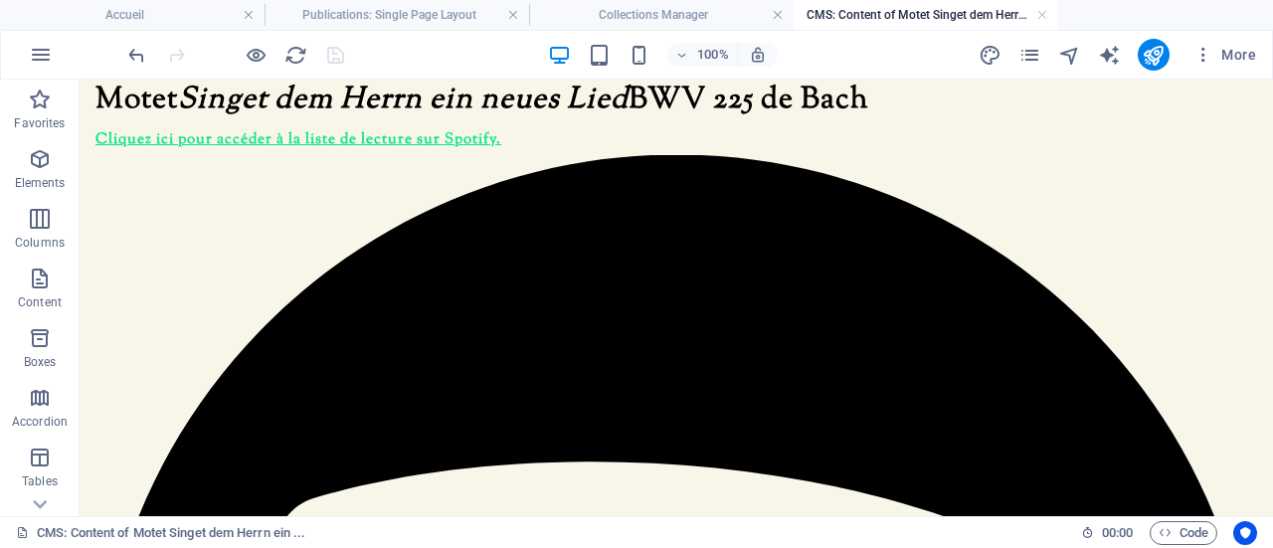
click at [1048, 11] on h4 "CMS: Content of Motet Singet dem Herrn ein ..." at bounding box center [925, 15] width 264 height 22
click at [1043, 14] on link at bounding box center [1042, 15] width 12 height 19
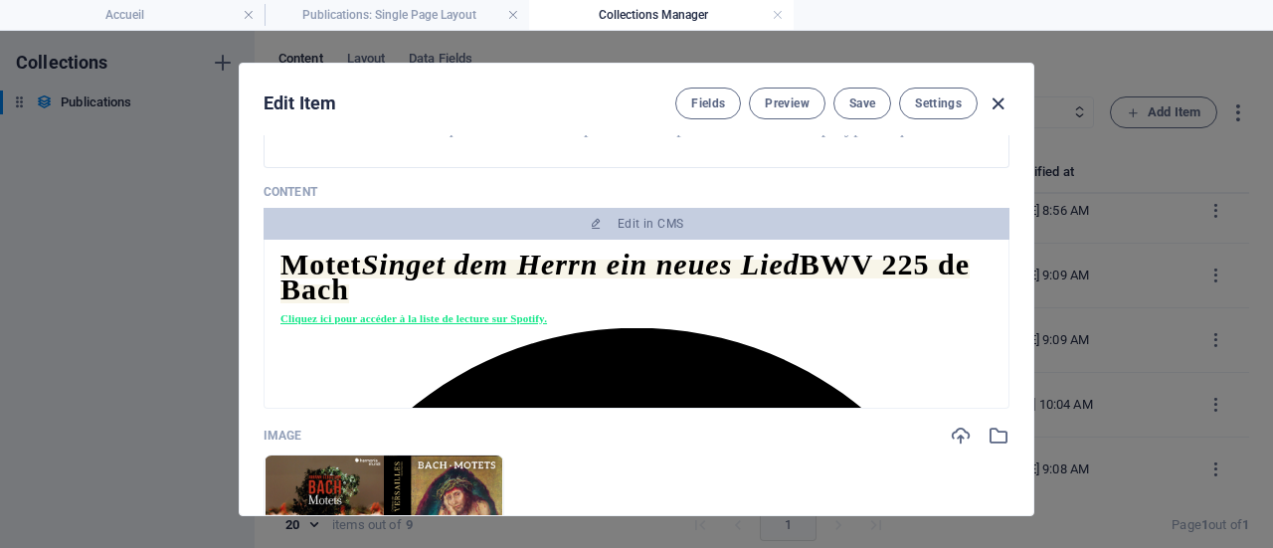
click at [993, 98] on icon "button" at bounding box center [997, 103] width 23 height 23
type input "[DATE]"
type input "motet-singet-dem-herrn-ein-neues-lied-bwv-225-de-bach"
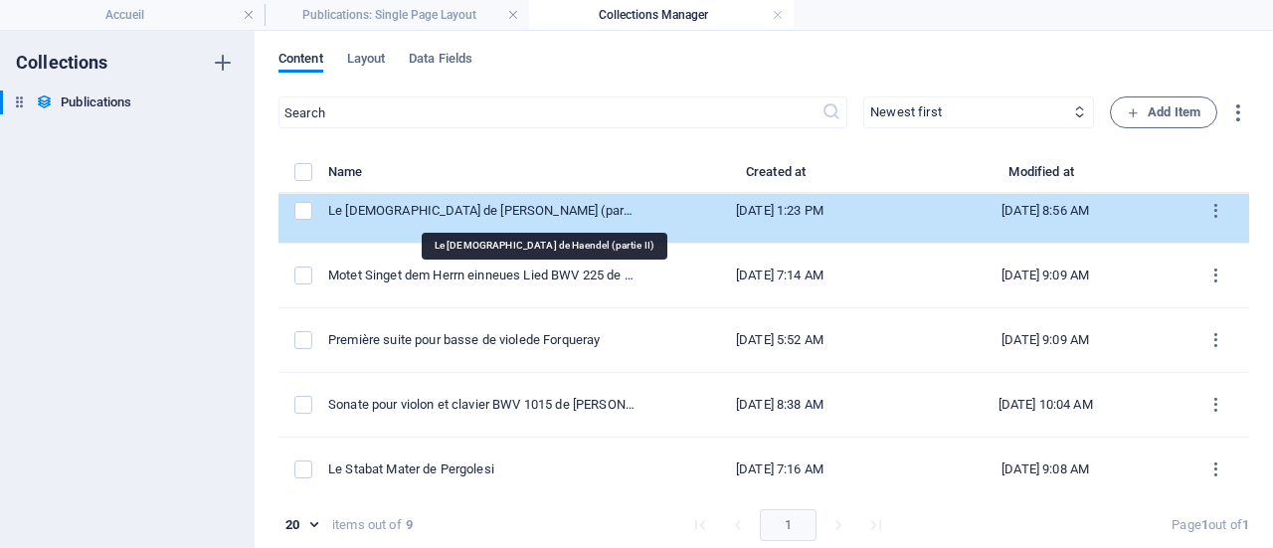
click at [566, 208] on div "Le Messie de Haendel (p artie II)" at bounding box center [481, 211] width 306 height 18
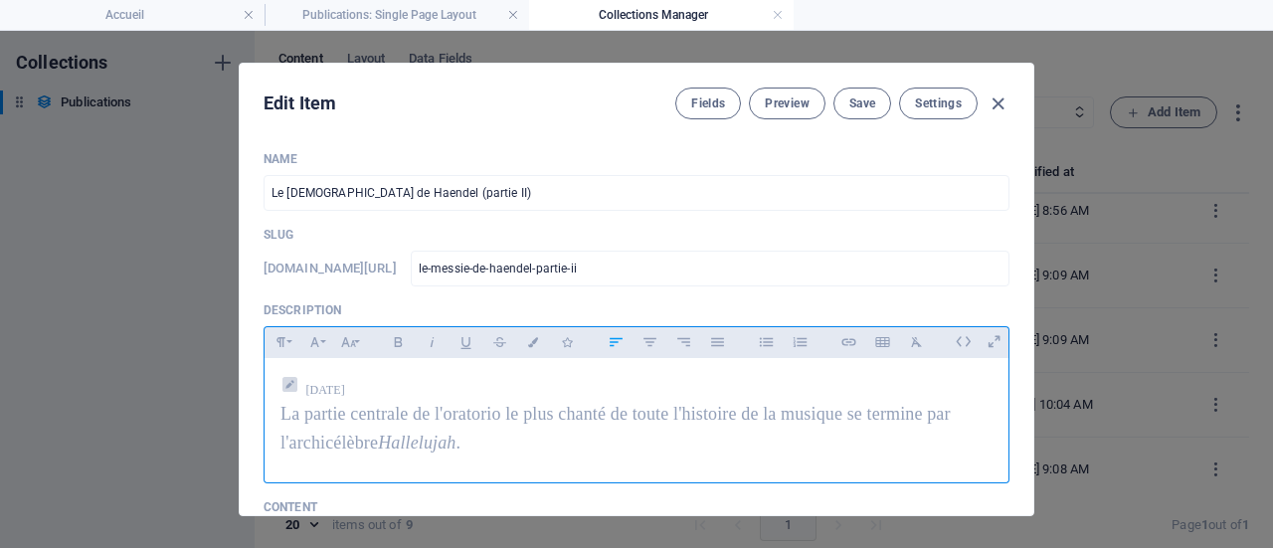
scroll to position [199, 0]
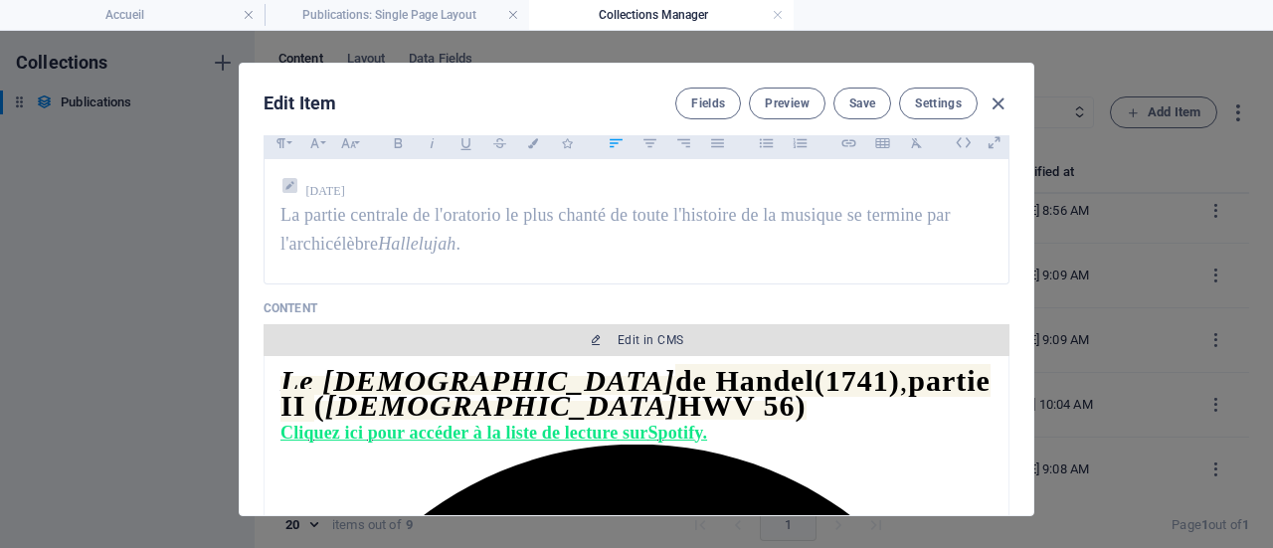
click at [653, 335] on span "Edit in CMS" at bounding box center [650, 340] width 66 height 16
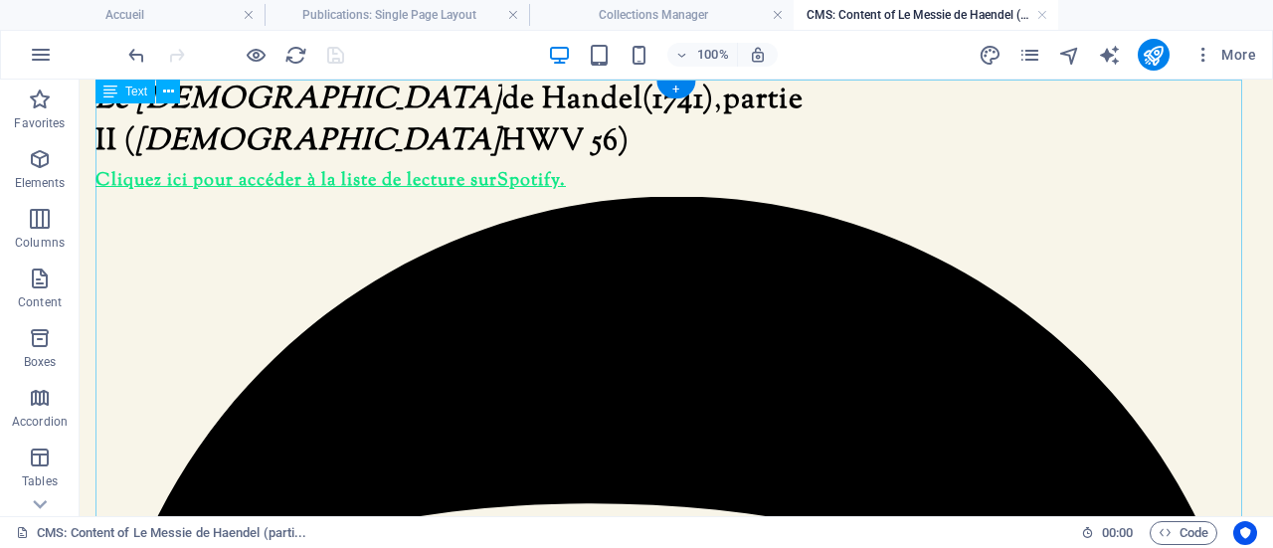
scroll to position [0, 0]
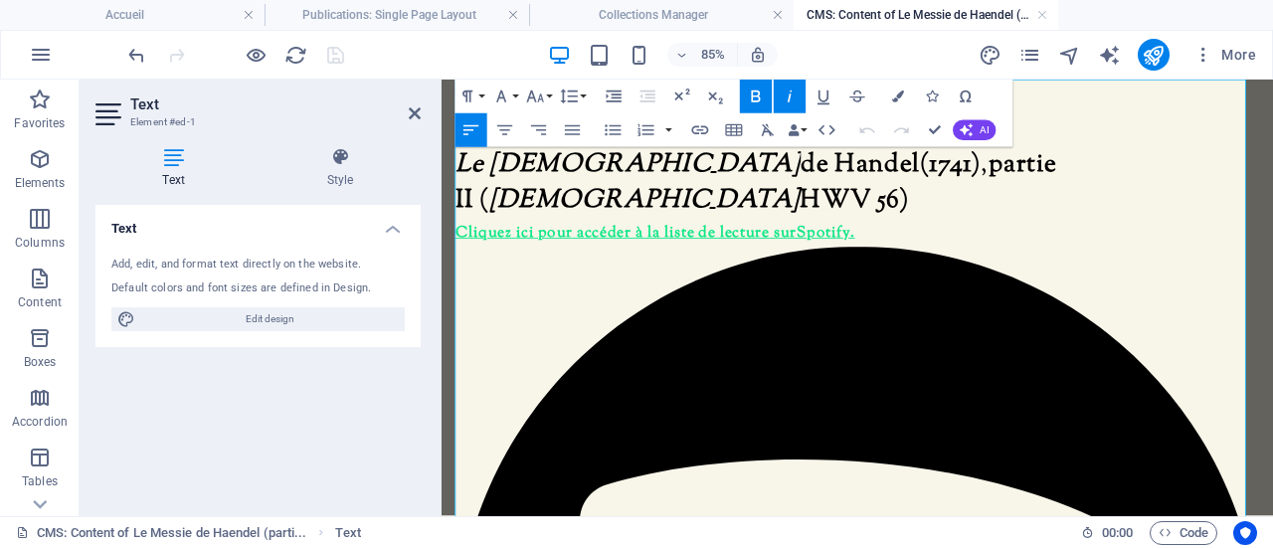
drag, startPoint x: 1027, startPoint y: 396, endPoint x: 451, endPoint y: 399, distance: 575.6
click at [507, 94] on icon "button" at bounding box center [501, 96] width 20 height 20
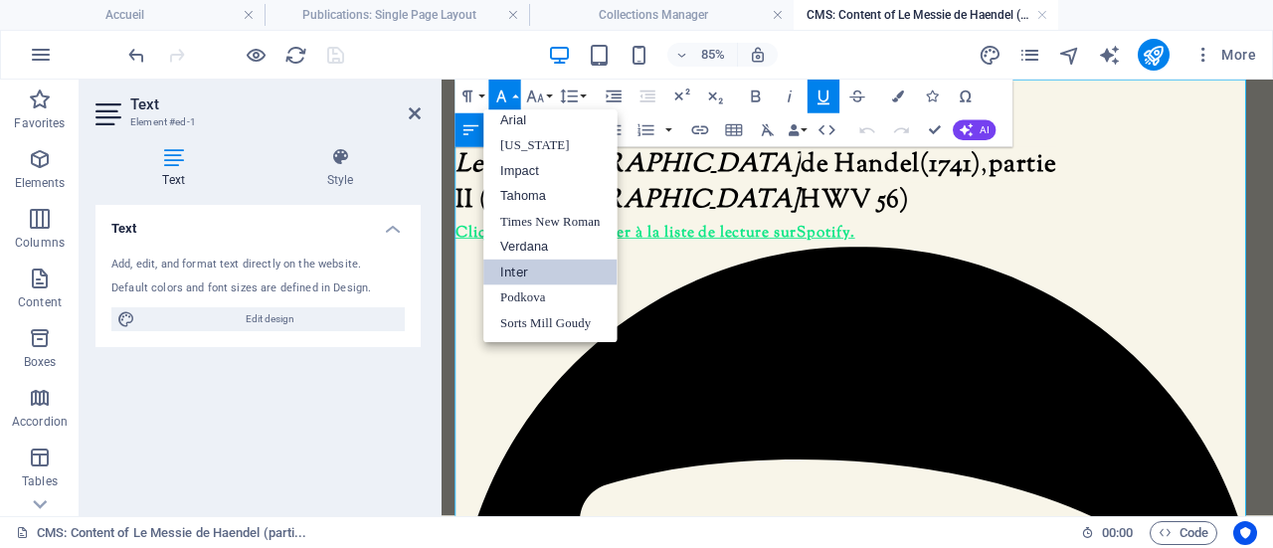
scroll to position [10, 0]
click at [530, 324] on link "Sorts Mill Goudy" at bounding box center [550, 323] width 133 height 25
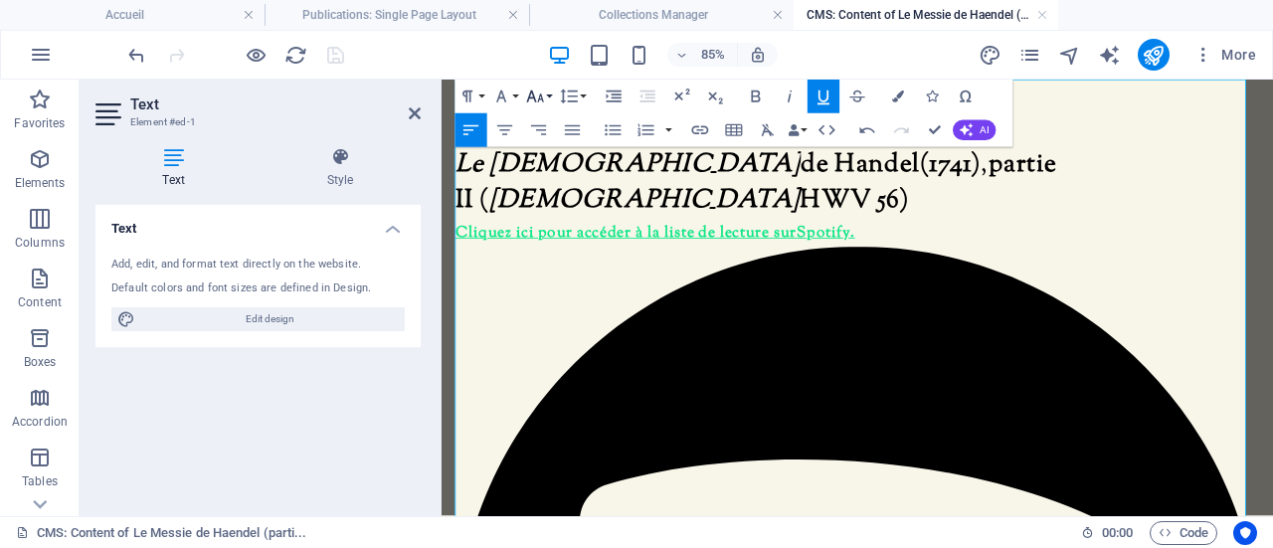
click at [531, 93] on icon "button" at bounding box center [535, 96] width 17 height 12
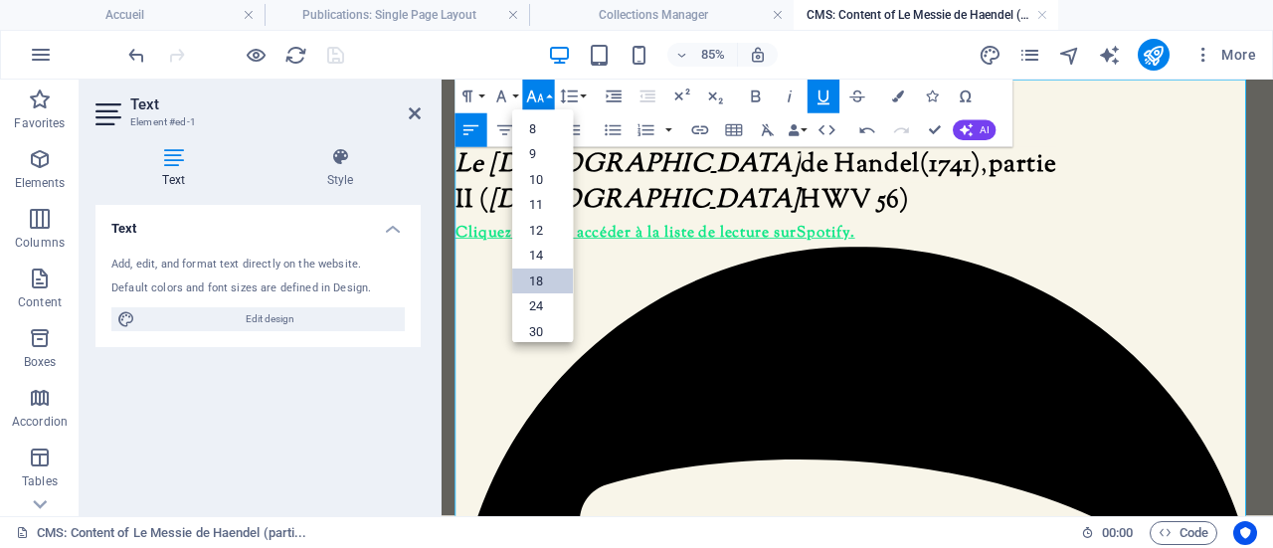
click at [525, 271] on link "18" at bounding box center [542, 281] width 61 height 26
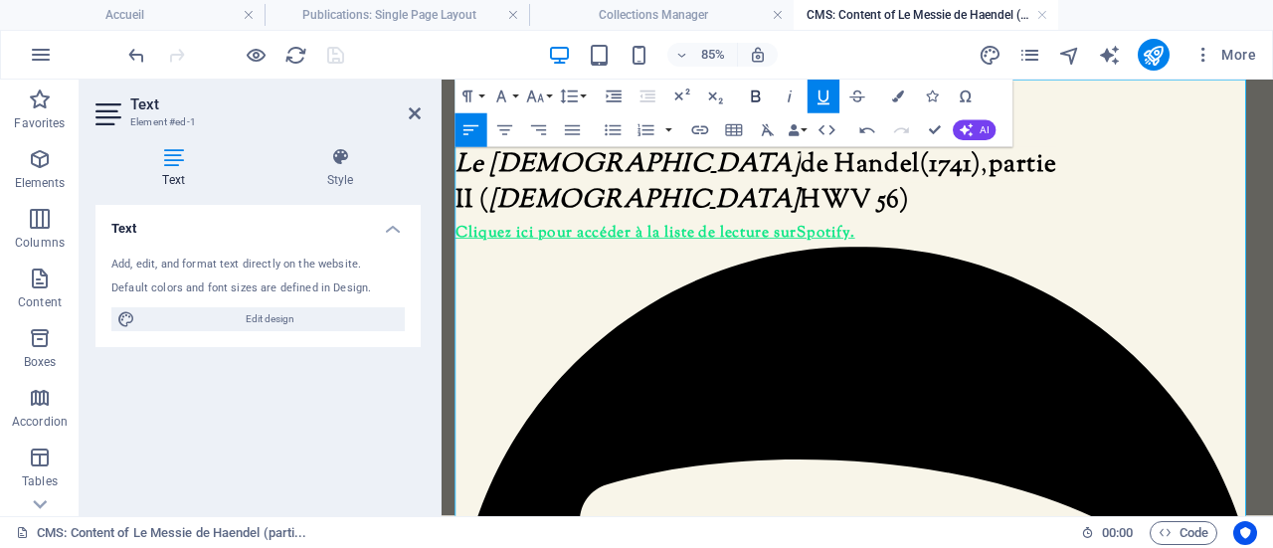
click at [750, 92] on icon "button" at bounding box center [756, 96] width 20 height 20
click at [820, 98] on icon "button" at bounding box center [823, 96] width 20 height 20
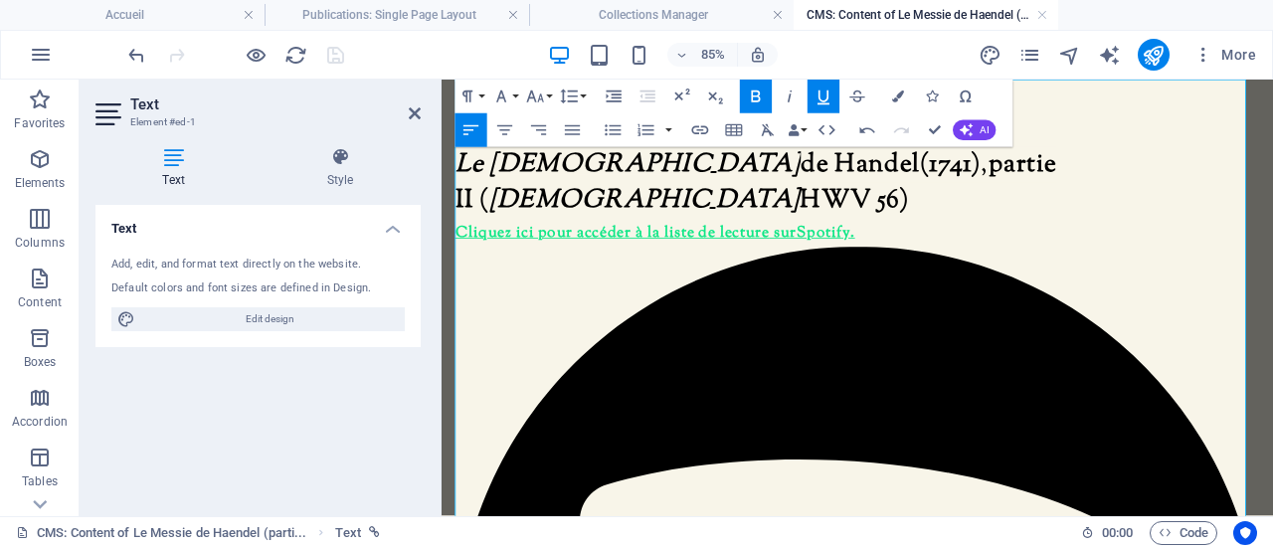
drag, startPoint x: 1071, startPoint y: 389, endPoint x: 462, endPoint y: 385, distance: 608.4
click at [704, 128] on icon "button" at bounding box center [700, 130] width 20 height 20
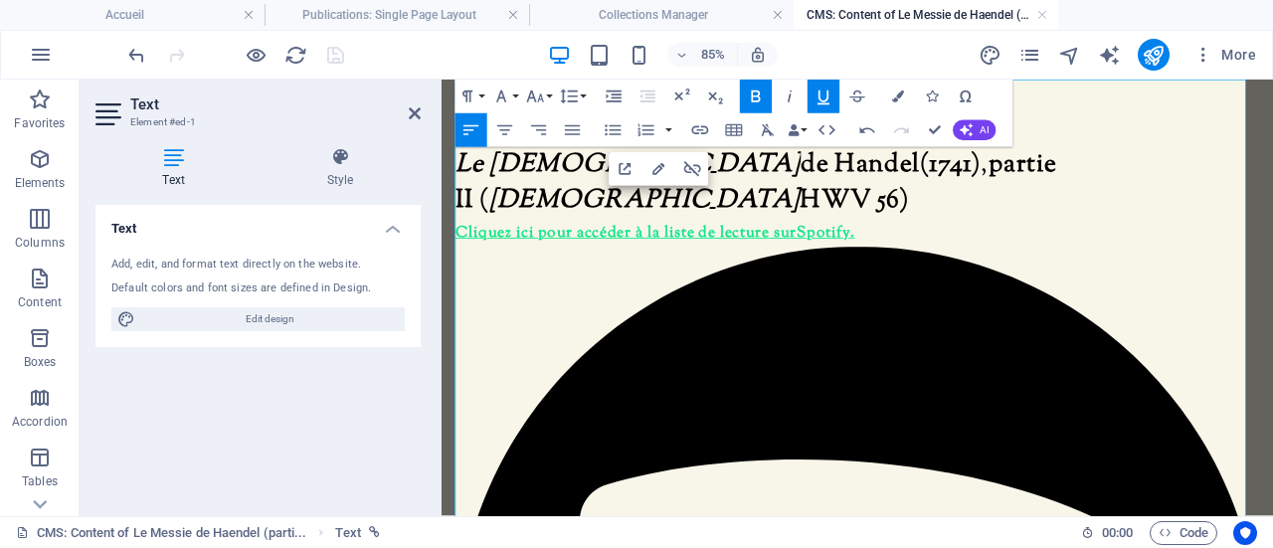
drag, startPoint x: 1077, startPoint y: 394, endPoint x: 447, endPoint y: 381, distance: 629.4
click at [899, 94] on icon "button" at bounding box center [898, 96] width 12 height 12
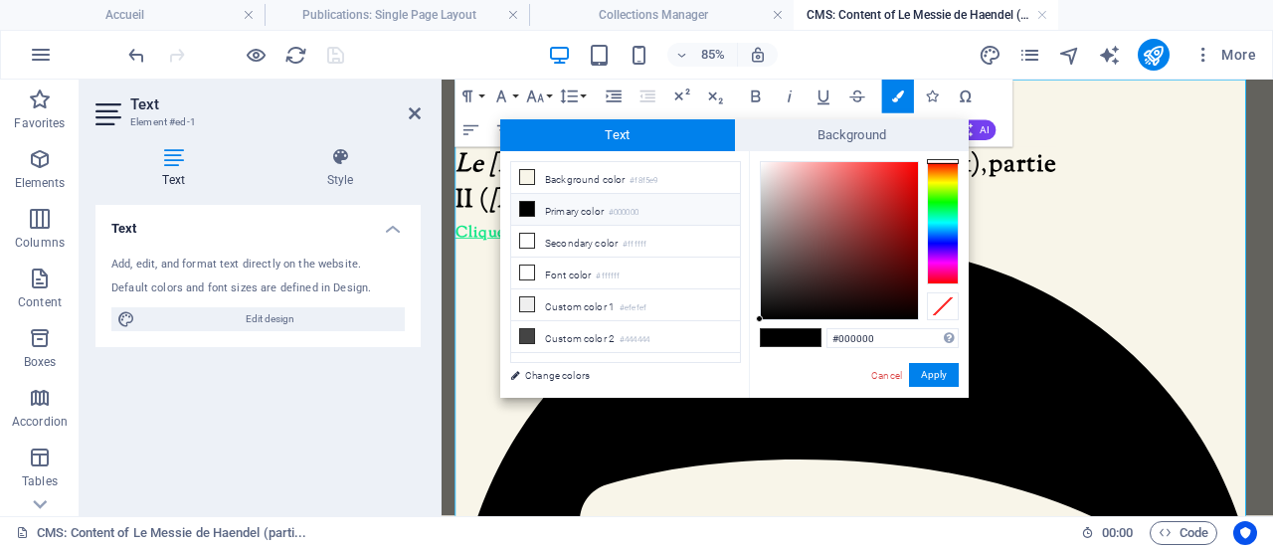
drag, startPoint x: 892, startPoint y: 341, endPoint x: 823, endPoint y: 346, distance: 68.8
click at [823, 346] on div "#000000 Supported formats #0852ed rgb(8, 82, 237) rgba(8, 82, 237, 90%) hsv(221…" at bounding box center [859, 418] width 220 height 535
type input "#ed4d32"
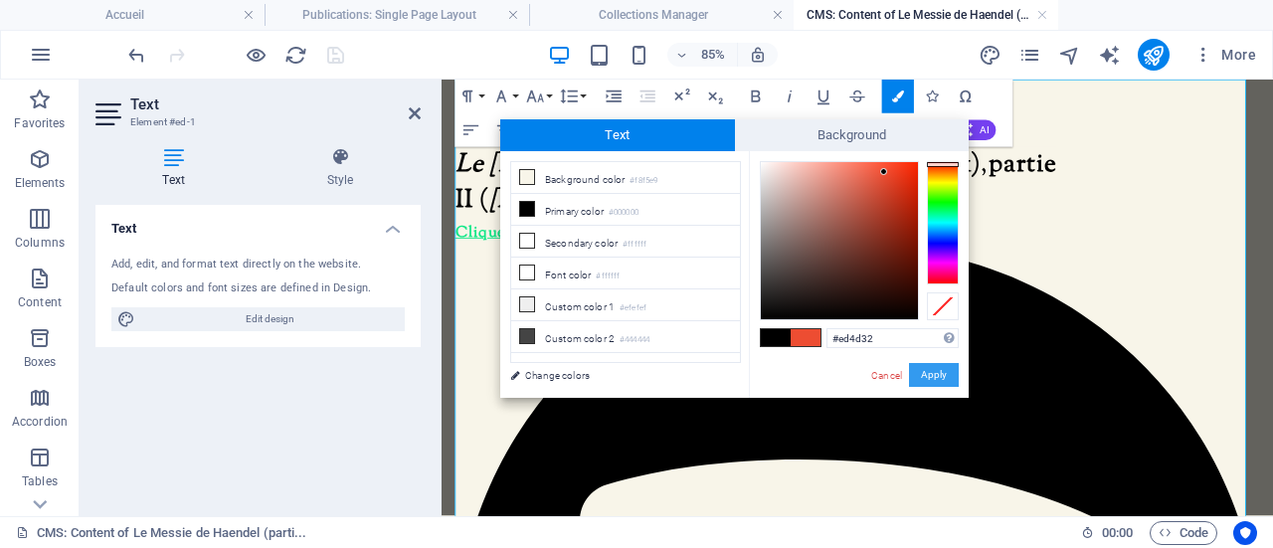
click at [923, 374] on button "Apply" at bounding box center [934, 375] width 50 height 24
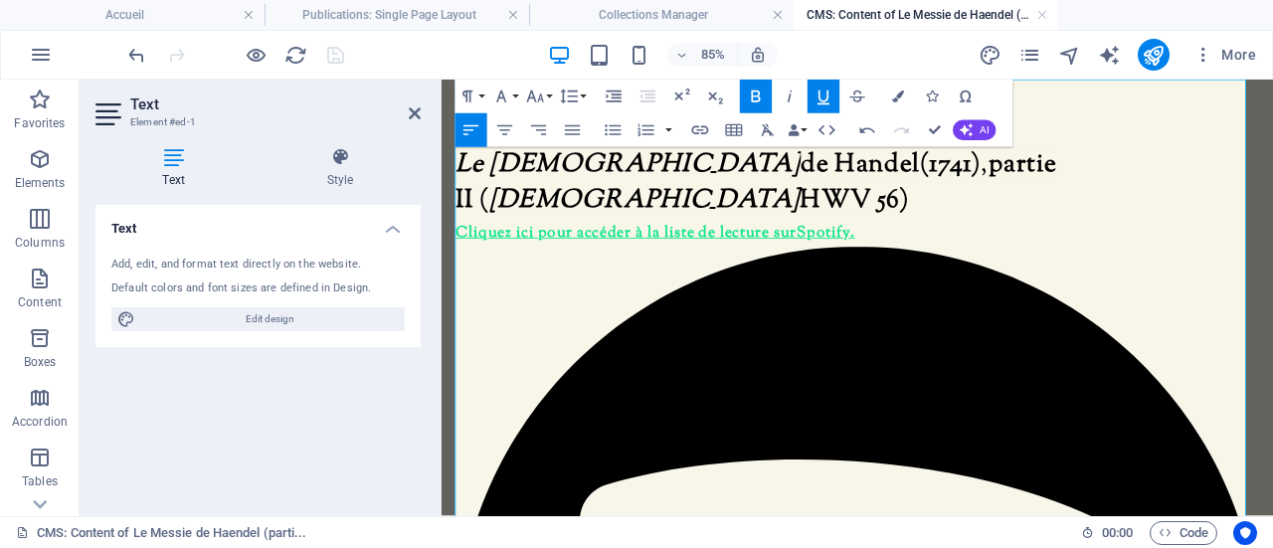
drag, startPoint x: 1067, startPoint y: 393, endPoint x: 459, endPoint y: 391, distance: 607.4
click at [816, 100] on icon "button" at bounding box center [823, 96] width 20 height 20
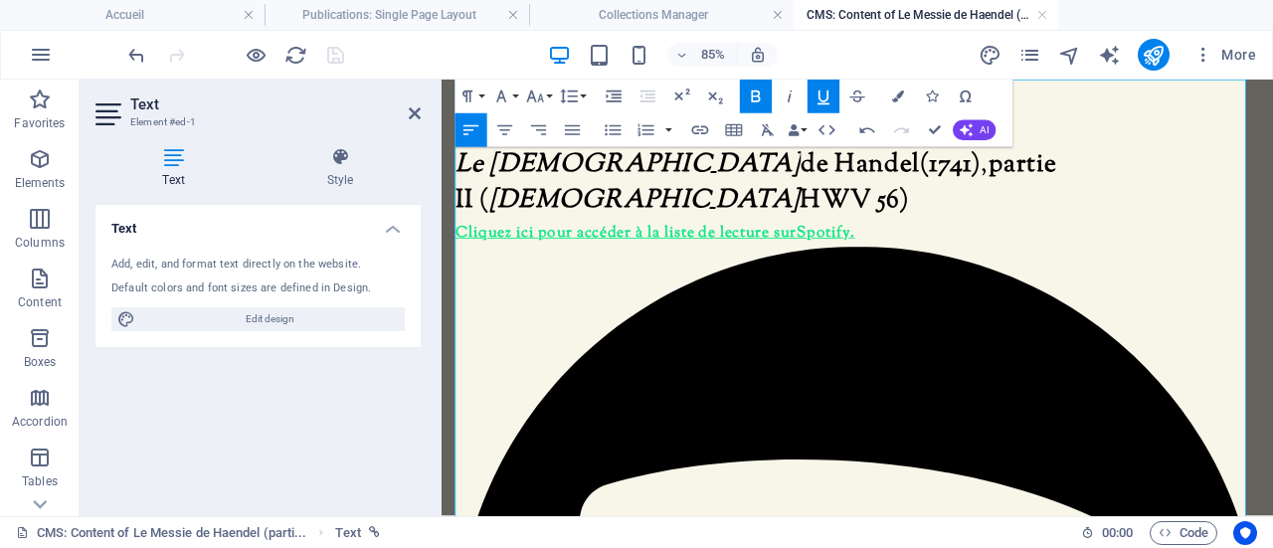
drag, startPoint x: 1081, startPoint y: 396, endPoint x: 451, endPoint y: 403, distance: 629.3
click at [581, 99] on button "Line Height" at bounding box center [573, 97] width 32 height 34
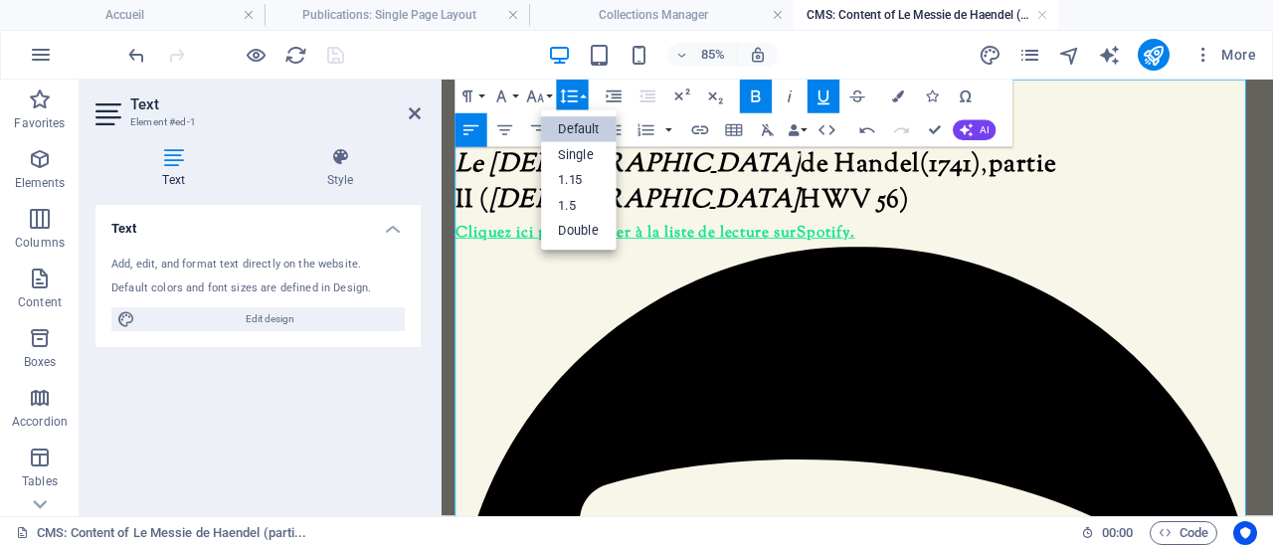
scroll to position [0, 0]
click at [581, 99] on button "Line Height" at bounding box center [573, 97] width 32 height 34
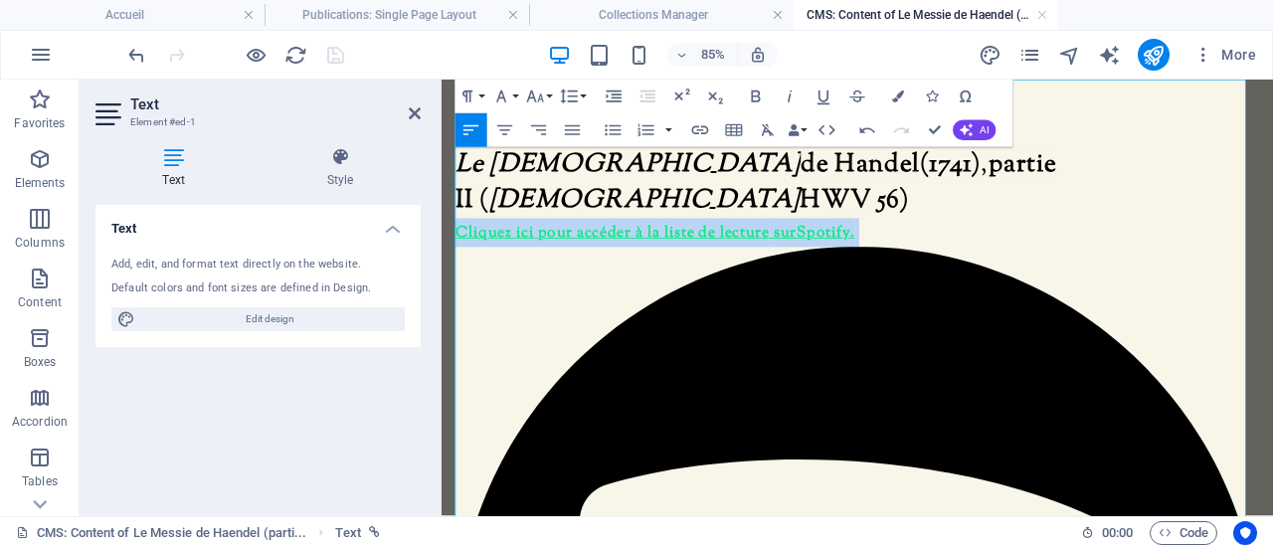
drag, startPoint x: 460, startPoint y: 222, endPoint x: 972, endPoint y: 223, distance: 512.0
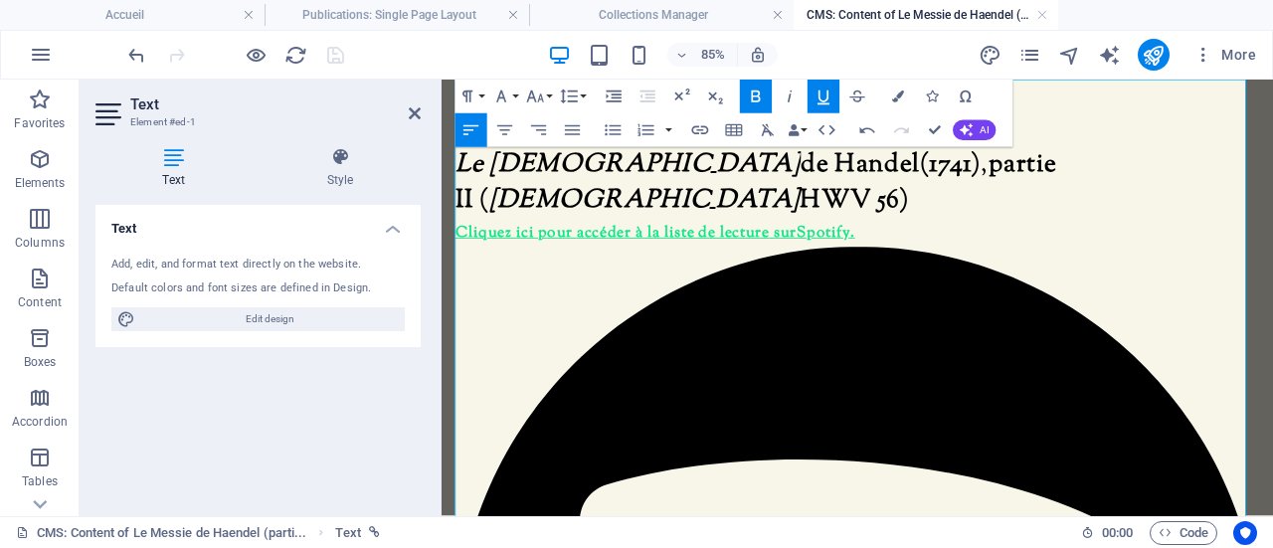
drag, startPoint x: 468, startPoint y: 367, endPoint x: 451, endPoint y: 367, distance: 16.9
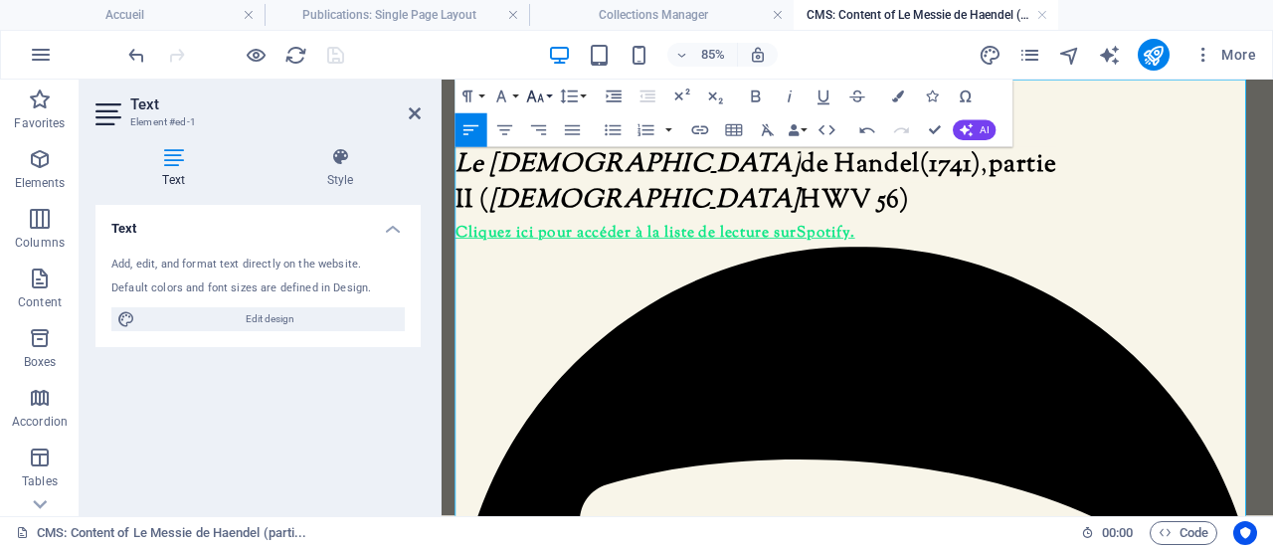
click at [541, 96] on icon "button" at bounding box center [535, 96] width 17 height 12
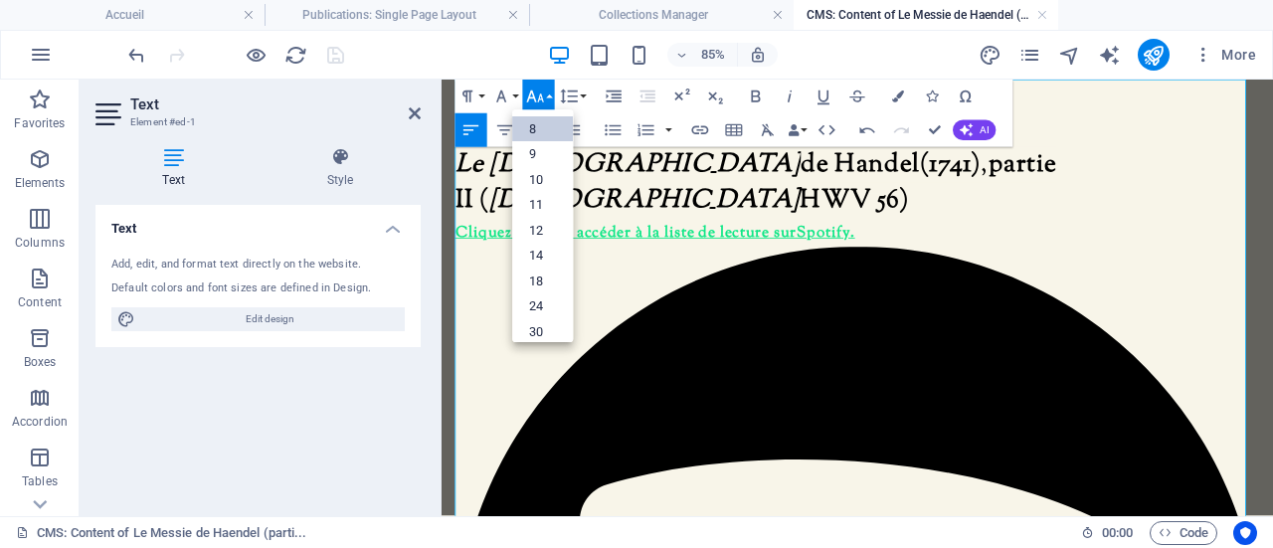
click at [543, 129] on link "8" at bounding box center [542, 129] width 61 height 26
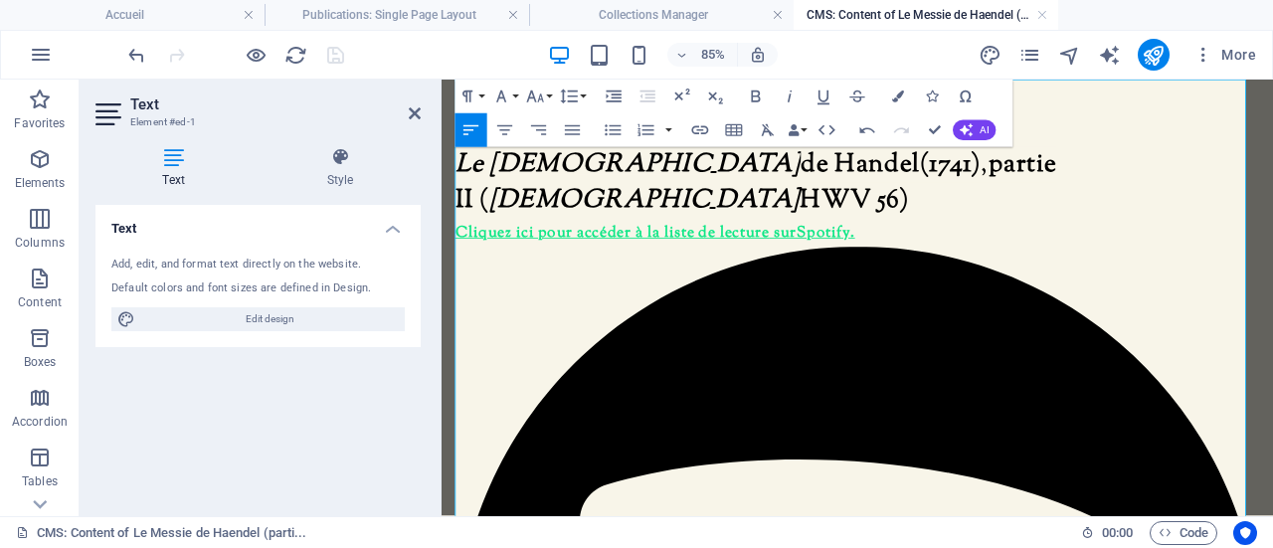
drag, startPoint x: 925, startPoint y: 345, endPoint x: 460, endPoint y: 399, distance: 467.4
click at [541, 94] on icon "button" at bounding box center [535, 96] width 20 height 20
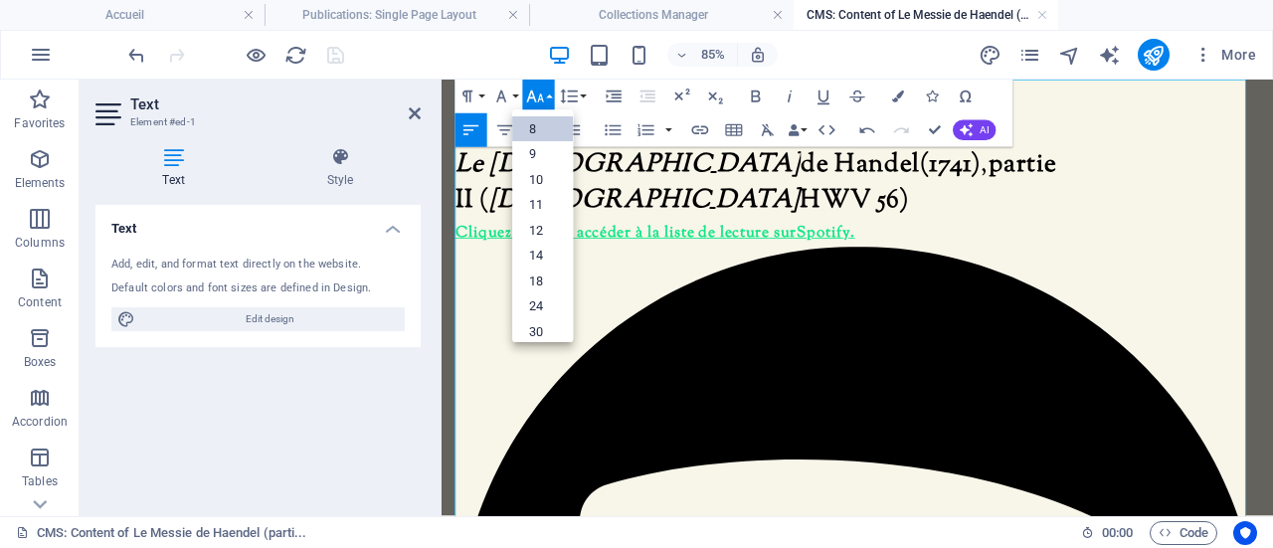
click at [539, 132] on link "8" at bounding box center [542, 129] width 61 height 26
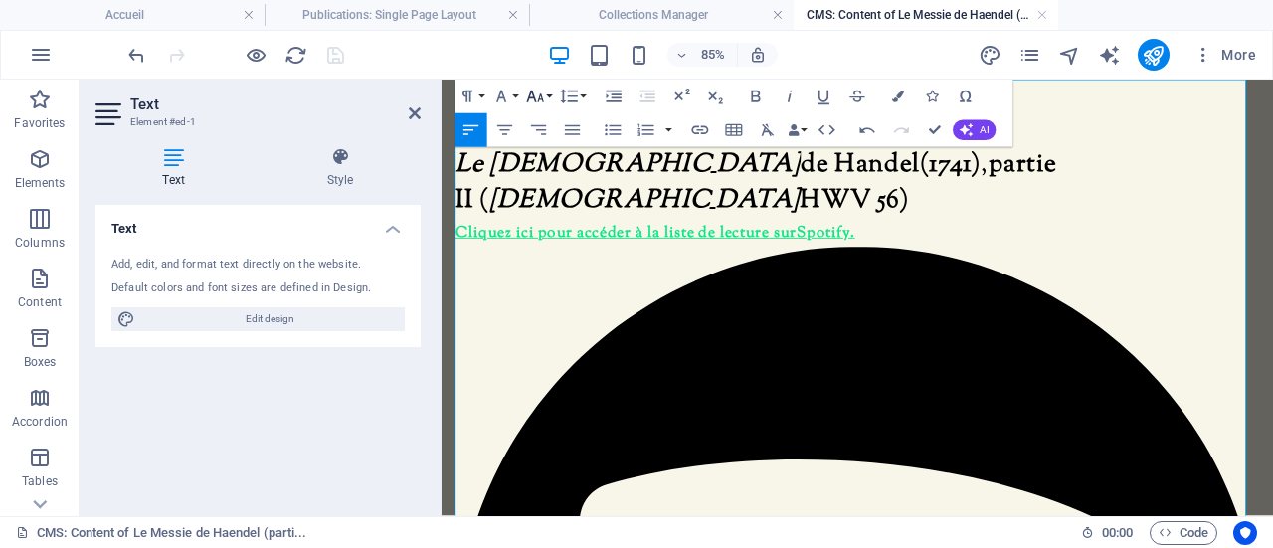
click at [533, 91] on icon "button" at bounding box center [535, 96] width 20 height 20
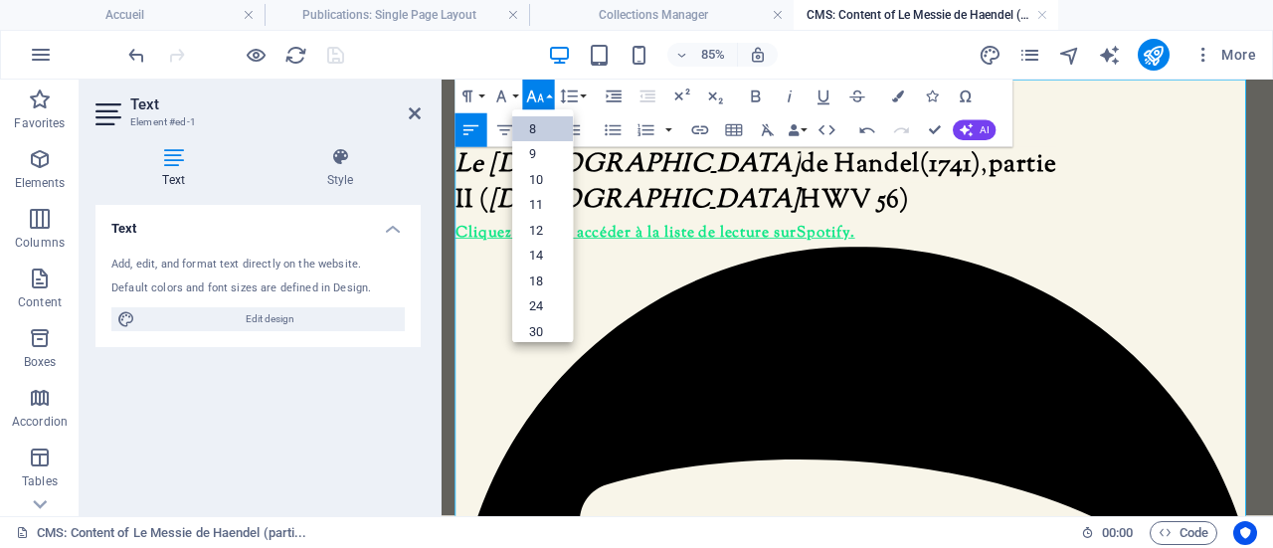
click at [533, 124] on link "8" at bounding box center [542, 129] width 61 height 26
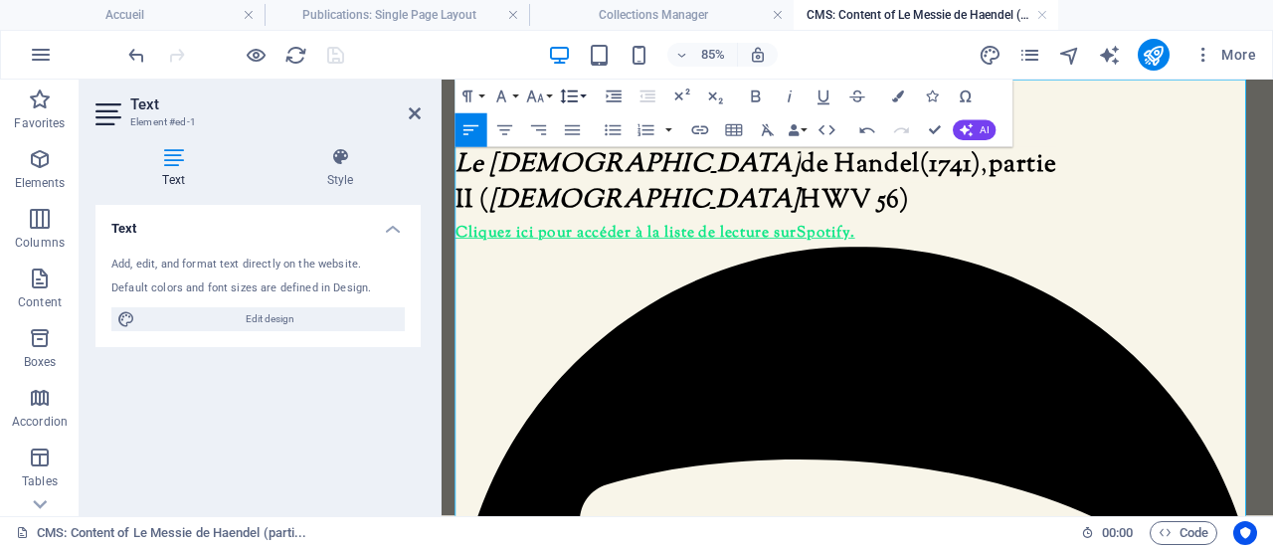
click at [572, 88] on icon "button" at bounding box center [569, 96] width 20 height 20
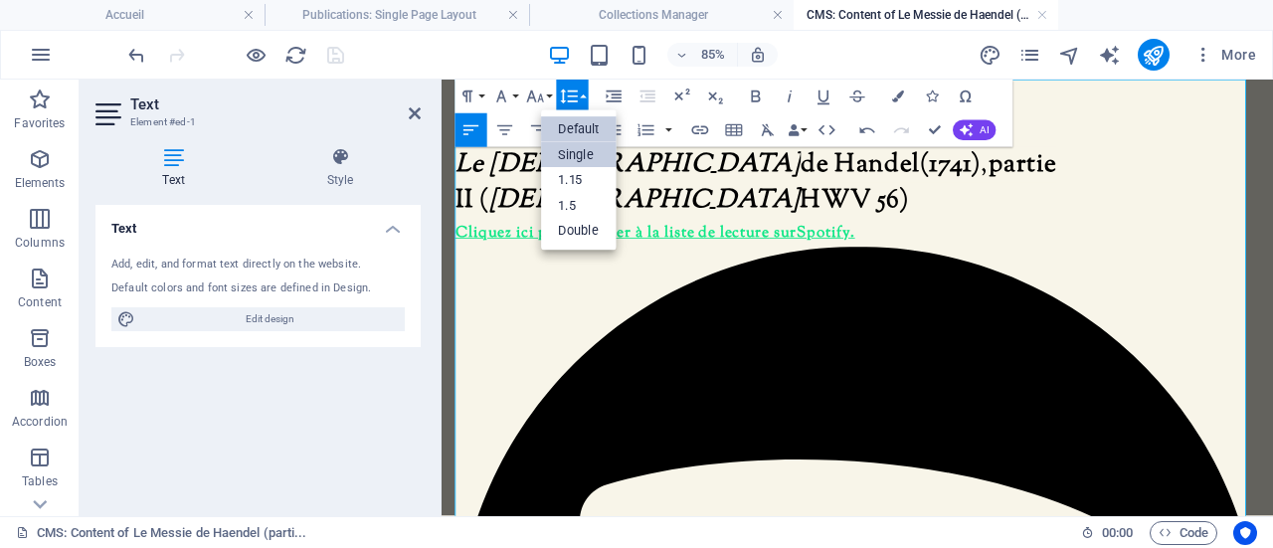
click at [588, 151] on link "Single" at bounding box center [579, 155] width 76 height 26
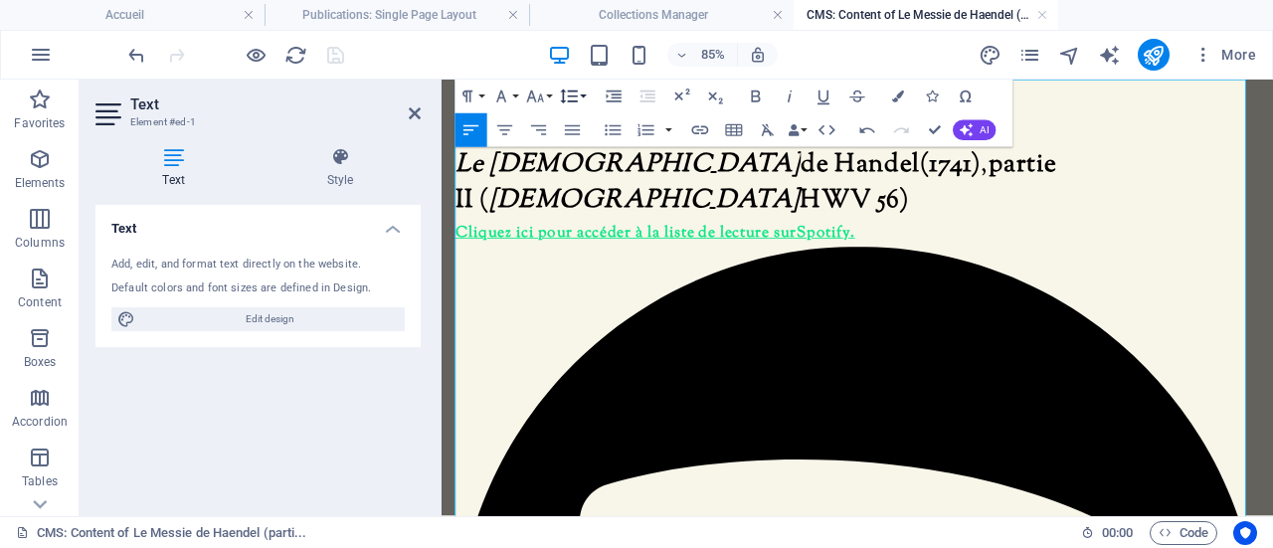
click at [567, 97] on icon "button" at bounding box center [569, 96] width 20 height 20
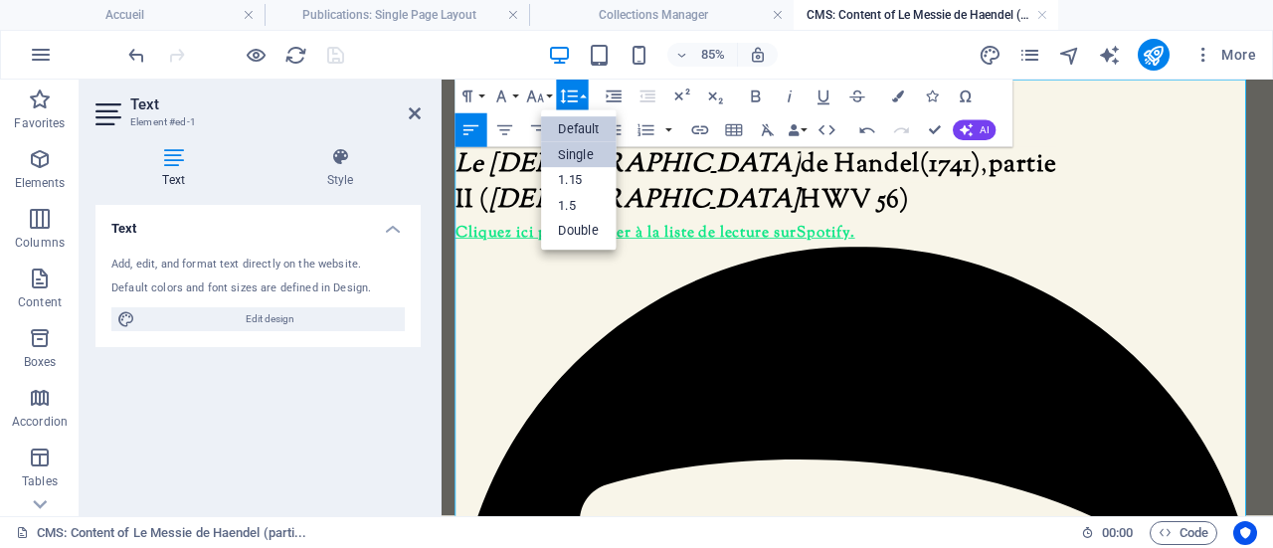
click at [588, 120] on link "Default" at bounding box center [579, 129] width 76 height 26
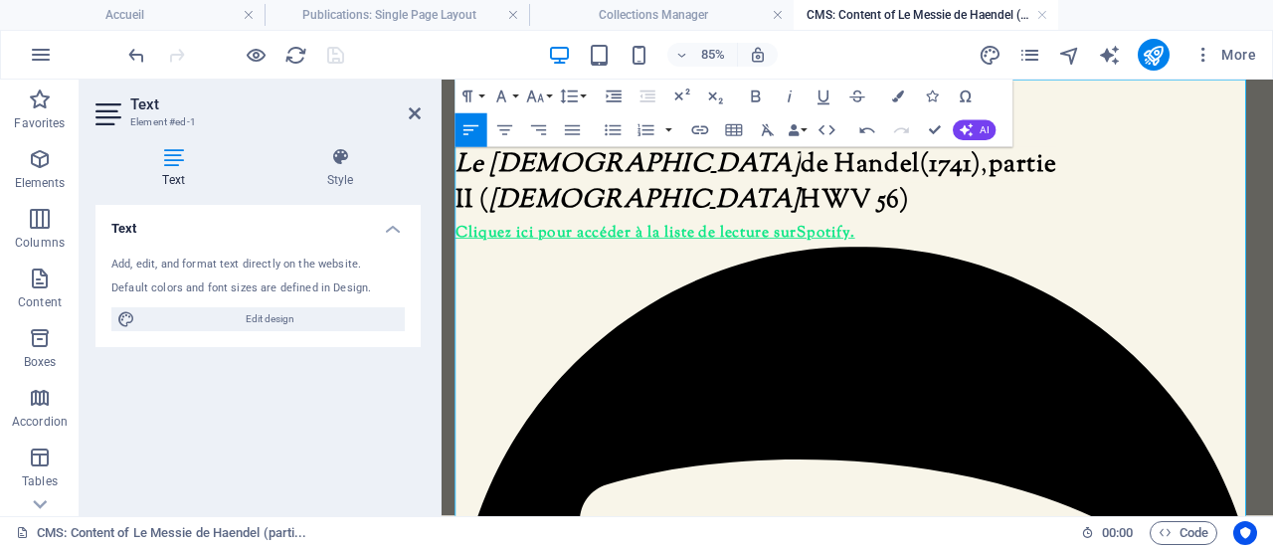
drag, startPoint x: 1081, startPoint y: 371, endPoint x: 458, endPoint y: 383, distance: 622.5
click at [573, 94] on icon "button" at bounding box center [569, 96] width 20 height 20
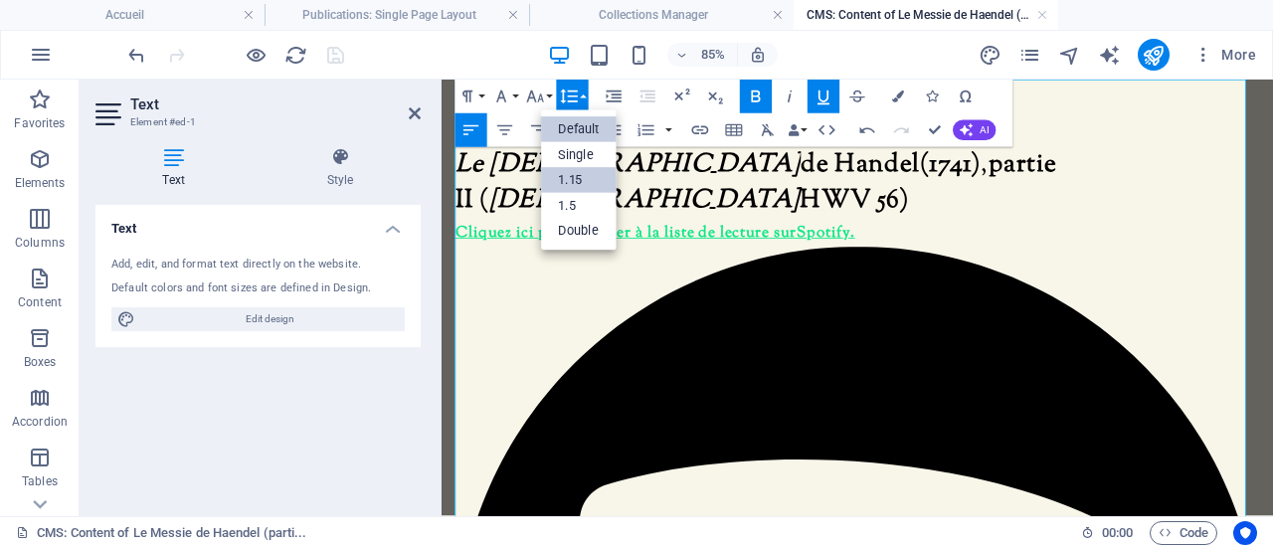
click at [591, 176] on link "1.15" at bounding box center [579, 180] width 76 height 26
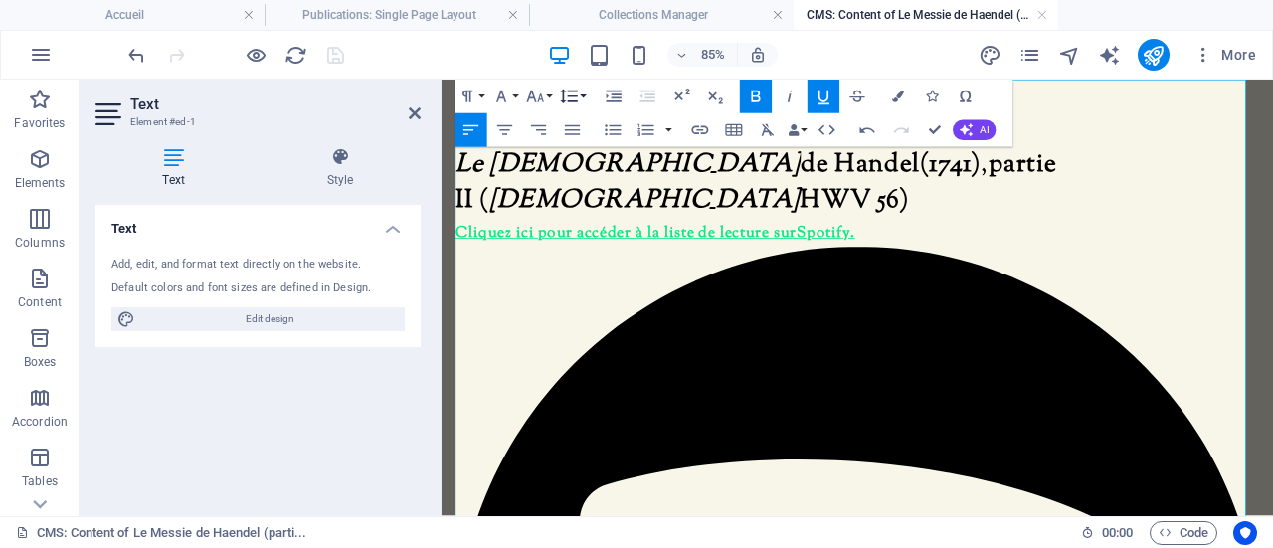
click at [586, 93] on button "Line Height" at bounding box center [573, 97] width 32 height 34
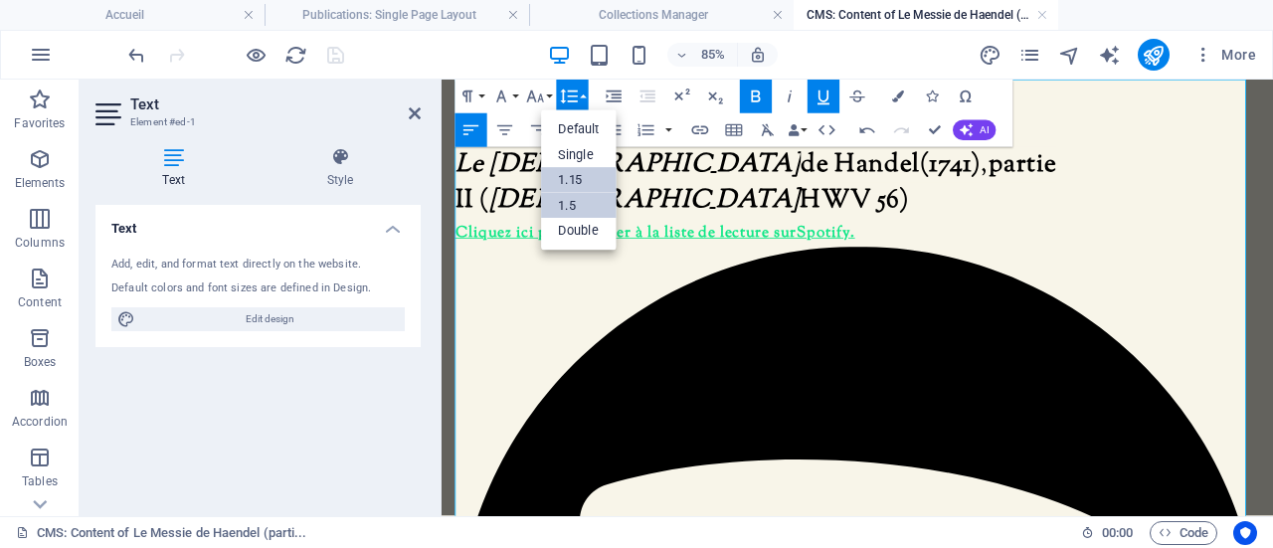
click at [595, 205] on link "1.5" at bounding box center [579, 206] width 76 height 26
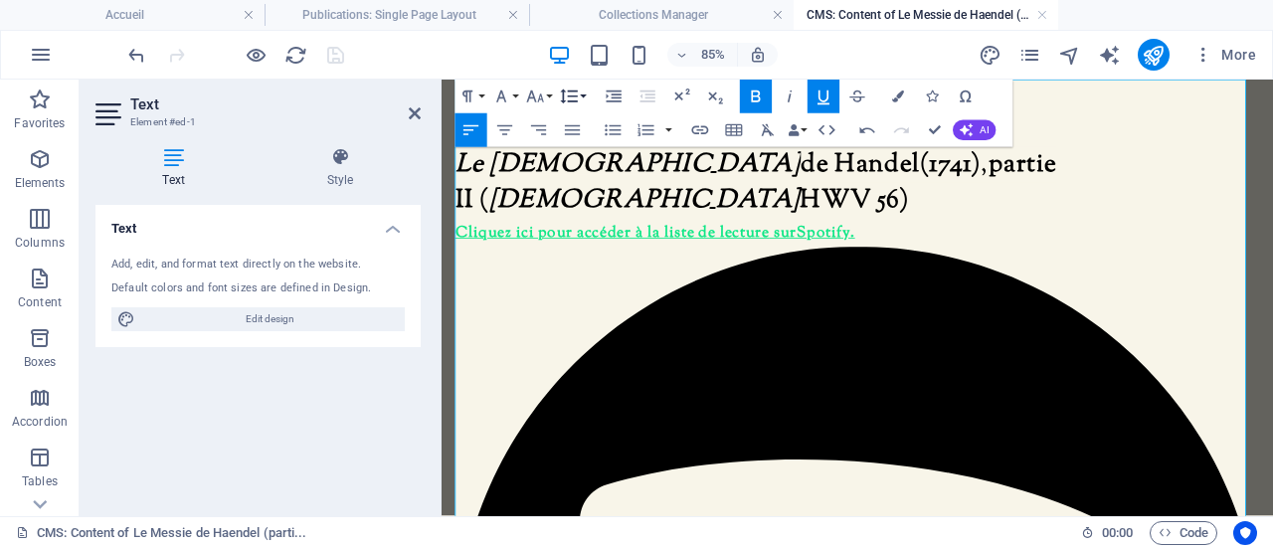
click at [586, 99] on button "Line Height" at bounding box center [573, 97] width 32 height 34
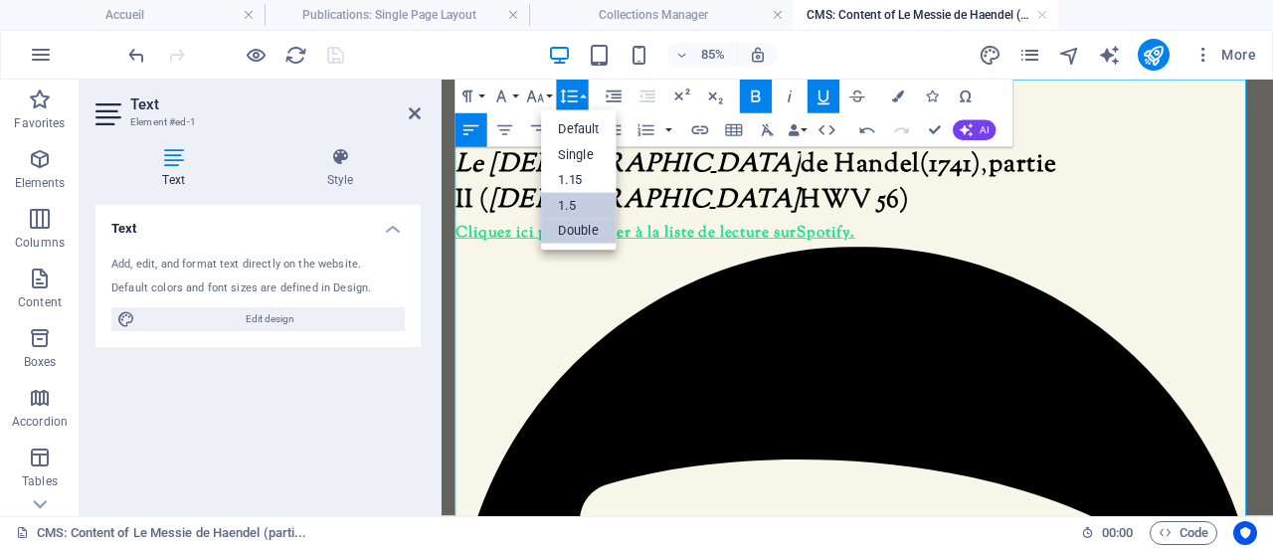
click at [583, 227] on link "Double" at bounding box center [579, 231] width 76 height 26
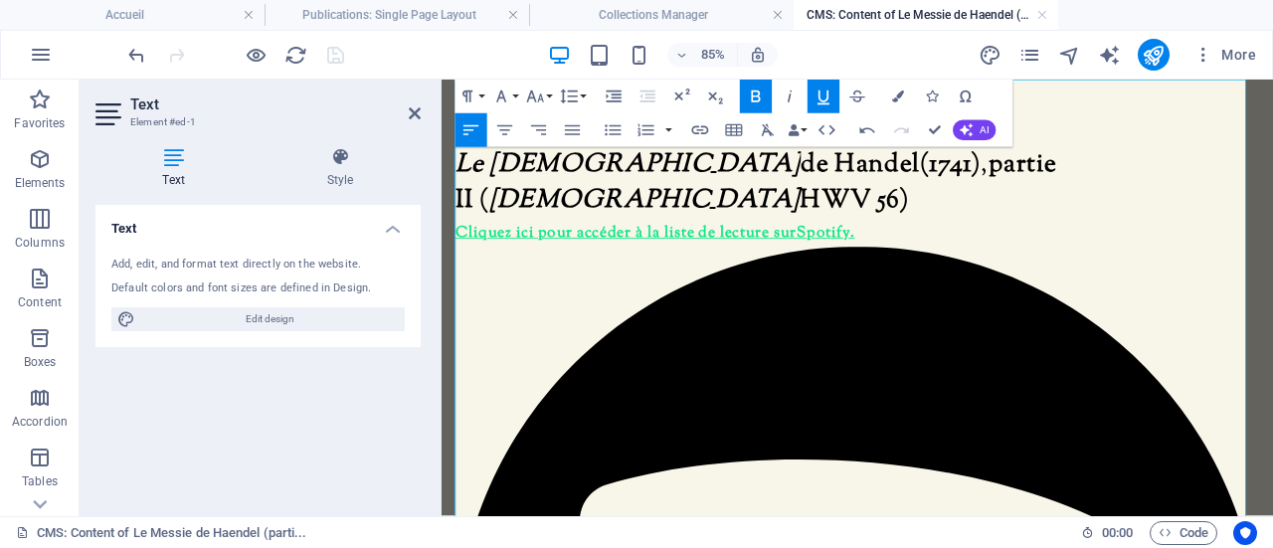
click at [581, 95] on button "Line Height" at bounding box center [573, 97] width 32 height 34
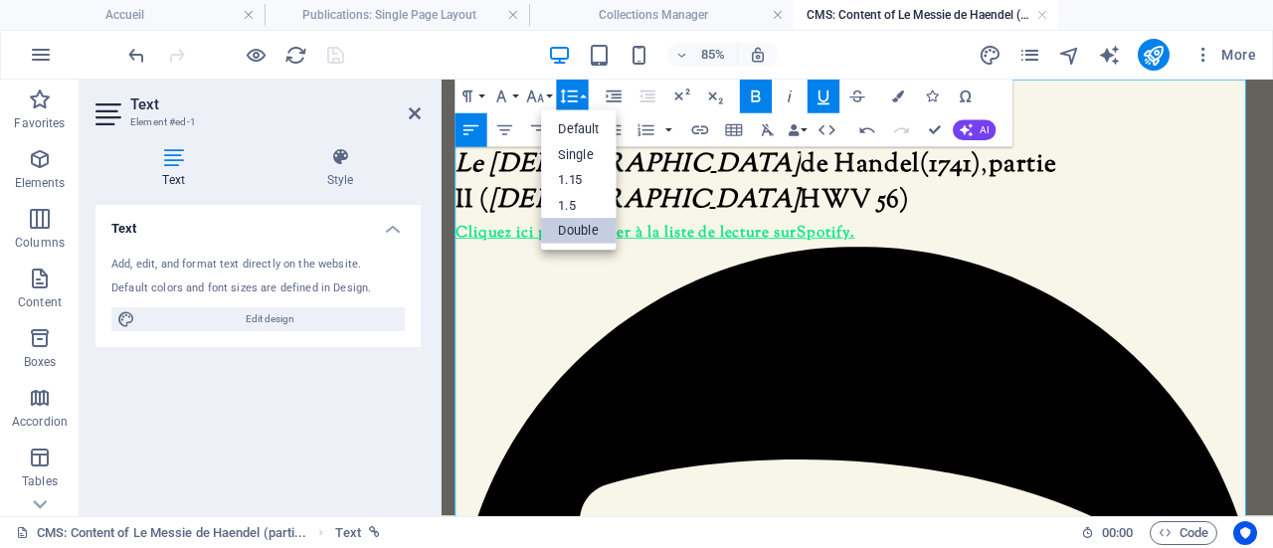
click at [581, 95] on button "Line Height" at bounding box center [573, 97] width 32 height 34
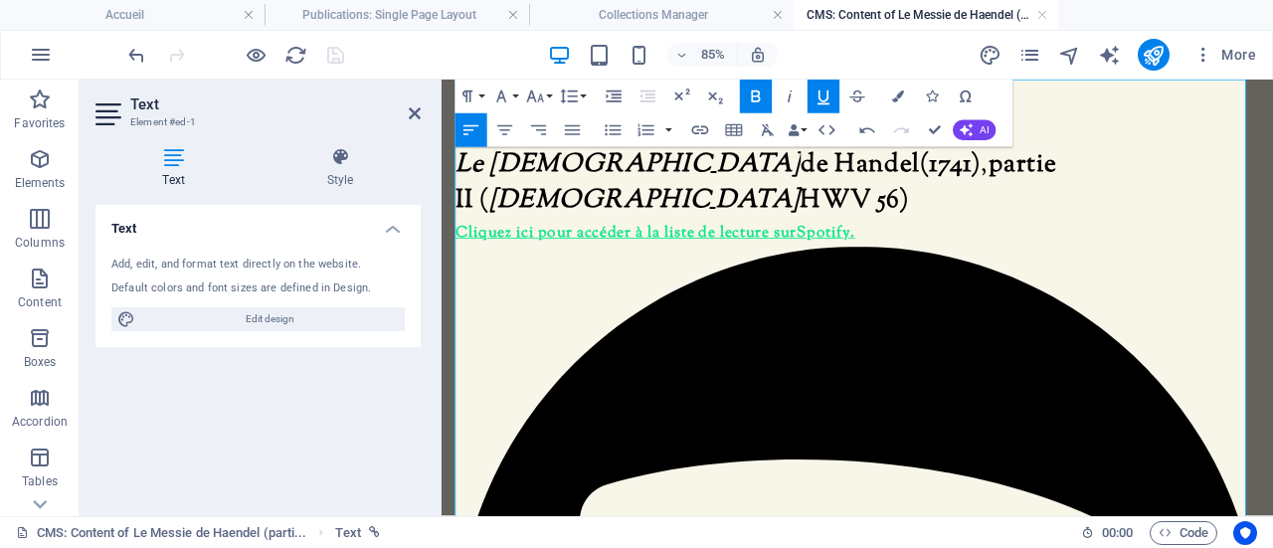
drag, startPoint x: 1069, startPoint y: 373, endPoint x: 455, endPoint y: 380, distance: 613.4
drag, startPoint x: 456, startPoint y: 409, endPoint x: 566, endPoint y: 410, distance: 109.4
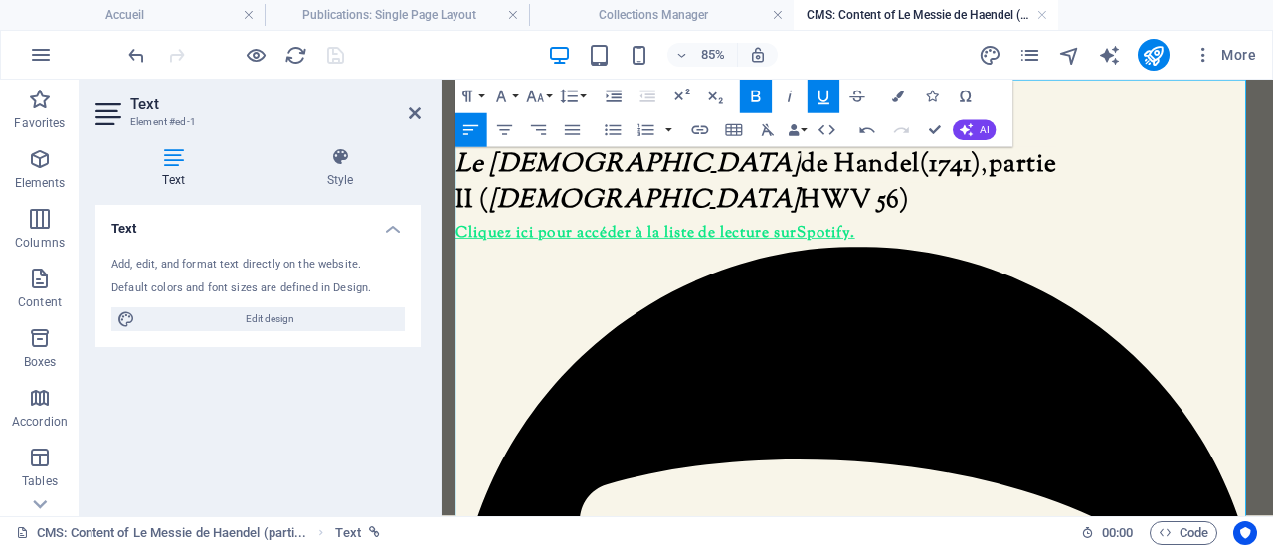
drag, startPoint x: 457, startPoint y: 442, endPoint x: 466, endPoint y: 405, distance: 38.8
click at [585, 95] on button "Line Height" at bounding box center [573, 97] width 32 height 34
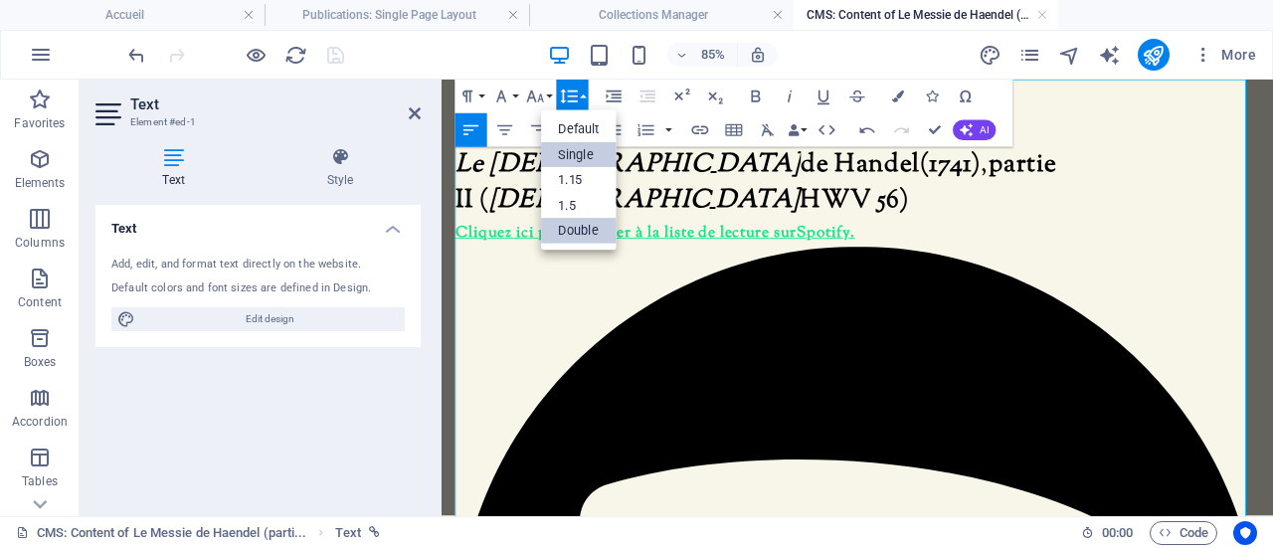
click at [592, 151] on link "Single" at bounding box center [579, 155] width 76 height 26
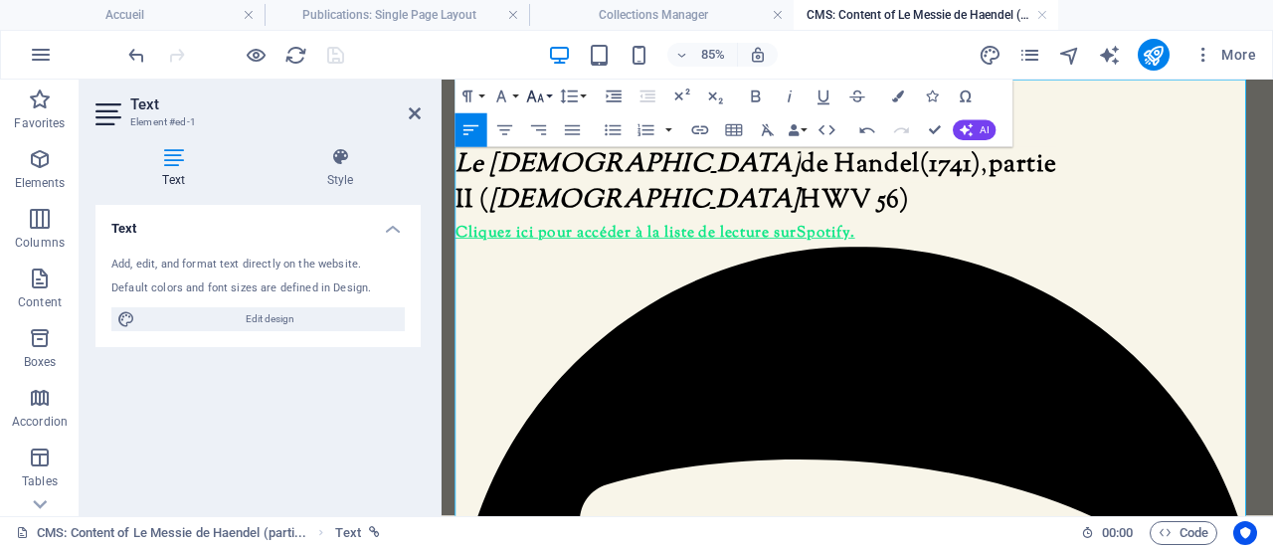
click at [529, 94] on icon "button" at bounding box center [535, 96] width 17 height 12
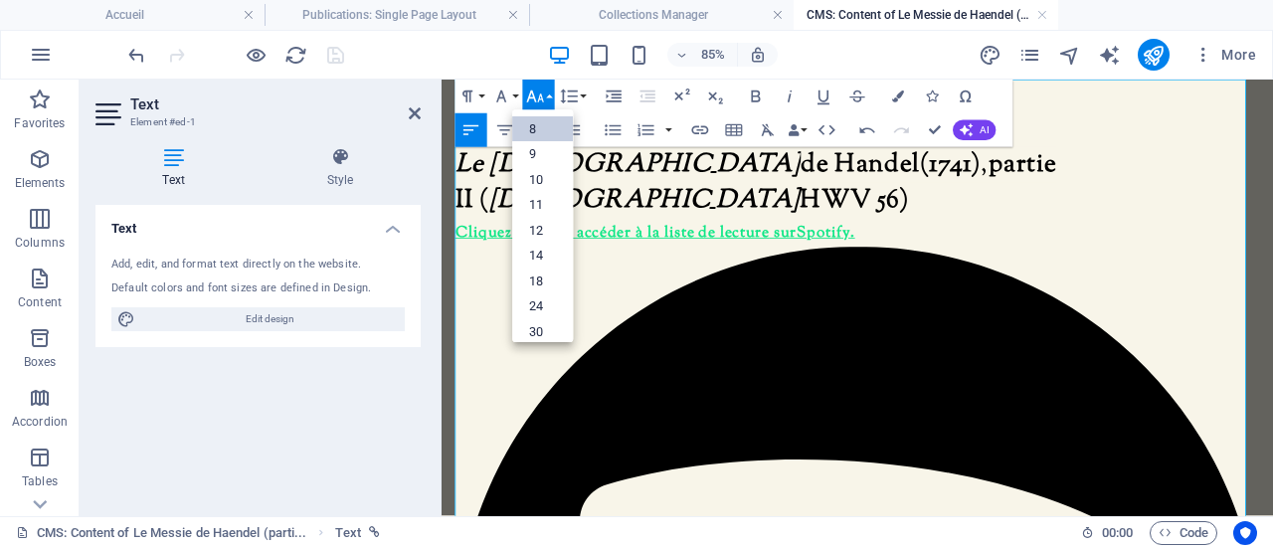
click at [538, 124] on link "8" at bounding box center [542, 129] width 61 height 26
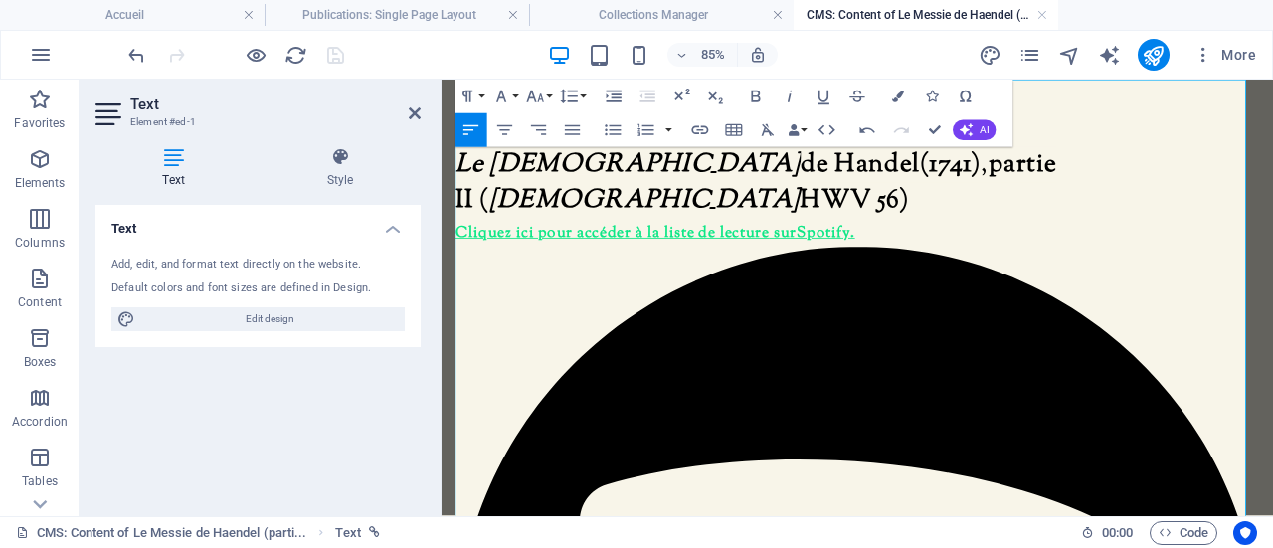
drag, startPoint x: 1077, startPoint y: 378, endPoint x: 458, endPoint y: 372, distance: 618.4
click at [895, 89] on button "Colors" at bounding box center [898, 97] width 32 height 34
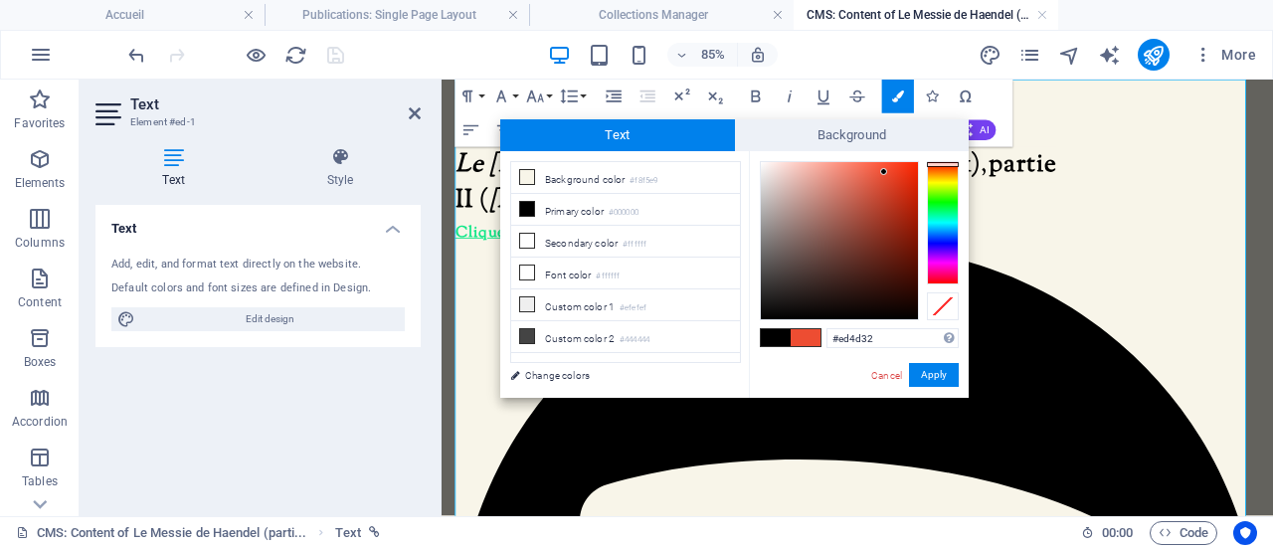
click at [778, 339] on span at bounding box center [776, 337] width 30 height 17
type input "#000000"
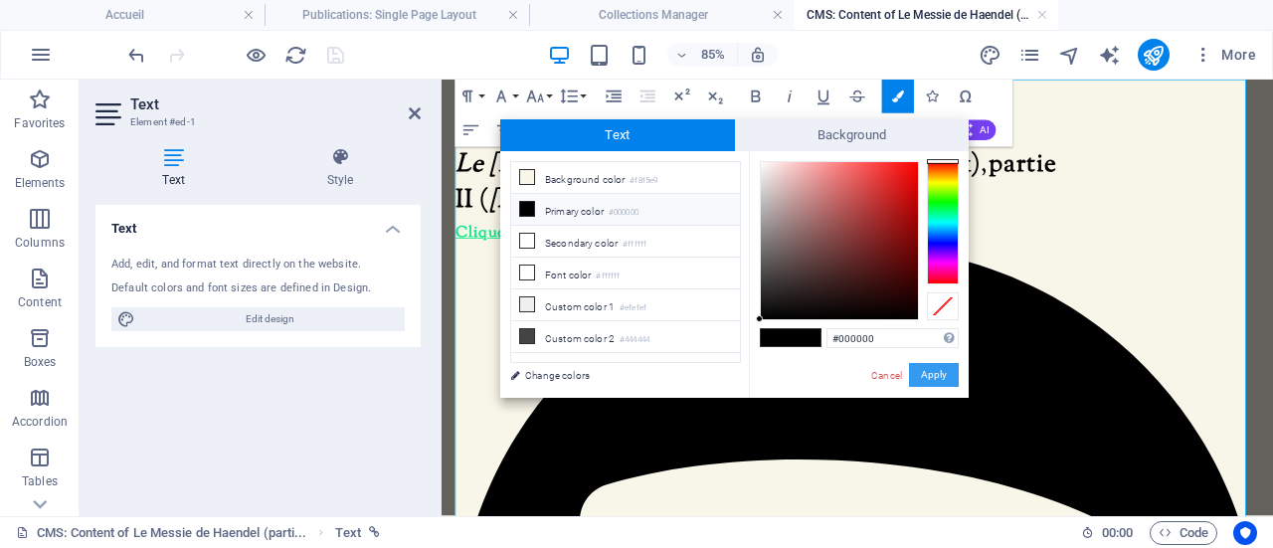
click at [932, 375] on button "Apply" at bounding box center [934, 375] width 50 height 24
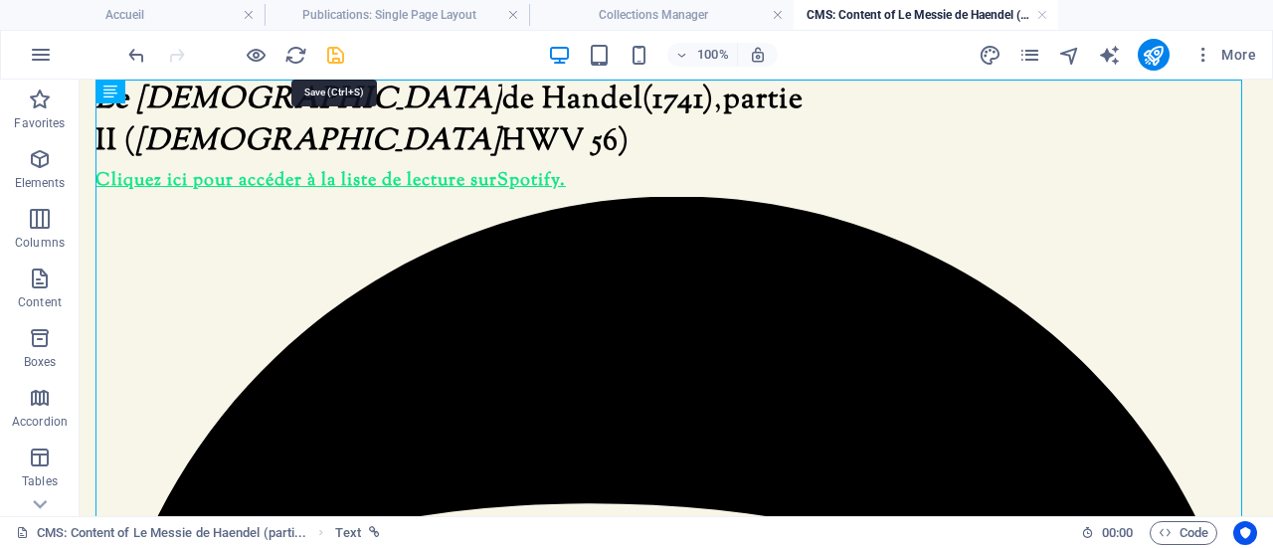
click at [340, 53] on icon "save" at bounding box center [335, 55] width 23 height 23
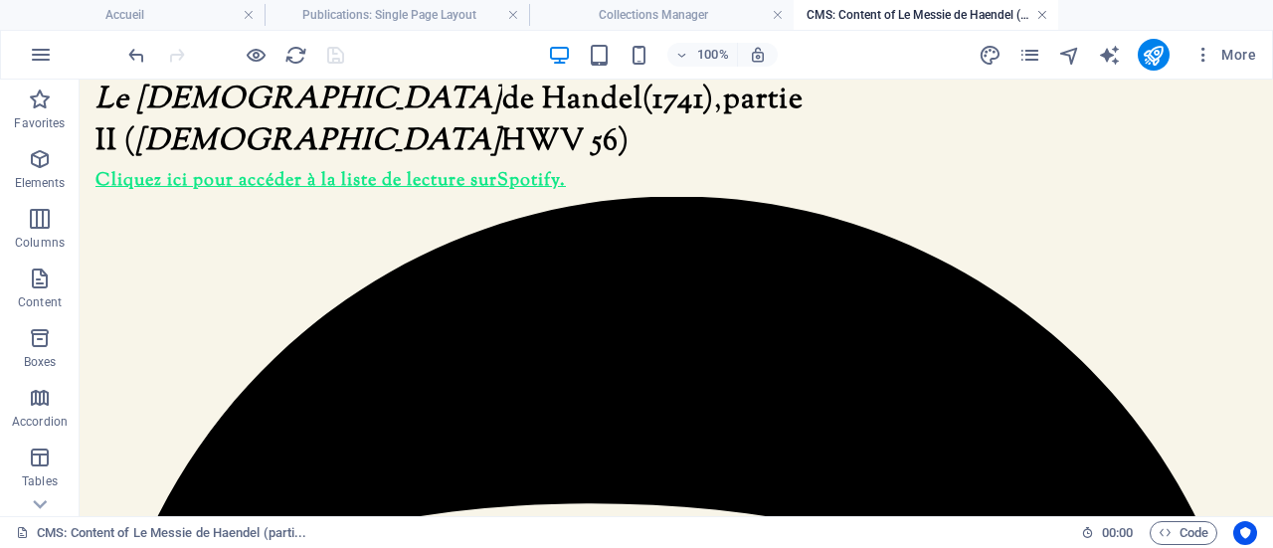
click at [1039, 12] on link at bounding box center [1042, 15] width 12 height 19
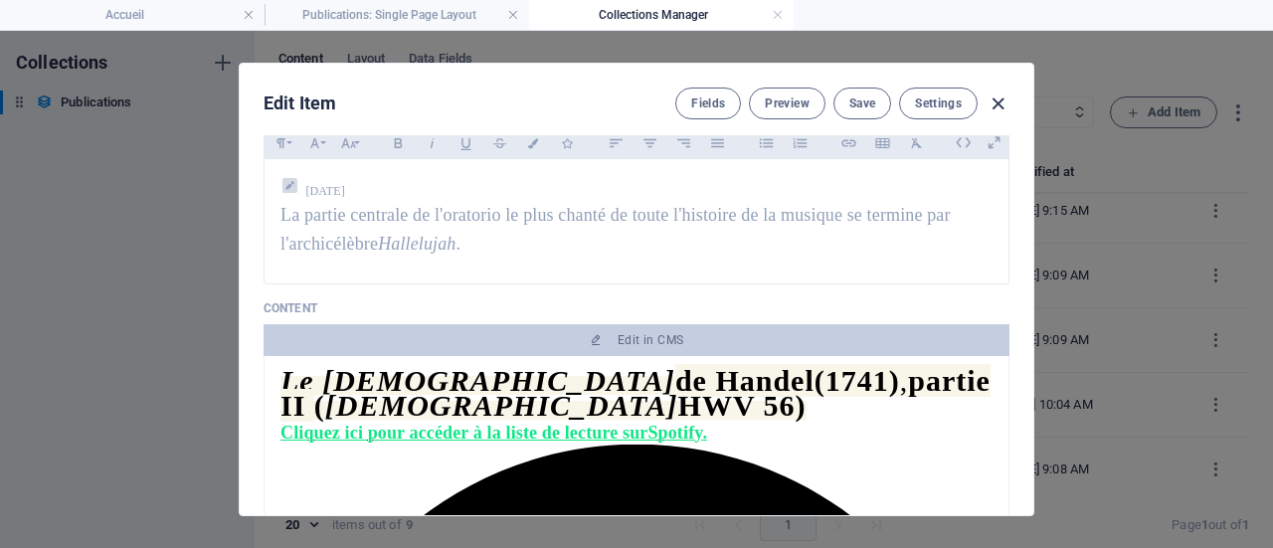
click at [996, 96] on icon "button" at bounding box center [997, 103] width 23 height 23
type input "[DATE]"
type input "le-messie-de-haendel-partie-ii"
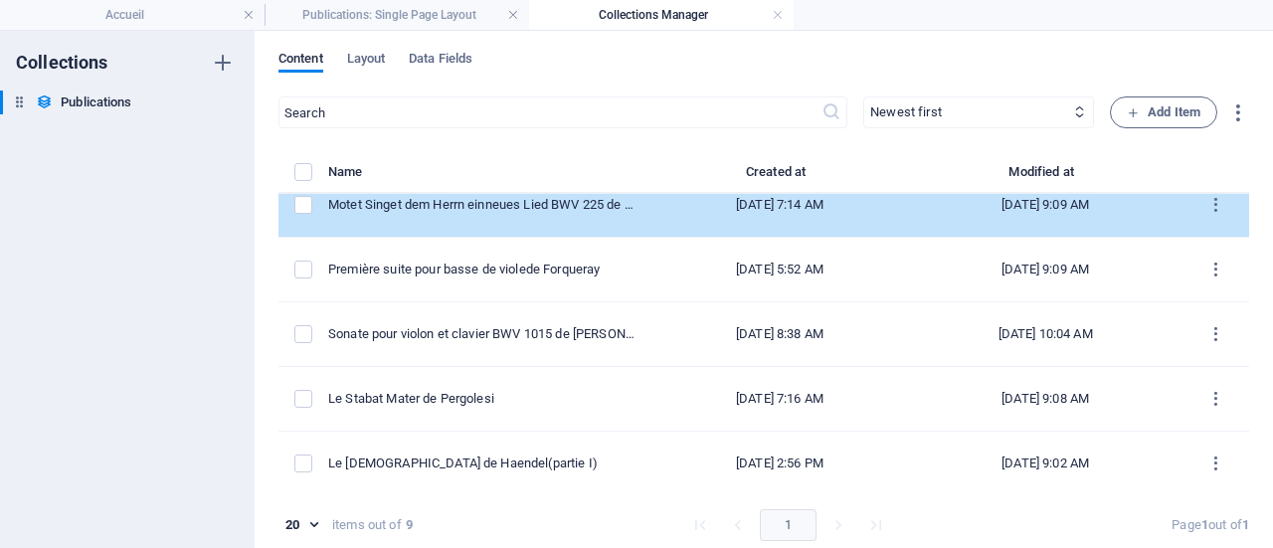
scroll to position [179, 0]
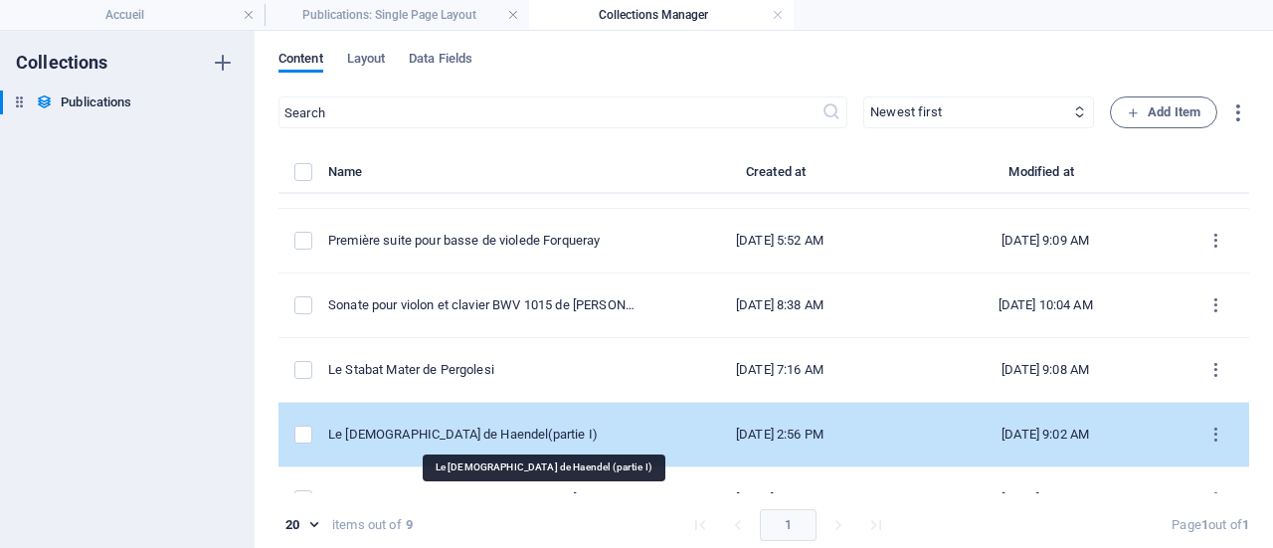
click at [511, 426] on div "Le Messie de Haendel (partie I)" at bounding box center [481, 434] width 306 height 18
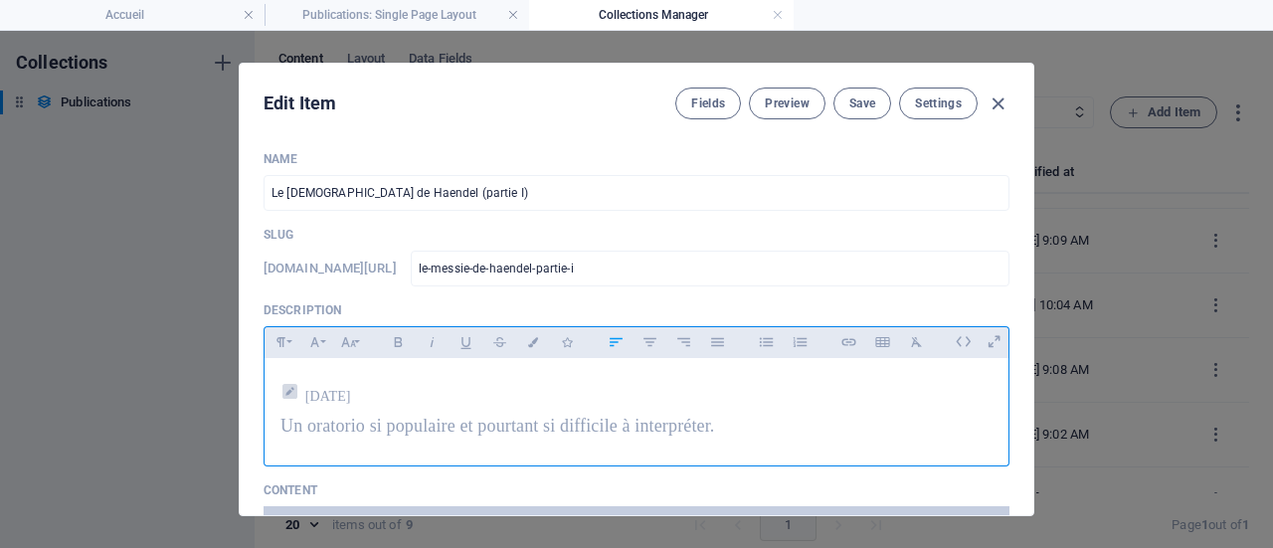
scroll to position [199, 0]
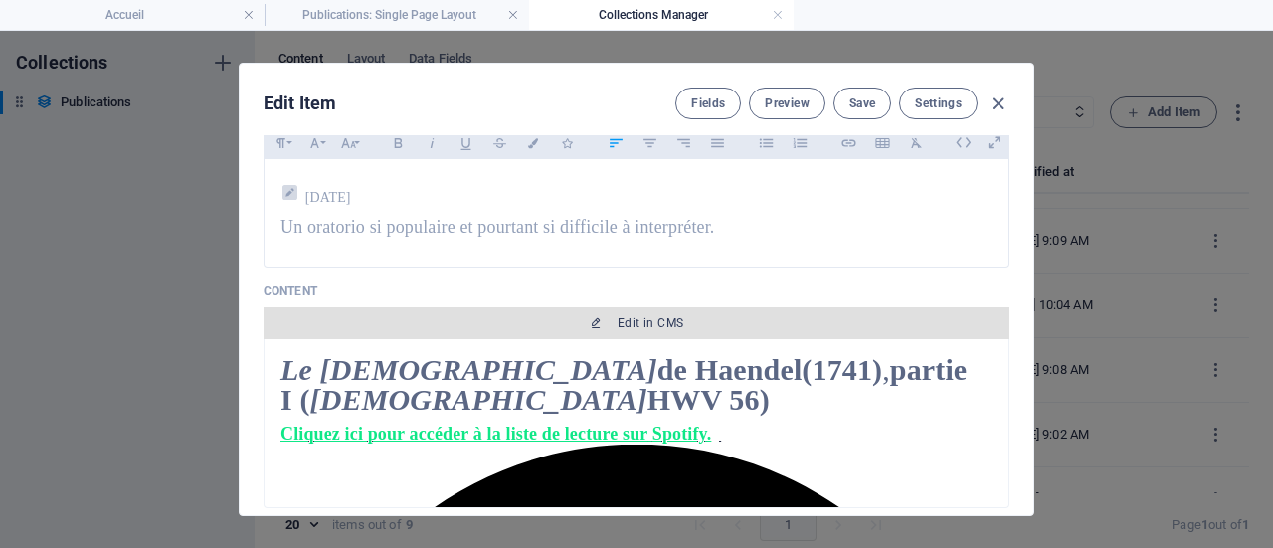
click at [658, 317] on span "Edit in CMS" at bounding box center [650, 323] width 66 height 16
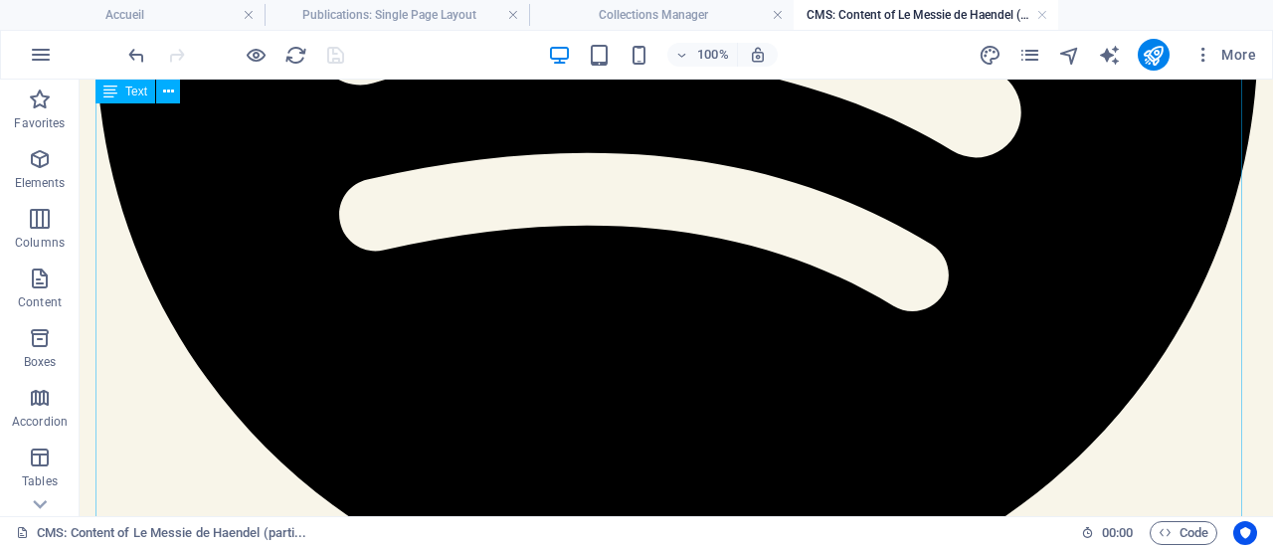
scroll to position [712, 0]
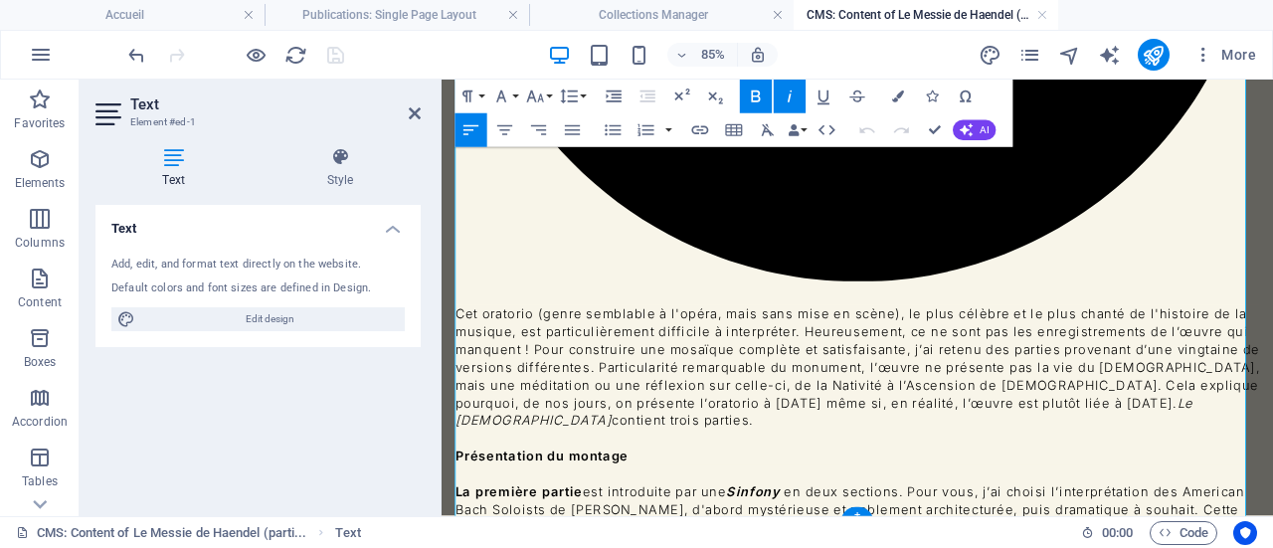
scroll to position [924, 0]
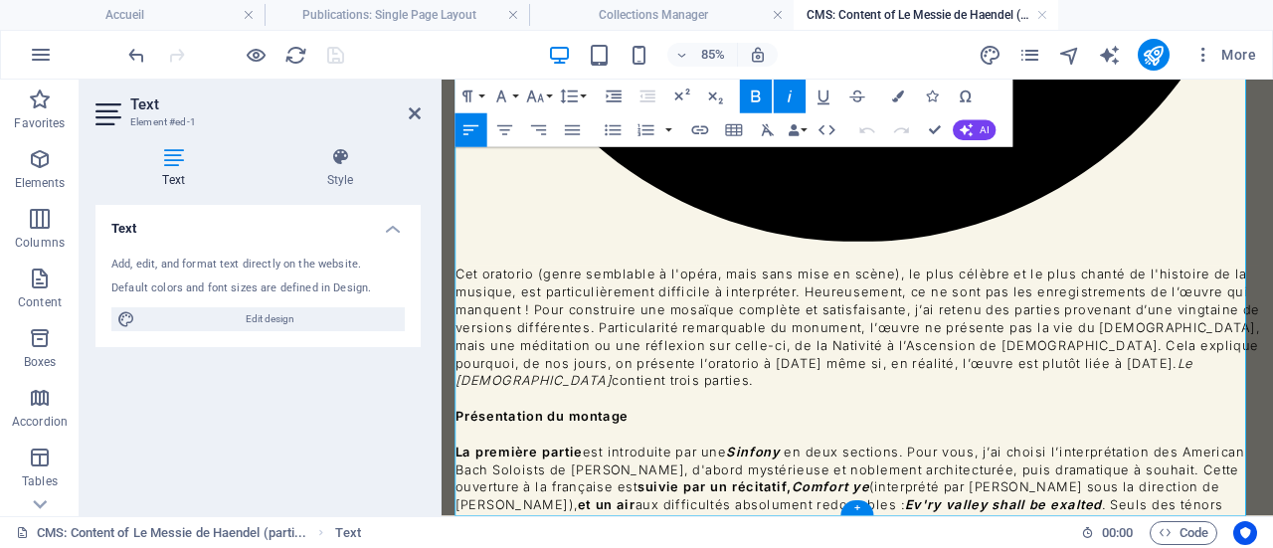
drag, startPoint x: 943, startPoint y: 539, endPoint x: 456, endPoint y: 546, distance: 487.2
click at [897, 89] on button "Colors" at bounding box center [898, 97] width 32 height 34
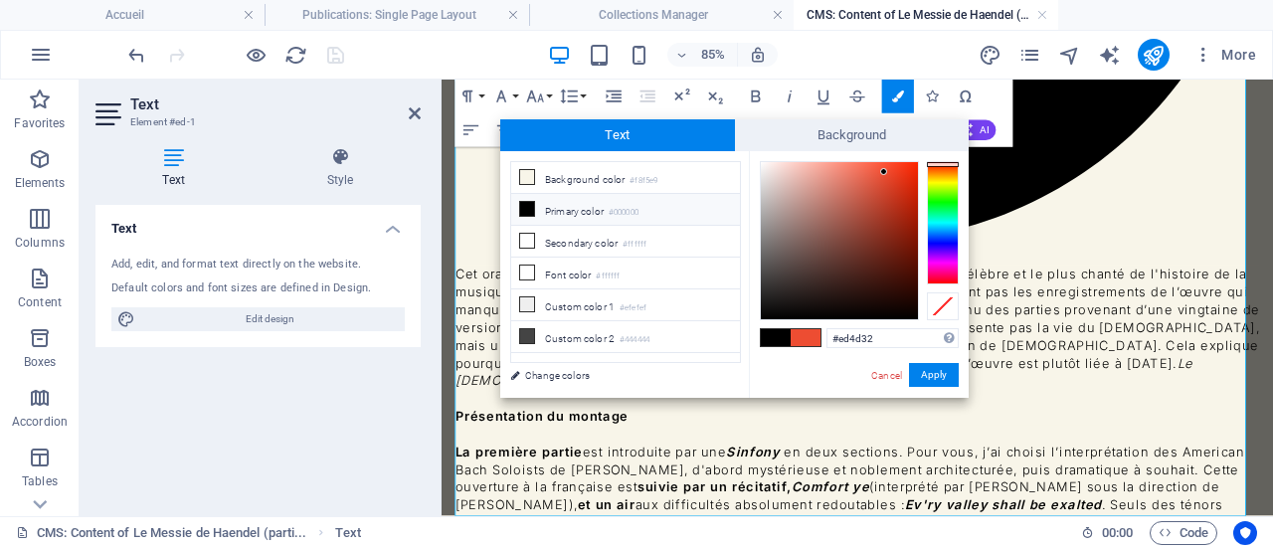
click at [781, 341] on span at bounding box center [776, 337] width 30 height 17
type input "#000000"
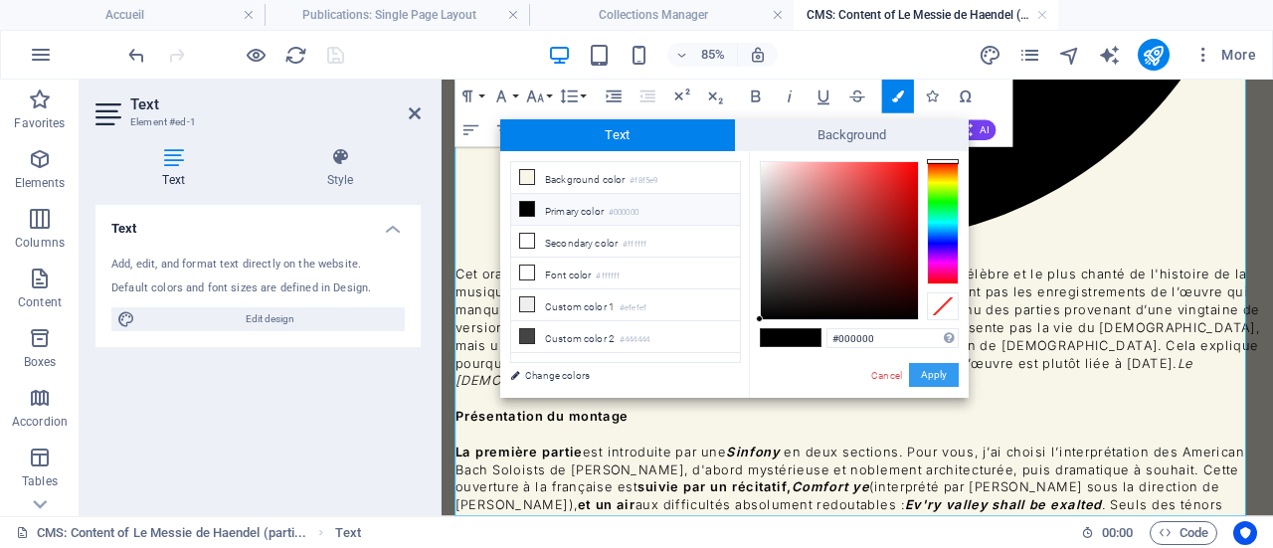
click at [930, 373] on button "Apply" at bounding box center [934, 375] width 50 height 24
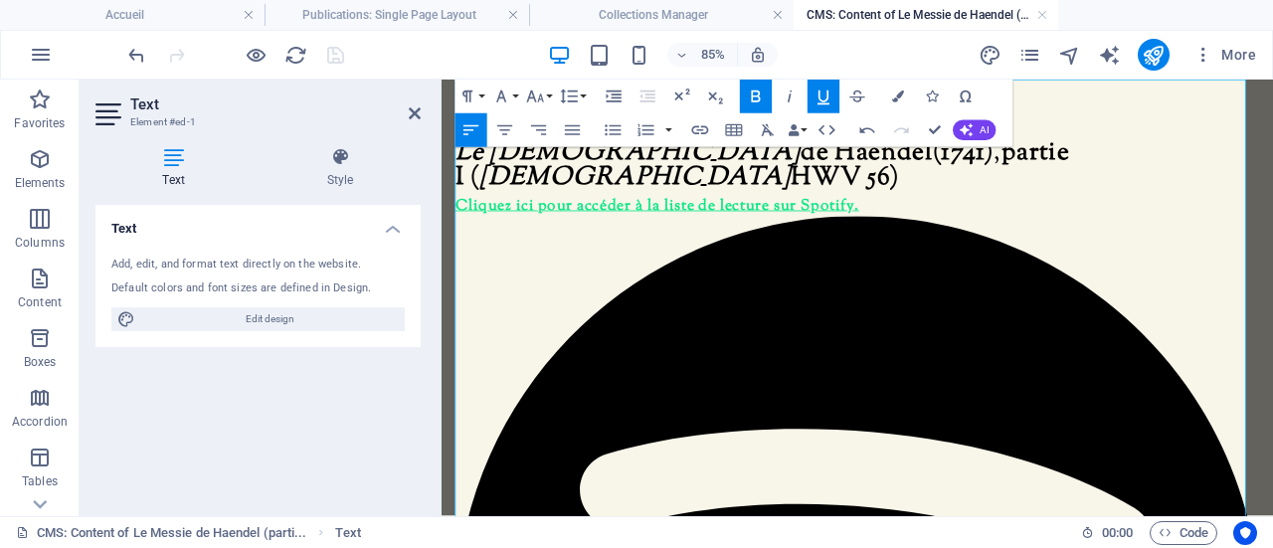
scroll to position [0, 0]
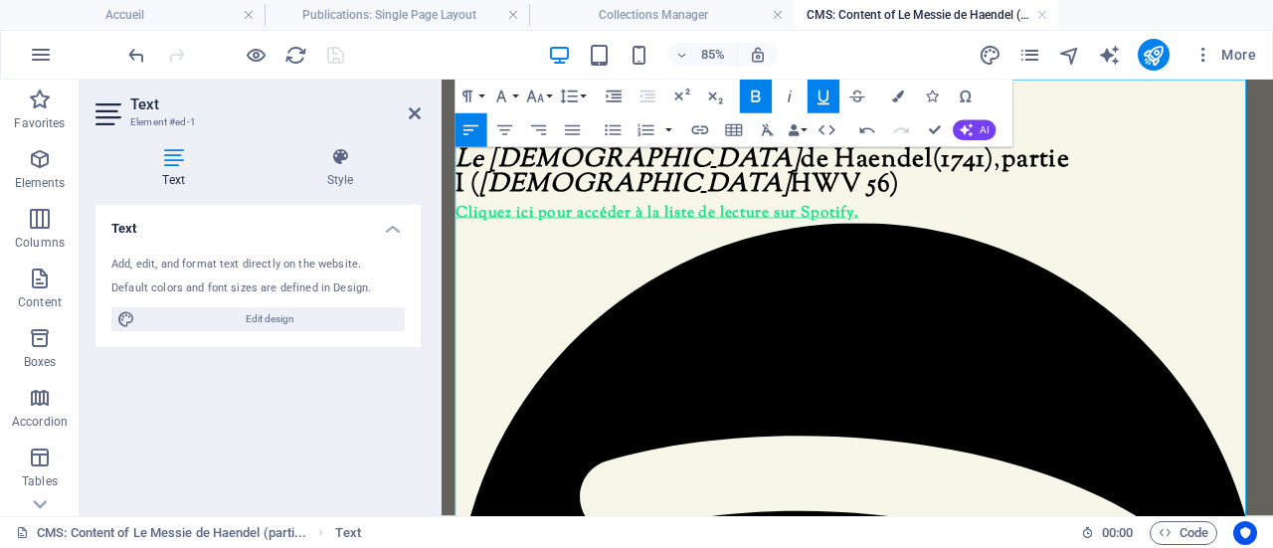
click at [895, 96] on icon "button" at bounding box center [898, 96] width 12 height 12
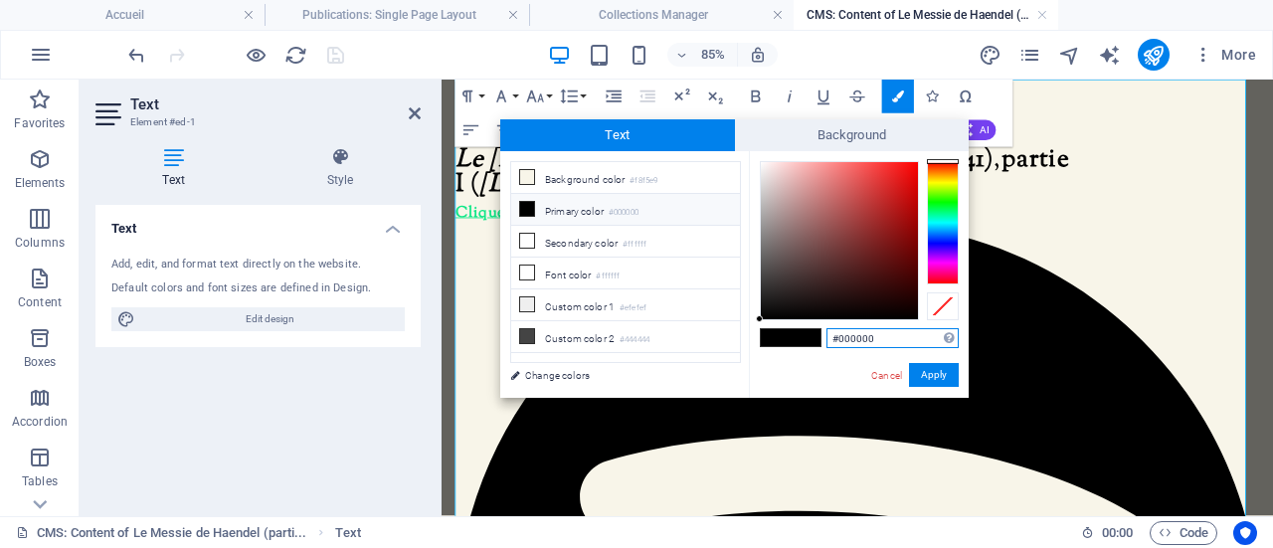
drag, startPoint x: 875, startPoint y: 337, endPoint x: 829, endPoint y: 338, distance: 45.7
click at [829, 338] on input "#000000" at bounding box center [892, 338] width 132 height 20
click at [935, 367] on button "Apply" at bounding box center [934, 375] width 50 height 24
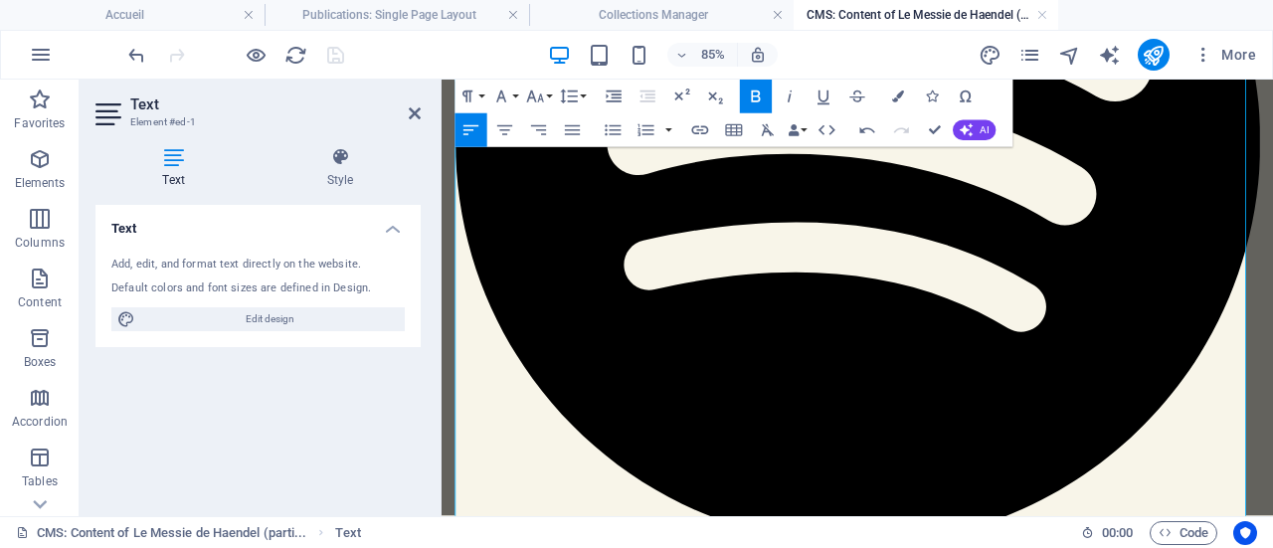
scroll to position [128, 0]
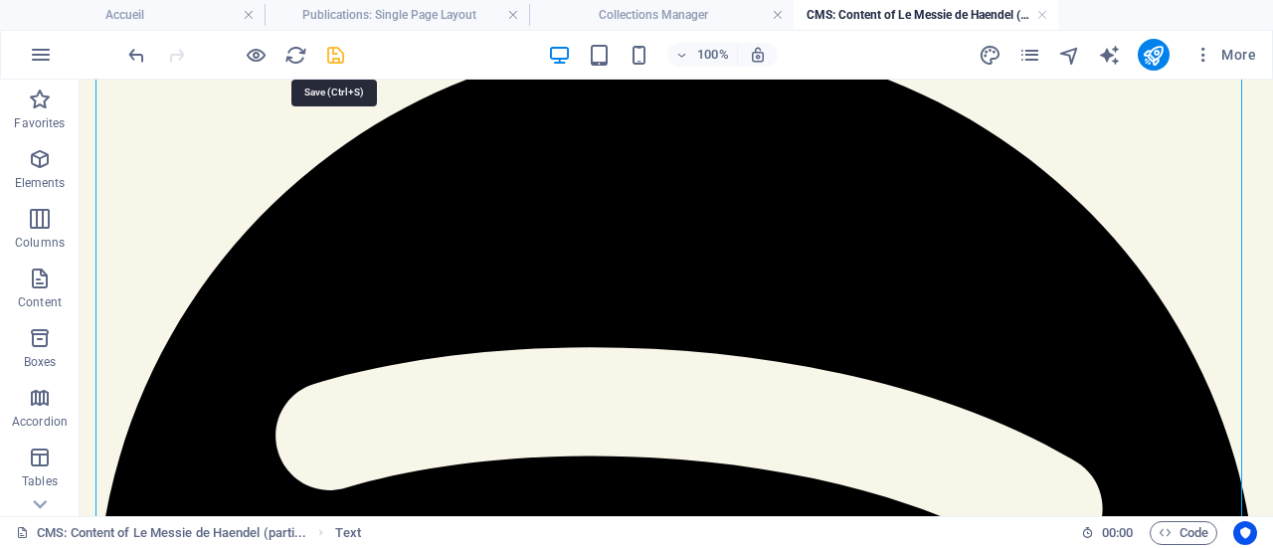
click at [334, 59] on icon "save" at bounding box center [335, 55] width 23 height 23
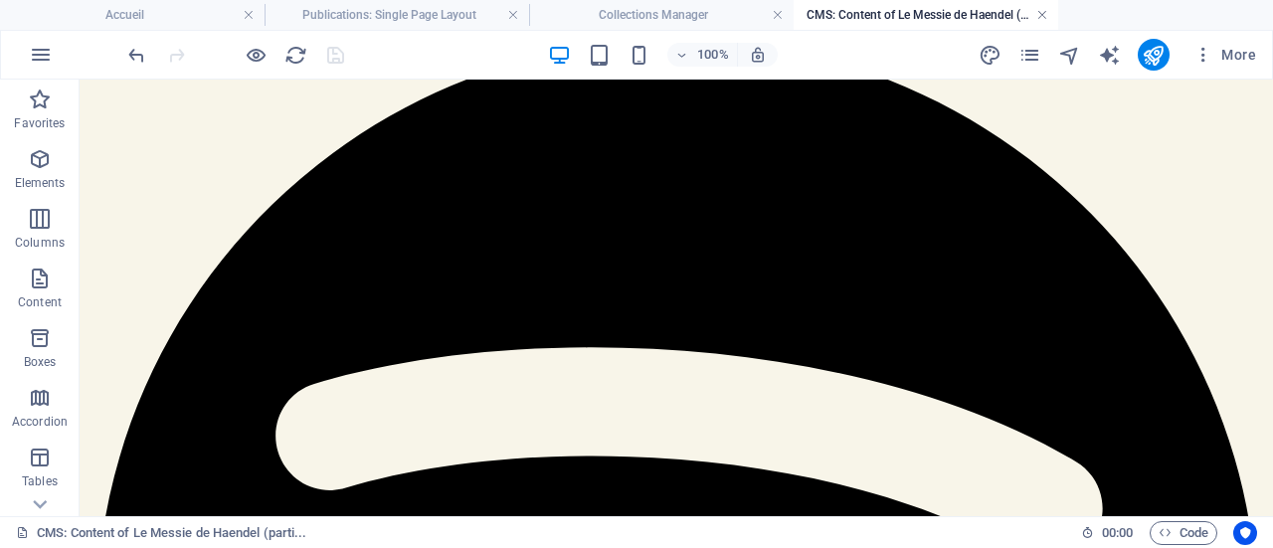
click at [1040, 15] on link at bounding box center [1042, 15] width 12 height 19
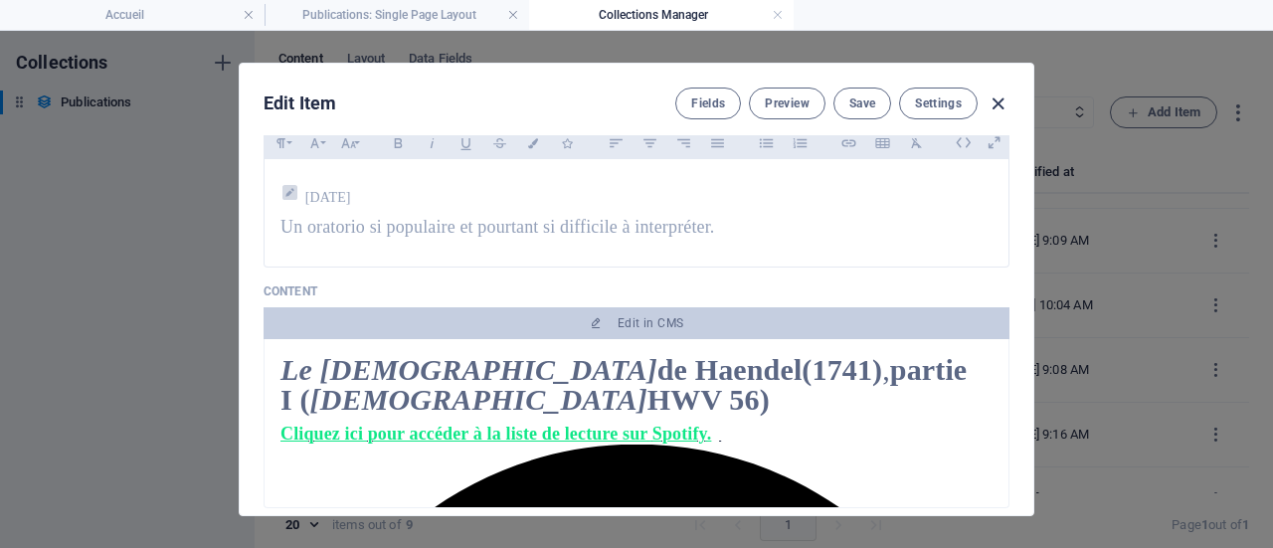
click at [994, 101] on icon "button" at bounding box center [997, 103] width 23 height 23
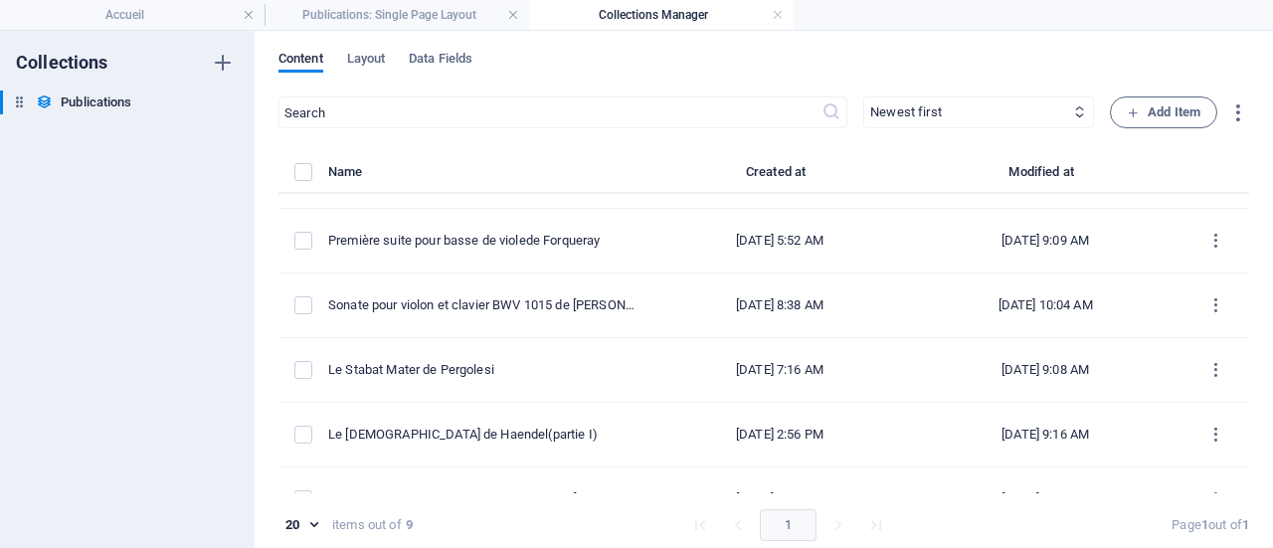
type input "[DATE]"
type input "le-messie-de-haendel-partie-i"
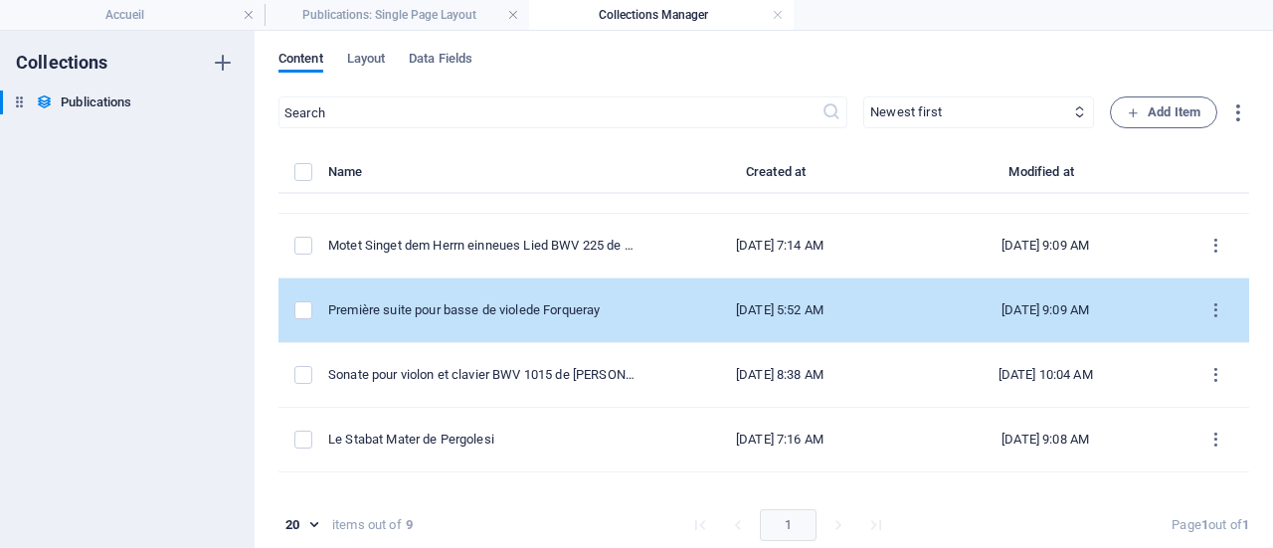
scroll to position [80, 0]
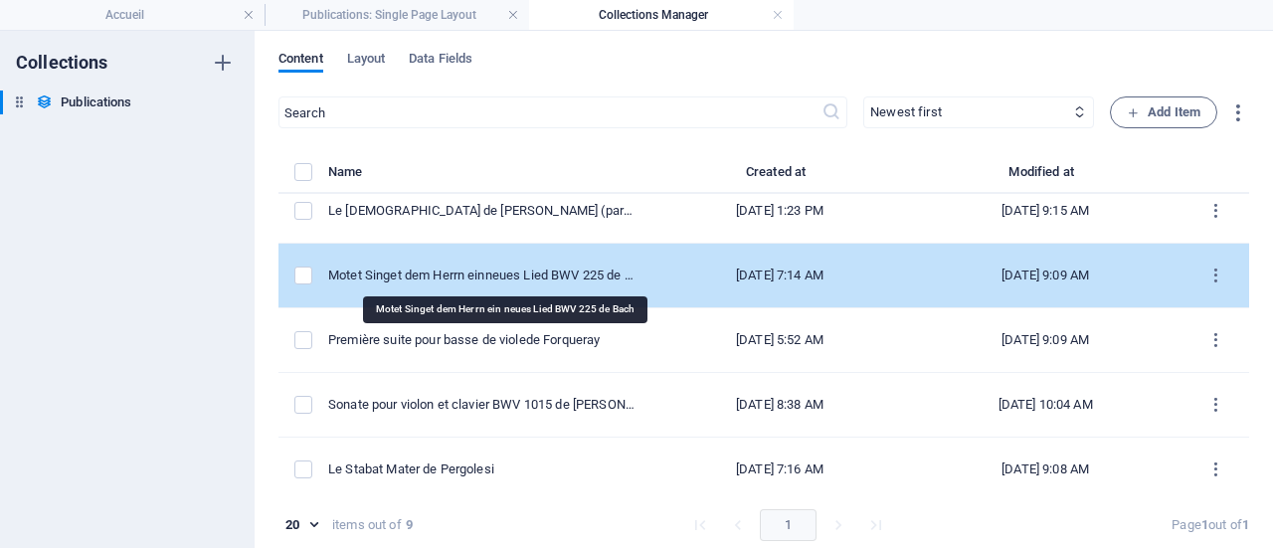
click at [486, 269] on div "Motet Singet dem Herrn ein neues Lied BWV 225 de Bach" at bounding box center [481, 275] width 306 height 18
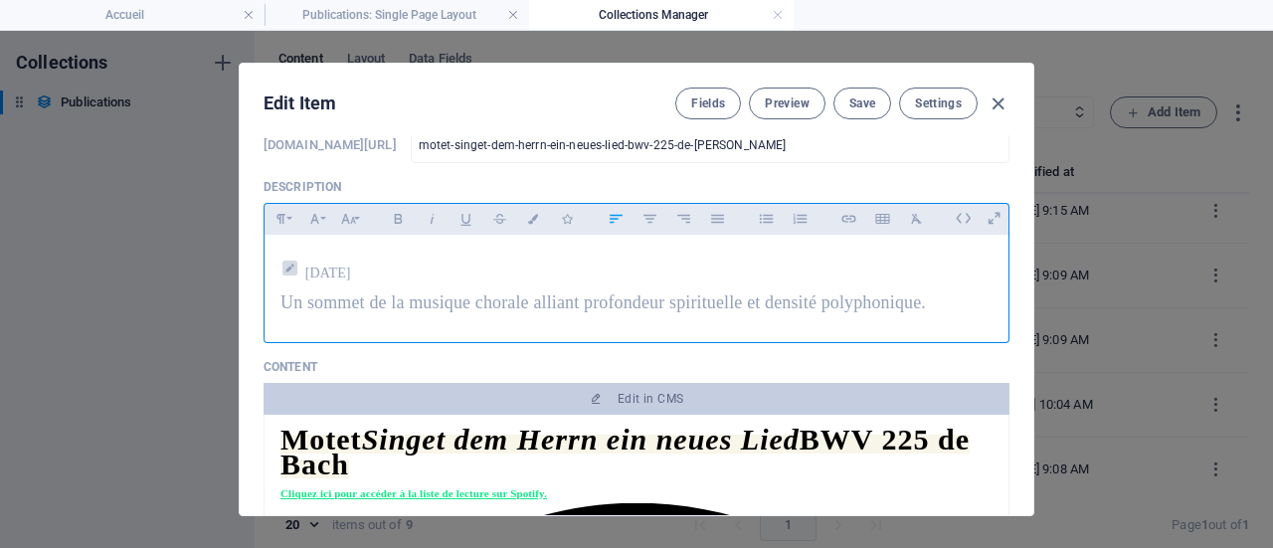
scroll to position [199, 0]
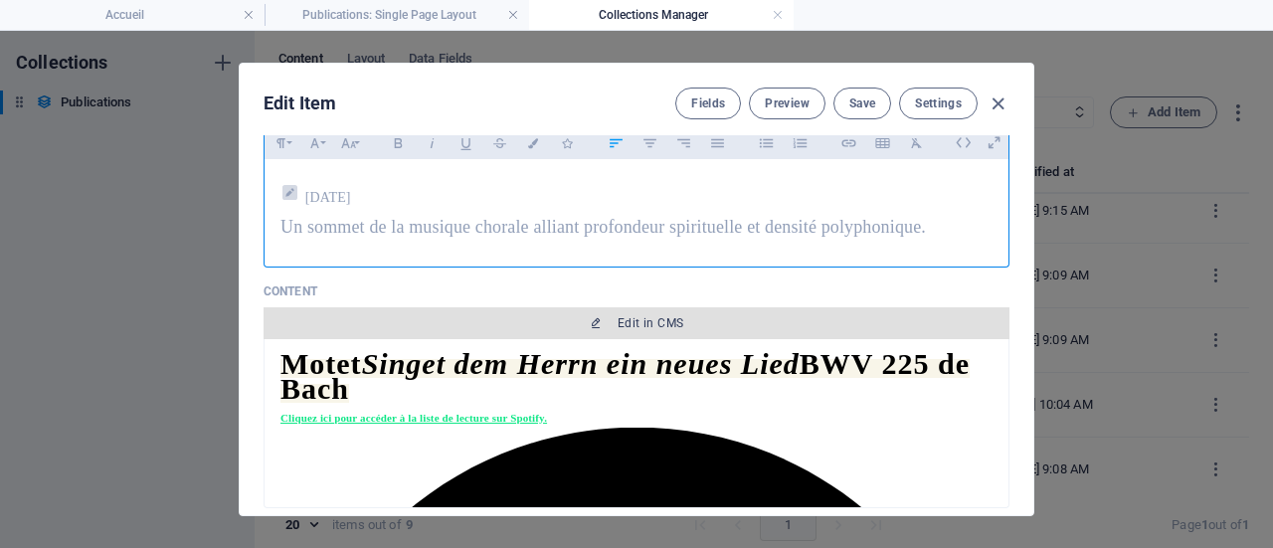
click at [618, 318] on span "Edit in CMS" at bounding box center [650, 323] width 66 height 16
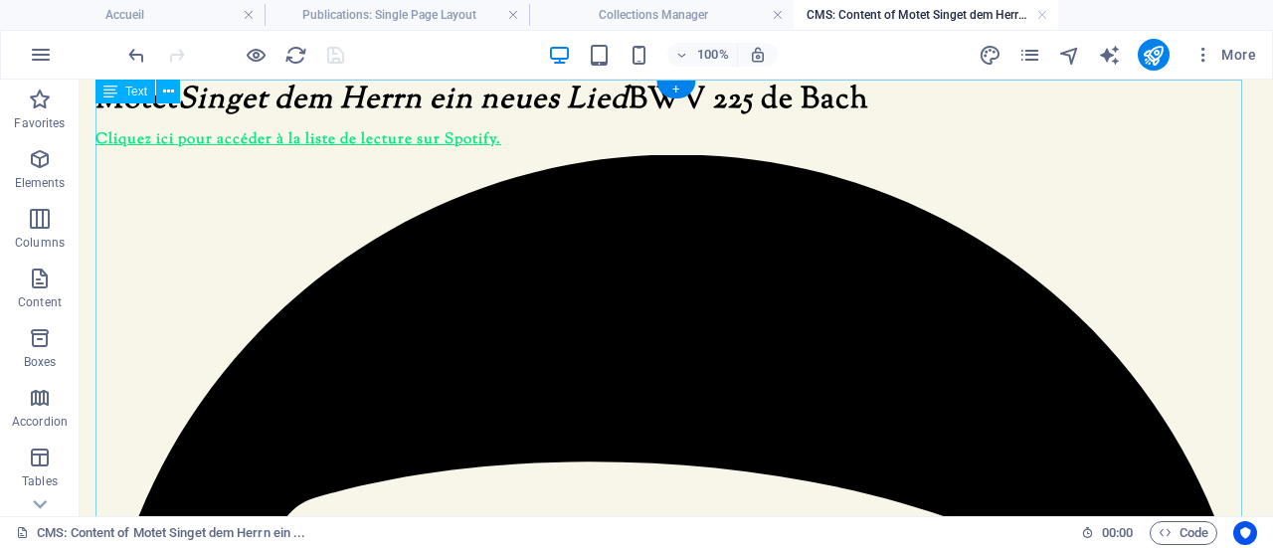
scroll to position [0, 0]
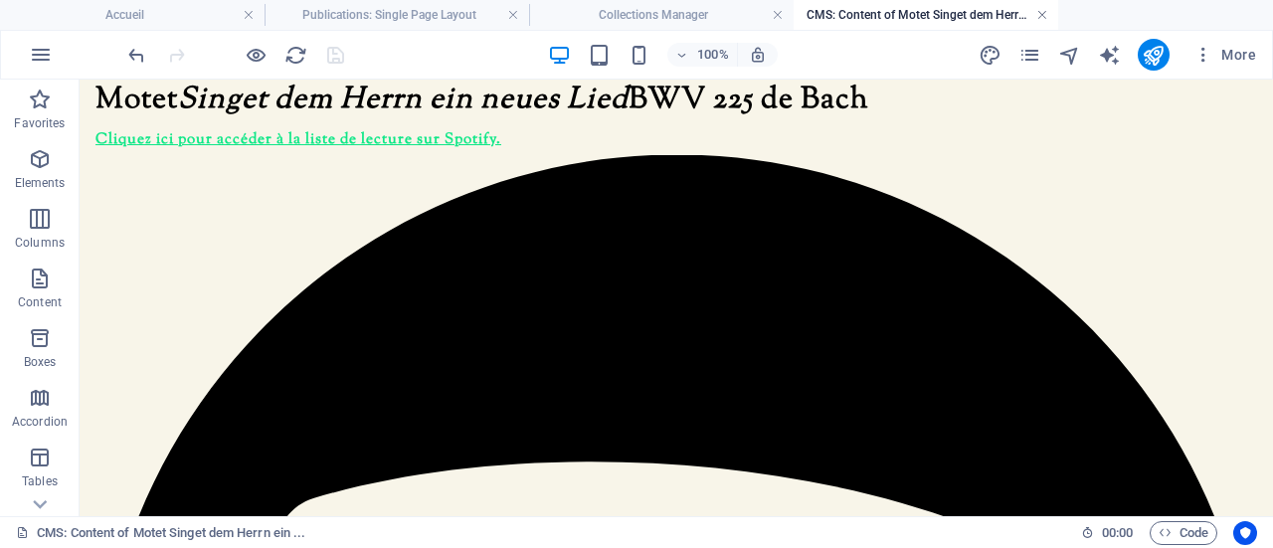
click at [1042, 13] on link at bounding box center [1042, 15] width 12 height 19
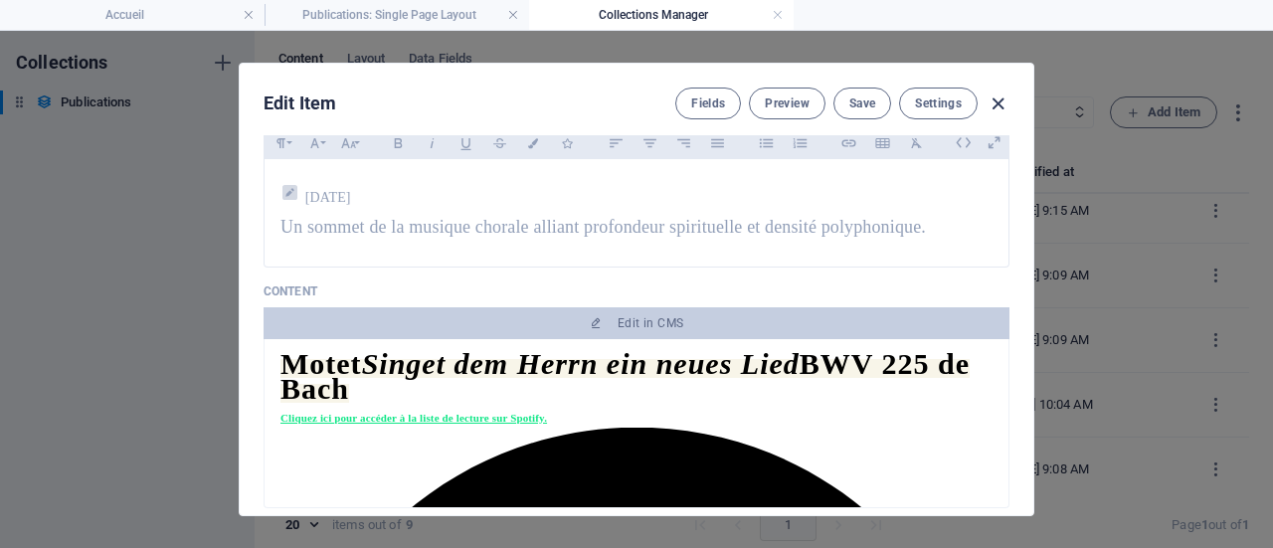
click at [998, 98] on icon "button" at bounding box center [997, 103] width 23 height 23
type input "[DATE]"
type input "motet-singet-dem-herrn-ein-neues-lied-bwv-225-de-bach"
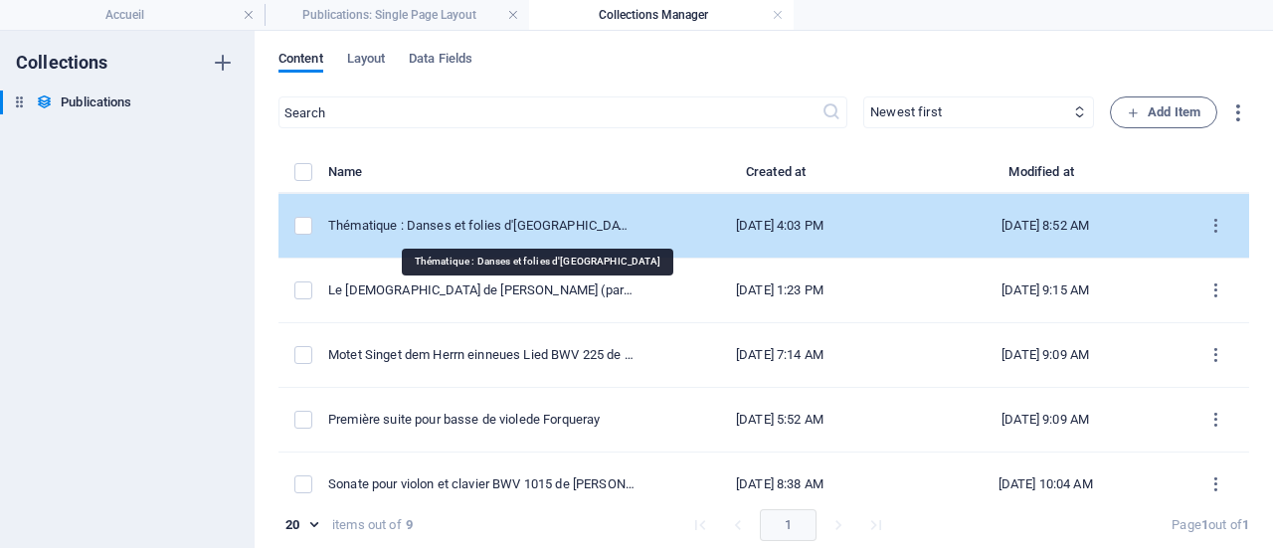
click at [539, 226] on div "Thématique : Danses e t folies d'Espagne" at bounding box center [481, 226] width 306 height 18
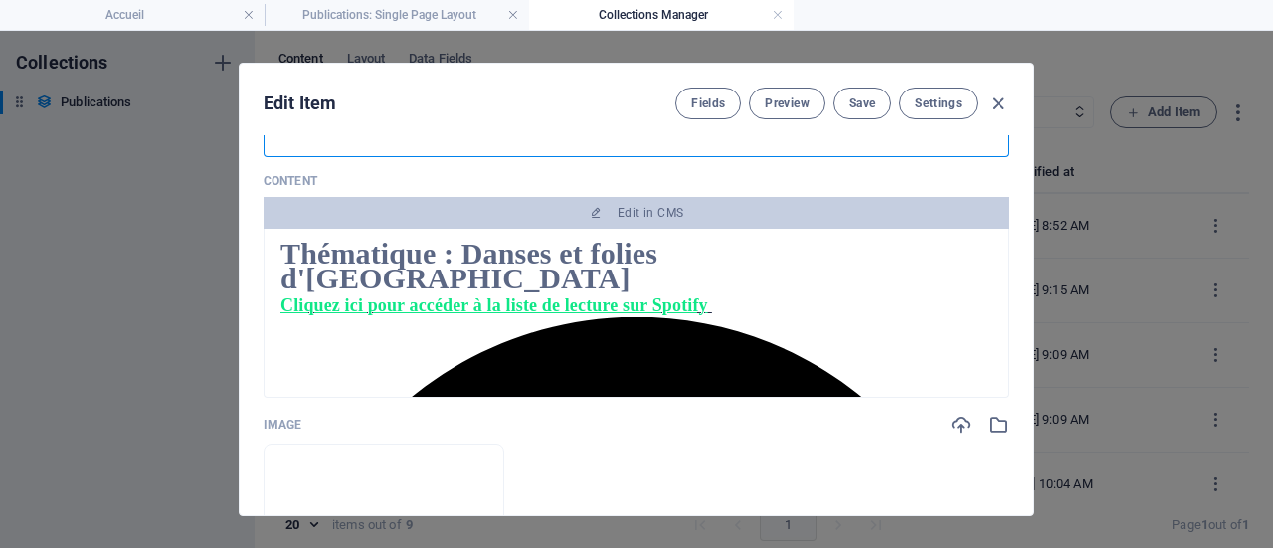
scroll to position [298, 0]
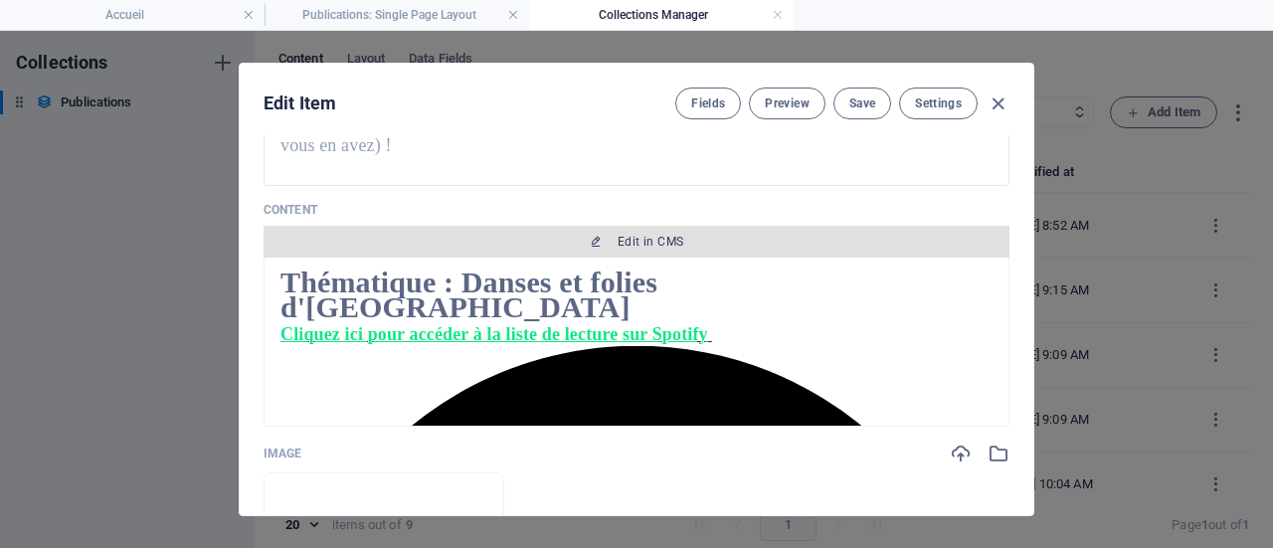
click at [629, 236] on span "Edit in CMS" at bounding box center [650, 242] width 66 height 16
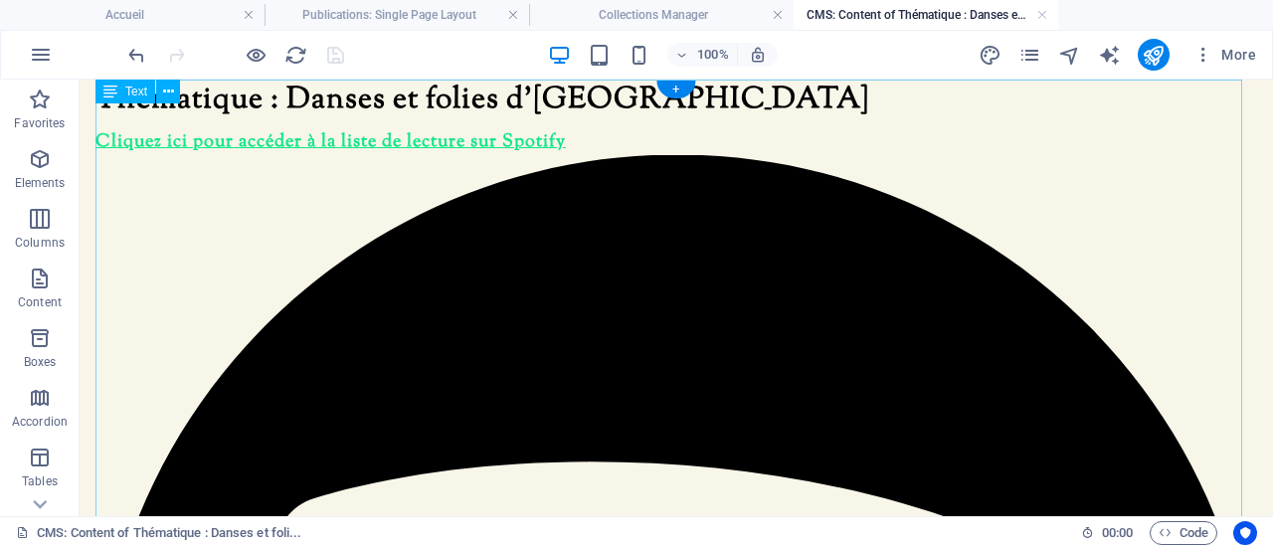
scroll to position [0, 0]
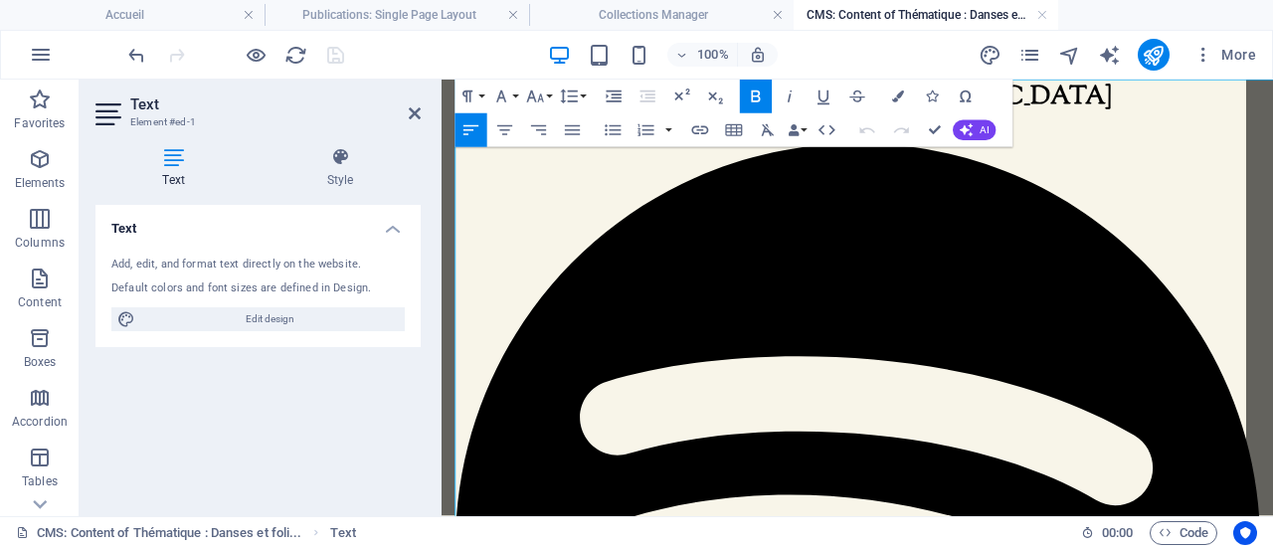
click at [561, 142] on button "Align Justify" at bounding box center [573, 130] width 32 height 34
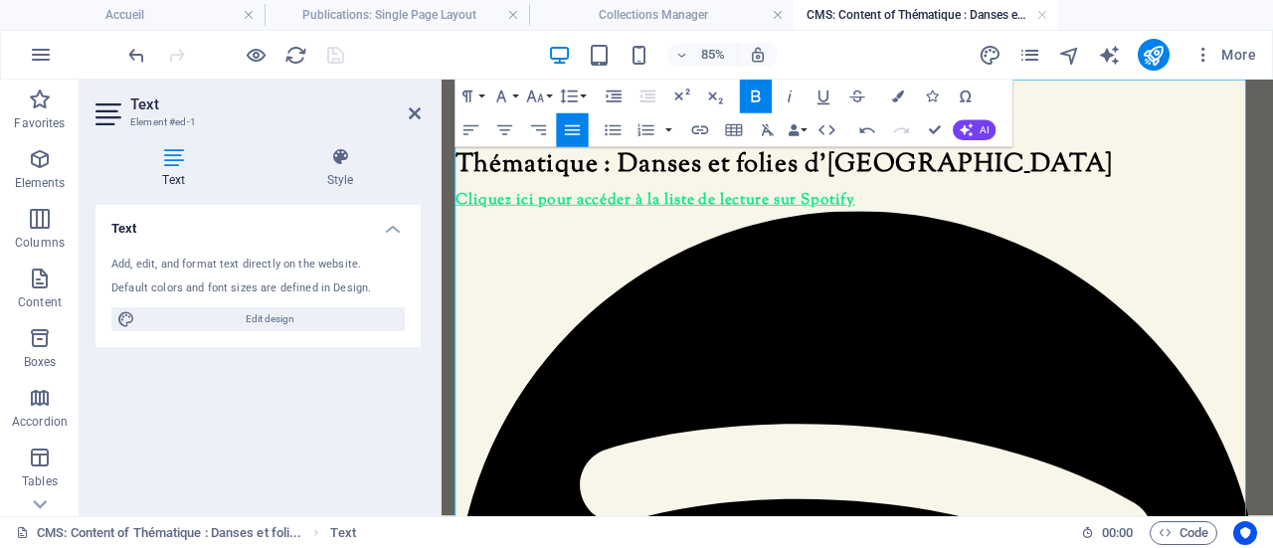
click at [923, 219] on u "Cliquez ici pour accéder à la liste de lecture sur Spotify" at bounding box center [692, 222] width 470 height 26
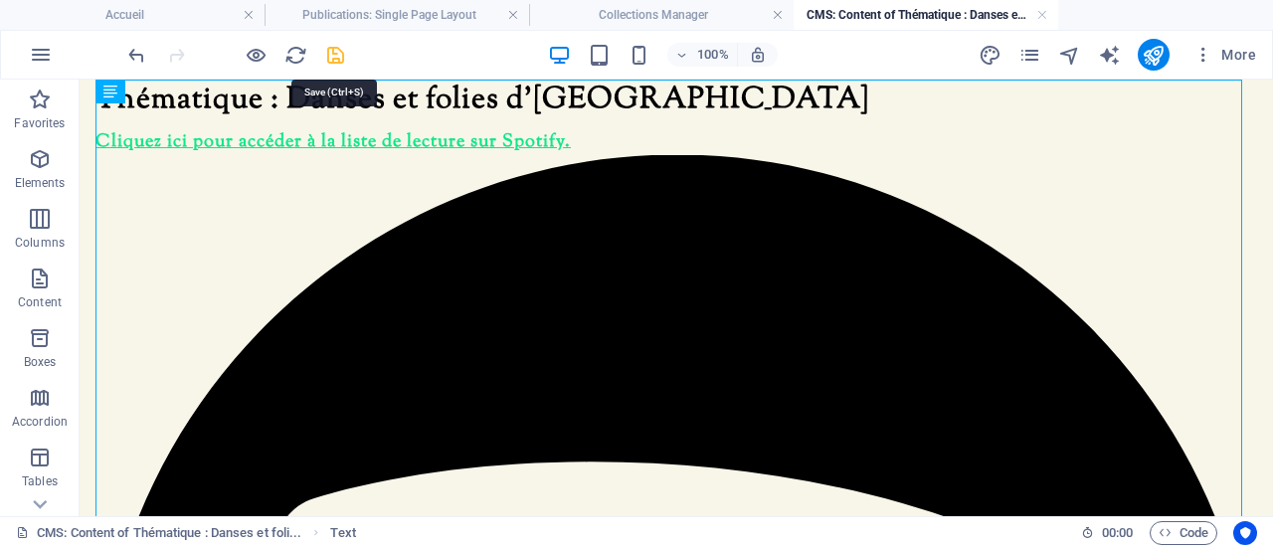
click at [340, 51] on icon "save" at bounding box center [335, 55] width 23 height 23
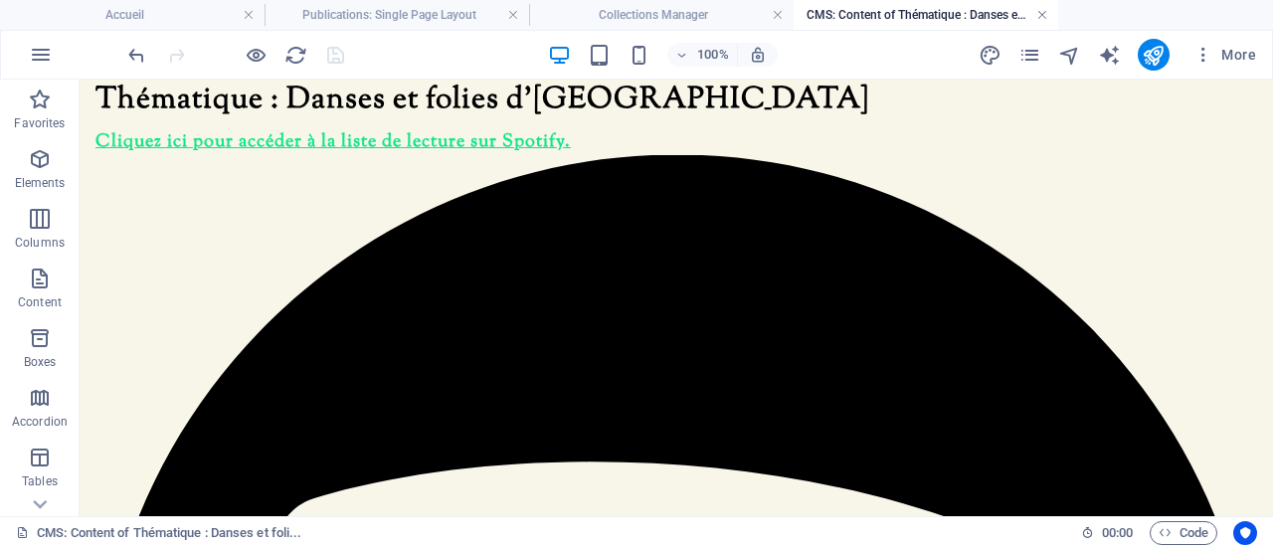
click at [1041, 17] on link at bounding box center [1042, 15] width 12 height 19
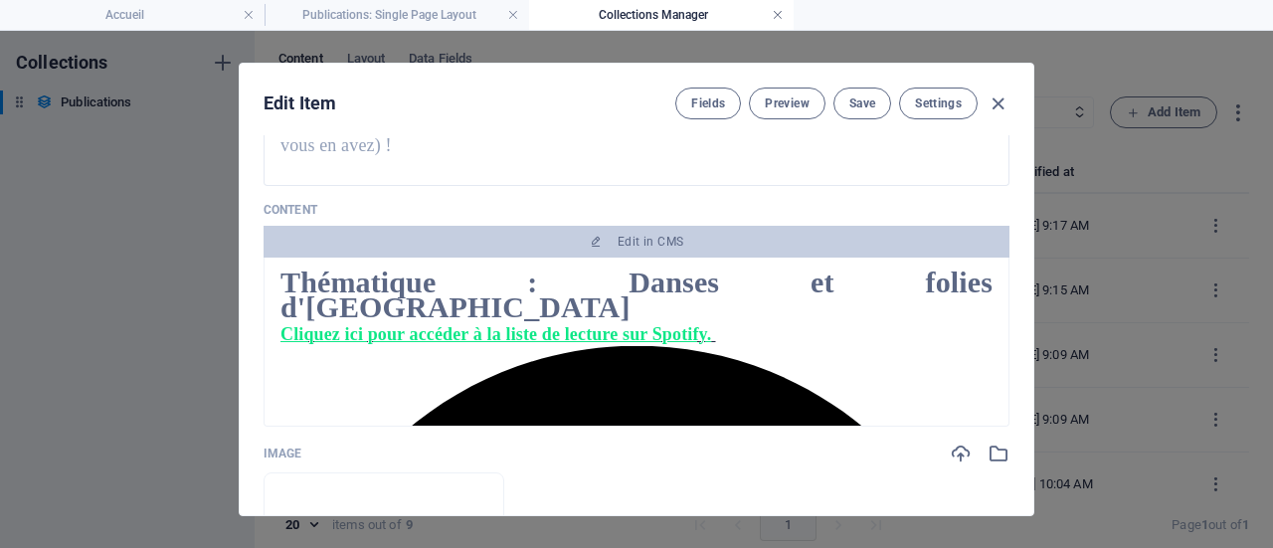
click at [779, 13] on link at bounding box center [777, 15] width 12 height 19
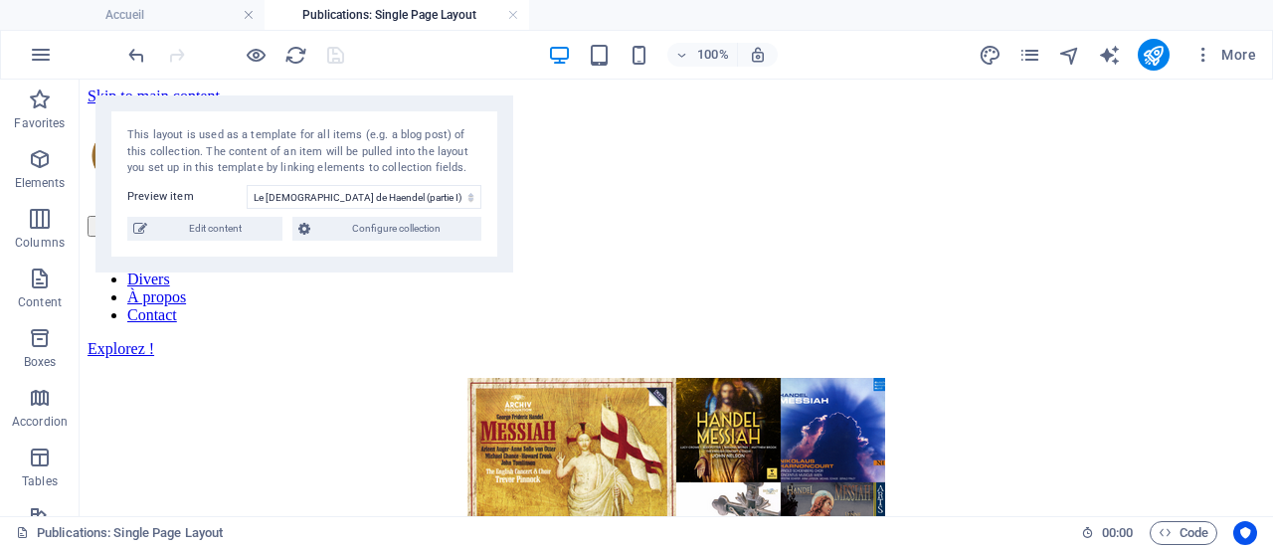
click at [513, 11] on link at bounding box center [513, 15] width 12 height 19
